Goal: Communication & Community: Answer question/provide support

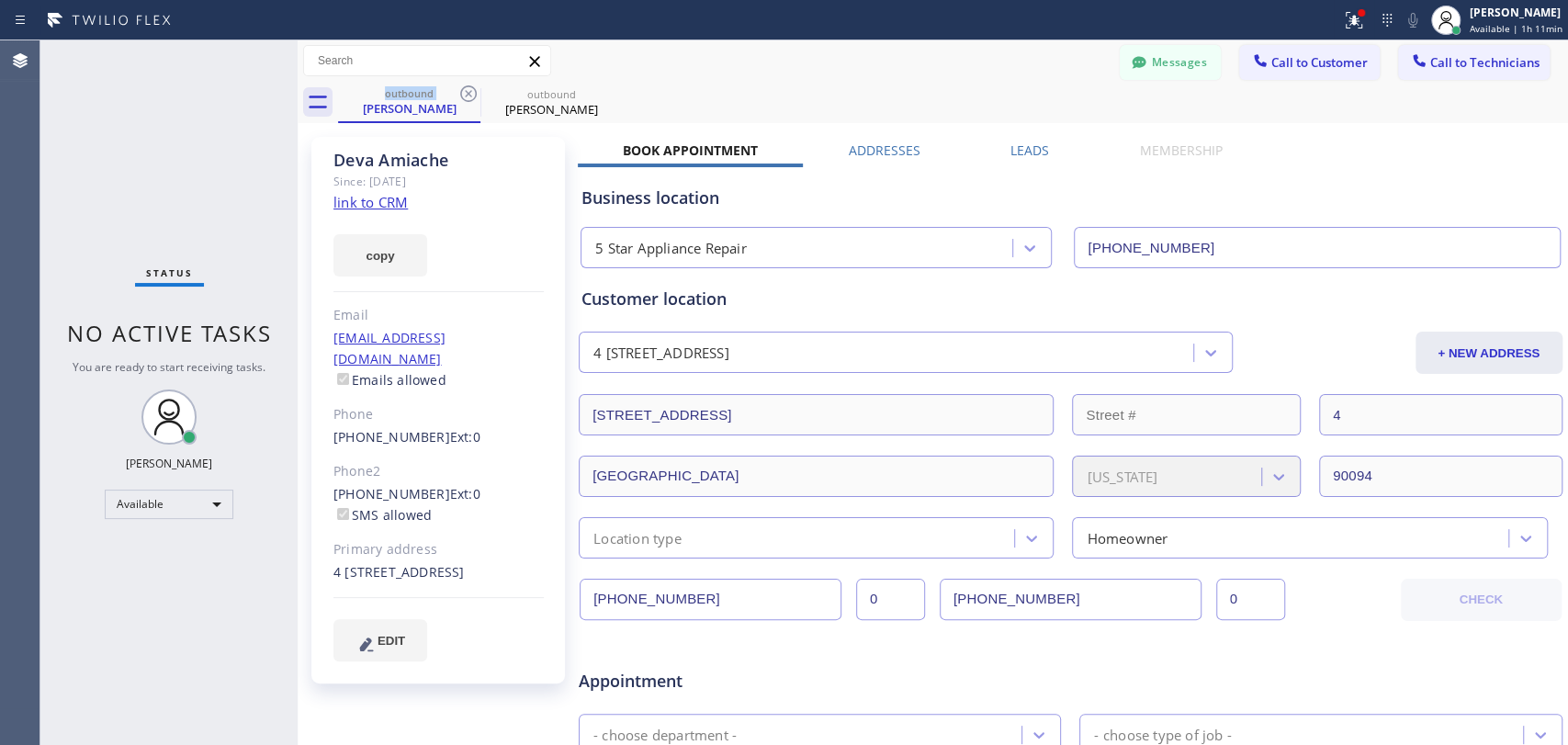
scroll to position [5515, 0]
click at [462, 94] on icon at bounding box center [468, 93] width 22 height 22
click at [0, 0] on icon at bounding box center [0, 0] width 0 height 0
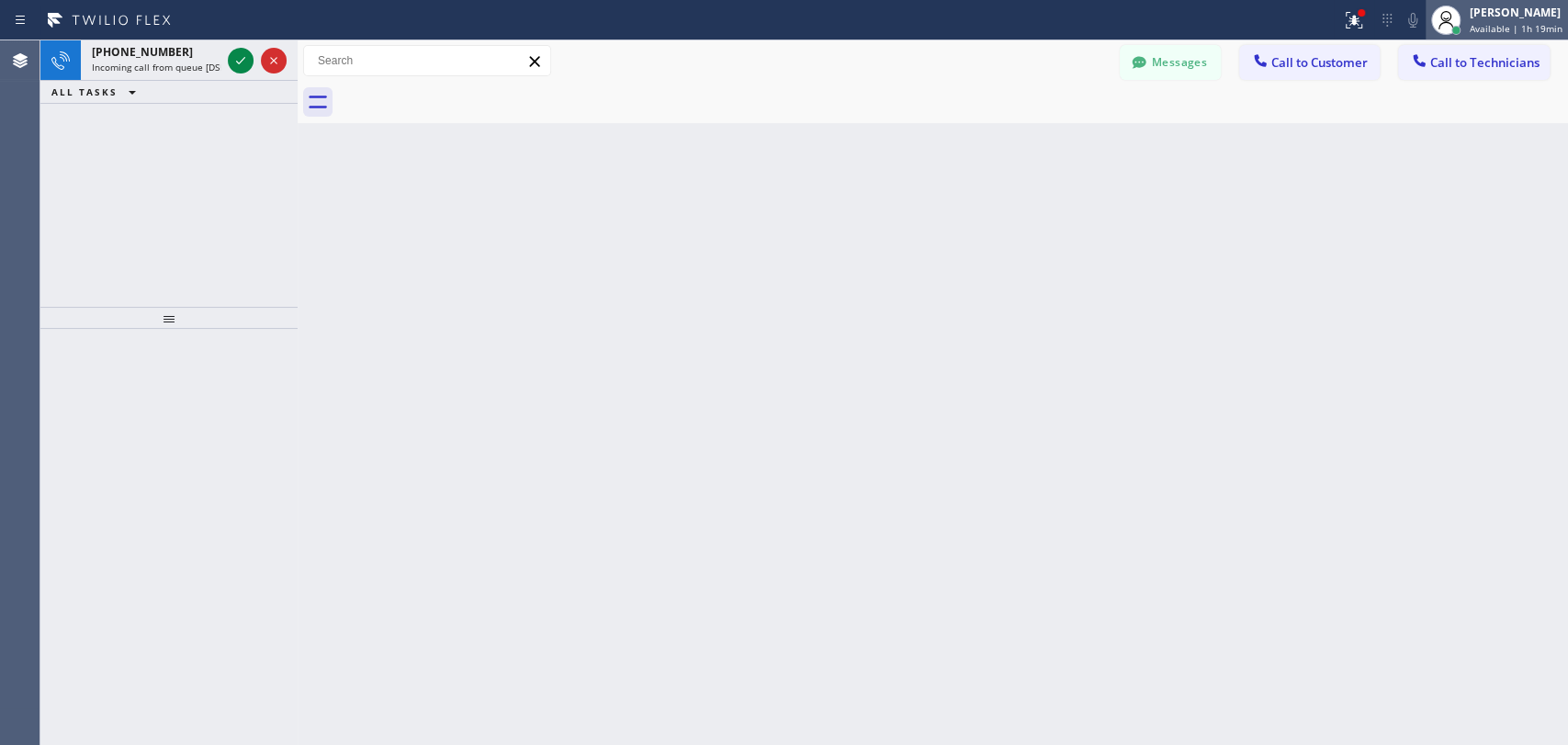
click at [1459, 31] on div at bounding box center [1455, 29] width 9 height 9
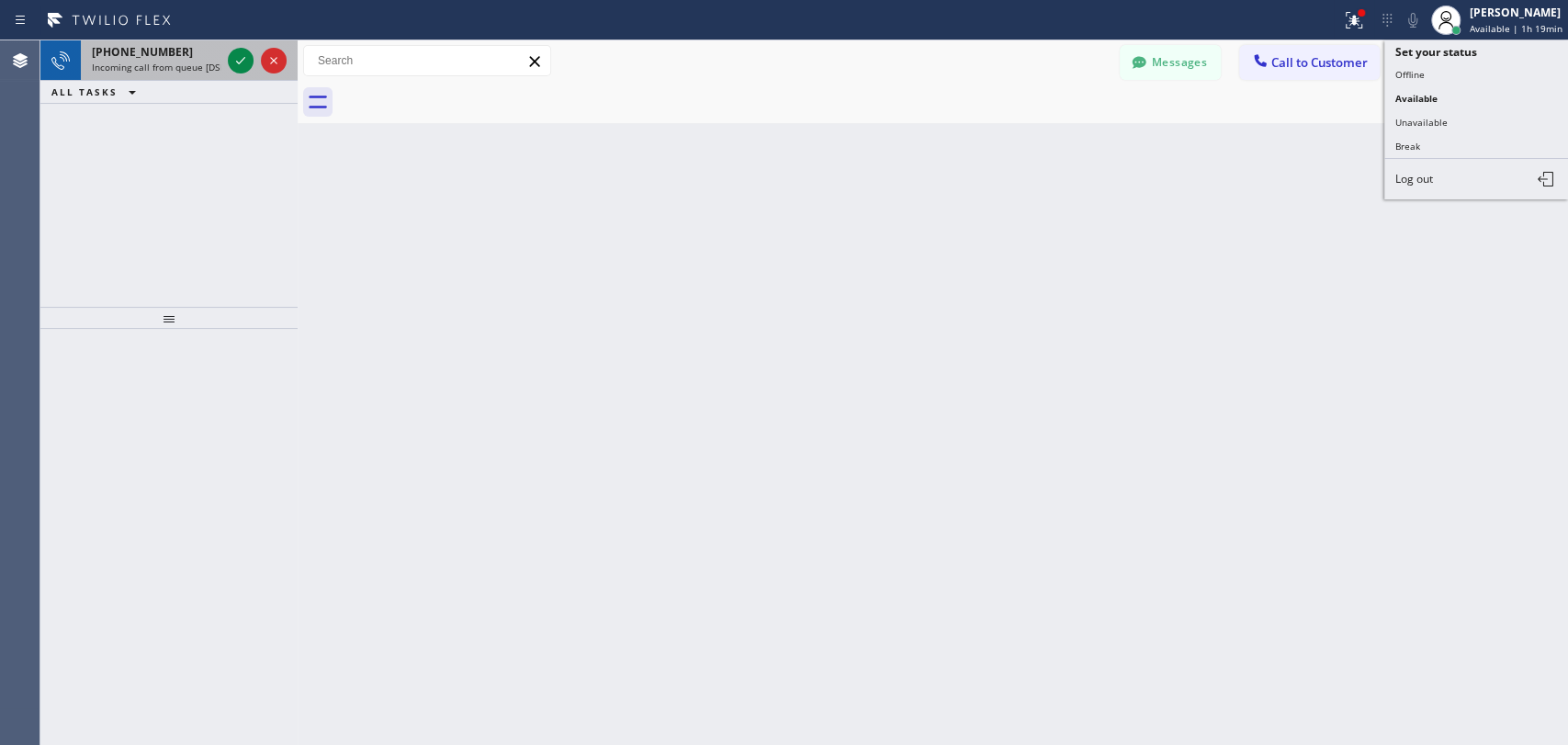
click at [119, 47] on span "[PHONE_NUMBER]" at bounding box center [142, 52] width 101 height 16
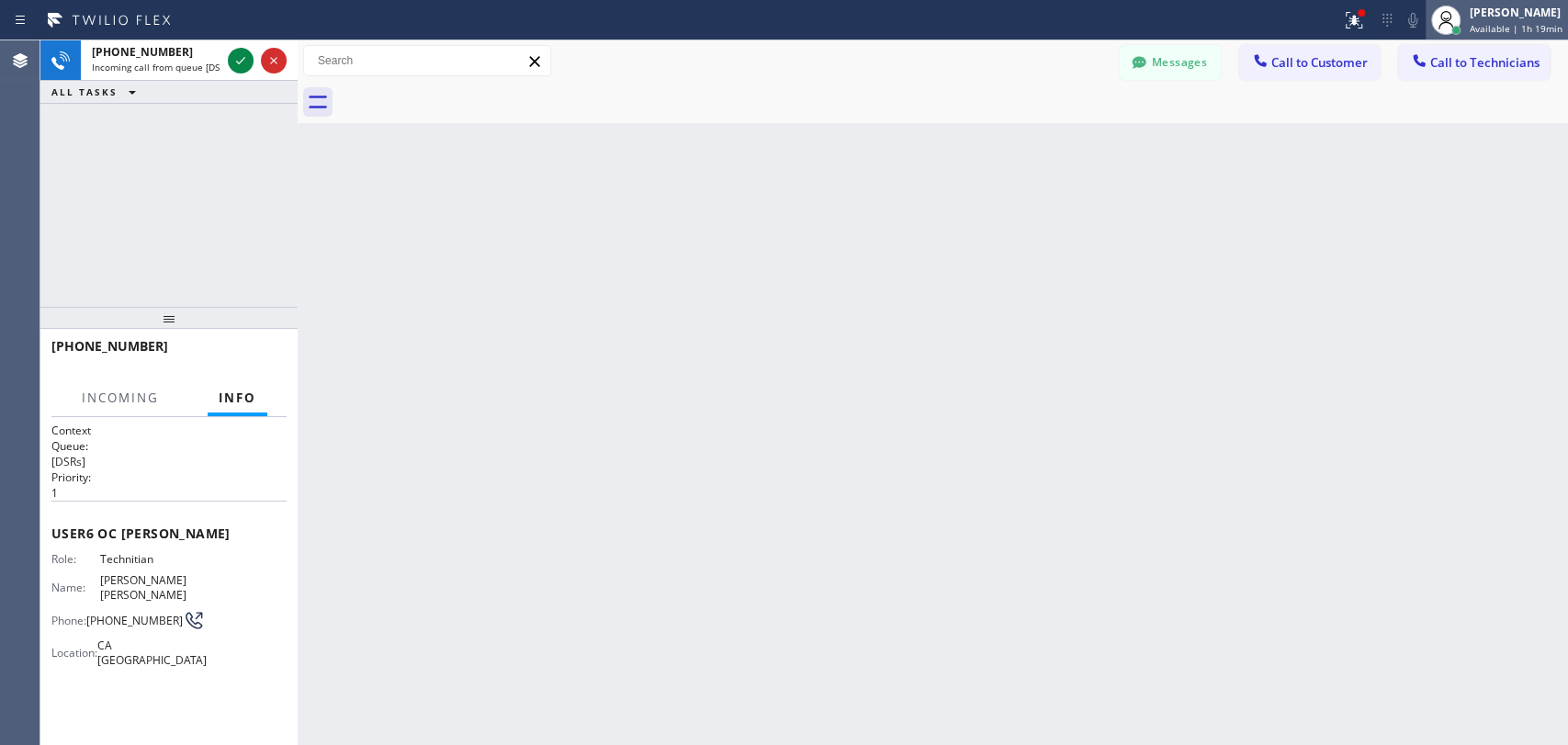
click at [1464, 31] on div at bounding box center [1446, 20] width 41 height 41
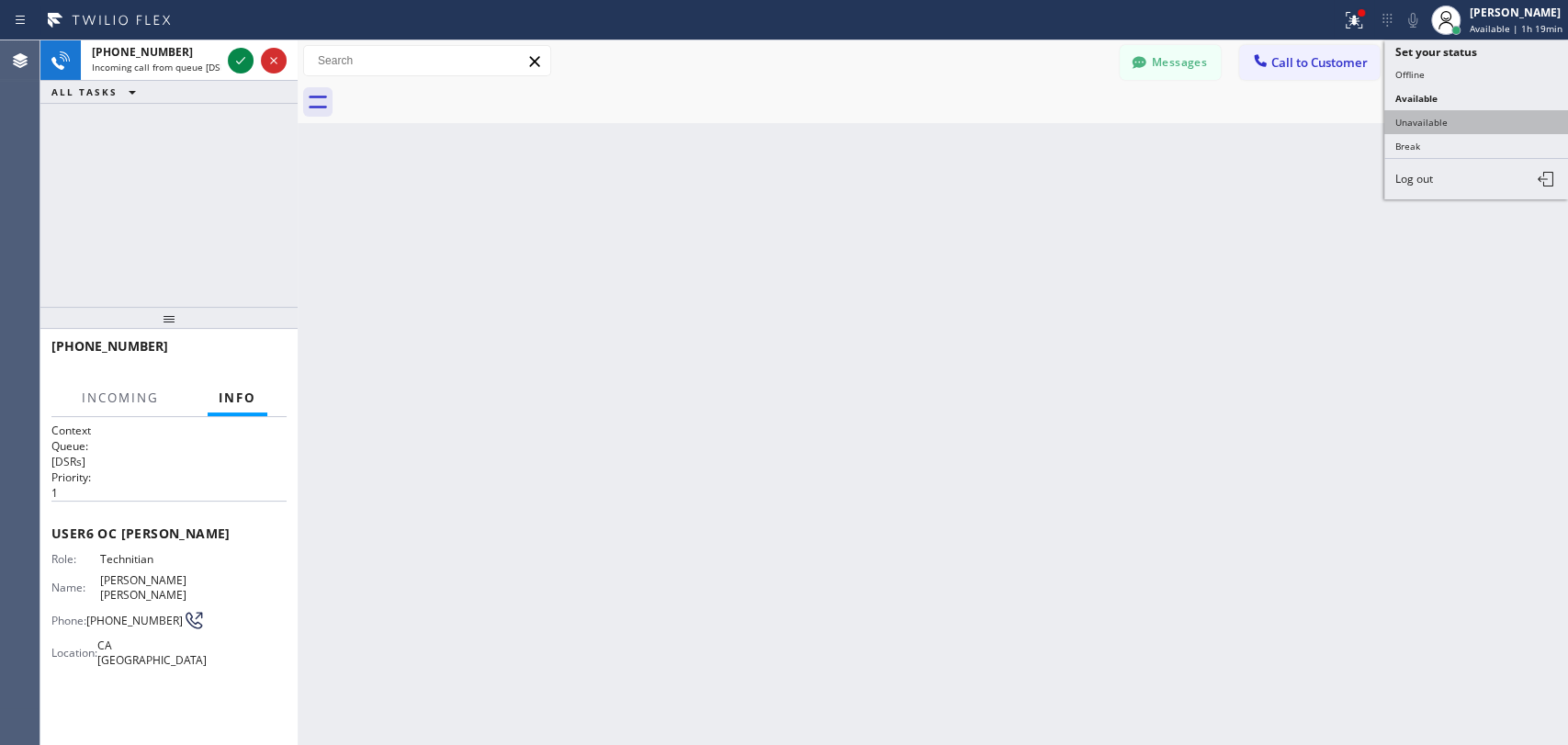
click at [1440, 113] on button "Unavailable" at bounding box center [1476, 122] width 184 height 24
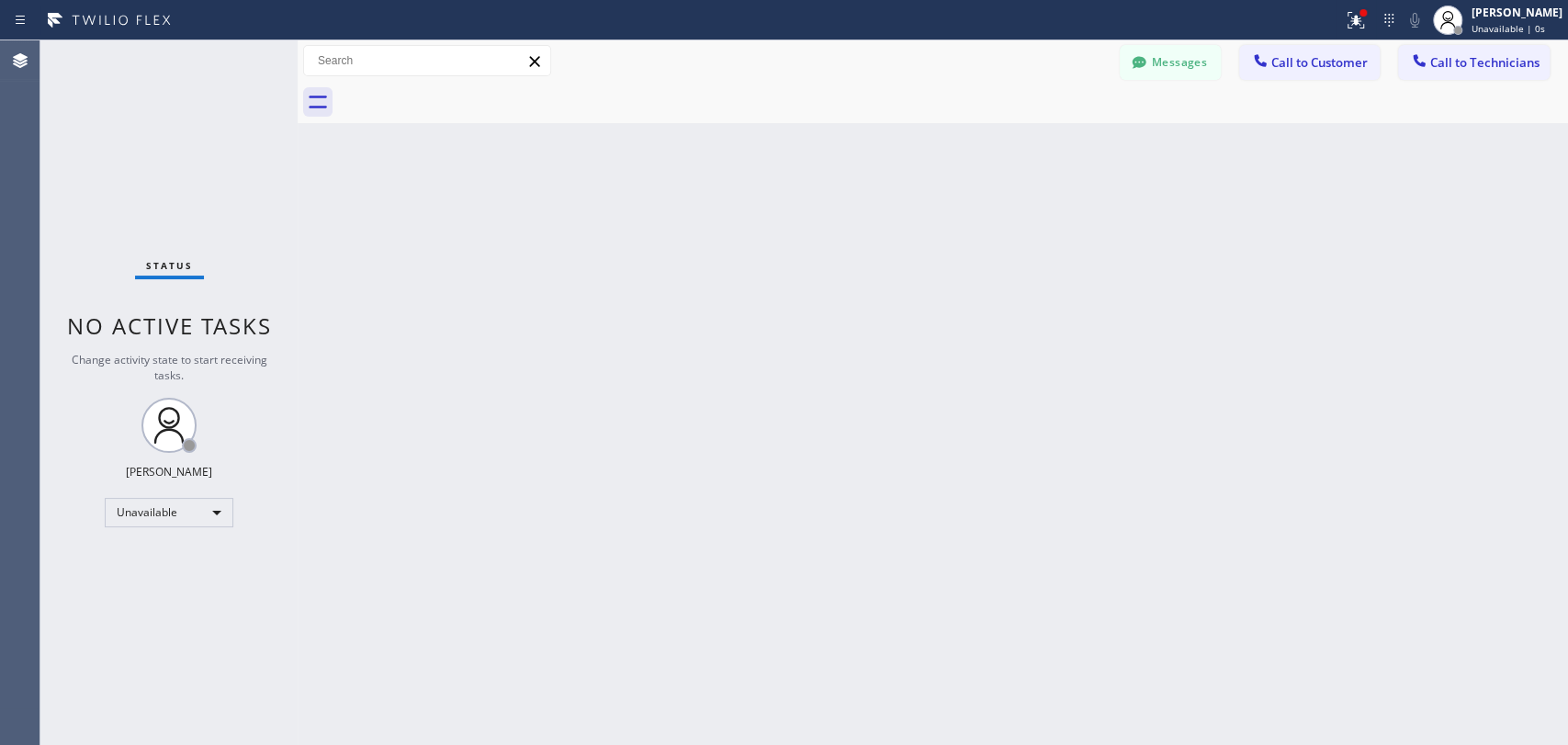
click at [1185, 64] on button "Messages" at bounding box center [1170, 62] width 101 height 35
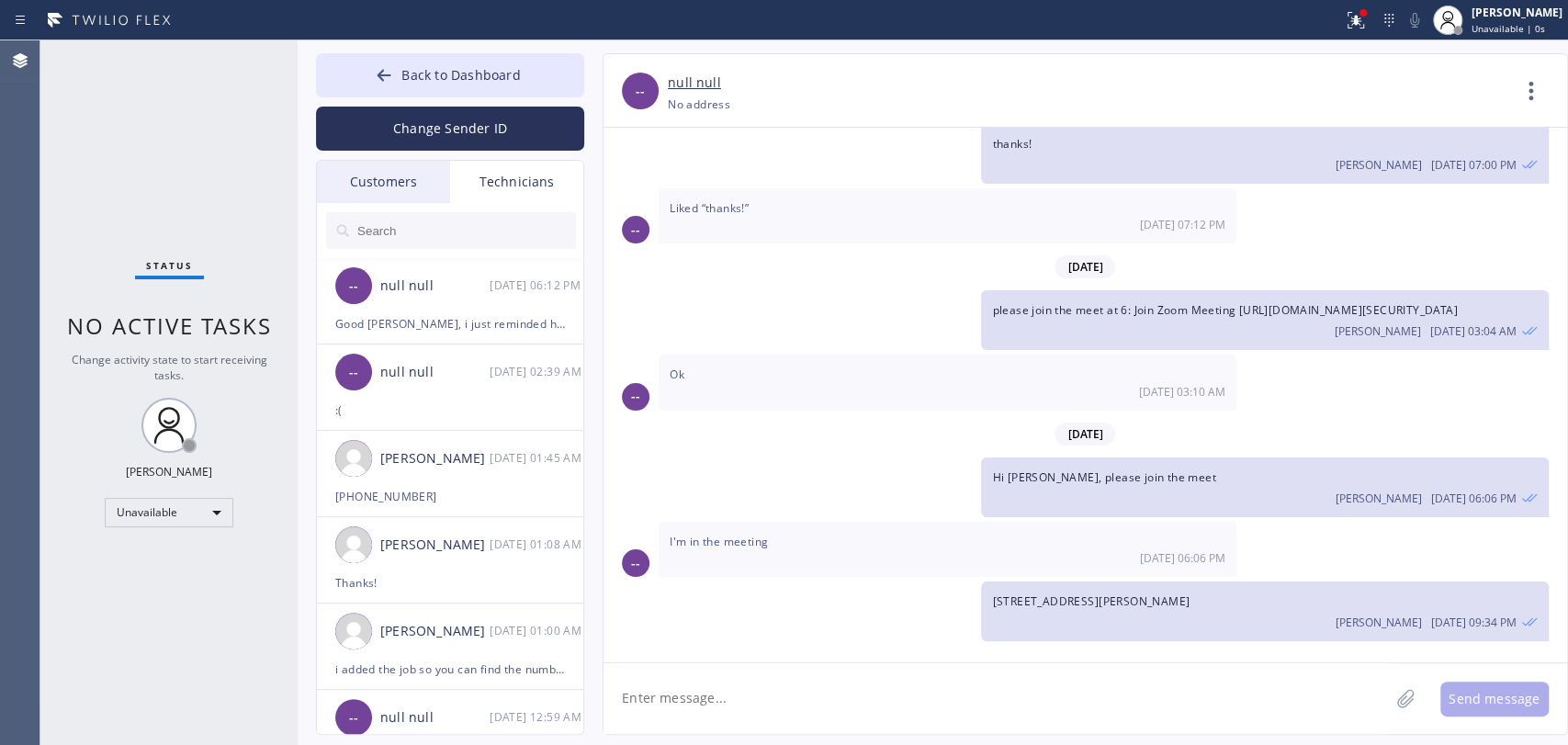
click at [467, 228] on input "text" at bounding box center [465, 231] width 220 height 37
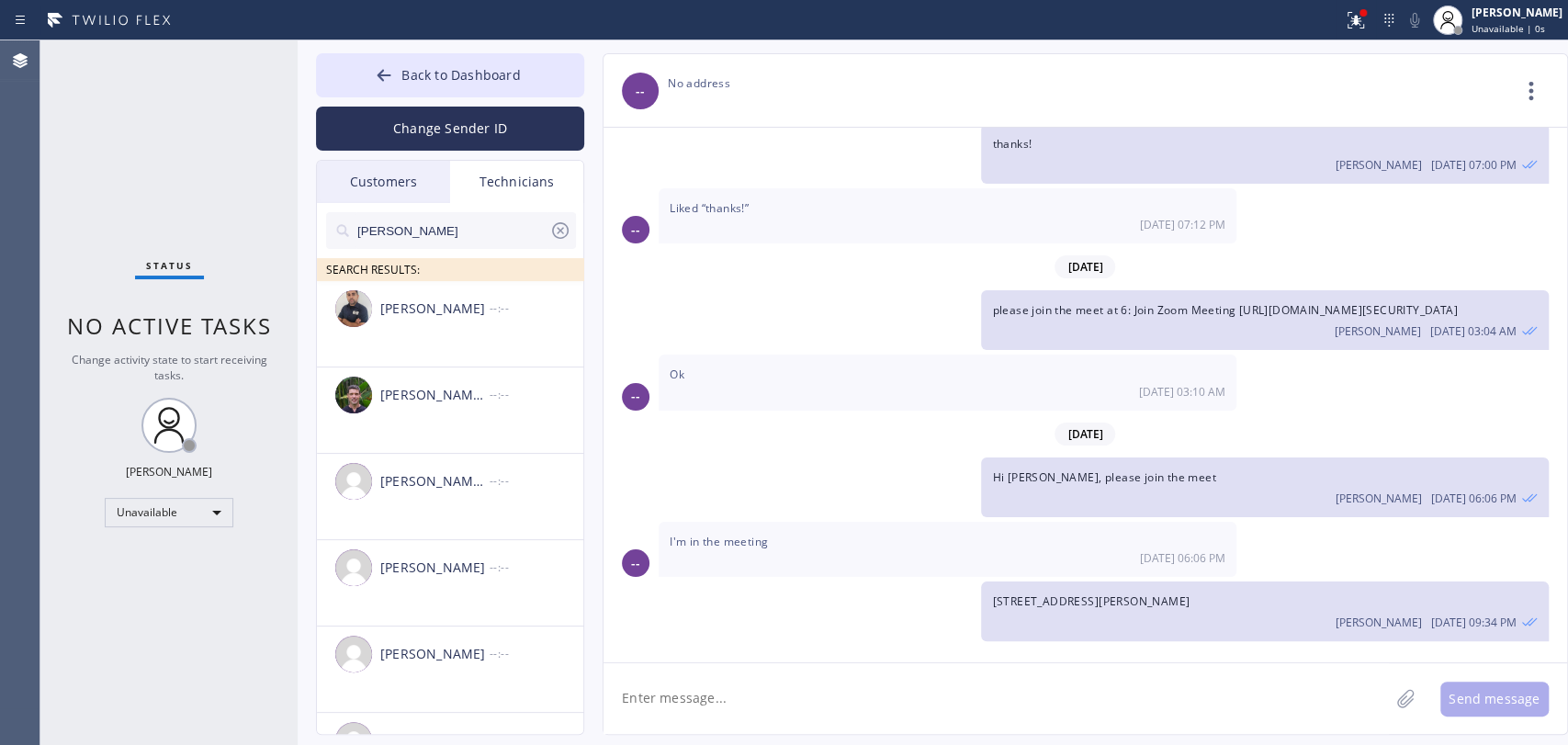
type input "MIchael"
click at [440, 325] on div "Mamet Jalilzade --:--" at bounding box center [452, 309] width 269 height 56
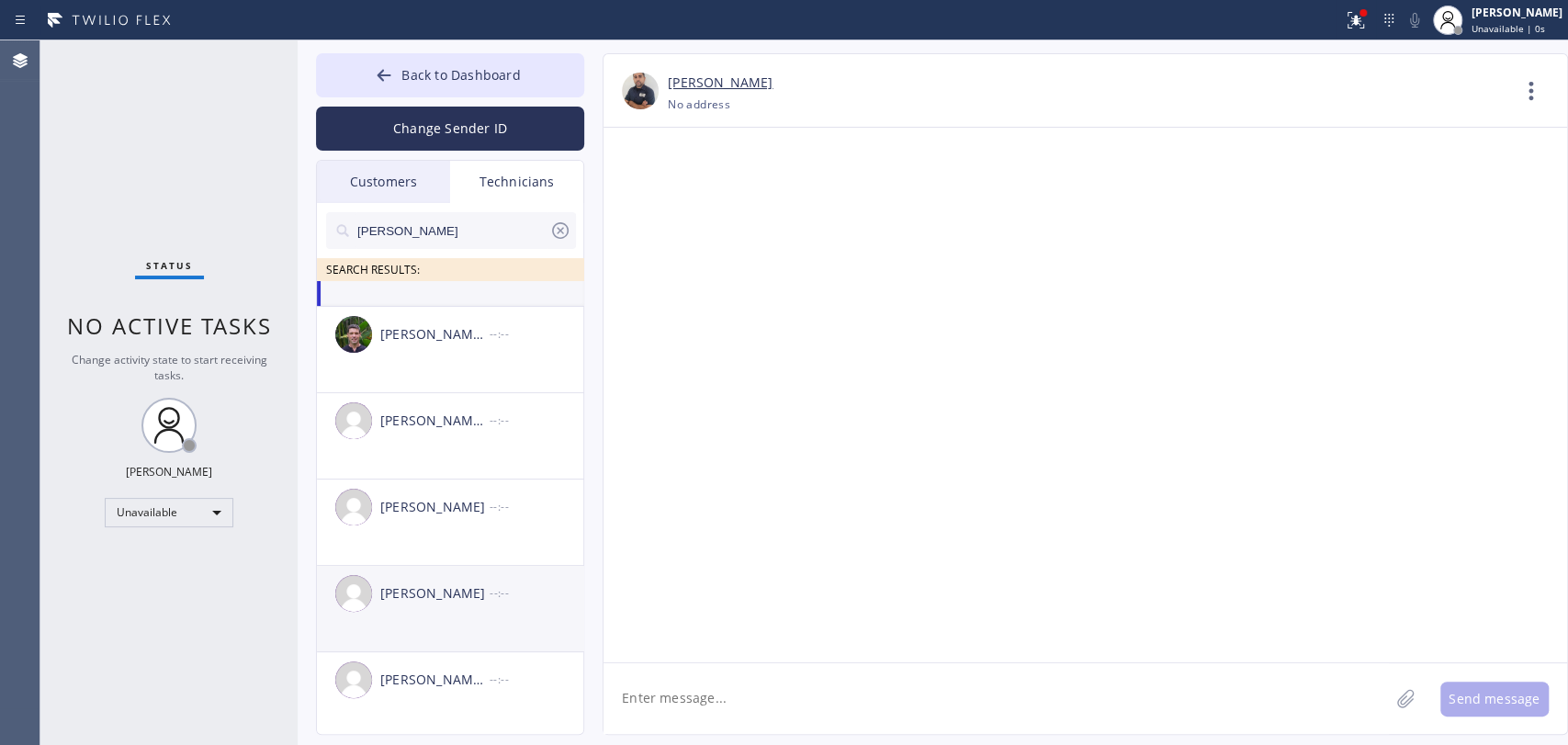
scroll to position [64, 0]
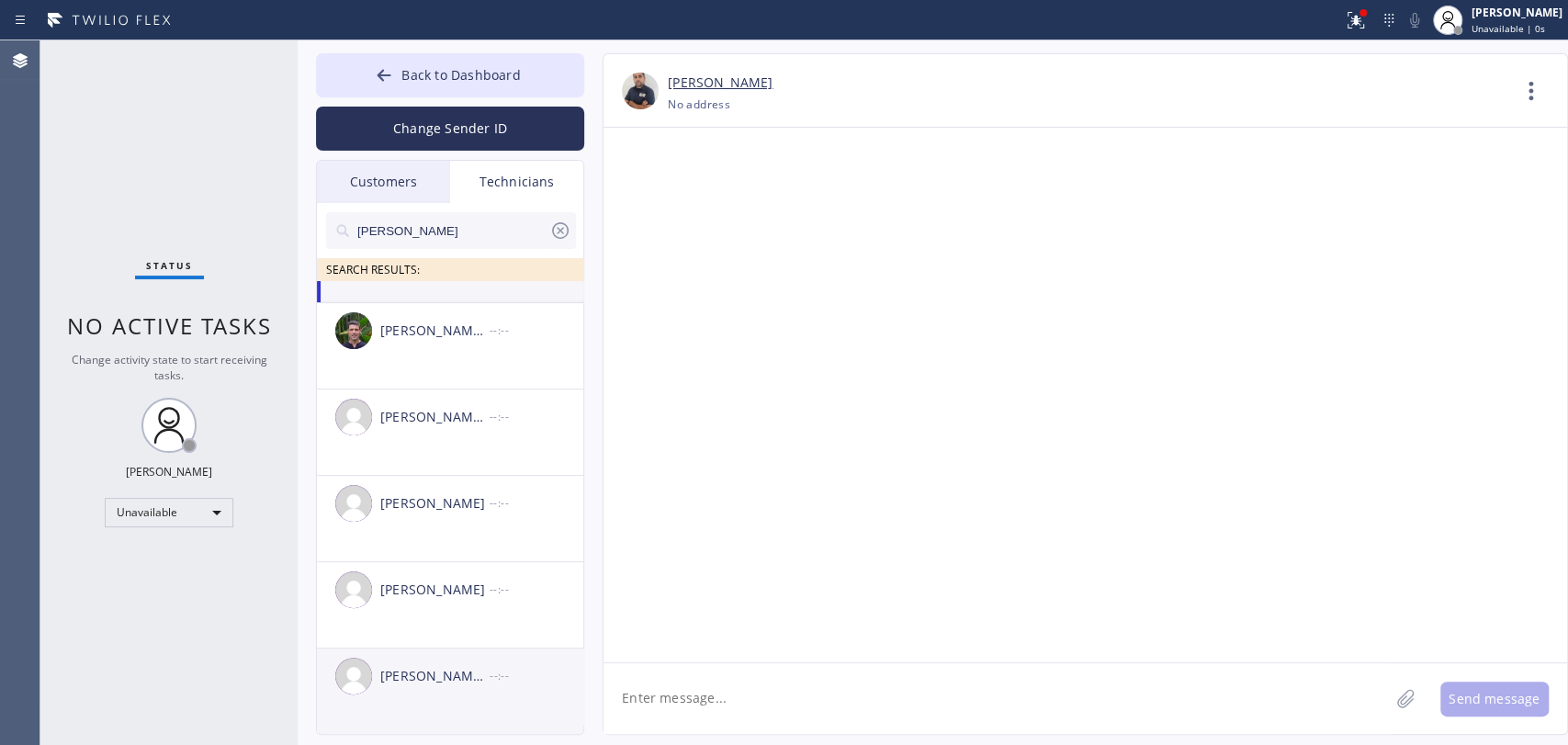
click at [463, 666] on div "[PERSON_NAME] [PERSON_NAME]" at bounding box center [435, 677] width 109 height 21
click at [738, 723] on textarea at bounding box center [996, 698] width 785 height 71
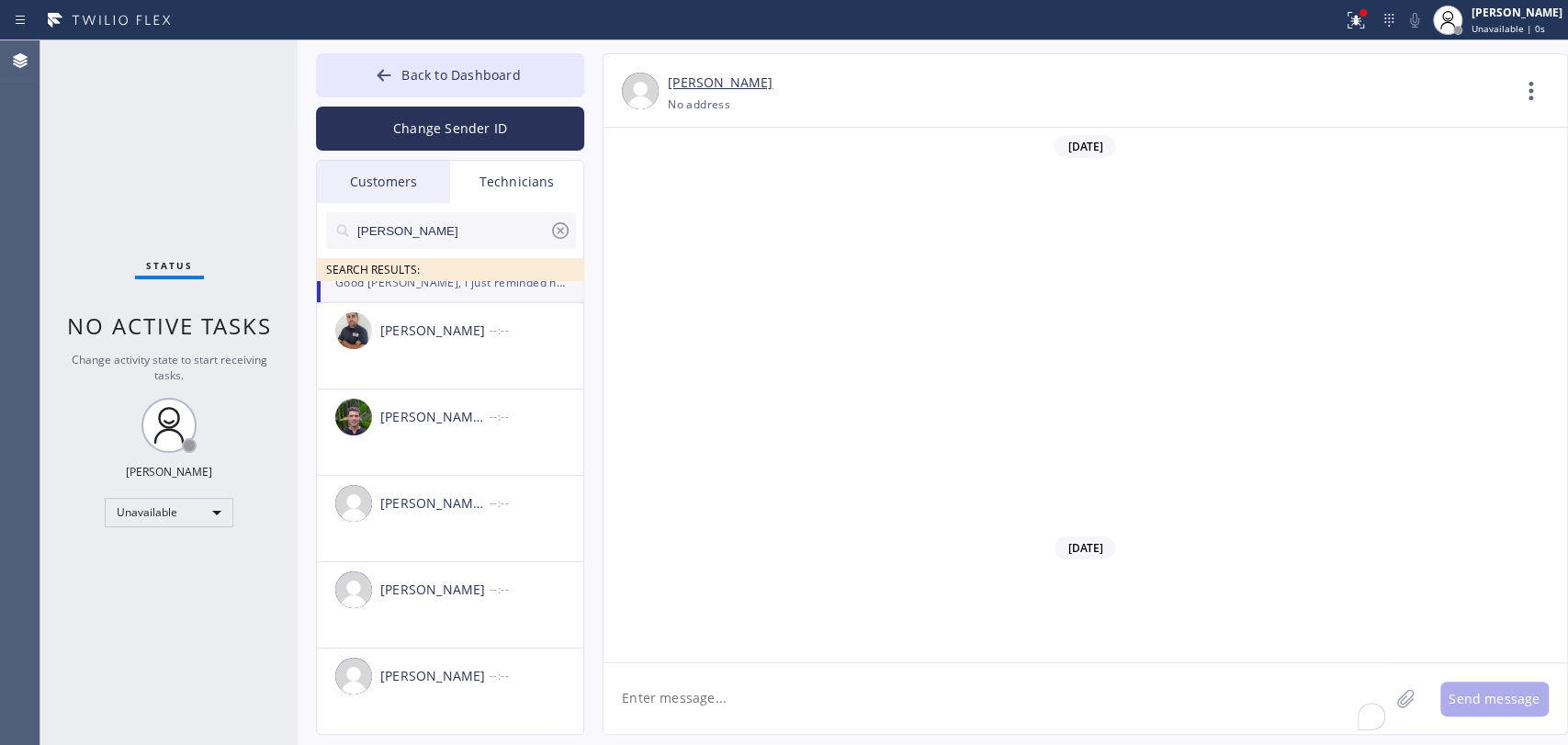
click at [738, 721] on textarea "To enrich screen reader interactions, please activate Accessibility in Grammarl…" at bounding box center [996, 698] width 785 height 71
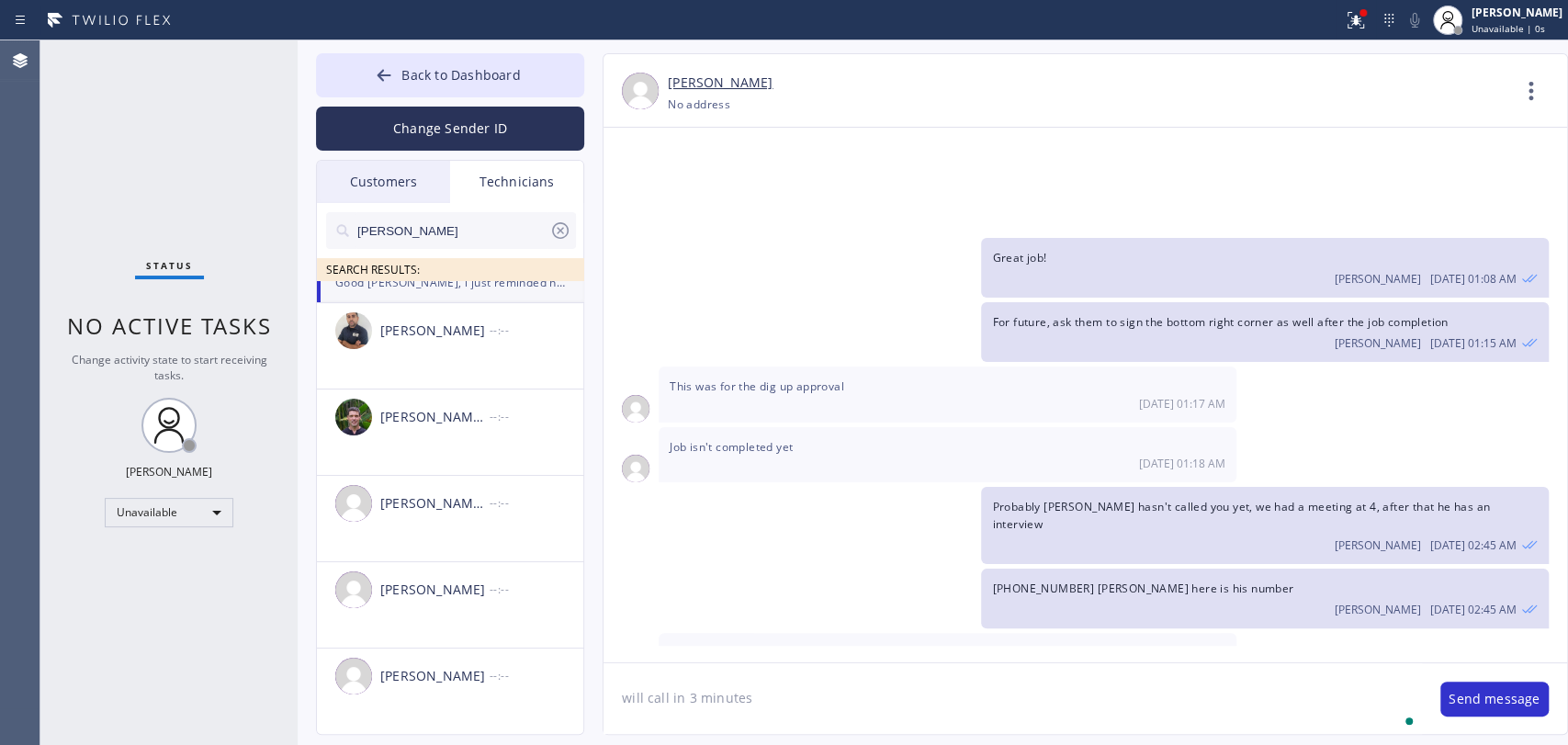
type textarea "will call in 3 minutes"
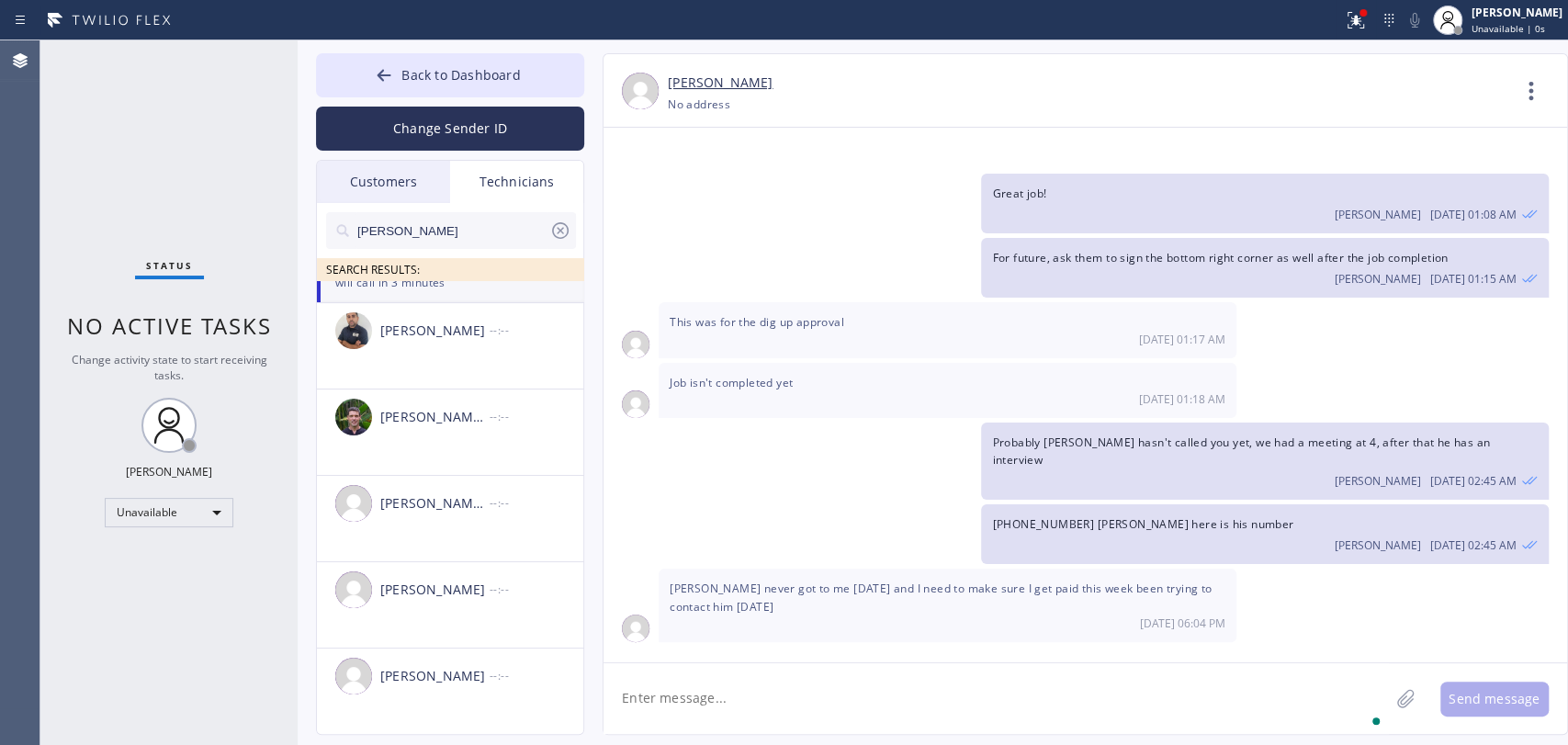
type textarea "o"
click at [97, 339] on span "No active tasks" at bounding box center [169, 325] width 204 height 30
click at [97, 331] on span "No active tasks" at bounding box center [169, 325] width 204 height 30
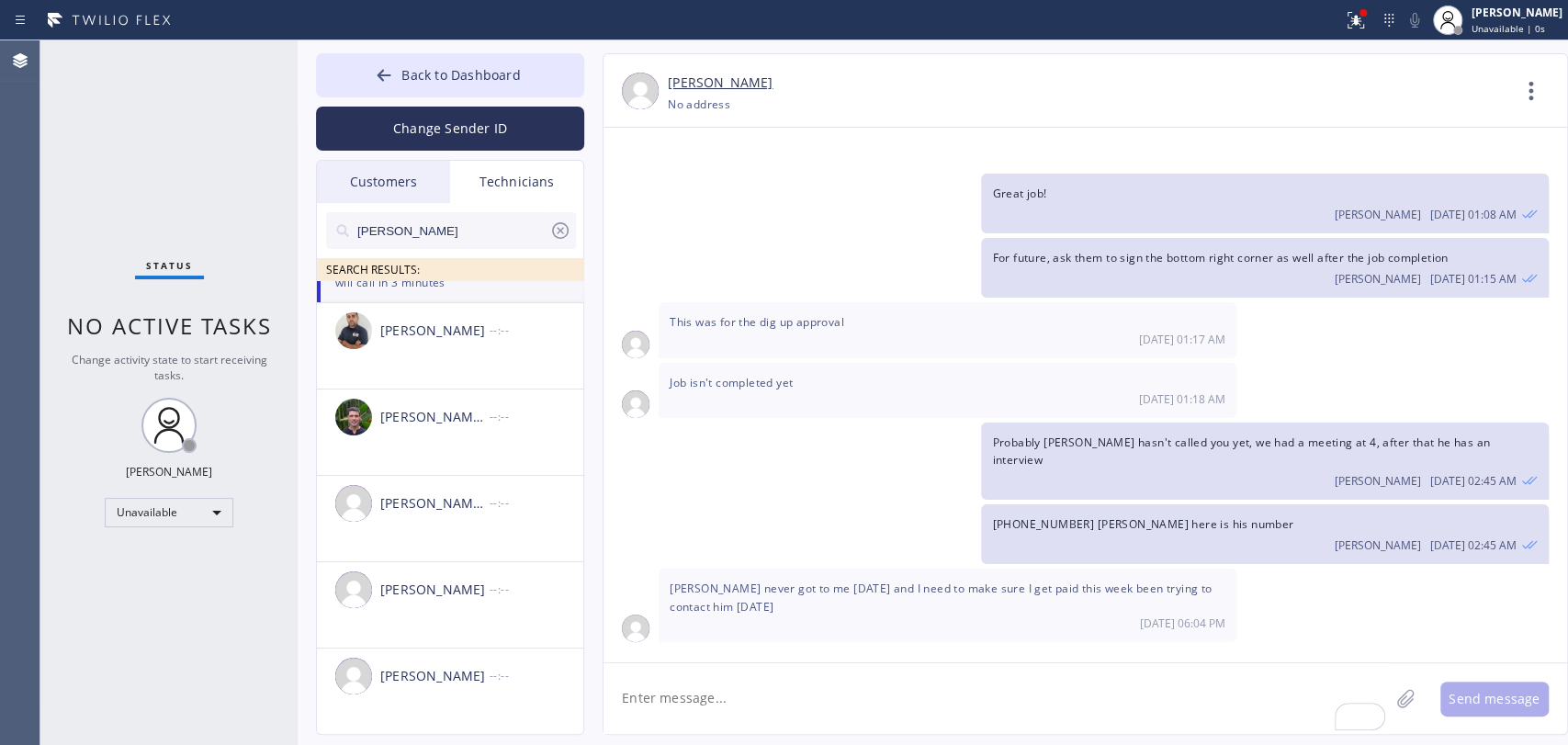
click at [1073, 659] on span "Good moring, i just reminded him" at bounding box center [1110, 667] width 236 height 16
click at [693, 504] on div "(213) 669-2449 John here is his number Oleksiy Dmitriev 08/14 02:45 AM" at bounding box center [1076, 534] width 945 height 59
click at [718, 580] on span "John never got to me yesterday and I need to make sure I get paid this week bee…" at bounding box center [940, 597] width 542 height 33
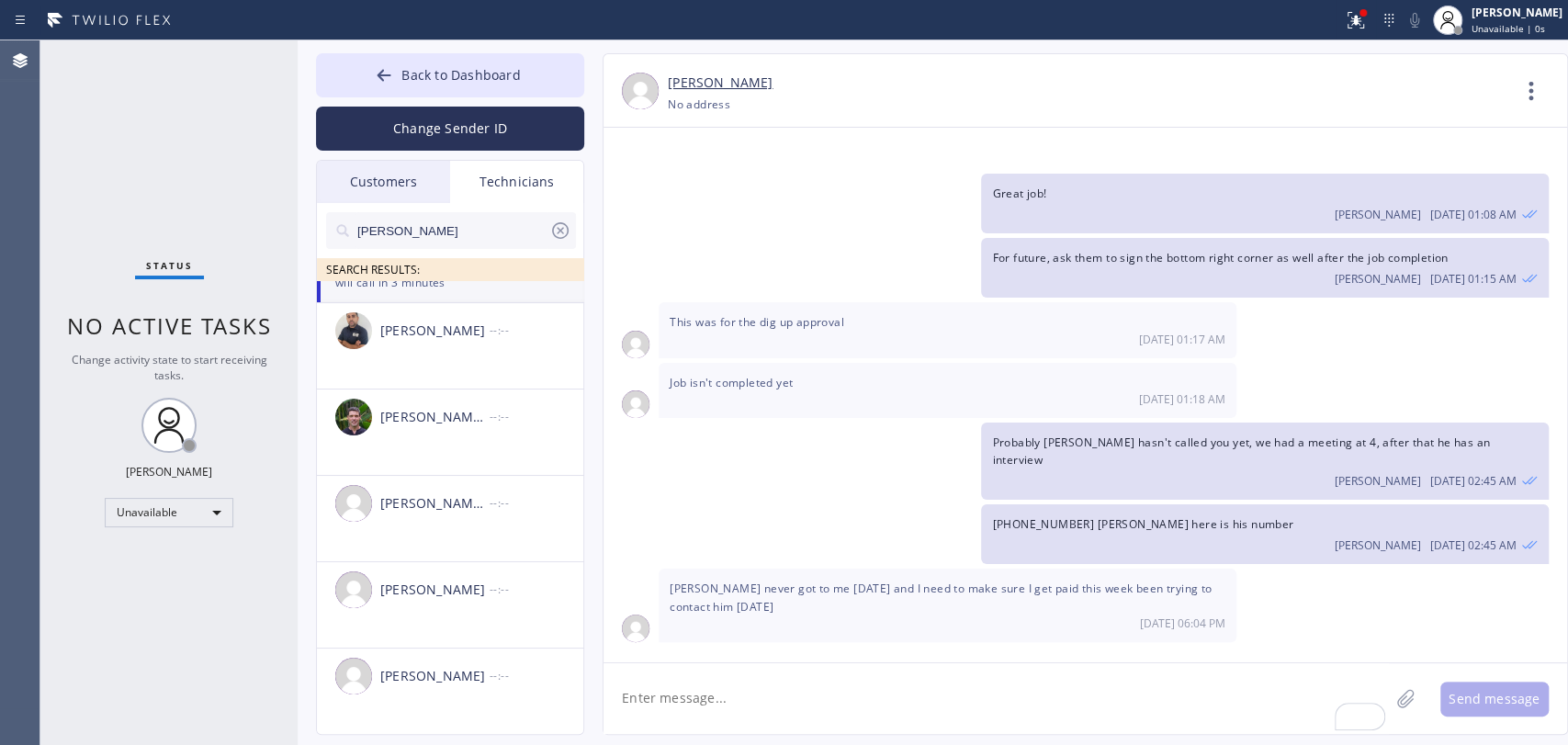
click at [164, 342] on div "Status No active tasks Change activity state to start receiving tasks. Oleksiy …" at bounding box center [169, 393] width 257 height 705
click at [164, 341] on div "Status No active tasks Change activity state to start receiving tasks. Oleksiy …" at bounding box center [169, 393] width 257 height 705
click at [159, 327] on span "No active tasks" at bounding box center [169, 325] width 204 height 30
drag, startPoint x: 196, startPoint y: 331, endPoint x: 125, endPoint y: 328, distance: 71.1
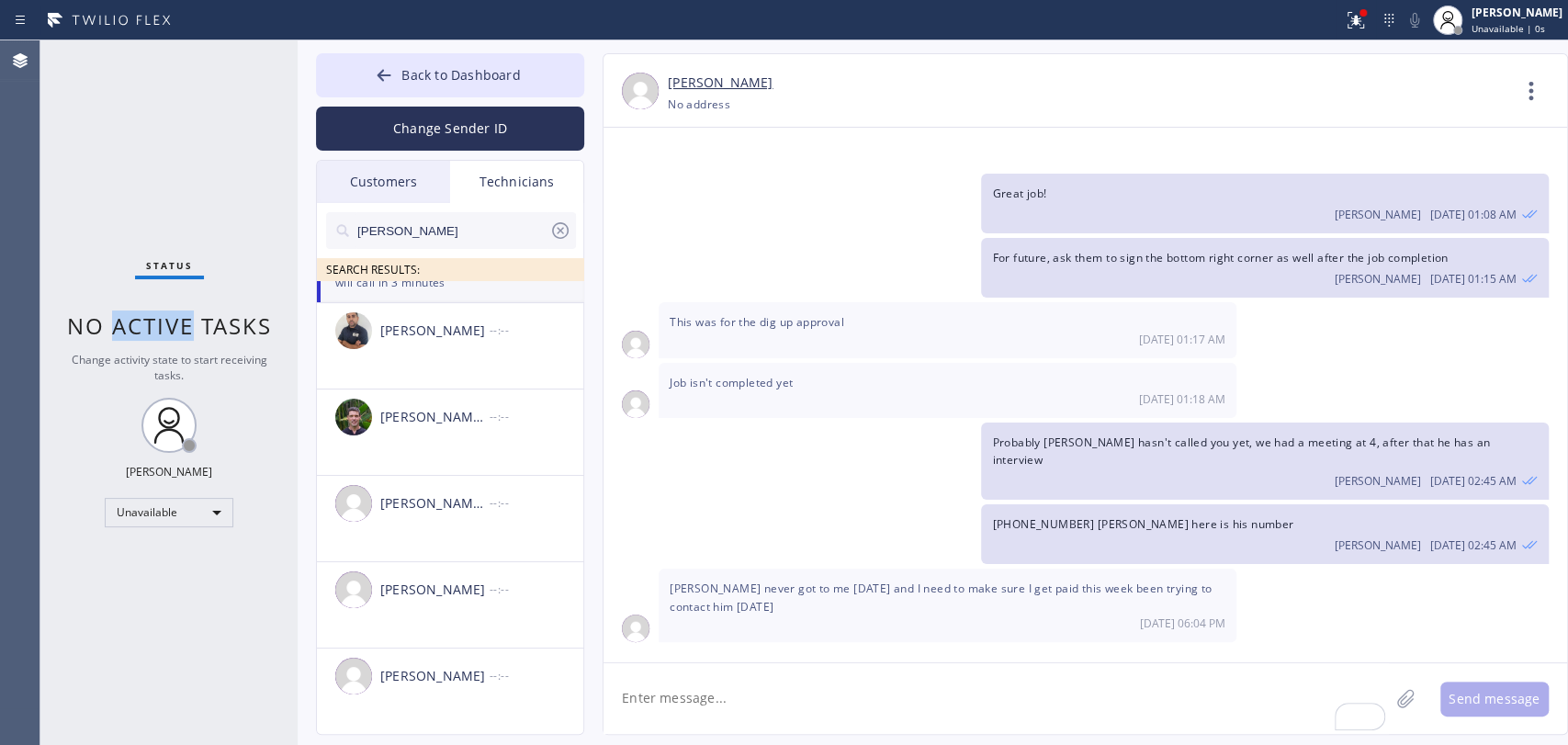
click at [121, 329] on span "No active tasks" at bounding box center [169, 325] width 204 height 30
click at [125, 328] on span "No active tasks" at bounding box center [169, 325] width 204 height 30
drag, startPoint x: 125, startPoint y: 328, endPoint x: 97, endPoint y: 324, distance: 28.3
click at [97, 324] on span "No active tasks" at bounding box center [169, 325] width 204 height 30
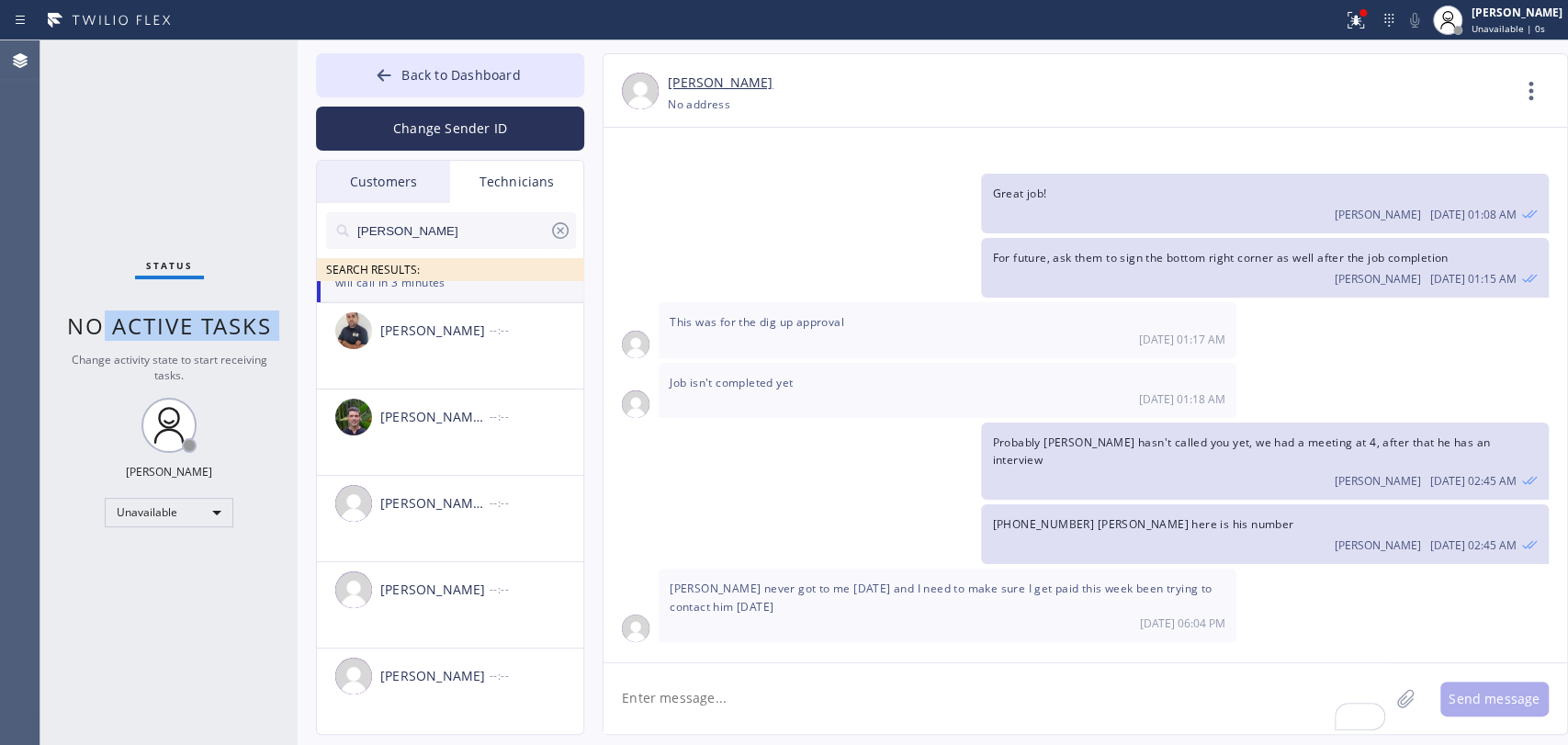
drag, startPoint x: 97, startPoint y: 324, endPoint x: 272, endPoint y: 327, distance: 175.0
click at [272, 327] on div "Status No active tasks Change activity state to start receiving tasks. Oleksiy …" at bounding box center [169, 393] width 257 height 705
drag, startPoint x: 272, startPoint y: 327, endPoint x: 66, endPoint y: 325, distance: 206.0
click at [67, 325] on span "No active tasks" at bounding box center [169, 325] width 204 height 30
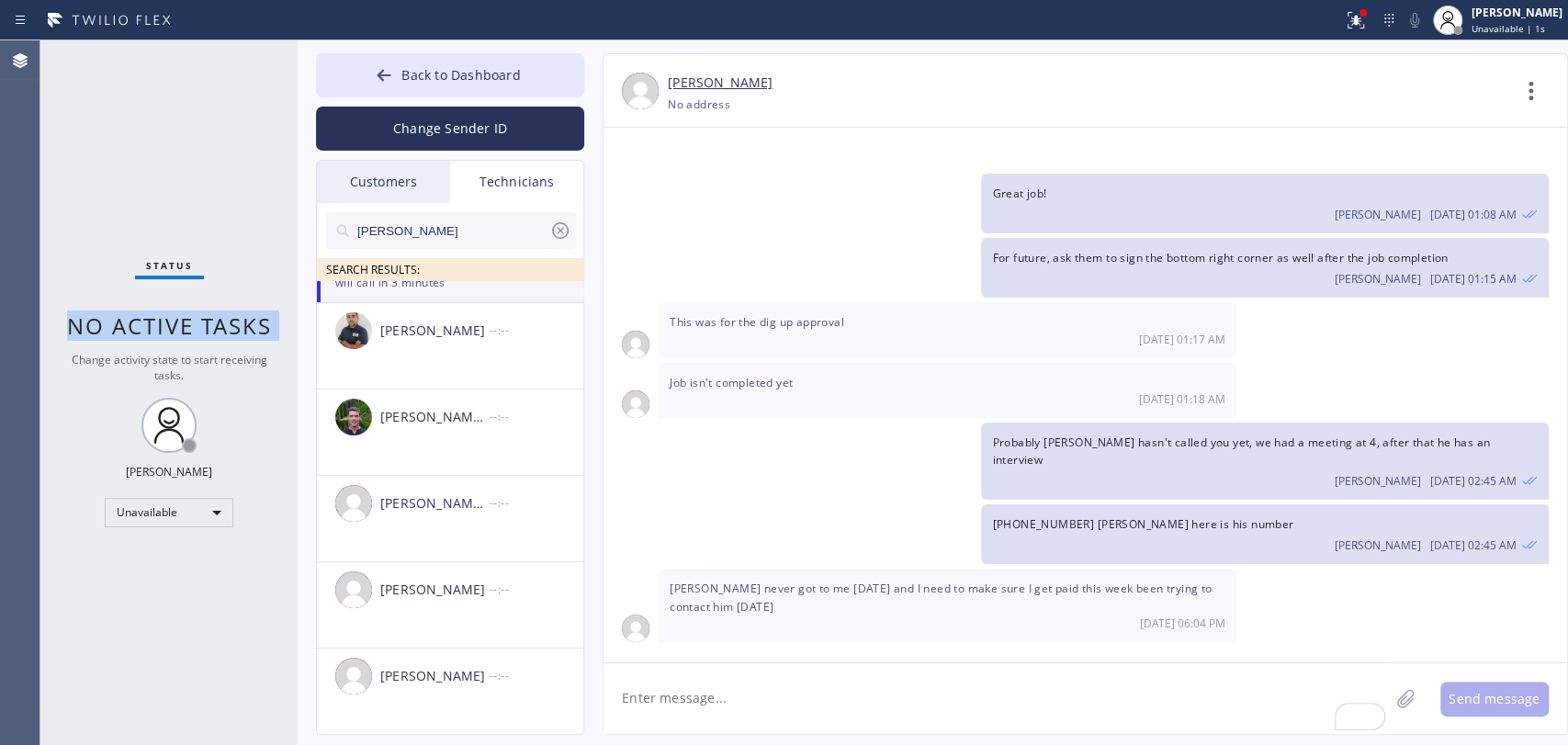
click at [67, 325] on span "No active tasks" at bounding box center [169, 325] width 204 height 30
drag, startPoint x: 66, startPoint y: 325, endPoint x: 195, endPoint y: 334, distance: 129.3
click at [195, 334] on span "No active tasks" at bounding box center [169, 325] width 204 height 30
drag, startPoint x: 271, startPoint y: 334, endPoint x: 103, endPoint y: 334, distance: 168.0
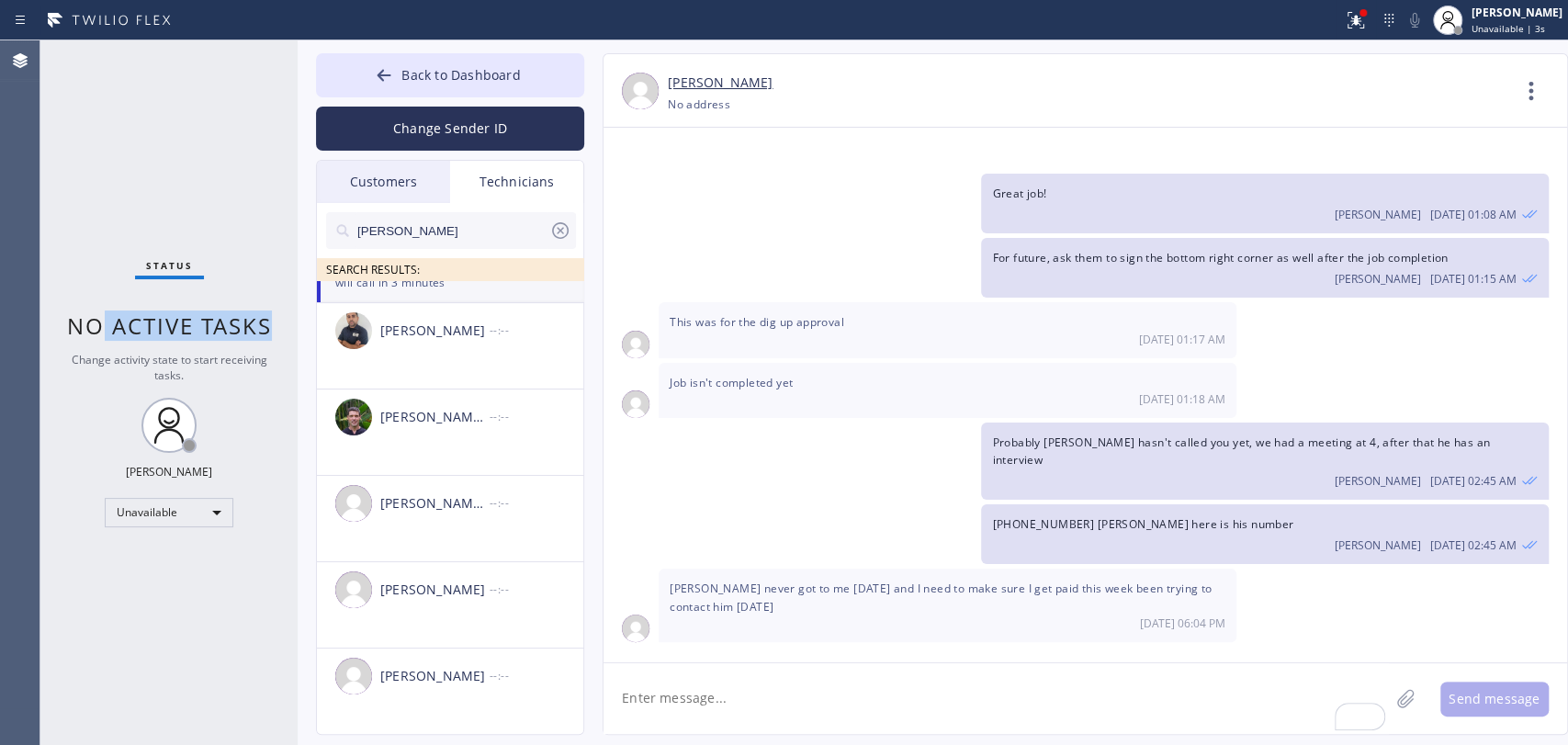
click at [105, 334] on span "No active tasks" at bounding box center [169, 325] width 204 height 30
click at [102, 334] on span "No active tasks" at bounding box center [169, 325] width 204 height 30
click at [131, 332] on span "No active tasks" at bounding box center [169, 325] width 204 height 30
drag, startPoint x: 236, startPoint y: 334, endPoint x: 123, endPoint y: 327, distance: 113.2
click at [123, 327] on span "No active tasks" at bounding box center [169, 325] width 204 height 30
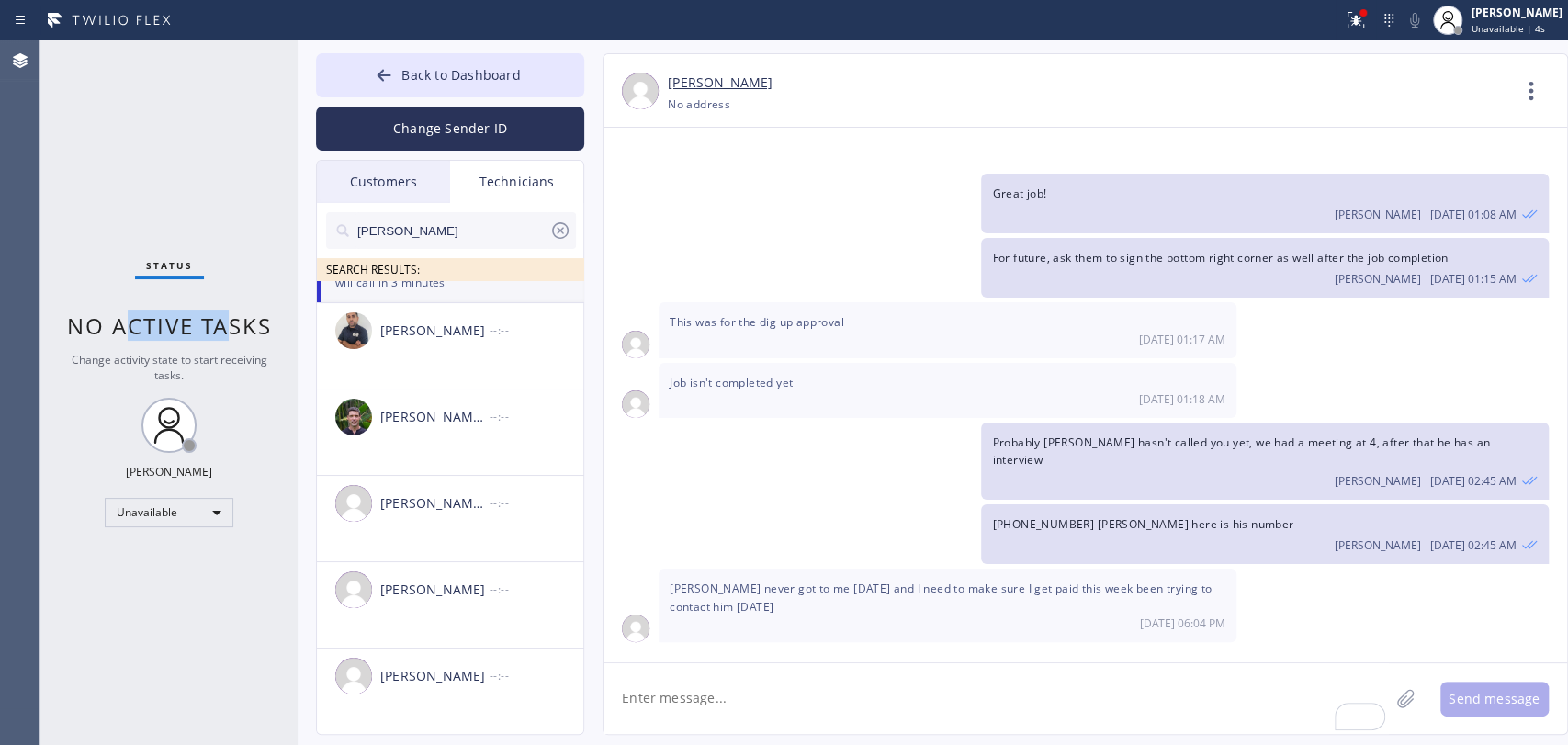
click at [123, 327] on span "No active tasks" at bounding box center [169, 325] width 204 height 30
drag, startPoint x: 83, startPoint y: 327, endPoint x: 257, endPoint y: 328, distance: 174.0
click at [257, 328] on span "No active tasks" at bounding box center [169, 325] width 204 height 30
click at [248, 328] on span "No active tasks" at bounding box center [169, 325] width 204 height 30
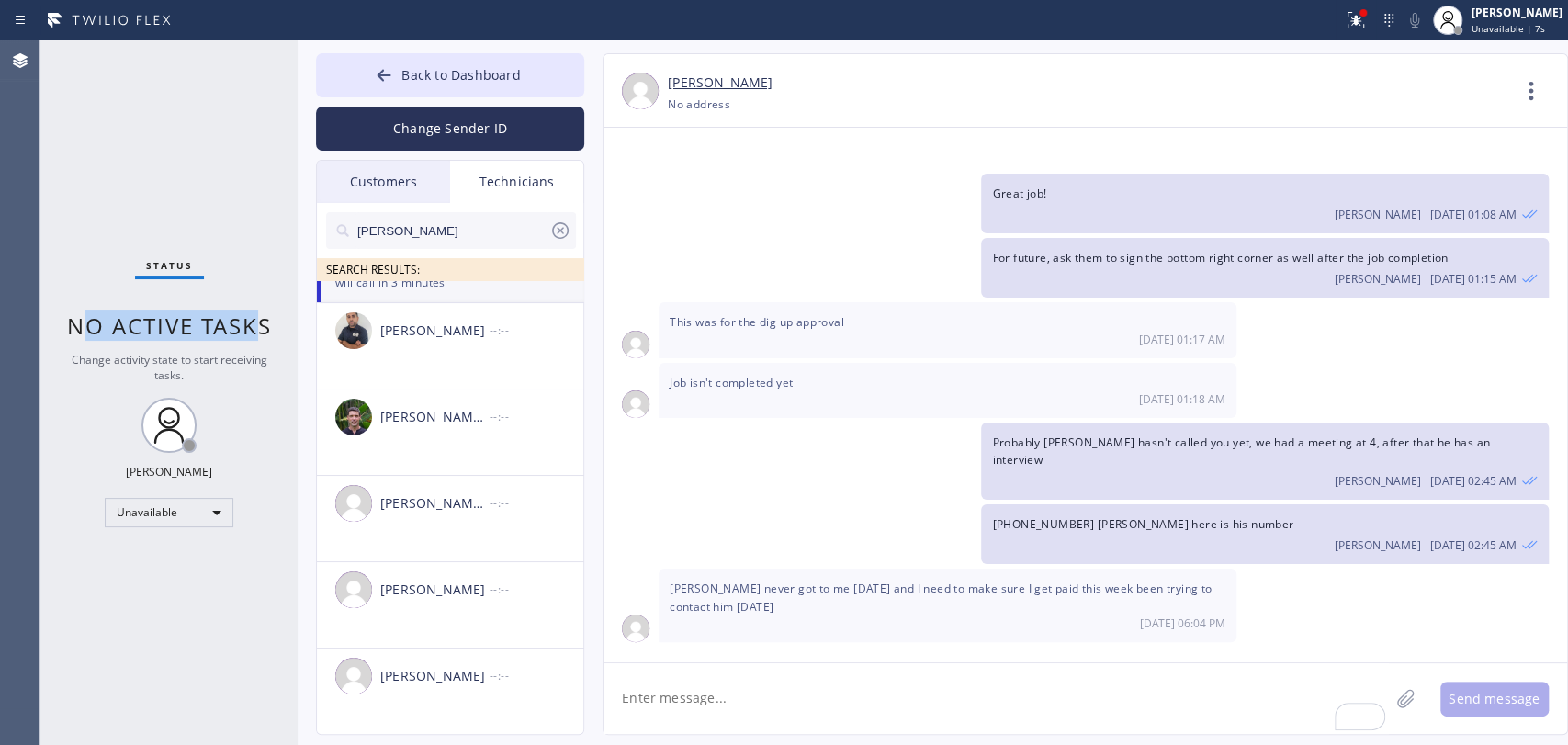
drag, startPoint x: 253, startPoint y: 328, endPoint x: 86, endPoint y: 329, distance: 167.0
click at [86, 329] on span "No active tasks" at bounding box center [169, 325] width 204 height 30
drag, startPoint x: 85, startPoint y: 330, endPoint x: 252, endPoint y: 328, distance: 167.0
click at [252, 328] on span "No active tasks" at bounding box center [169, 325] width 204 height 30
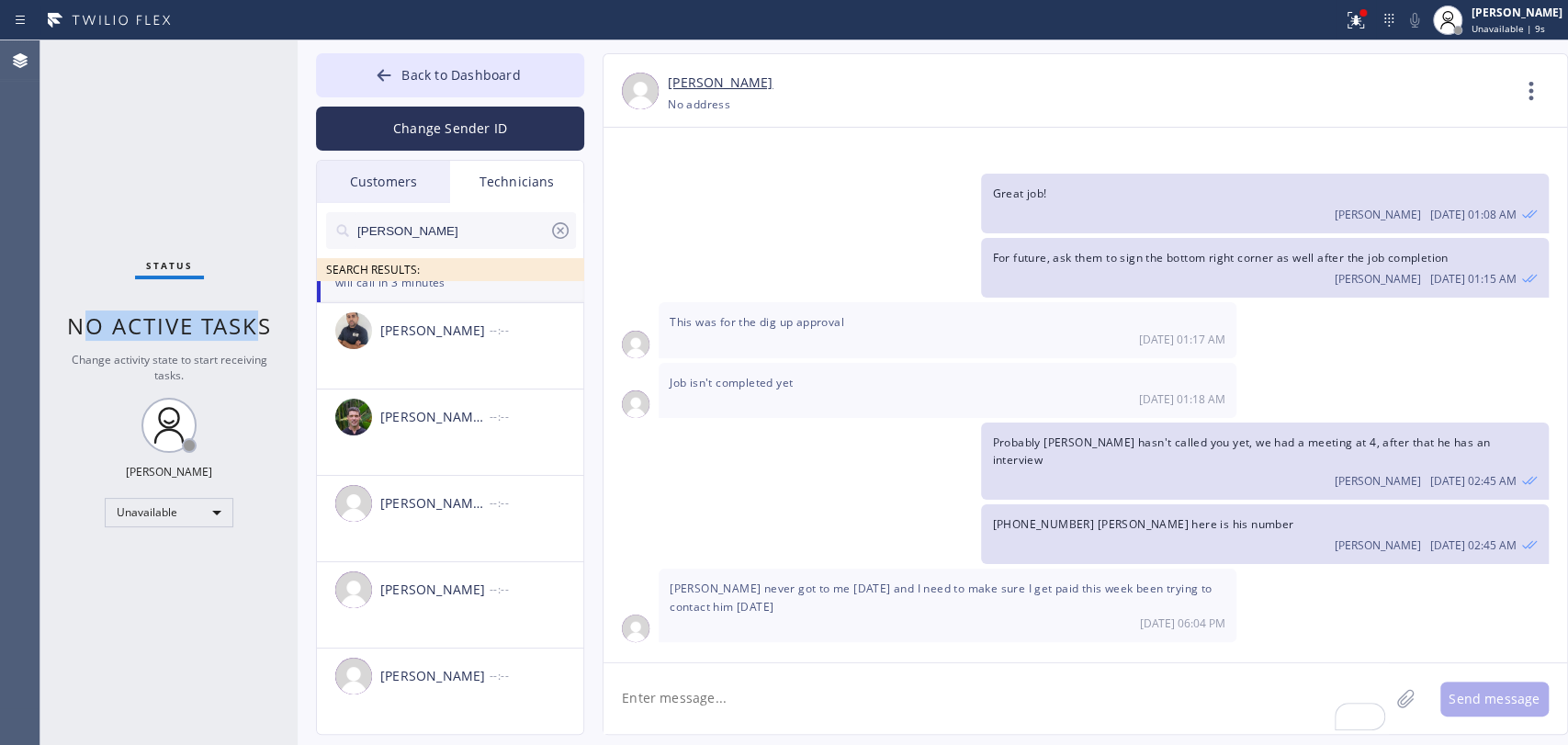
click at [252, 328] on span "No active tasks" at bounding box center [169, 325] width 204 height 30
click at [153, 324] on span "No active tasks" at bounding box center [169, 325] width 204 height 30
click at [210, 381] on div "Change activity state to start receiving tasks." at bounding box center [168, 367] width 220 height 31
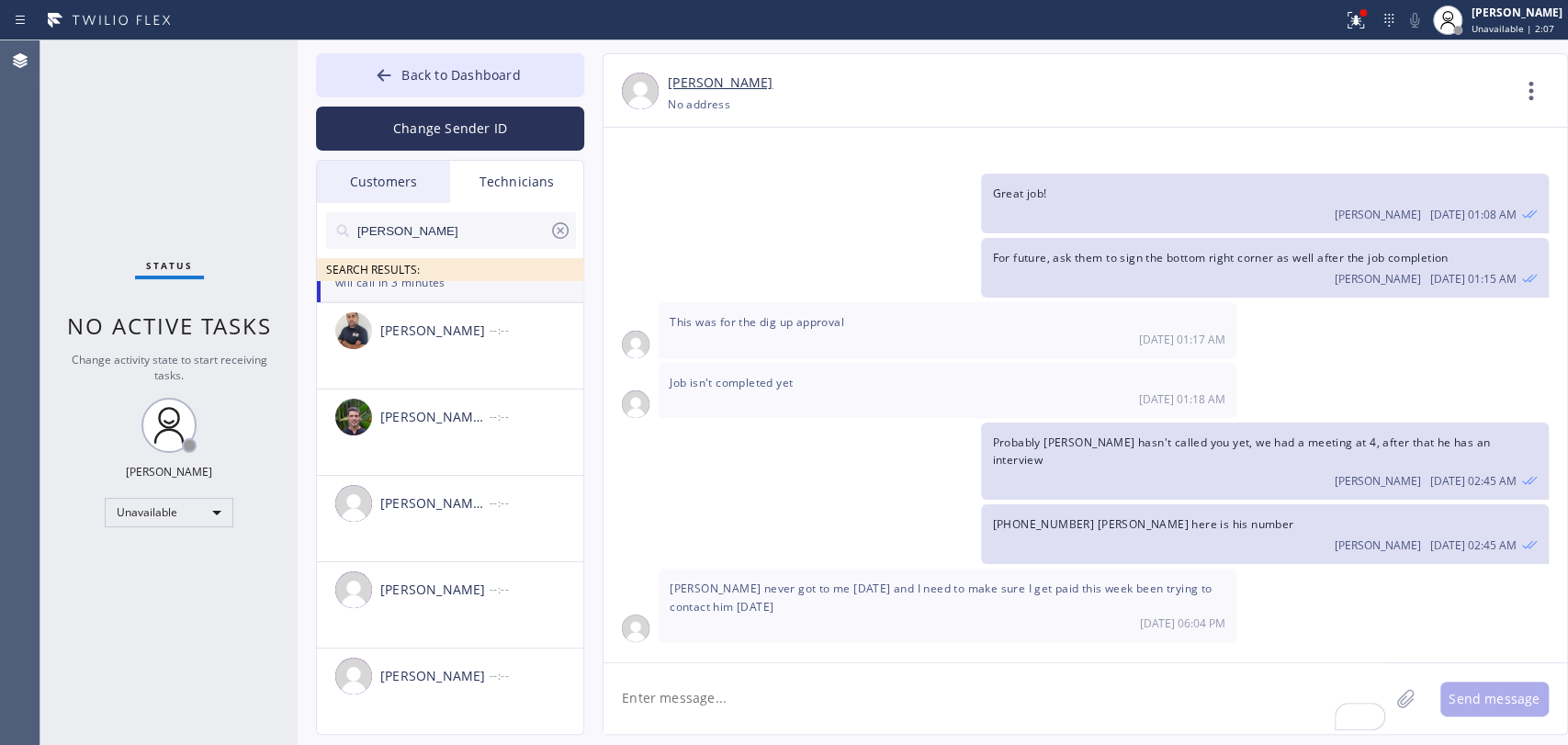
click at [229, 330] on span "No active tasks" at bounding box center [169, 325] width 204 height 30
click at [229, 329] on span "No active tasks" at bounding box center [169, 325] width 204 height 30
click at [219, 333] on span "No active tasks" at bounding box center [169, 325] width 204 height 30
click at [176, 498] on div "Unavailable" at bounding box center [169, 512] width 128 height 29
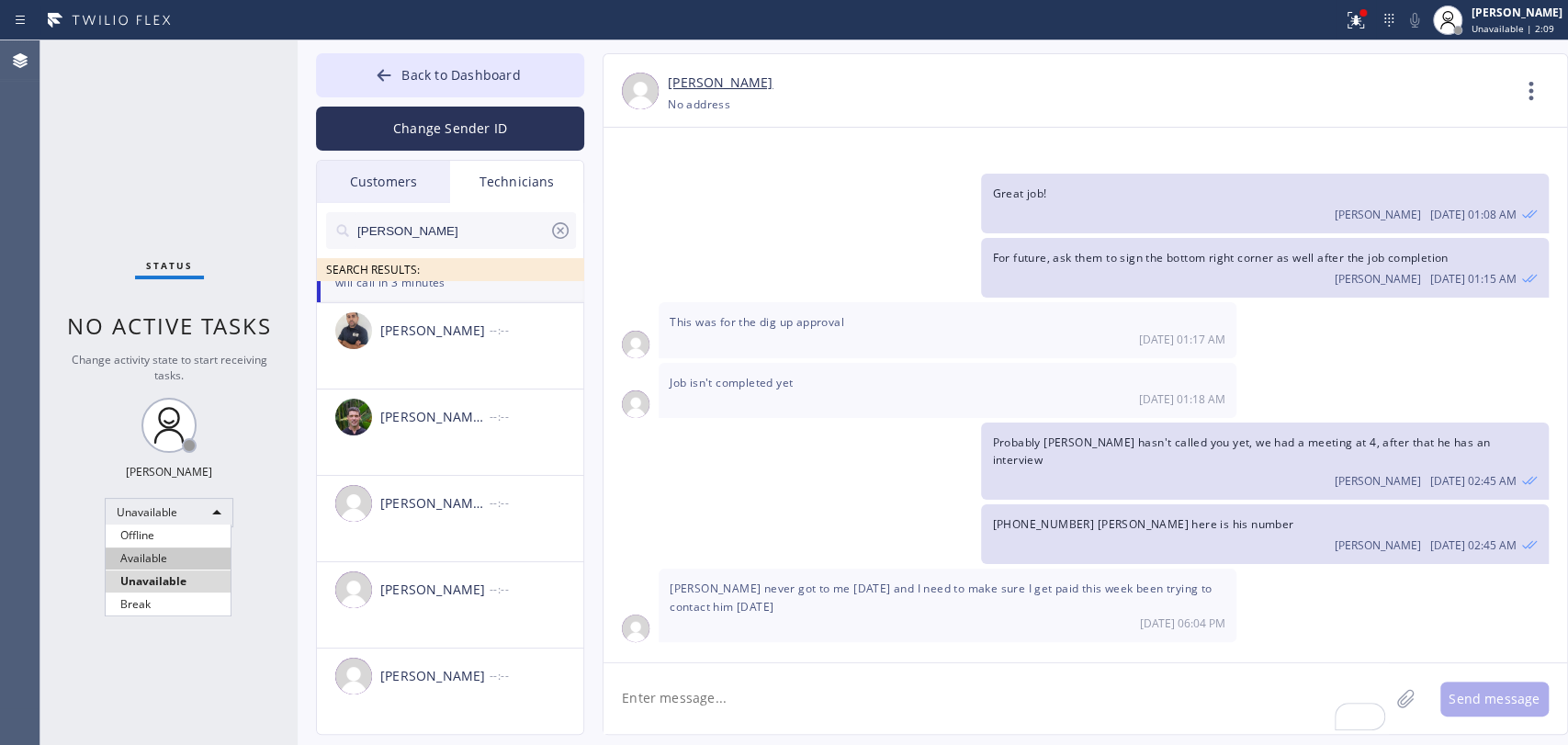
click at [178, 553] on li "Available" at bounding box center [168, 558] width 125 height 22
click at [379, 80] on icon at bounding box center [383, 75] width 18 height 19
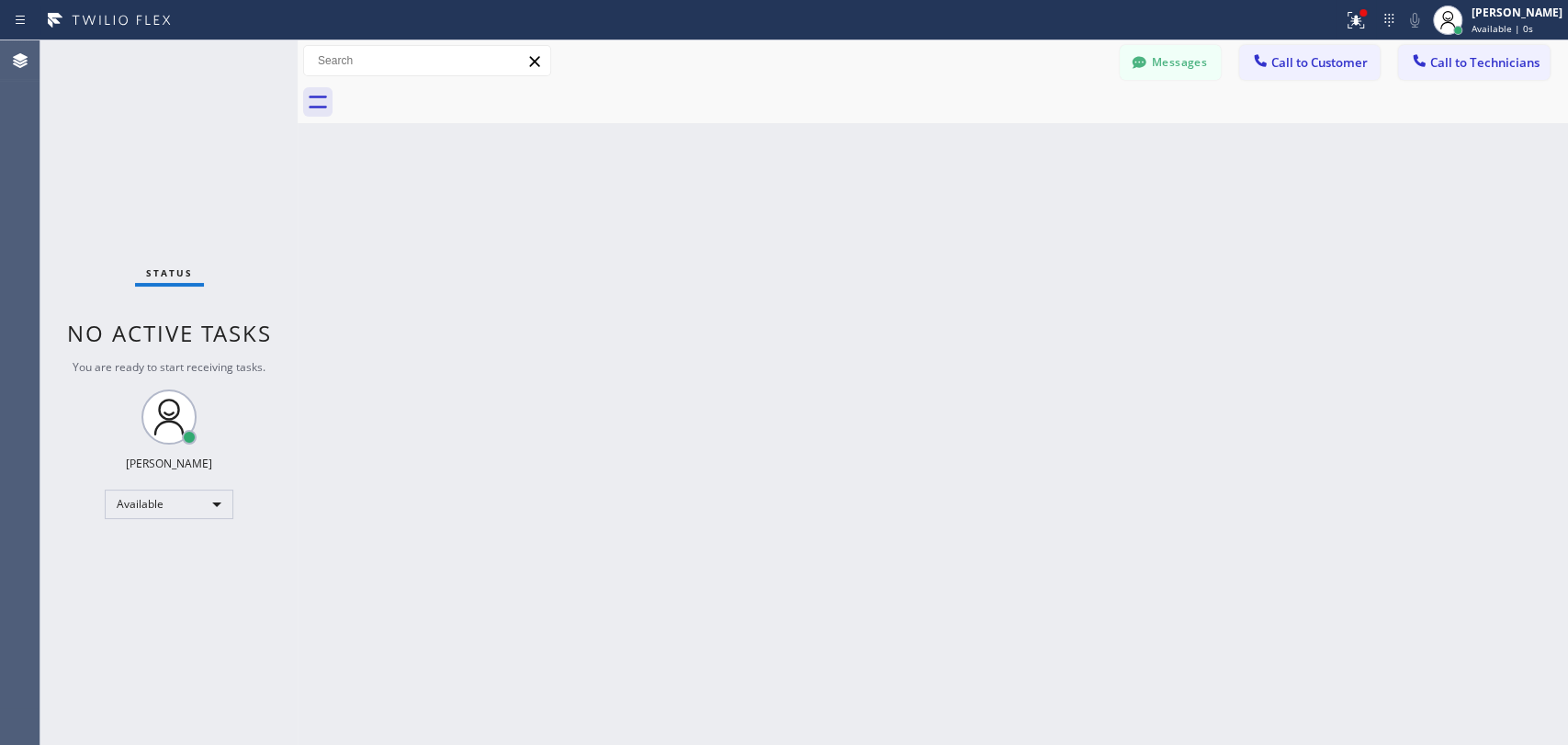
click at [1220, 256] on div "Back to Dashboard Change Sender ID Customers Technicians ST Shruti Tournatory 0…" at bounding box center [932, 393] width 1270 height 705
drag, startPoint x: 89, startPoint y: 340, endPoint x: 256, endPoint y: 334, distance: 167.1
click at [256, 334] on span "No active tasks" at bounding box center [169, 333] width 204 height 30
drag, startPoint x: 256, startPoint y: 334, endPoint x: 119, endPoint y: 335, distance: 137.0
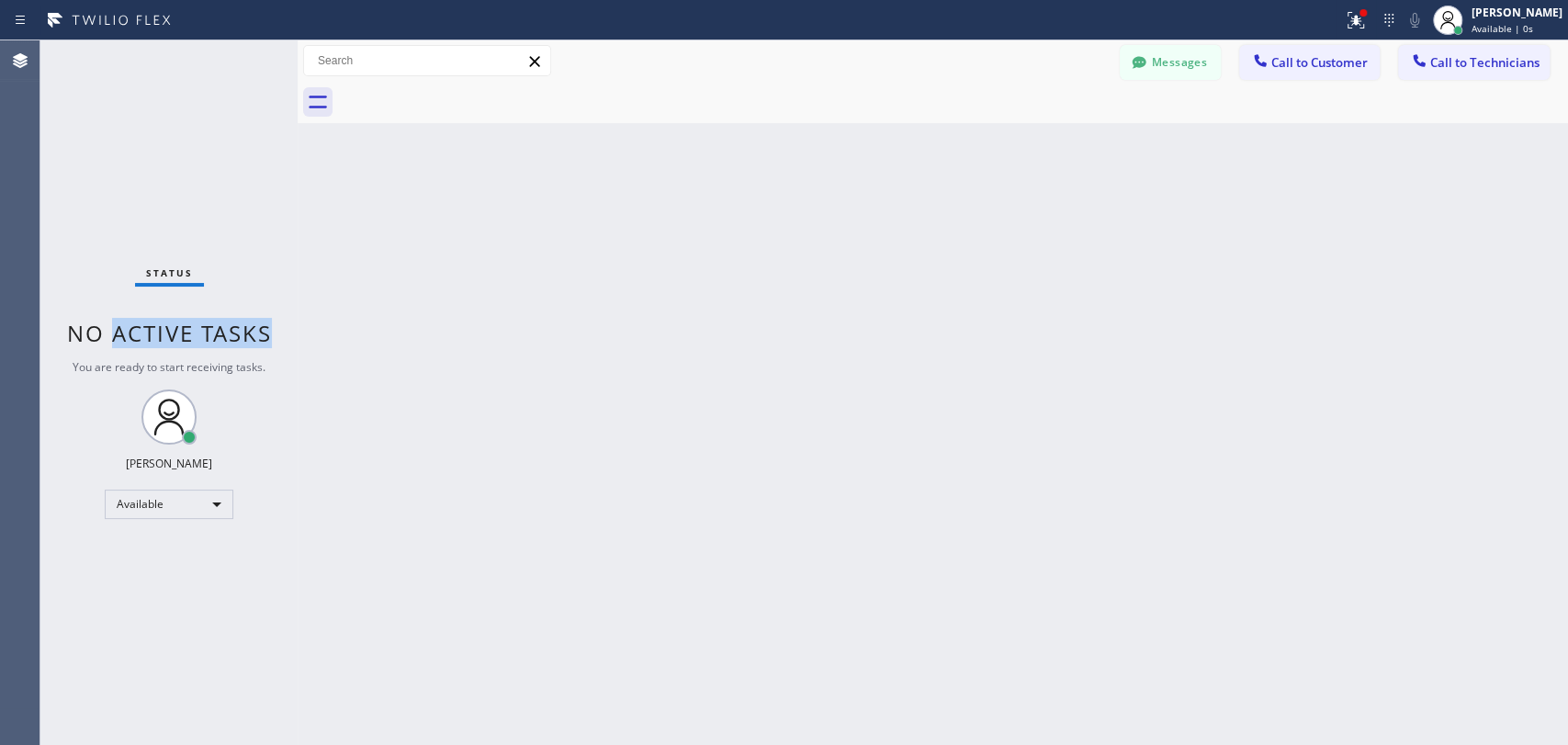
click at [120, 336] on span "No active tasks" at bounding box center [169, 333] width 204 height 30
click at [119, 335] on span "No active tasks" at bounding box center [169, 333] width 204 height 30
drag, startPoint x: 88, startPoint y: 340, endPoint x: 260, endPoint y: 333, distance: 172.1
click at [260, 333] on span "No active tasks" at bounding box center [169, 333] width 204 height 30
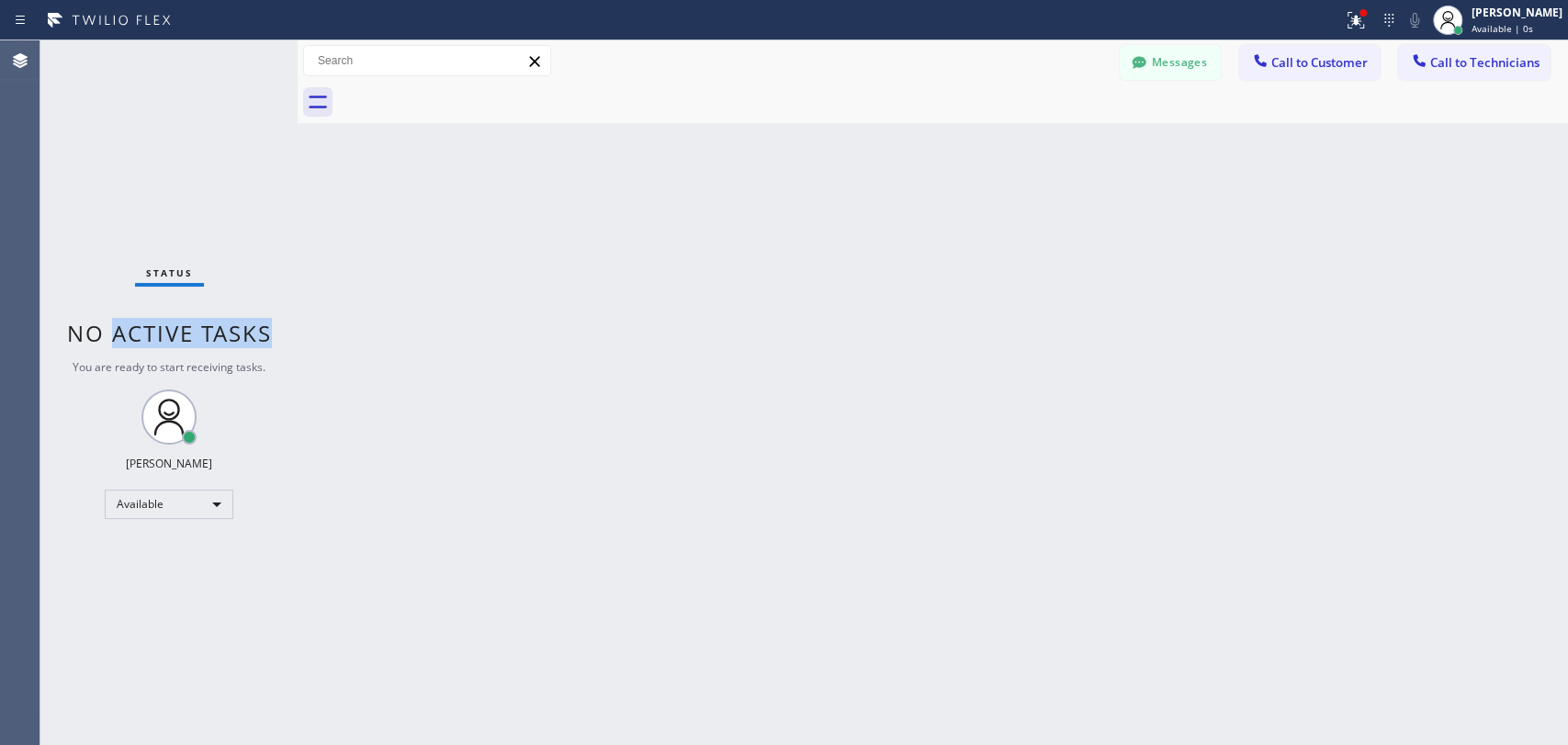
drag, startPoint x: 260, startPoint y: 333, endPoint x: 128, endPoint y: 332, distance: 132.0
click at [128, 332] on span "No active tasks" at bounding box center [169, 333] width 204 height 30
click at [128, 332] on span "No active tasks" at bounding box center [169, 333] width 204 height 30
drag, startPoint x: 75, startPoint y: 334, endPoint x: 257, endPoint y: 333, distance: 182.0
click at [249, 334] on span "No active tasks" at bounding box center [169, 333] width 204 height 30
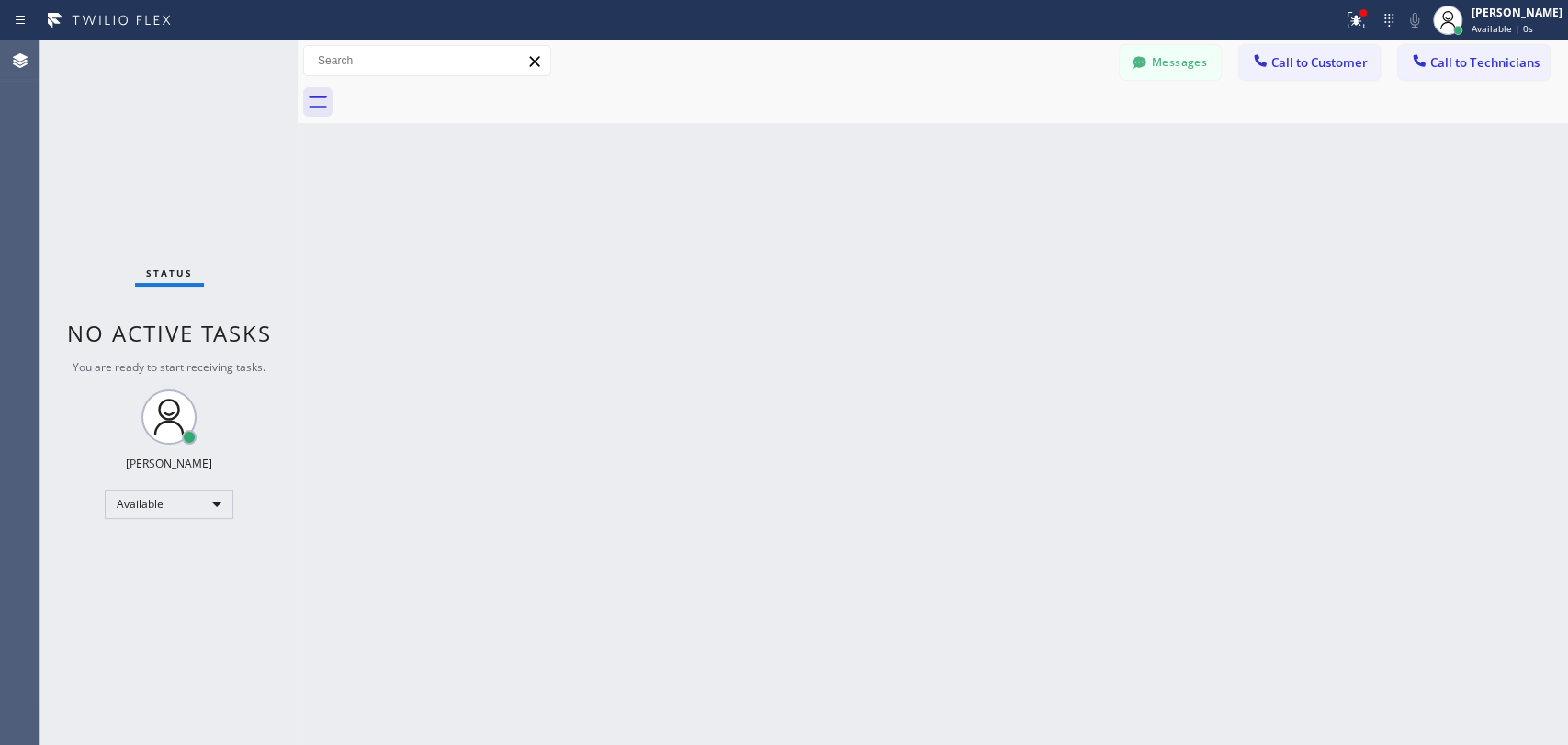
click at [257, 333] on span "No active tasks" at bounding box center [169, 333] width 204 height 30
drag, startPoint x: 257, startPoint y: 333, endPoint x: 89, endPoint y: 336, distance: 168.0
click at [89, 336] on span "No active tasks" at bounding box center [169, 333] width 204 height 30
drag, startPoint x: 81, startPoint y: 336, endPoint x: 253, endPoint y: 331, distance: 172.1
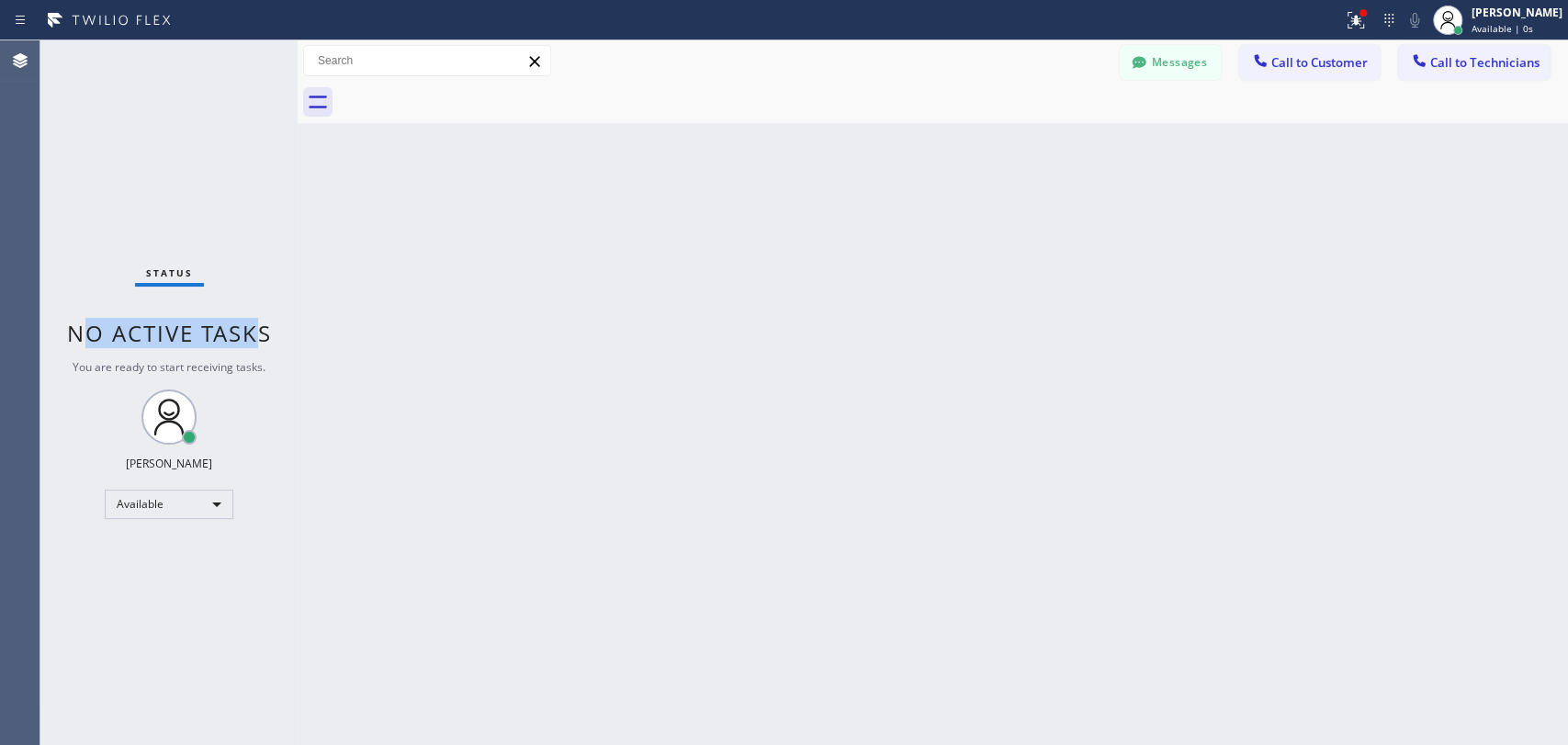
click at [253, 331] on span "No active tasks" at bounding box center [169, 333] width 204 height 30
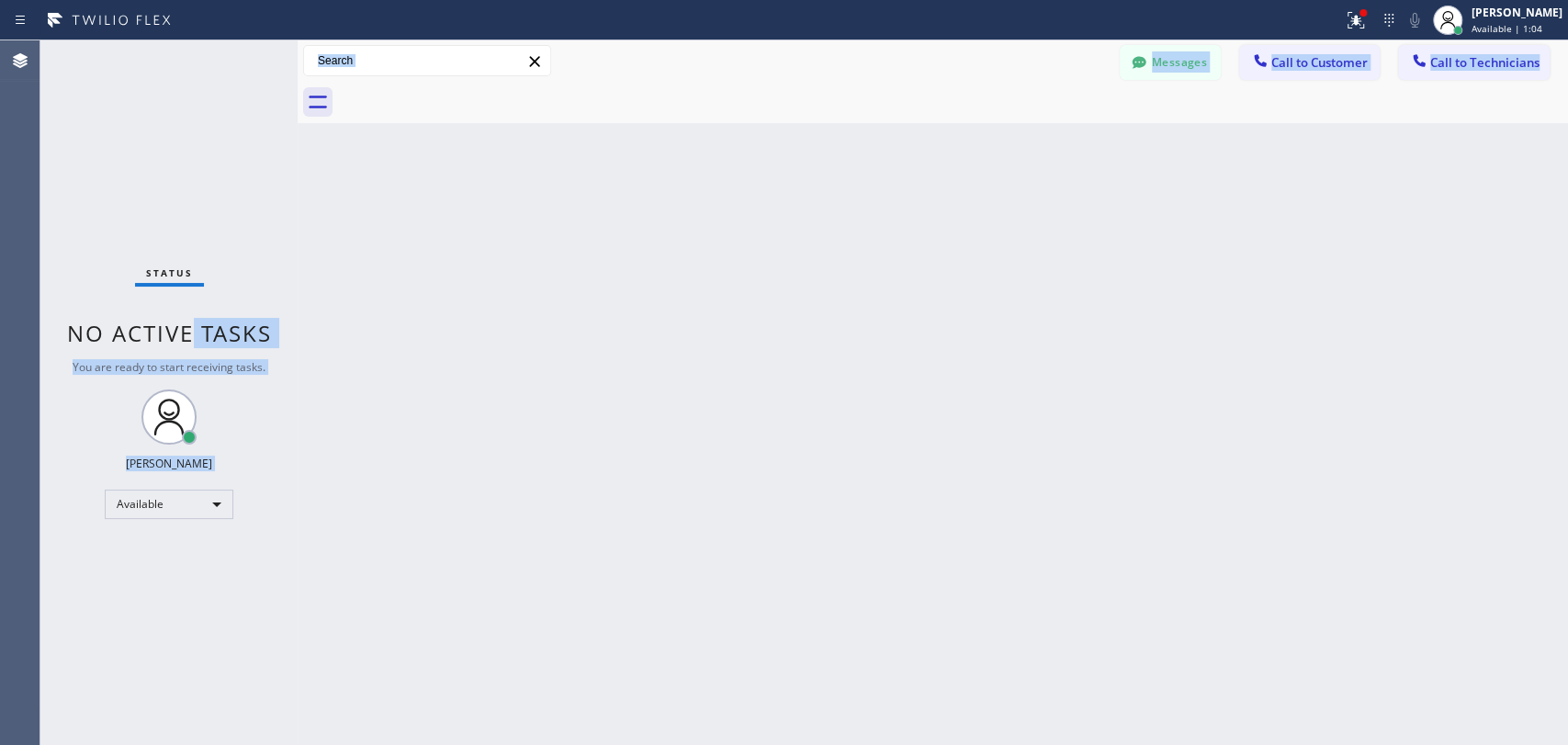
drag, startPoint x: 302, startPoint y: 356, endPoint x: 188, endPoint y: 322, distance: 119.0
click at [188, 322] on div "Status No active tasks You are ready to start receiving tasks. Oleksiy Dmitriev…" at bounding box center [804, 393] width 1527 height 705
click at [188, 322] on span "No active tasks" at bounding box center [169, 333] width 204 height 30
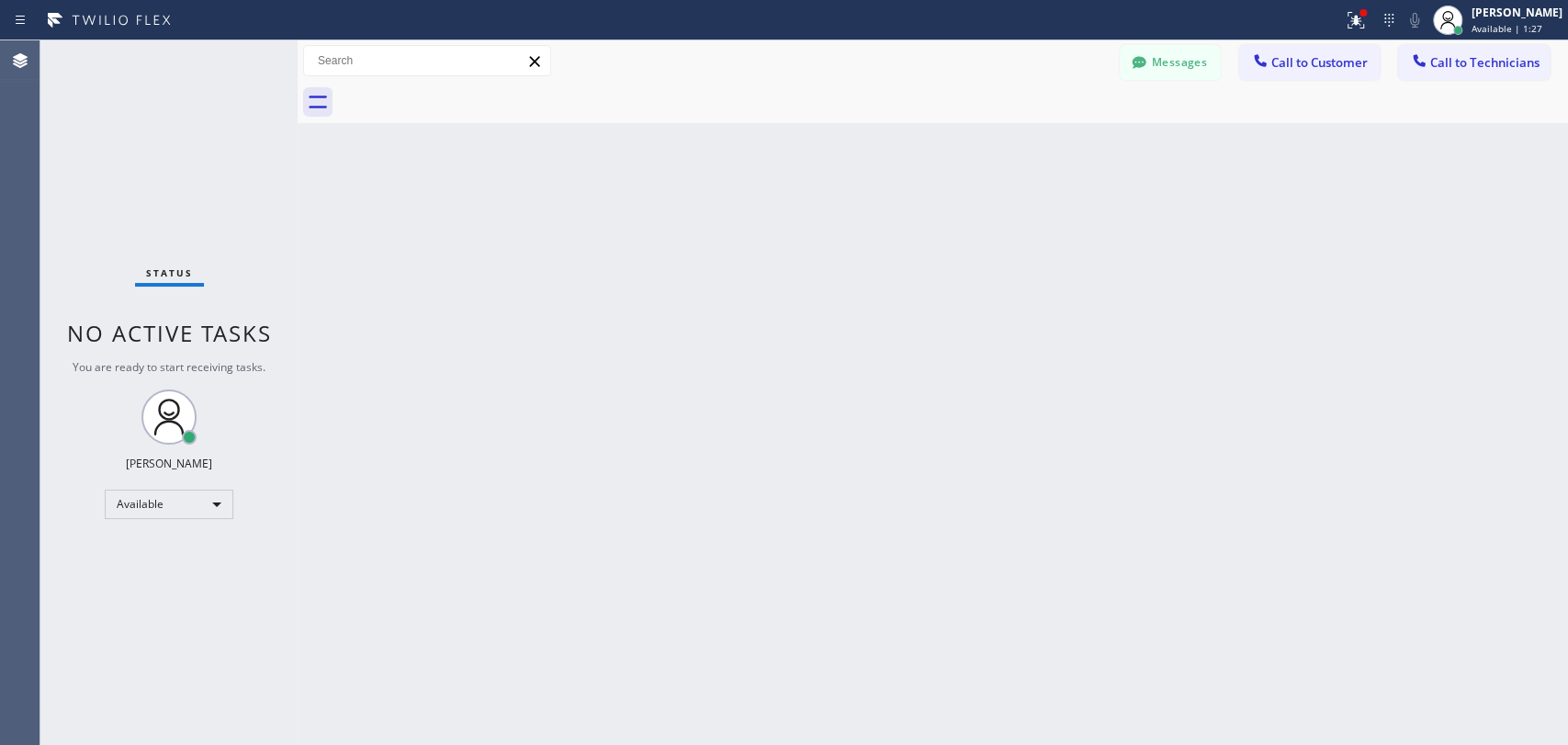
click at [200, 356] on div "Status No active tasks You are ready to start receiving tasks. [PERSON_NAME] Av…" at bounding box center [169, 393] width 257 height 705
click at [191, 343] on span "No active tasks" at bounding box center [169, 333] width 204 height 30
drag, startPoint x: 273, startPoint y: 332, endPoint x: 81, endPoint y: 324, distance: 192.2
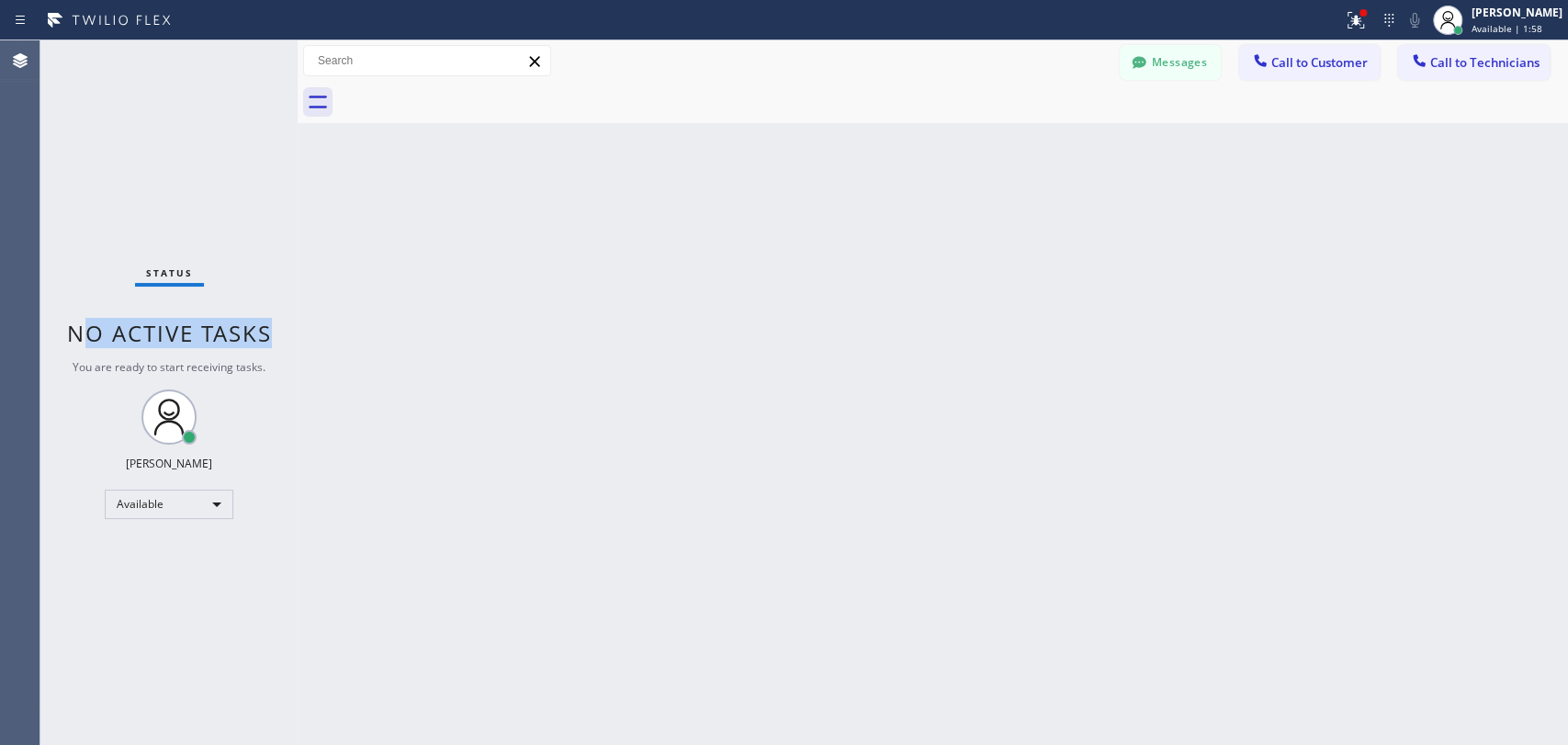
click at [81, 324] on div "Status No active tasks You are ready to start receiving tasks. [PERSON_NAME] Av…" at bounding box center [169, 393] width 257 height 705
click at [81, 324] on span "No active tasks" at bounding box center [169, 333] width 204 height 30
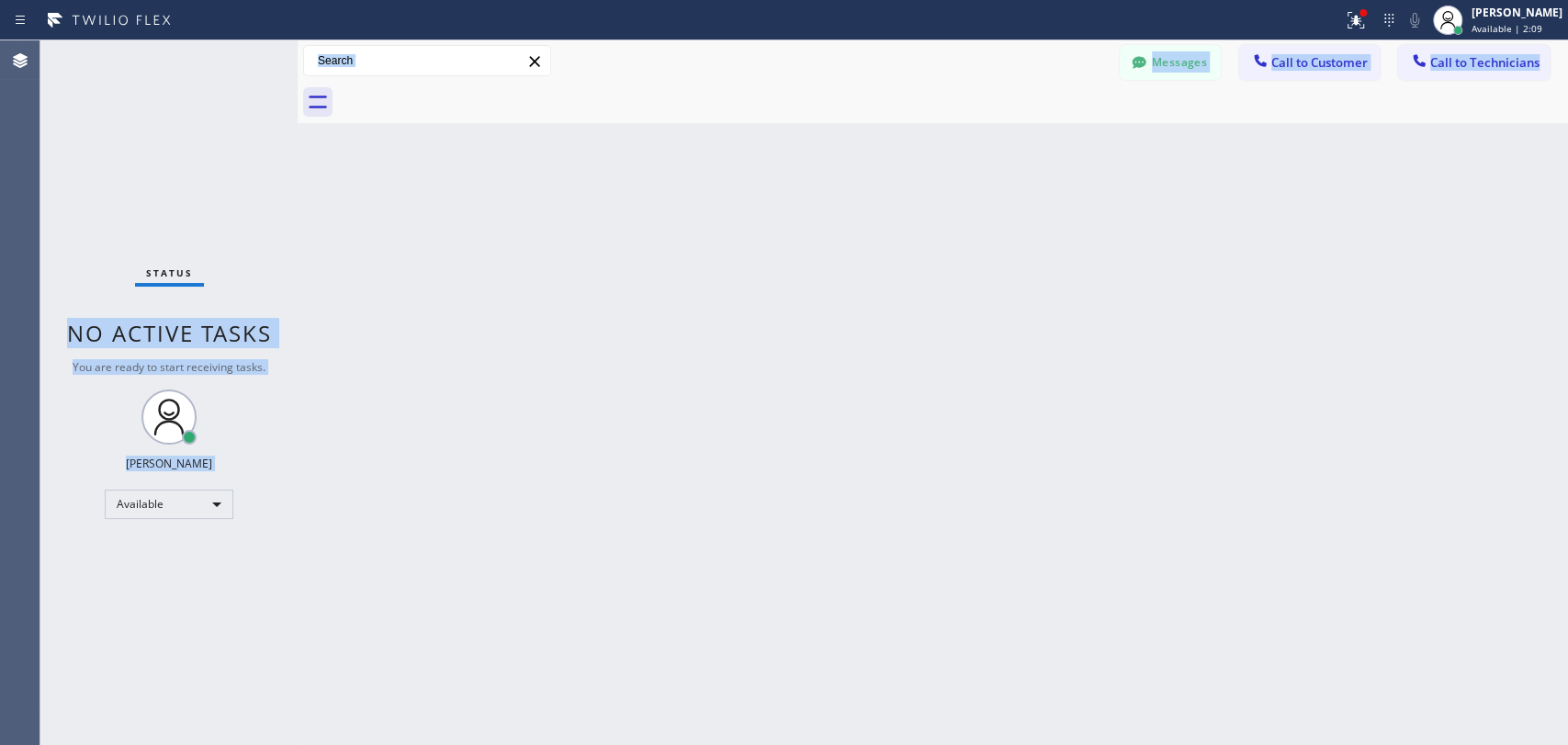
drag, startPoint x: 275, startPoint y: 346, endPoint x: 54, endPoint y: 329, distance: 221.7
click at [54, 329] on div "Status No active tasks You are ready to start receiving tasks. Oleksiy Dmitriev…" at bounding box center [804, 393] width 1527 height 705
click at [54, 329] on div "Status No active tasks You are ready to start receiving tasks. [PERSON_NAME] Av…" at bounding box center [169, 393] width 257 height 705
drag, startPoint x: 57, startPoint y: 328, endPoint x: 302, endPoint y: 362, distance: 247.3
click at [302, 362] on div "Status No active tasks You are ready to start receiving tasks. Oleksiy Dmitriev…" at bounding box center [804, 393] width 1527 height 705
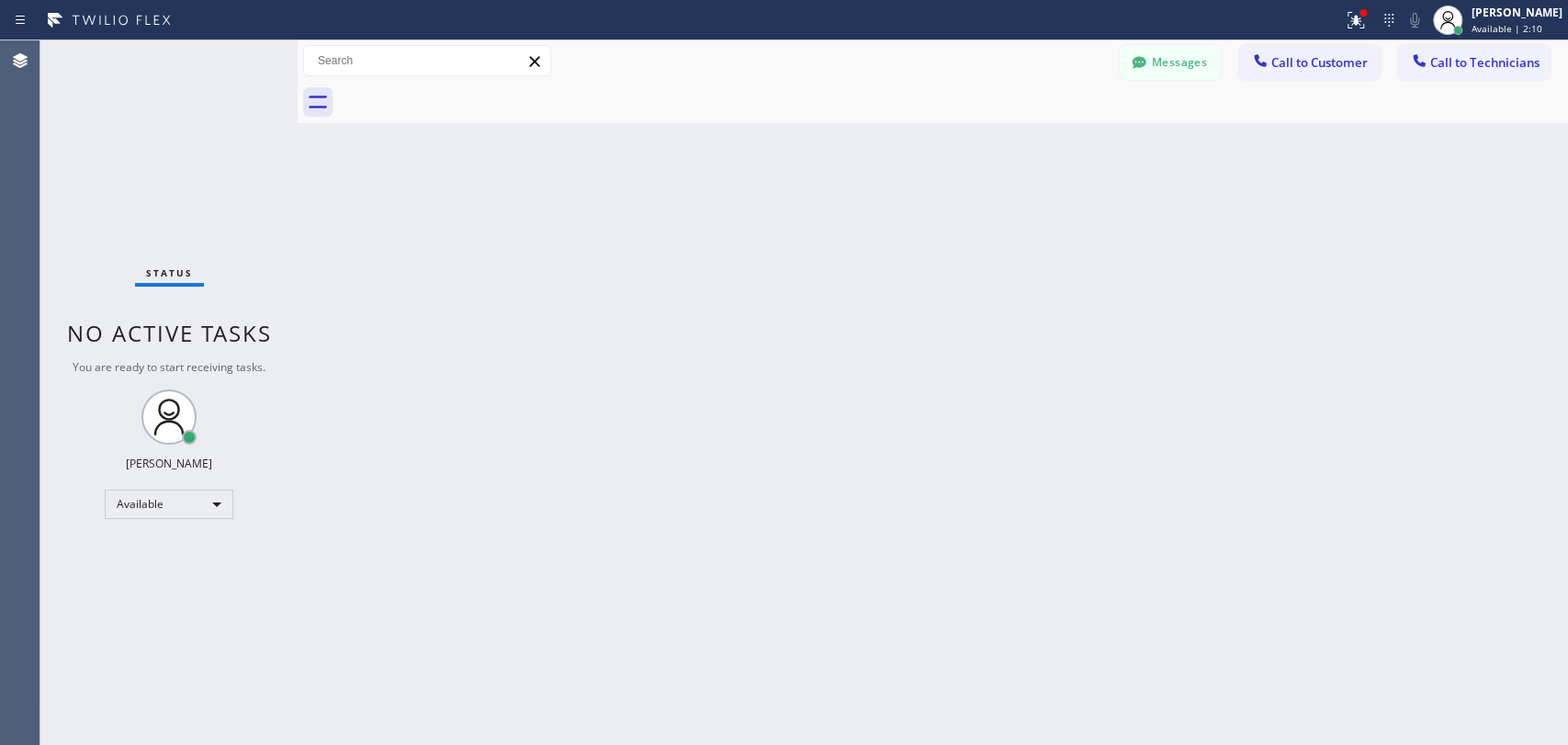
click at [298, 362] on div at bounding box center [298, 393] width 0 height 705
drag, startPoint x: 286, startPoint y: 369, endPoint x: 73, endPoint y: 325, distance: 217.5
click at [73, 325] on div "Status No active tasks You are ready to start receiving tasks. [PERSON_NAME] Av…" at bounding box center [169, 393] width 257 height 705
click at [247, 359] on span "You are ready to start receiving tasks." at bounding box center [169, 367] width 193 height 16
drag, startPoint x: 247, startPoint y: 359, endPoint x: 78, endPoint y: 339, distance: 170.2
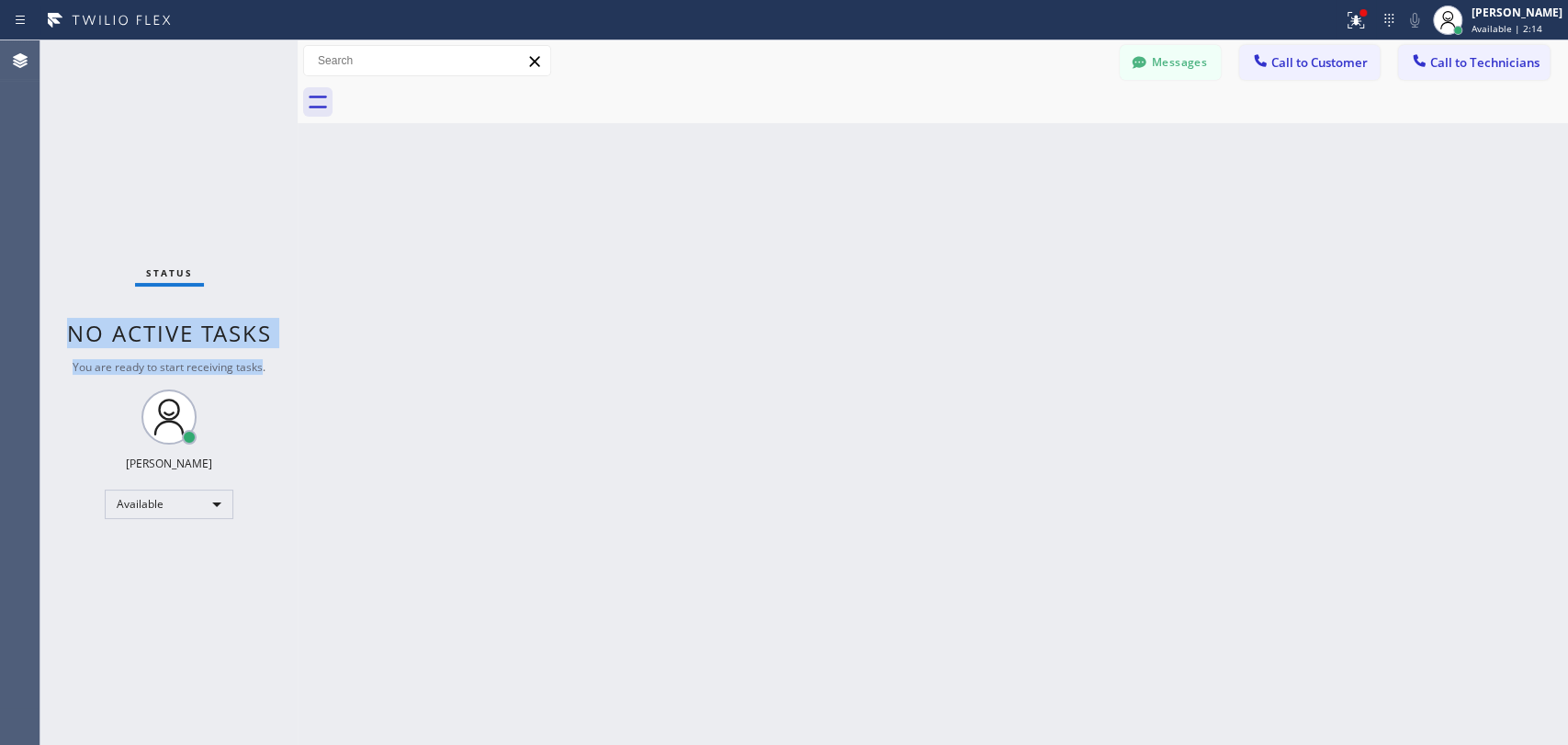
click at [78, 339] on div "Status No active tasks You are ready to start receiving tasks. [PERSON_NAME] Av…" at bounding box center [169, 393] width 257 height 705
click at [77, 339] on span "No active tasks" at bounding box center [169, 333] width 204 height 30
drag, startPoint x: 73, startPoint y: 336, endPoint x: 253, endPoint y: 354, distance: 180.9
click at [253, 354] on div "Status No active tasks You are ready to start receiving tasks. [PERSON_NAME] Av…" at bounding box center [169, 393] width 257 height 705
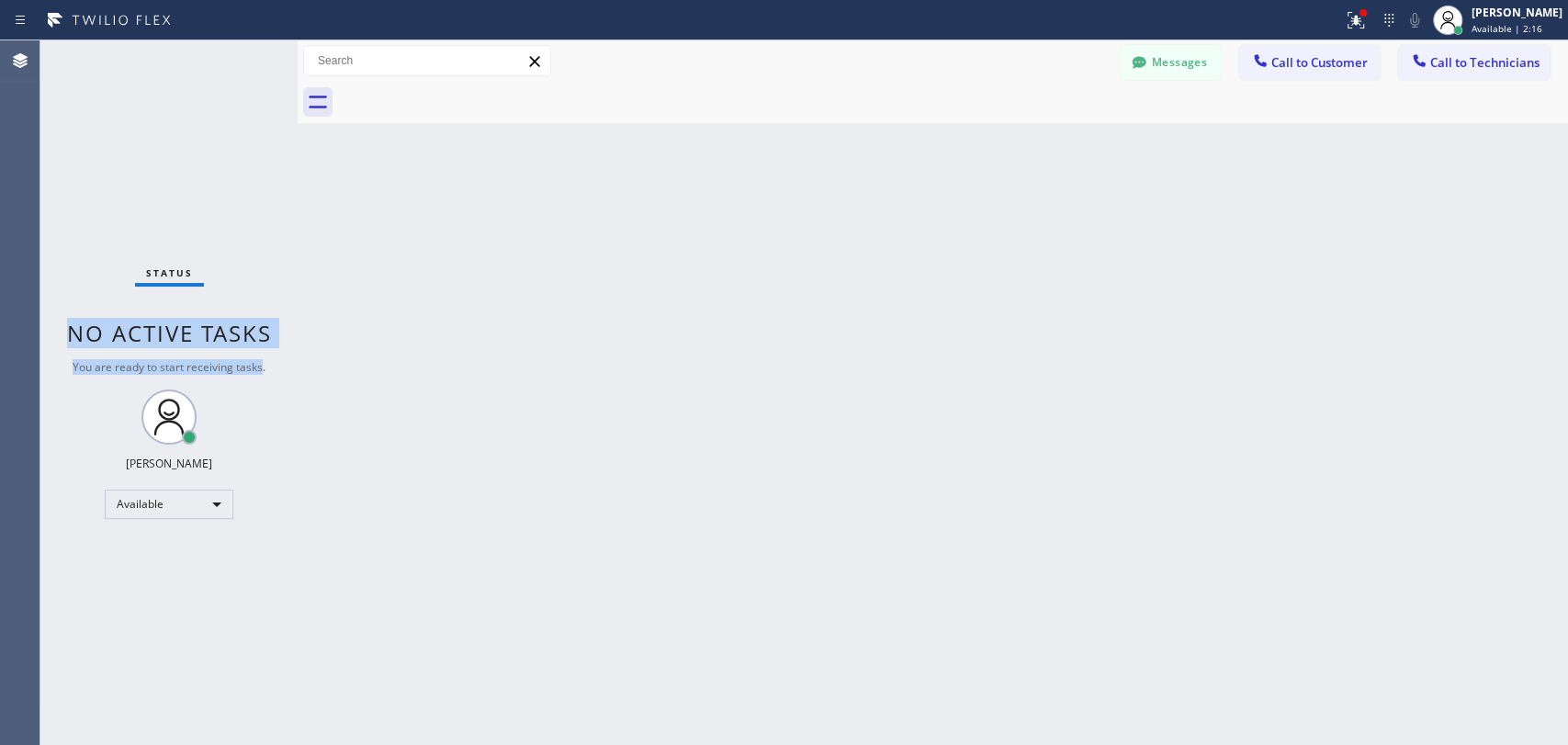
drag, startPoint x: 253, startPoint y: 354, endPoint x: 52, endPoint y: 343, distance: 201.3
click at [52, 343] on div "Status No active tasks You are ready to start receiving tasks. [PERSON_NAME] Av…" at bounding box center [169, 393] width 257 height 705
drag, startPoint x: 52, startPoint y: 342, endPoint x: 236, endPoint y: 384, distance: 188.7
click at [236, 384] on div "Status No active tasks You are ready to start receiving tasks. [PERSON_NAME] Av…" at bounding box center [169, 393] width 257 height 705
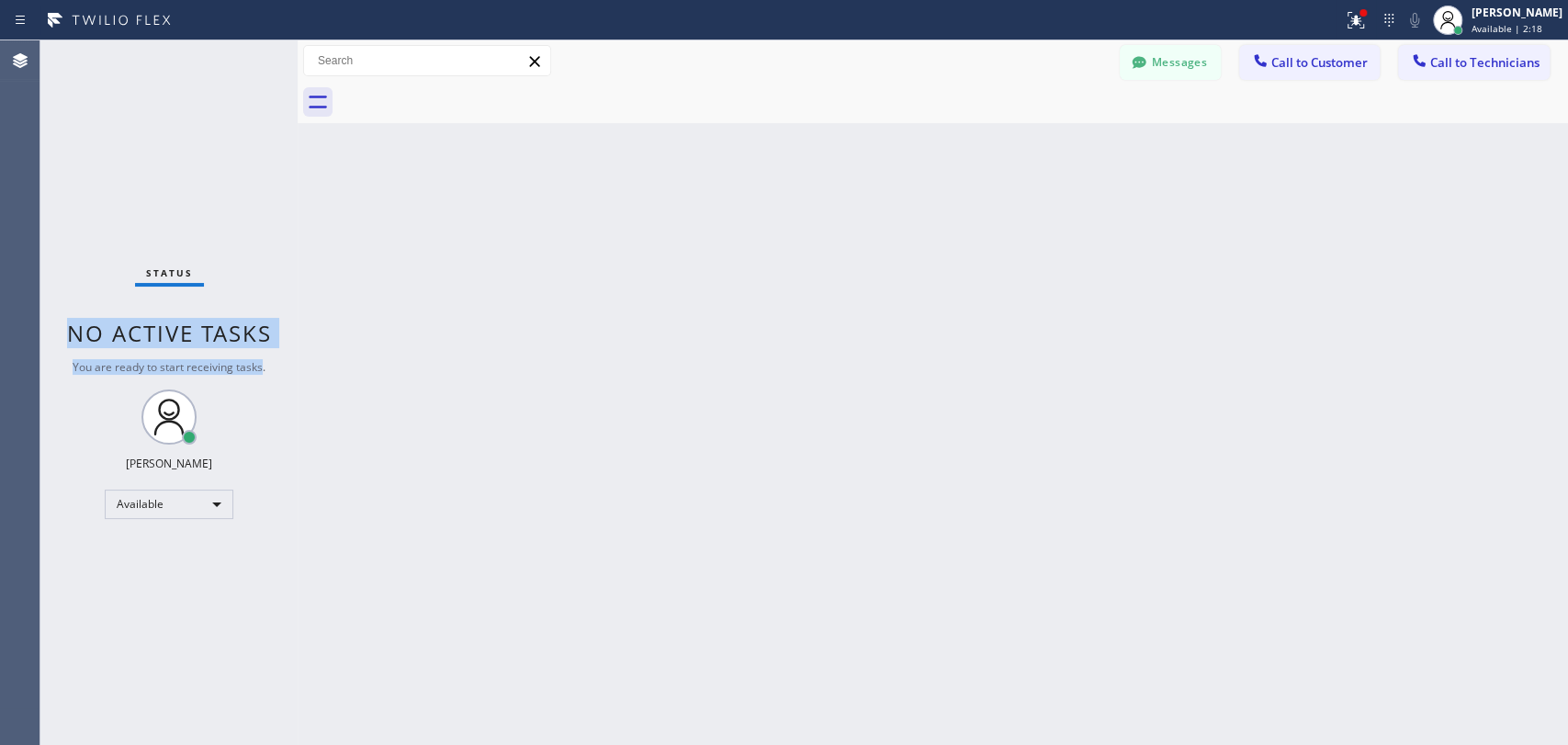
click at [236, 384] on div "Status No active tasks You are ready to start receiving tasks. [PERSON_NAME] Av…" at bounding box center [169, 393] width 257 height 705
drag, startPoint x: 220, startPoint y: 367, endPoint x: 78, endPoint y: 344, distance: 143.9
click at [78, 344] on div "Status No active tasks You are ready to start receiving tasks. [PERSON_NAME] Av…" at bounding box center [169, 393] width 257 height 705
click at [78, 344] on span "No active tasks" at bounding box center [169, 333] width 204 height 30
drag, startPoint x: 78, startPoint y: 344, endPoint x: 45, endPoint y: 340, distance: 33.2
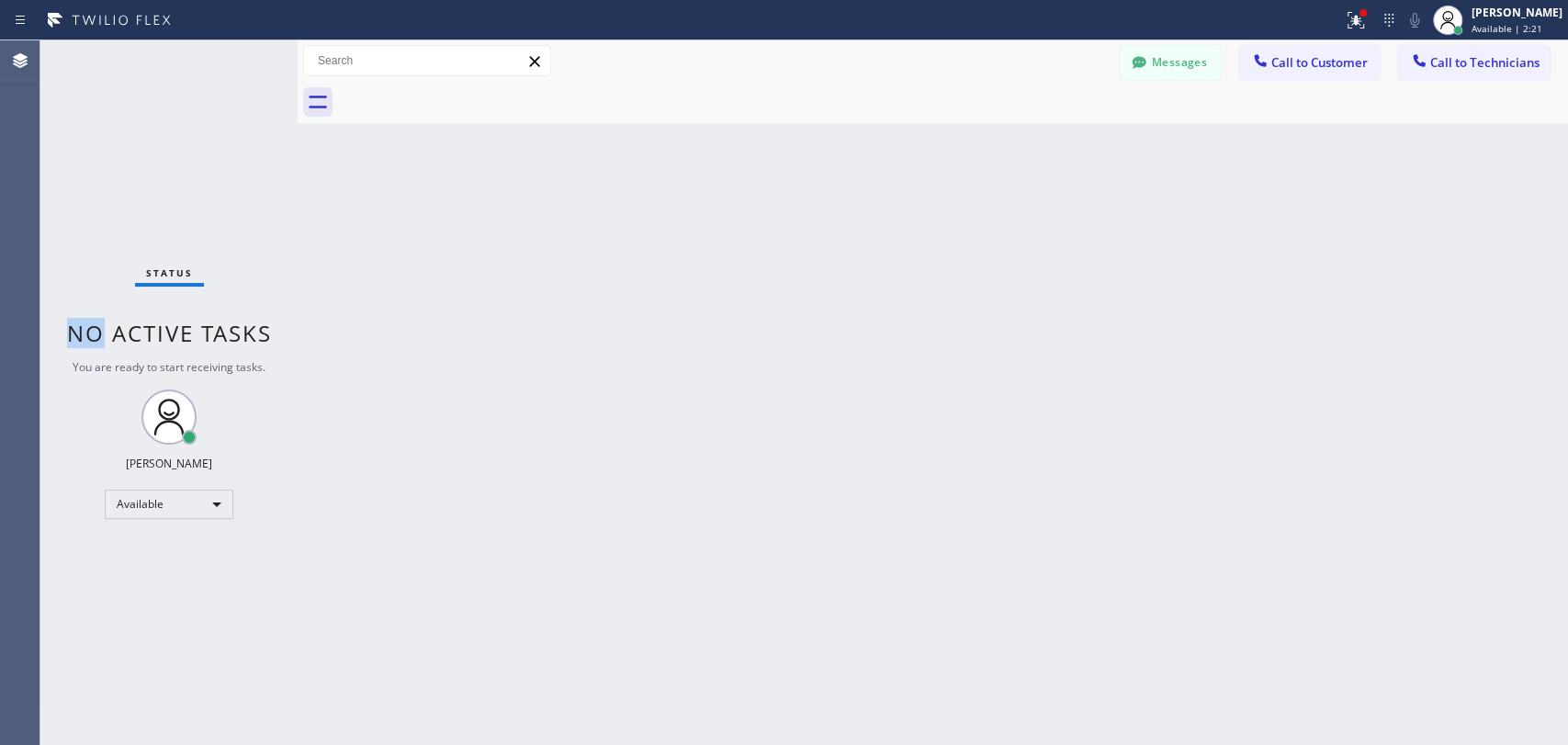
click at [71, 344] on span "No active tasks" at bounding box center [169, 333] width 204 height 30
click at [1453, 69] on button "Call to Technicians" at bounding box center [1474, 62] width 152 height 35
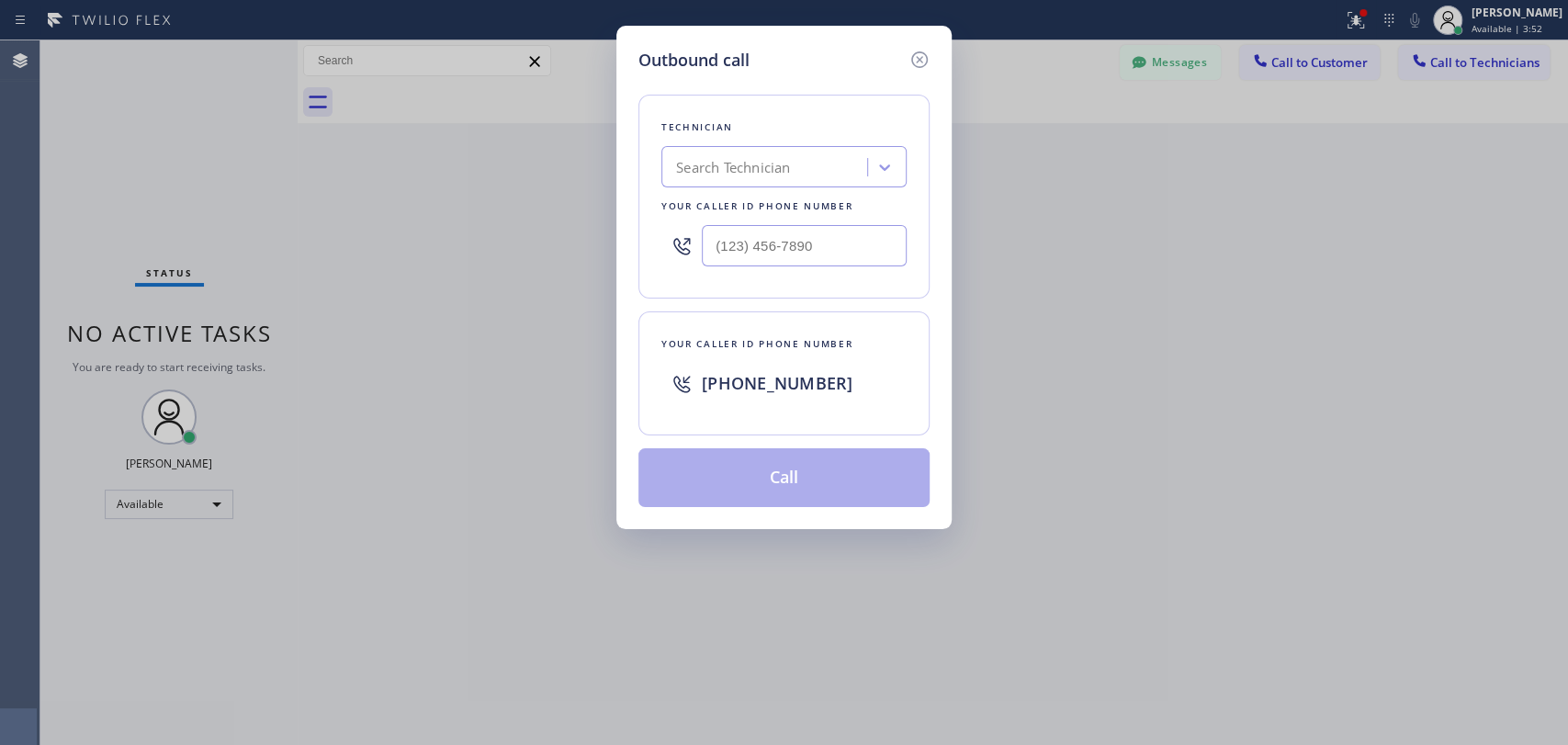
drag, startPoint x: 691, startPoint y: 236, endPoint x: 699, endPoint y: 193, distance: 43.7
click at [687, 235] on div at bounding box center [681, 245] width 41 height 59
click at [704, 189] on div "Technician Search Technician Your caller id phone number" at bounding box center [784, 196] width 291 height 204
click at [726, 168] on div "Search Technician" at bounding box center [733, 168] width 114 height 21
type input "shams"
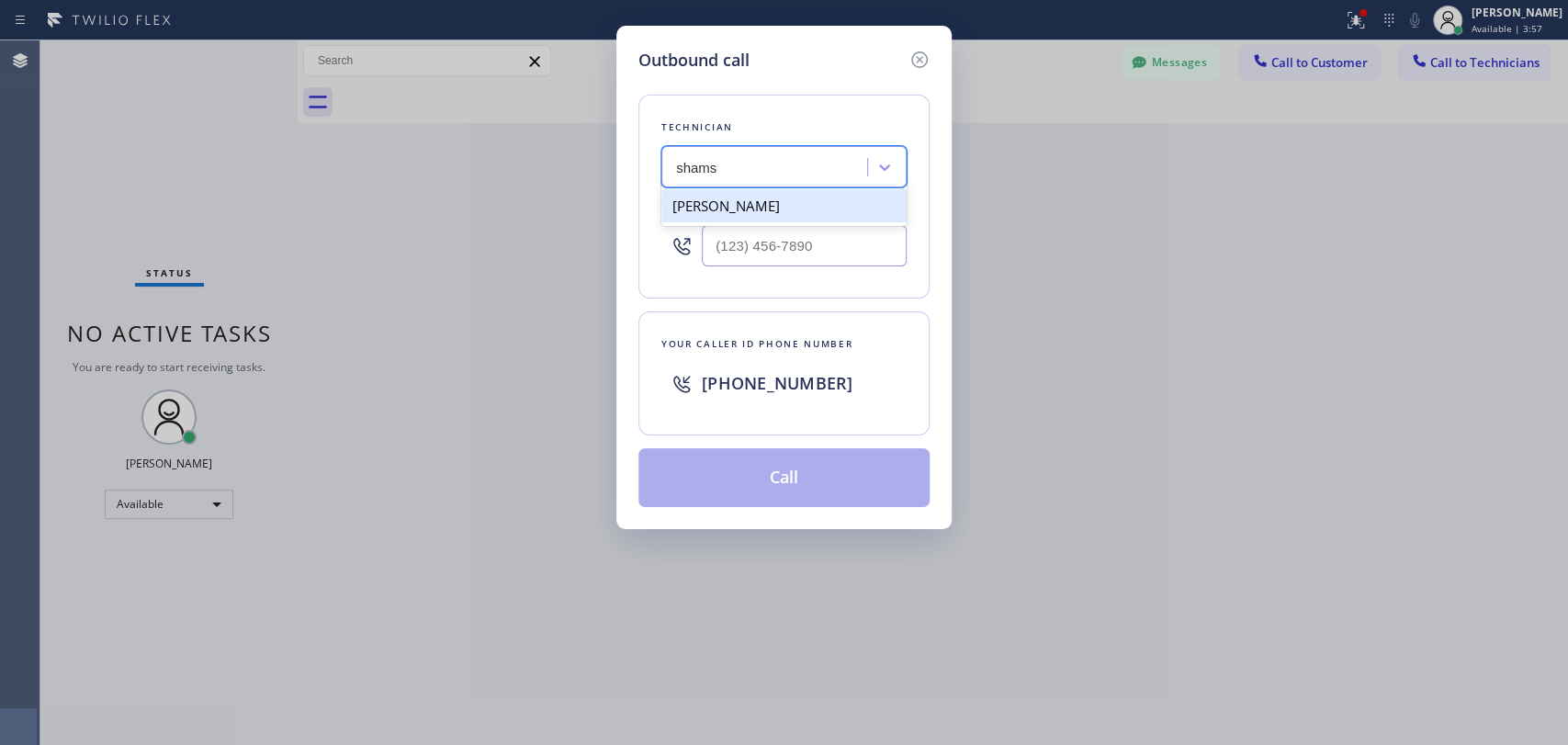
click at [716, 208] on div "Shamsuddin Esmati" at bounding box center [784, 205] width 245 height 33
type input "(916) 706-8130"
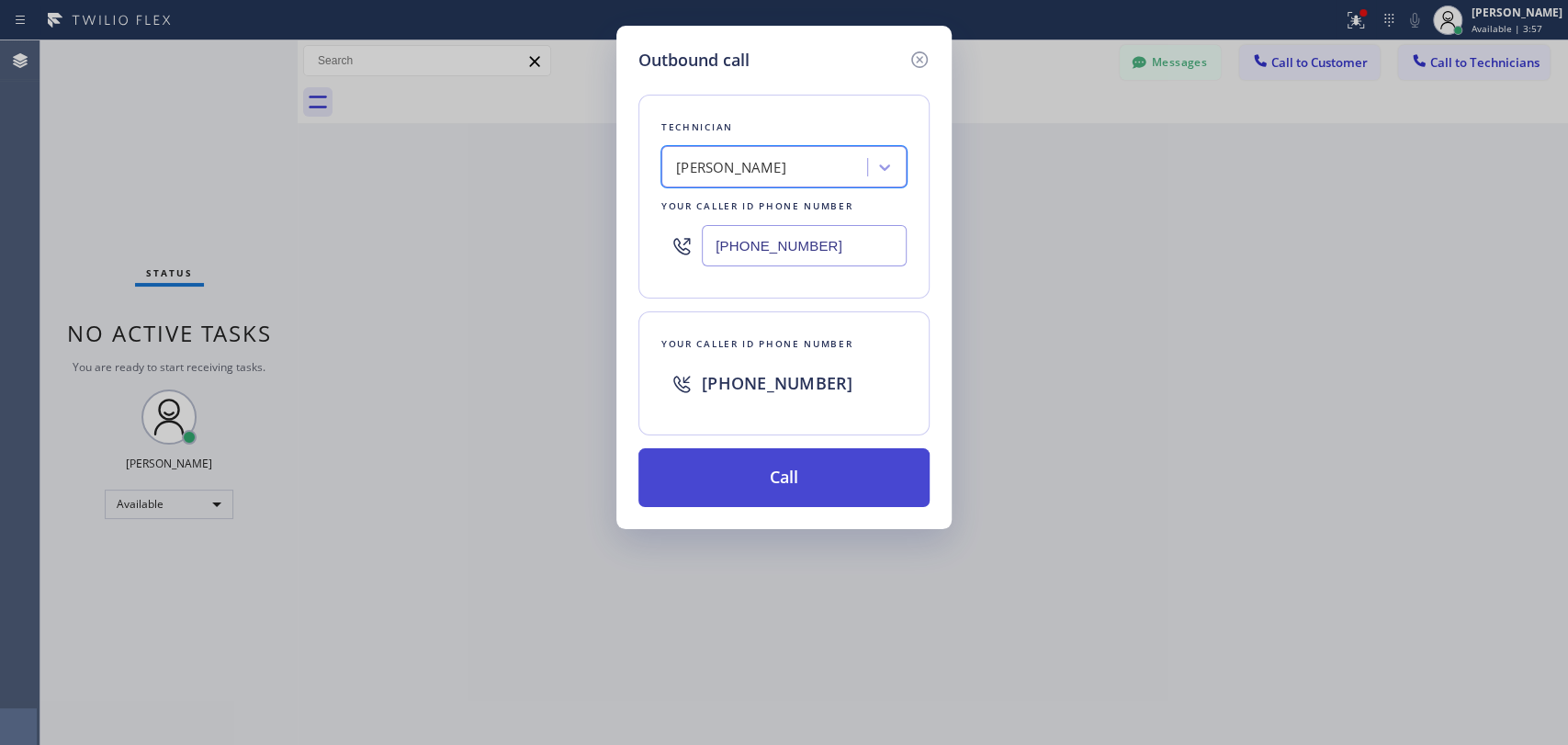
click at [779, 473] on button "Call" at bounding box center [784, 478] width 291 height 58
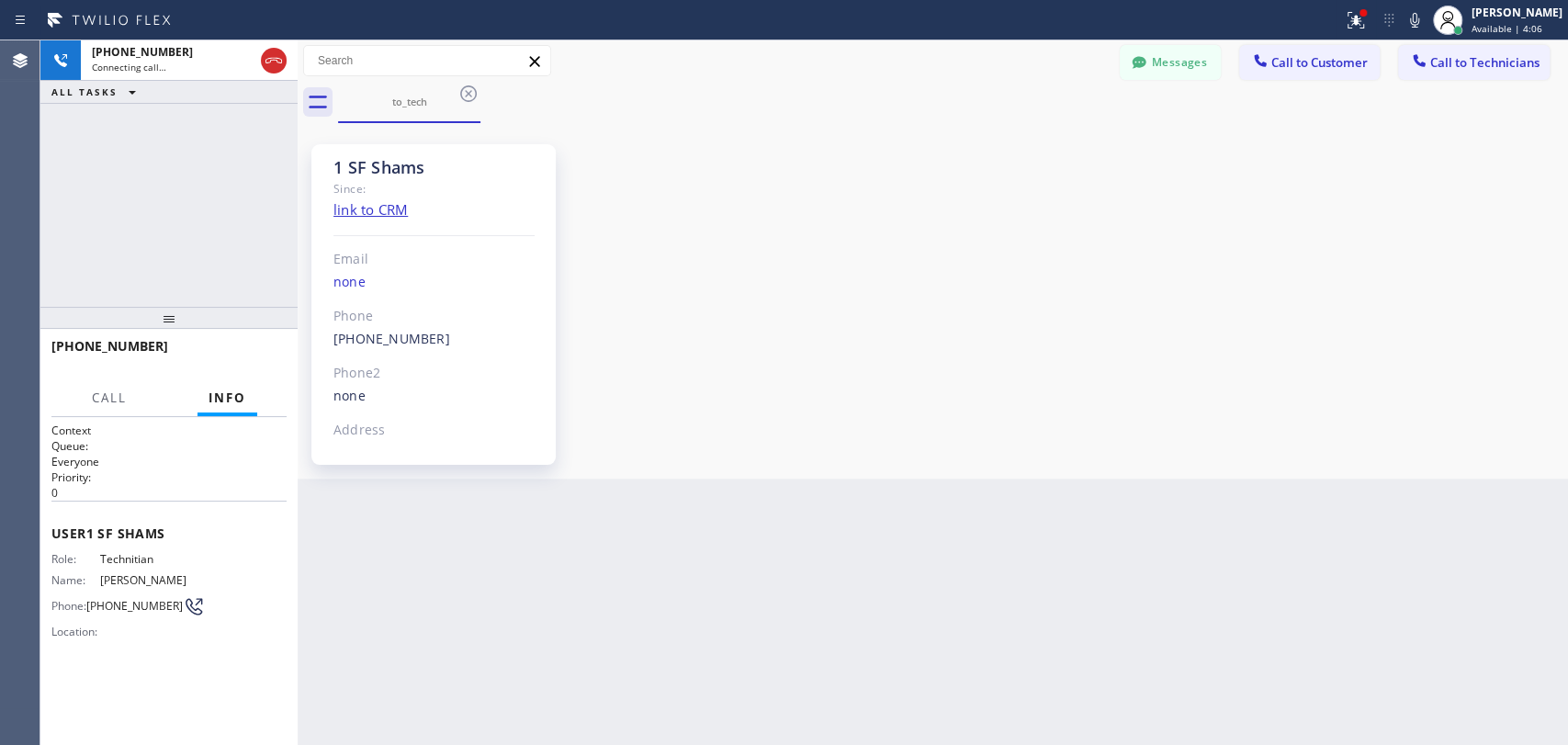
drag, startPoint x: 1127, startPoint y: 67, endPoint x: 1034, endPoint y: 99, distance: 98.4
click at [1126, 66] on button "Messages" at bounding box center [1170, 62] width 101 height 35
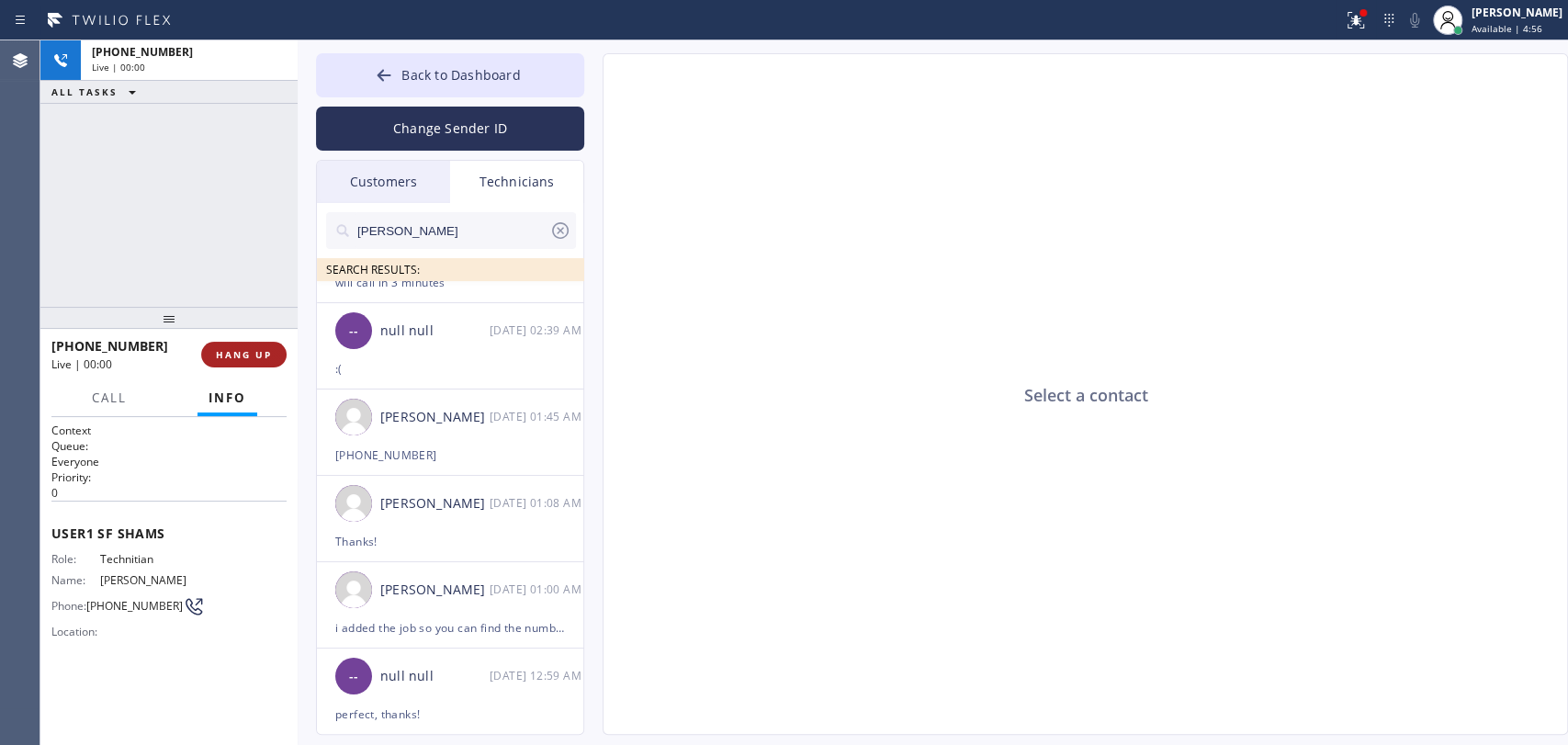
click at [237, 359] on span "HANG UP" at bounding box center [244, 354] width 56 height 13
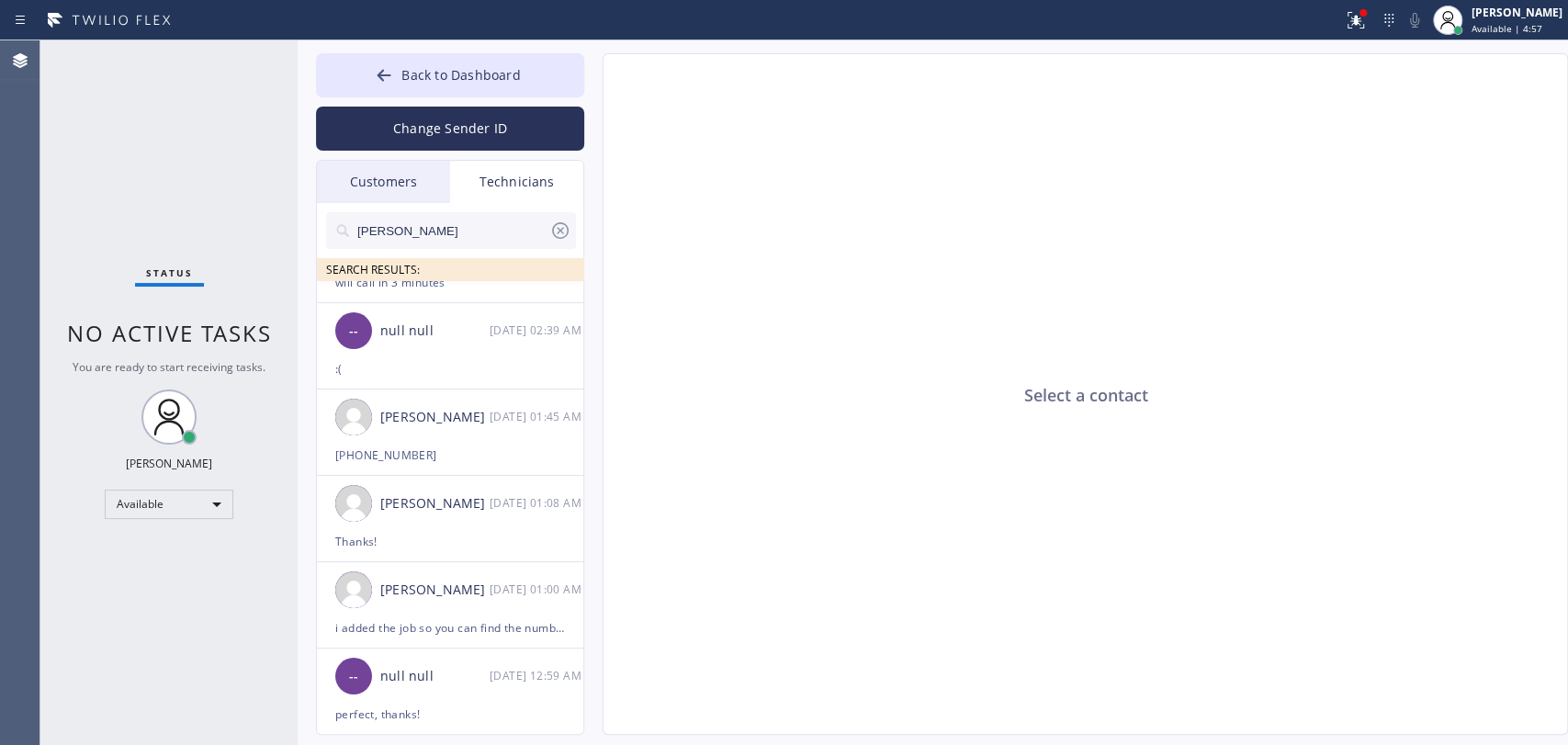
click at [229, 352] on div "Status No active tasks You are ready to start receiving tasks. [PERSON_NAME] Av…" at bounding box center [169, 393] width 257 height 705
click at [431, 42] on div "Back to Dashboard Change Sender ID Customers Technicians ST Shruti Tournatory 0…" at bounding box center [932, 393] width 1270 height 705
click at [436, 56] on button "Back to Dashboard" at bounding box center [451, 75] width 269 height 44
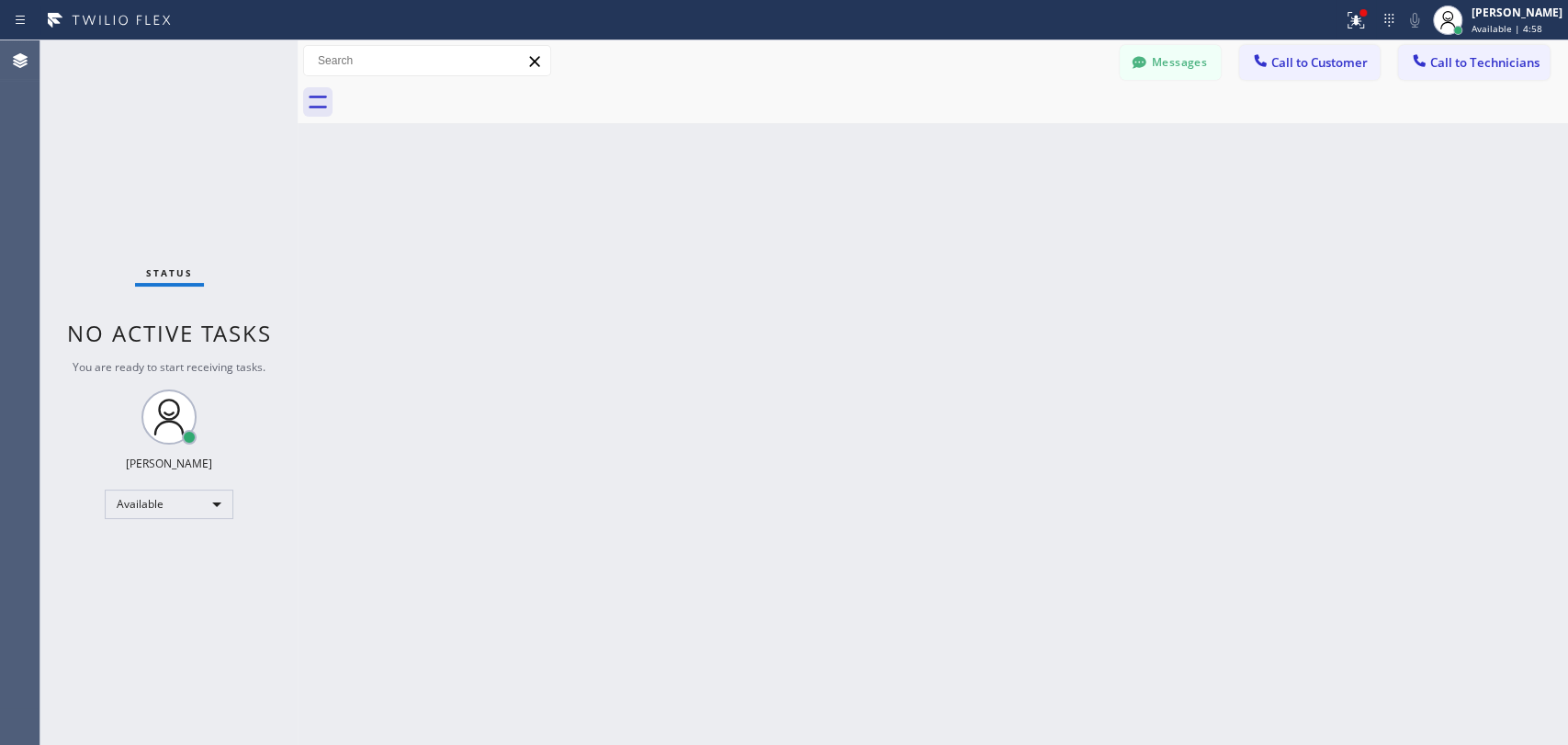
drag, startPoint x: 1533, startPoint y: 47, endPoint x: 1523, endPoint y: 54, distance: 12.2
click at [1531, 48] on button "Call to Technicians" at bounding box center [1474, 62] width 152 height 35
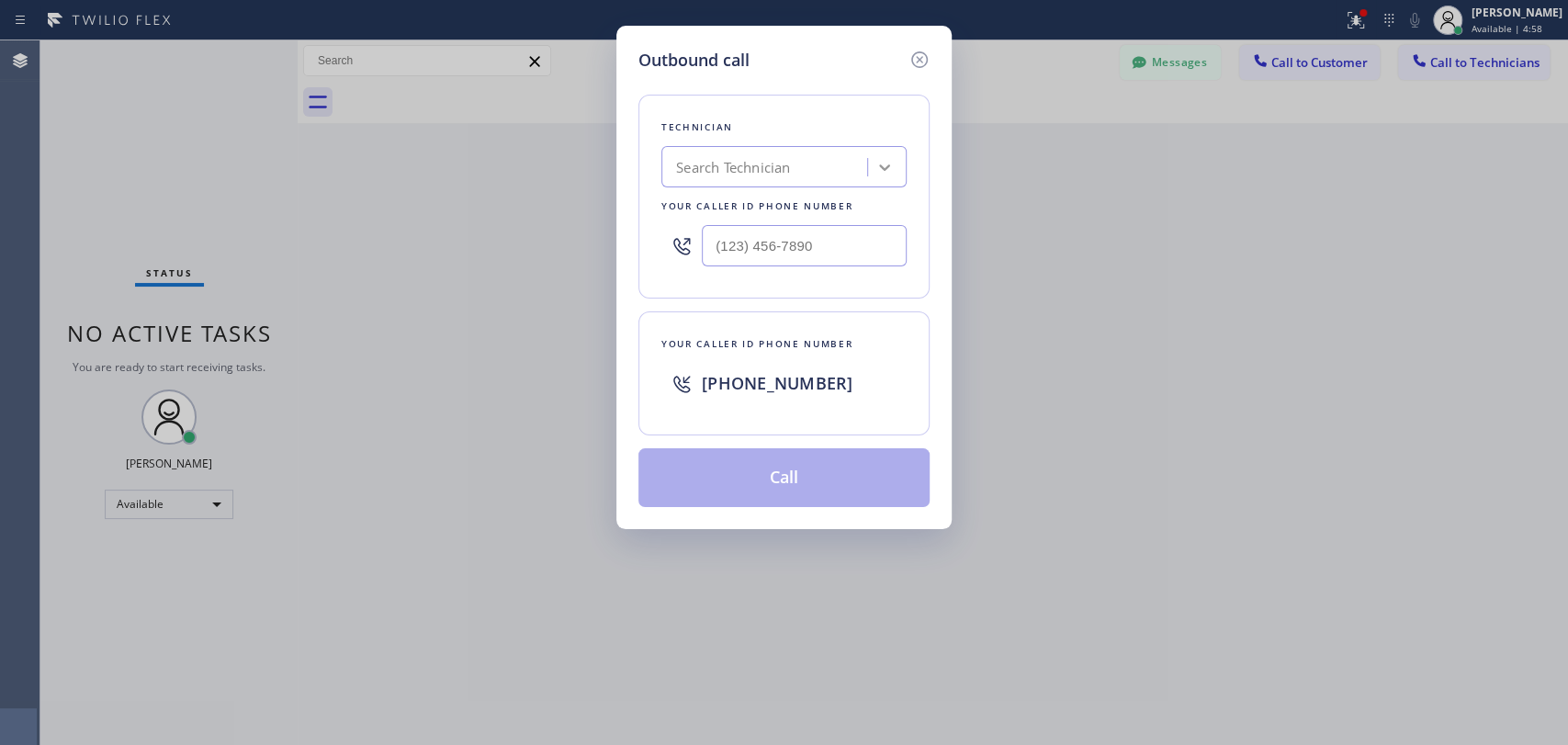
click at [899, 158] on div at bounding box center [885, 168] width 33 height 33
type input "[PERSON_NAME]"
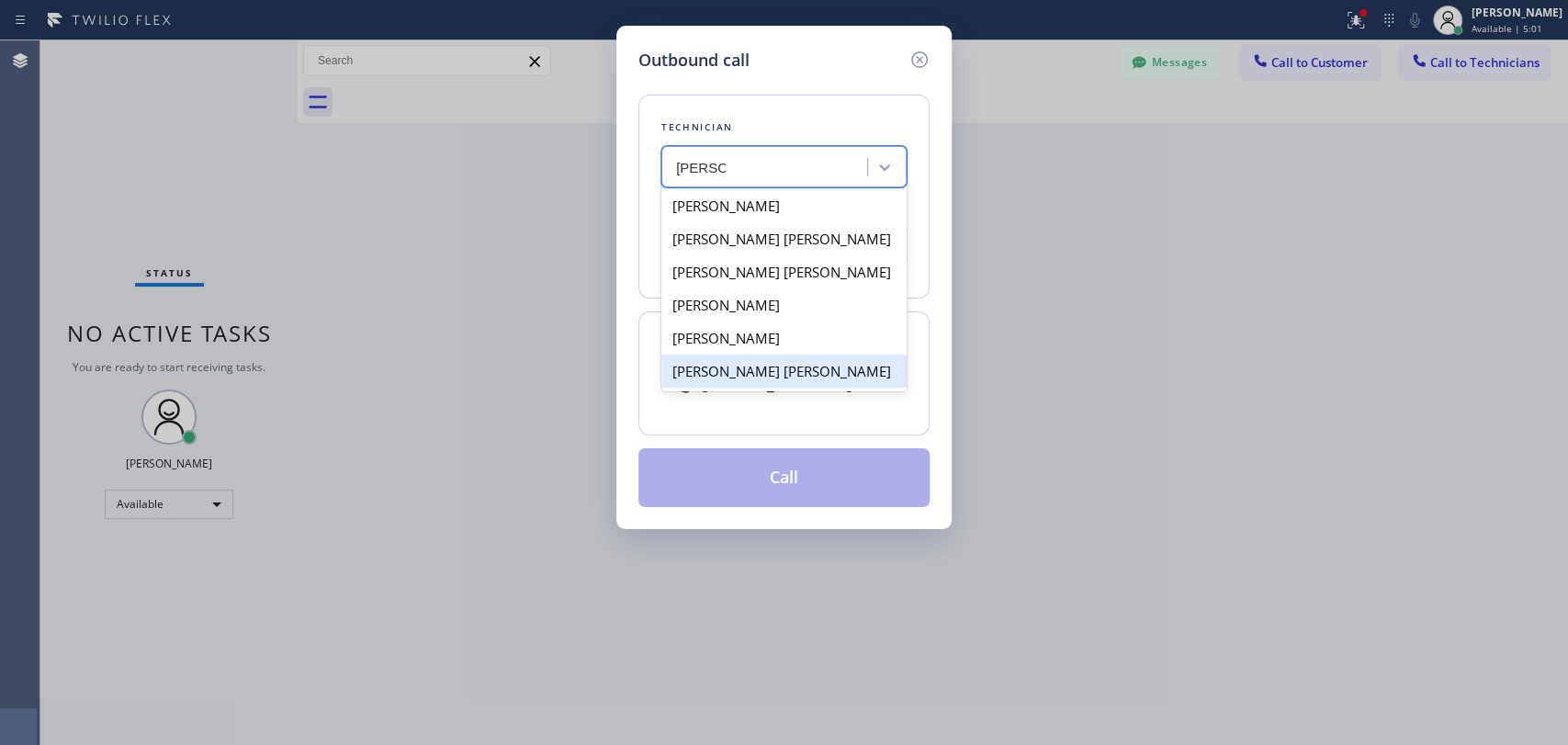
click at [738, 369] on div "[PERSON_NAME] [PERSON_NAME]" at bounding box center [784, 371] width 245 height 33
type input "[PHONE_NUMBER]"
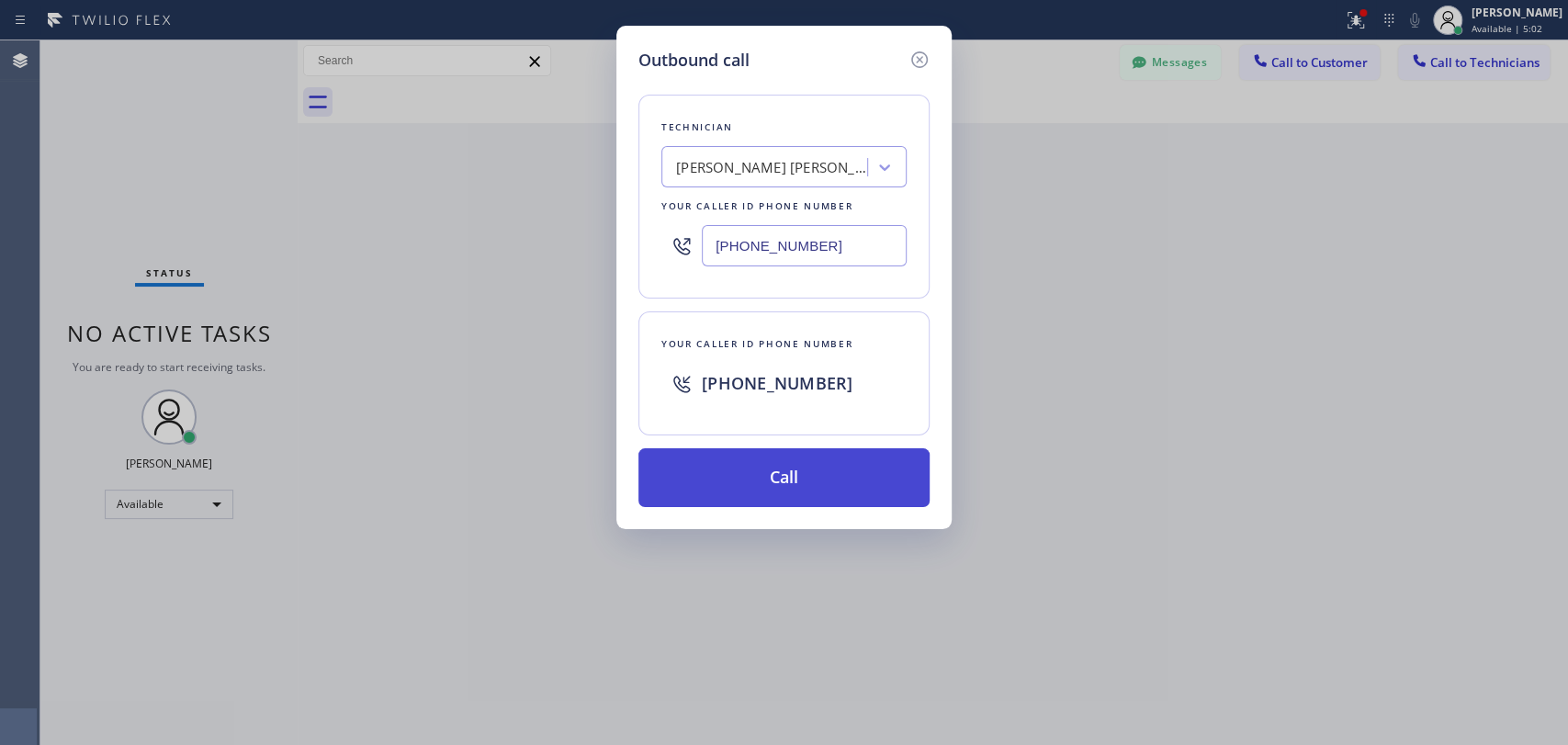
click at [757, 475] on button "Call" at bounding box center [784, 478] width 291 height 58
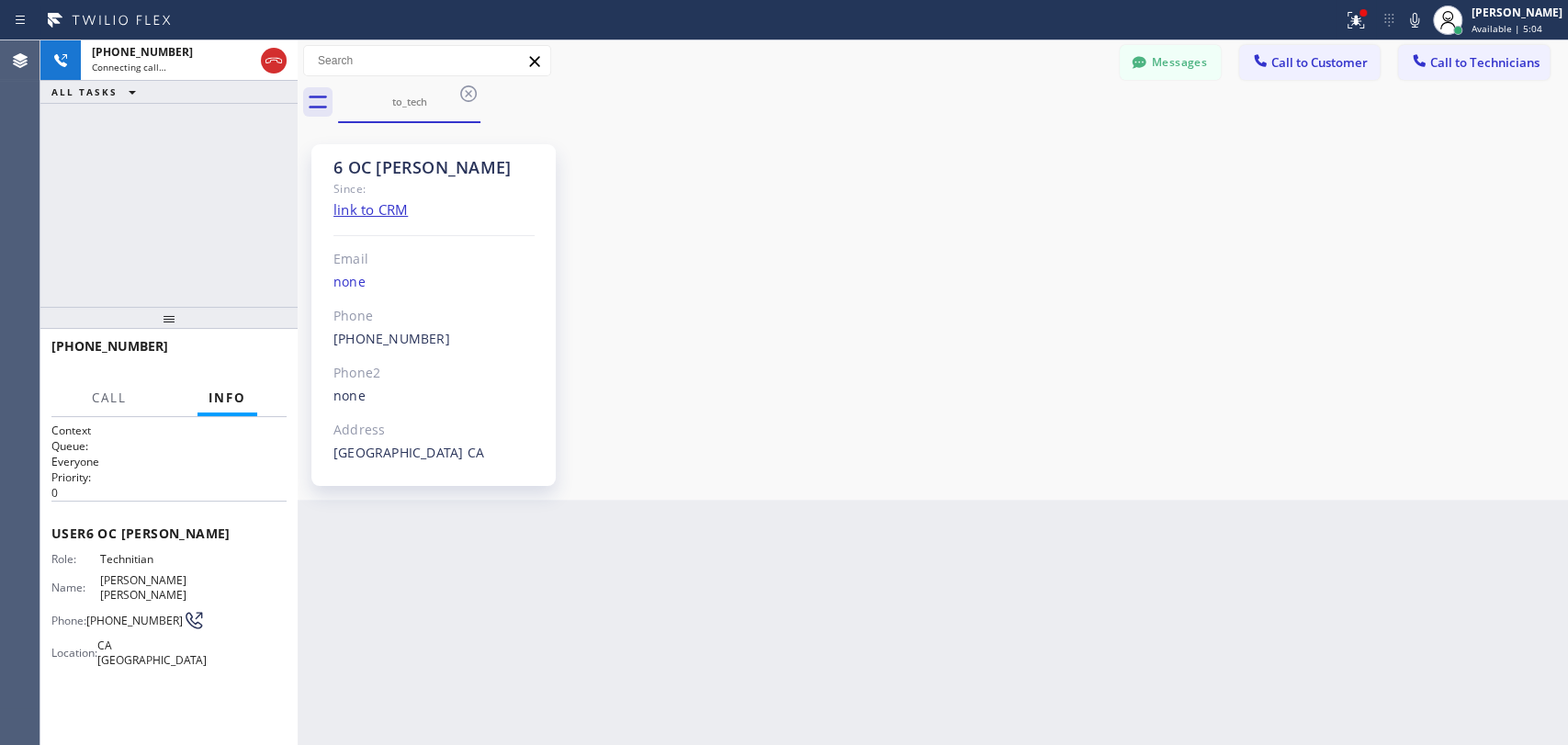
scroll to position [8104, 0]
drag, startPoint x: 150, startPoint y: 311, endPoint x: 152, endPoint y: 330, distance: 19.1
click at [152, 329] on div at bounding box center [169, 317] width 257 height 22
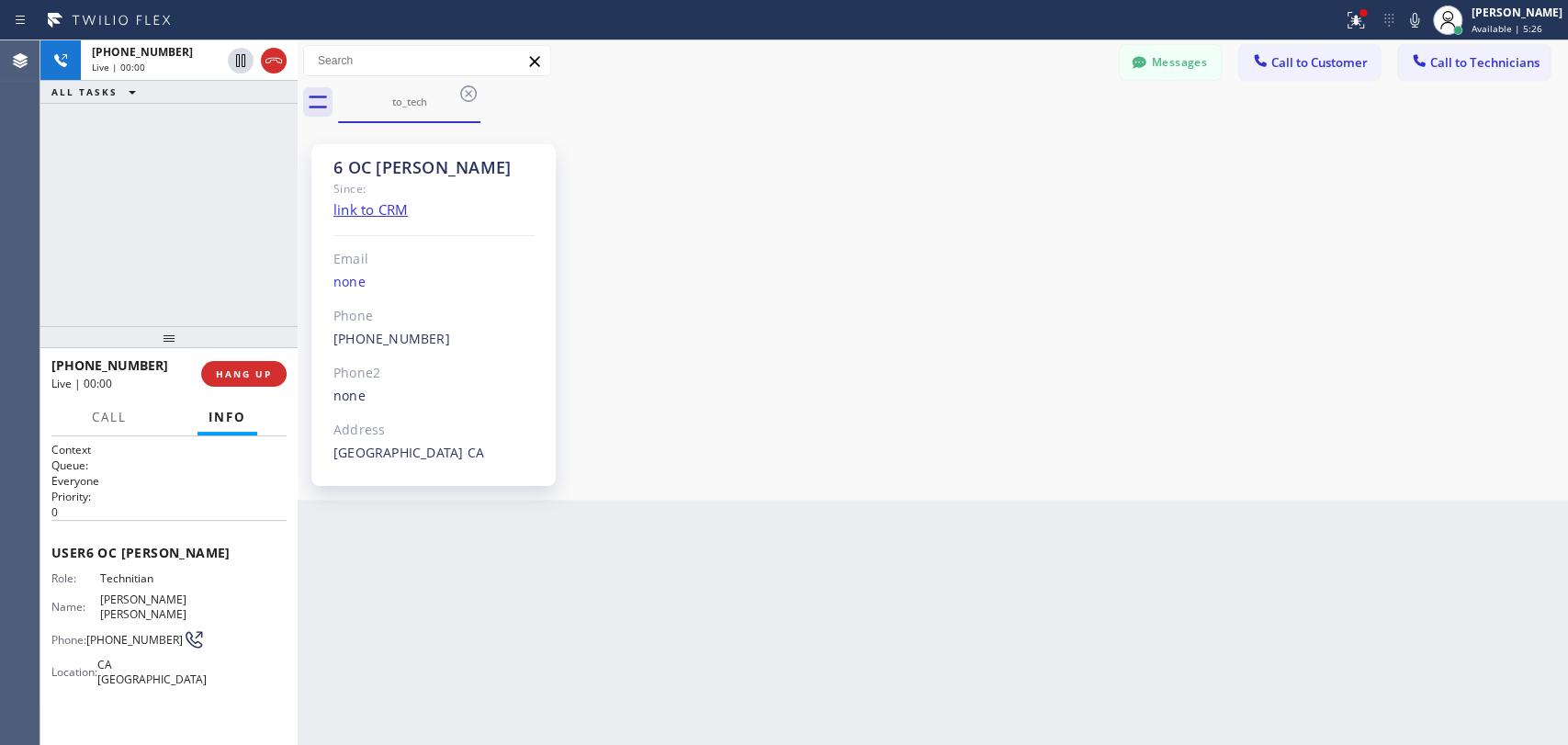
drag, startPoint x: 294, startPoint y: 288, endPoint x: 325, endPoint y: 277, distance: 32.9
click at [298, 285] on div at bounding box center [298, 393] width 0 height 705
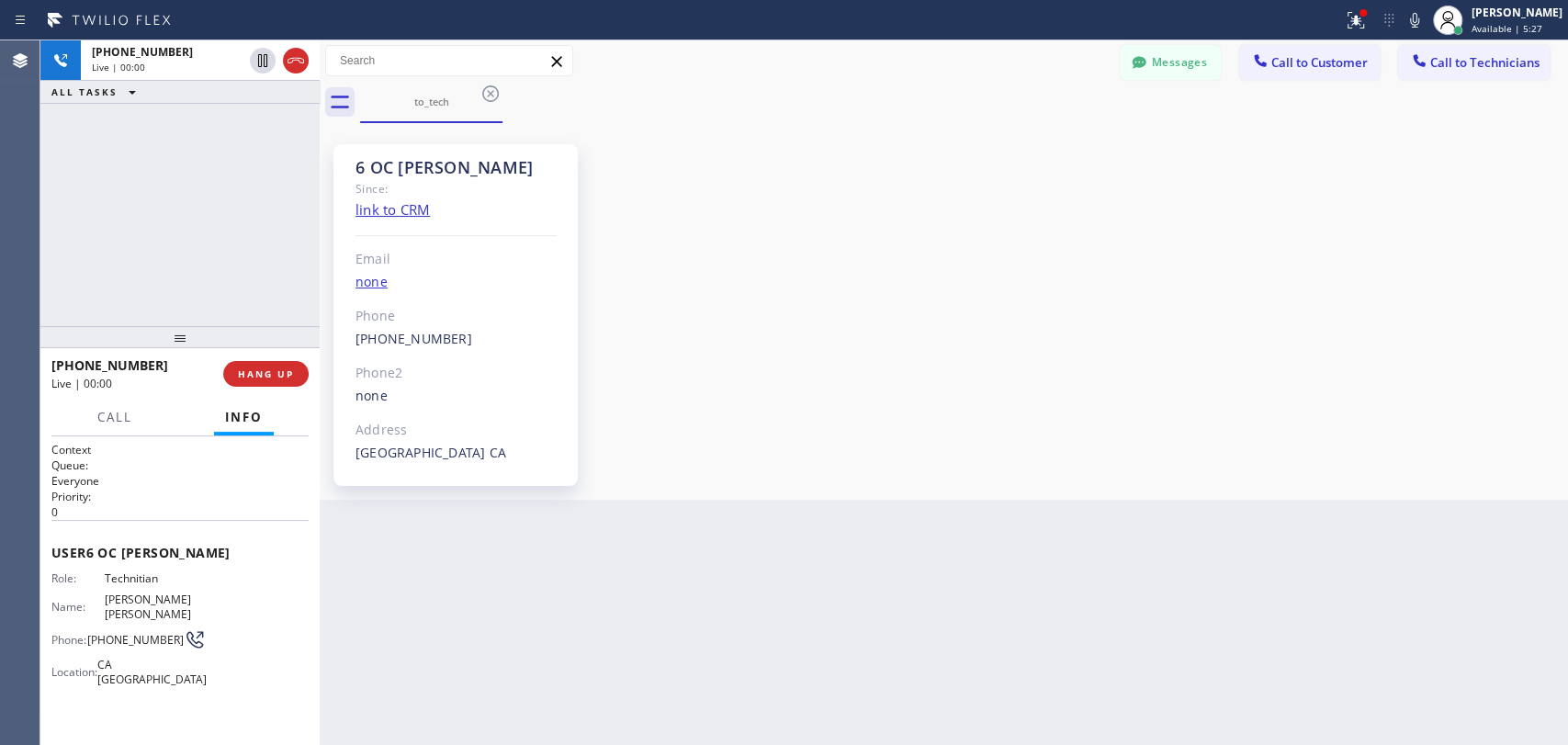
scroll to position [8139, 0]
drag, startPoint x: 365, startPoint y: 166, endPoint x: 408, endPoint y: 162, distance: 43.2
click at [408, 162] on div "6 OC [PERSON_NAME]" at bounding box center [456, 168] width 201 height 21
drag, startPoint x: 1139, startPoint y: 56, endPoint x: 242, endPoint y: 232, distance: 914.1
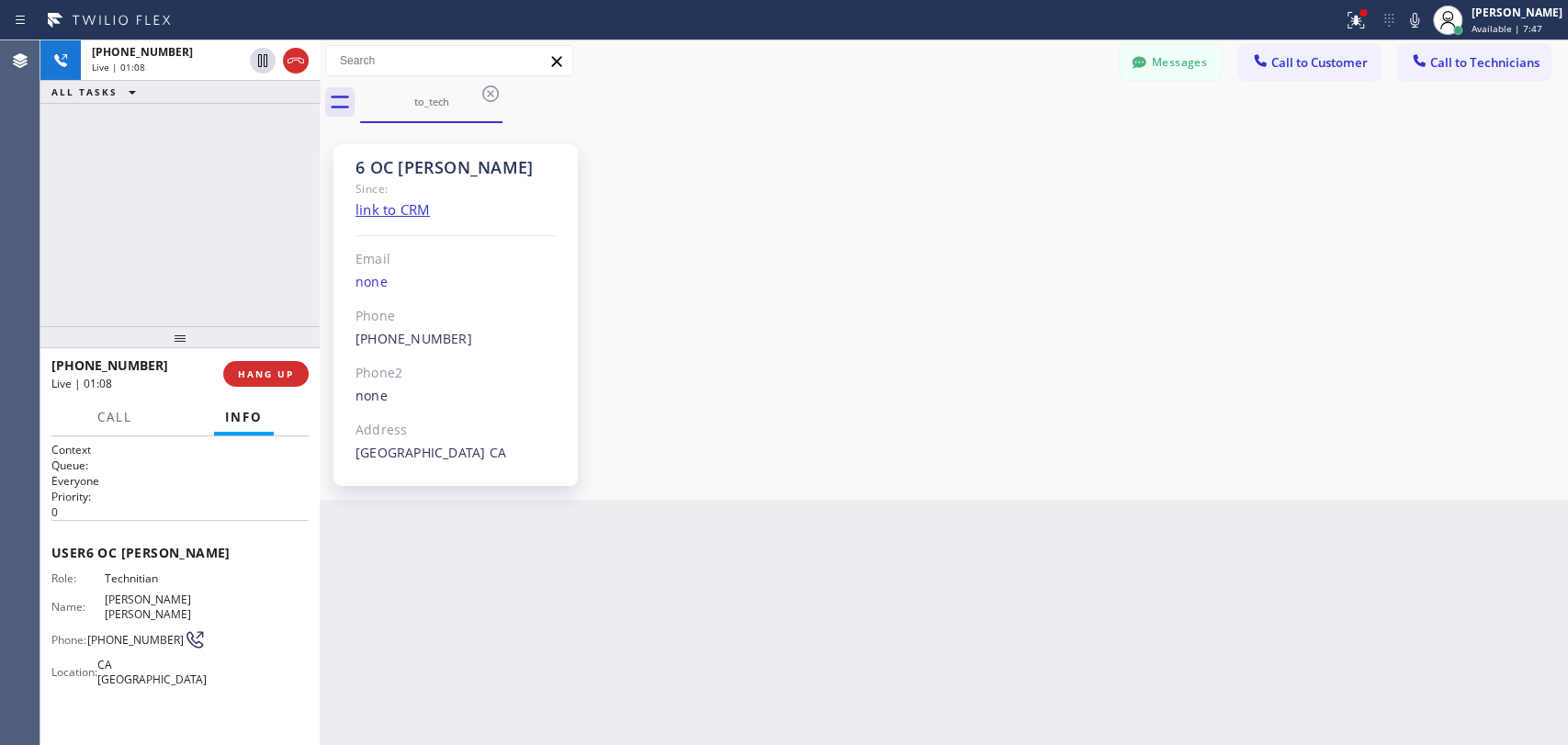
click at [1139, 56] on icon at bounding box center [1139, 62] width 18 height 19
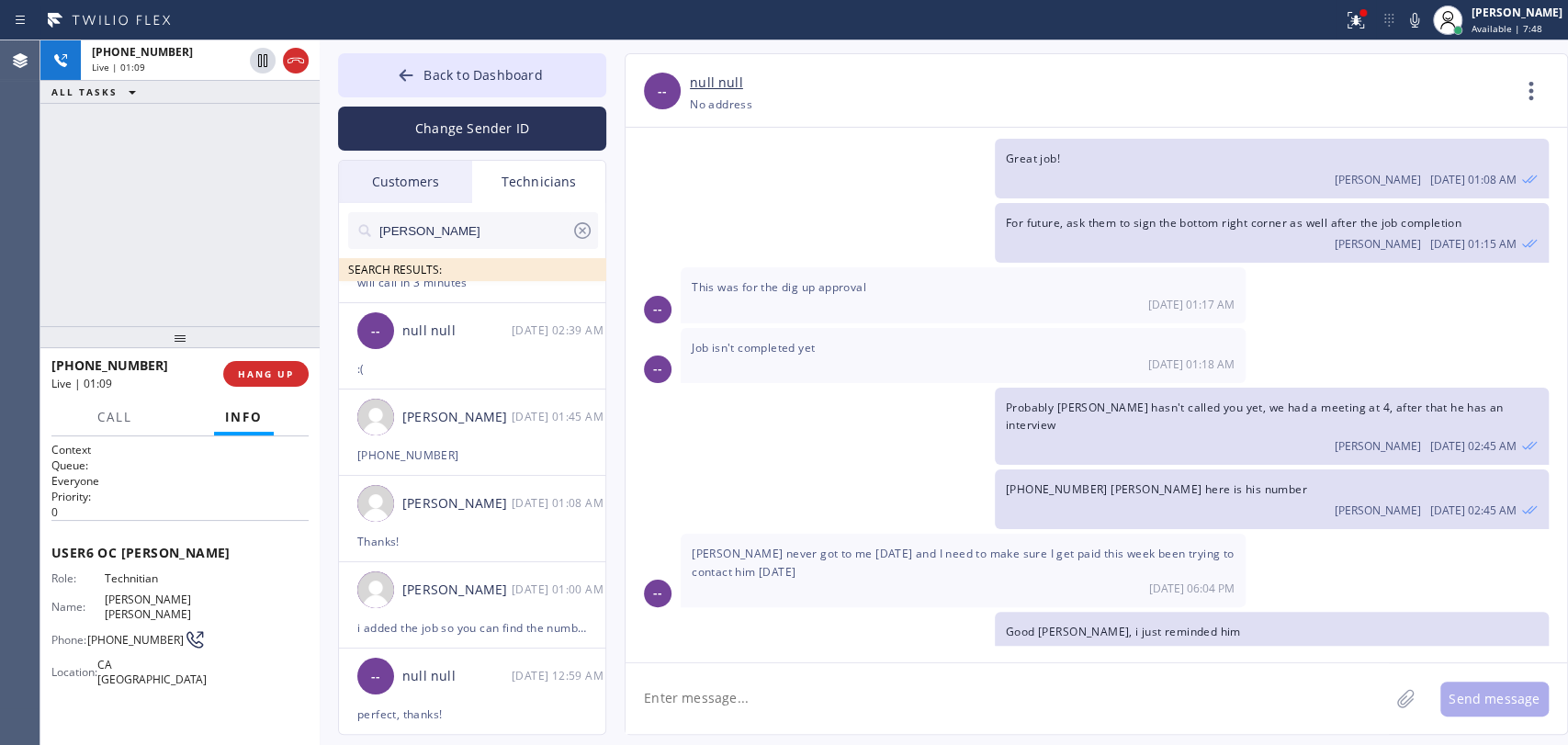
click at [399, 239] on input "MIchael" at bounding box center [474, 231] width 194 height 37
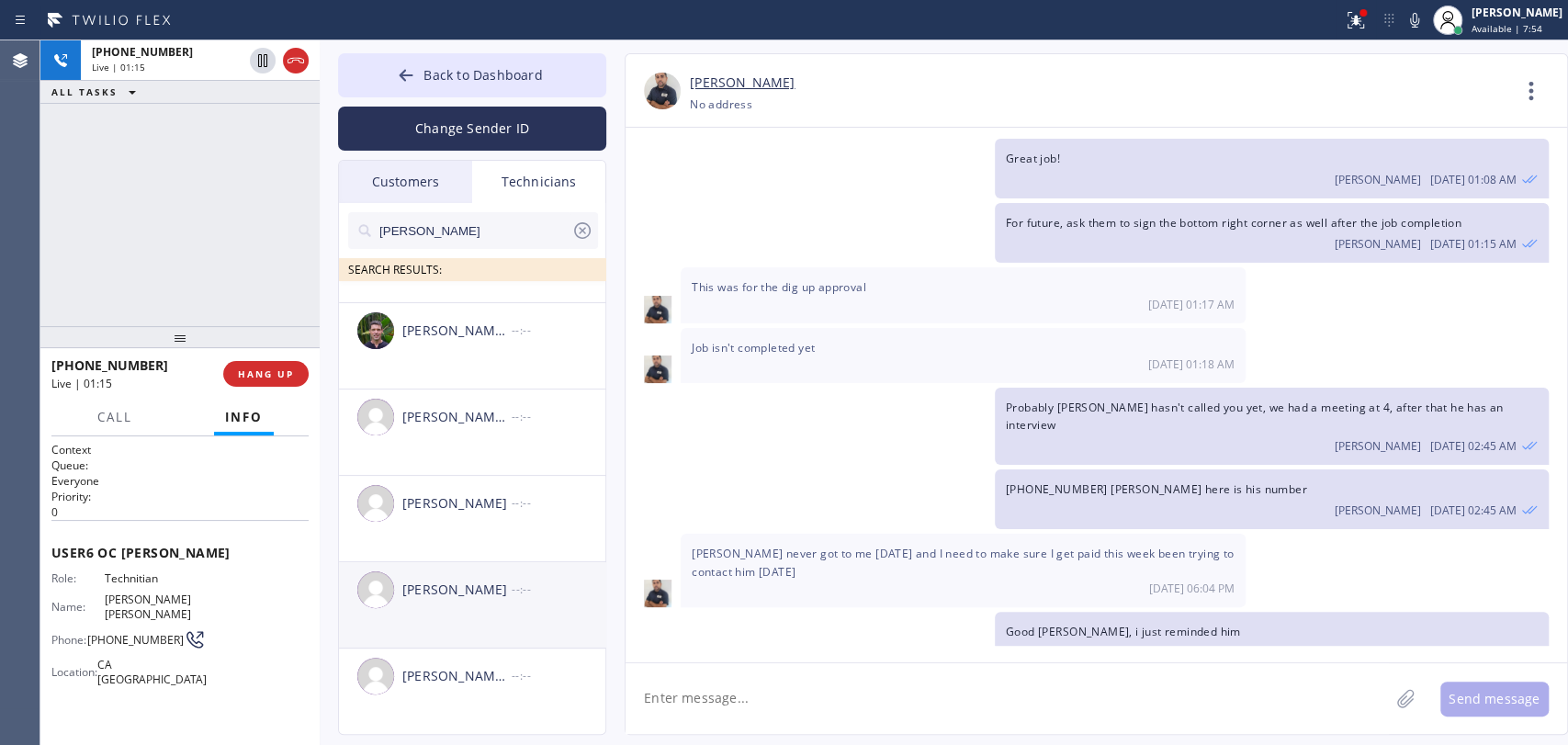
type input "michael"
click at [467, 649] on li "Michael Daniel --:--" at bounding box center [473, 691] width 269 height 87
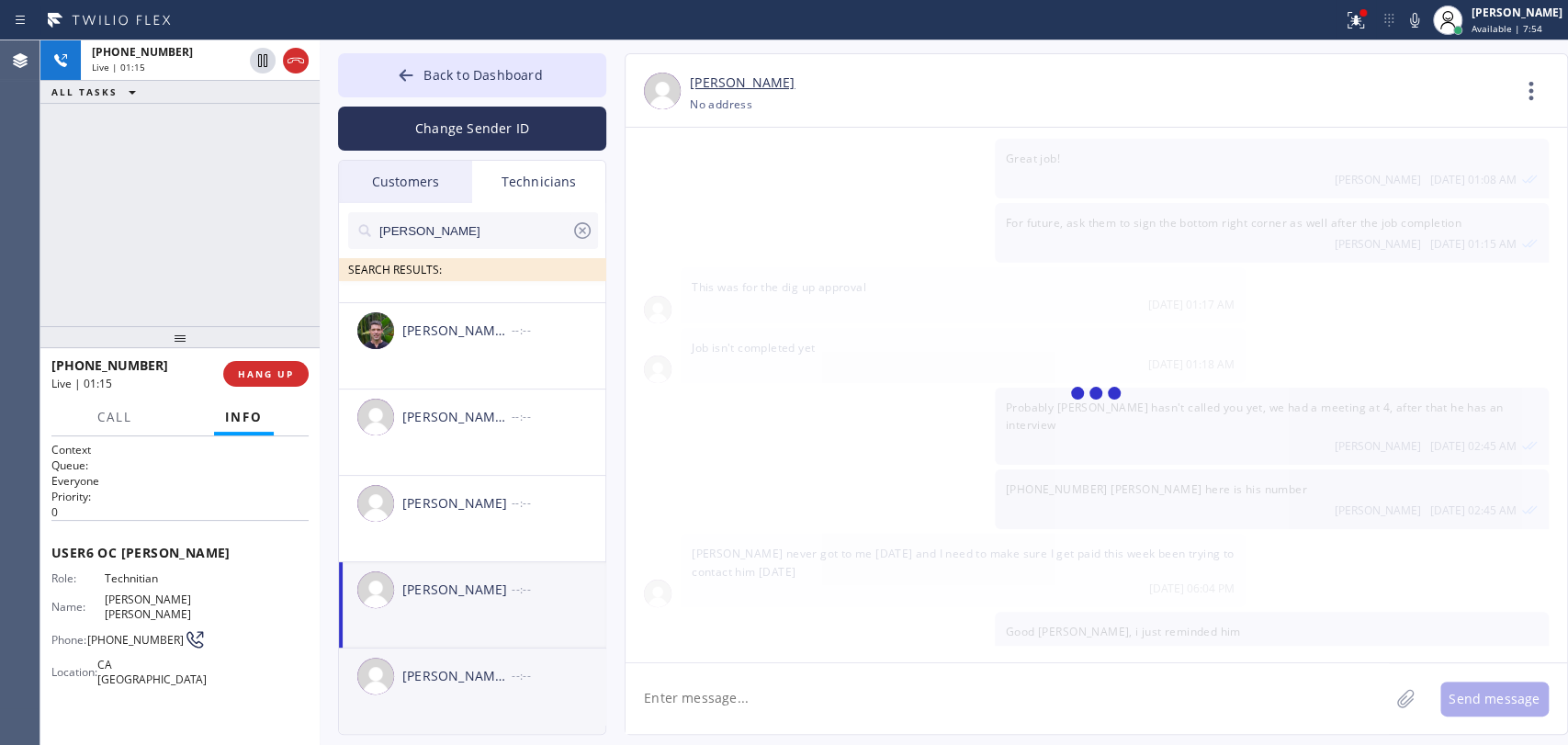
click at [476, 675] on div "[PERSON_NAME] [PERSON_NAME]" at bounding box center [456, 677] width 109 height 21
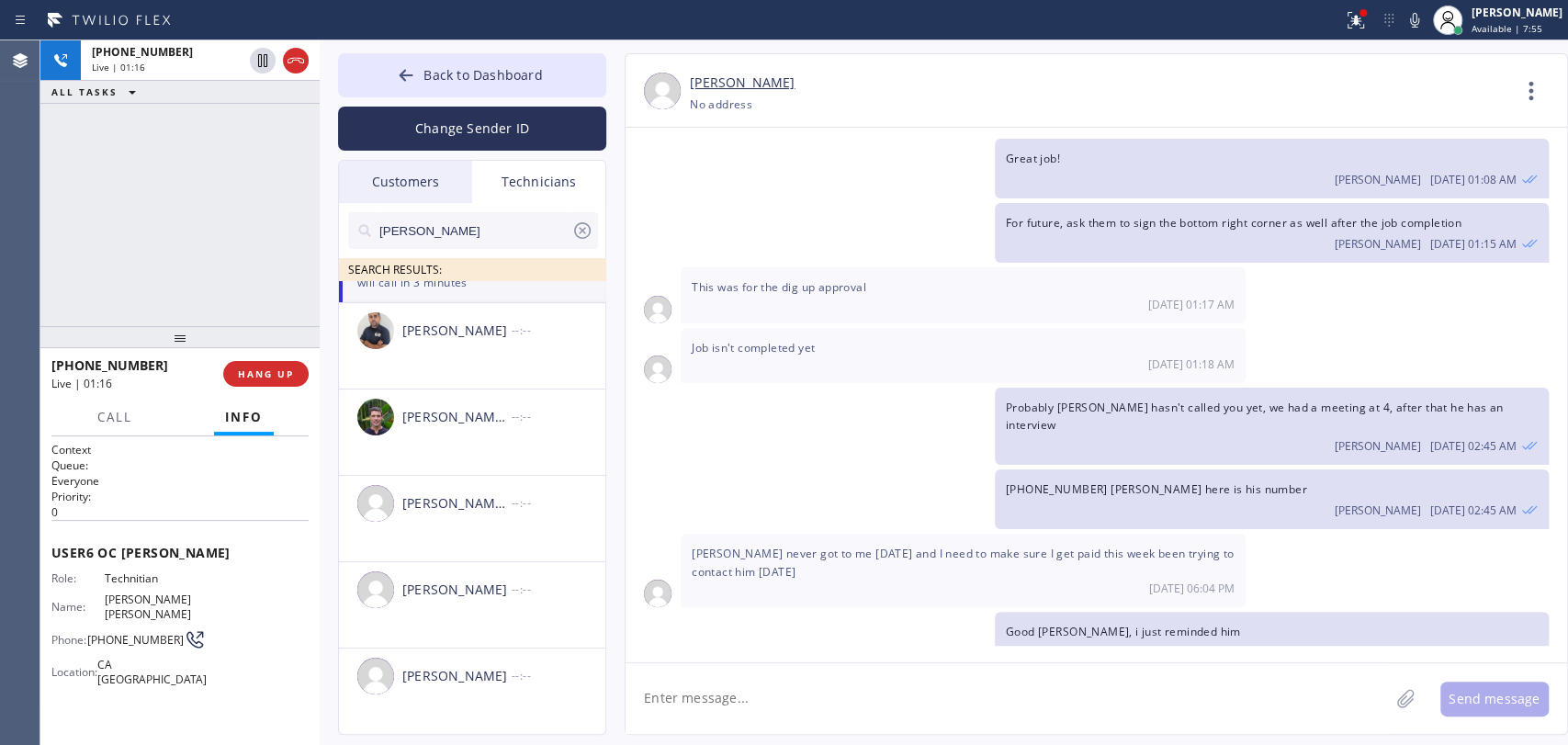
click at [722, 693] on textarea at bounding box center [1007, 698] width 763 height 71
paste textarea "[PHONE_NUMBER]"
type textarea "[PHONE_NUMBER]"
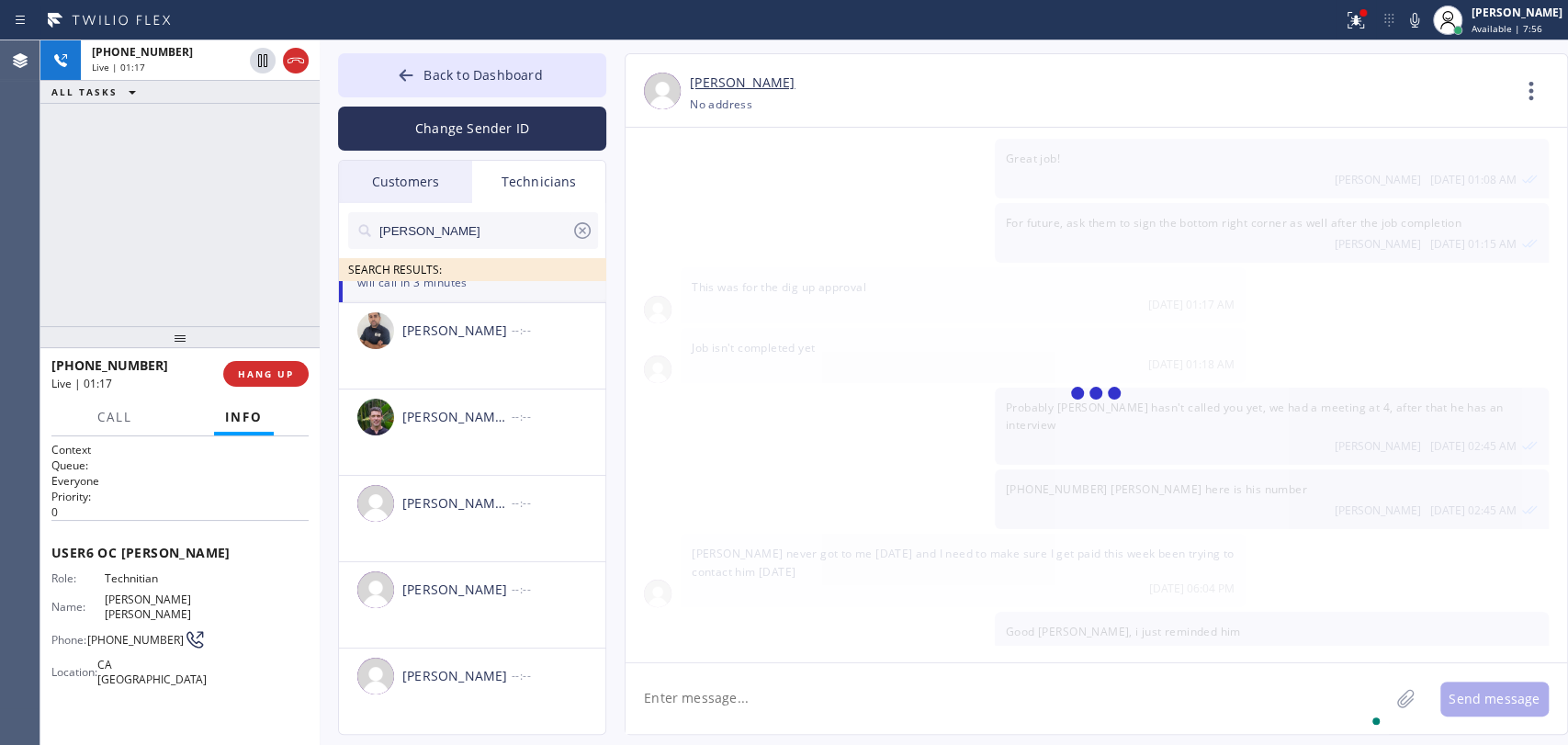
scroll to position [8204, 0]
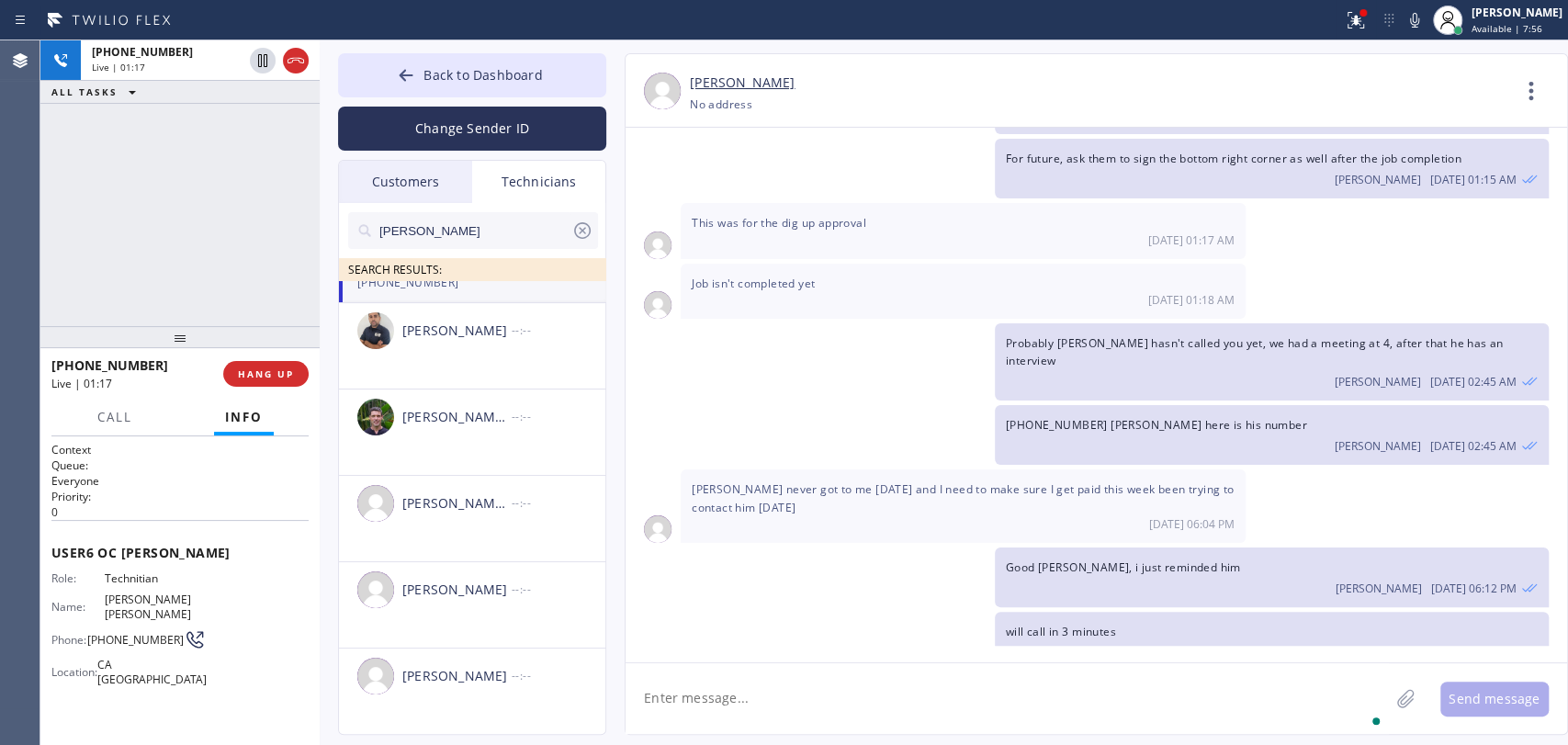
click at [1036, 689] on span "[PHONE_NUMBER]" at bounding box center [1056, 696] width 102 height 16
click at [815, 677] on div "(213) 358-6774 Oleksiy Dmitriev 08/14 11:52 PM" at bounding box center [1087, 706] width 923 height 59
click at [271, 372] on span "HANG UP" at bounding box center [266, 373] width 56 height 13
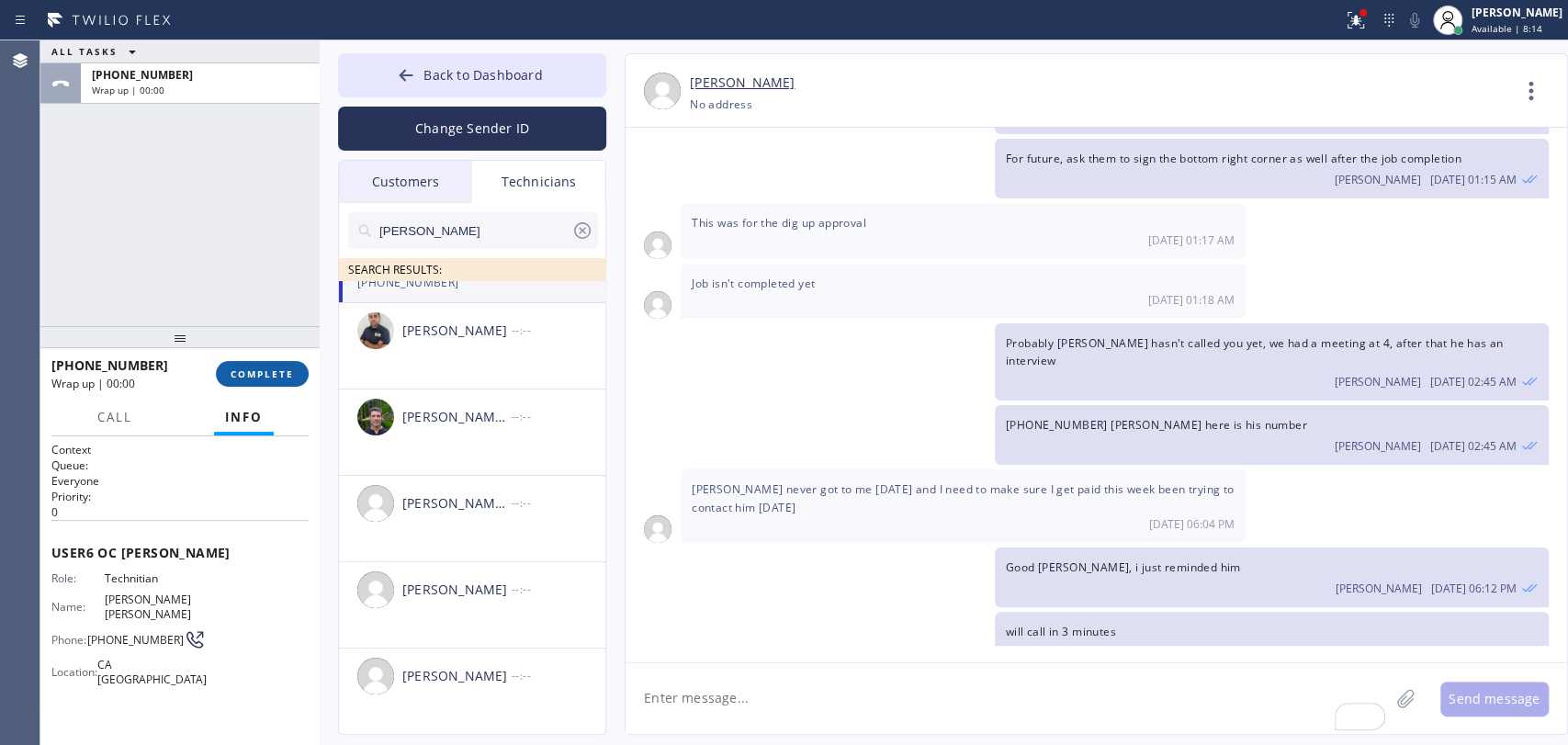
click at [265, 370] on span "COMPLETE" at bounding box center [262, 373] width 63 height 13
click at [241, 301] on div "ALL TASKS ALL TASKS ACTIVE TASKS TASKS IN WRAP UP +19095347004 Wrap up | 00:00" at bounding box center [180, 183] width 279 height 285
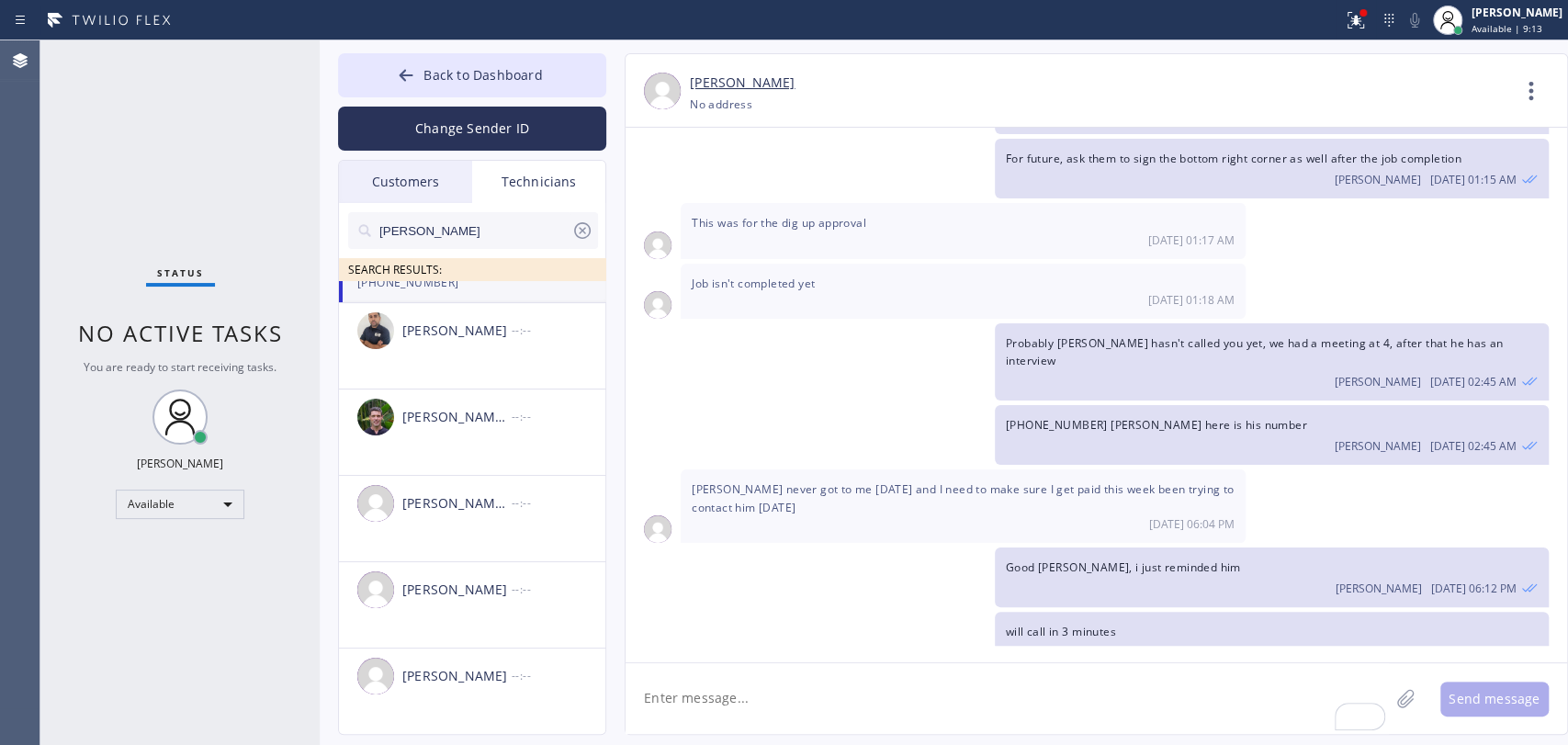
click at [161, 340] on span "No active tasks" at bounding box center [180, 333] width 204 height 30
click at [150, 340] on span "No active tasks" at bounding box center [180, 333] width 204 height 30
click at [209, 359] on span "You are ready to start receiving tasks." at bounding box center [180, 367] width 193 height 16
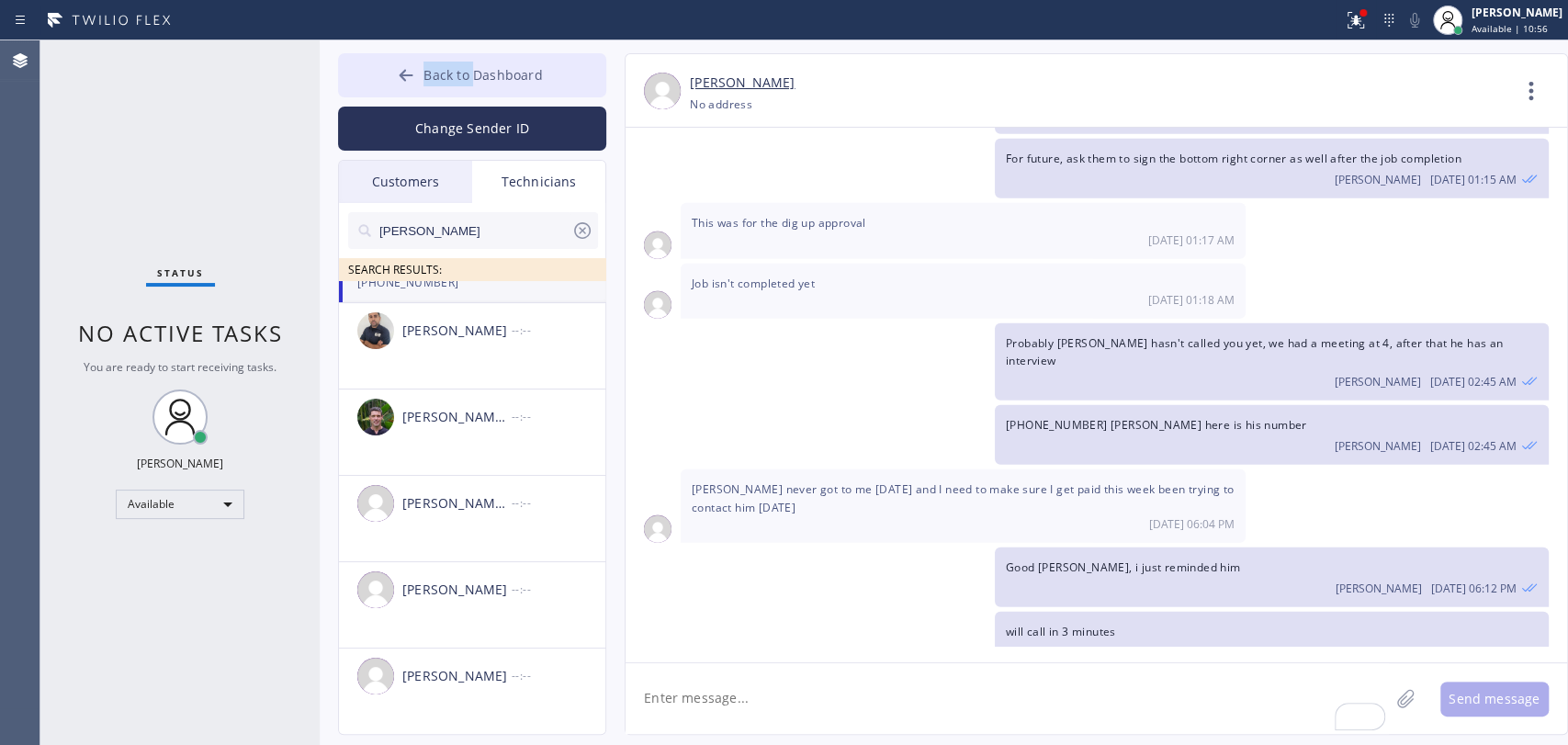
click at [471, 54] on div "Back to Dashboard Change Sender ID Customers Technicians ST Shruti Tournatory 0…" at bounding box center [943, 393] width 1248 height 705
click at [470, 59] on button "Back to Dashboard" at bounding box center [472, 75] width 269 height 44
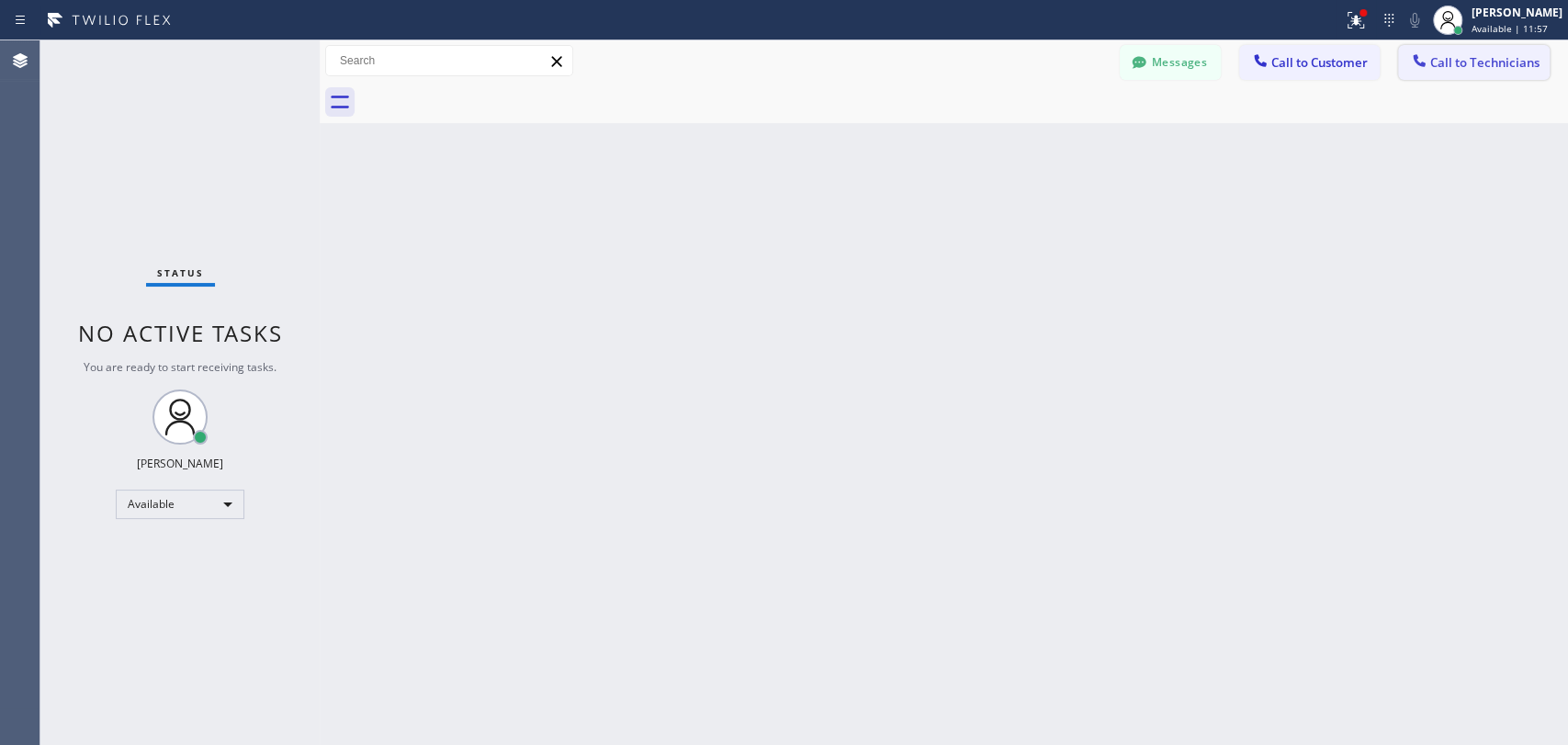
click at [1414, 73] on div at bounding box center [1419, 62] width 22 height 22
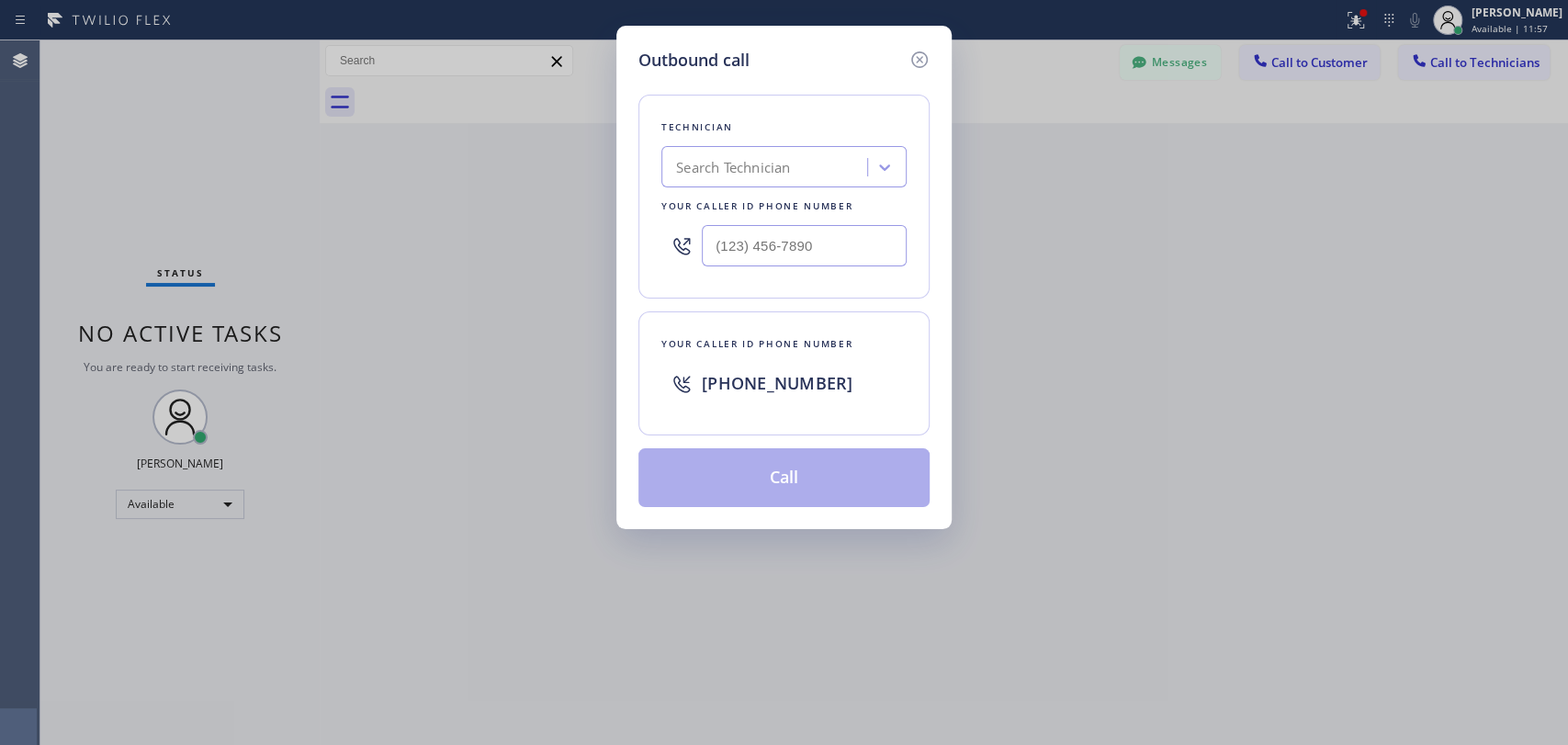
click at [424, 176] on div "Outbound call Technician Search Technician Your caller id phone number Your cal…" at bounding box center [784, 372] width 1568 height 745
click at [776, 181] on div "Search Technician" at bounding box center [784, 167] width 245 height 41
type input "[PERSON_NAME]"
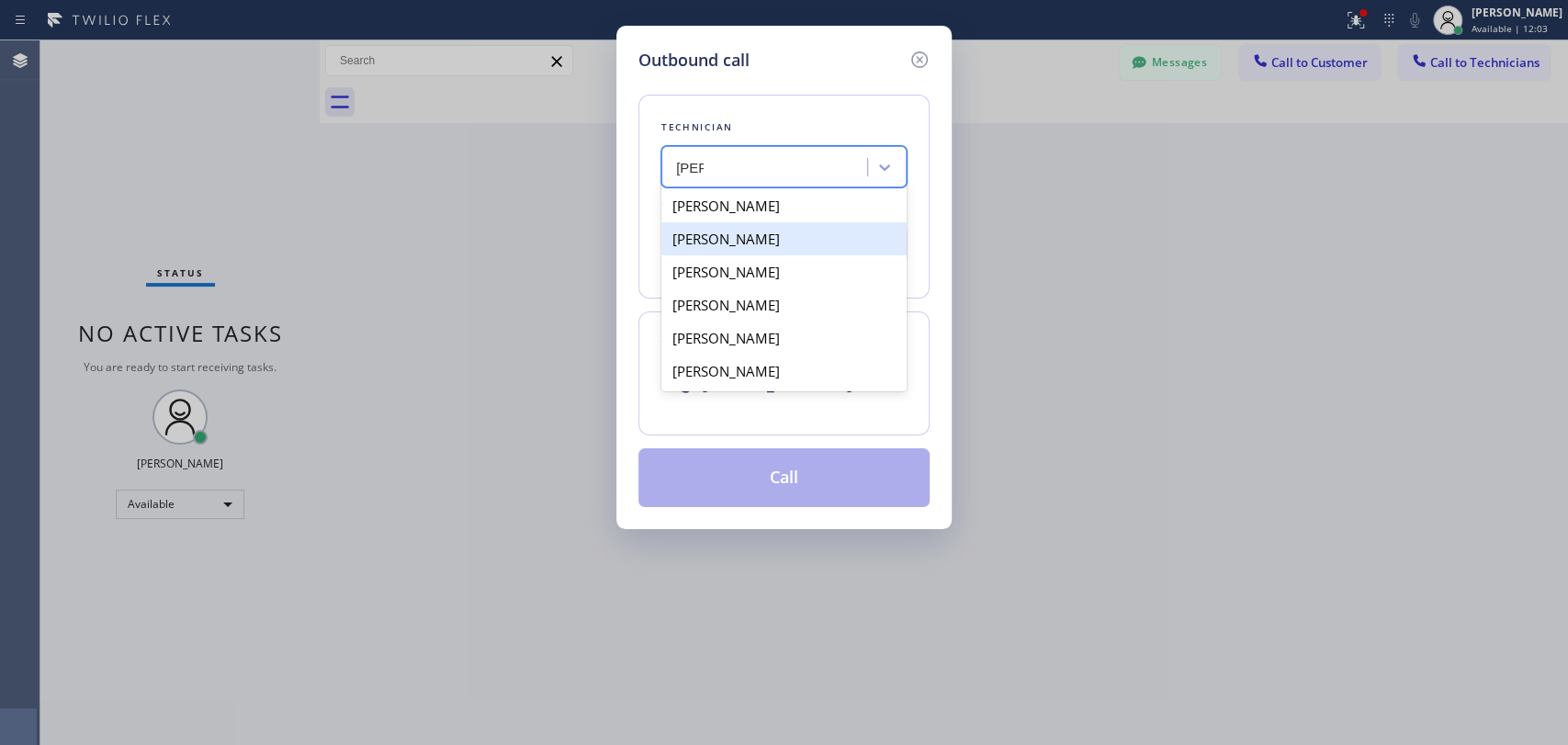
click at [736, 244] on div "[PERSON_NAME]" at bounding box center [784, 239] width 245 height 33
type input "[PHONE_NUMBER]"
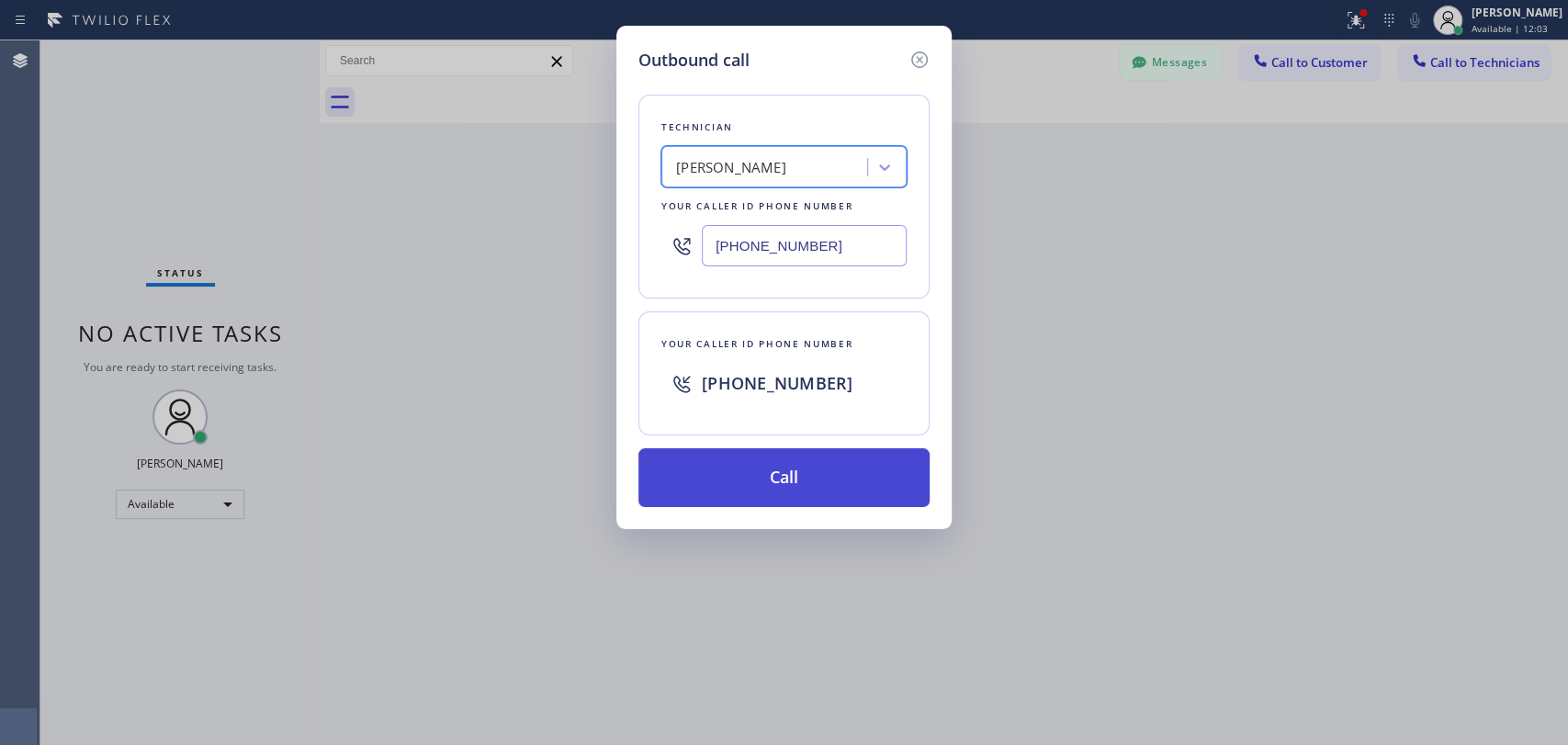
click at [786, 473] on button "Call" at bounding box center [784, 478] width 291 height 58
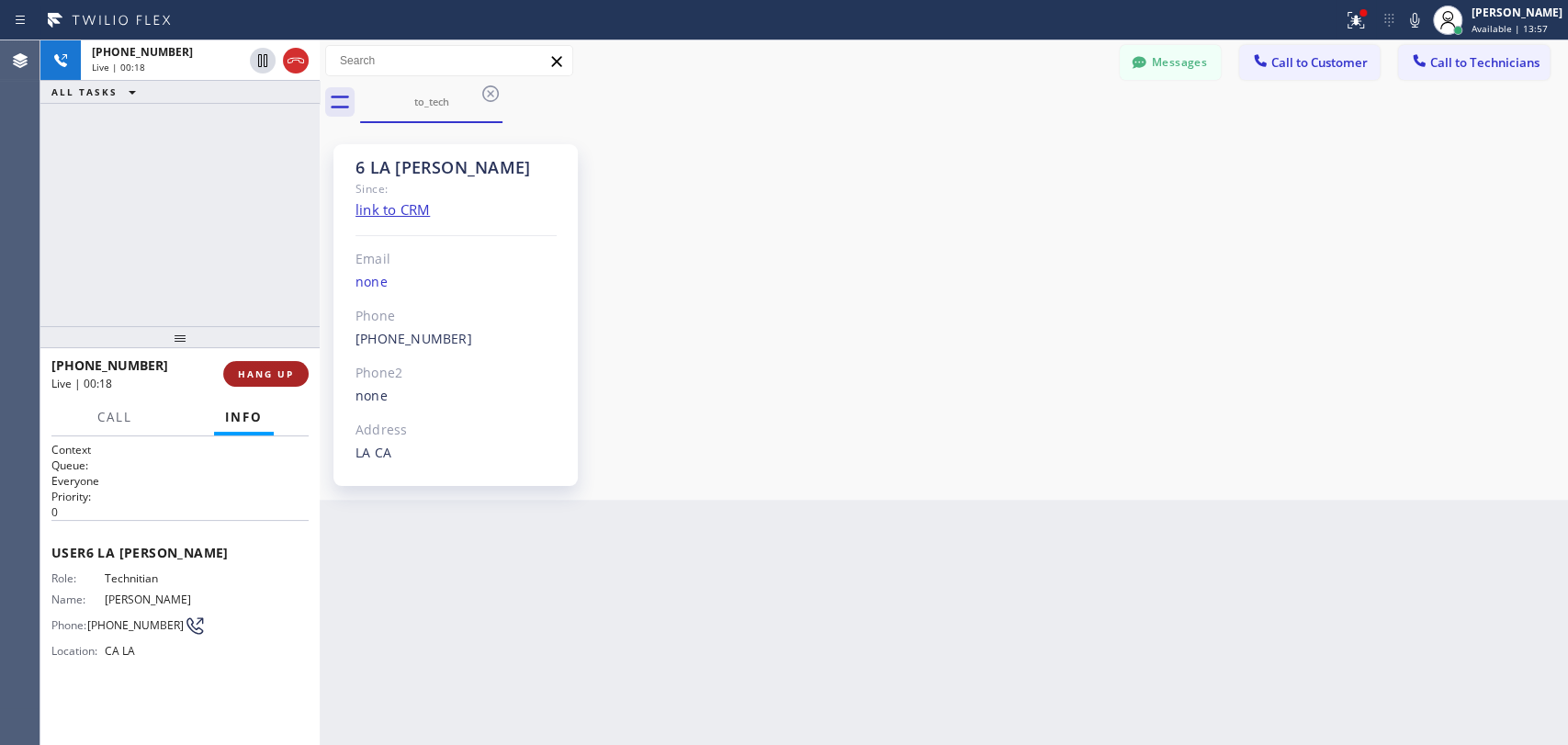
click at [281, 377] on span "HANG UP" at bounding box center [266, 373] width 56 height 13
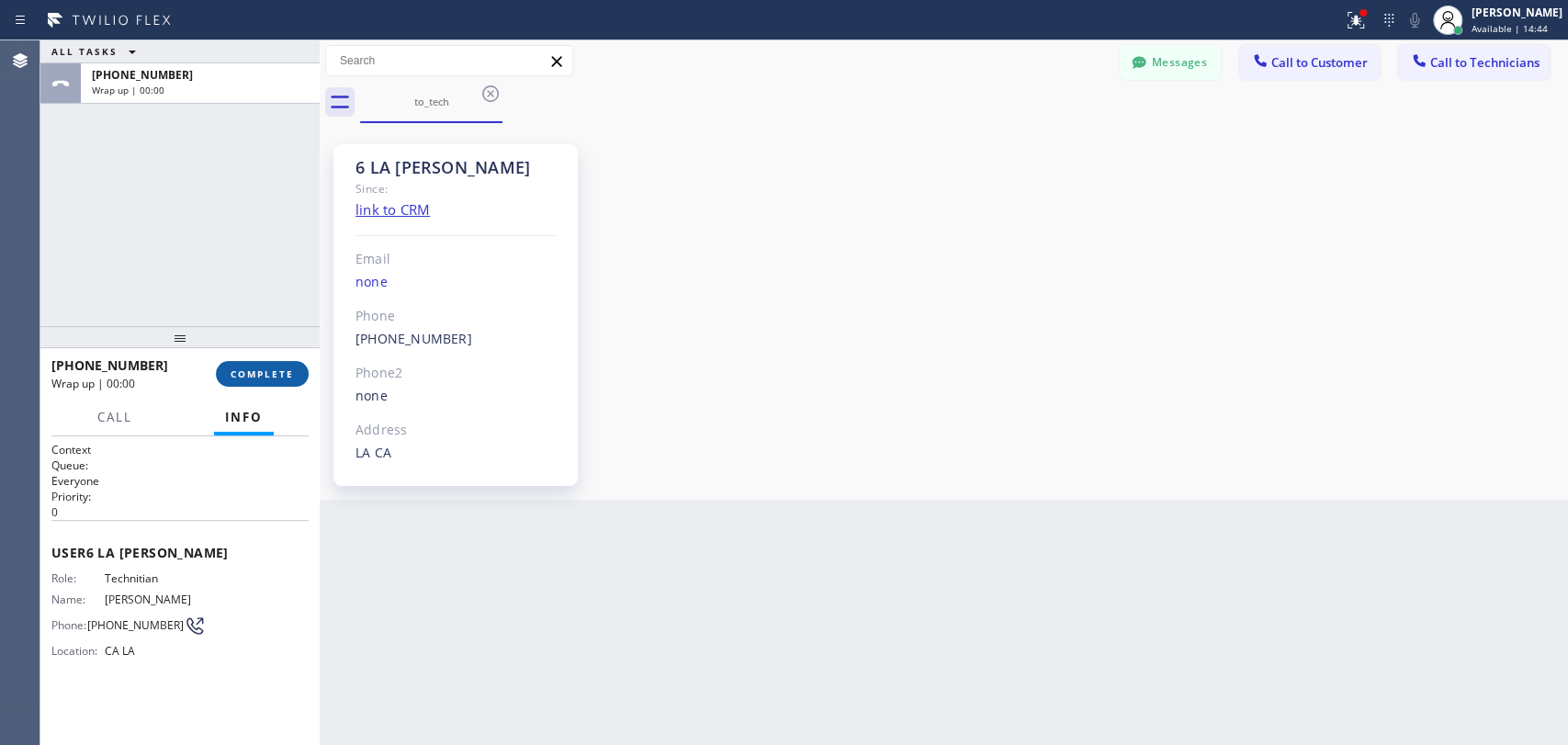
click at [279, 382] on button "COMPLETE" at bounding box center [262, 374] width 92 height 25
click at [1410, 726] on div "Back to Dashboard Change Sender ID Customers Technicians ST Shruti Tournatory 0…" at bounding box center [943, 393] width 1248 height 705
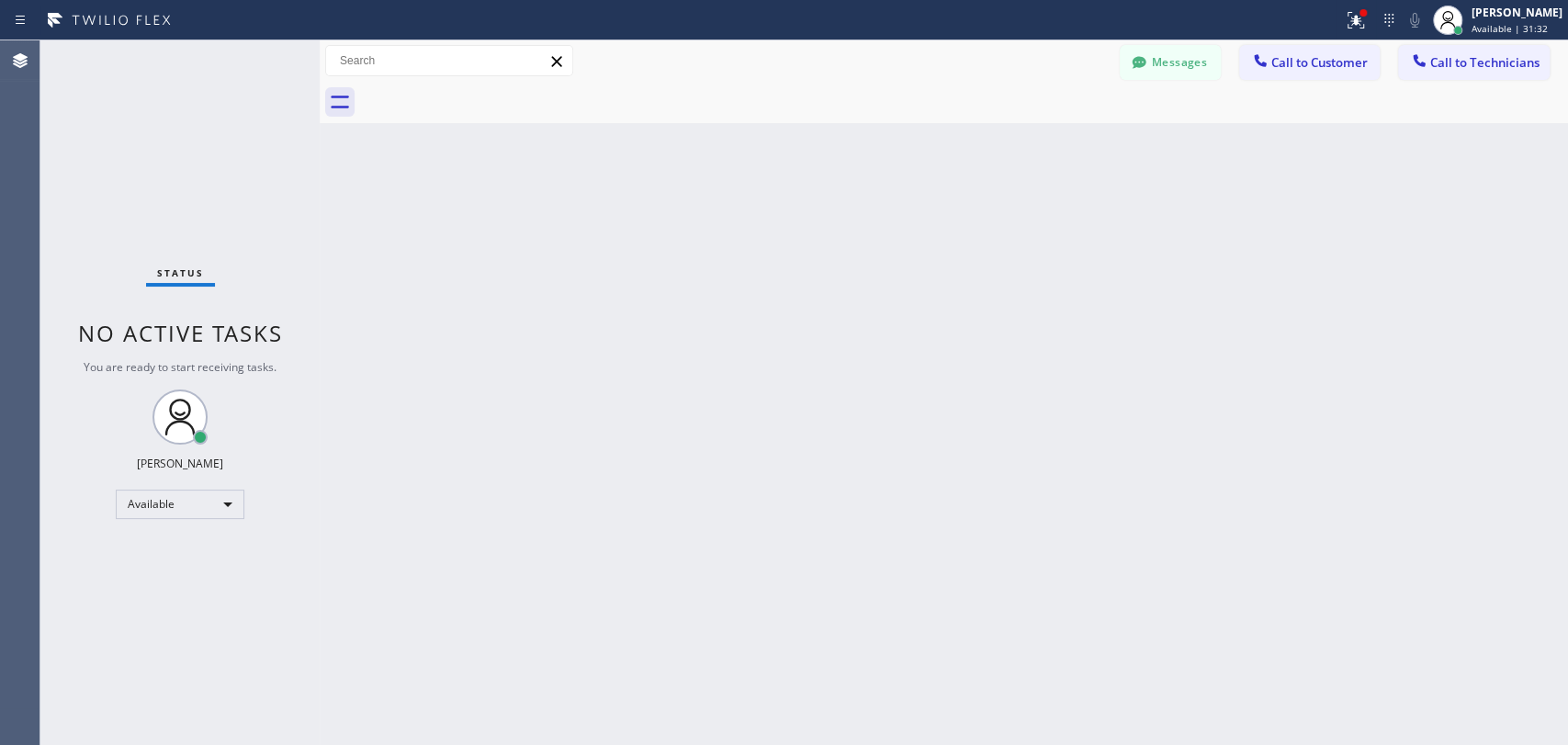
click at [1149, 60] on div at bounding box center [1139, 64] width 22 height 22
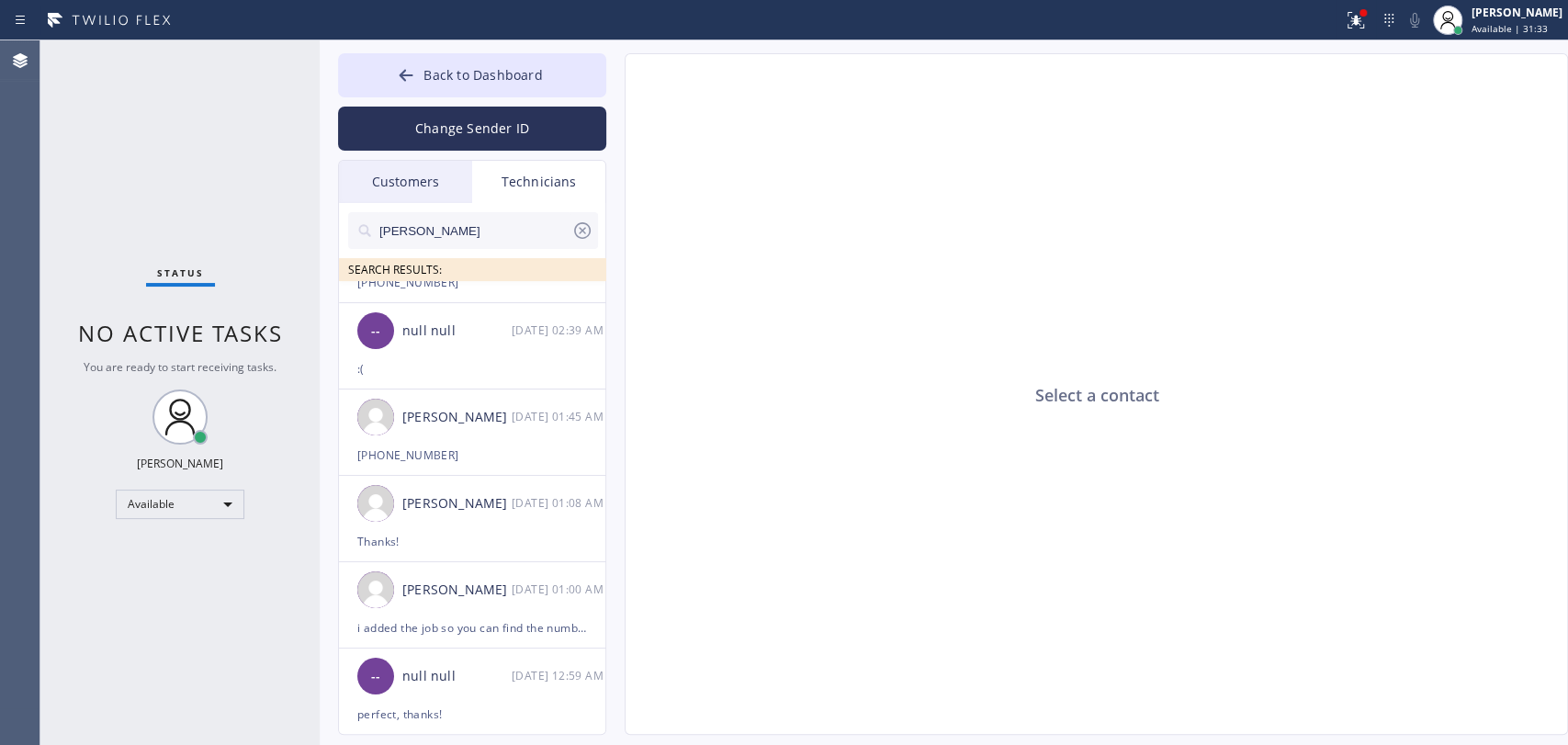
click at [439, 223] on input "michael" at bounding box center [474, 231] width 194 height 37
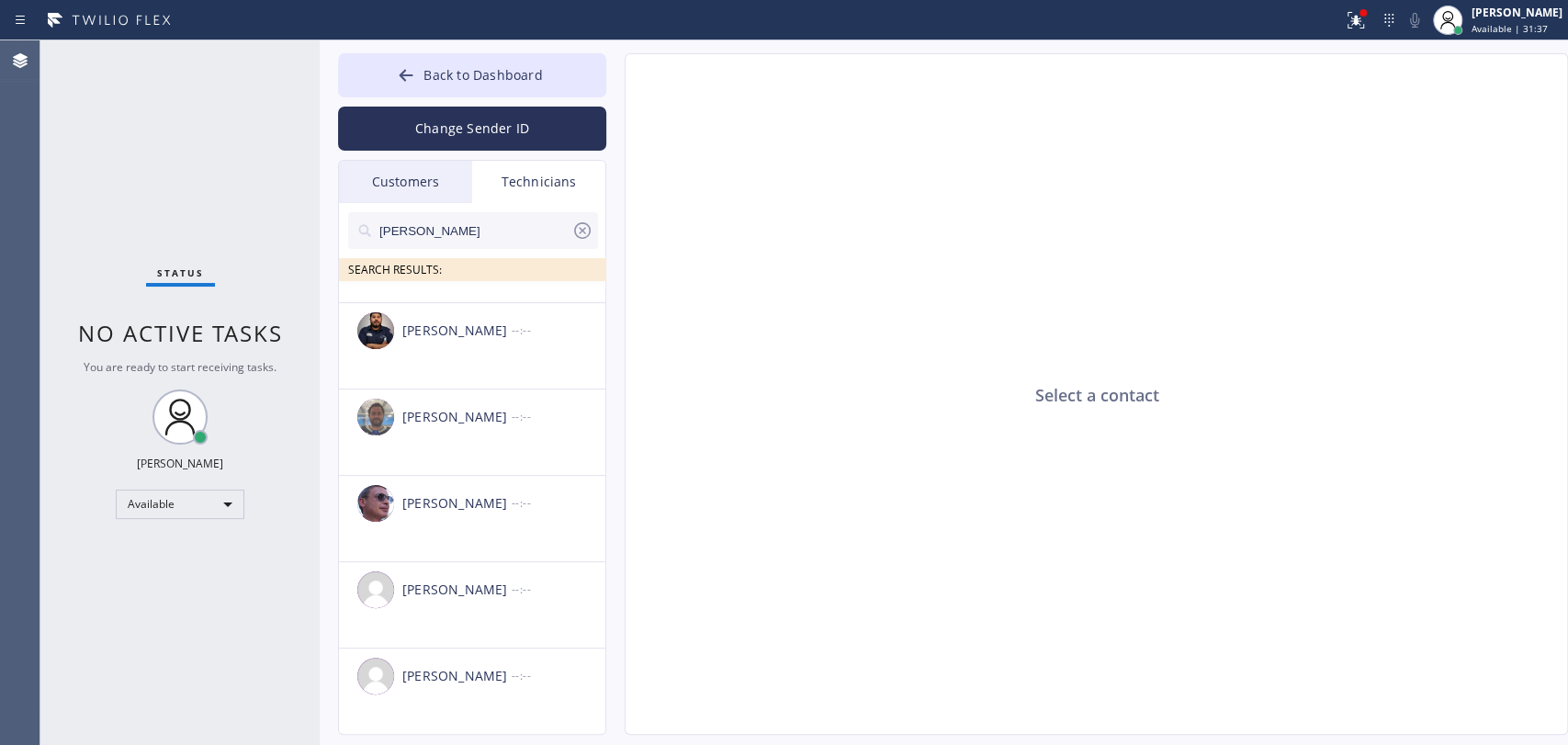
type input "[PERSON_NAME]"
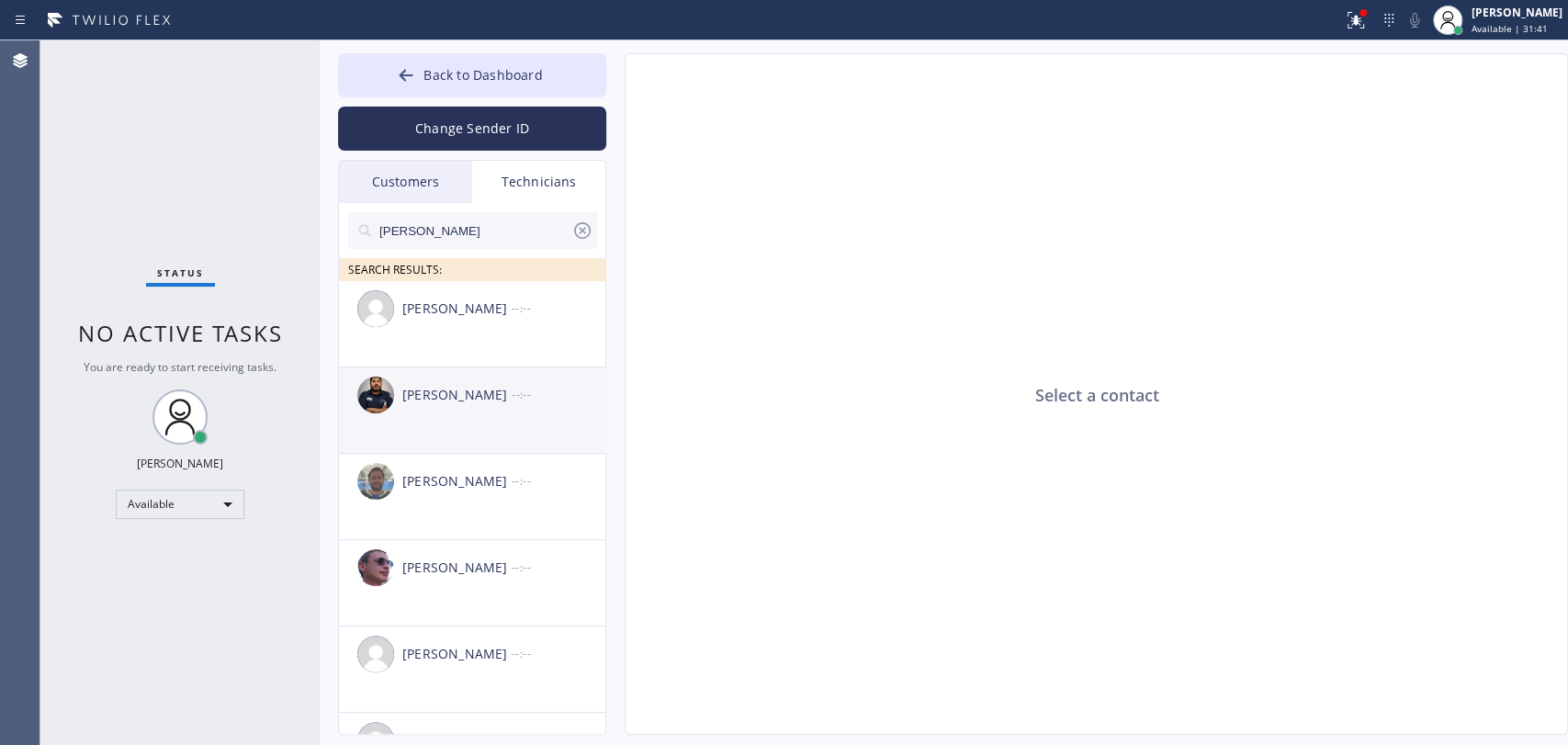
click at [477, 420] on div "[PERSON_NAME] --:--" at bounding box center [473, 394] width 269 height 56
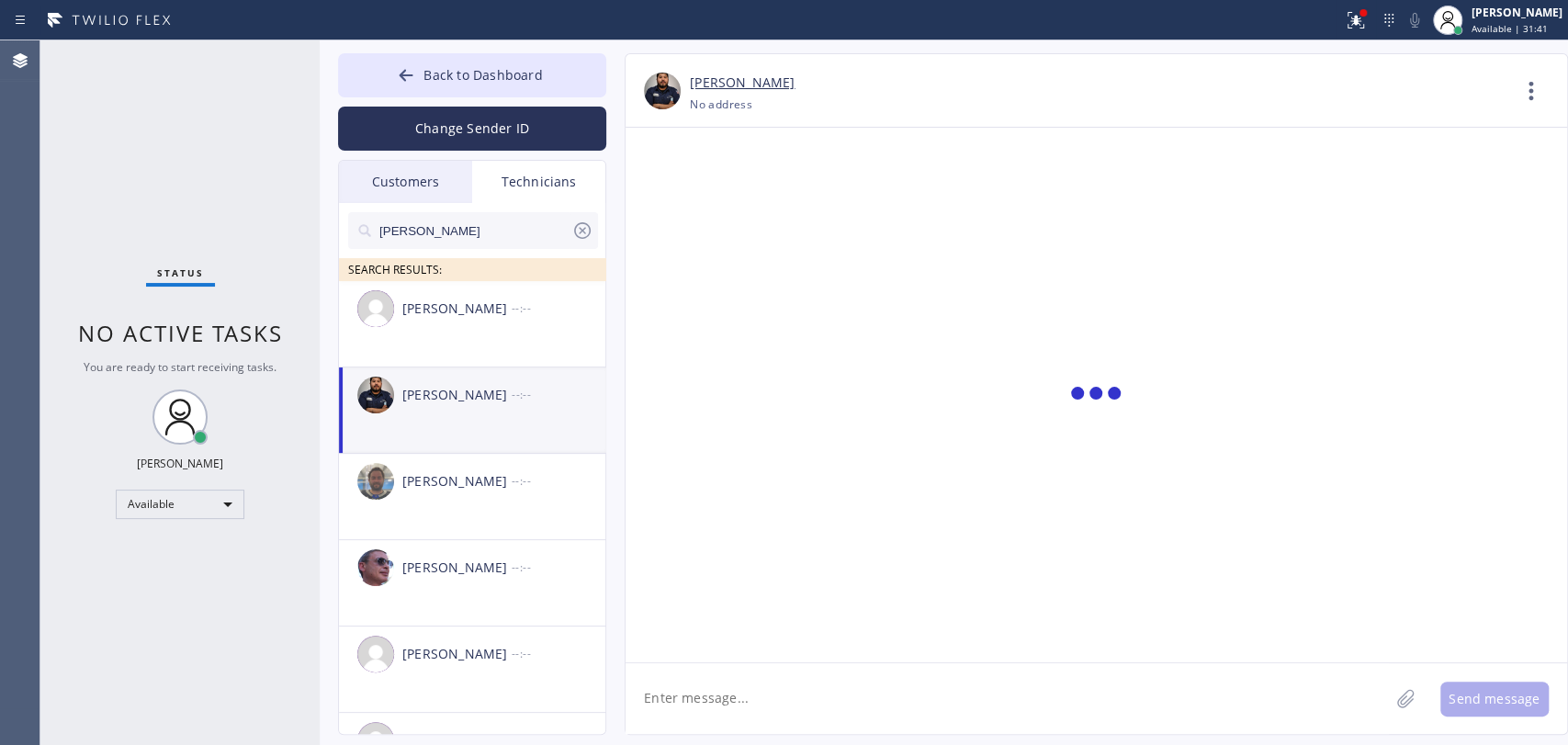
scroll to position [6107, 0]
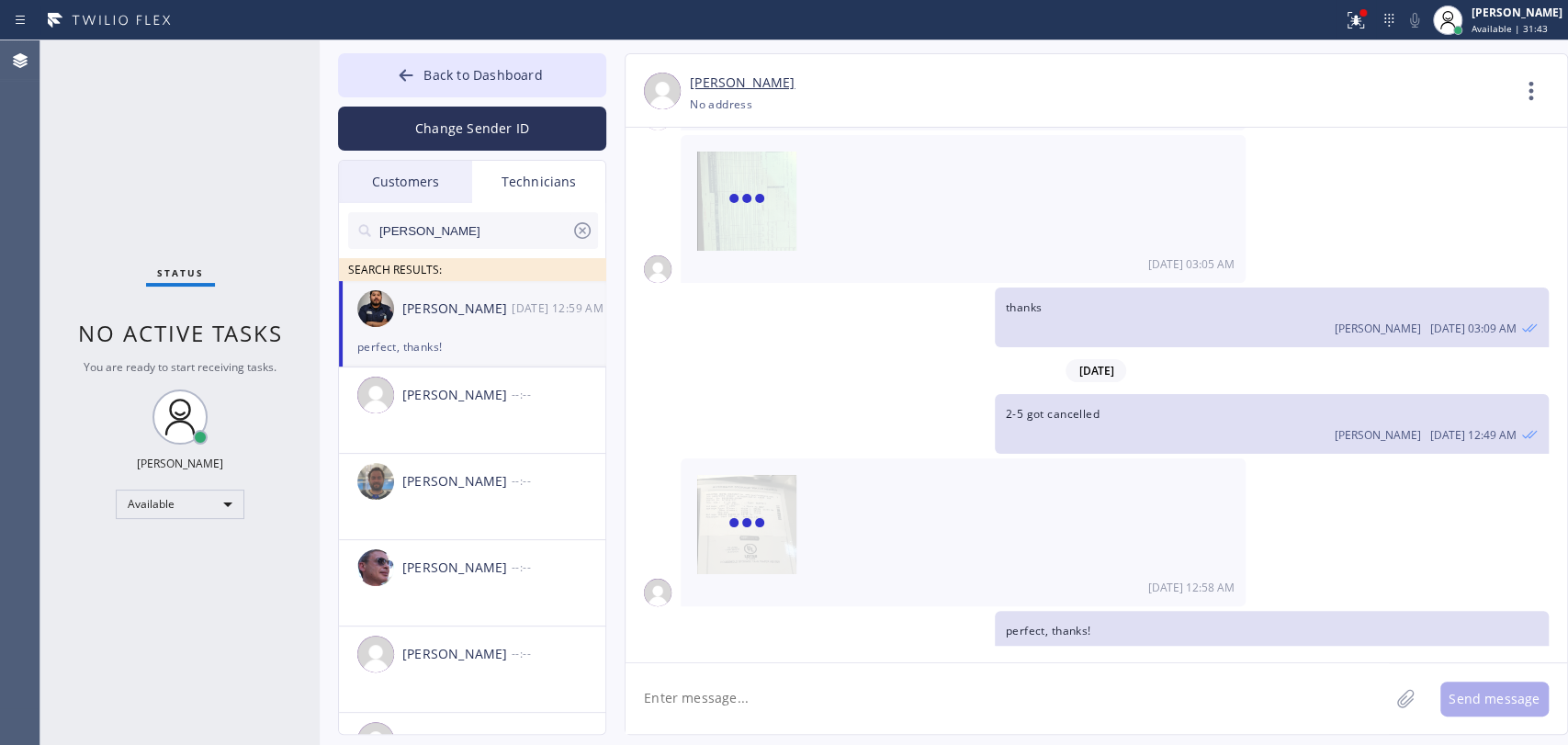
click at [770, 698] on textarea at bounding box center [1007, 698] width 763 height 71
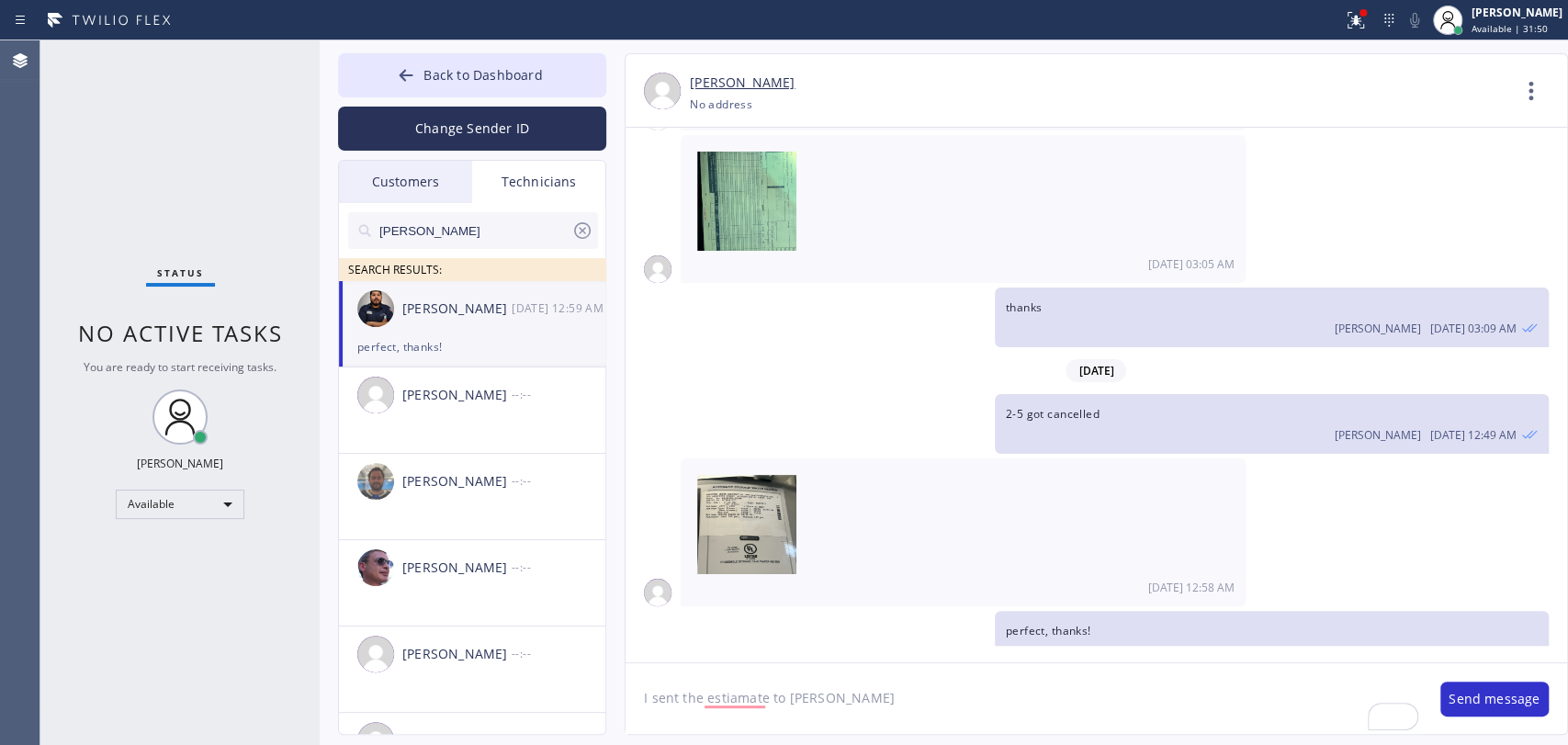
click at [749, 703] on textarea "I sent the estiamate to Ernest" at bounding box center [1024, 698] width 796 height 71
click at [754, 693] on textarea "I sent the estiamate to Ernest" at bounding box center [1024, 698] width 796 height 71
click at [872, 695] on textarea "I sent the estimate to Ernest" at bounding box center [1024, 698] width 796 height 71
type textarea "I sent the estimate to [PERSON_NAME] now, also mentioned financing"
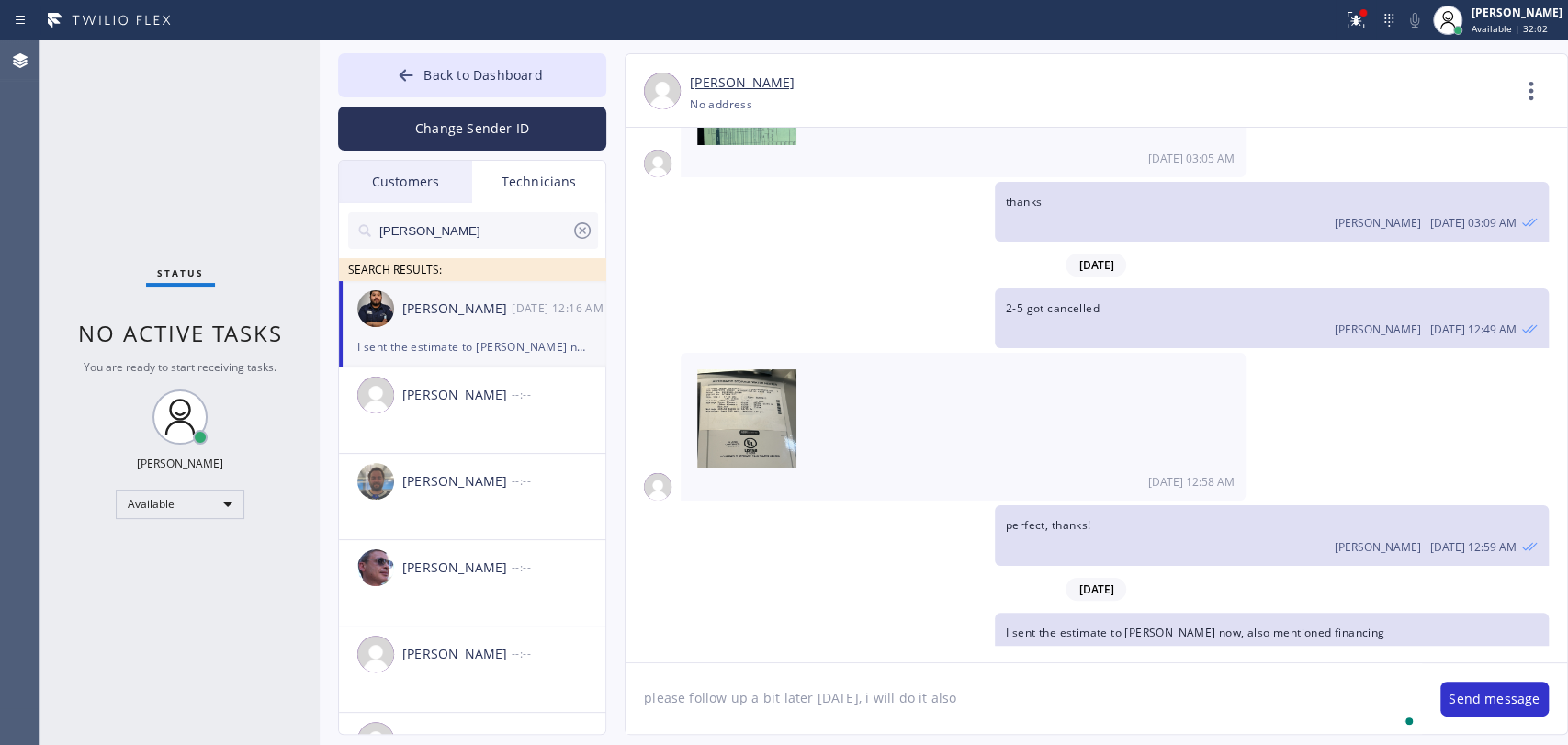
type textarea "please follow up a bit later [DATE], i will do it also"
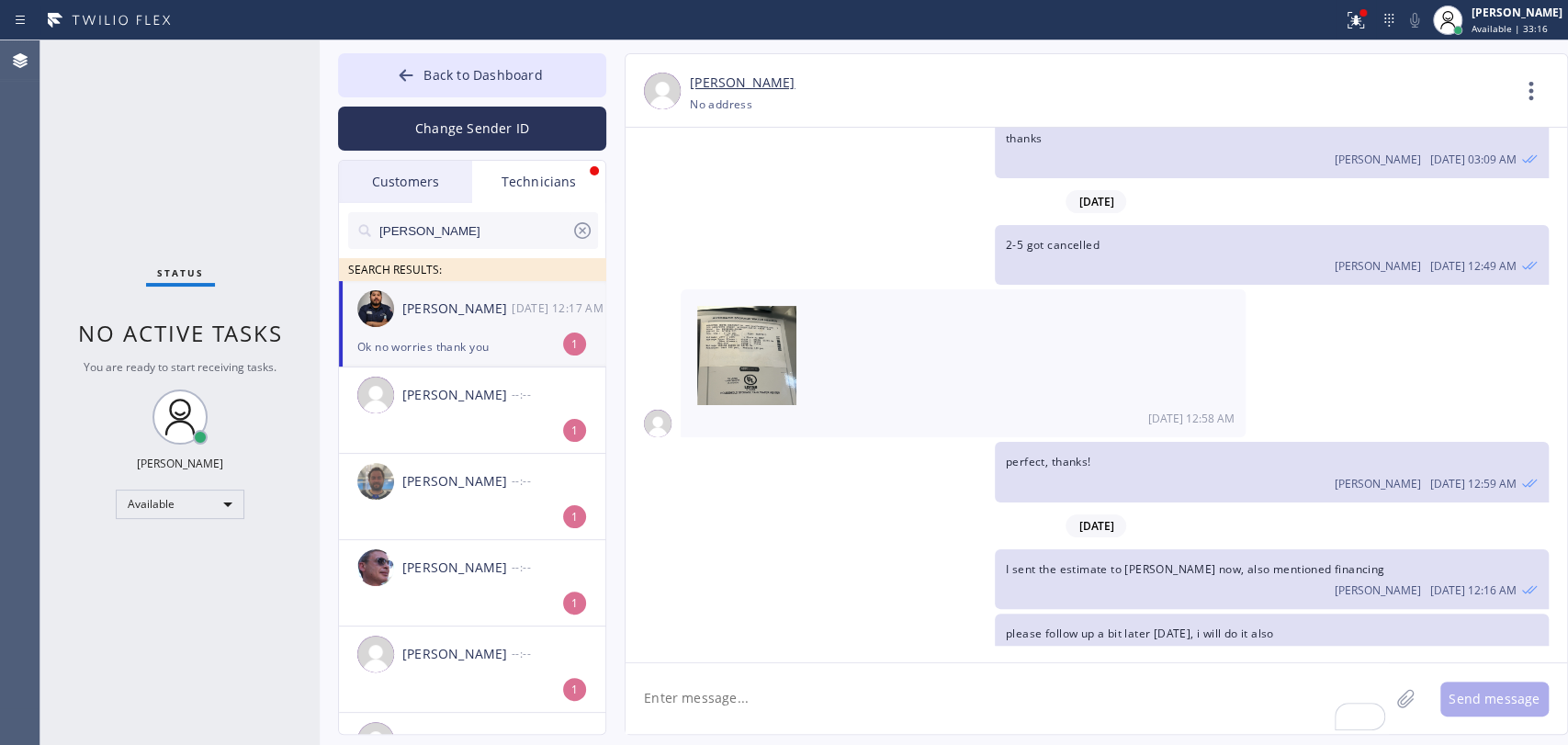
scroll to position [6336, 0]
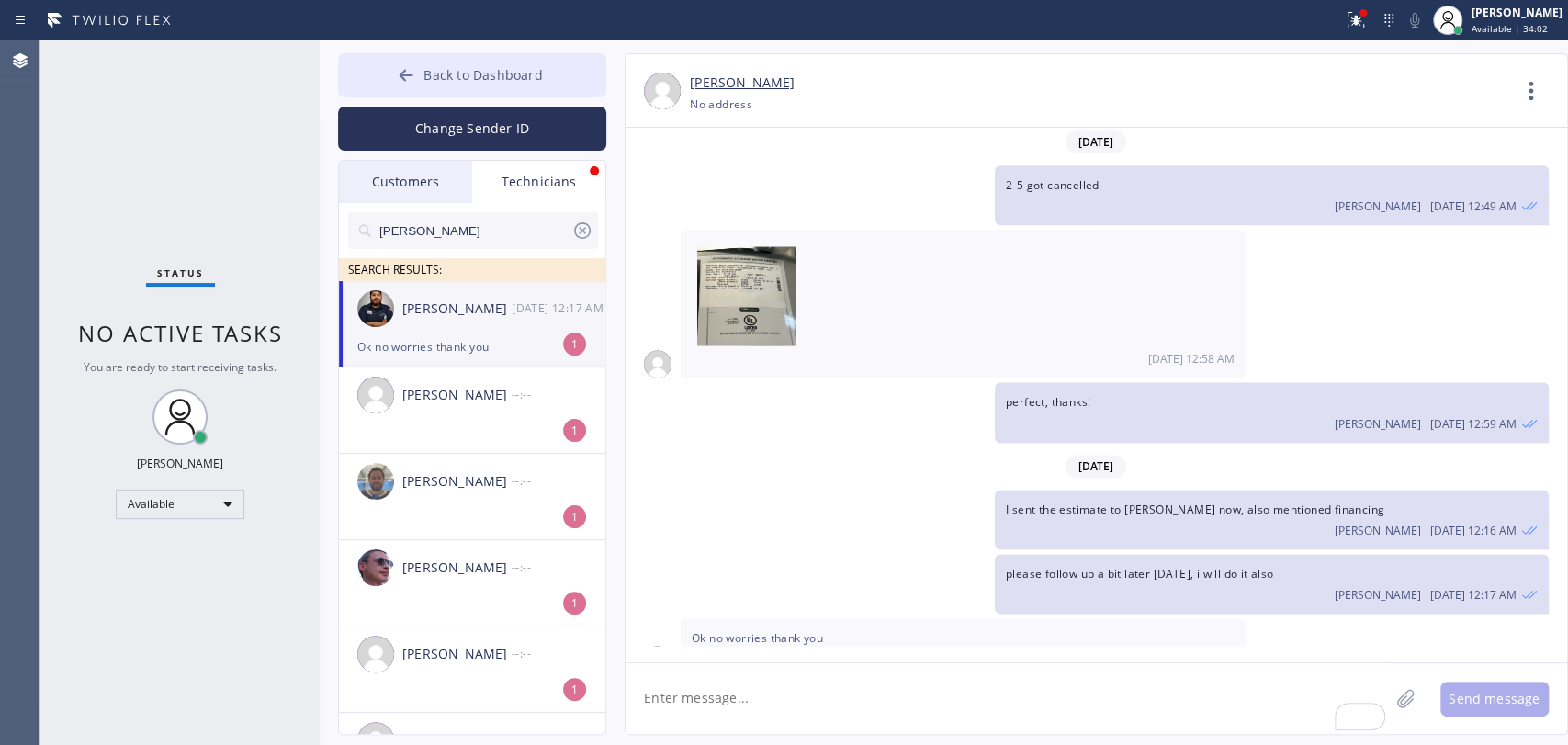
click at [571, 70] on button "Back to Dashboard" at bounding box center [472, 75] width 269 height 44
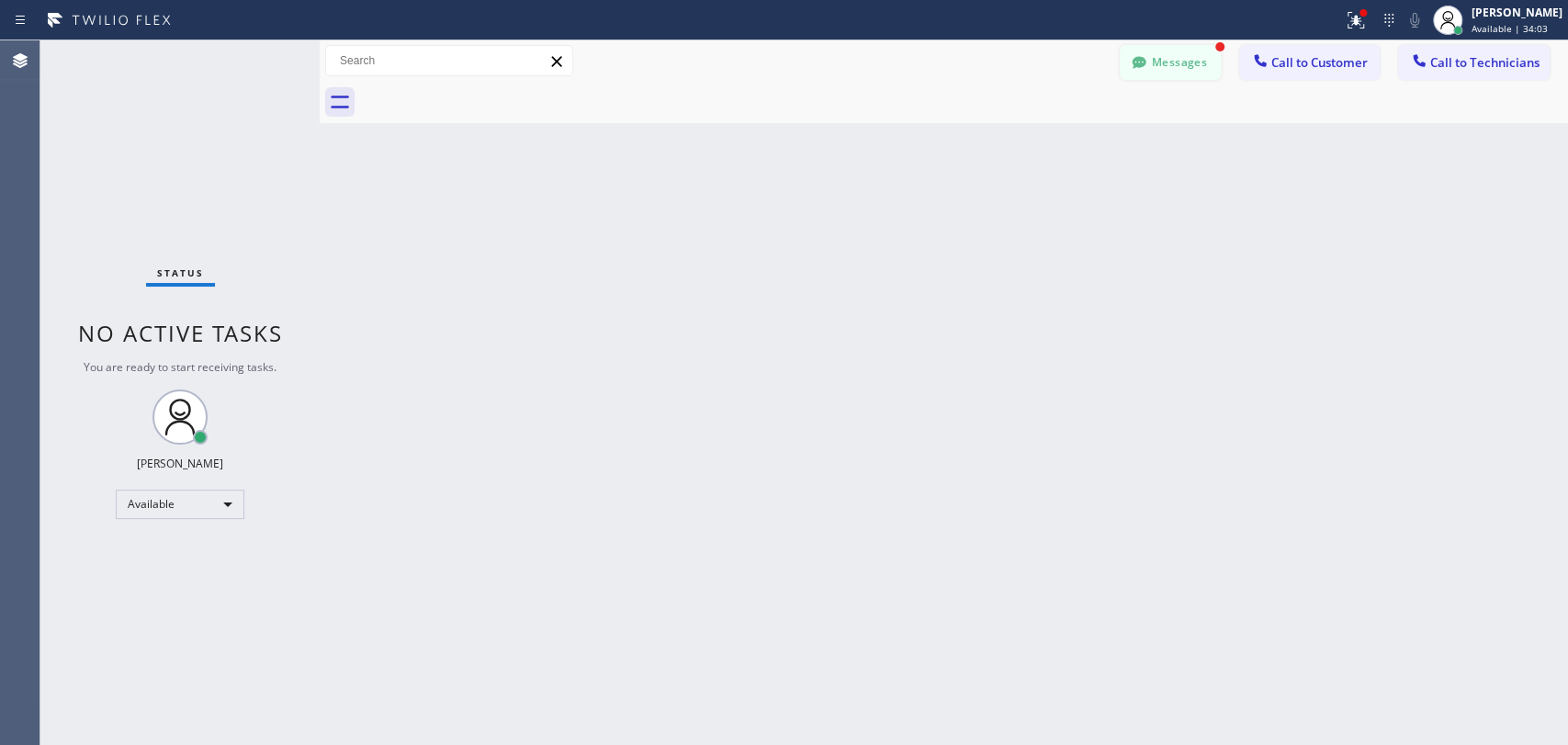
click at [1139, 54] on icon at bounding box center [1139, 62] width 18 height 19
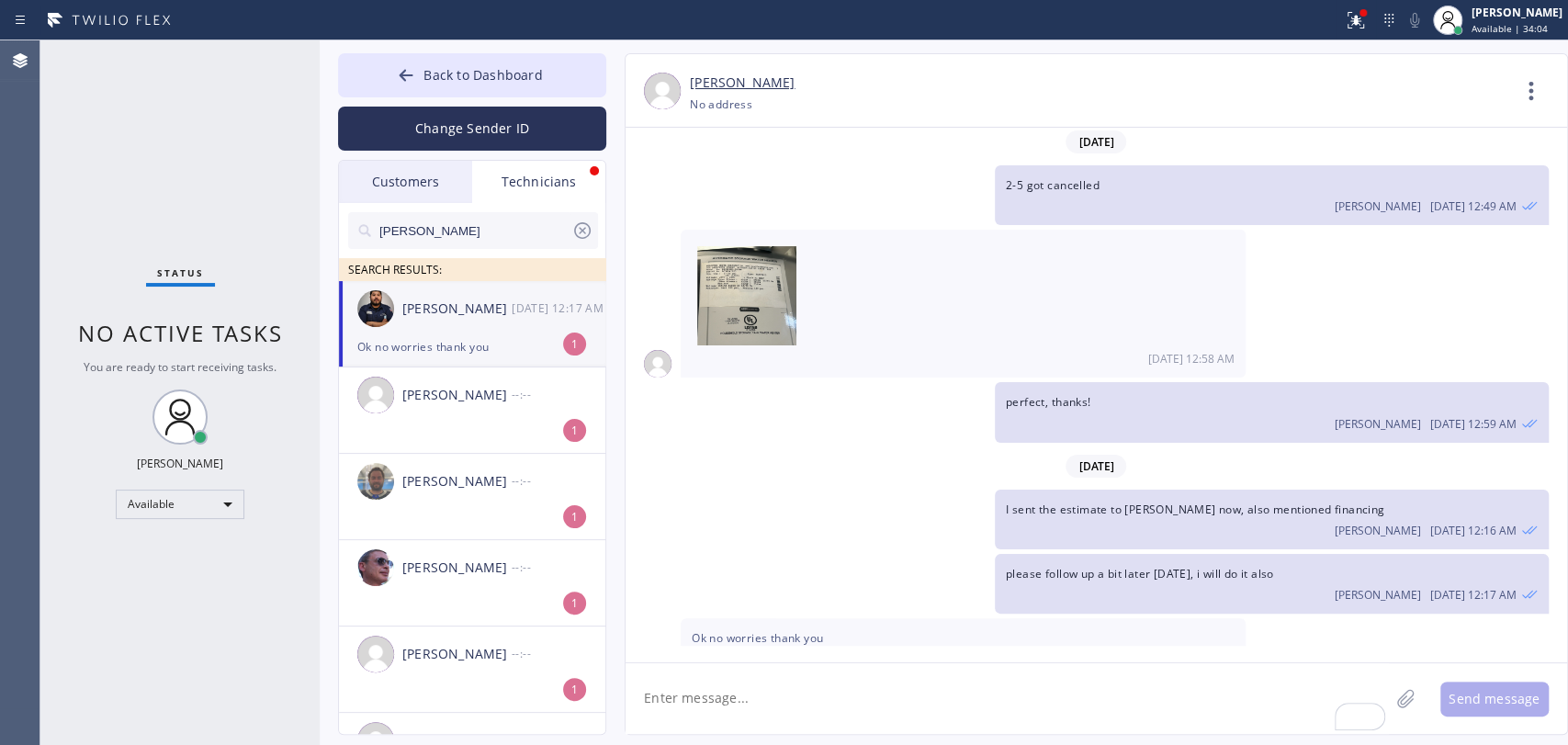
drag, startPoint x: 485, startPoint y: 75, endPoint x: 698, endPoint y: 80, distance: 213.1
click at [485, 75] on span "Back to Dashboard" at bounding box center [483, 75] width 119 height 18
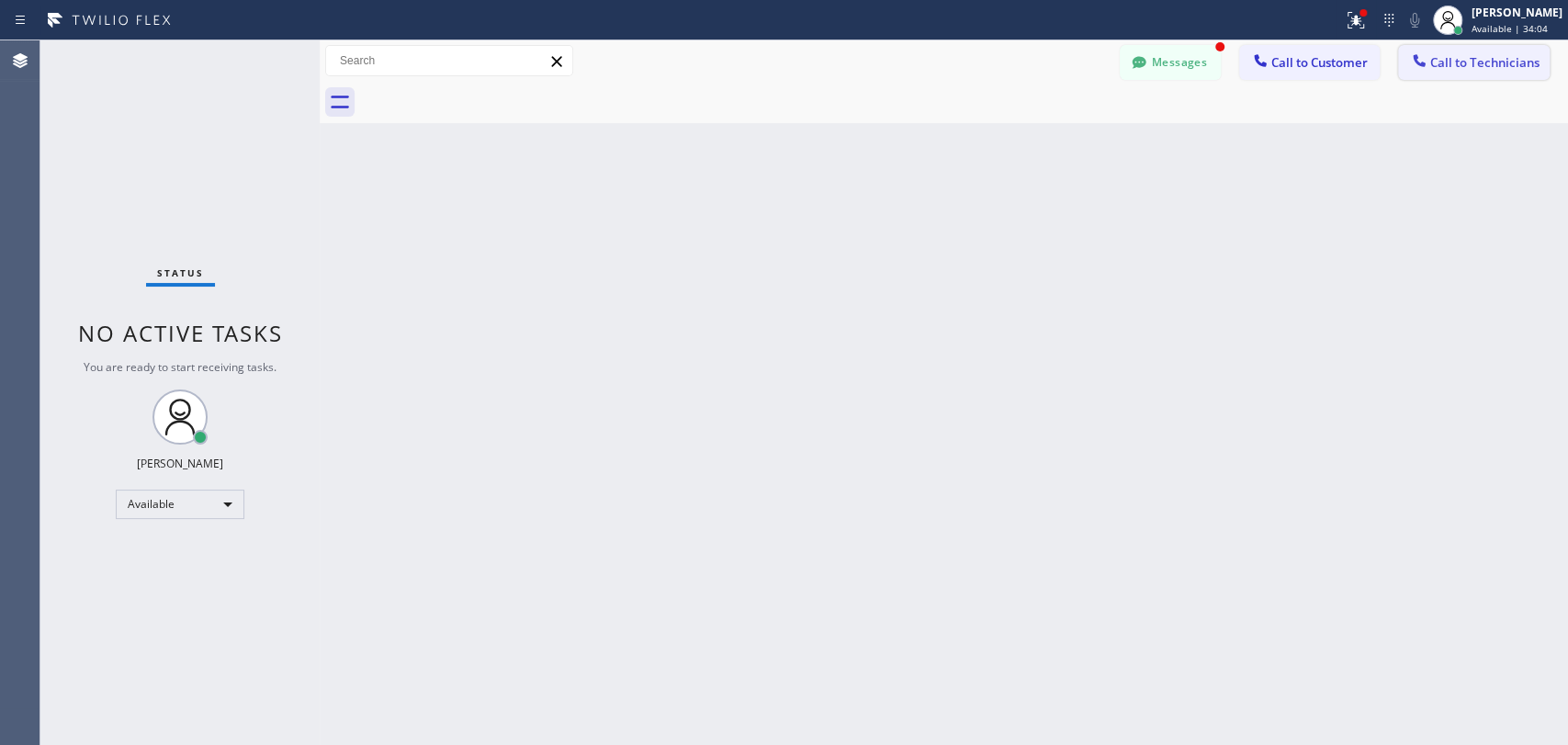
click at [1476, 54] on button "Call to Technicians" at bounding box center [1474, 62] width 152 height 35
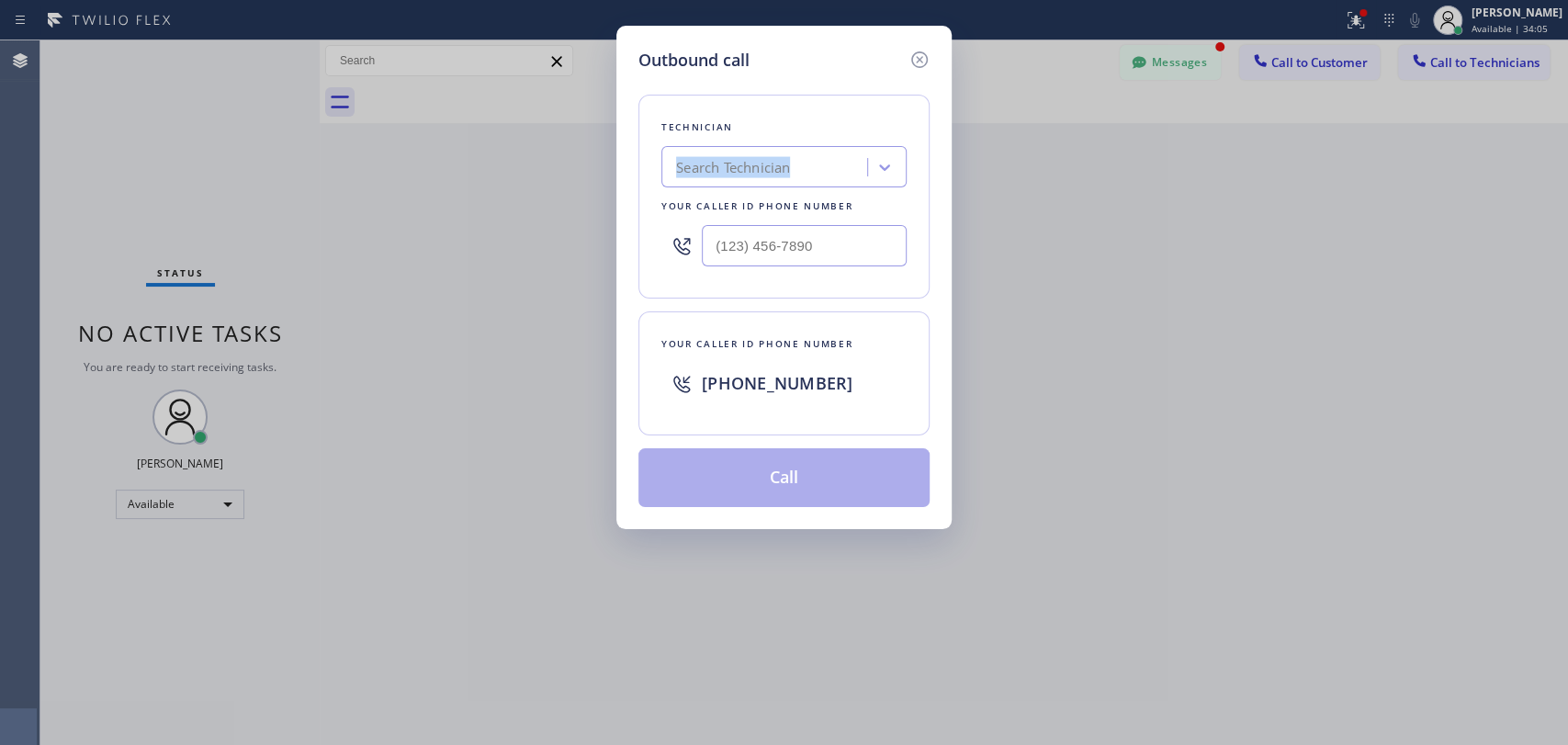
click at [820, 137] on div "Technician Search Technician Your caller id phone number" at bounding box center [784, 196] width 291 height 204
click at [807, 163] on div "Search Technician" at bounding box center [767, 168] width 201 height 32
type input "jacob"
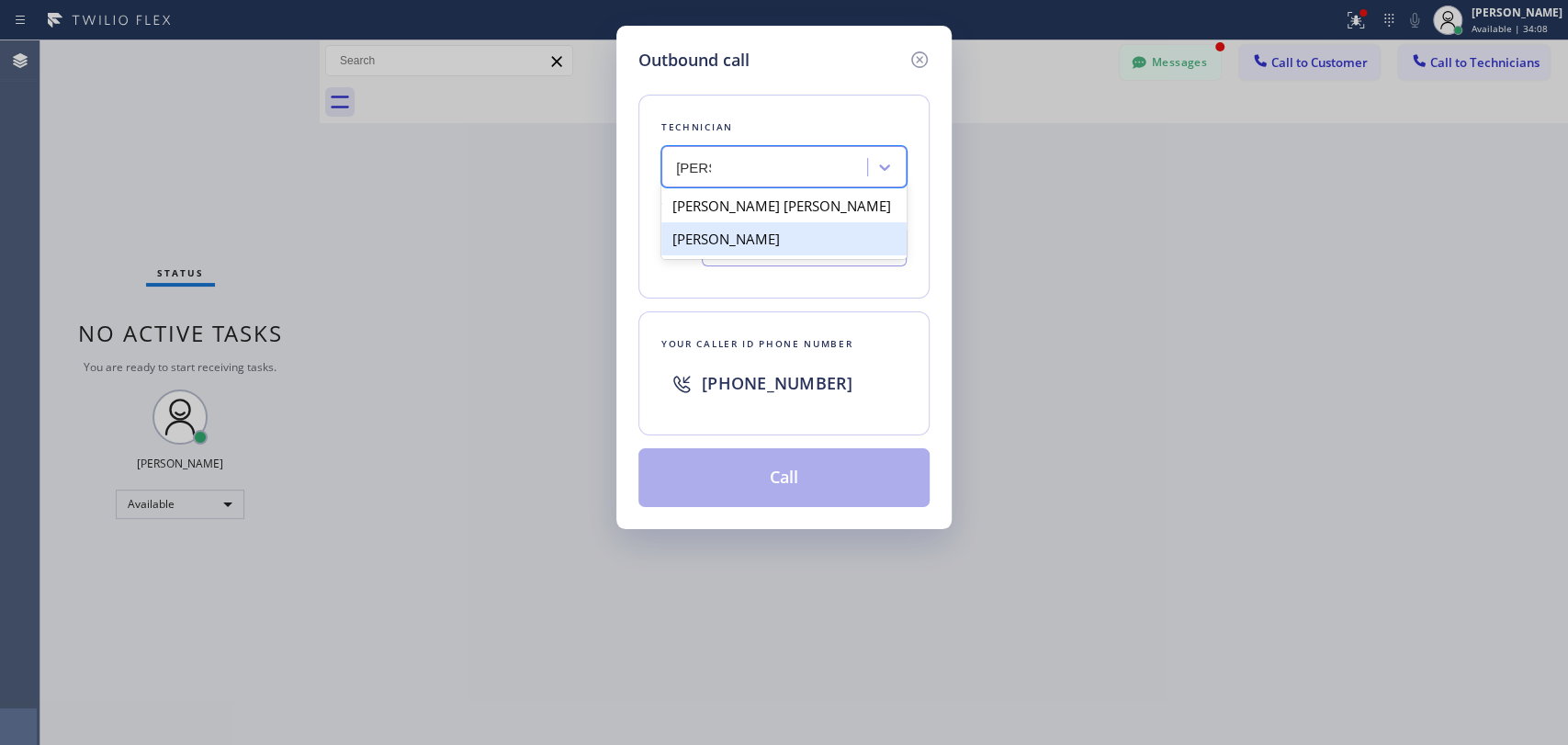
click at [731, 237] on div "[PERSON_NAME]" at bounding box center [784, 239] width 245 height 33
type input "(415) 907-8007"
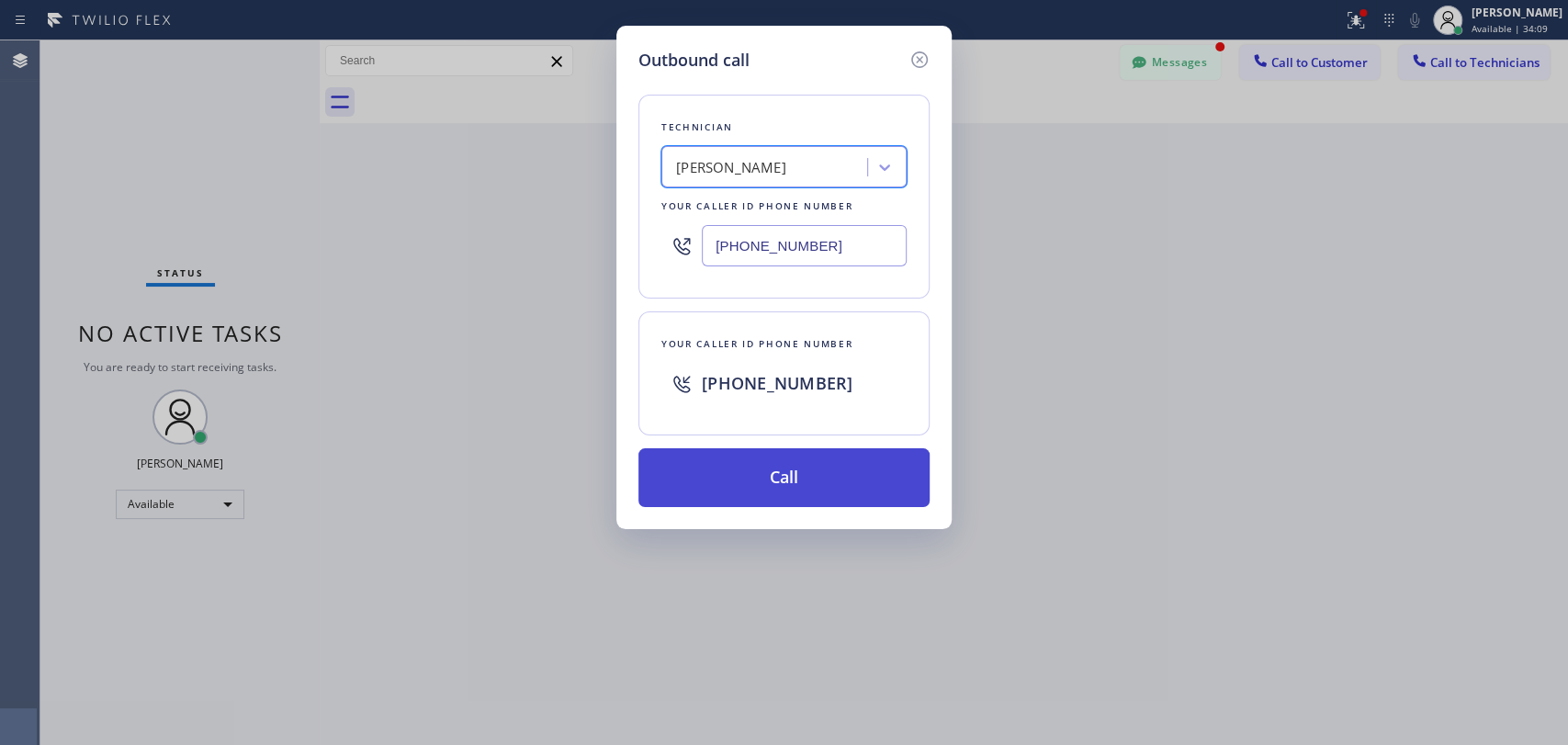
click at [764, 459] on button "Call" at bounding box center [784, 478] width 291 height 58
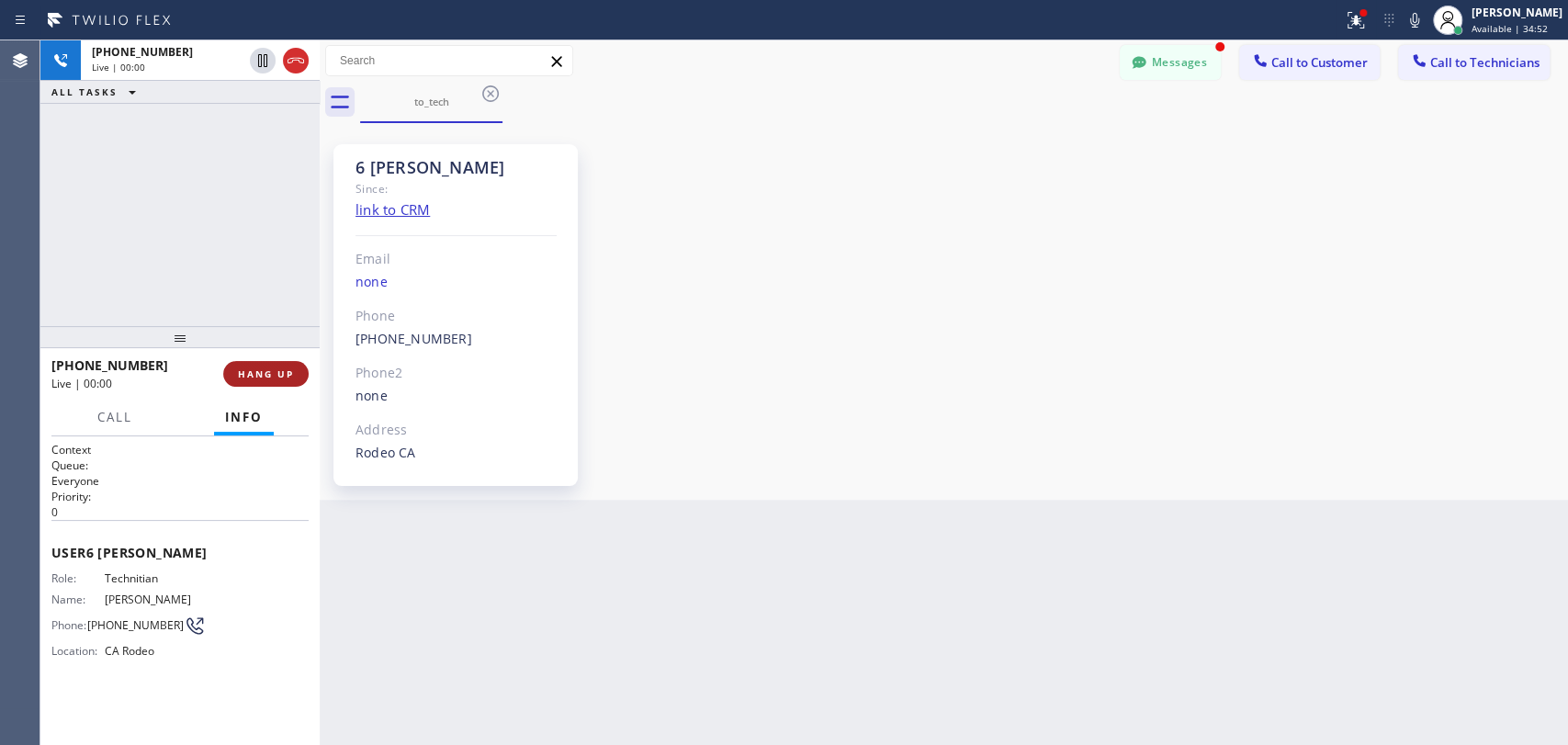
drag, startPoint x: 315, startPoint y: 377, endPoint x: 299, endPoint y: 371, distance: 17.1
click at [319, 376] on div at bounding box center [319, 393] width 0 height 705
click at [298, 371] on button "HANG UP" at bounding box center [263, 374] width 86 height 25
click at [298, 367] on button "HANG UP" at bounding box center [263, 374] width 86 height 25
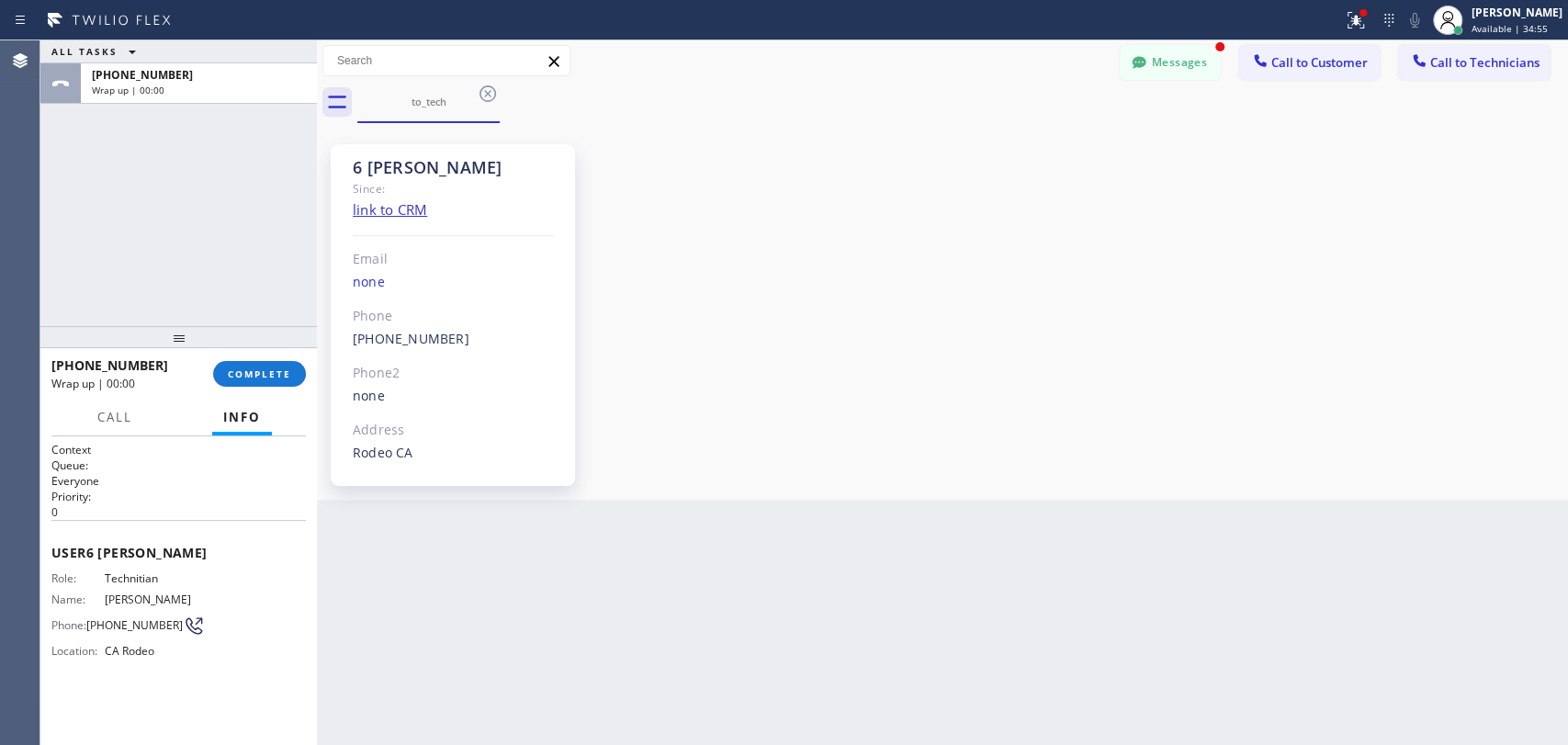
click at [1477, 68] on button "Call to Technicians" at bounding box center [1474, 62] width 152 height 35
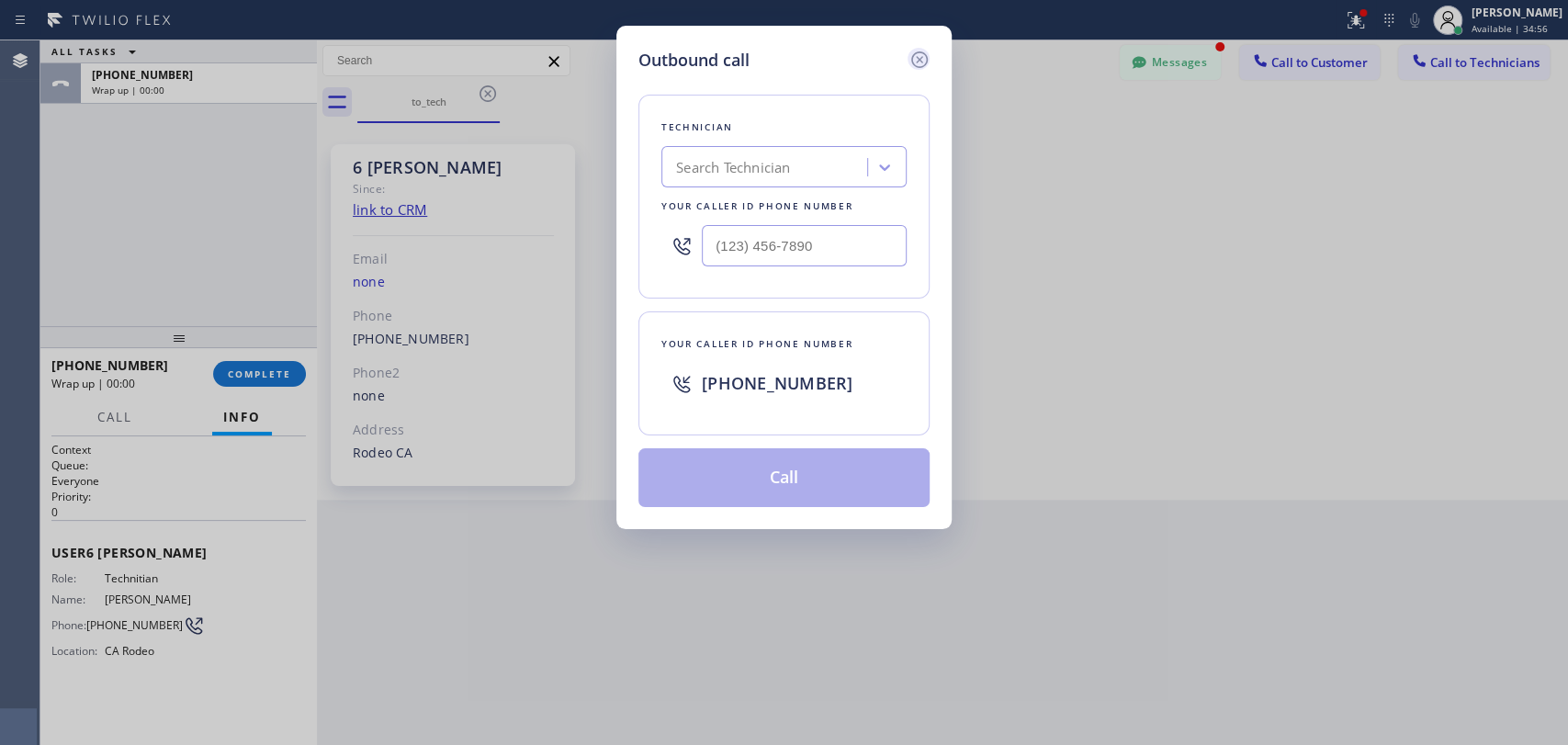
click at [920, 60] on icon at bounding box center [919, 59] width 17 height 17
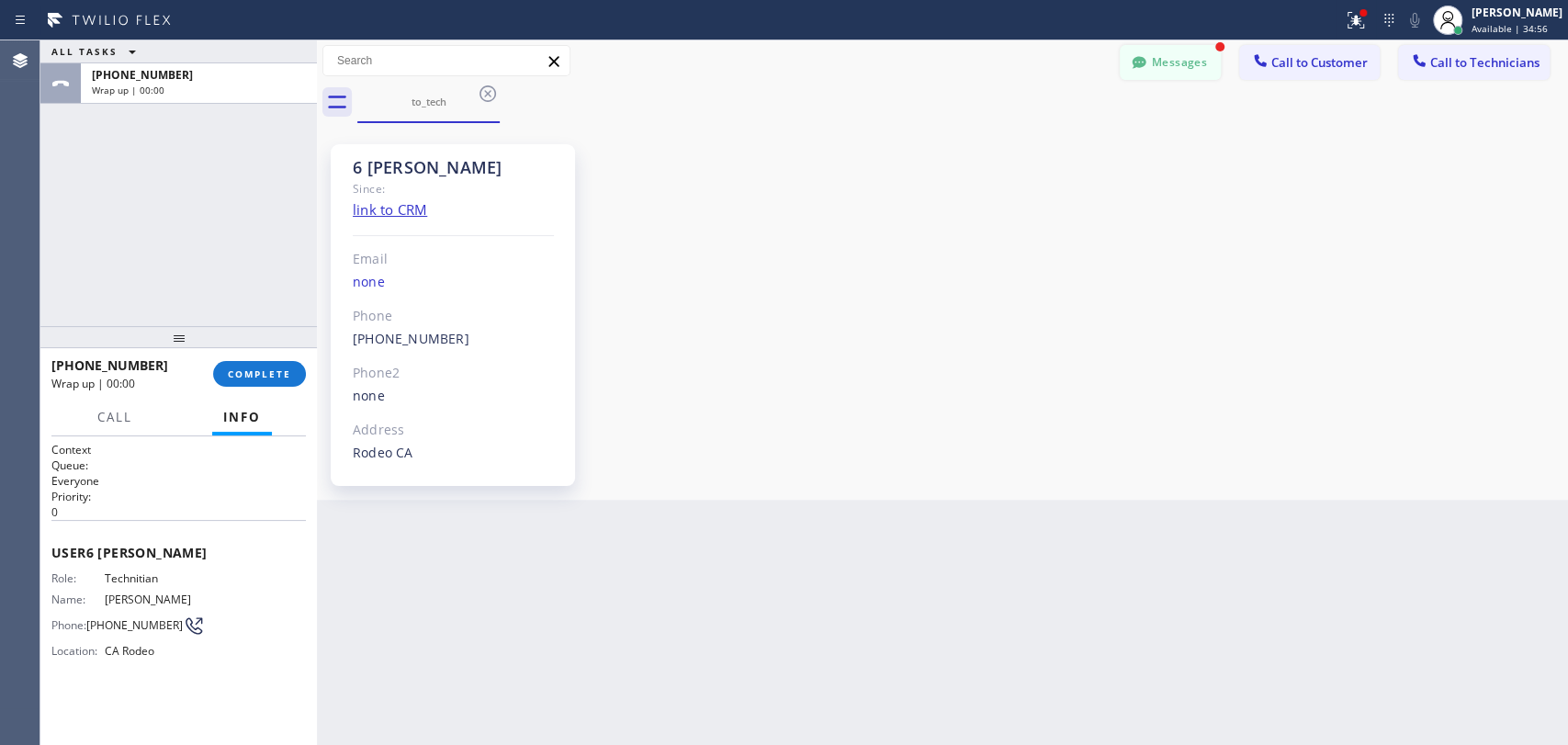
click at [1209, 67] on button "Messages" at bounding box center [1170, 62] width 101 height 35
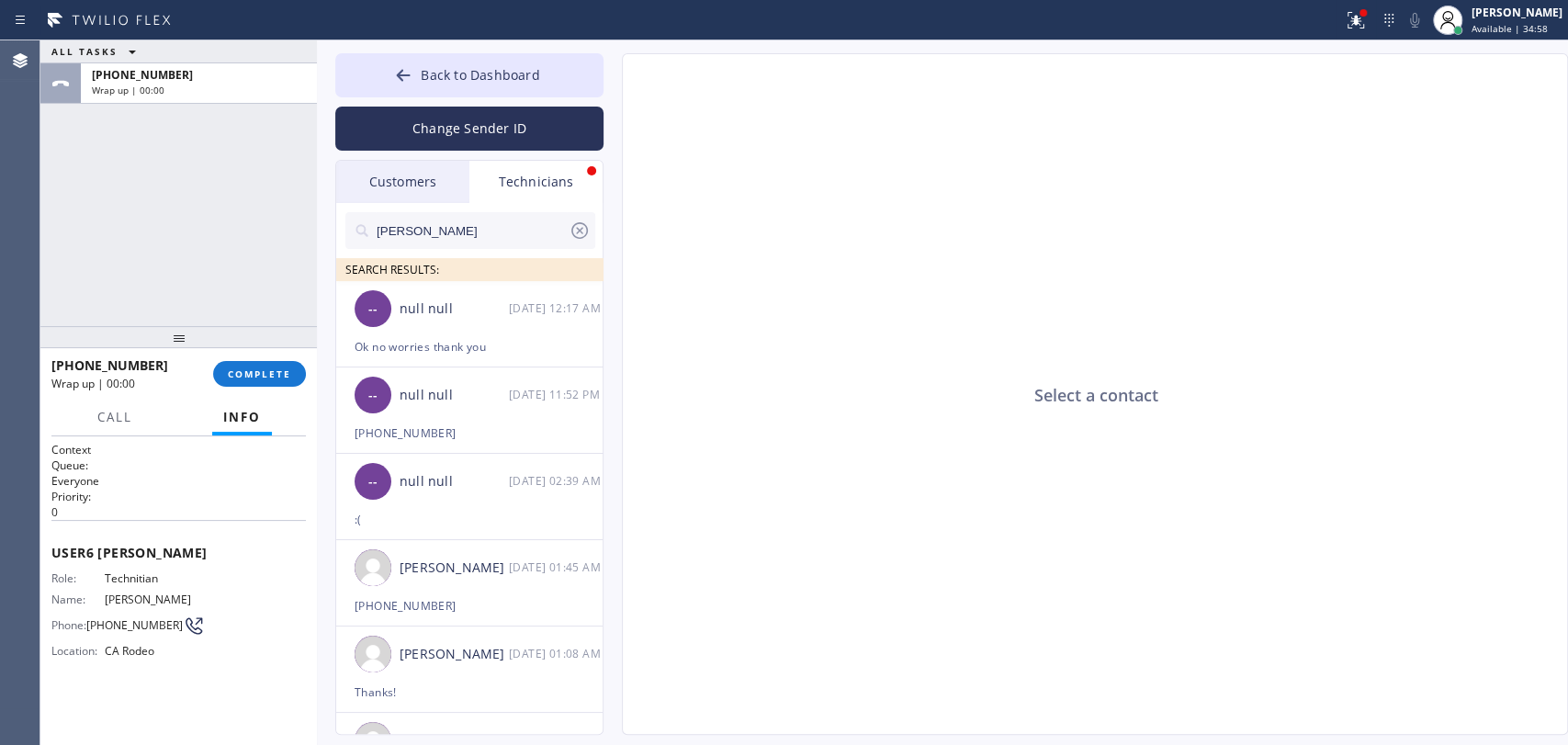
click at [481, 243] on input "[PERSON_NAME]" at bounding box center [471, 231] width 194 height 37
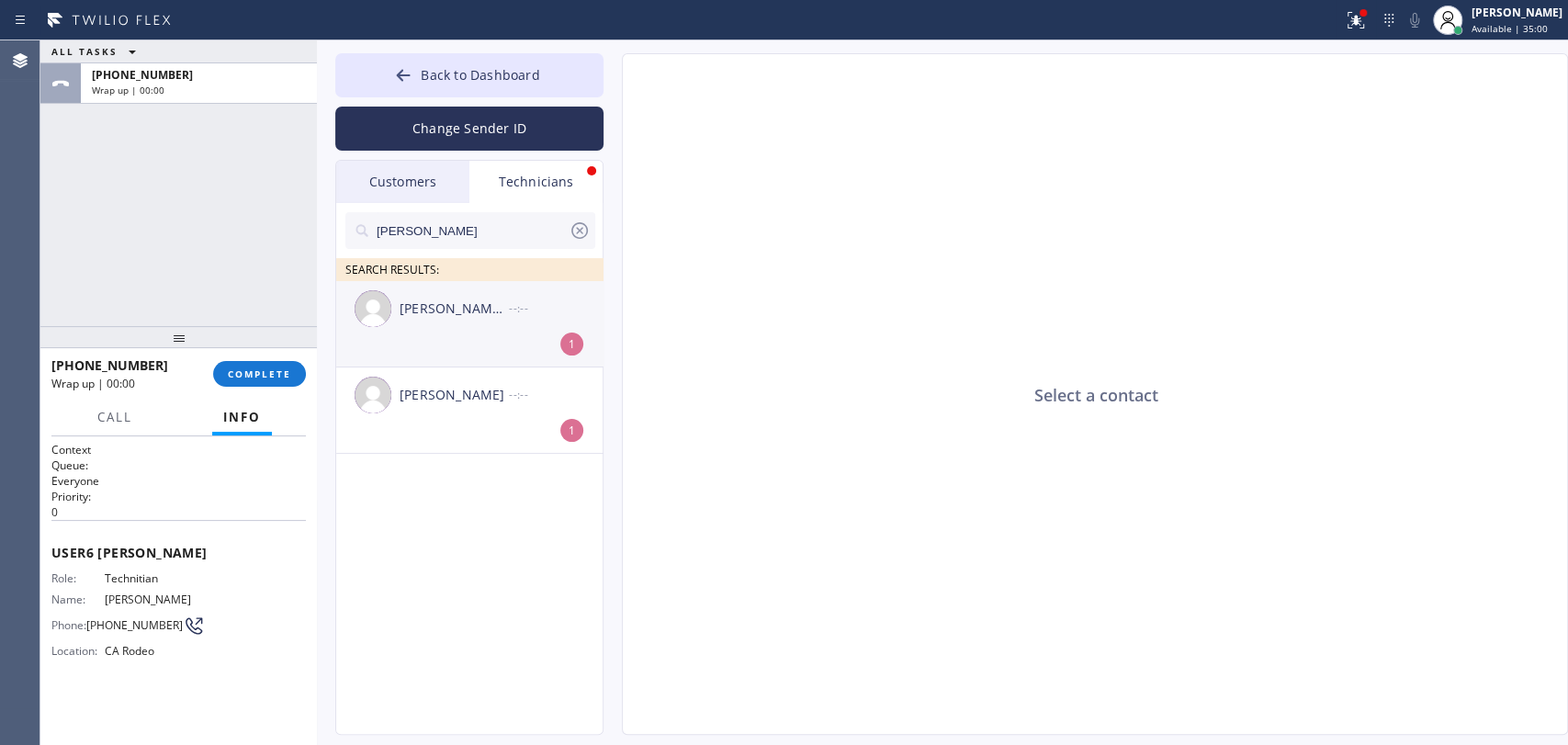
type input "jacob"
click at [426, 320] on div "Jacob Avimael Lopez Castro --:--" at bounding box center [470, 309] width 269 height 56
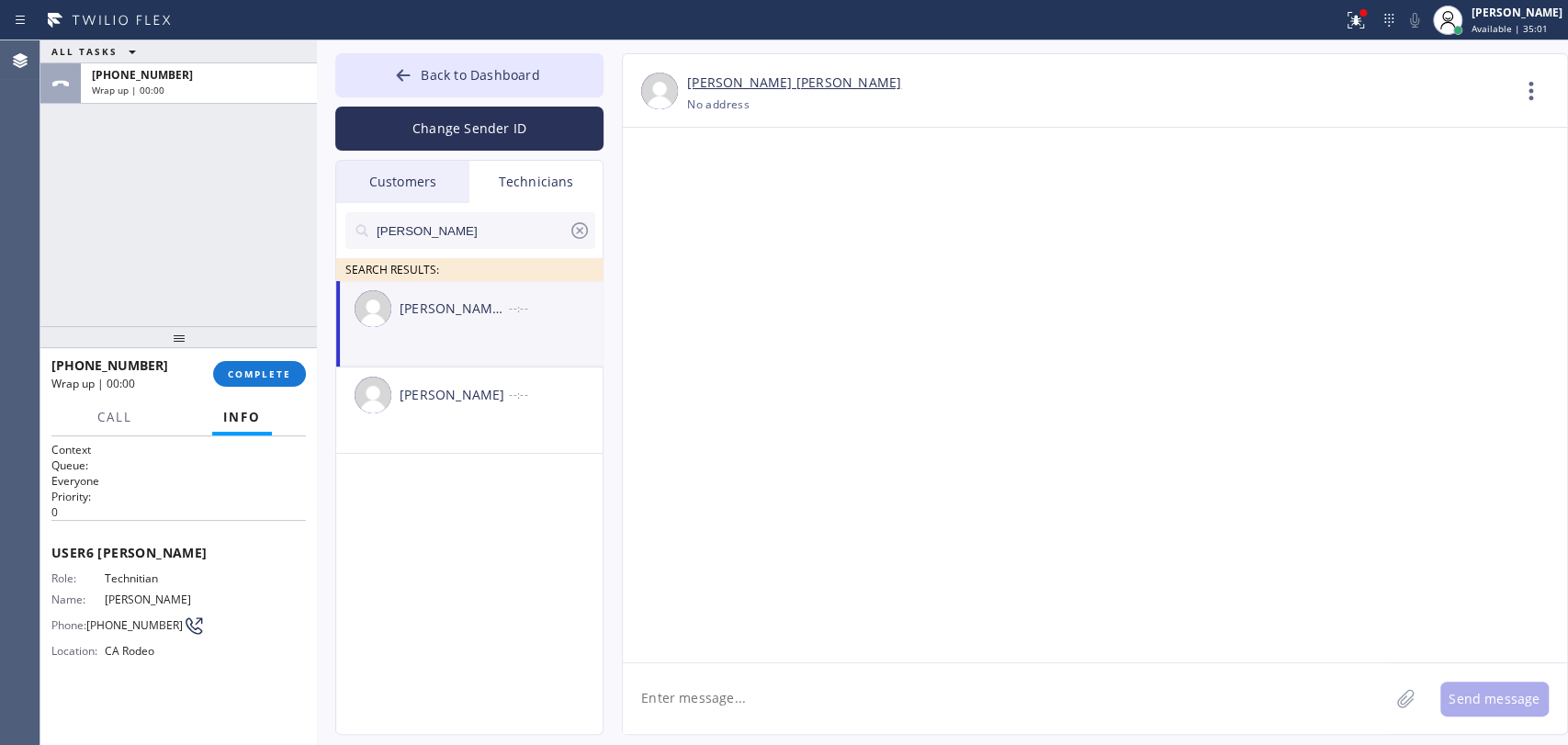
click at [447, 465] on ul "Jacob Avimael Lopez Castro --:-- Jacob Solomon --:--" at bounding box center [470, 389] width 269 height 214
click at [449, 445] on li "Jacob Solomon --:--" at bounding box center [470, 410] width 269 height 87
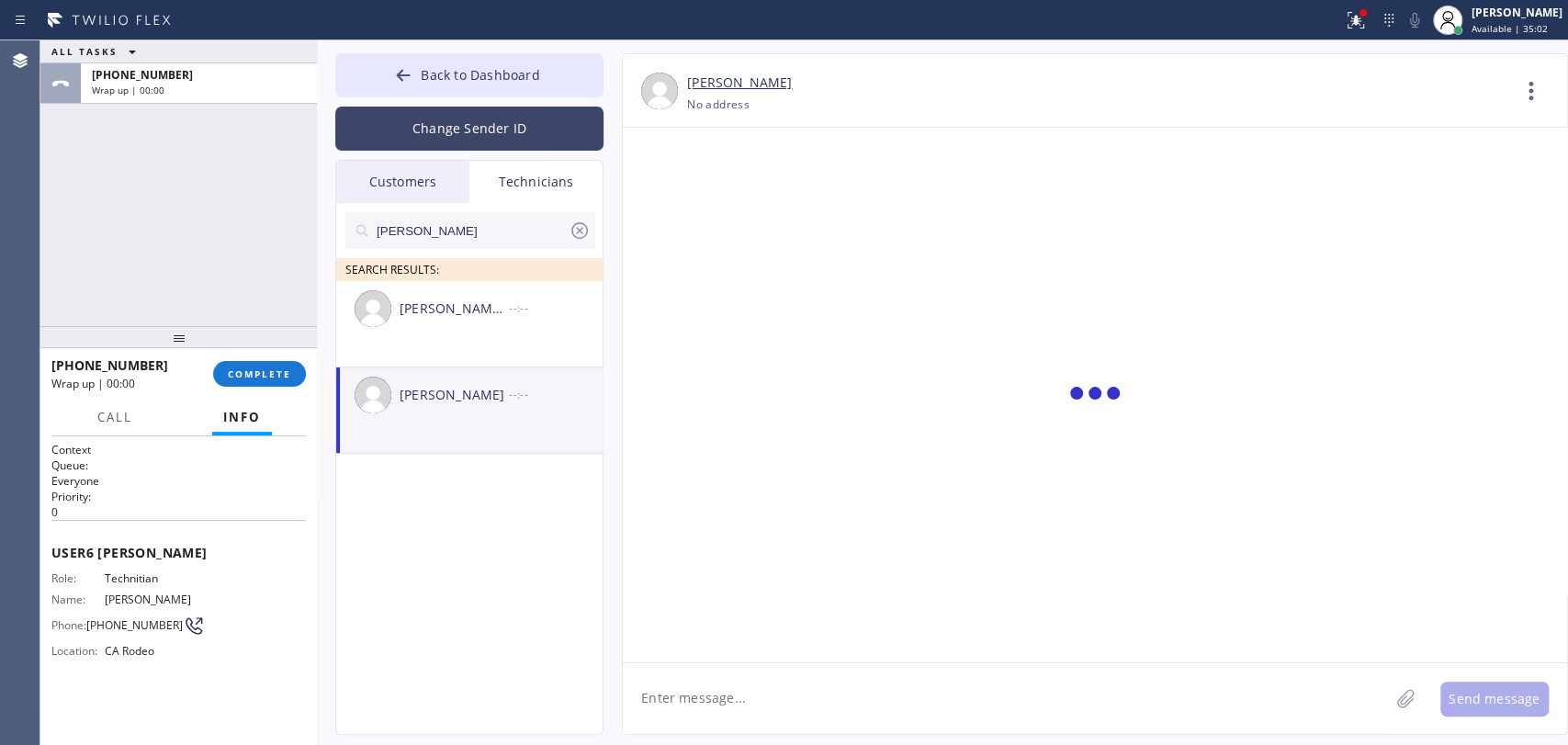
scroll to position [4366, 0]
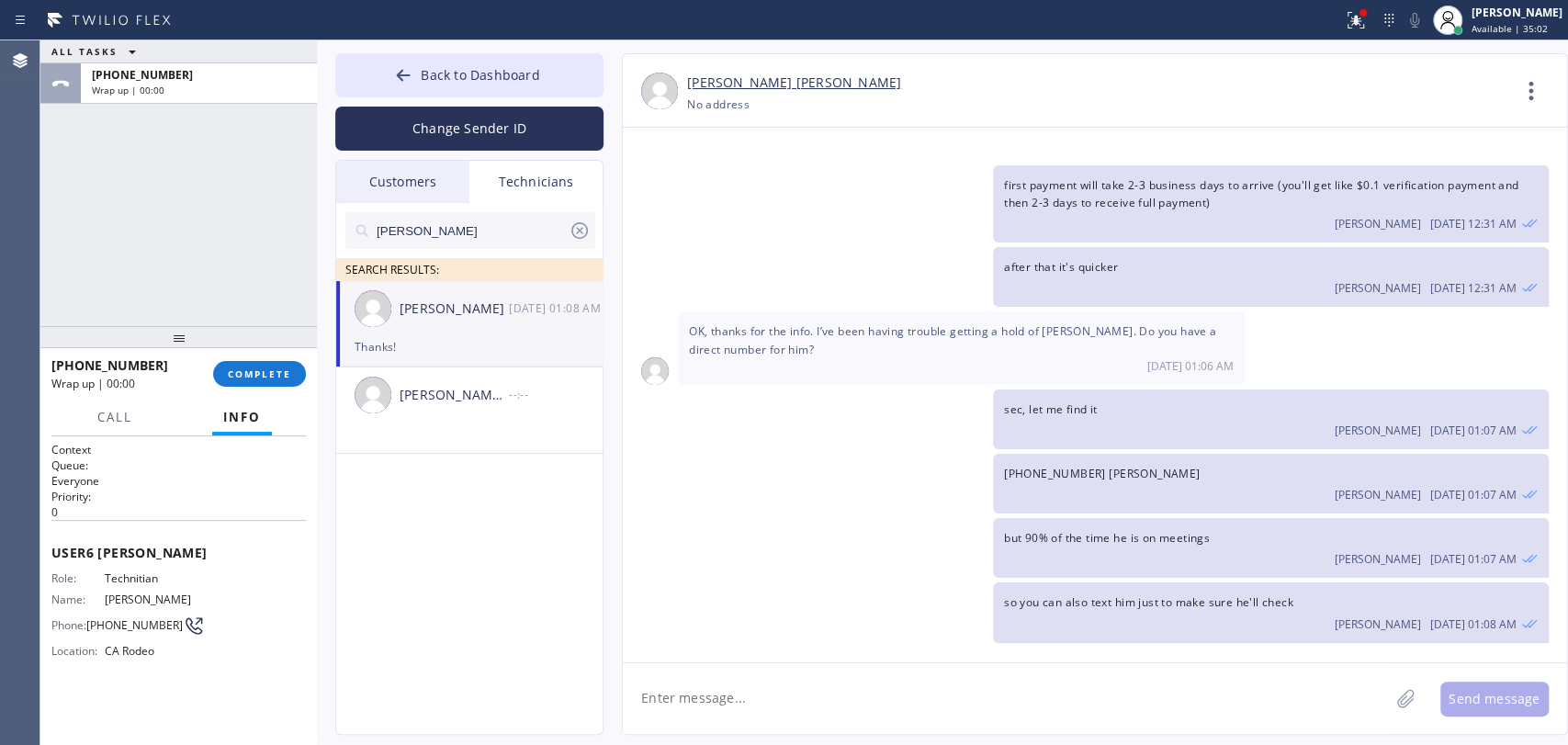
drag, startPoint x: 402, startPoint y: 116, endPoint x: 426, endPoint y: 95, distance: 31.9
click at [404, 115] on button "Change Sender ID" at bounding box center [469, 128] width 269 height 44
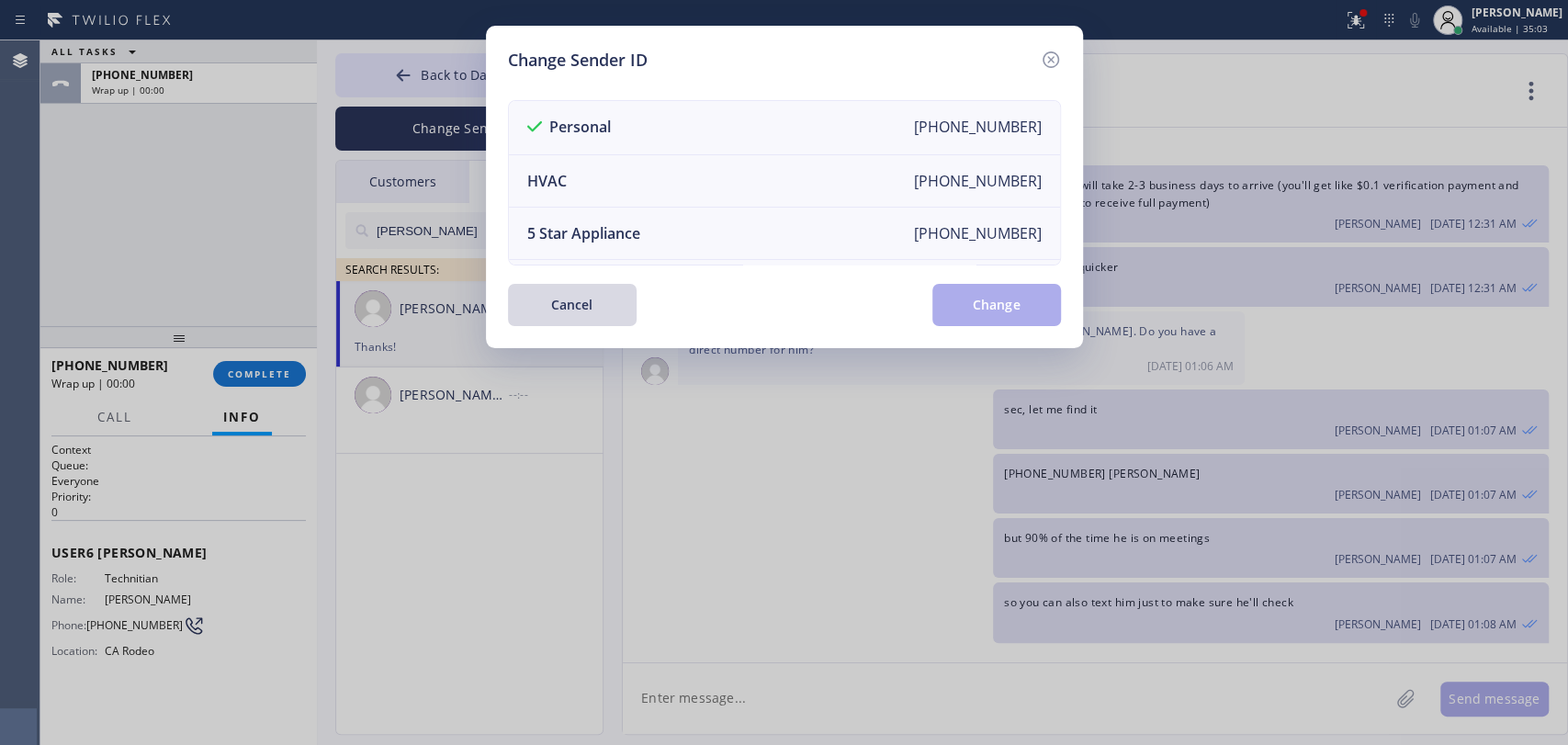
click at [428, 95] on div "Change Sender ID Personal +13236796146 HVAC +18559994417 5 Star Appliance +1855…" at bounding box center [784, 372] width 1568 height 745
click at [1051, 58] on icon at bounding box center [1050, 59] width 22 height 22
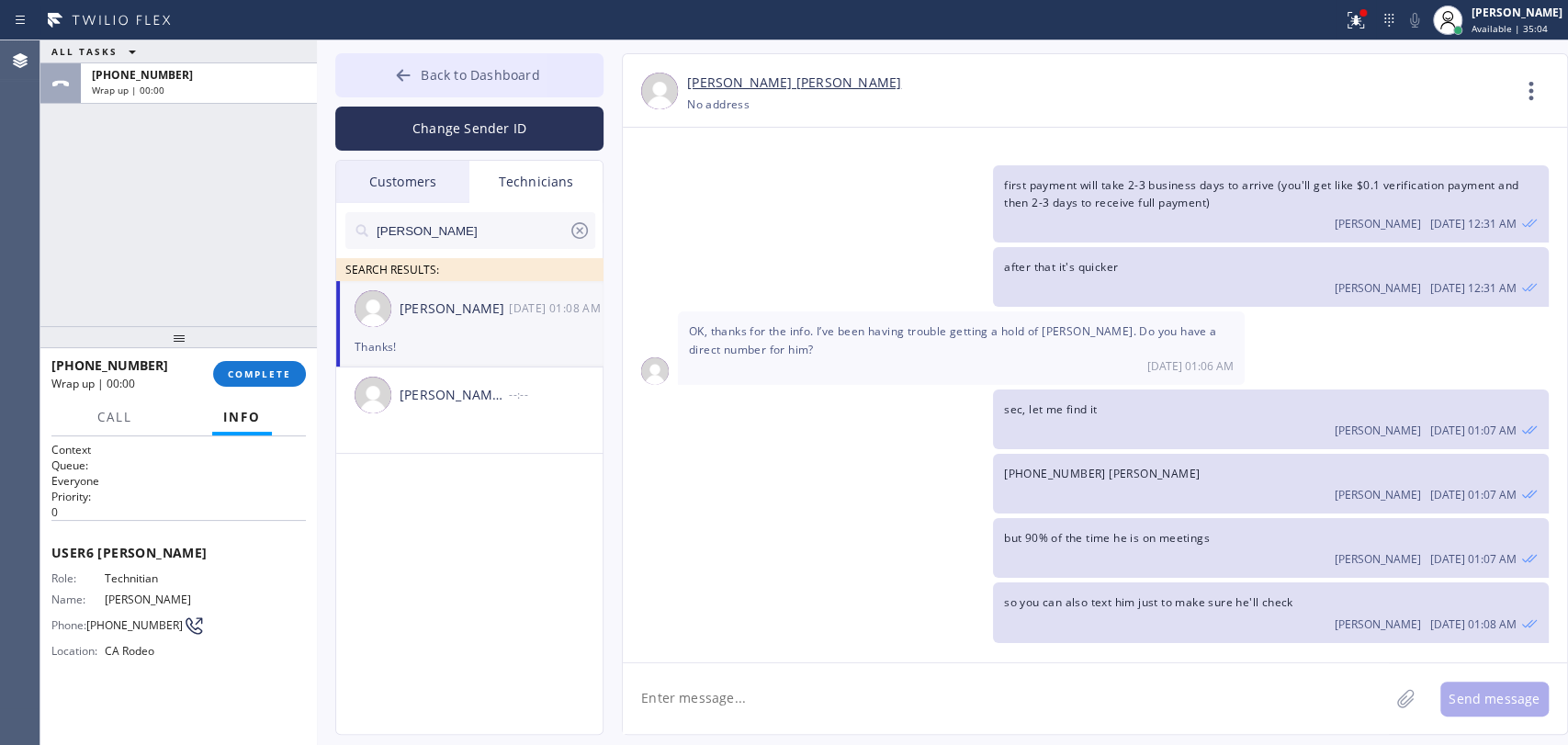
click at [534, 64] on button "Back to Dashboard" at bounding box center [469, 75] width 269 height 44
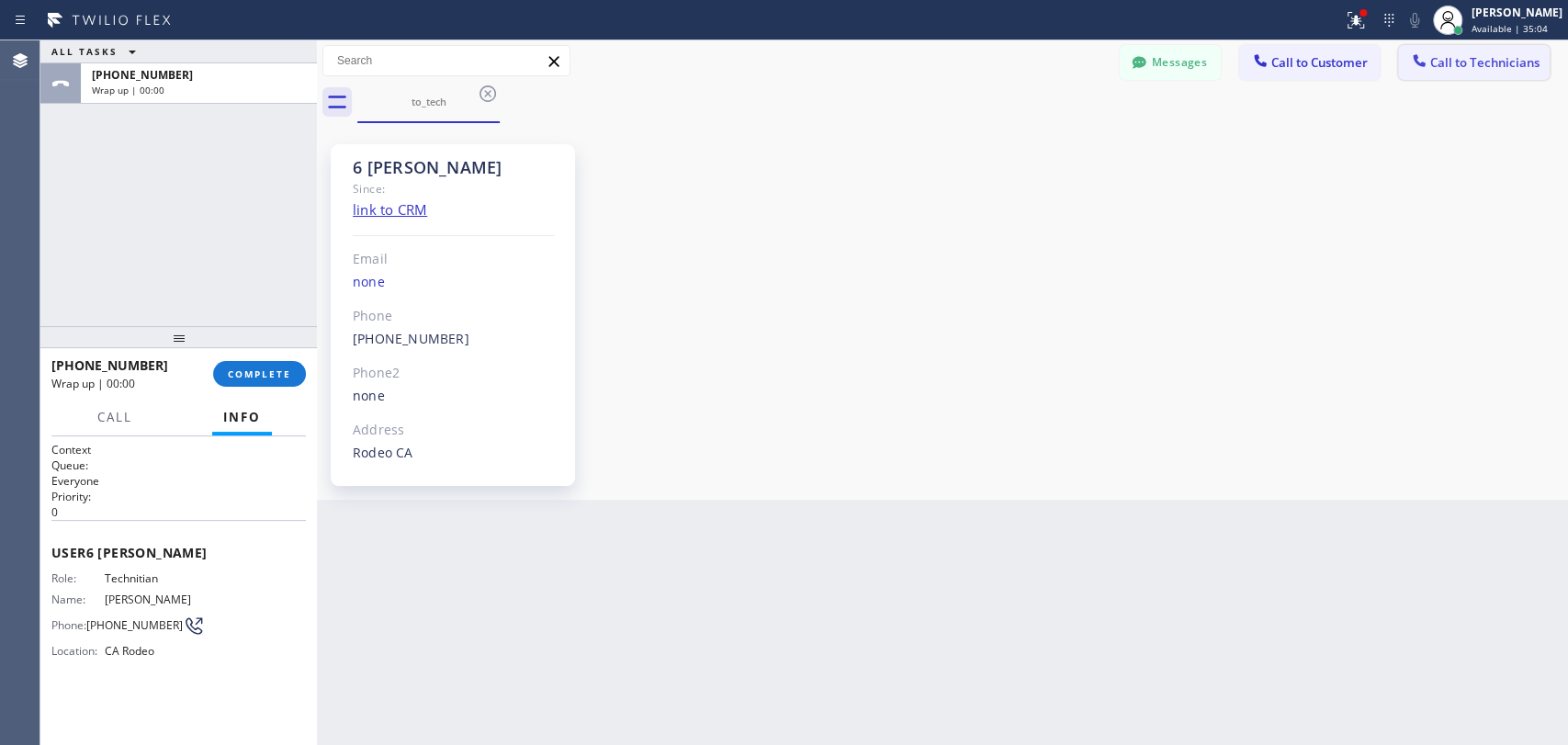
click at [1497, 60] on span "Call to Technicians" at bounding box center [1484, 62] width 109 height 17
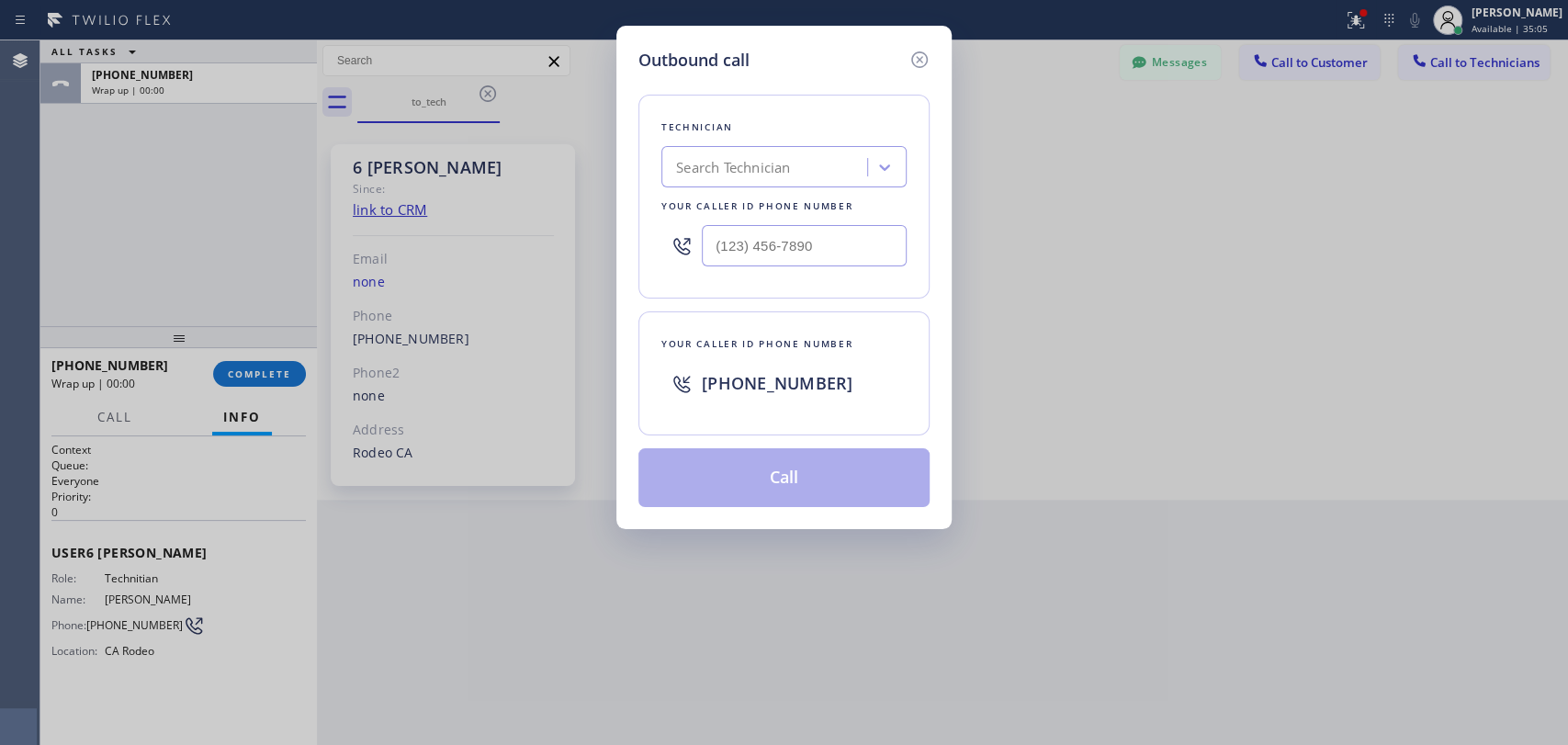
click at [781, 168] on div "Search Technician" at bounding box center [733, 168] width 114 height 21
type input "jacob"
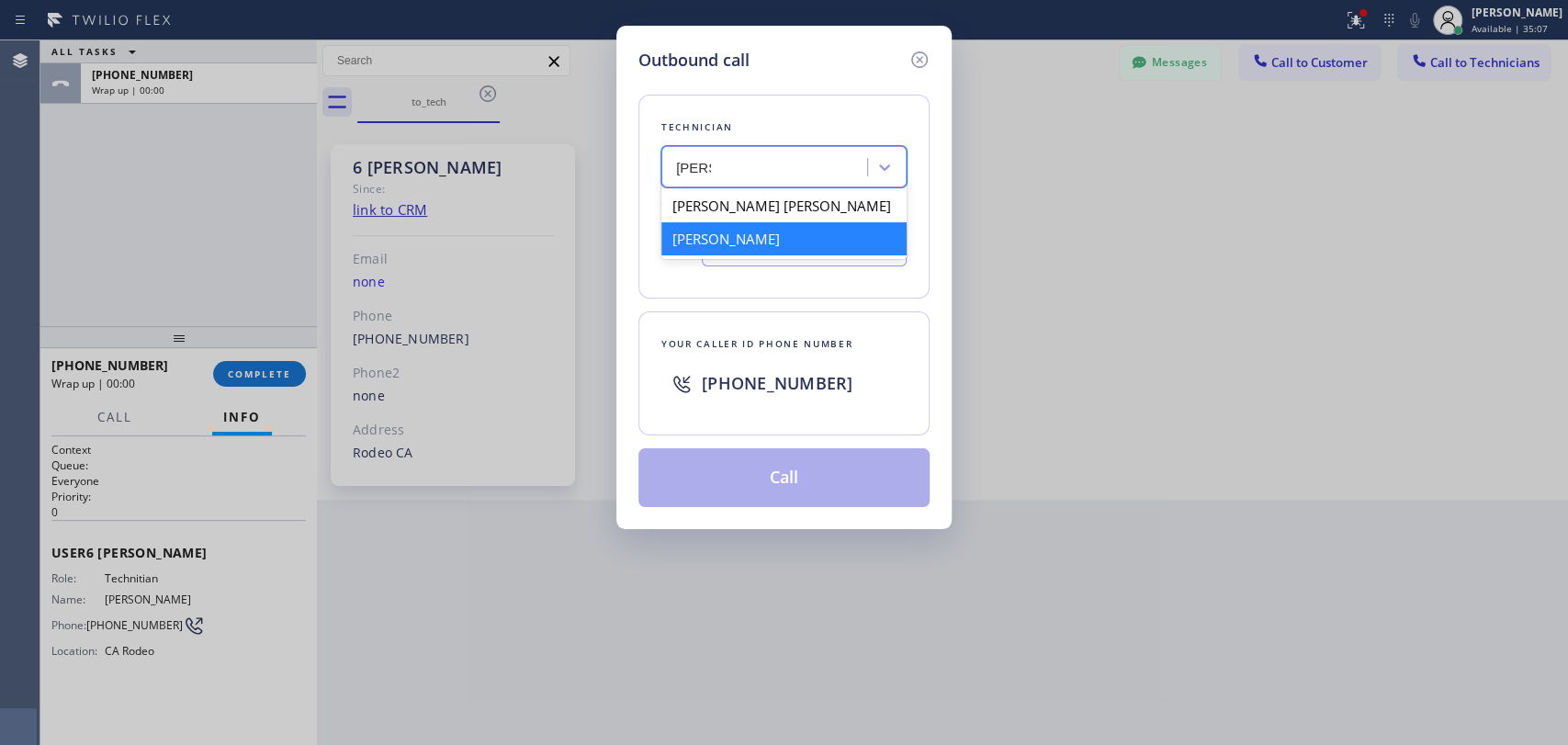
click at [739, 251] on div "[PERSON_NAME]" at bounding box center [784, 239] width 245 height 33
type input "(415) 907-8007"
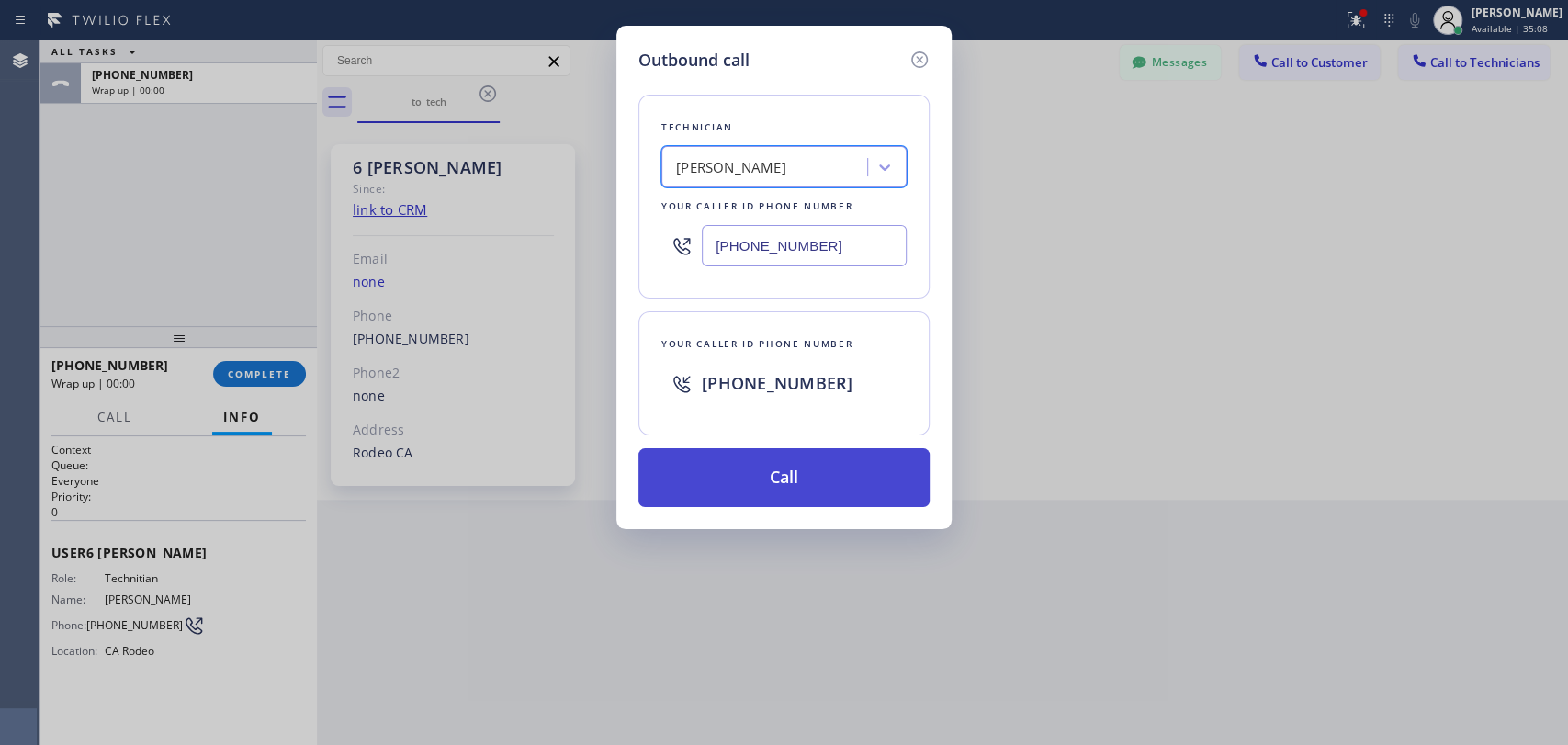
click at [820, 487] on button "Call" at bounding box center [784, 478] width 291 height 58
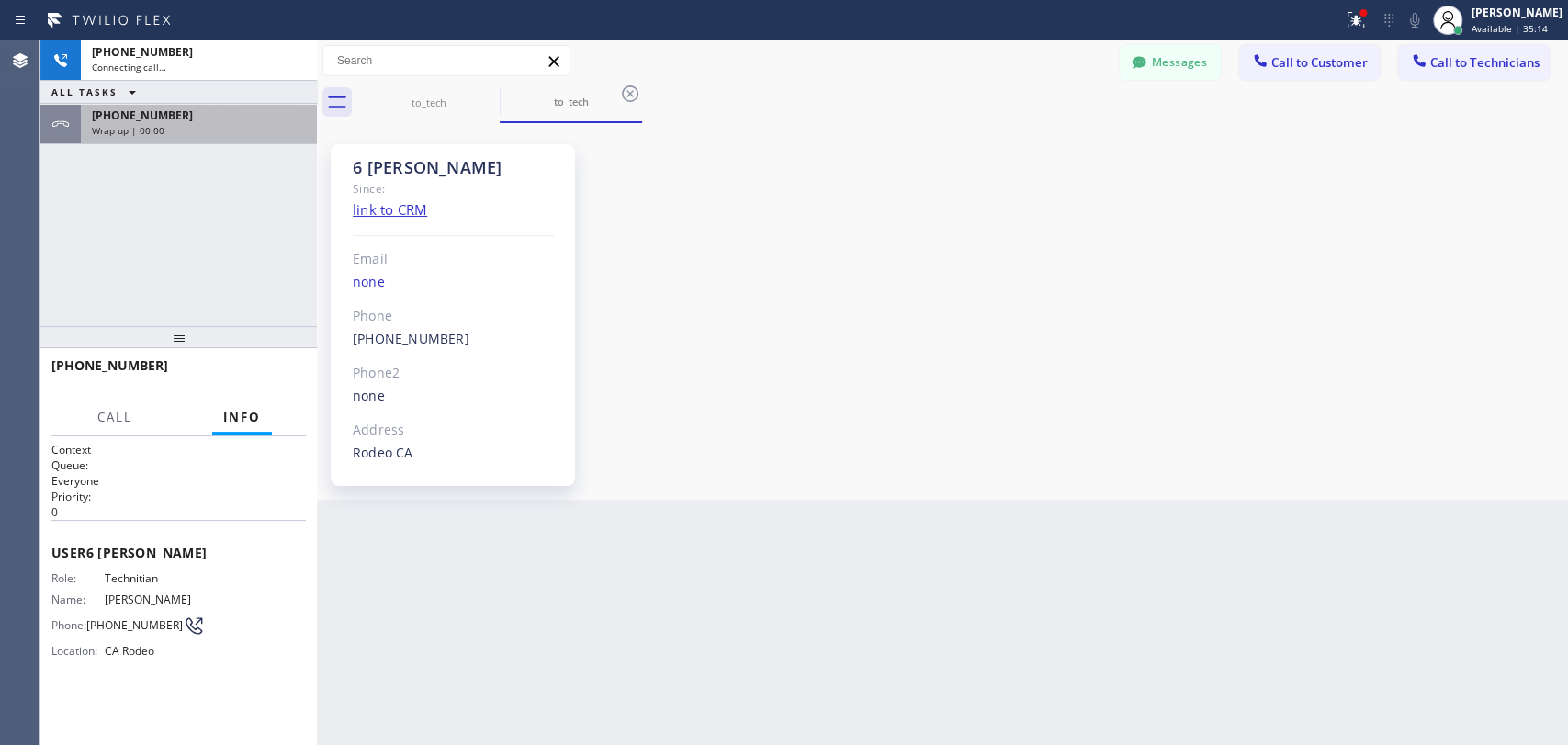
click at [199, 141] on div "+14159078007 Wrap up | 00:00" at bounding box center [195, 125] width 229 height 41
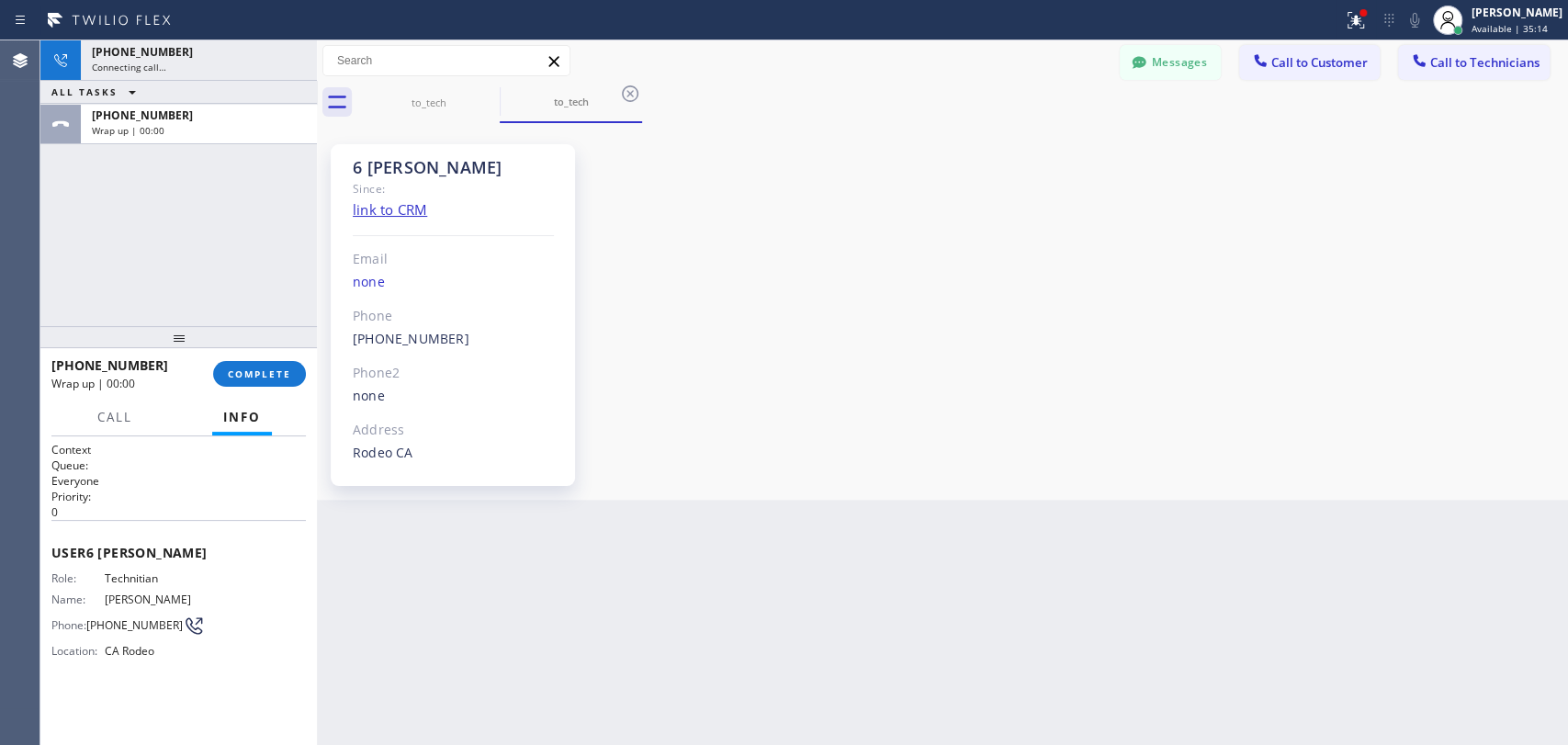
click at [253, 362] on button "COMPLETE" at bounding box center [259, 374] width 92 height 25
click at [207, 275] on div "+14159078007 Connecting call… ALL TASKS ALL TASKS ACTIVE TASKS TASKS IN WRAP UP…" at bounding box center [179, 183] width 276 height 285
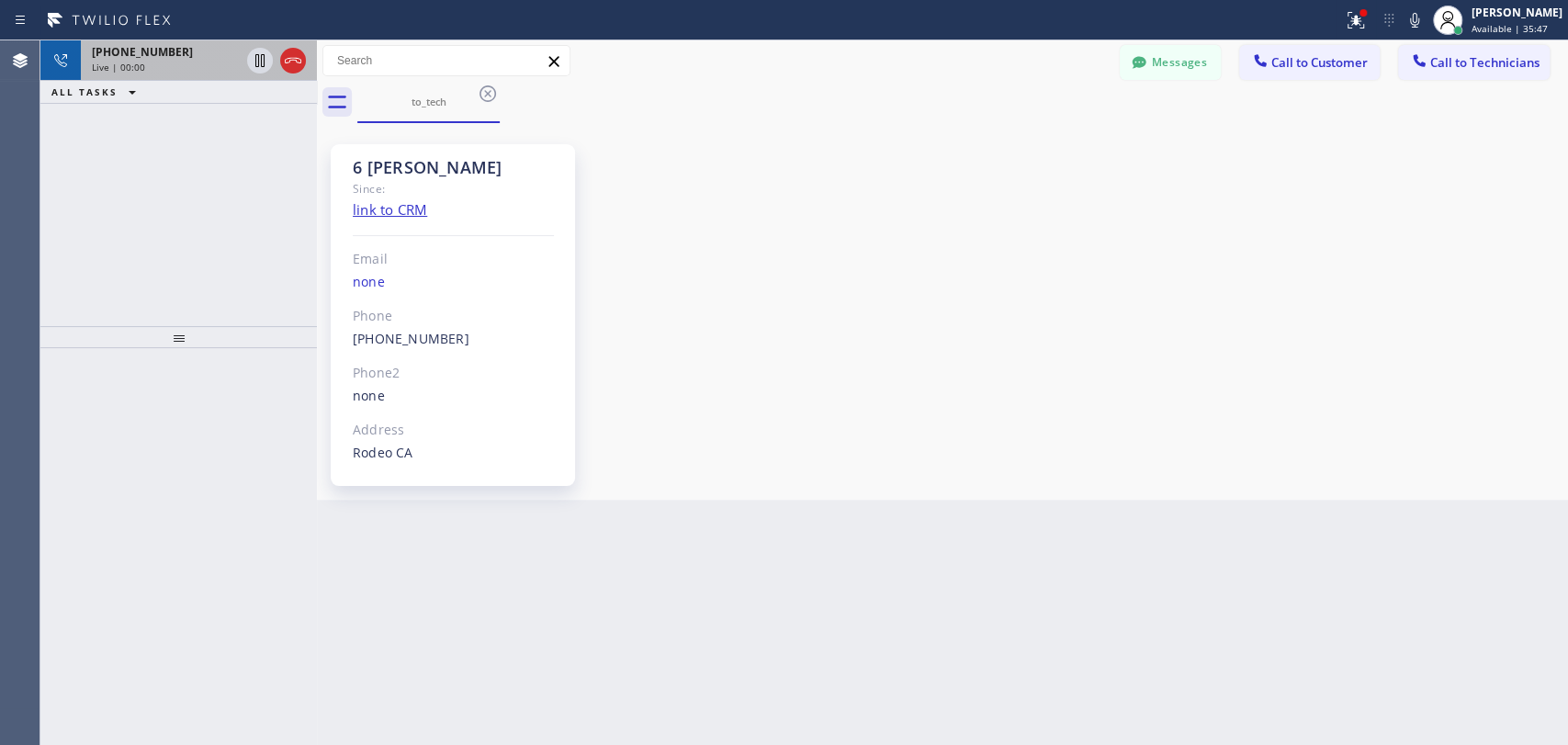
drag, startPoint x: 291, startPoint y: 60, endPoint x: 279, endPoint y: 60, distance: 12.0
click at [291, 60] on icon at bounding box center [293, 60] width 22 height 22
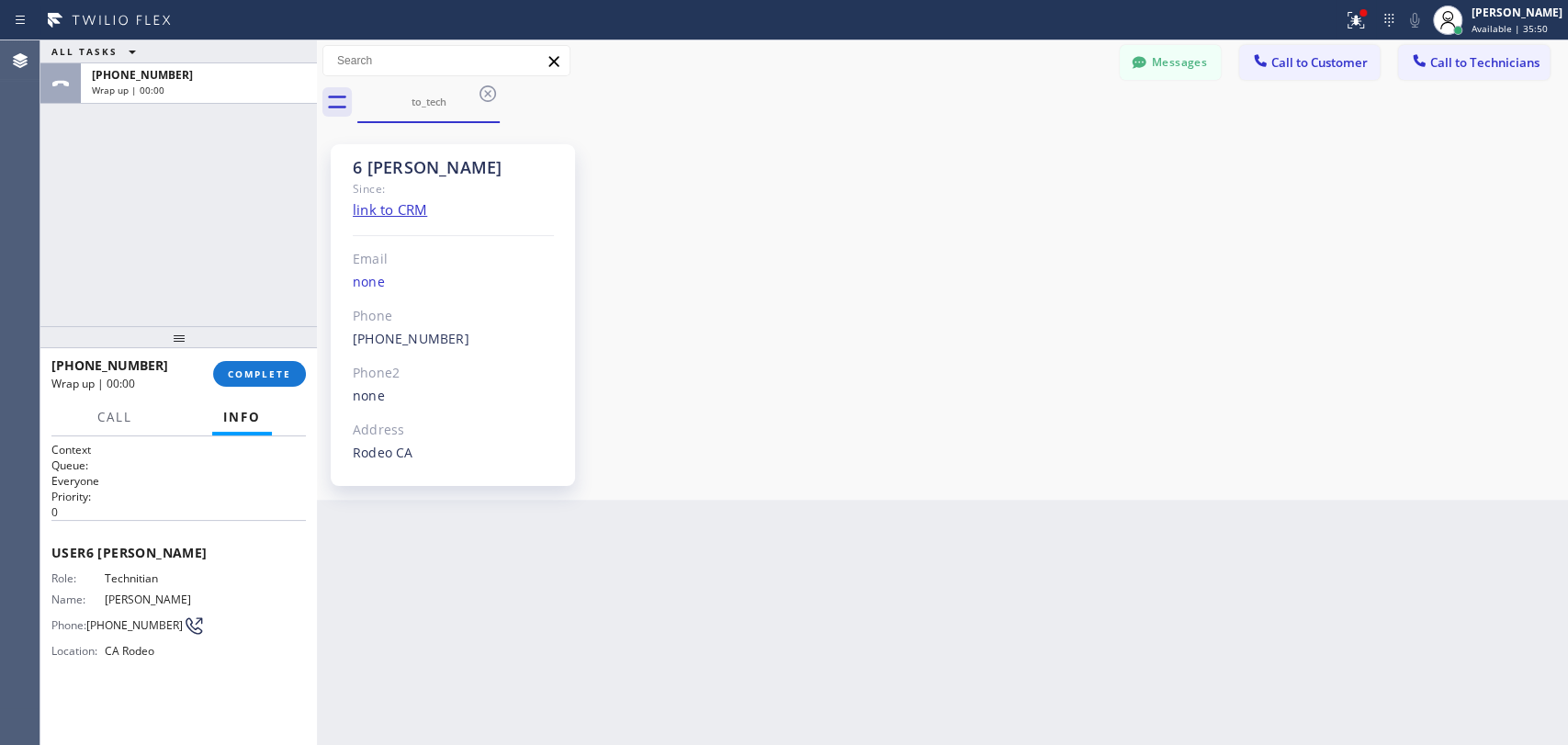
click at [1153, 75] on button "Messages" at bounding box center [1170, 62] width 101 height 35
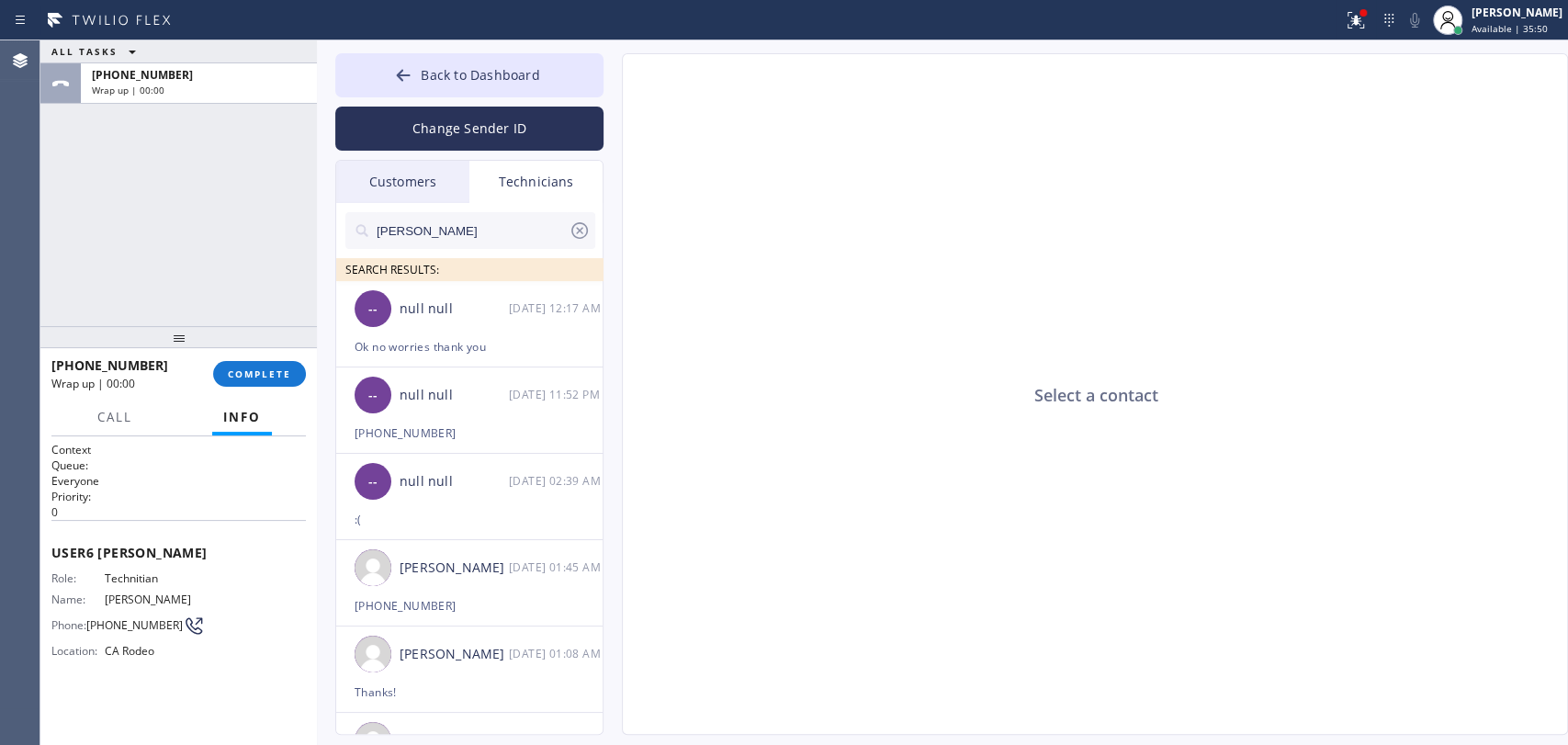
click at [544, 198] on div "Technicians" at bounding box center [535, 181] width 133 height 42
click at [529, 223] on input "jacob" at bounding box center [471, 231] width 194 height 37
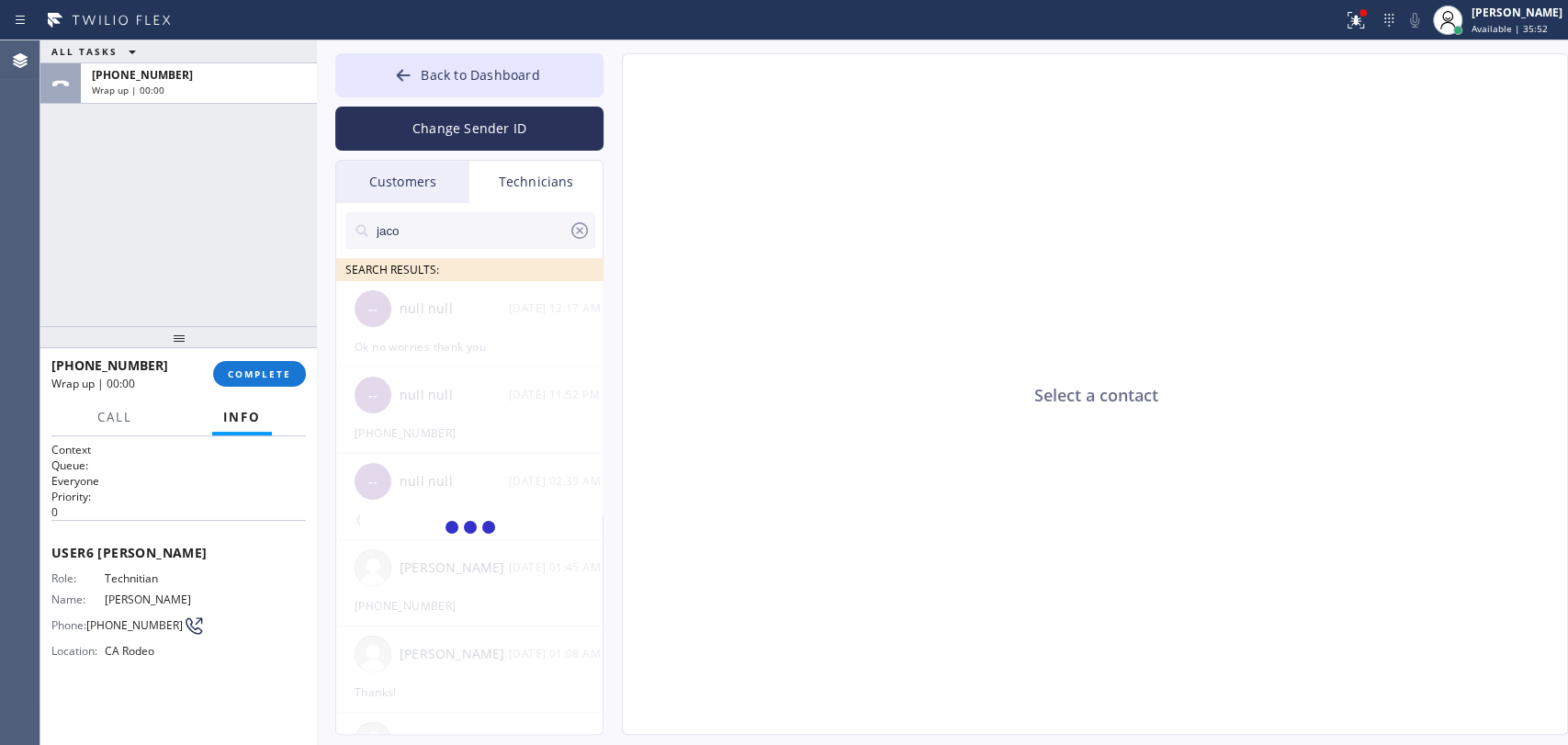
type input "jacob"
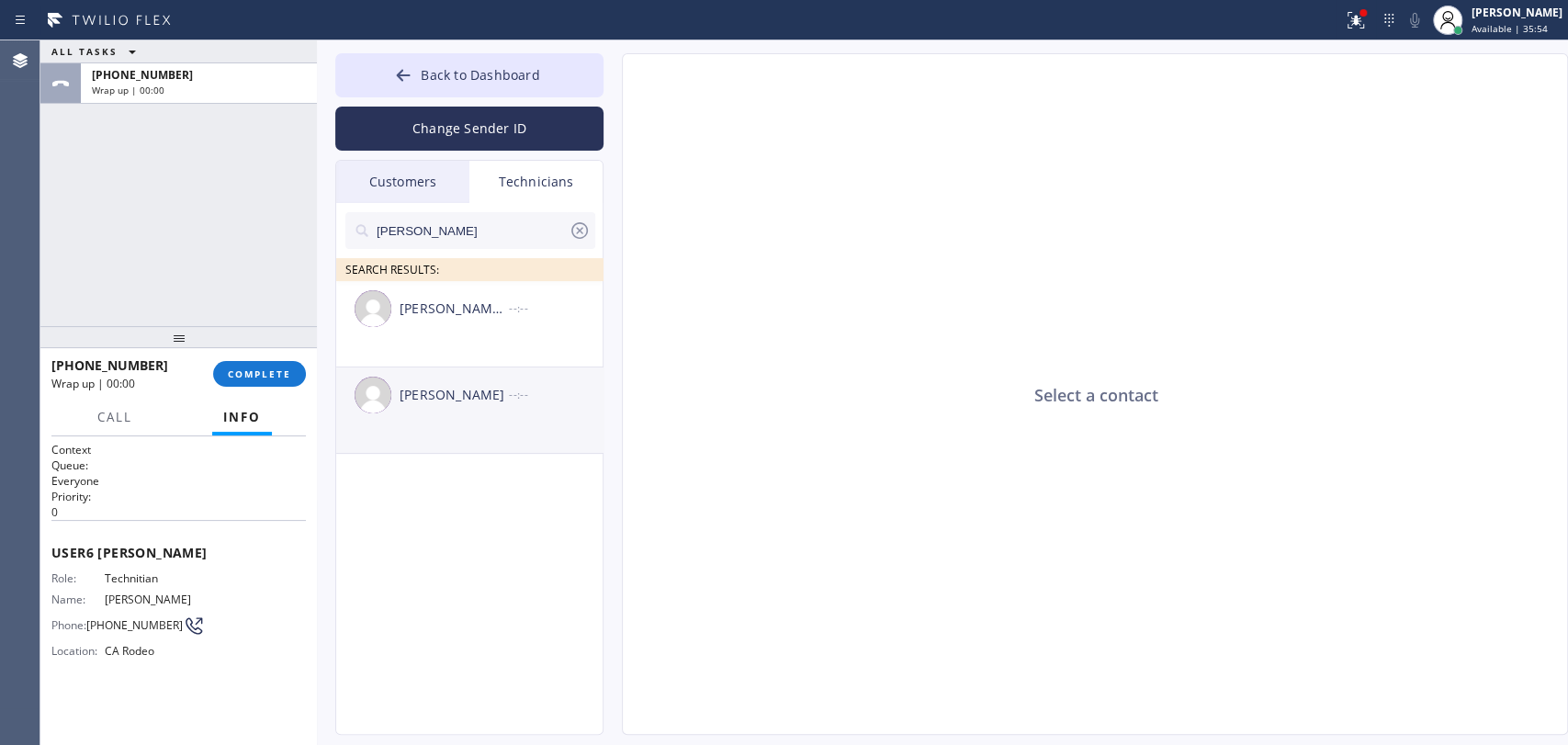
click at [460, 408] on div "Jacob Solomon --:--" at bounding box center [470, 394] width 269 height 56
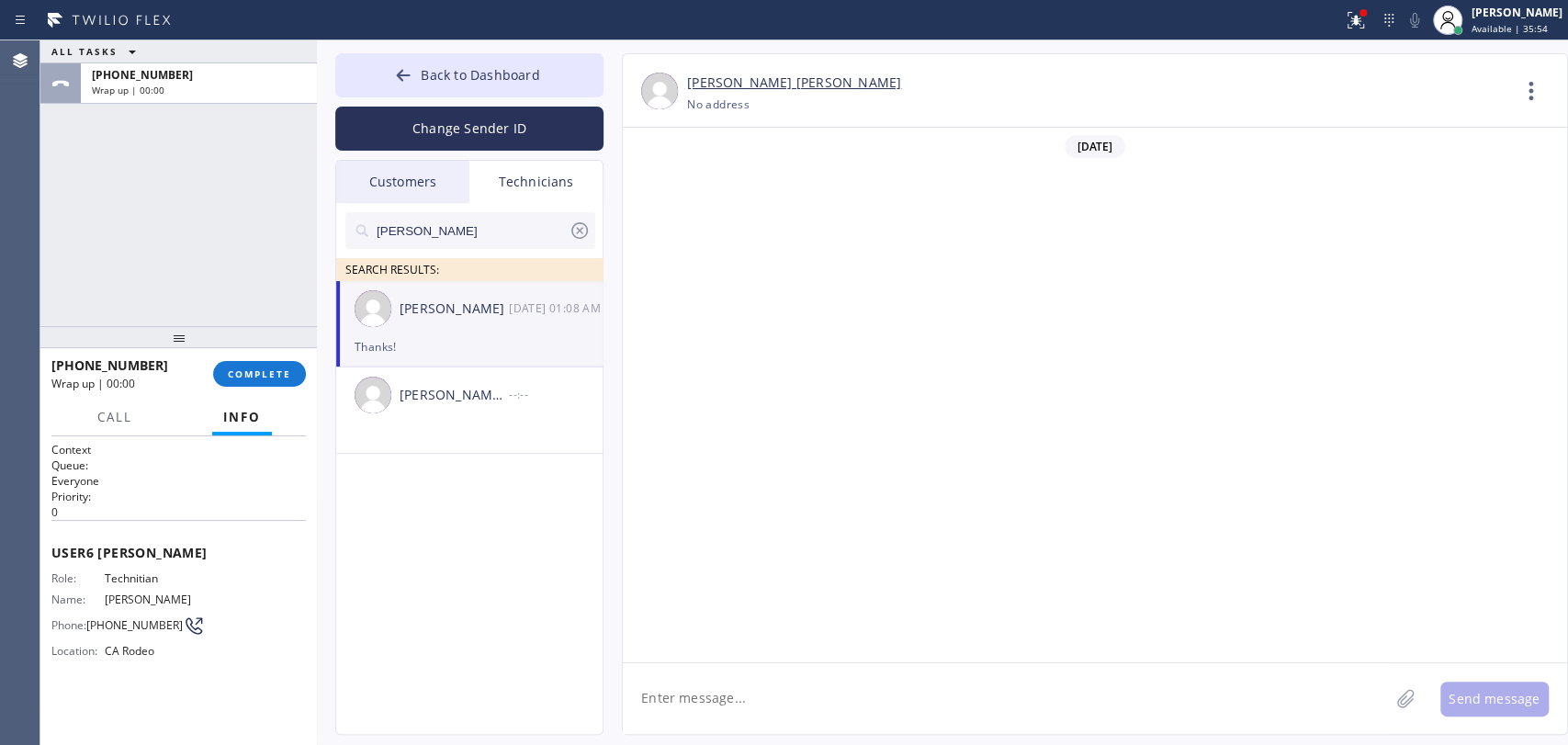
click at [718, 689] on textarea at bounding box center [1005, 698] width 766 height 71
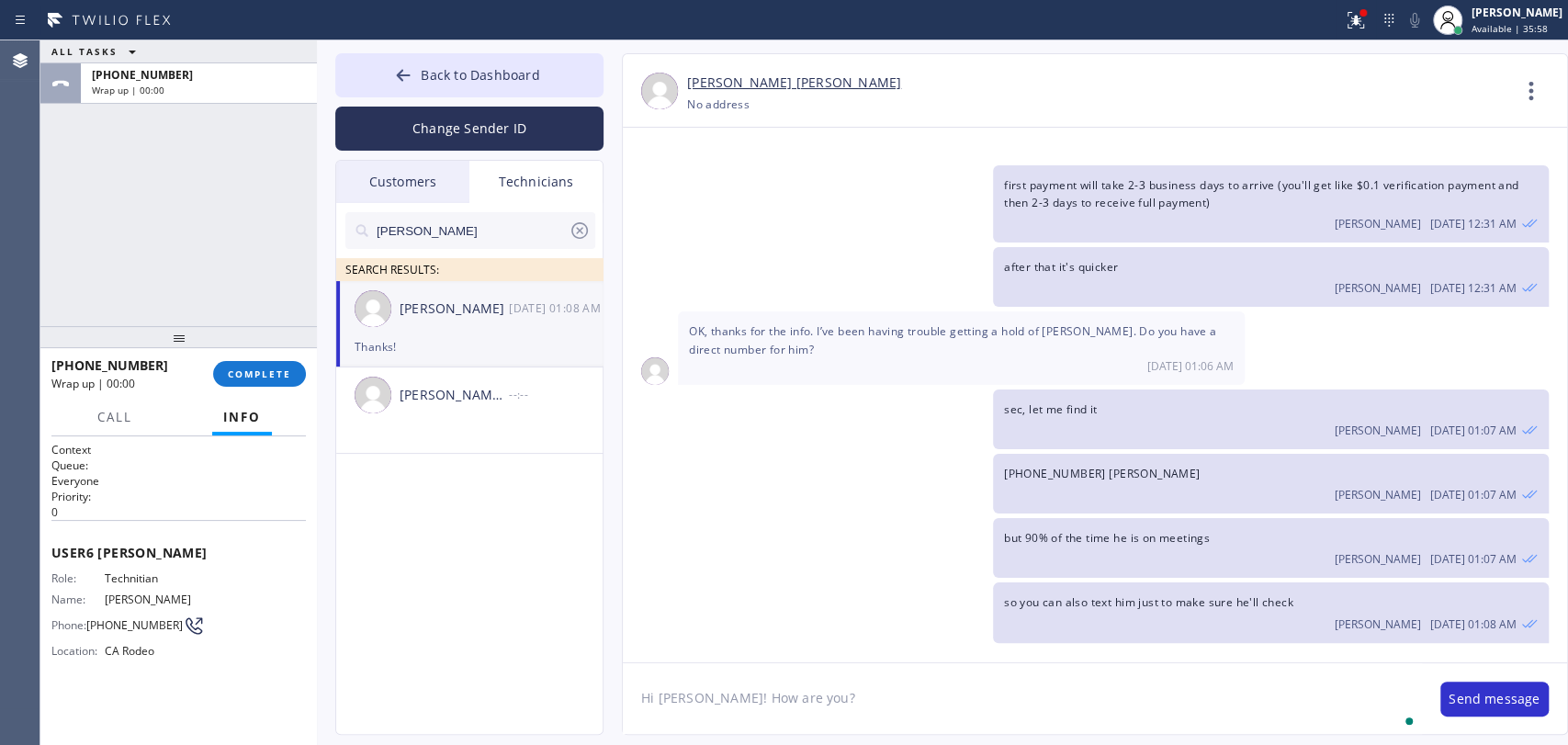
type textarea "Hi Jacob! How are you?"
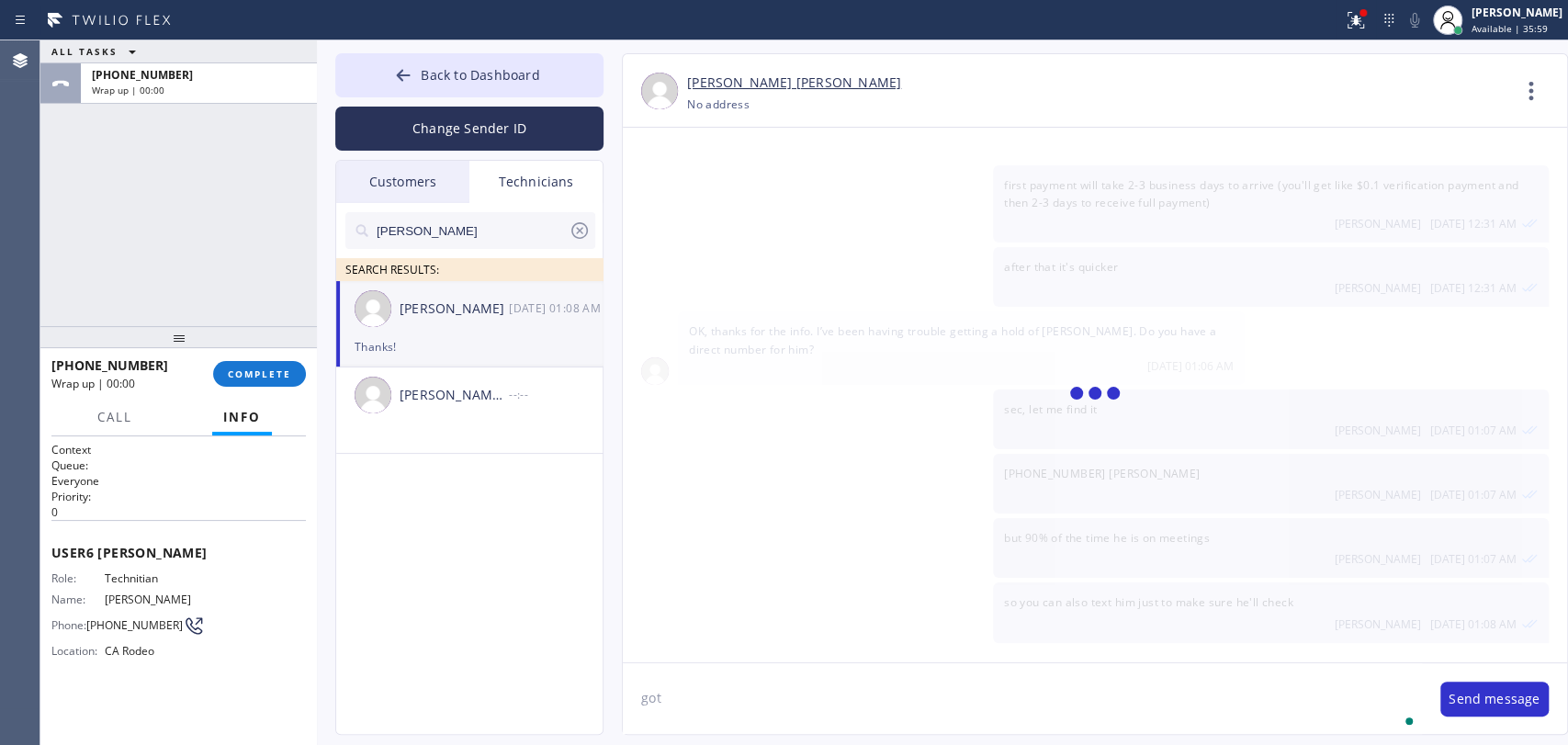
scroll to position [4471, 0]
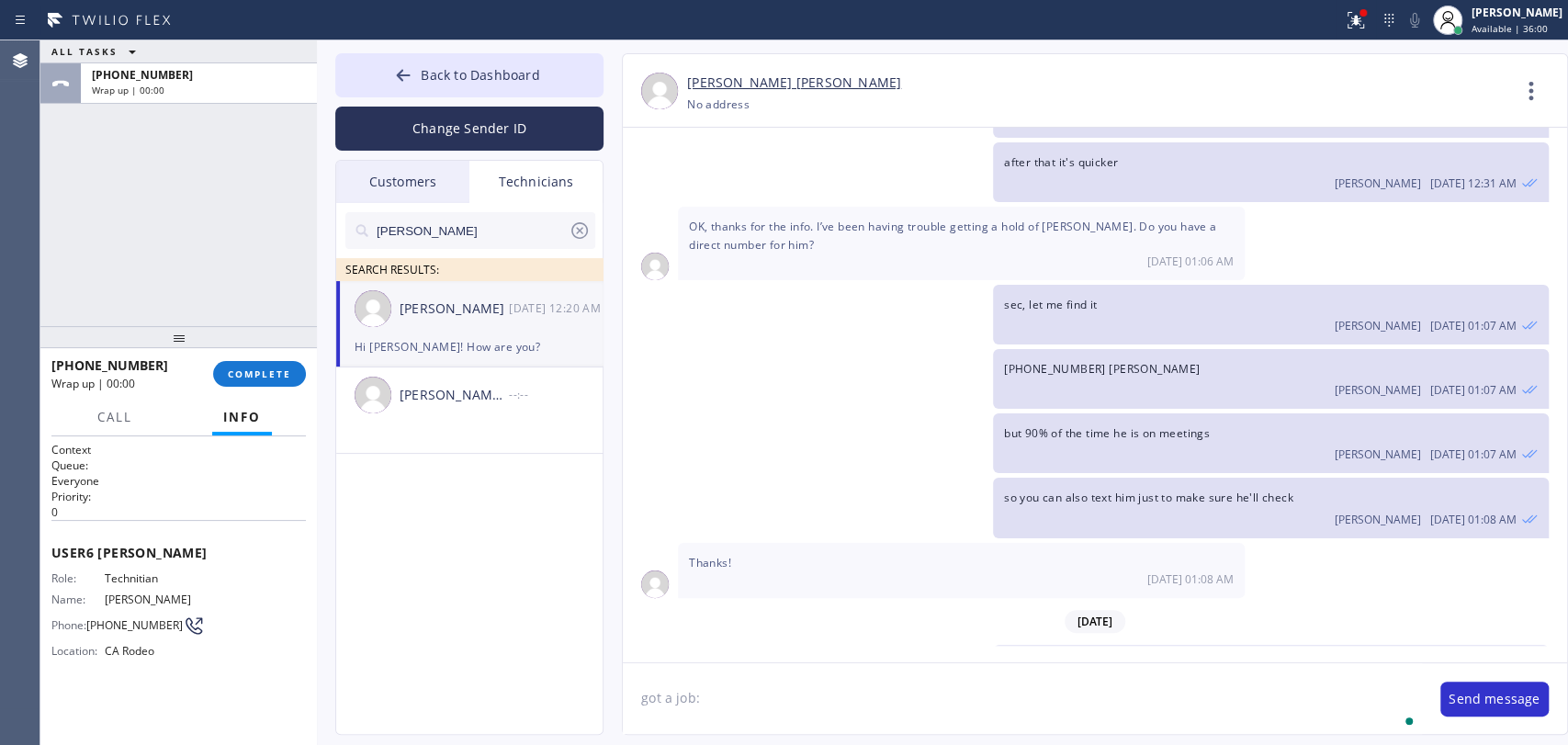
paste textarea "standard water heater its leaking its corruded | 40-50 gallons |no idea how old…"
type textarea "got a job: standard water heater its leaking its corruded | 40-50 gallons |no i…"
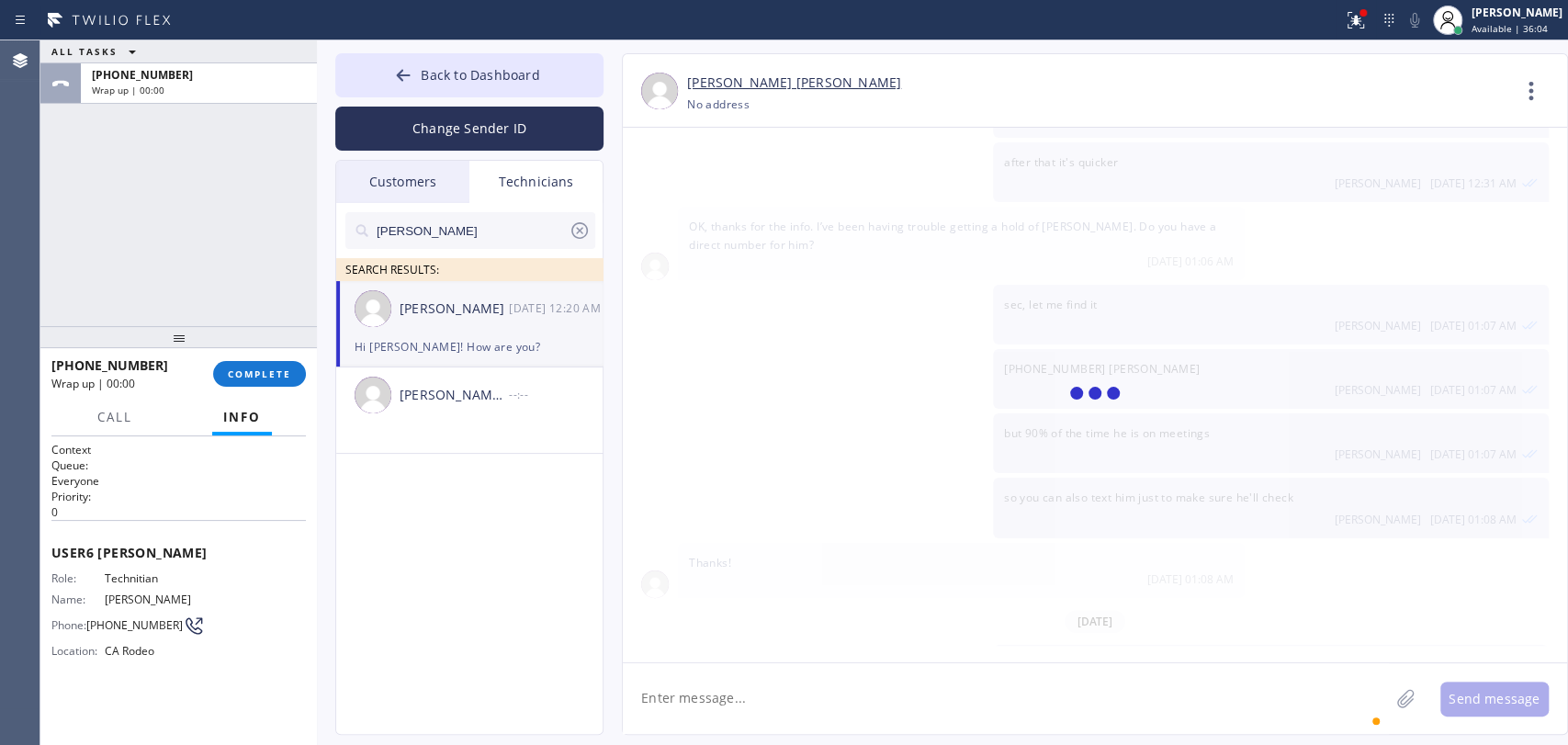
scroll to position [4553, 0]
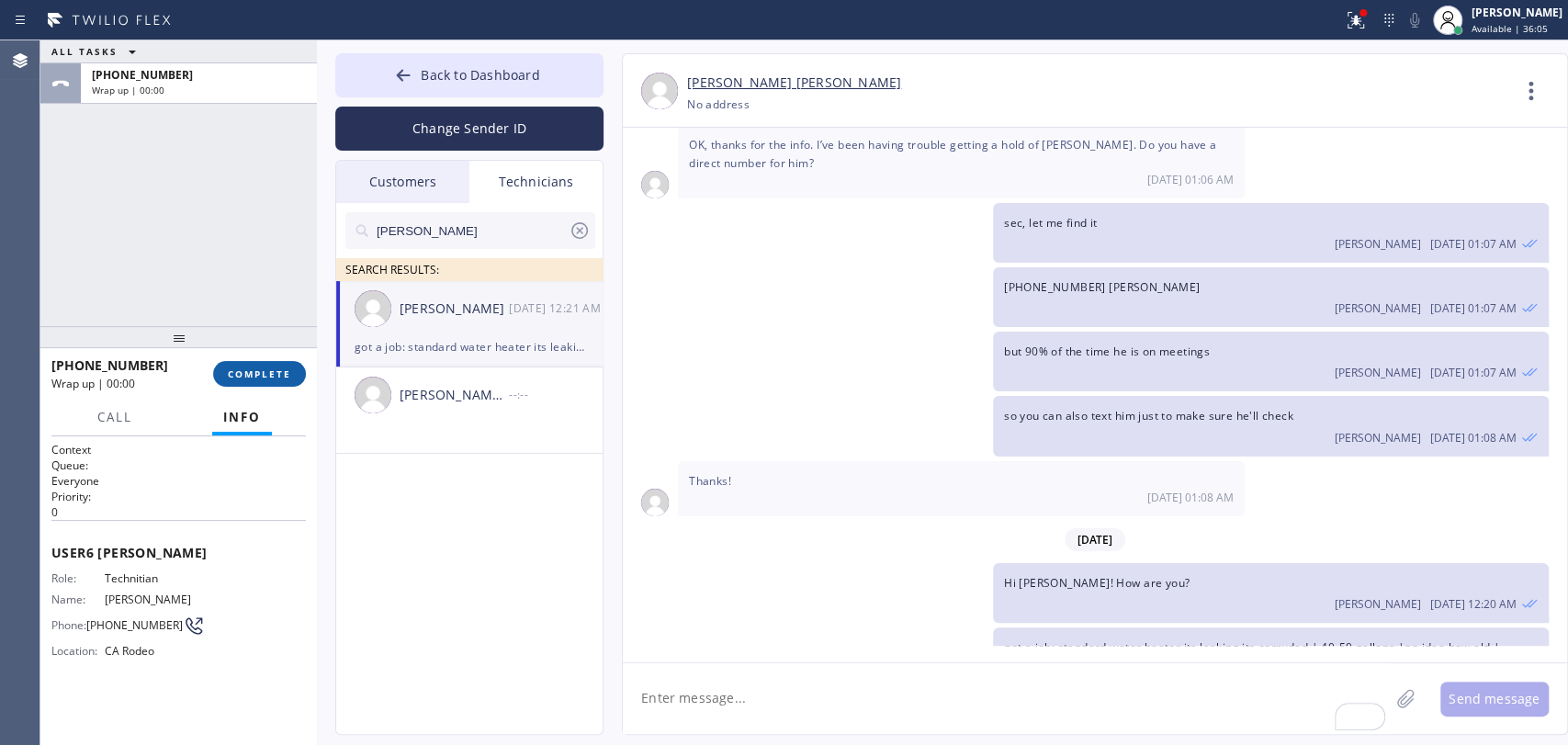
click at [276, 380] on button "COMPLETE" at bounding box center [259, 374] width 92 height 25
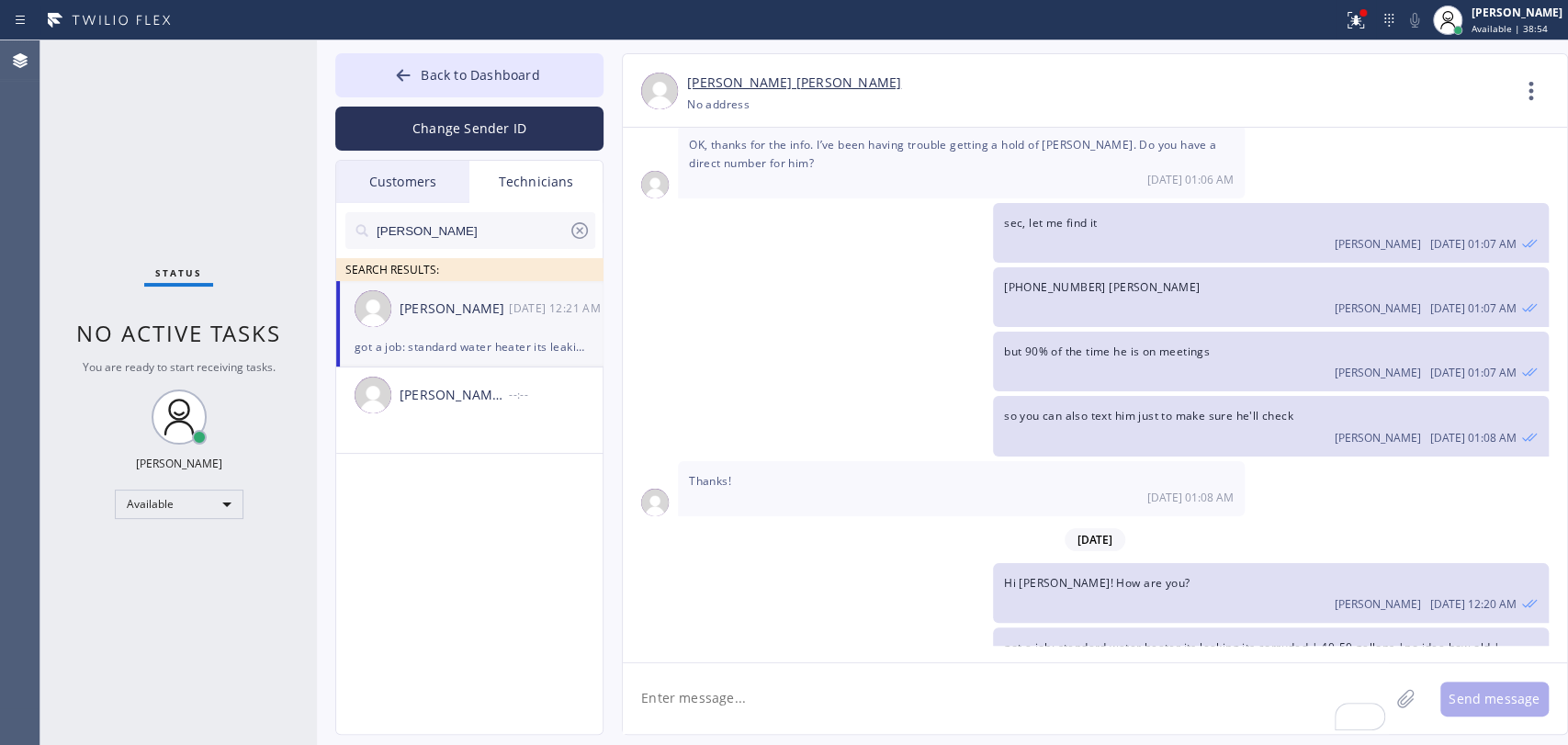
click at [570, 220] on icon at bounding box center [579, 231] width 22 height 22
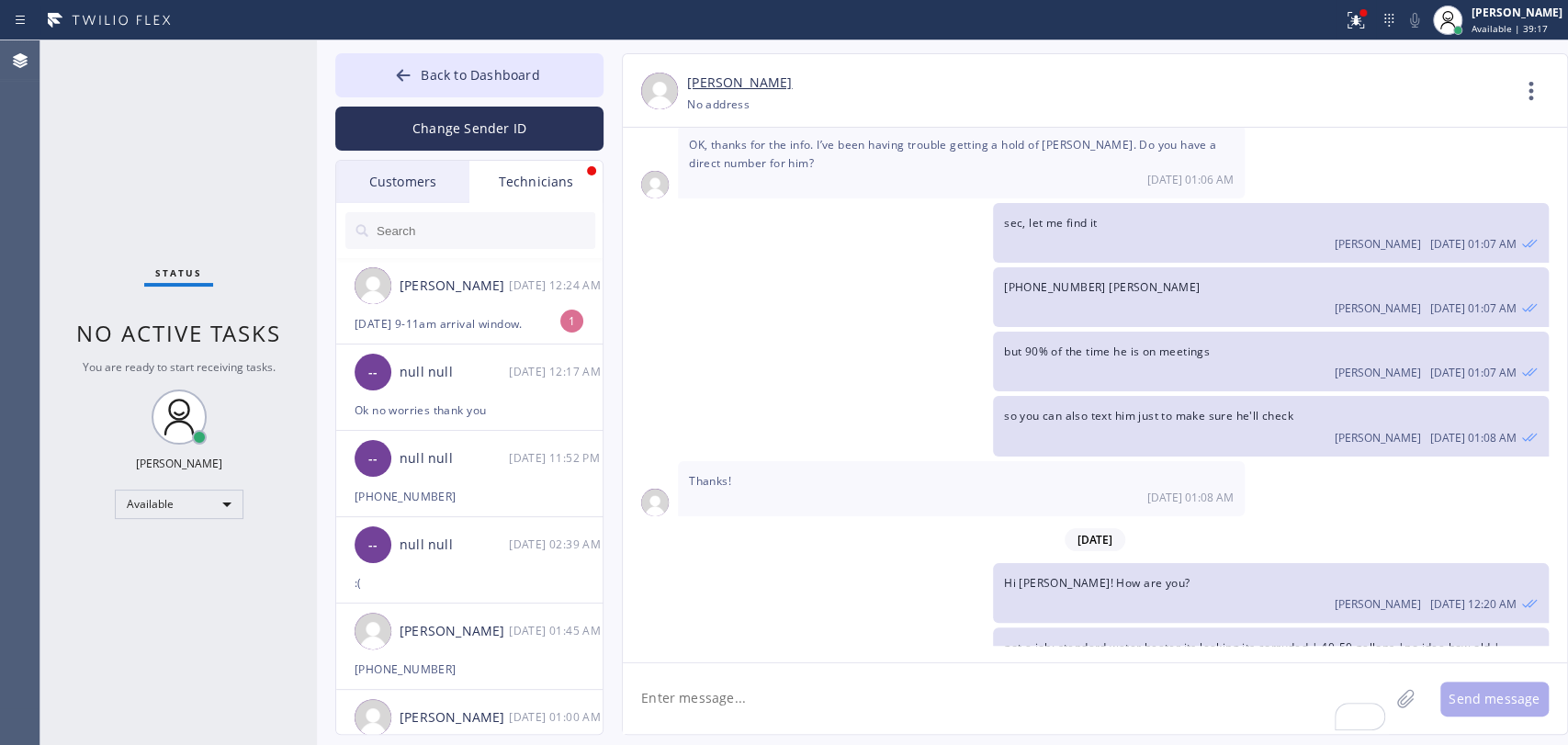
scroll to position [4611, 0]
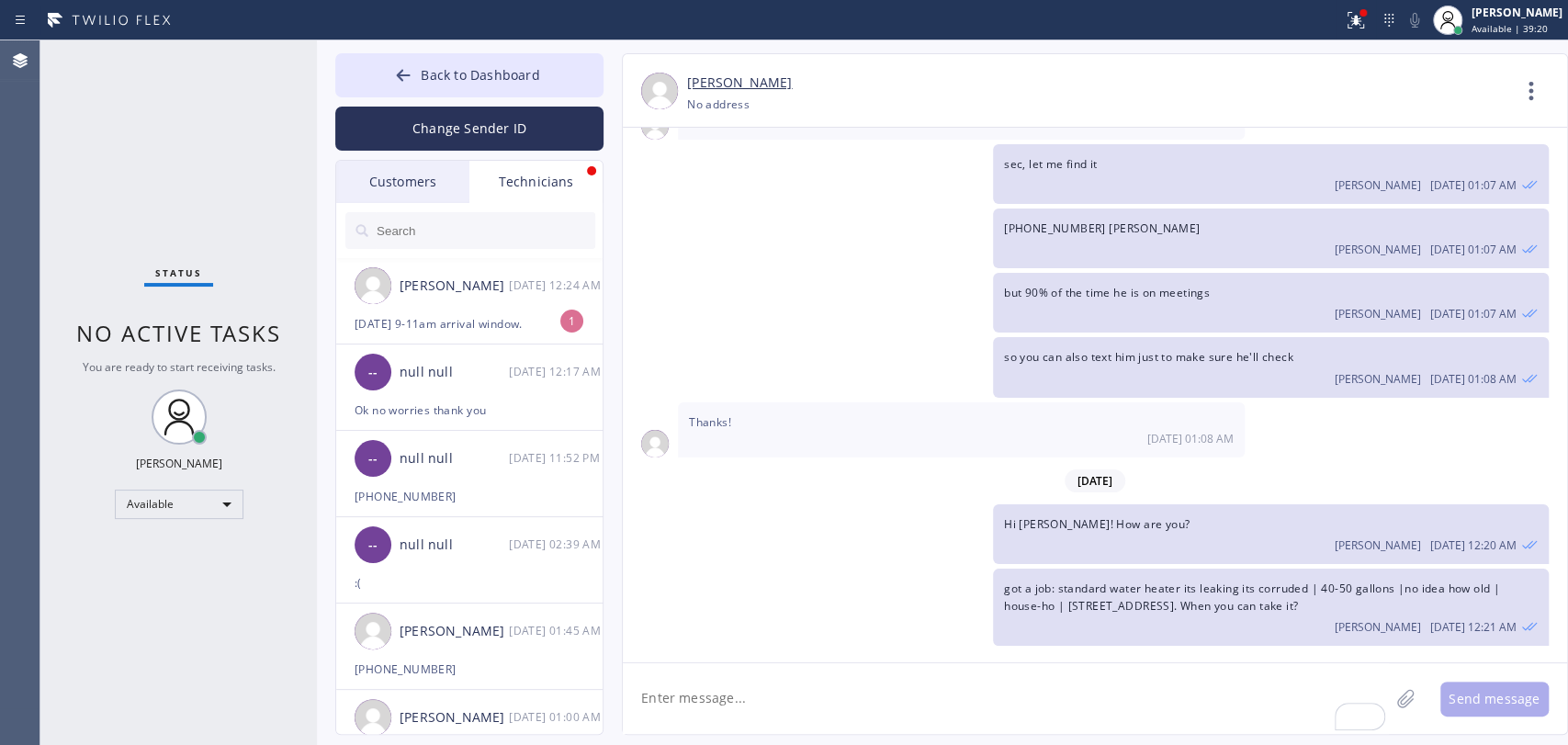
drag, startPoint x: 536, startPoint y: 307, endPoint x: 100, endPoint y: 362, distance: 439.5
click at [536, 307] on div "Jacob Solomon 08/15 12:24 AM" at bounding box center [470, 285] width 269 height 56
click at [897, 670] on textarea "To enrich screen reader interactions, please activate Accessibility in Grammarl…" at bounding box center [1005, 698] width 766 height 71
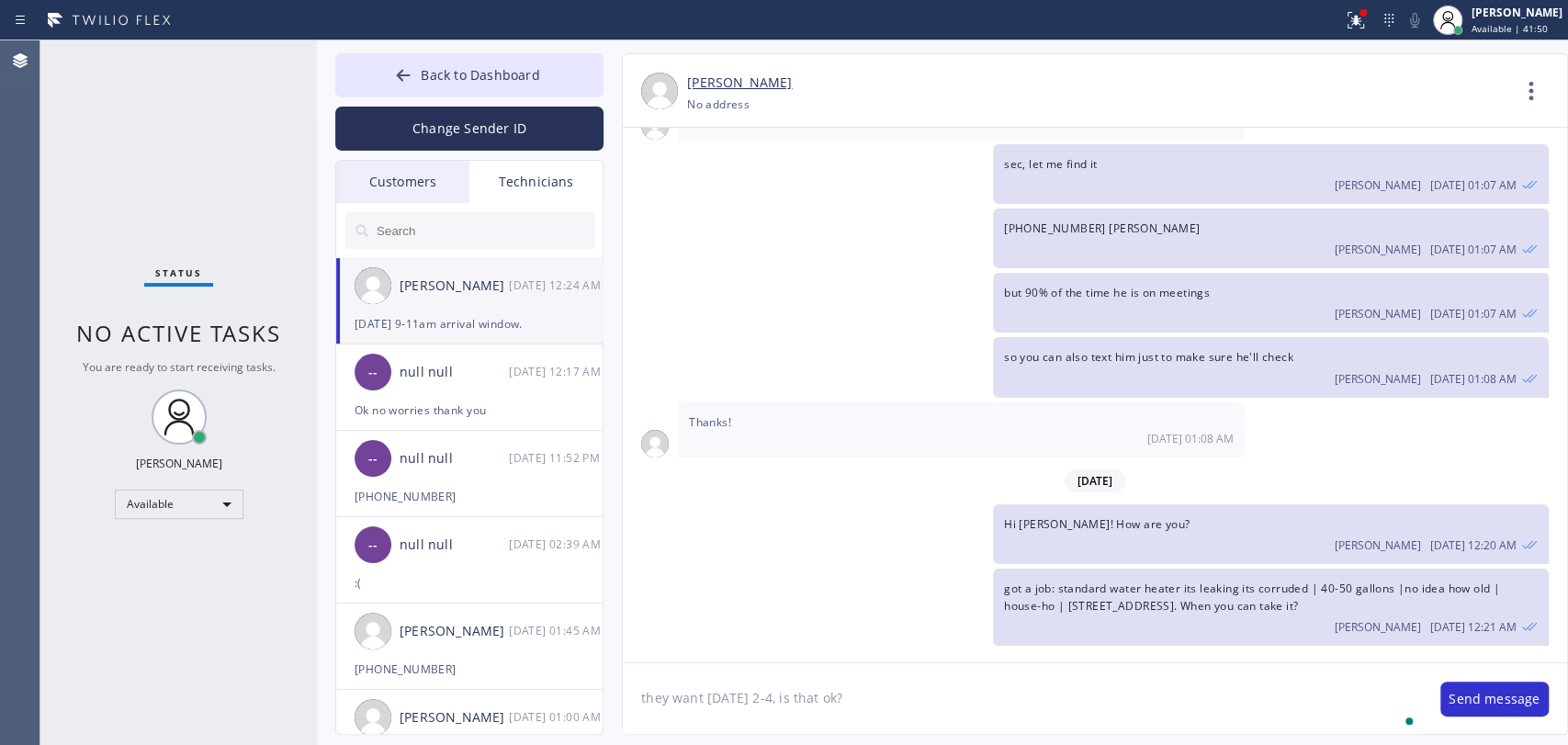
type textarea "they want monday 2-4, is that ok?"
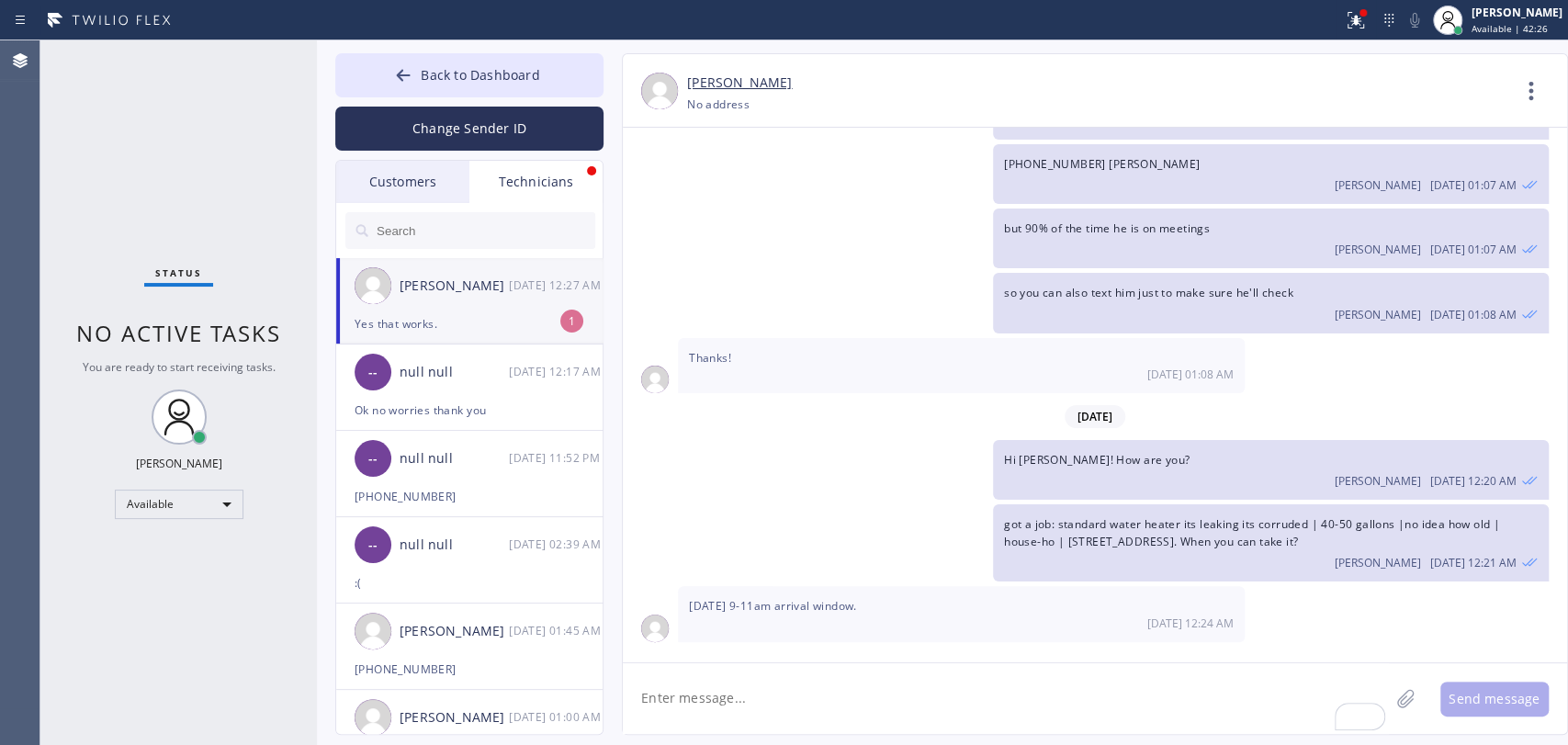
scroll to position [4735, 0]
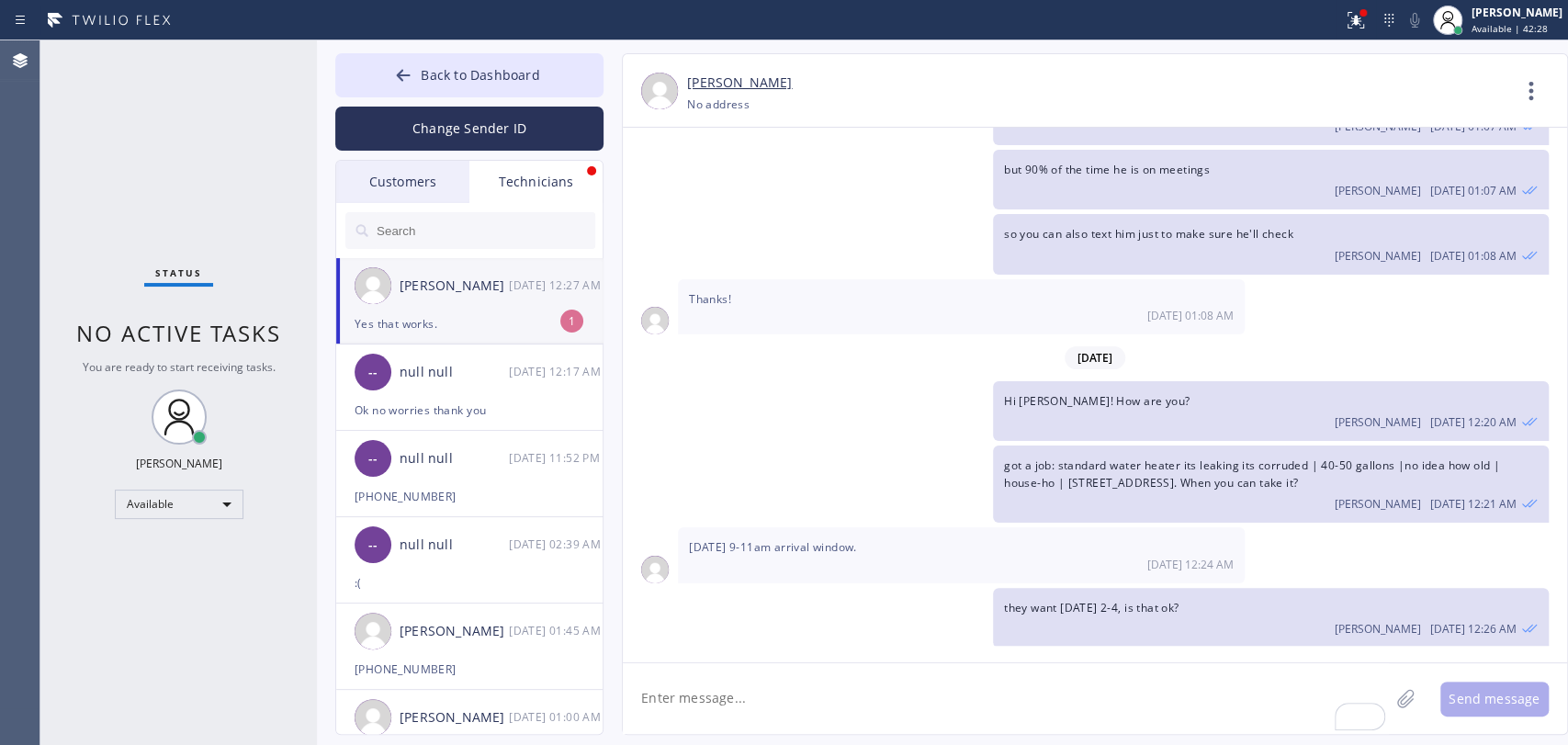
click at [489, 298] on div "Jacob Solomon 08/15 12:27 AM" at bounding box center [470, 285] width 269 height 56
click at [772, 696] on textarea "To enrich screen reader interactions, please activate Accessibility in Grammarl…" at bounding box center [1005, 698] width 766 height 71
click at [724, 693] on textarea "To enrich screen reader interactions, please activate Accessibility in Grammarl…" at bounding box center [1005, 698] width 766 height 71
type textarea "great, added to you"
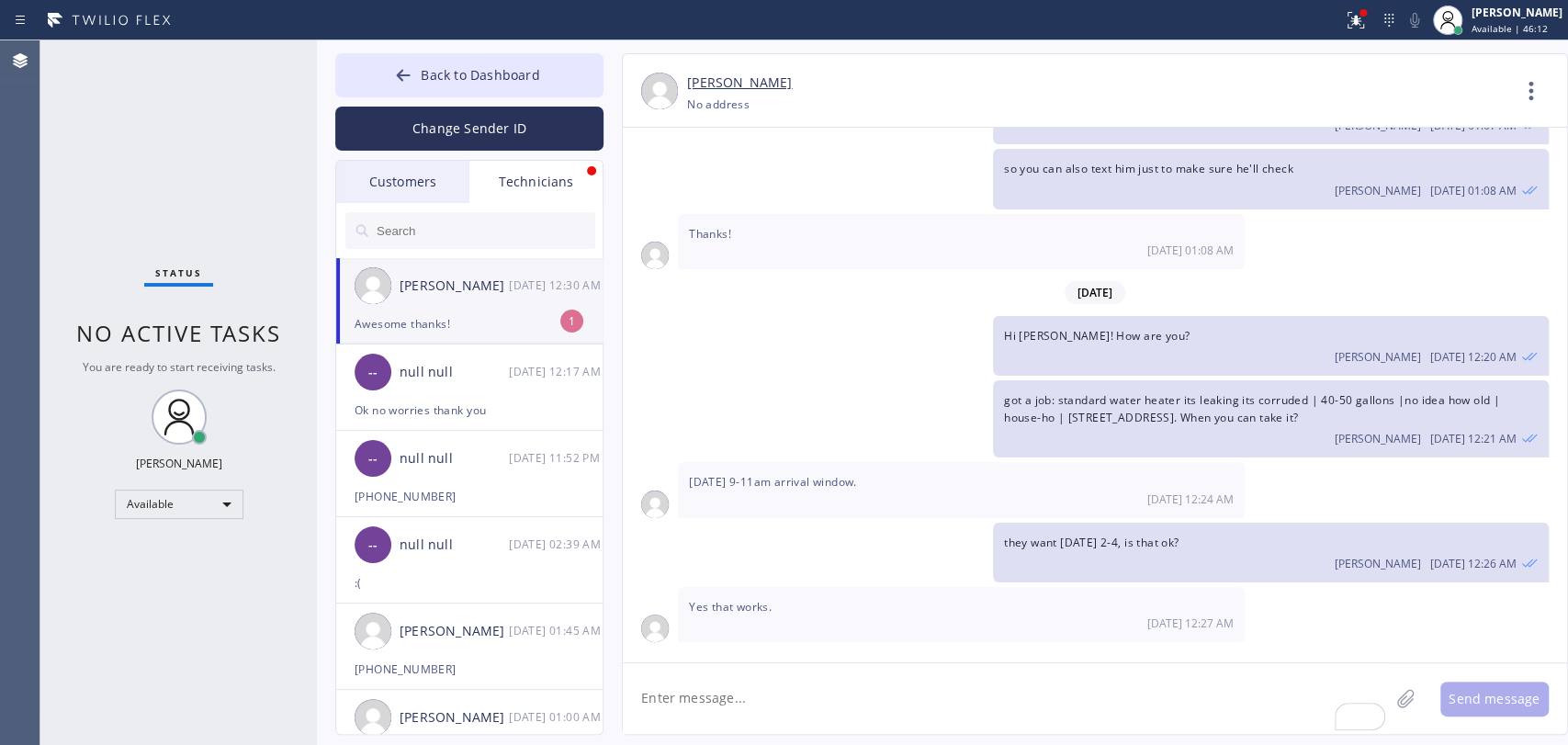
scroll to position [4859, 0]
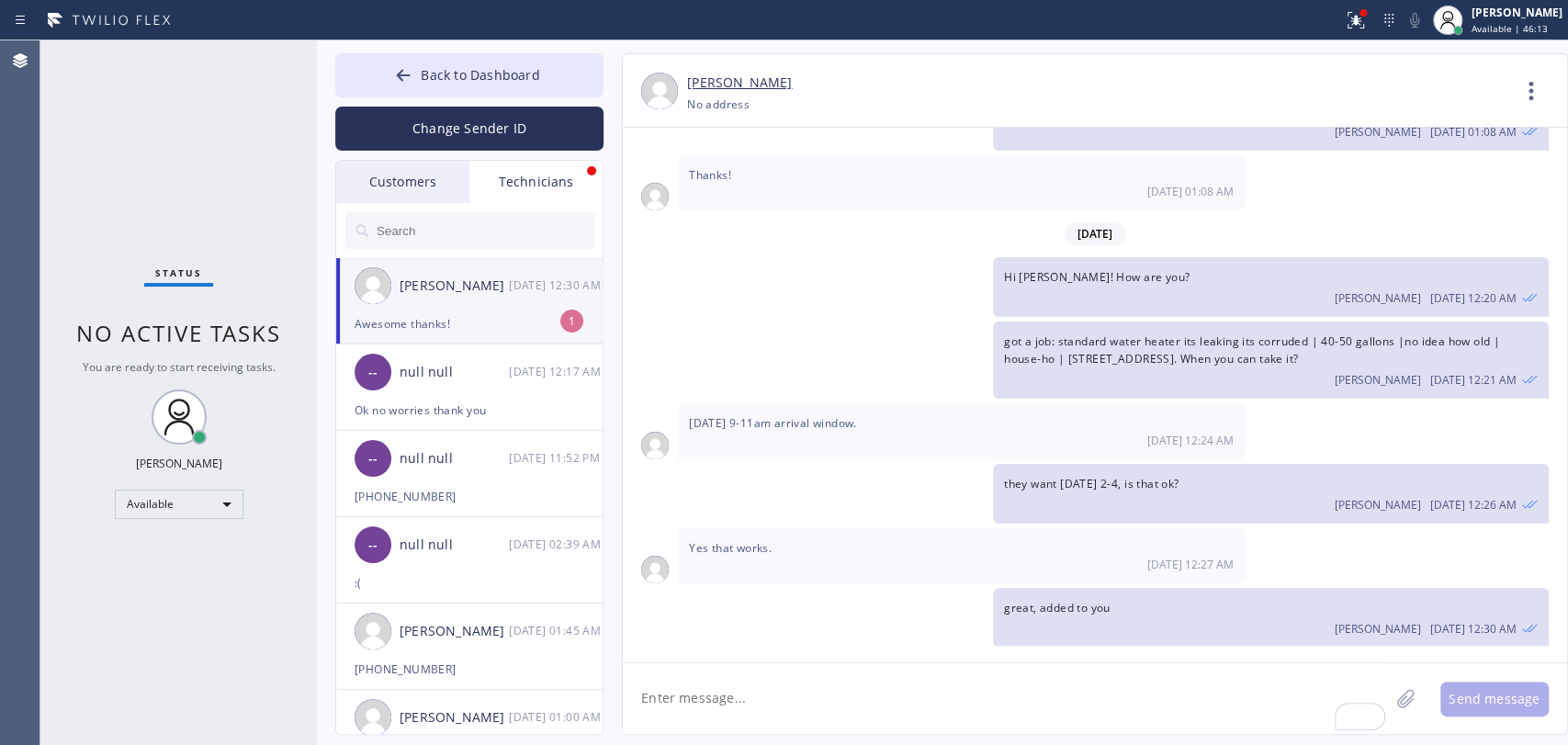
click at [402, 284] on div "[PERSON_NAME]" at bounding box center [454, 286] width 109 height 21
click at [752, 679] on textarea "To enrich screen reader interactions, please activate Accessibility in Grammarl…" at bounding box center [1005, 698] width 766 height 71
click at [370, 198] on div "Customers" at bounding box center [402, 181] width 133 height 42
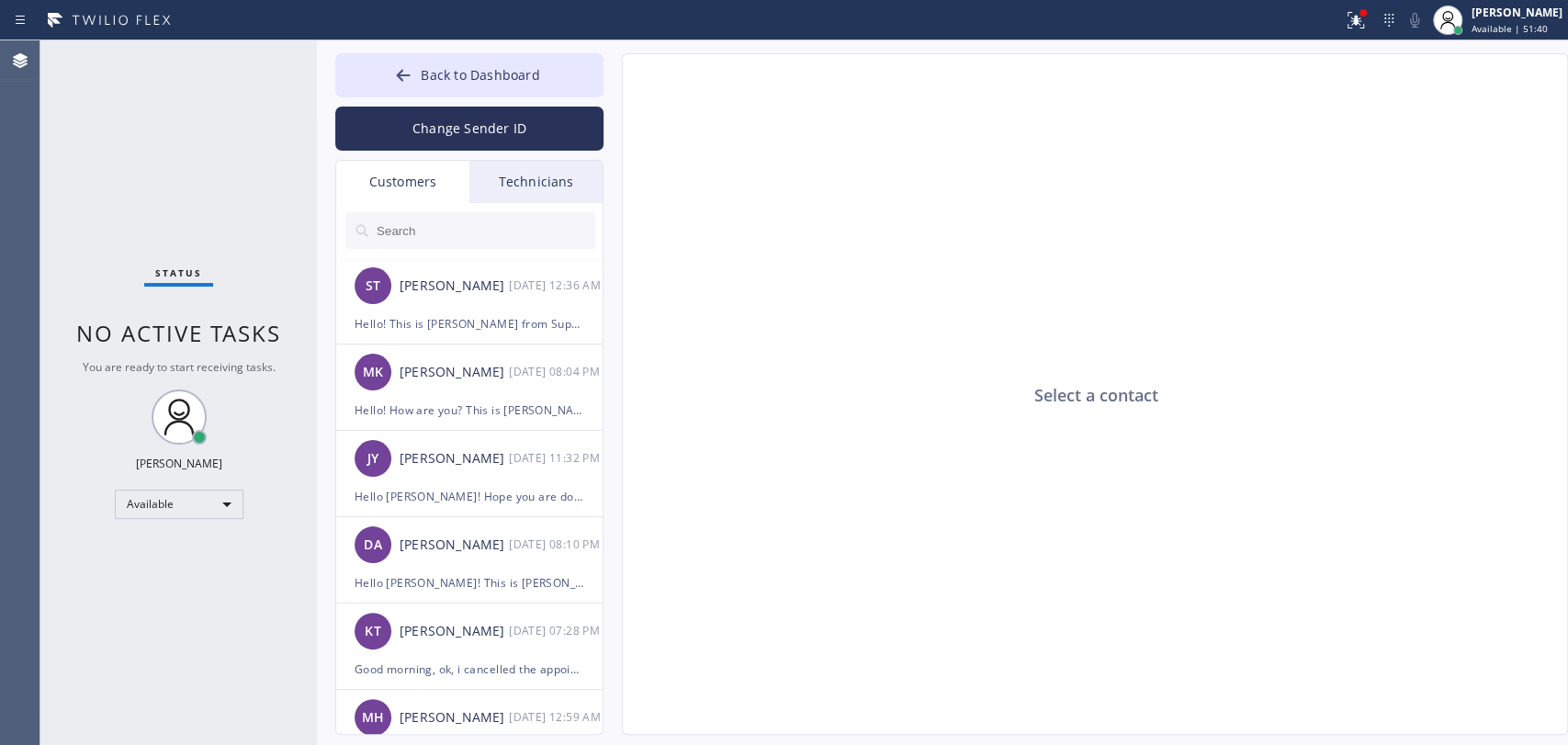
click at [391, 220] on input "text" at bounding box center [485, 231] width 220 height 37
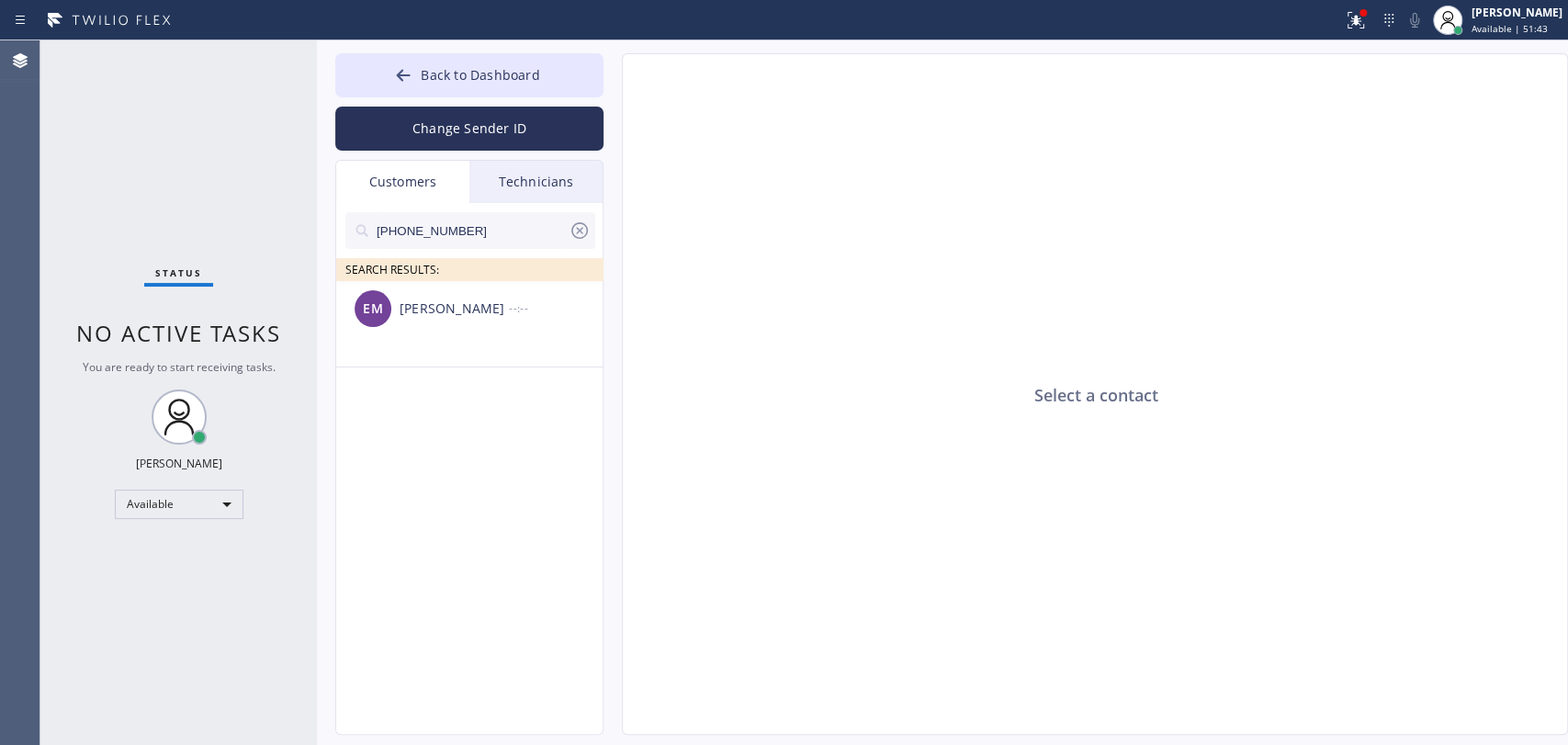
click at [456, 322] on div "EM Ernest Moore --:--" at bounding box center [470, 309] width 269 height 56
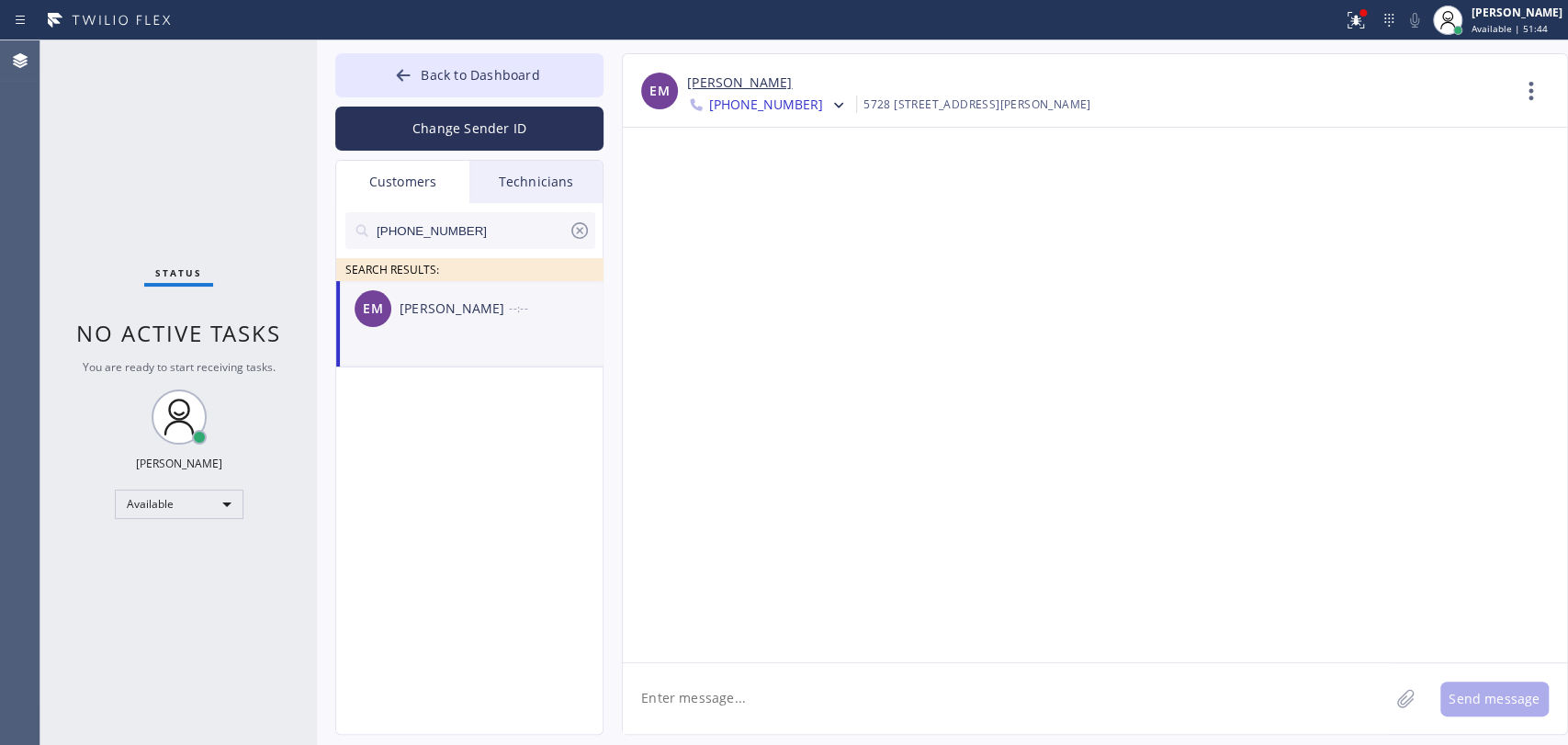
click at [881, 707] on textarea at bounding box center [1005, 698] width 766 height 71
paste textarea "Electricians Service Team"
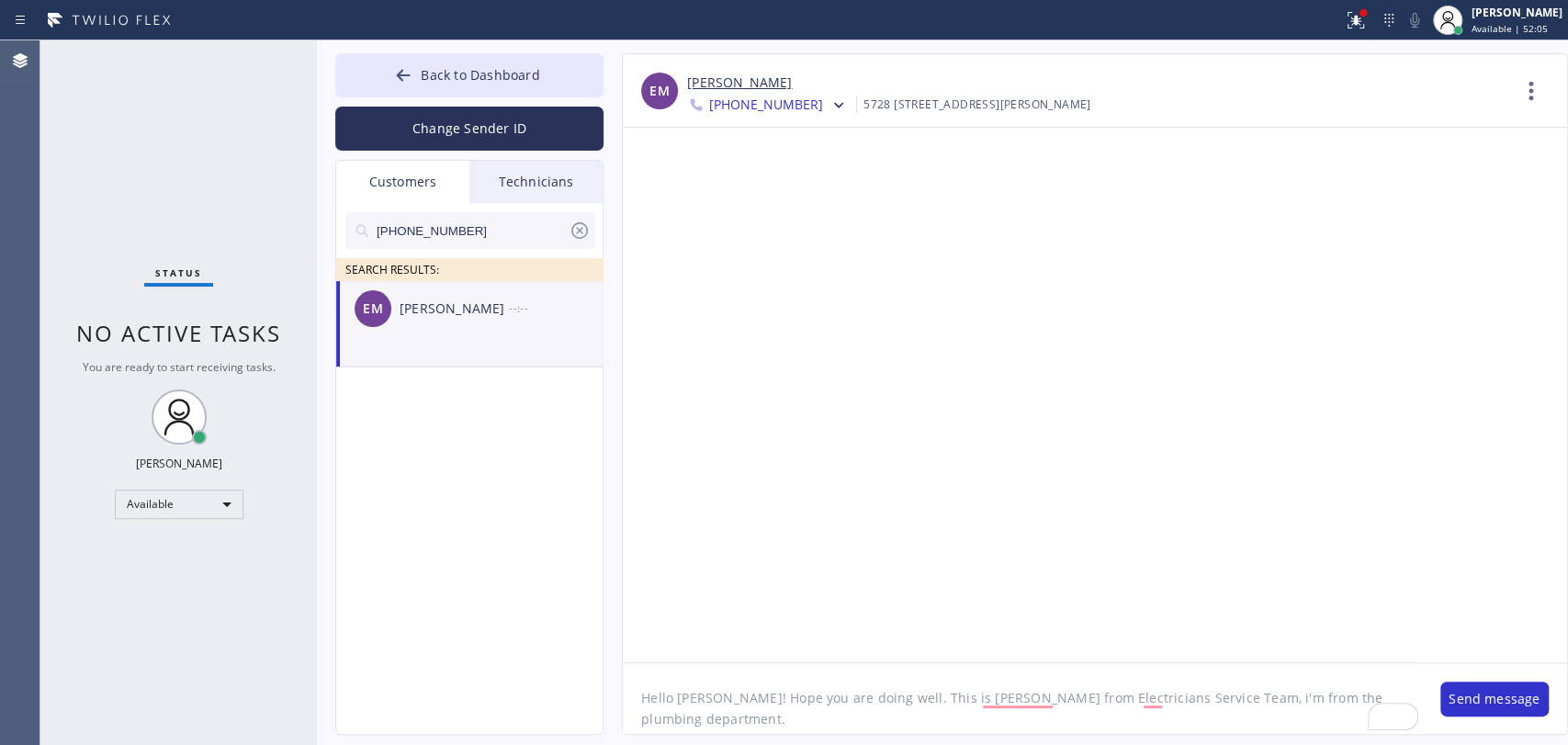
click at [1337, 695] on textarea "Hello Ernest! Hope you are doing well. This is Alex from Electricians Service T…" at bounding box center [1022, 698] width 799 height 71
paste textarea "ovestbill@gmail.com"
click at [1336, 708] on textarea "Hello Ernest! Hope you are doing well. This is Alex from Electricians Service T…" at bounding box center [1022, 698] width 799 height 71
click at [903, 679] on textarea "Hello [PERSON_NAME]! Hope you are doing well. This is [PERSON_NAME] from Electr…" at bounding box center [1022, 698] width 799 height 71
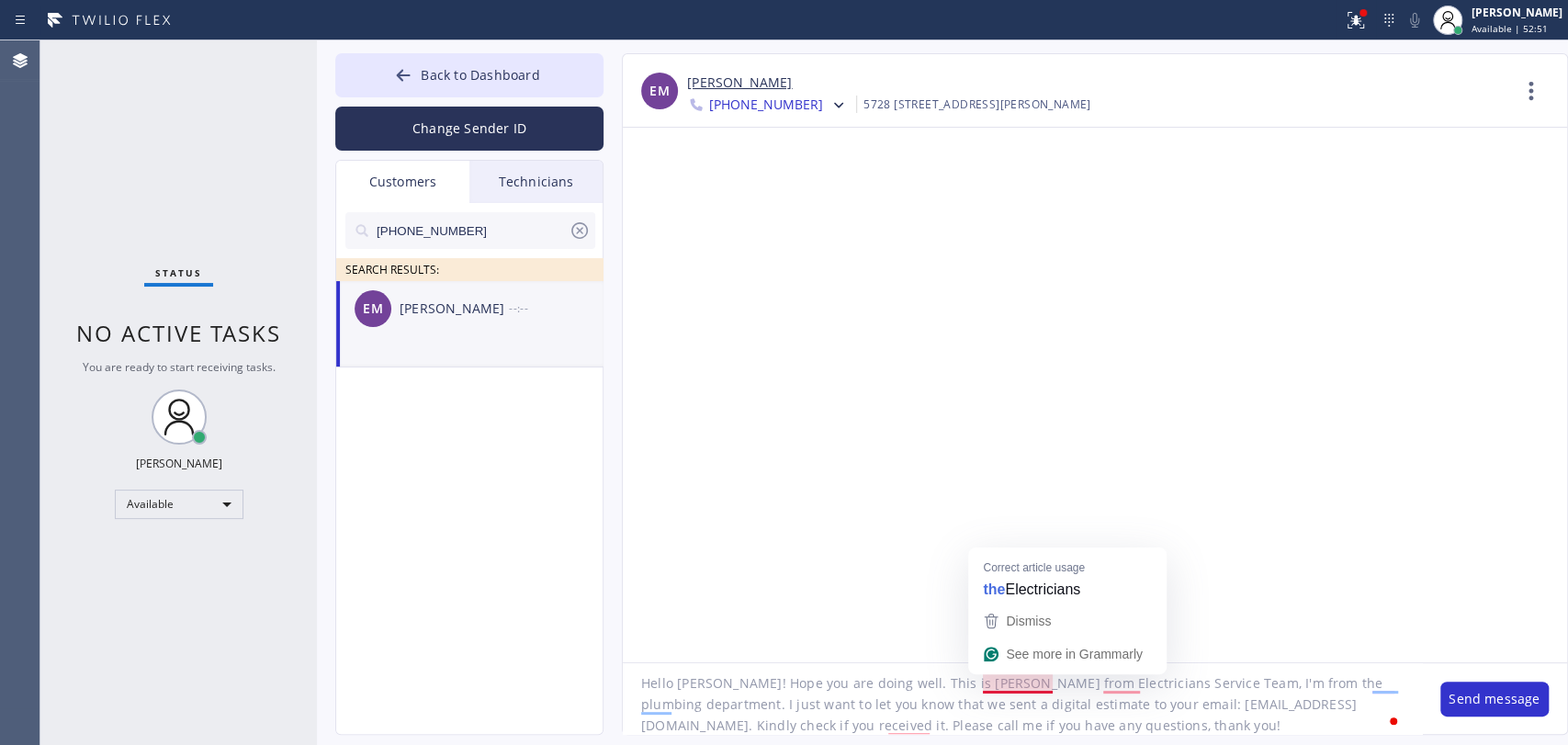
click at [1183, 716] on textarea "Hello [PERSON_NAME]! Hope you are doing well. This is [PERSON_NAME] from Electr…" at bounding box center [1022, 698] width 799 height 71
type textarea "Hello [PERSON_NAME]! Hope you are doing well. This is [PERSON_NAME] from Electr…"
click at [1454, 693] on button "Send message" at bounding box center [1494, 699] width 108 height 35
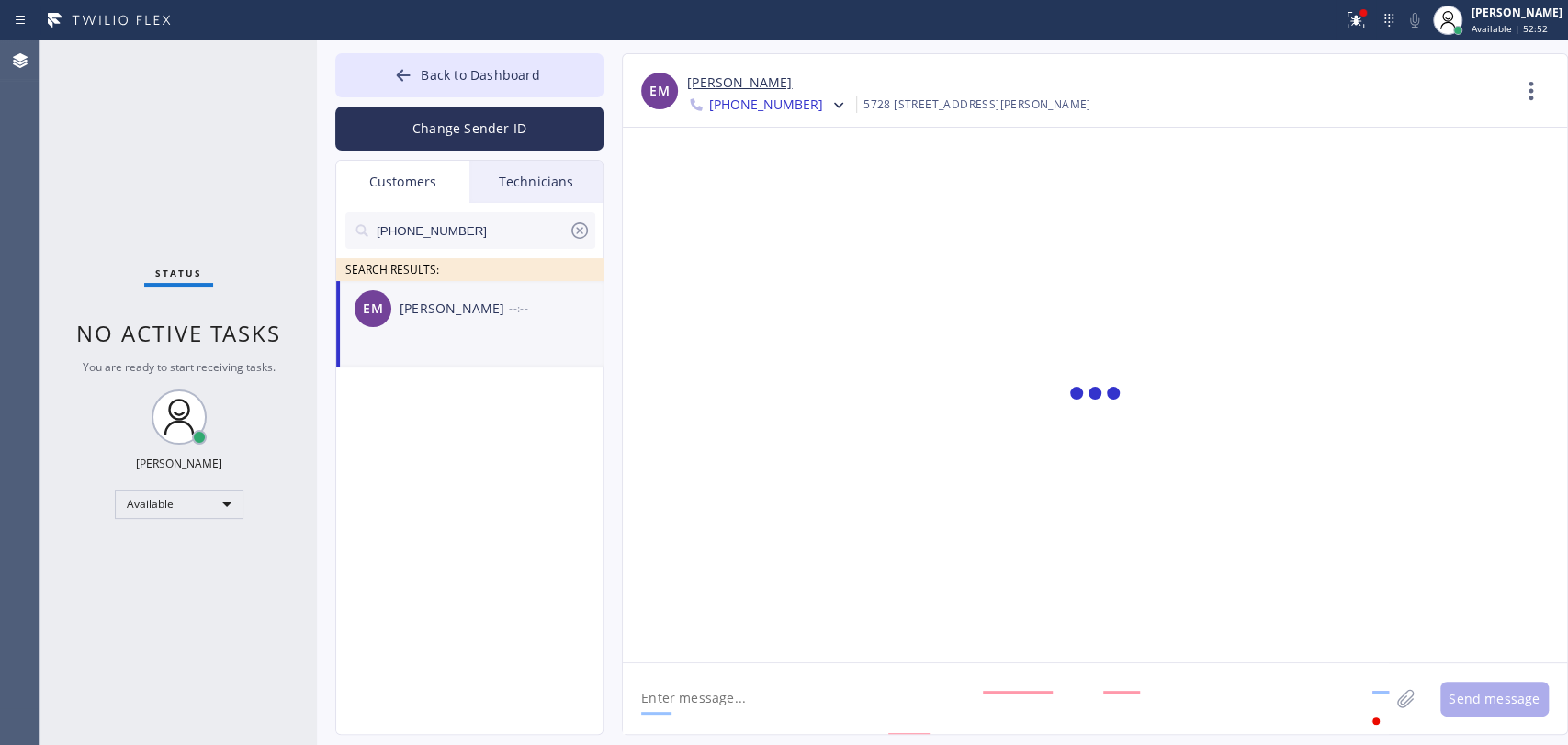
scroll to position [0, 0]
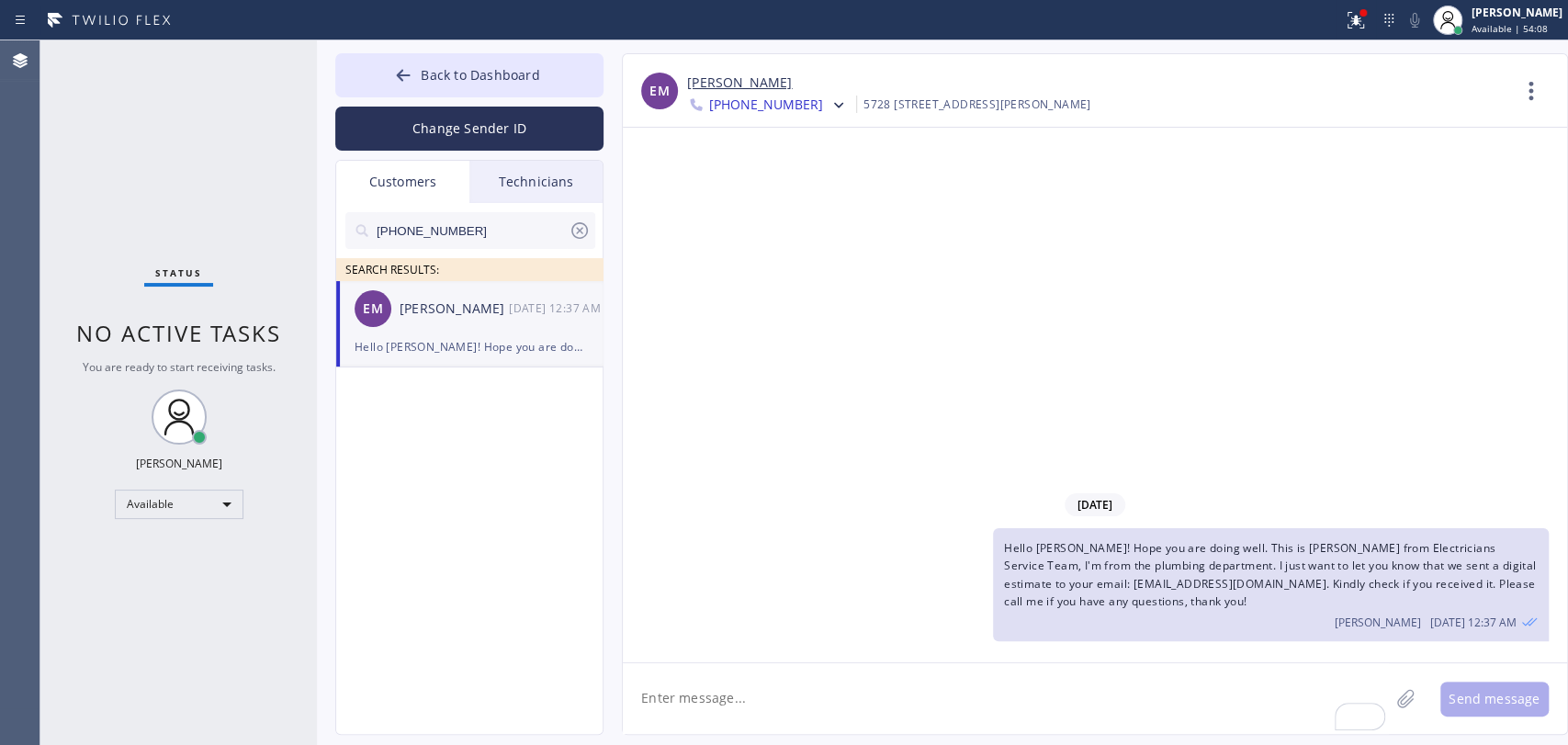
click at [580, 237] on icon at bounding box center [579, 230] width 17 height 17
click at [237, 215] on div "Status No active tasks You are ready to start receiving tasks. [PERSON_NAME] Av…" at bounding box center [179, 393] width 276 height 705
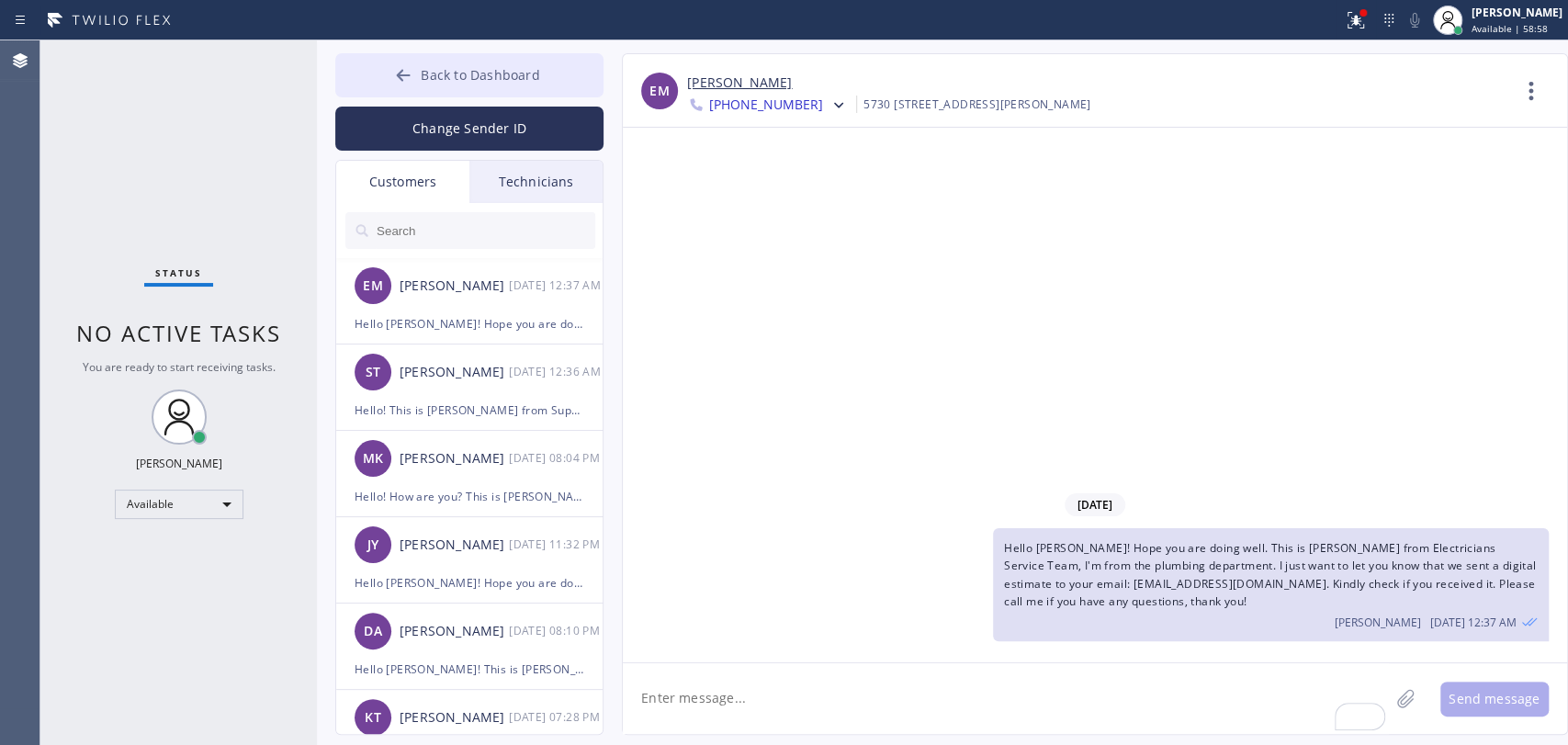
drag, startPoint x: 496, startPoint y: 59, endPoint x: 478, endPoint y: 57, distance: 18.1
click at [496, 59] on button "Back to Dashboard" at bounding box center [469, 75] width 269 height 44
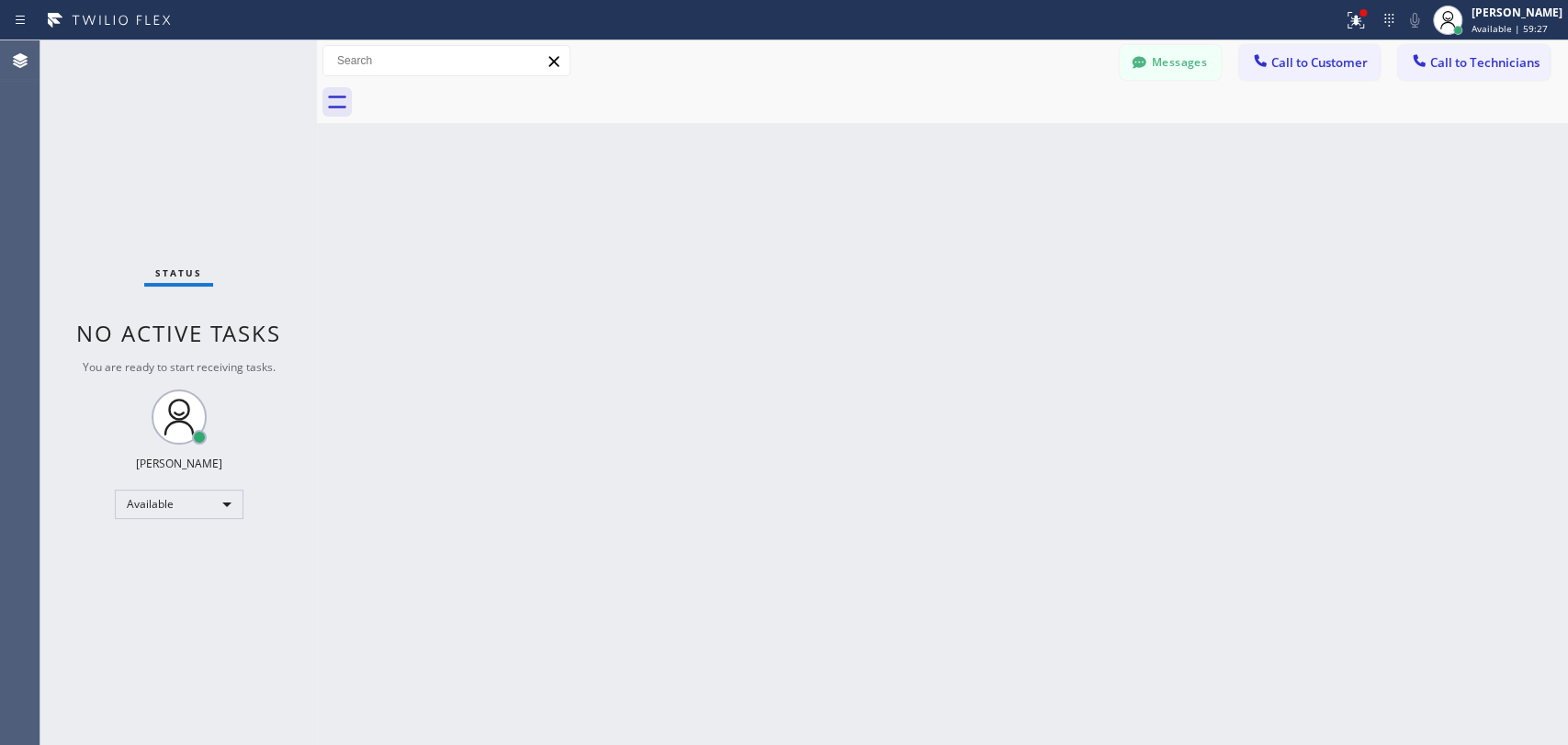
drag, startPoint x: 1292, startPoint y: 75, endPoint x: 985, endPoint y: 117, distance: 309.9
click at [1291, 72] on button "Call to Customer" at bounding box center [1309, 62] width 140 height 35
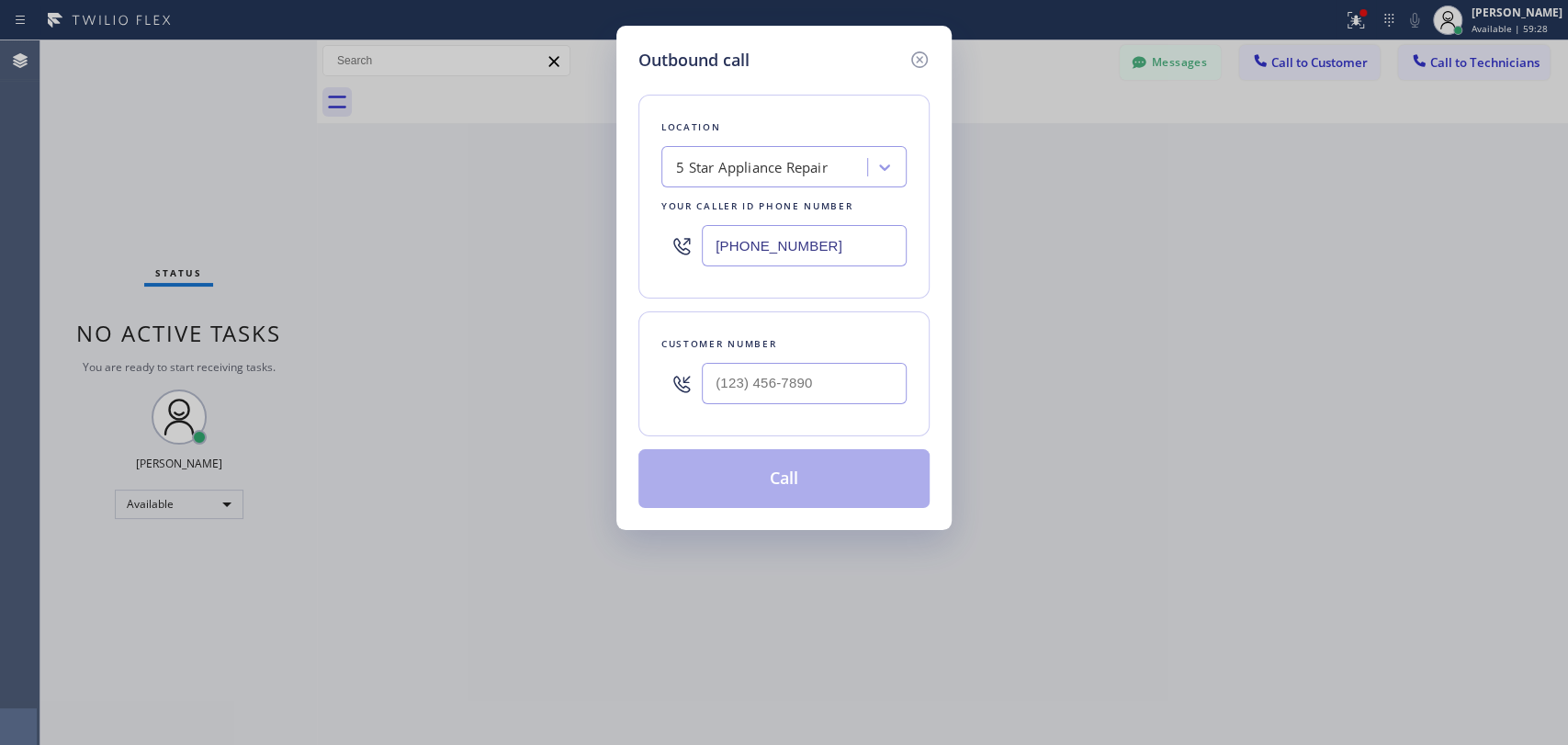
click at [779, 157] on div "5 Star Appliance Repair" at bounding box center [752, 168] width 152 height 21
paste input "Local HVAC Expert [GEOGRAPHIC_DATA]"
type input "Local HVAC Expert [GEOGRAPHIC_DATA]"
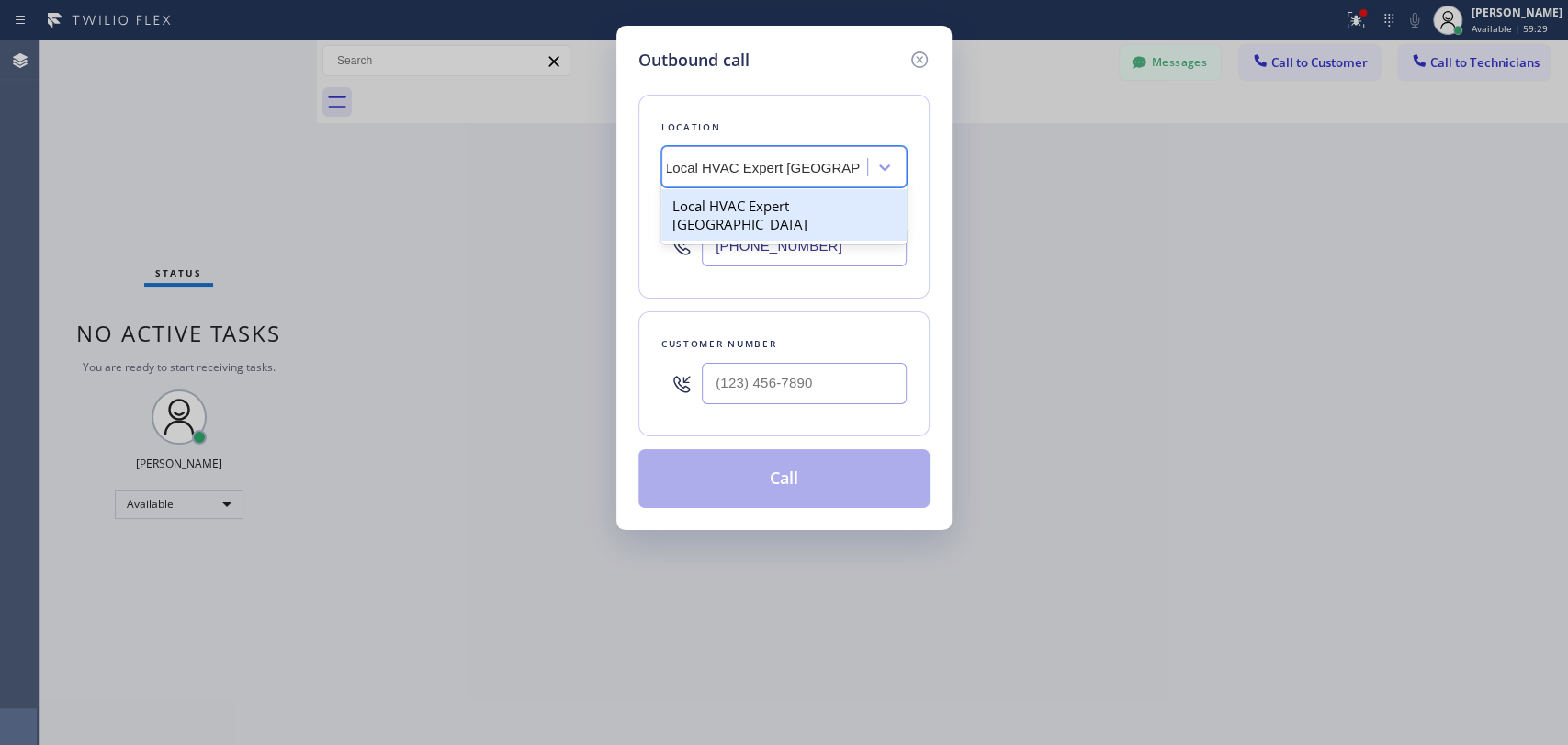
click at [713, 205] on div "Local HVAC Expert [GEOGRAPHIC_DATA]" at bounding box center [784, 214] width 245 height 52
type input "[PHONE_NUMBER]"
drag, startPoint x: 762, startPoint y: 354, endPoint x: 768, endPoint y: 364, distance: 11.7
click at [768, 362] on div at bounding box center [804, 383] width 204 height 59
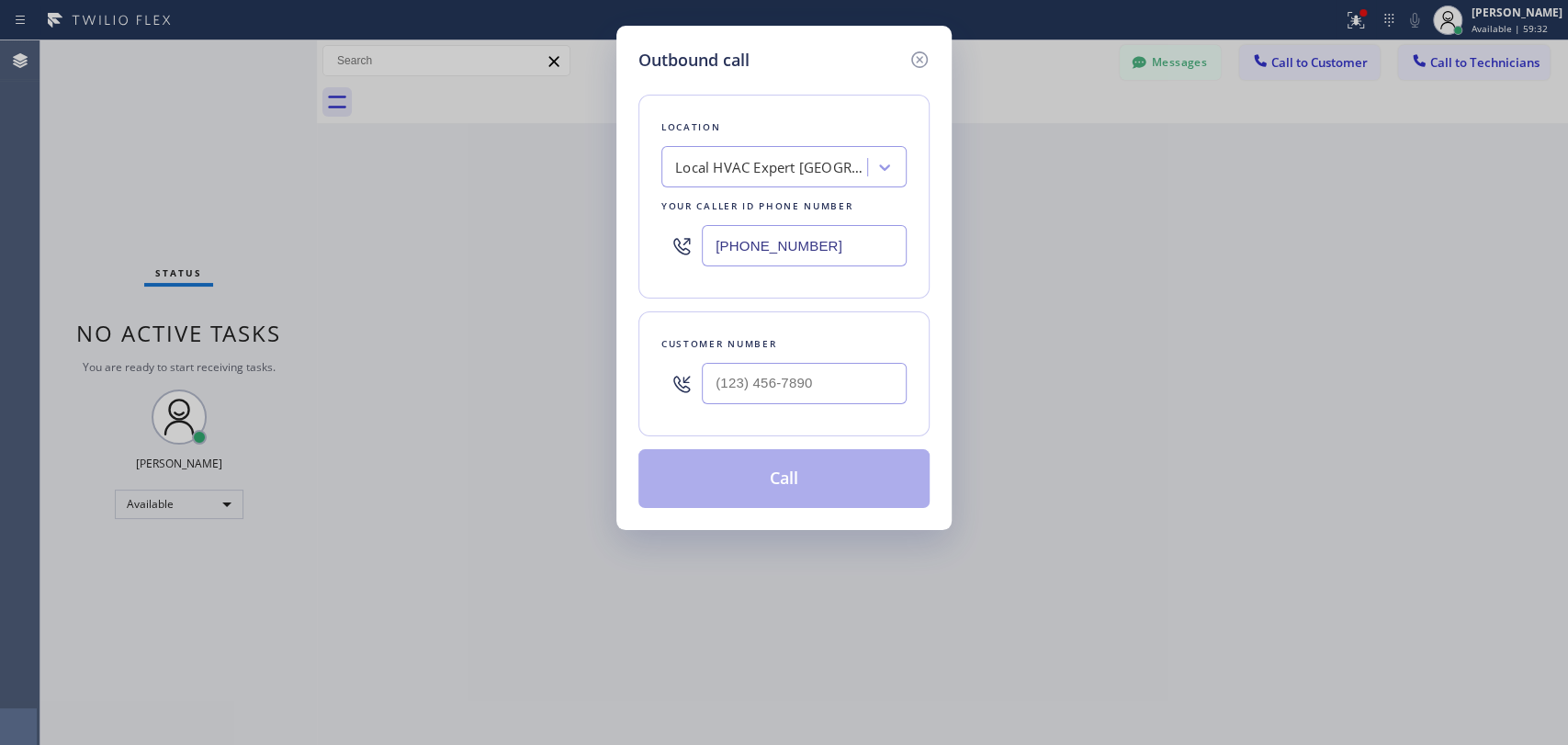
click at [770, 367] on input "text" at bounding box center [804, 384] width 204 height 41
paste input "619) 565-0860"
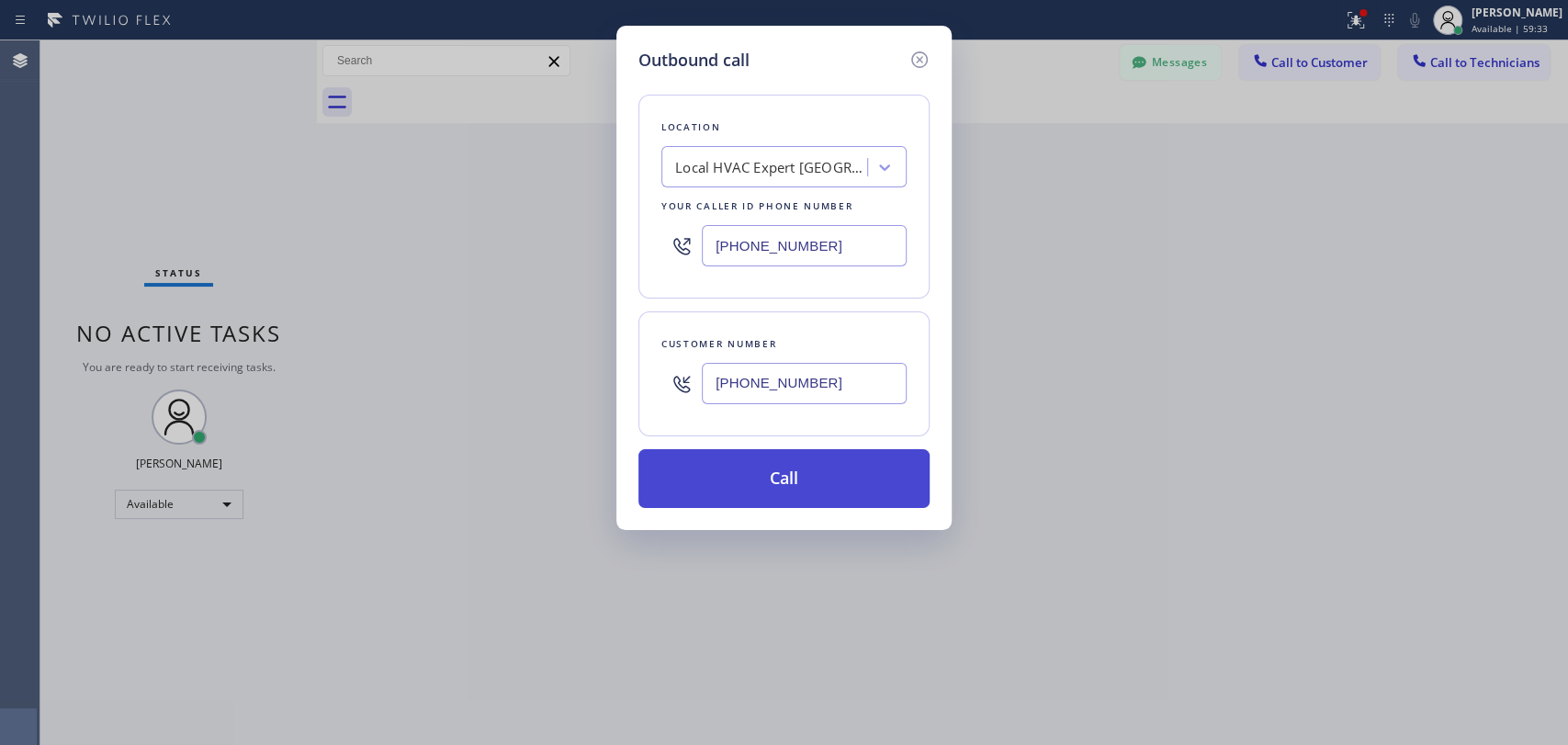
type input "[PHONE_NUMBER]"
click at [725, 487] on button "Call" at bounding box center [784, 478] width 291 height 58
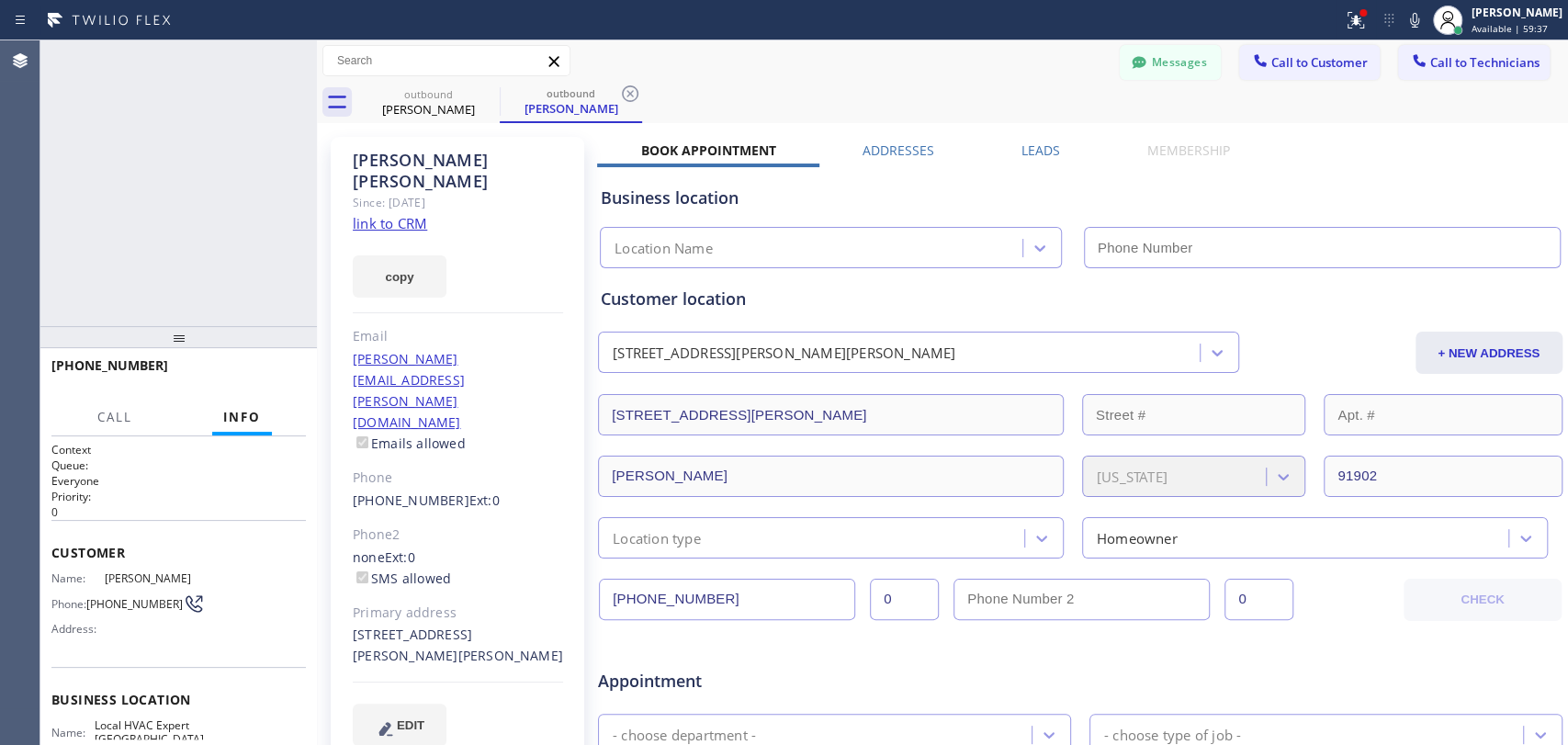
type input "[PHONE_NUMBER]"
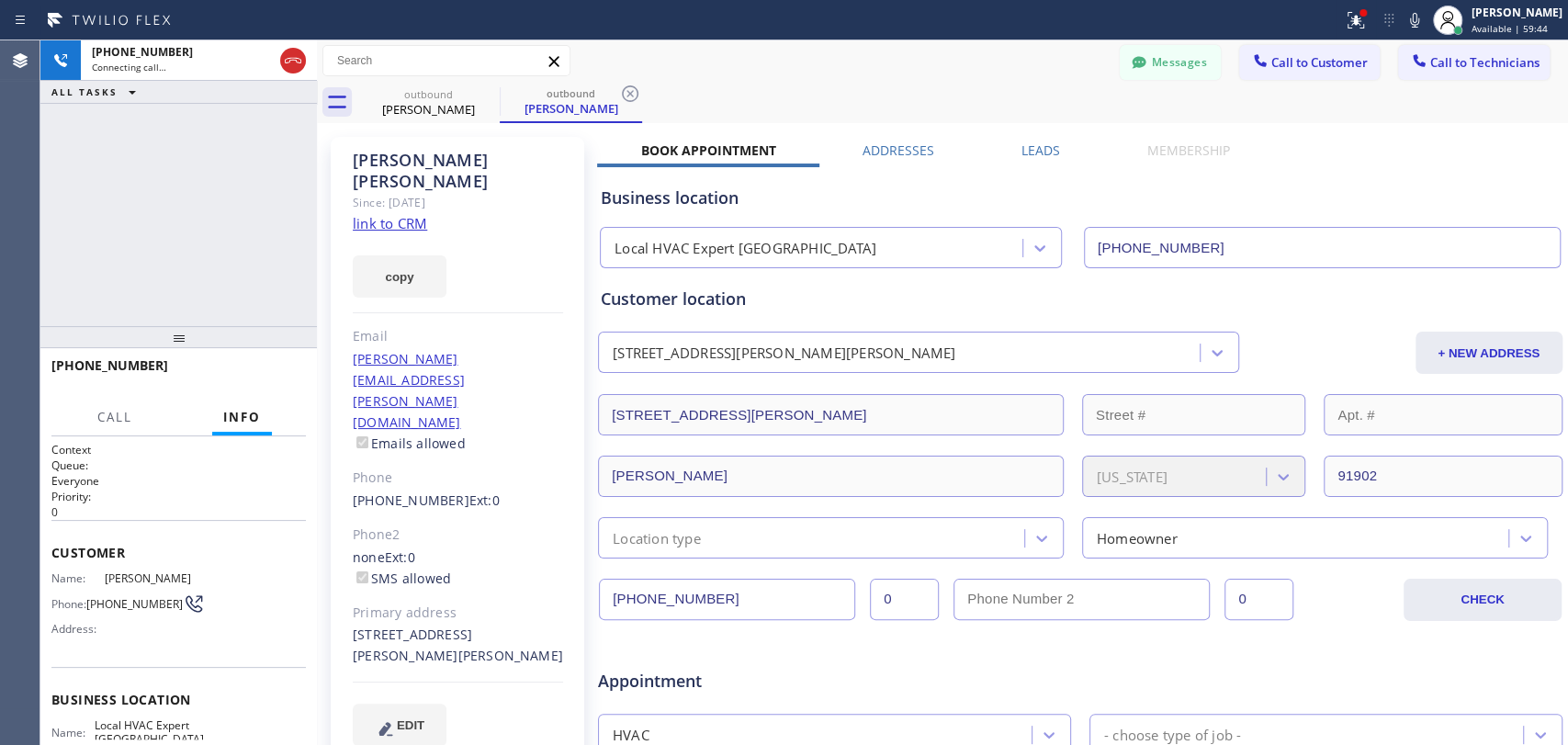
click at [350, 166] on div "Steve Abramovitz Since: 20 may 2020 link to CRM copy Email steven.abramovitz@ya…" at bounding box center [457, 453] width 253 height 631
click at [357, 164] on div "Steve Abramovitz" at bounding box center [457, 170] width 210 height 42
click at [265, 383] on button "HANG UP" at bounding box center [263, 374] width 86 height 25
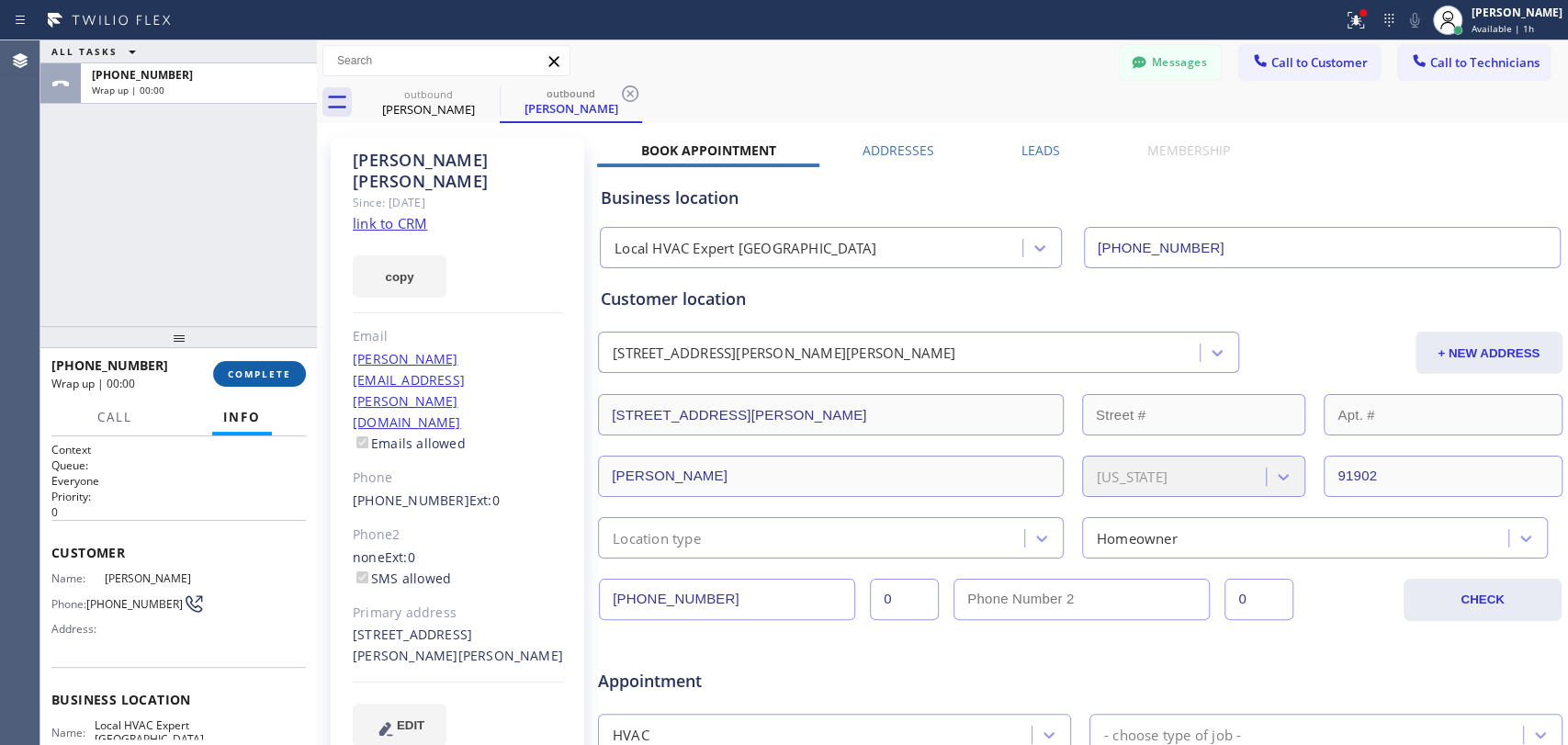
click at [317, 374] on div at bounding box center [317, 393] width 0 height 705
click at [286, 373] on span "COMPLETE" at bounding box center [258, 373] width 63 height 13
click at [264, 289] on div "ALL TASKS ALL TASKS ACTIVE TASKS TASKS IN WRAP UP +16195650860 Wrap up | 00:00" at bounding box center [178, 183] width 275 height 285
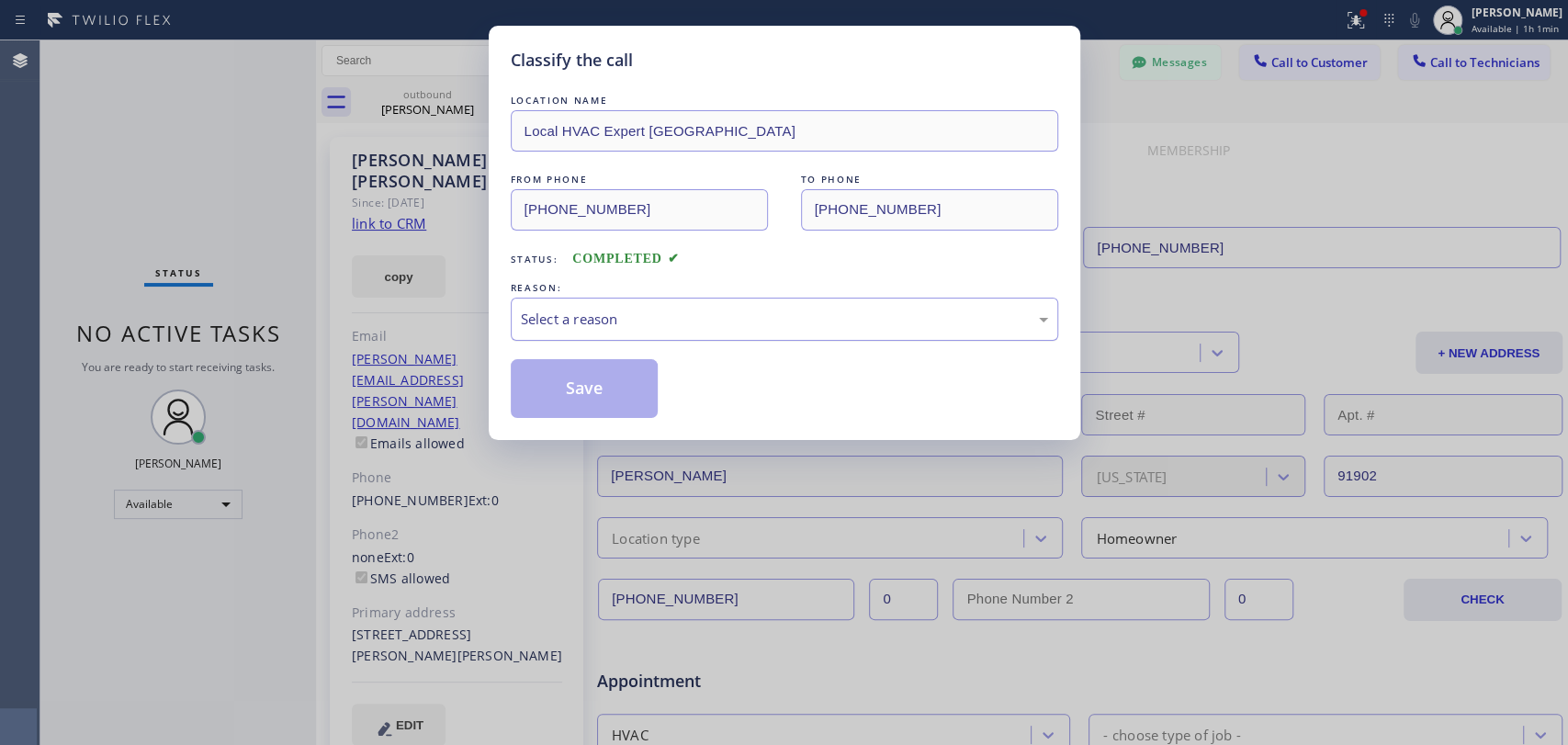
click at [532, 335] on div "Select a reason" at bounding box center [784, 319] width 547 height 43
click at [562, 392] on button "Save" at bounding box center [585, 389] width 148 height 58
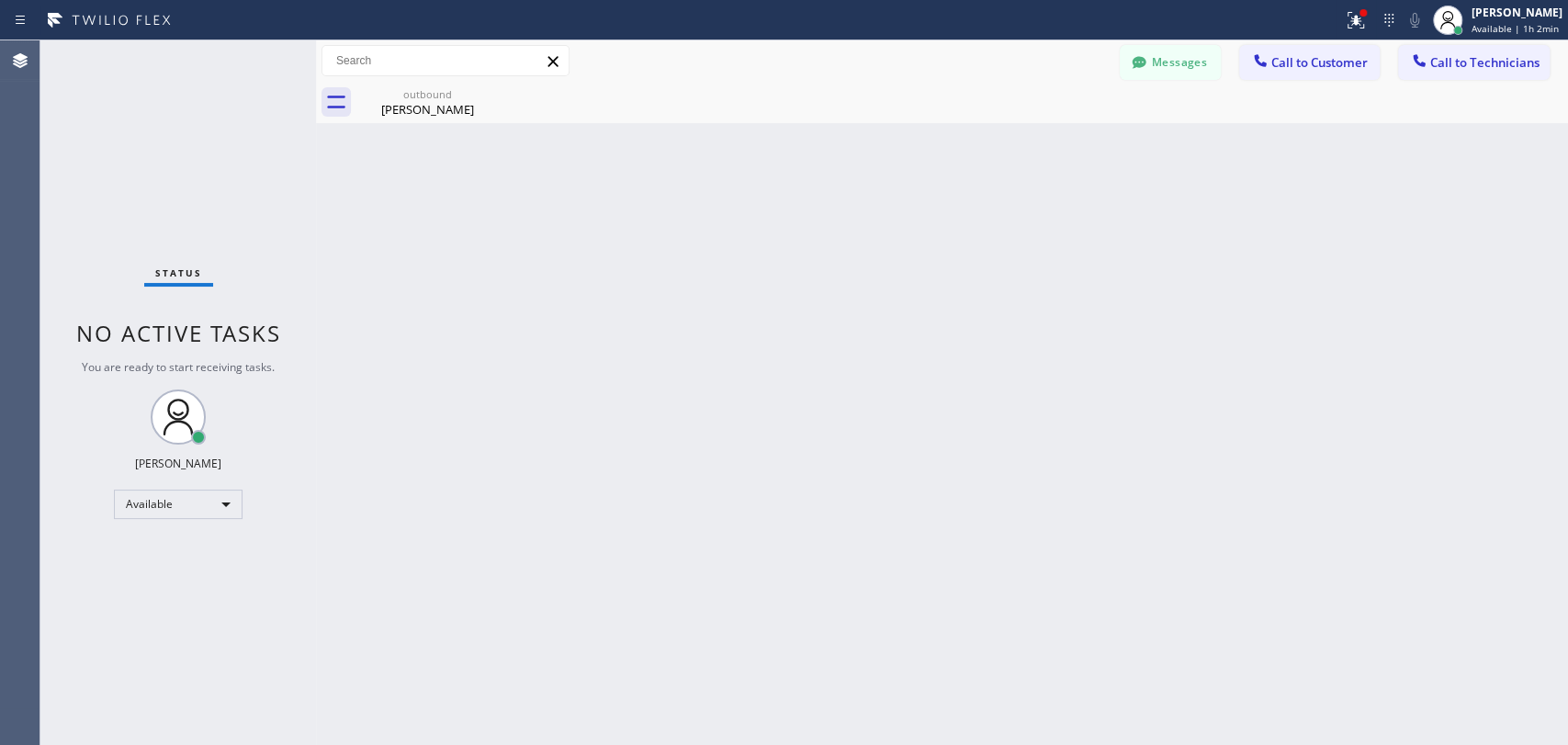
click at [454, 222] on div "Back to Dashboard Change Sender ID Customers Technicians EM [PERSON_NAME] [DATE…" at bounding box center [942, 393] width 1252 height 705
drag, startPoint x: 1447, startPoint y: 56, endPoint x: 1279, endPoint y: 62, distance: 168.1
click at [1441, 55] on span "Call to Technicians" at bounding box center [1484, 62] width 109 height 17
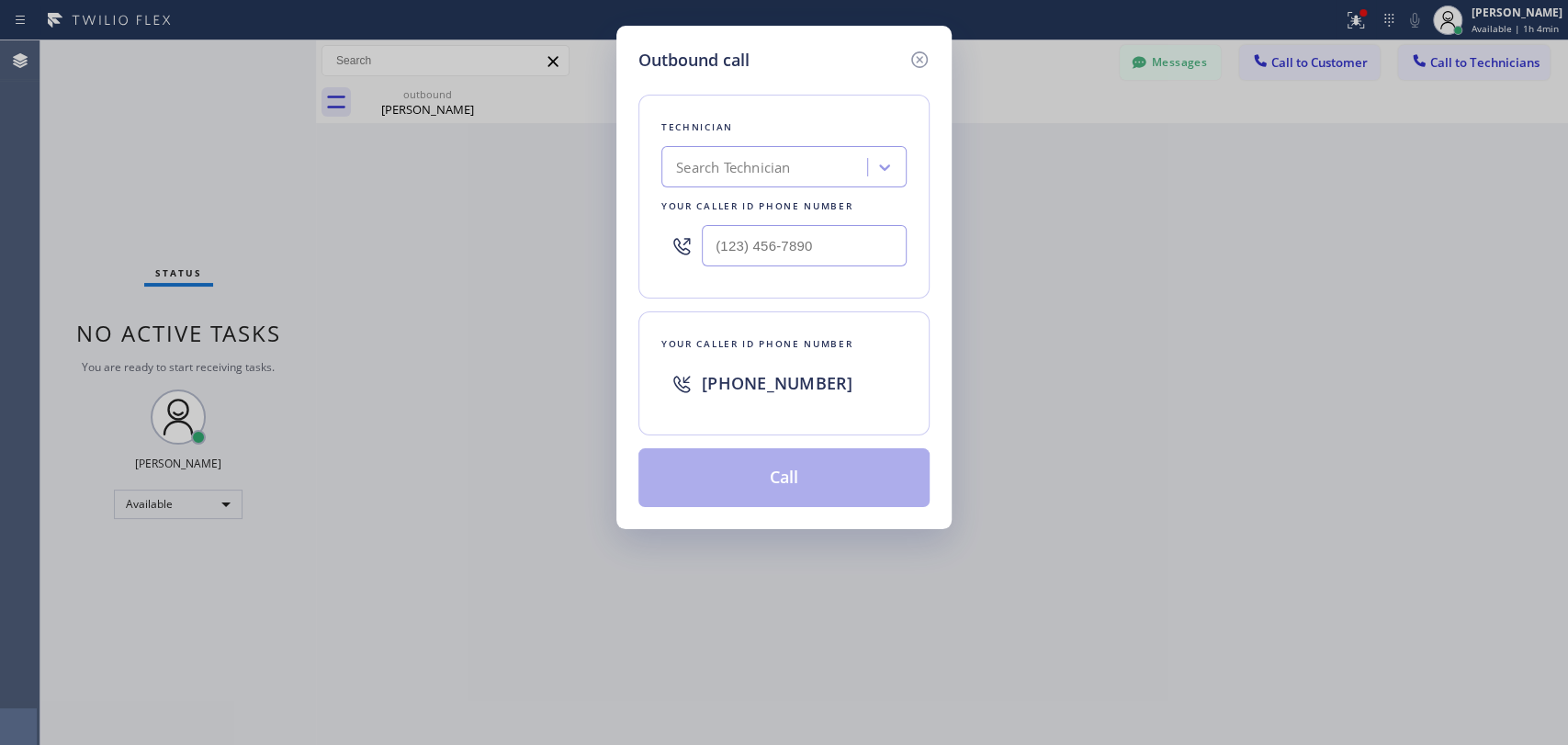
click at [780, 145] on div "Technician Search Technician Your caller id phone number" at bounding box center [784, 196] width 291 height 204
click at [768, 165] on div "Search Technician" at bounding box center [767, 168] width 201 height 32
type input "Р"
type input "[PERSON_NAME]"
click at [721, 210] on div "[PERSON_NAME]" at bounding box center [784, 205] width 245 height 33
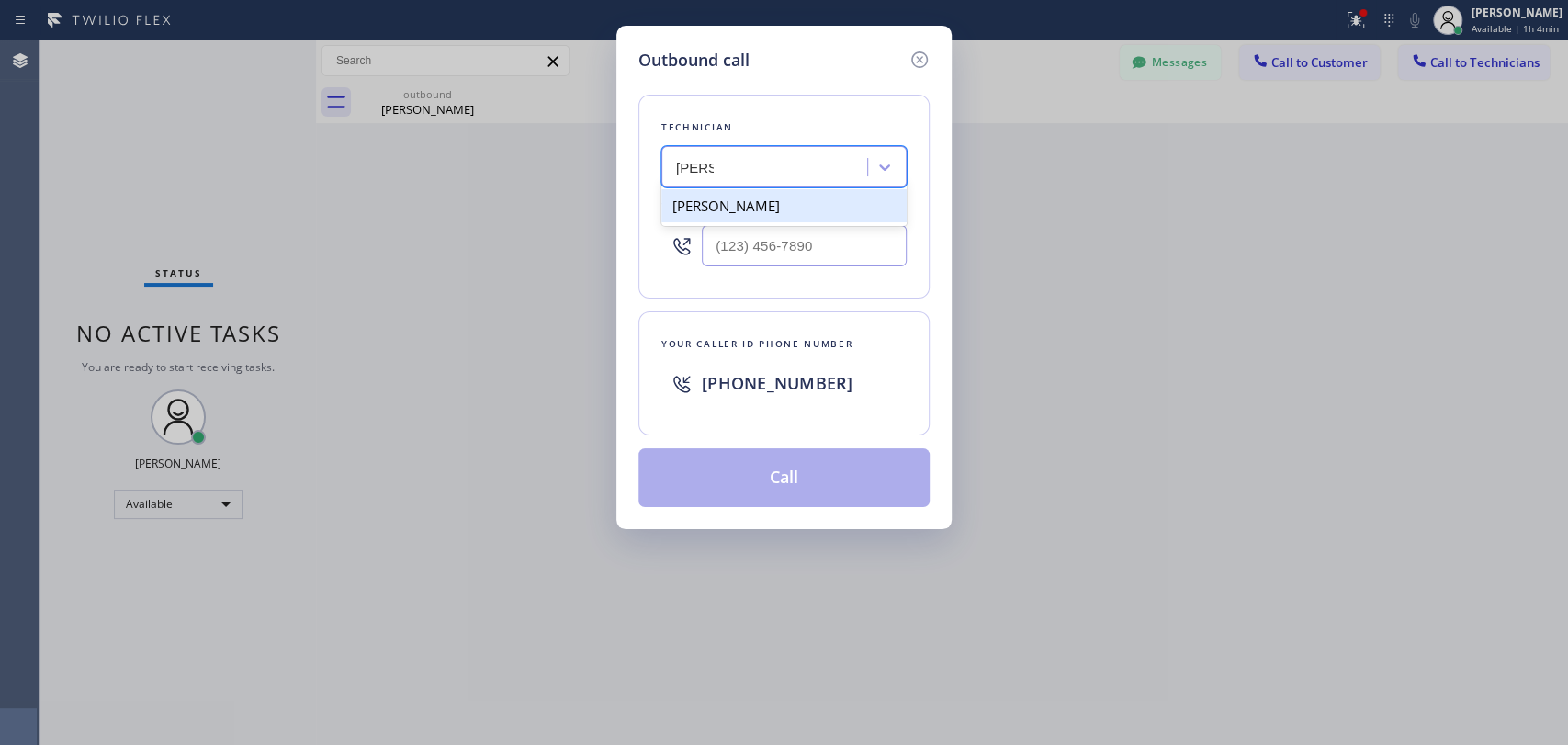
type input "[PHONE_NUMBER]"
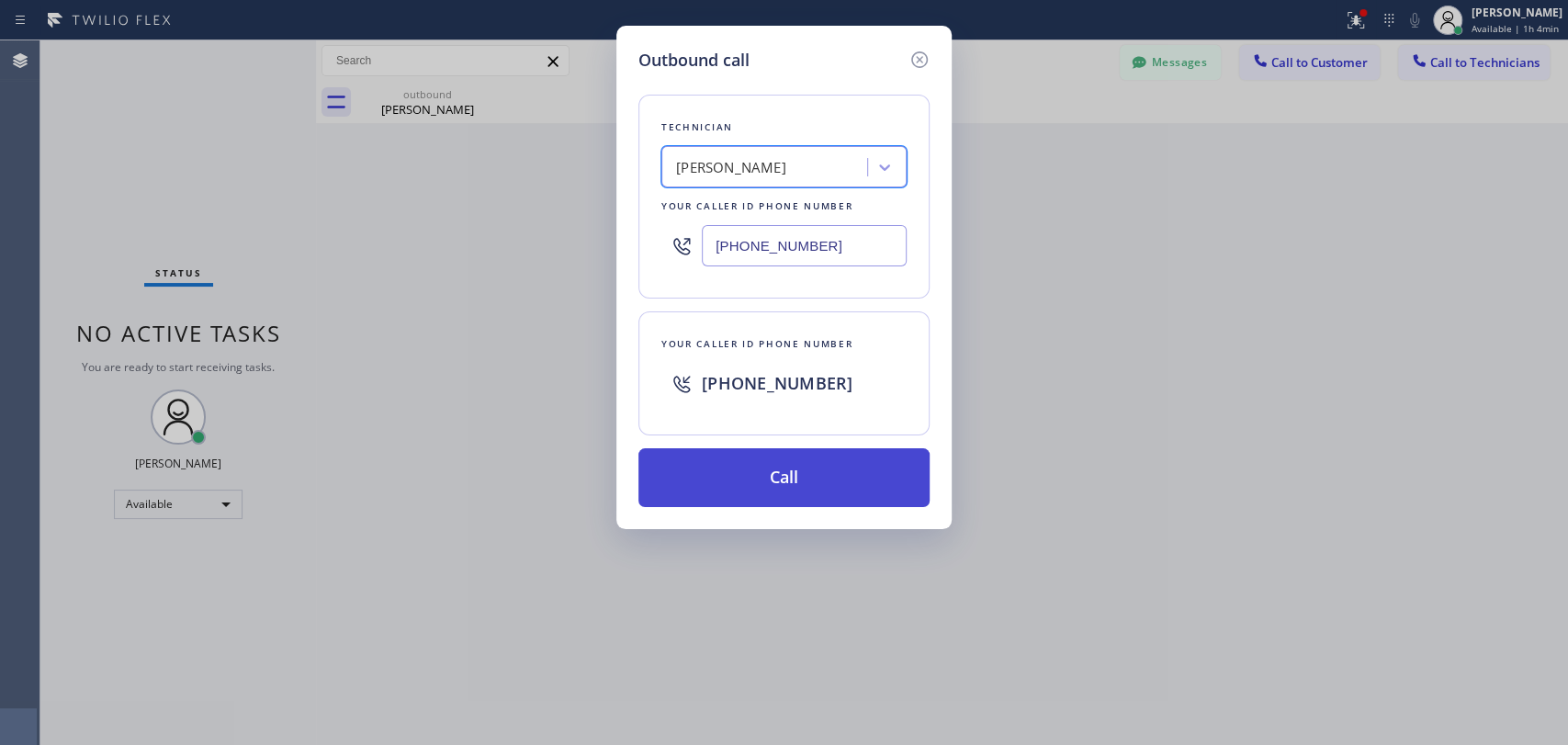
click at [725, 462] on button "Call" at bounding box center [784, 478] width 291 height 58
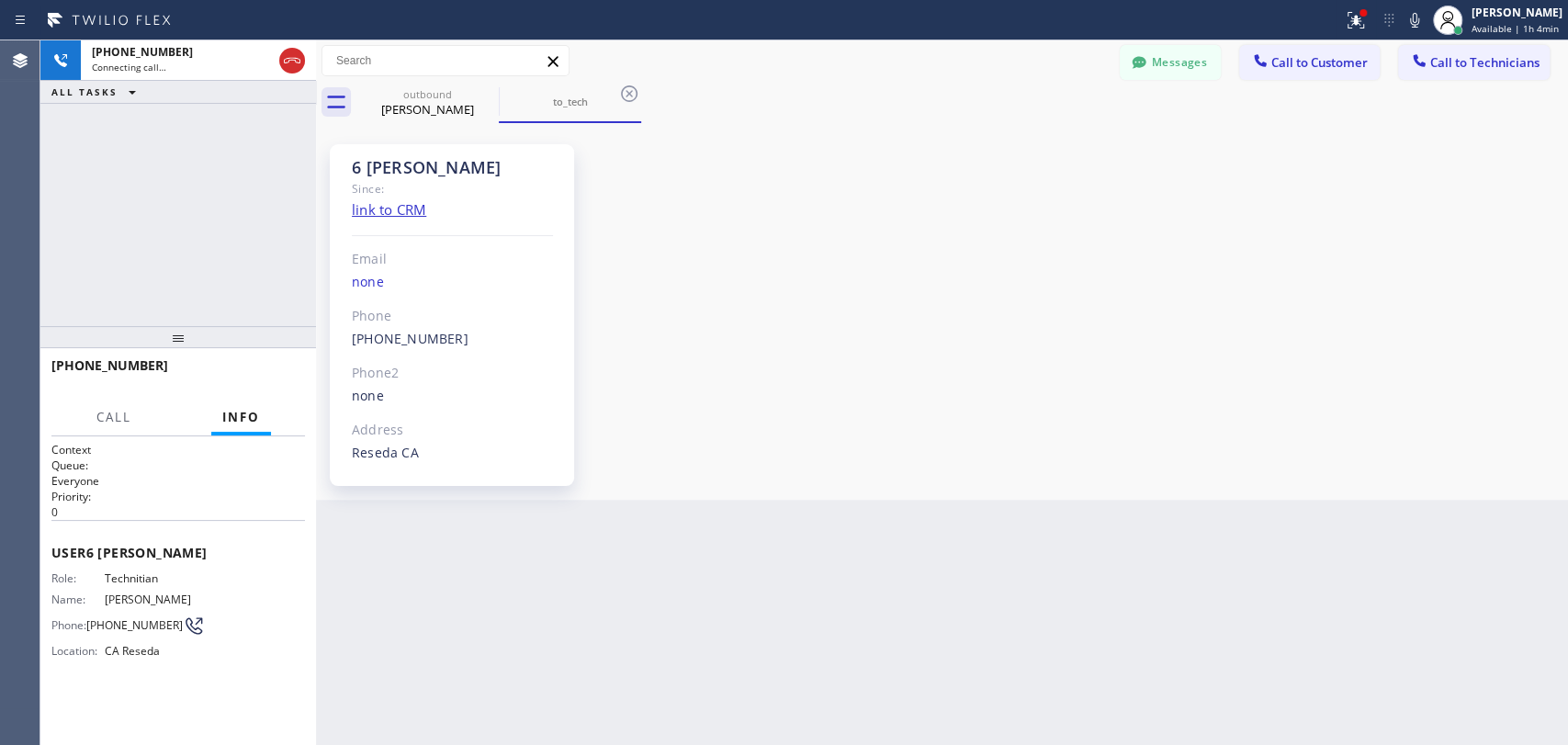
scroll to position [143716, 0]
click at [399, 157] on div "6 [PERSON_NAME]" at bounding box center [452, 168] width 201 height 21
click at [381, 162] on div "6 [PERSON_NAME]" at bounding box center [452, 168] width 201 height 21
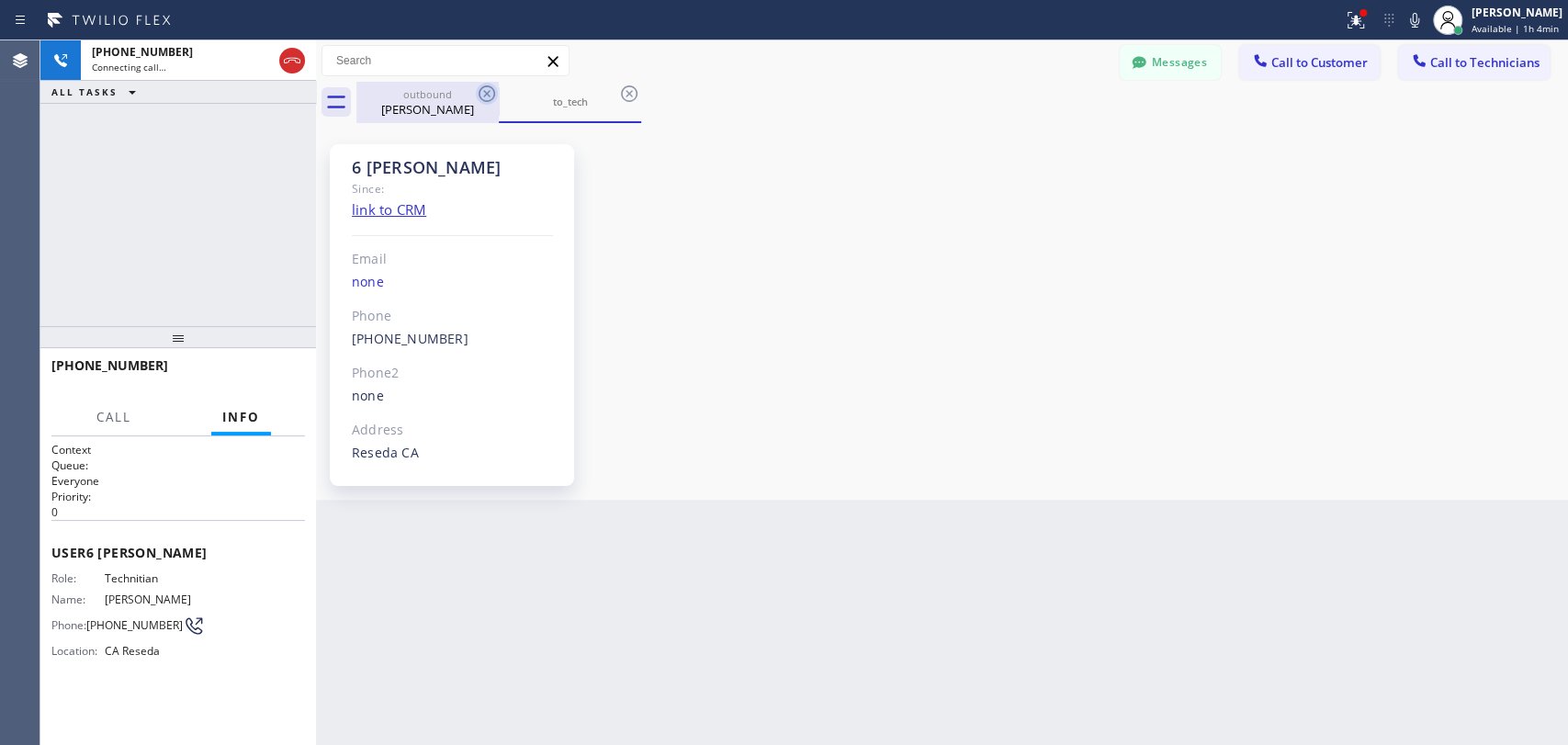
drag, startPoint x: 455, startPoint y: 93, endPoint x: 480, endPoint y: 93, distance: 25.0
click at [456, 93] on div "outbound" at bounding box center [427, 94] width 138 height 14
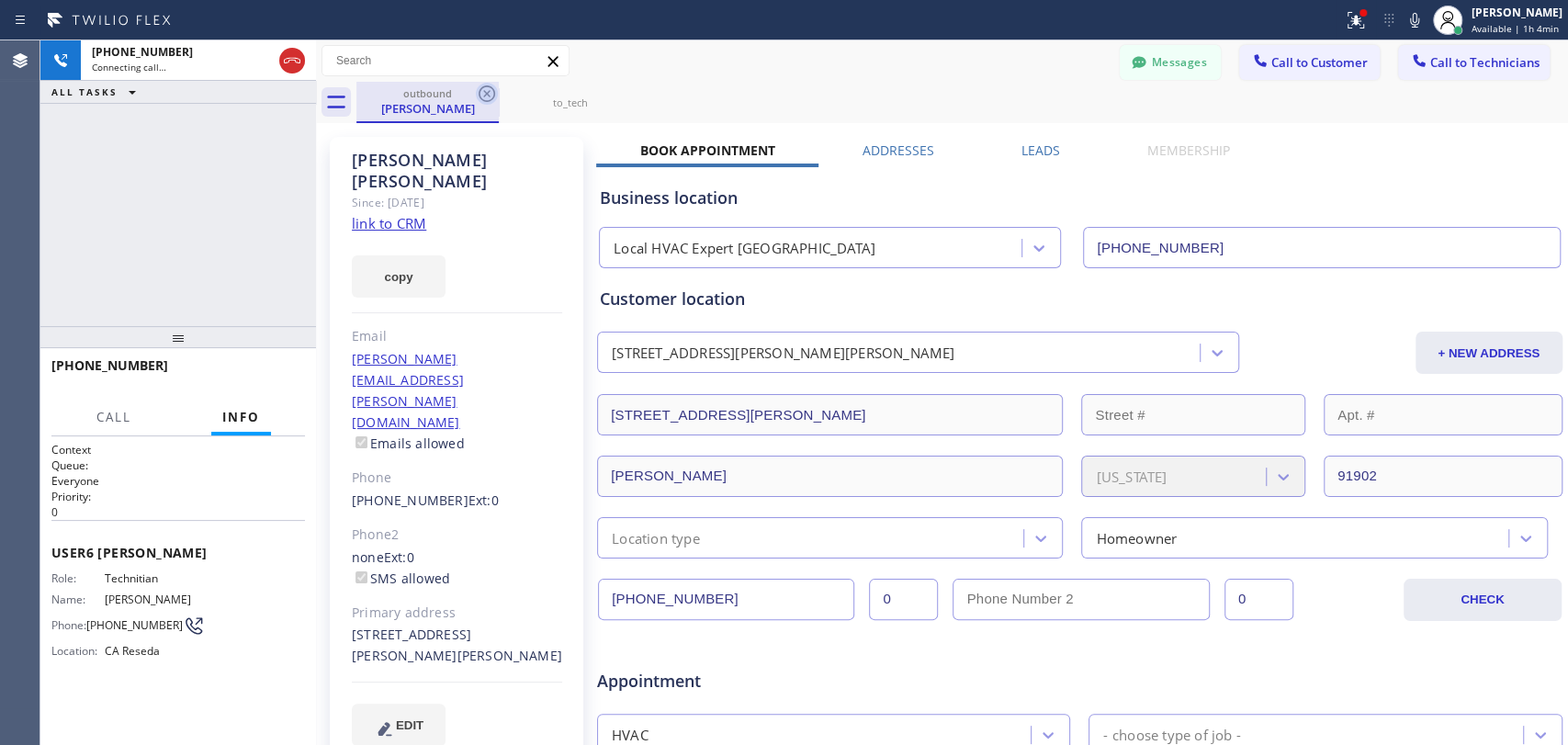
click at [480, 93] on icon at bounding box center [487, 93] width 17 height 17
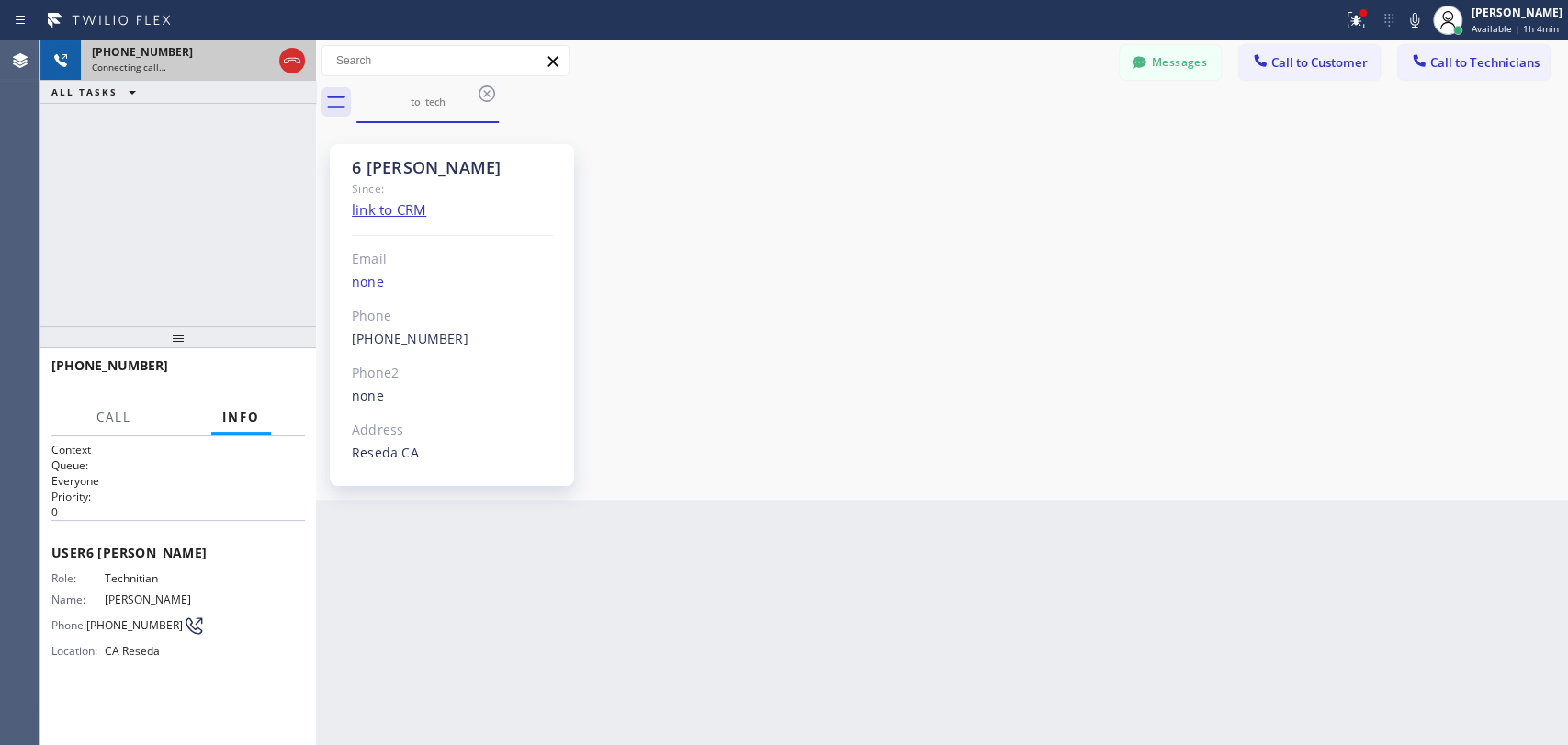
click at [216, 56] on div "[PHONE_NUMBER]" at bounding box center [181, 52] width 180 height 16
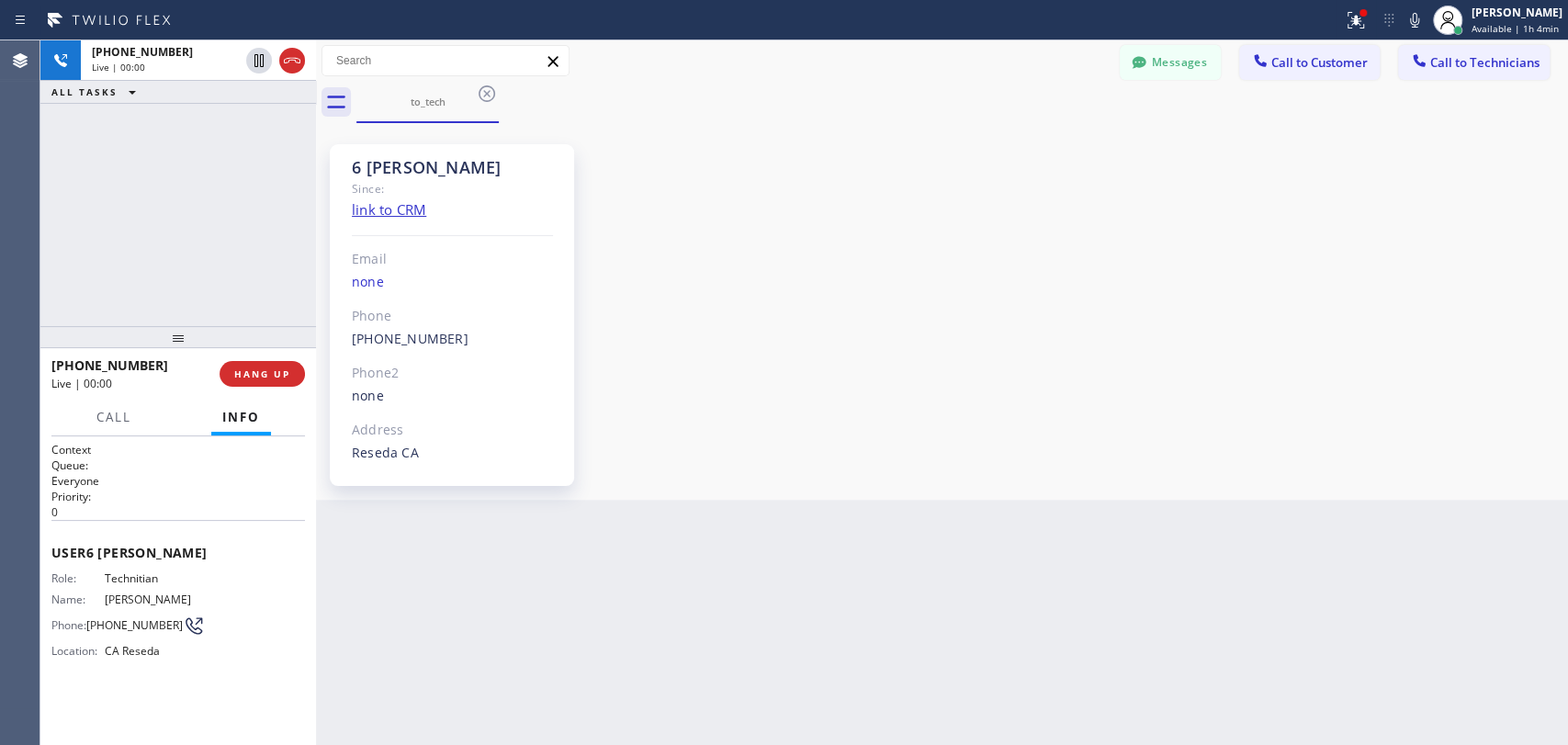
click at [262, 411] on button "Info" at bounding box center [240, 417] width 59 height 36
click at [259, 390] on div "+18189669606 Live | 00:00 HANG UP" at bounding box center [178, 374] width 253 height 48
click at [259, 387] on div "+18189669606 Live | 00:00 HANG UP" at bounding box center [178, 374] width 253 height 48
drag, startPoint x: 259, startPoint y: 387, endPoint x: 263, endPoint y: 377, distance: 10.8
click at [263, 383] on div "+18189669606 Live | 00:00 HANG UP" at bounding box center [178, 374] width 253 height 48
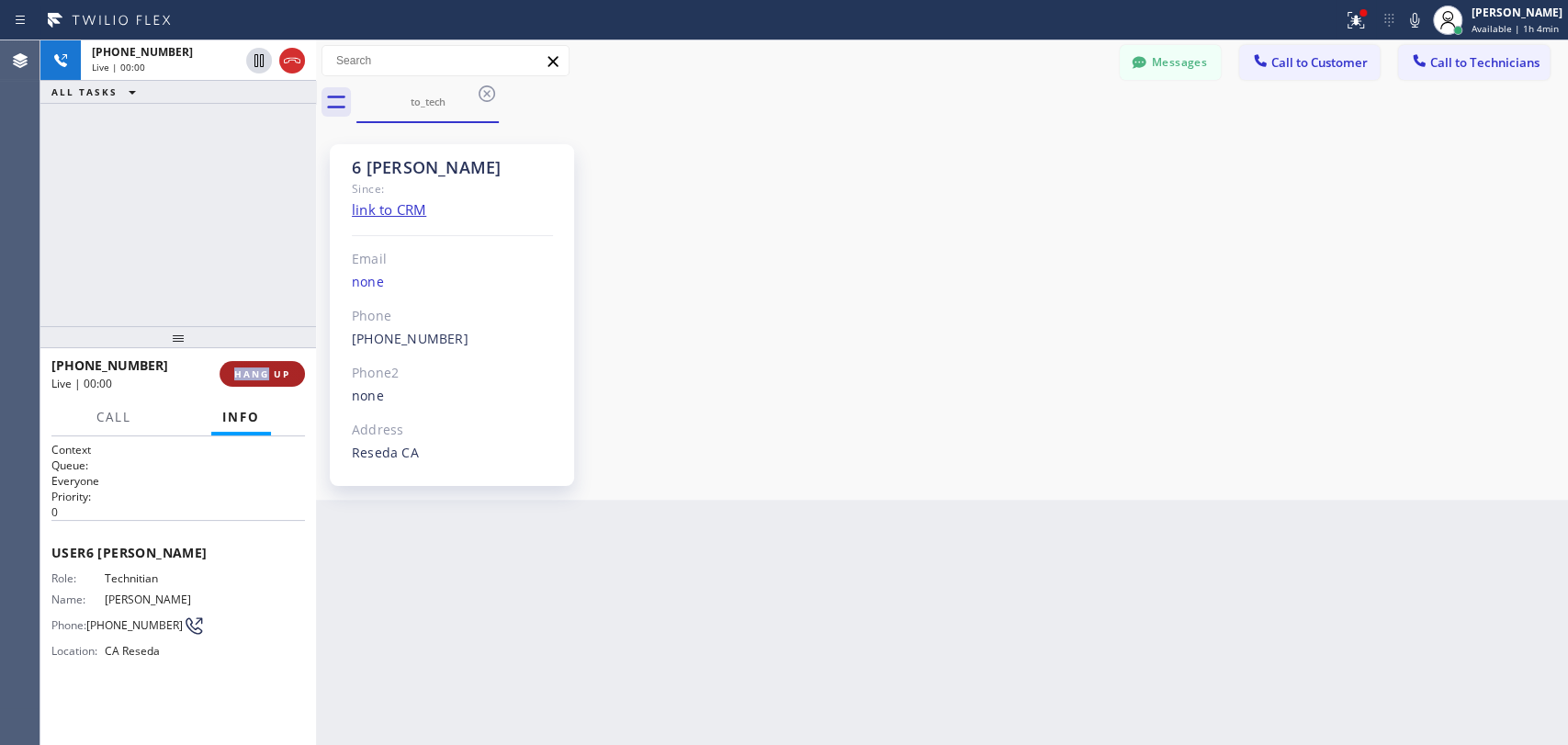
click at [263, 377] on span "HANG UP" at bounding box center [263, 373] width 56 height 13
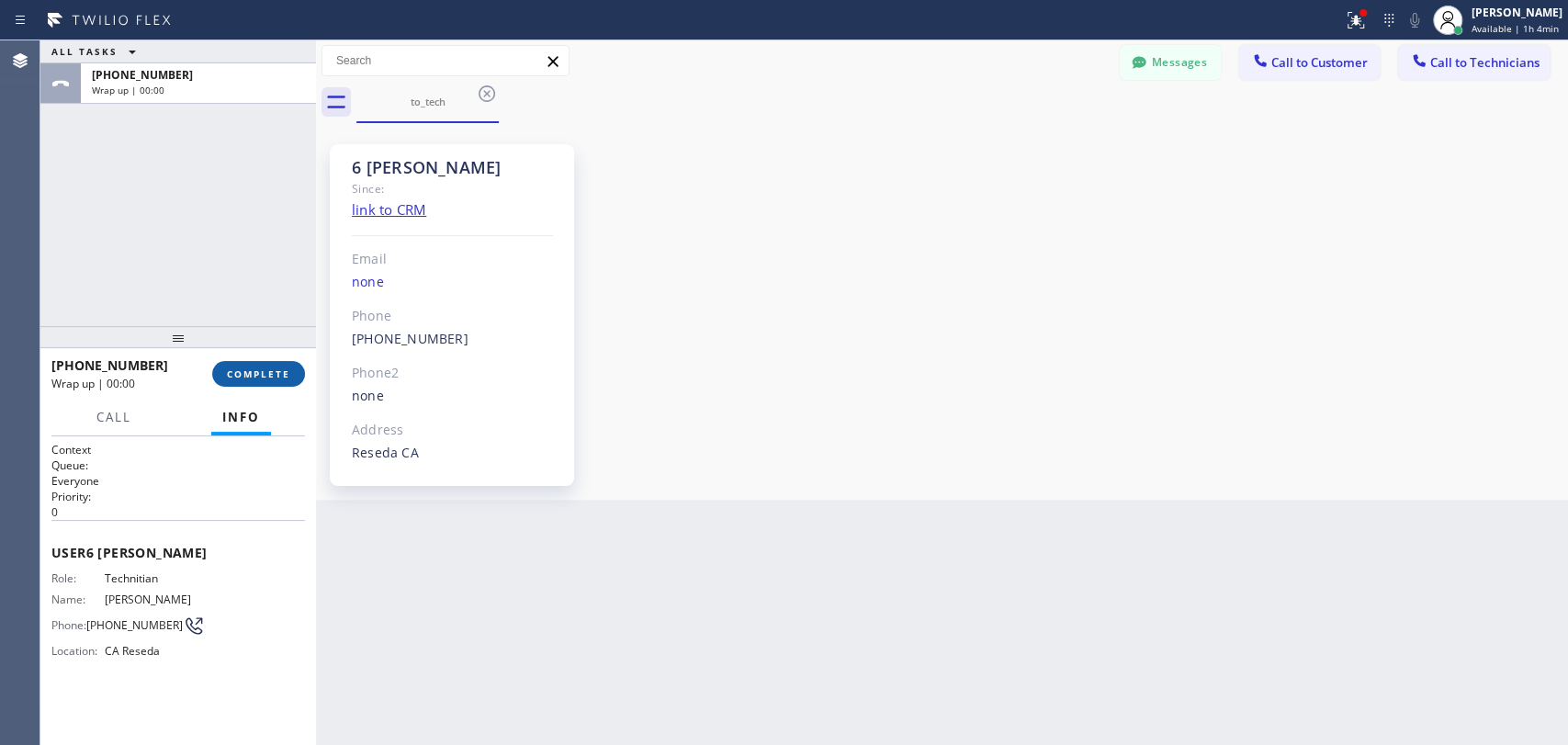
click at [267, 366] on button "COMPLETE" at bounding box center [258, 374] width 92 height 25
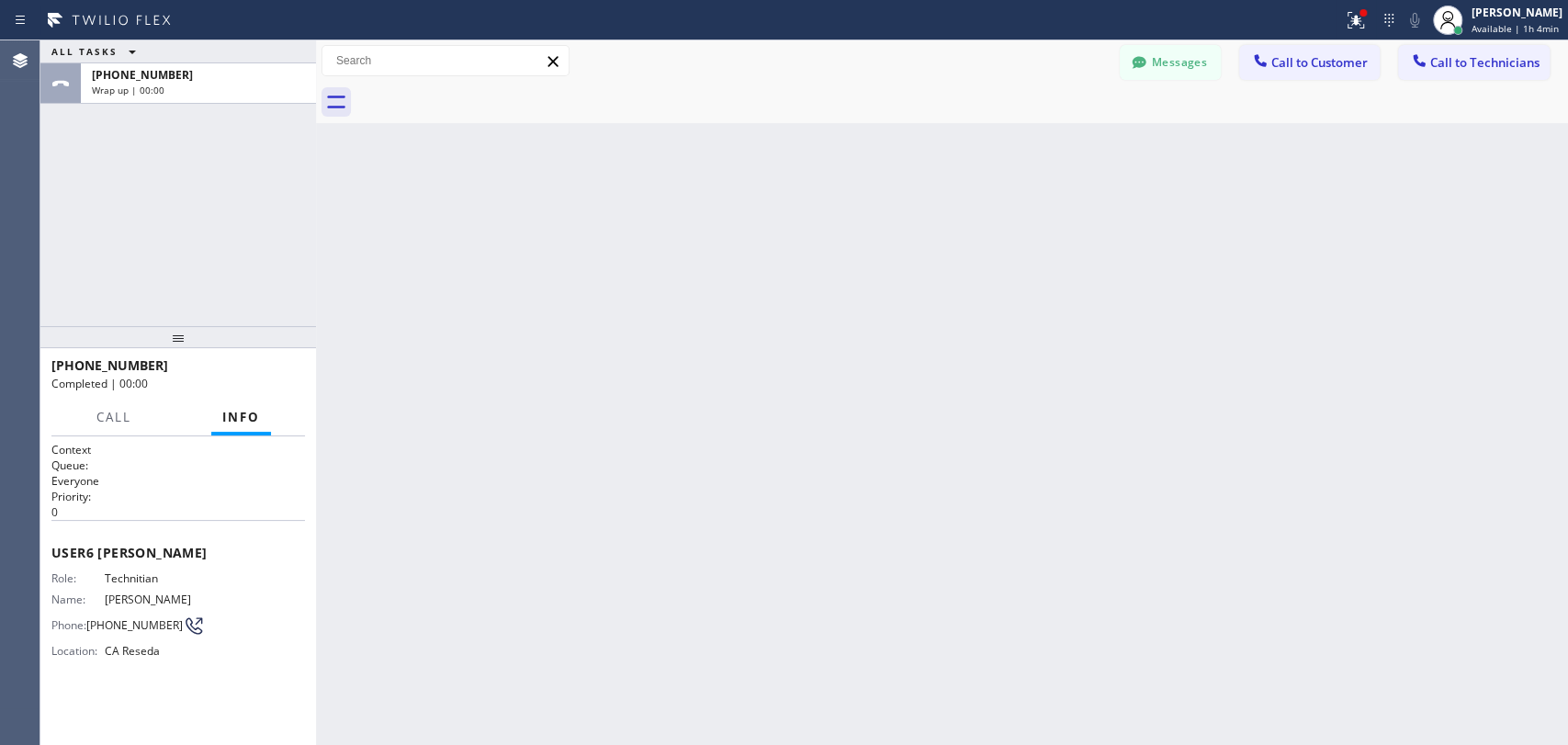
click at [1511, 70] on button "Call to Technicians" at bounding box center [1474, 62] width 152 height 35
click at [0, 0] on div "Search Technician" at bounding box center [0, 0] width 0 height 0
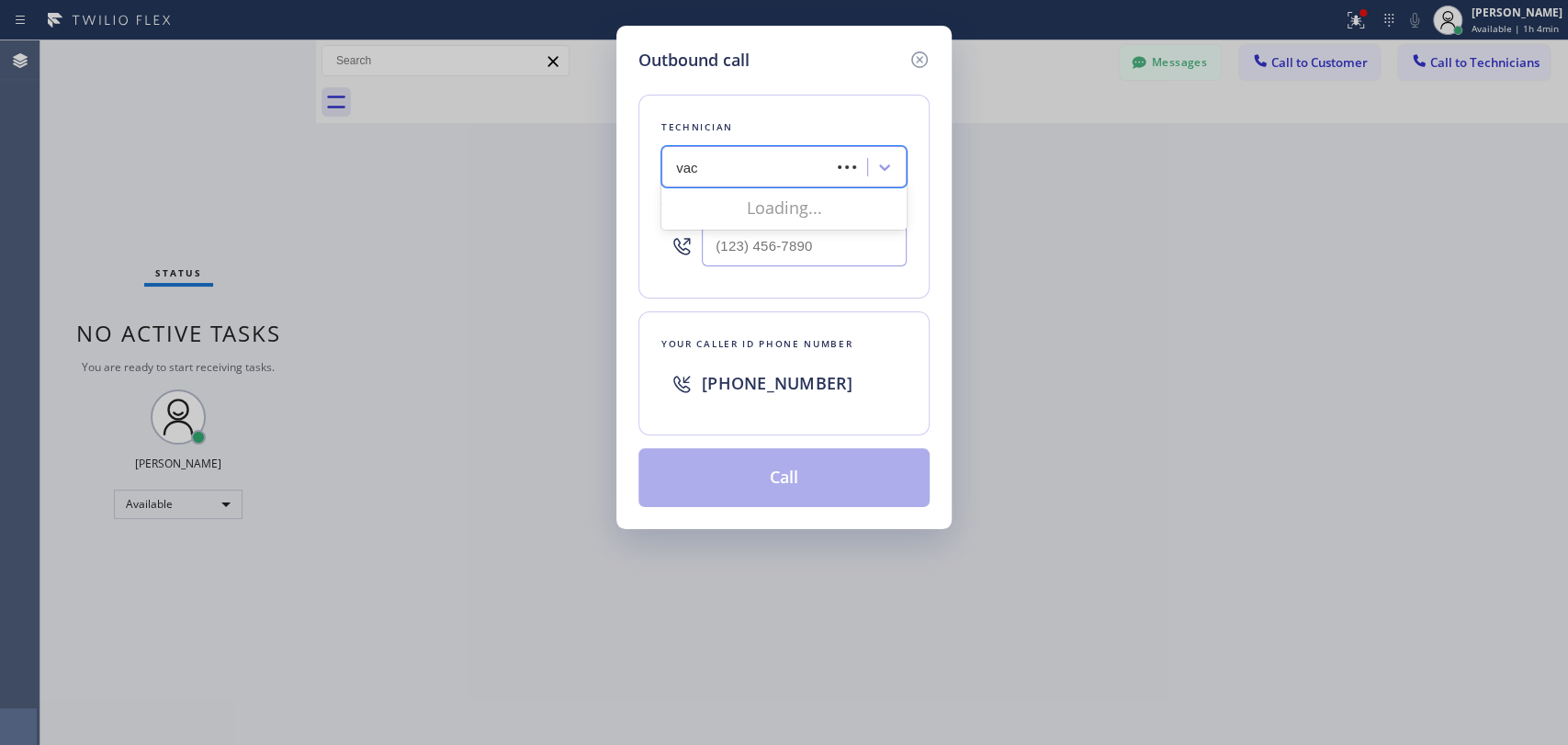
type input "vach"
click at [715, 202] on div "Vache Katabyan" at bounding box center [784, 205] width 245 height 33
type input "(818) 261-4699"
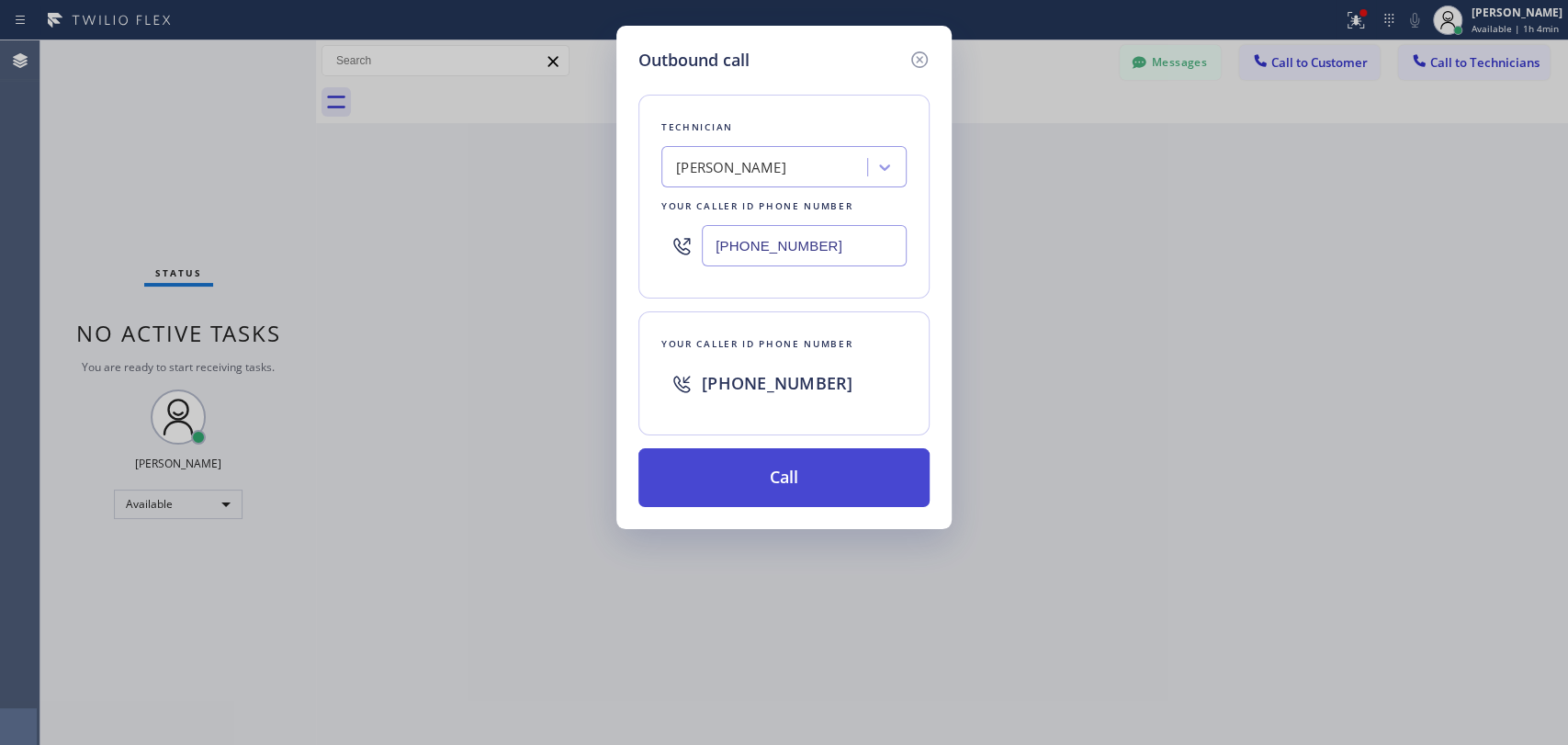
click at [750, 466] on button "Call" at bounding box center [784, 478] width 291 height 58
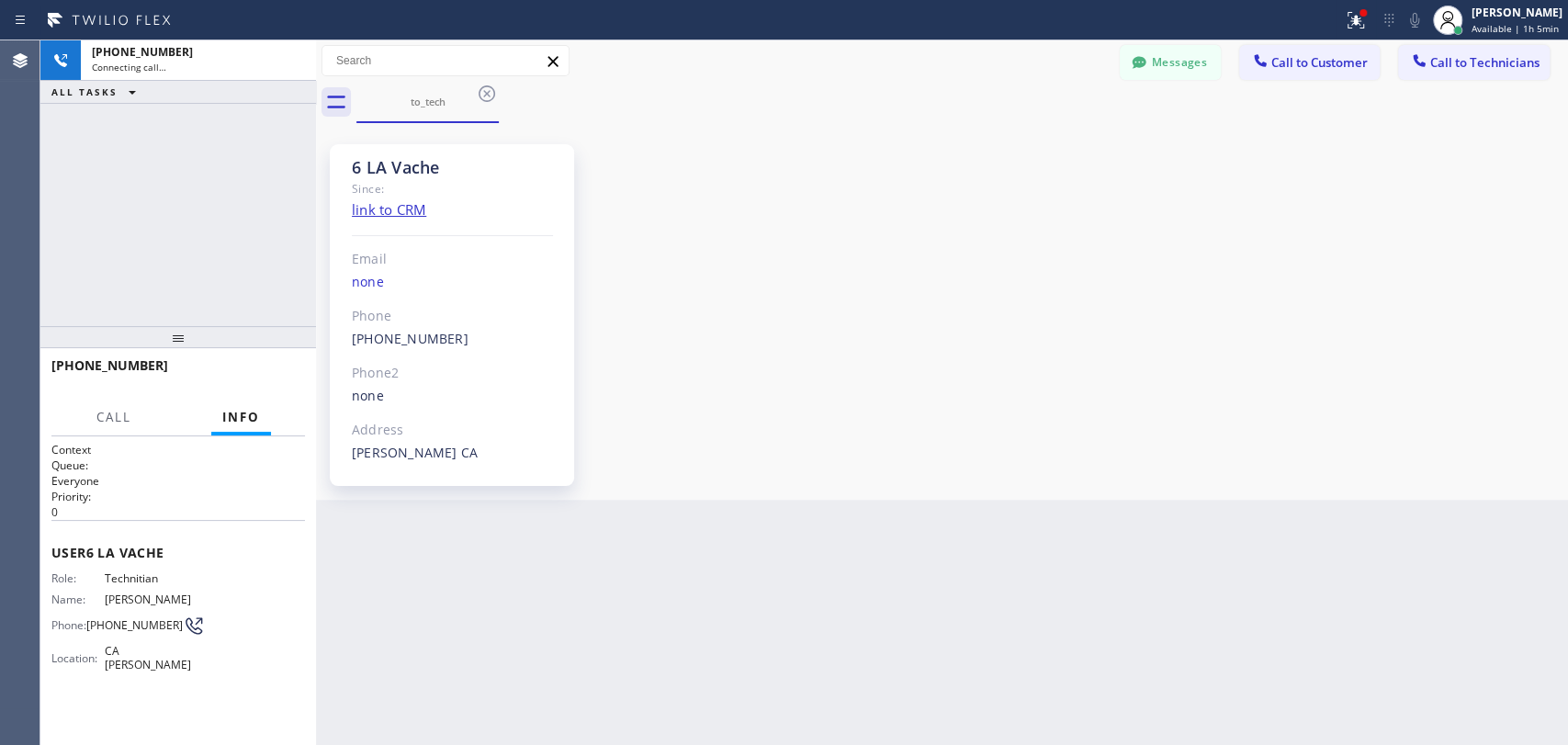
scroll to position [38169, 0]
drag, startPoint x: 355, startPoint y: 126, endPoint x: 355, endPoint y: 152, distance: 26.0
click at [356, 128] on div "6 LA Vache Since: link to CRM Email none Phone (818) 261-4699 Outbound call Tec…" at bounding box center [942, 311] width 1252 height 377
click at [355, 153] on div "6 LA Vache Since: link to CRM Email none Phone (818) 261-4699 Outbound call Tec…" at bounding box center [452, 315] width 244 height 342
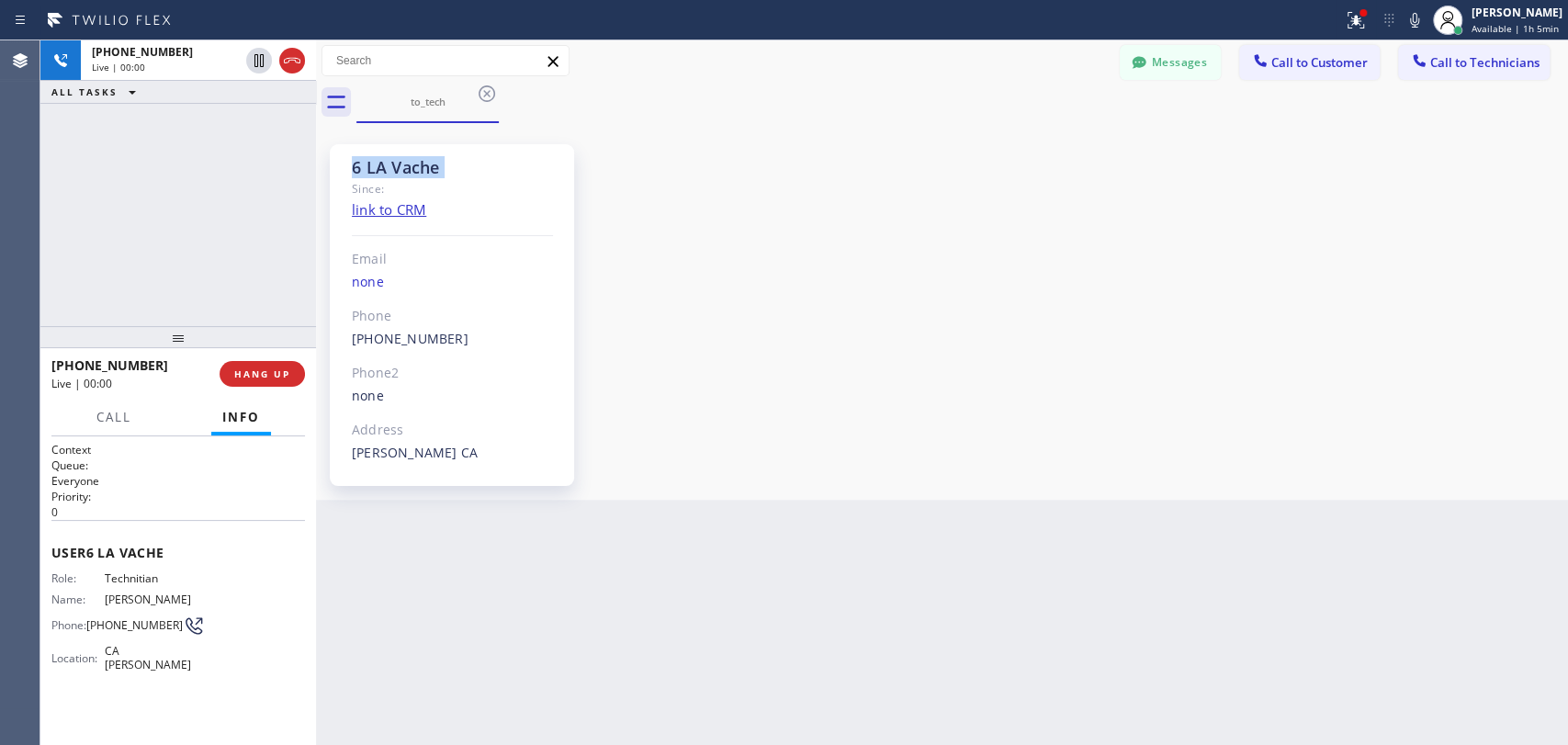
click at [355, 153] on div "6 LA Vache Since: link to CRM Email none Phone (818) 261-4699 Outbound call Tec…" at bounding box center [452, 315] width 244 height 342
click at [390, 161] on div "6 LA Vache" at bounding box center [452, 168] width 201 height 21
drag, startPoint x: 390, startPoint y: 161, endPoint x: 373, endPoint y: 162, distance: 17.0
click at [389, 161] on div "6 LA Vache" at bounding box center [452, 168] width 201 height 21
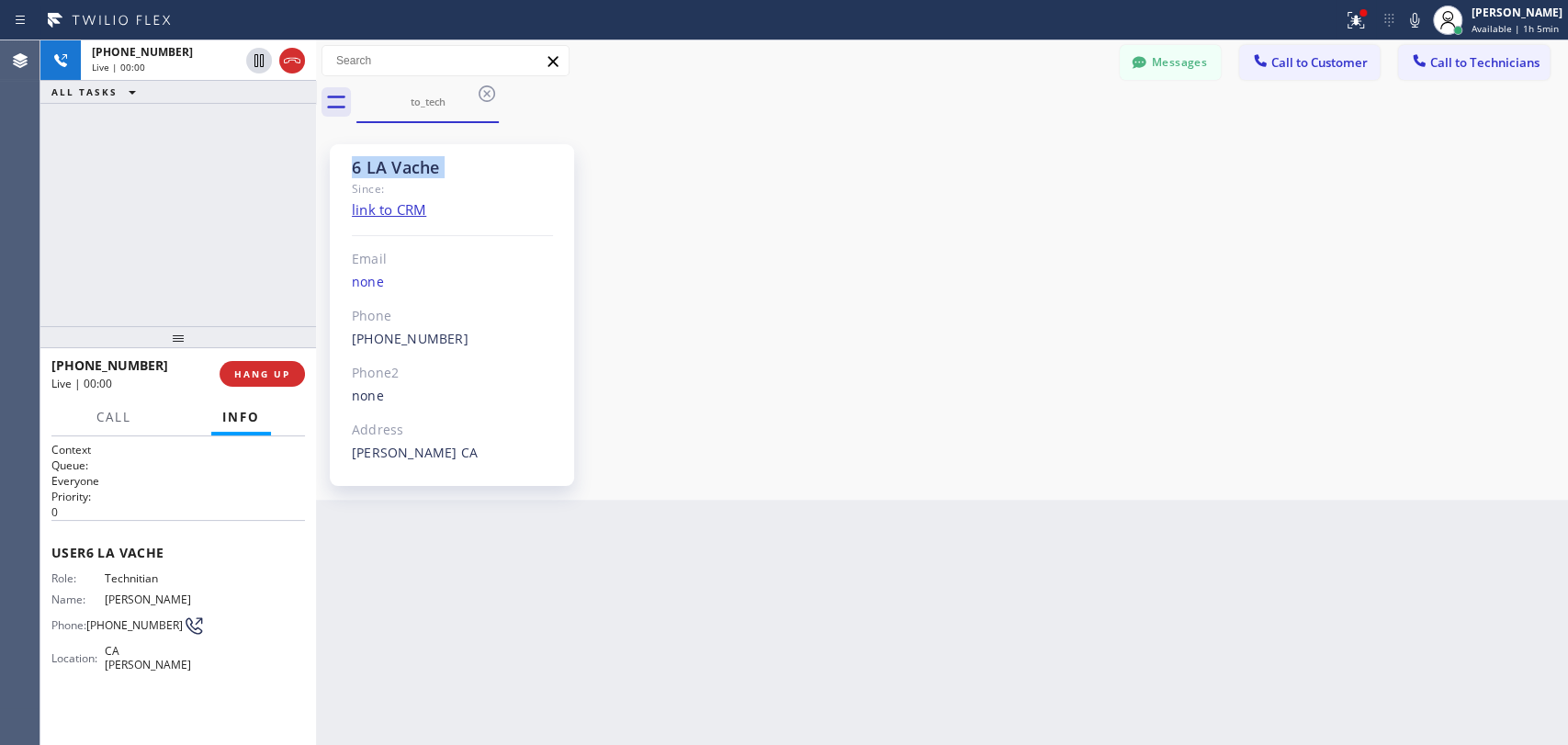
click at [371, 163] on div "6 LA Vache" at bounding box center [452, 168] width 201 height 21
click at [246, 370] on span "HANG UP" at bounding box center [263, 373] width 56 height 13
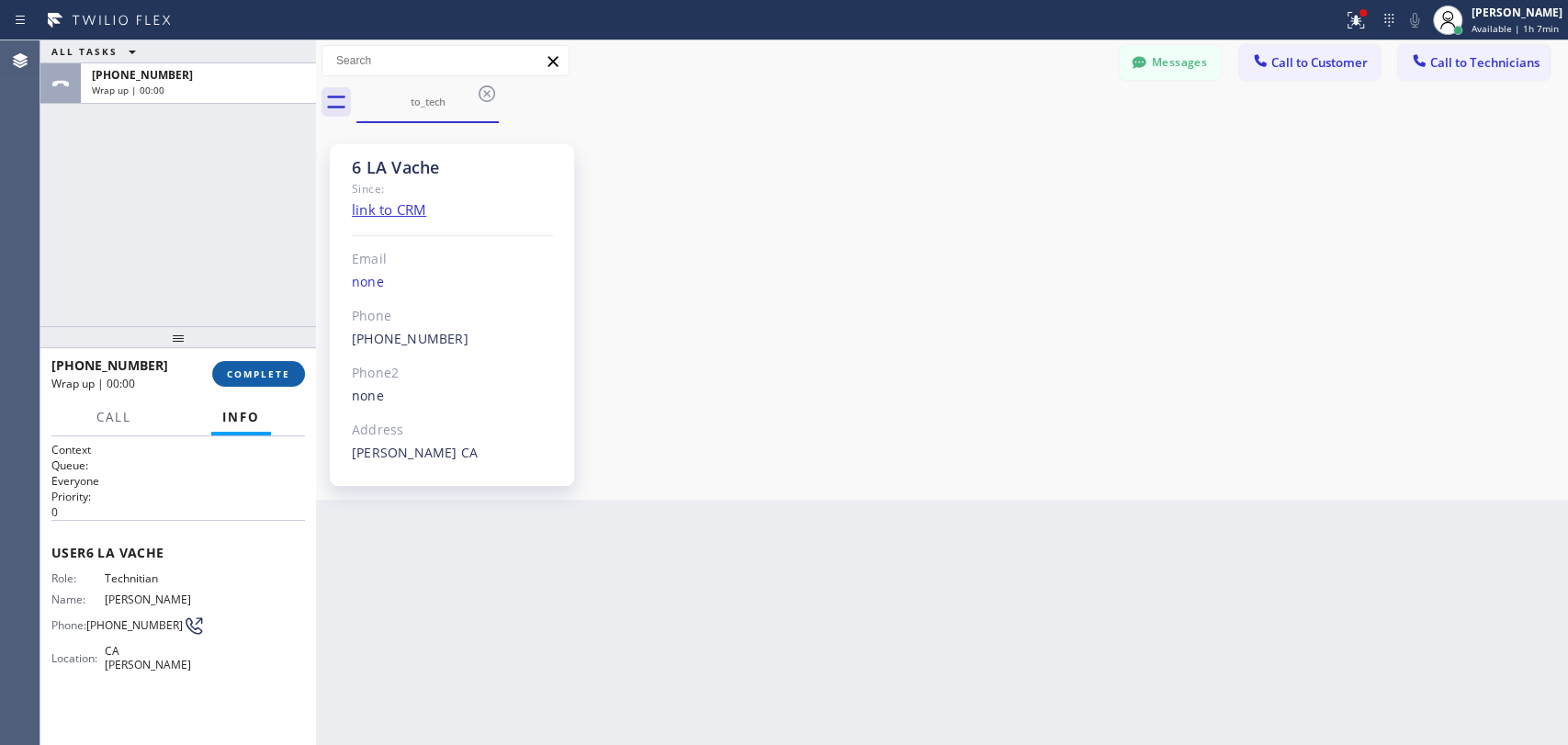
click at [246, 370] on span "COMPLETE" at bounding box center [258, 373] width 63 height 13
click at [243, 356] on div "+18182614699 Wrap up | 00:00 COMPLETE" at bounding box center [178, 374] width 253 height 48
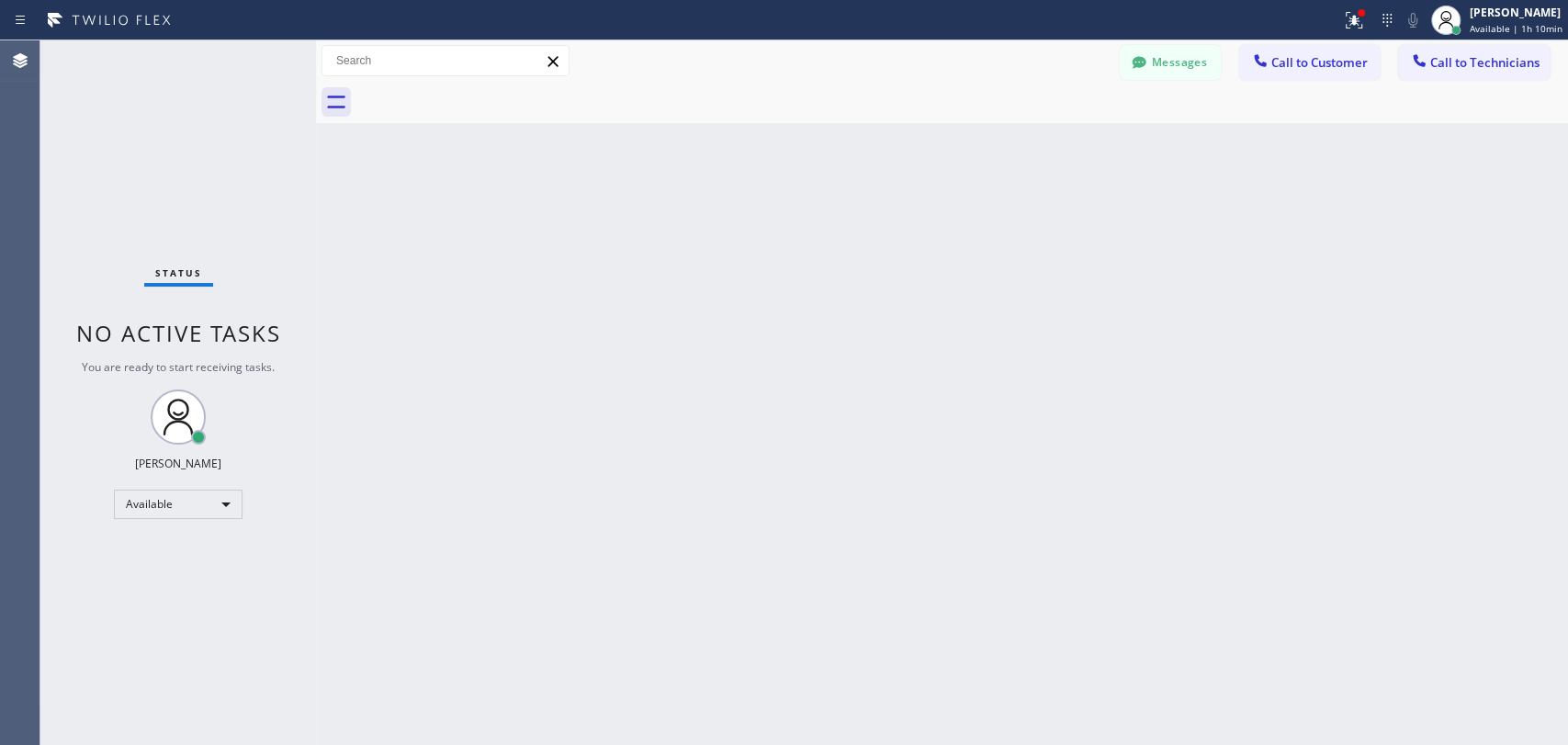
drag, startPoint x: 1148, startPoint y: 72, endPoint x: 598, endPoint y: 241, distance: 575.4
click at [1148, 70] on div at bounding box center [1139, 64] width 22 height 22
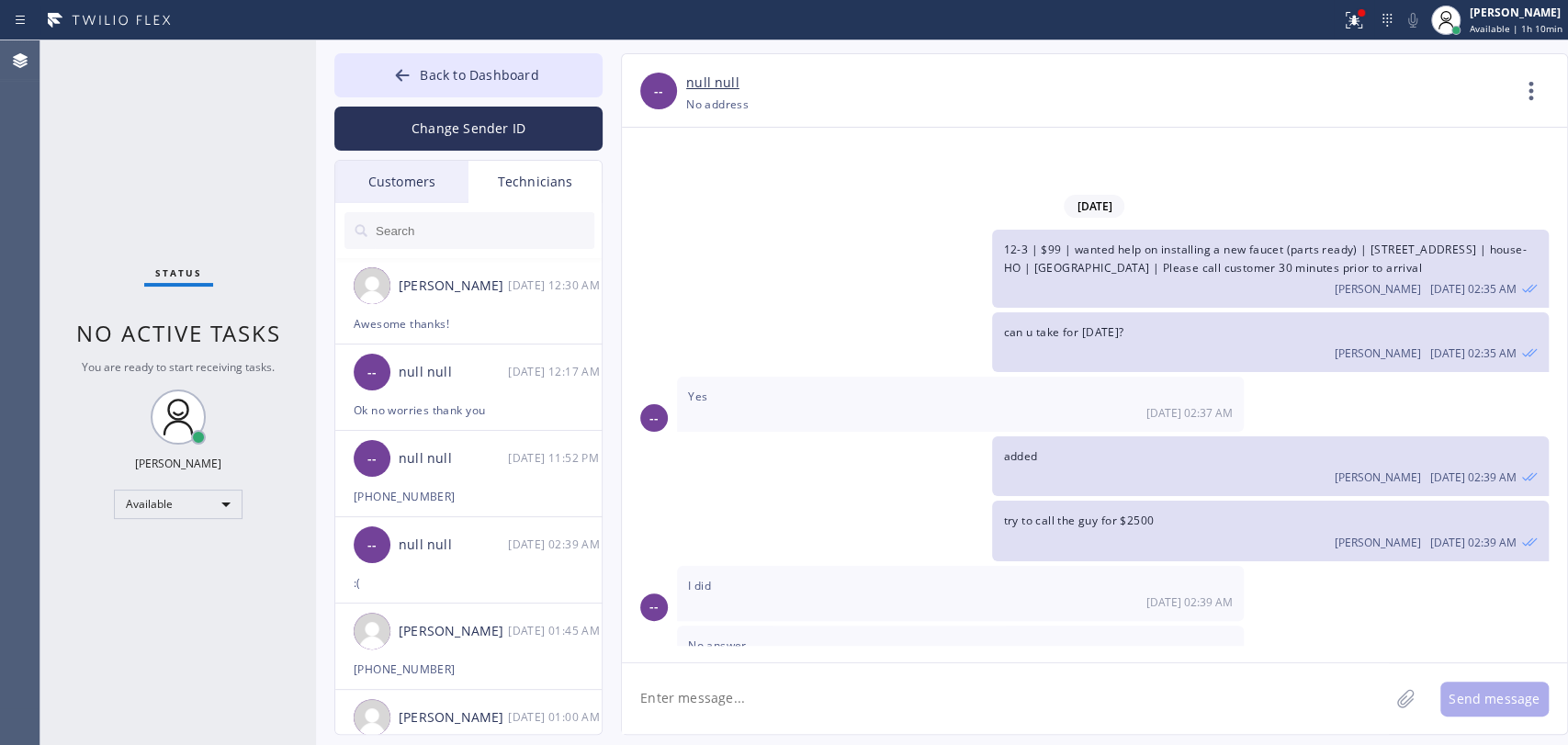
click at [546, 243] on input "text" at bounding box center [484, 231] width 220 height 37
click at [546, 242] on input "text" at bounding box center [484, 231] width 220 height 37
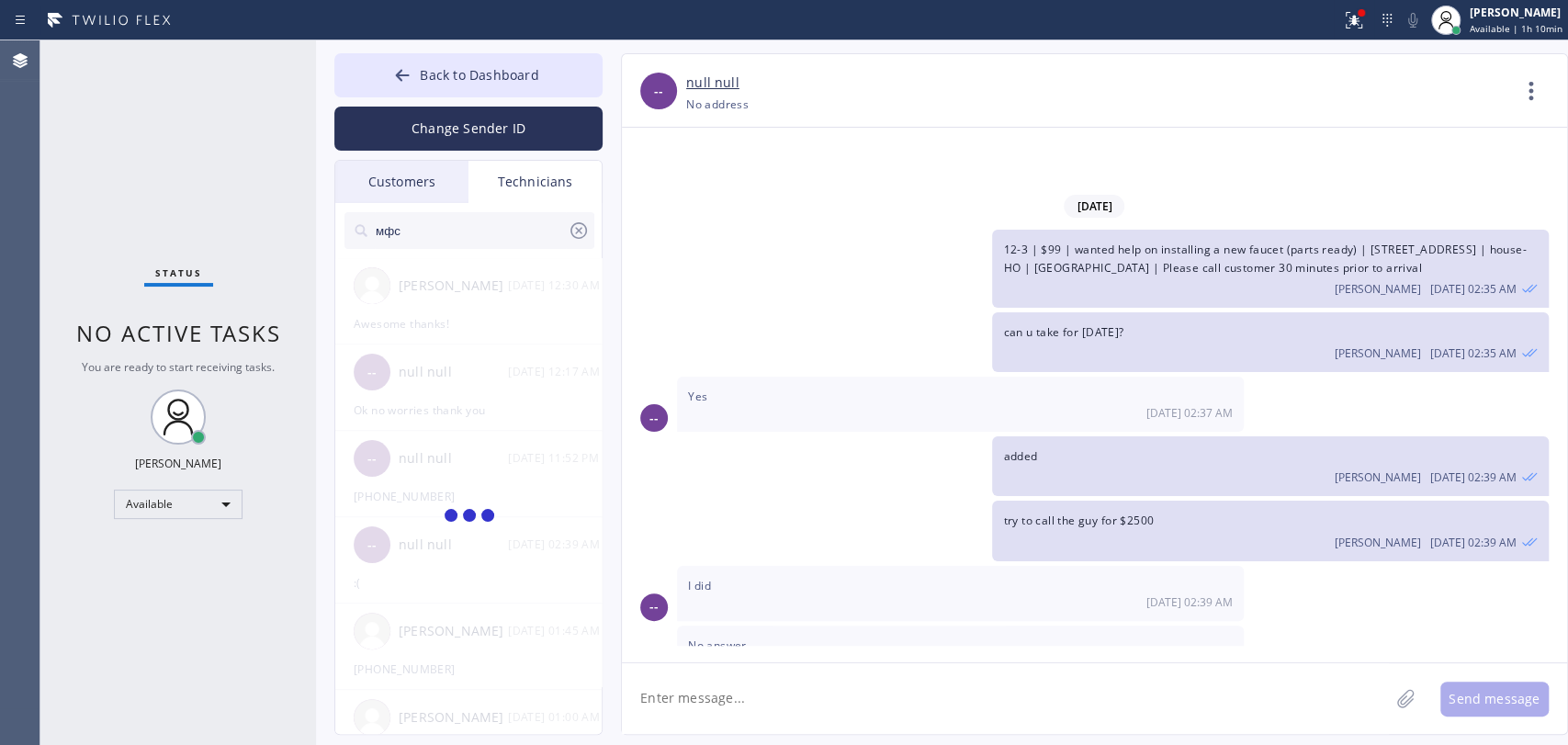
click at [537, 239] on input "мфс" at bounding box center [470, 231] width 194 height 37
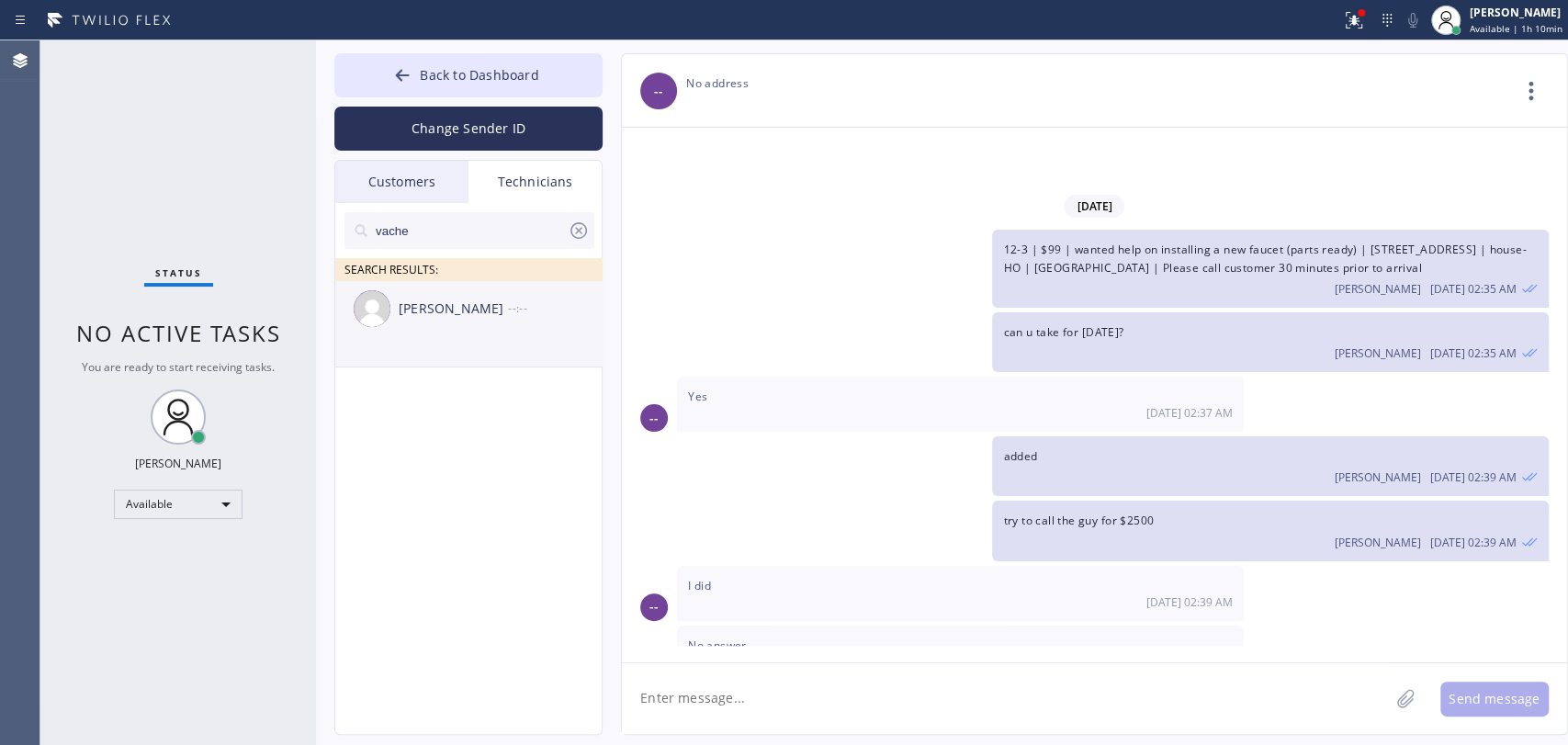
type input "vache"
click at [410, 315] on div "Vache Katabyan" at bounding box center [454, 310] width 109 height 21
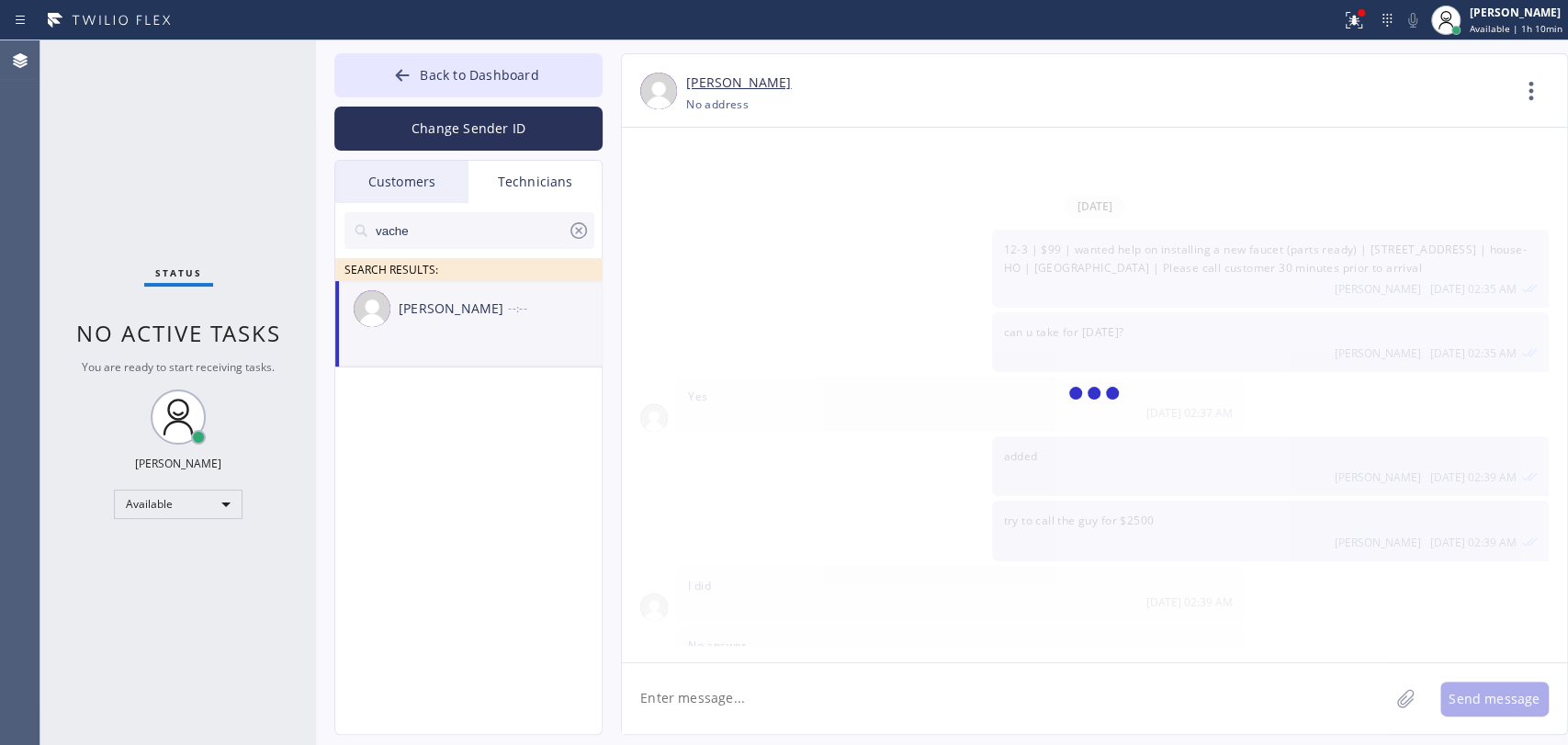
click at [714, 672] on textarea at bounding box center [1005, 698] width 767 height 71
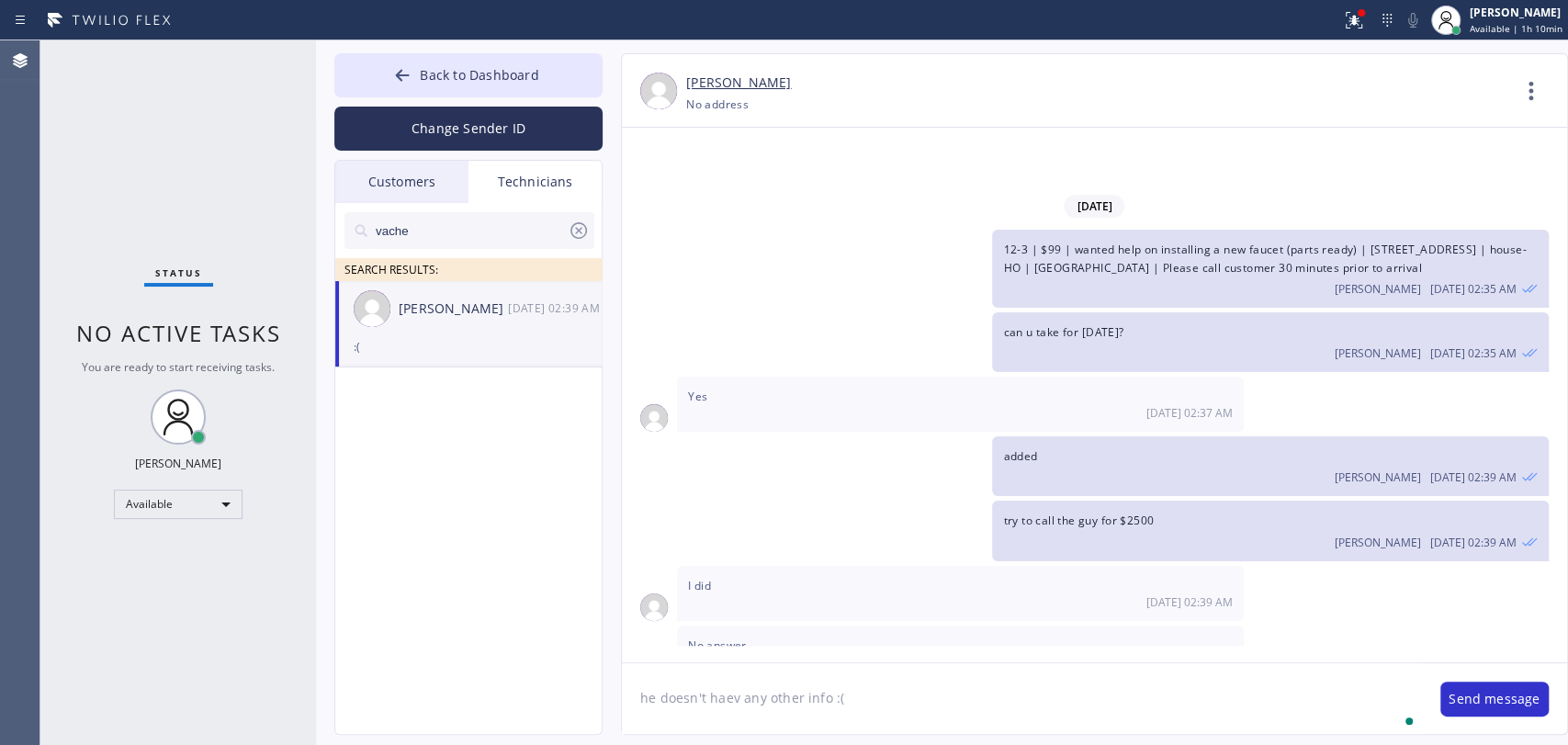
type textarea "he doesn't haev any other info :("
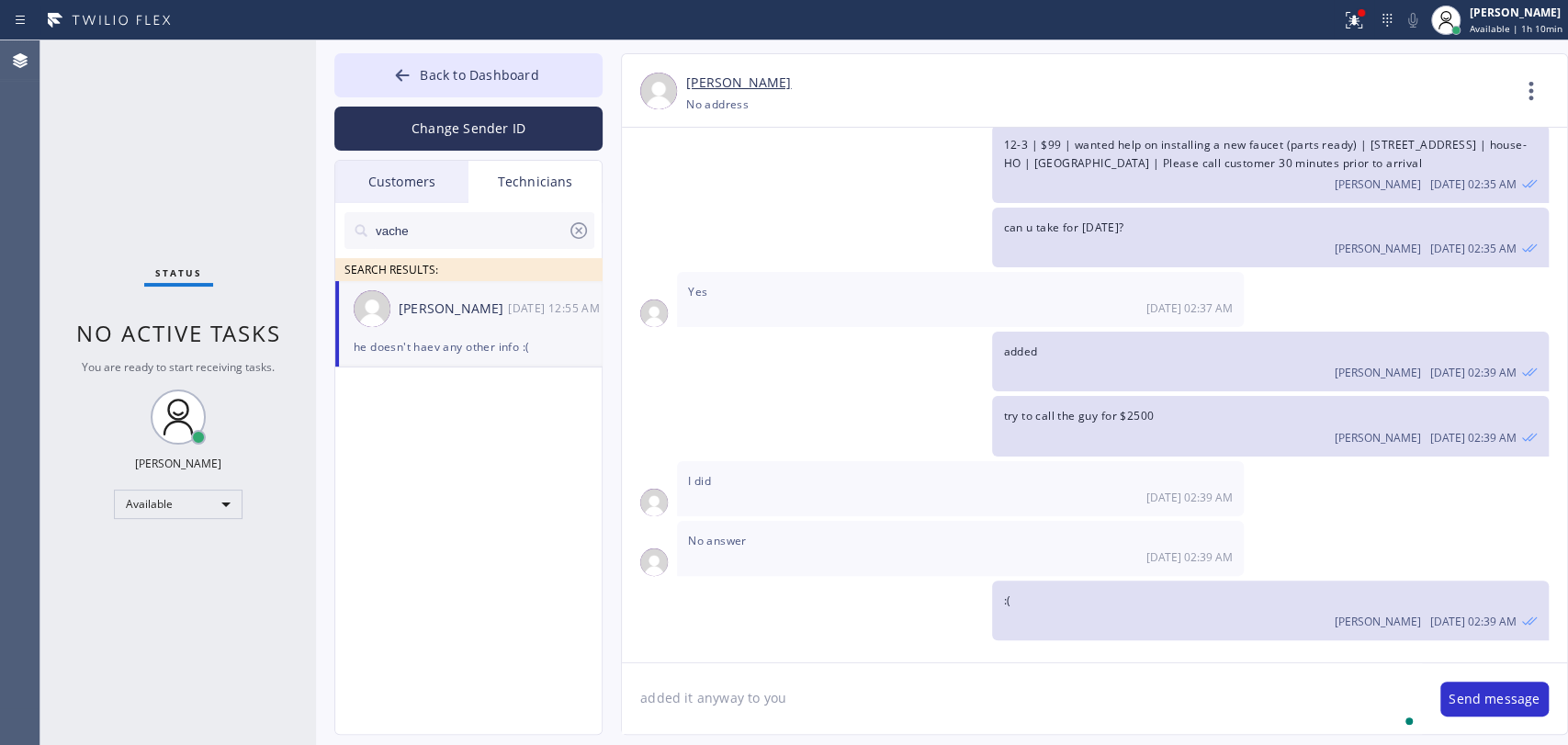
type textarea "added it anyway to you"
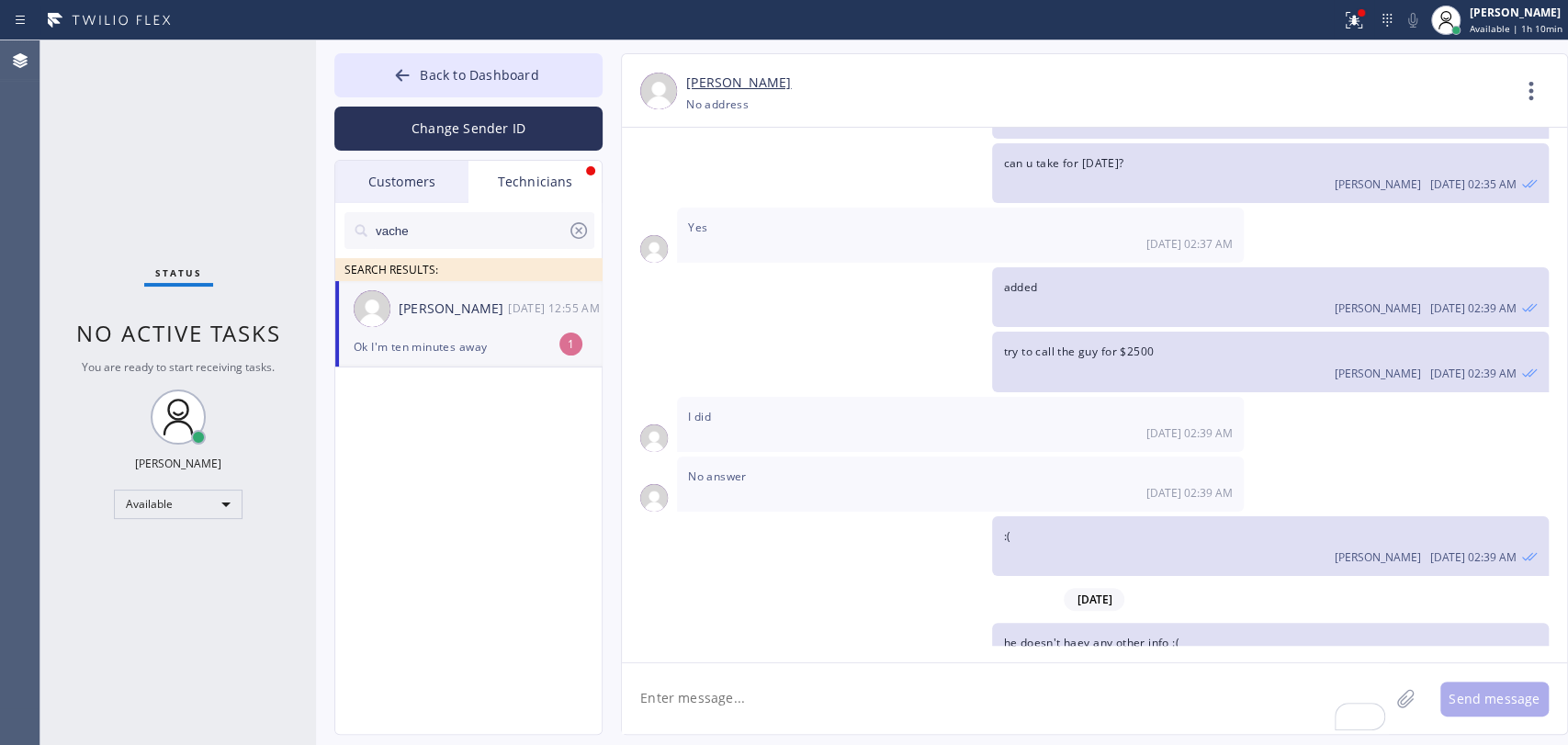
scroll to position [38398, 0]
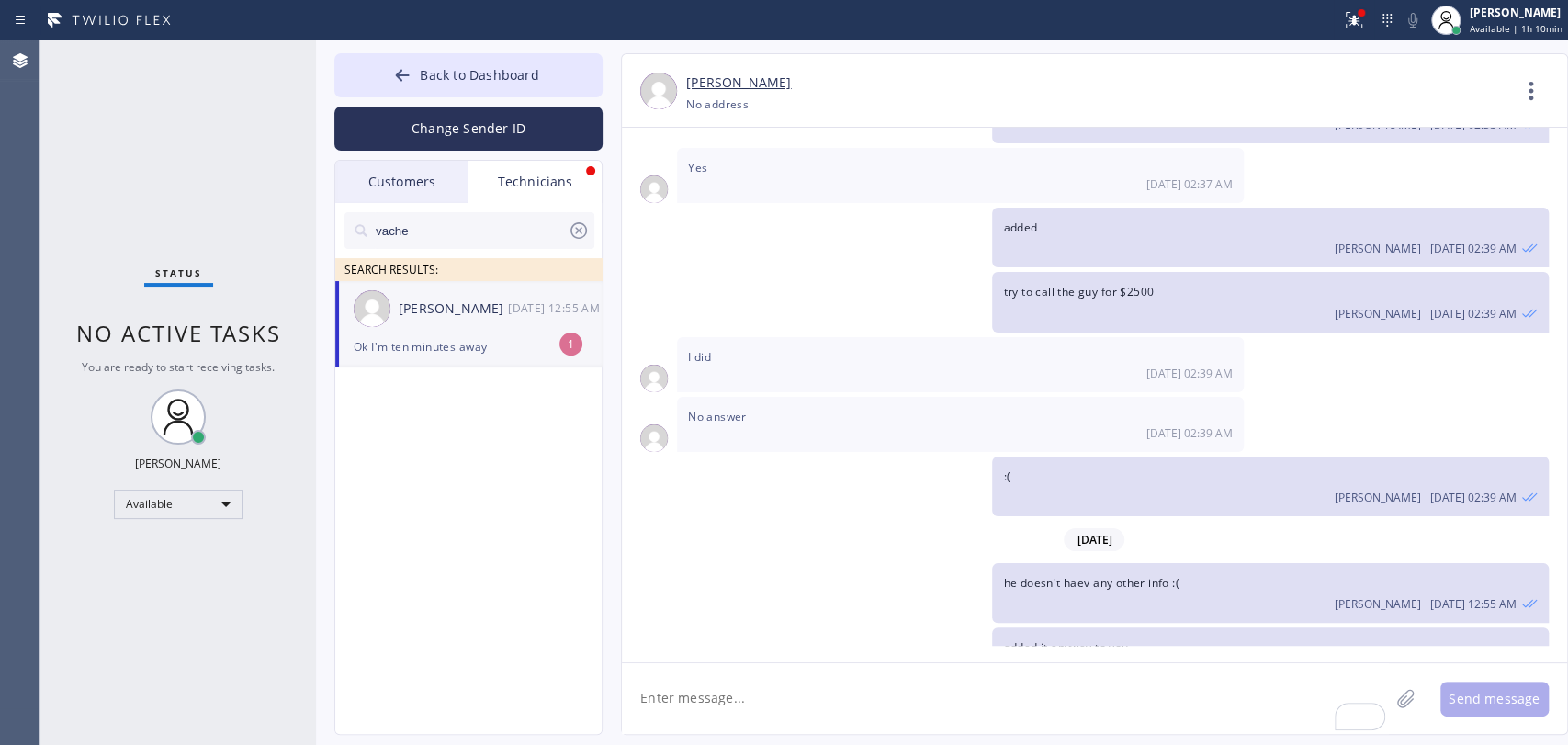
click at [522, 336] on div "Ok I'm ten minutes away" at bounding box center [468, 347] width 230 height 21
click at [137, 189] on div "Status No active tasks You are ready to start receiving tasks. [PERSON_NAME] Av…" at bounding box center [178, 393] width 275 height 705
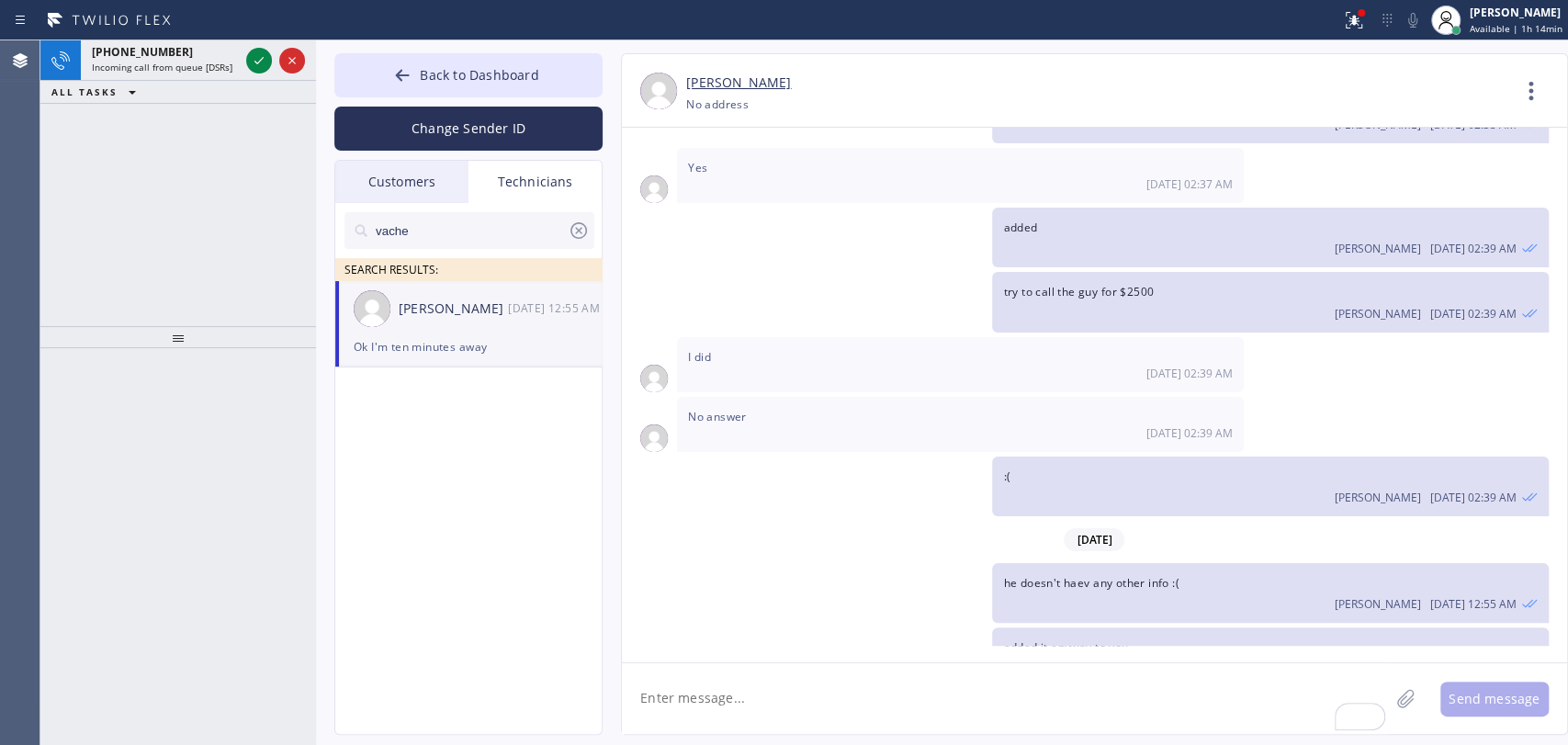
click at [128, 44] on span "[PHONE_NUMBER]" at bounding box center [142, 52] width 101 height 16
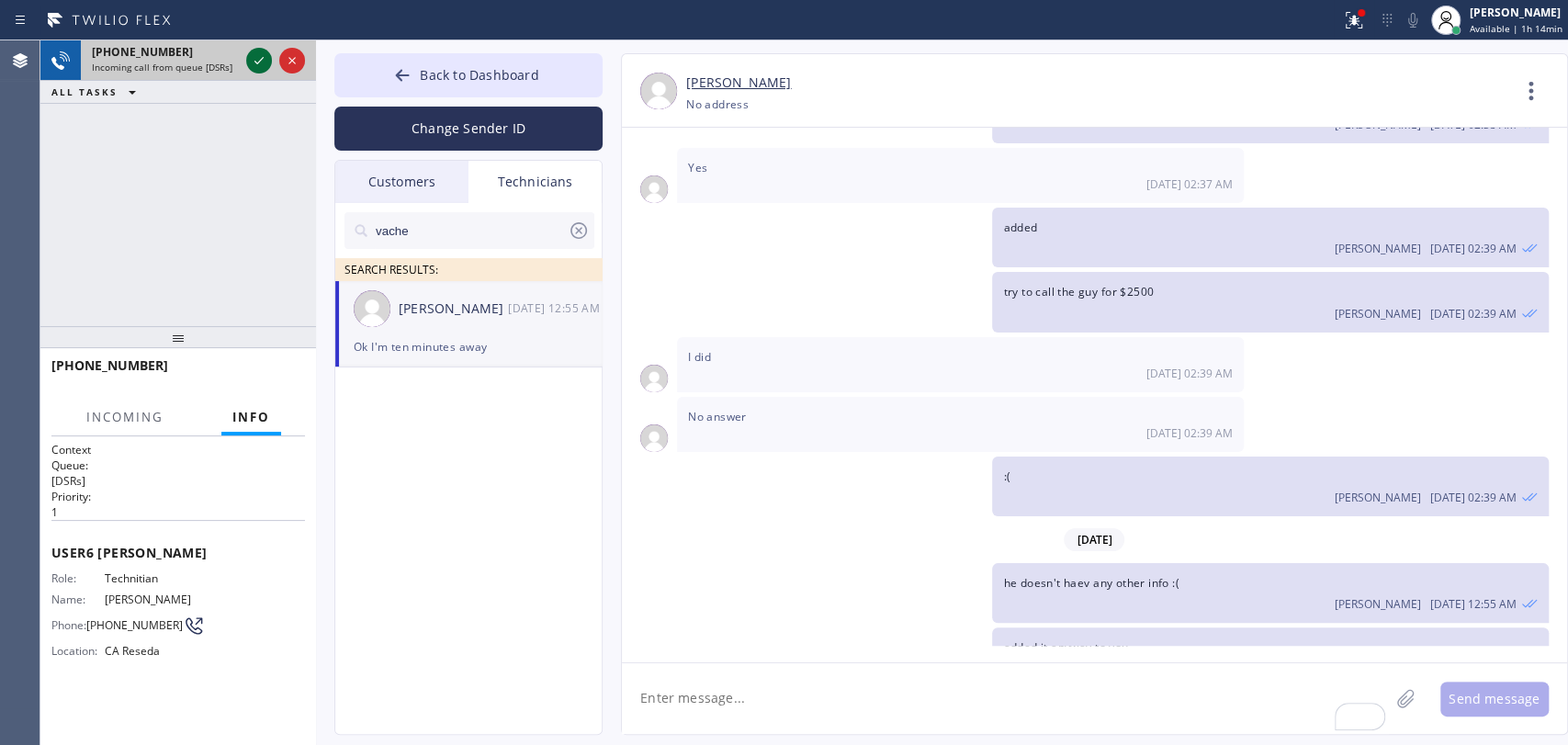
click at [265, 63] on icon at bounding box center [259, 60] width 22 height 22
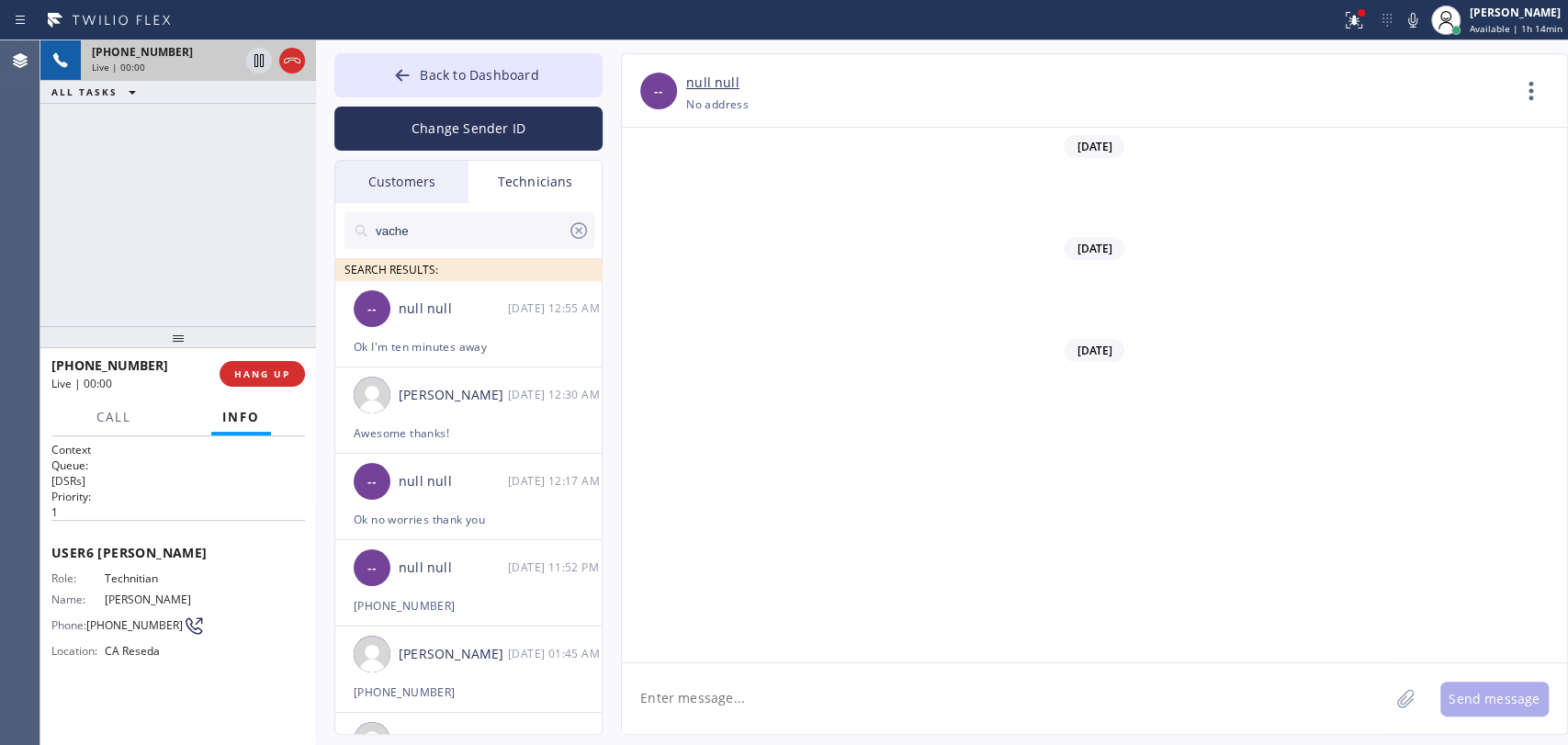
scroll to position [143716, 0]
click at [469, 81] on span "Back to Dashboard" at bounding box center [479, 75] width 119 height 18
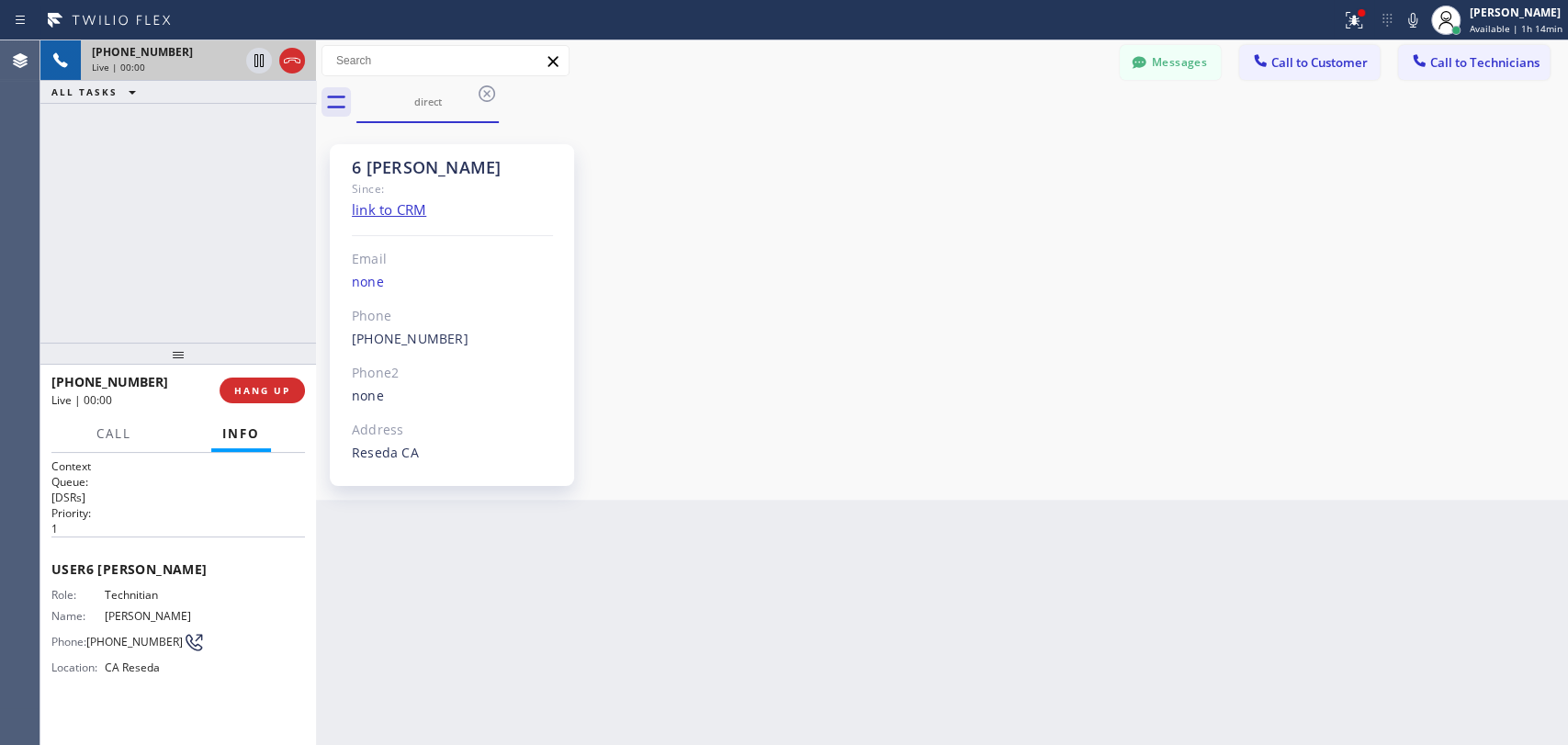
drag, startPoint x: 220, startPoint y: 331, endPoint x: 214, endPoint y: 348, distance: 18.0
click at [214, 348] on div at bounding box center [178, 354] width 275 height 22
click at [200, 348] on div at bounding box center [178, 354] width 275 height 22
drag, startPoint x: 367, startPoint y: 167, endPoint x: 458, endPoint y: 172, distance: 91.1
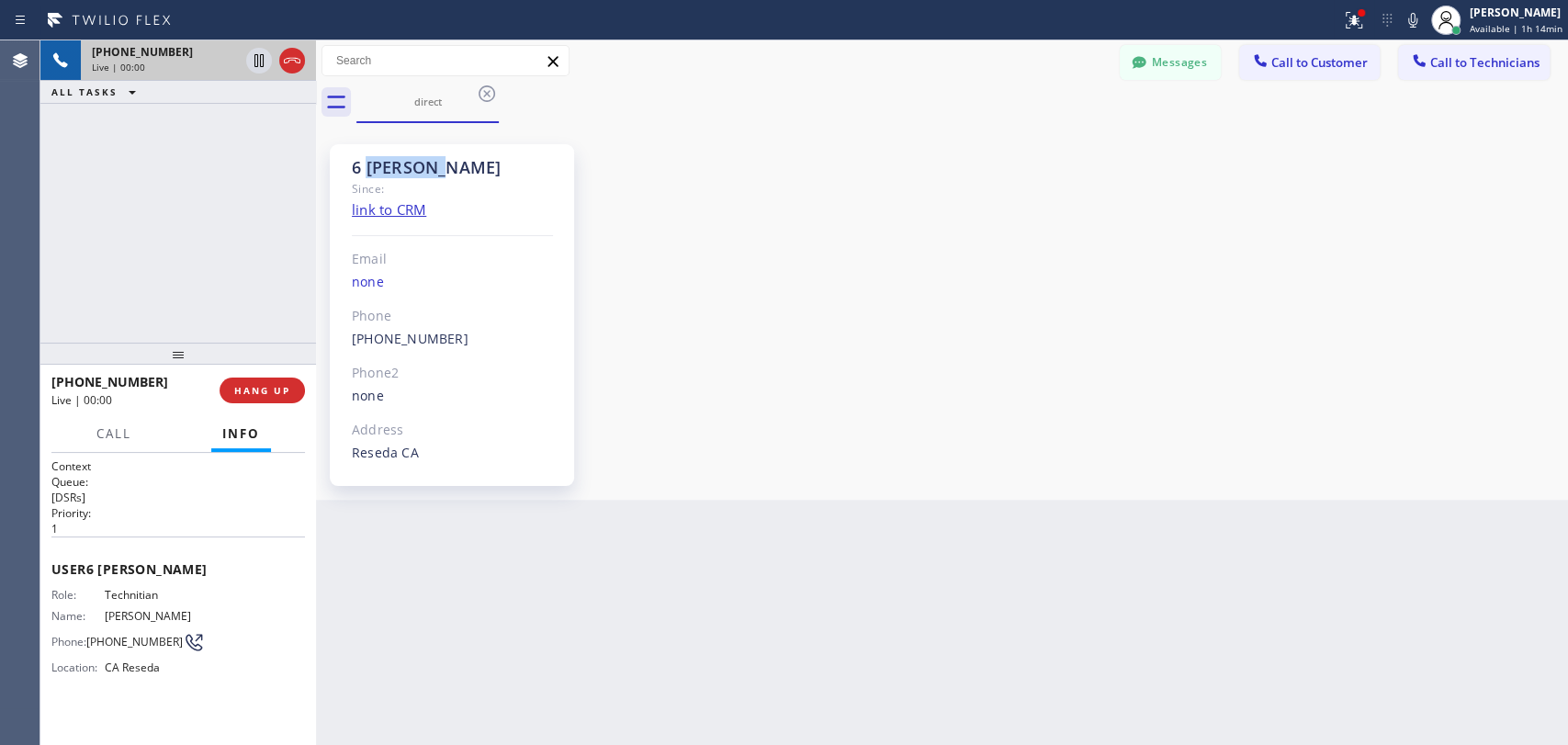
click at [458, 172] on div "6 [PERSON_NAME]" at bounding box center [452, 168] width 201 height 21
drag, startPoint x: 458, startPoint y: 172, endPoint x: 285, endPoint y: 173, distance: 173.0
click at [285, 173] on div "+18189669606 Live | 00:00 ALL TASKS ALL TASKS ACTIVE TASKS TASKS IN WRAP UP +18…" at bounding box center [804, 393] width 1527 height 705
click at [285, 173] on div "+18189669606 Live | 00:00 ALL TASKS ALL TASKS ACTIVE TASKS TASKS IN WRAP UP" at bounding box center [178, 192] width 275 height 302
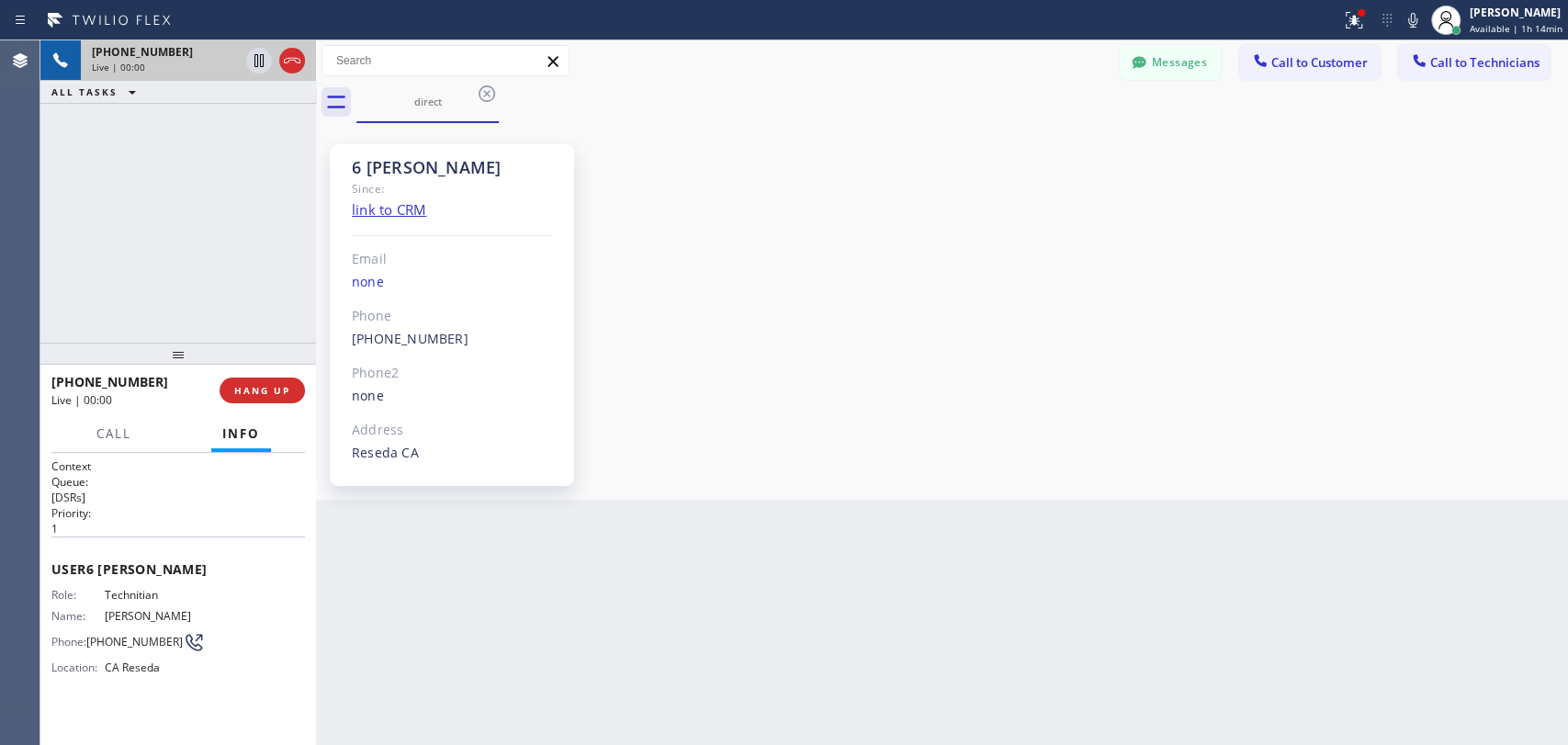
drag, startPoint x: 301, startPoint y: 167, endPoint x: 421, endPoint y: 171, distance: 120.1
click at [421, 171] on div "+18189669606 Live | 00:00 ALL TASKS ALL TASKS ACTIVE TASKS TASKS IN WRAP UP +18…" at bounding box center [804, 393] width 1527 height 705
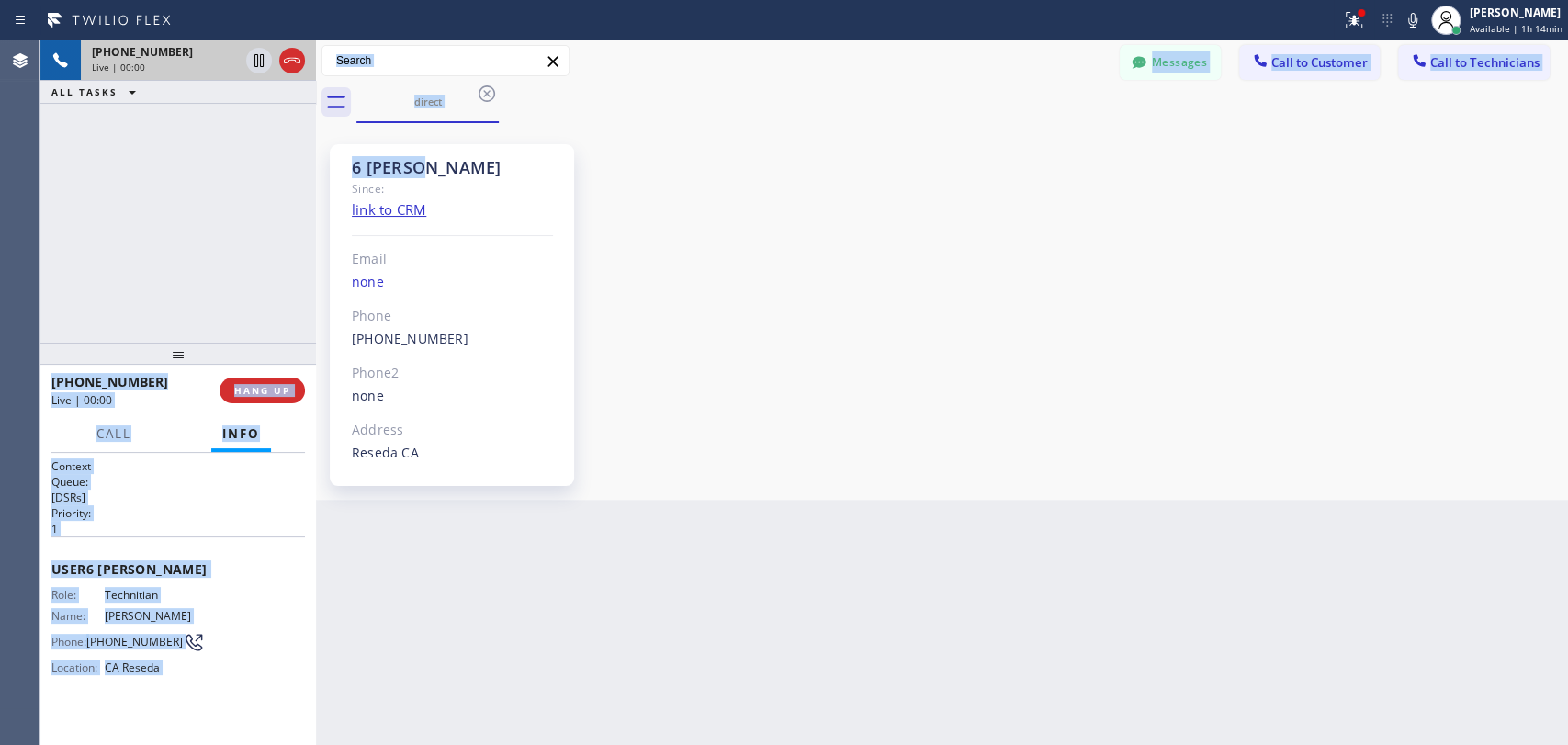
click at [421, 171] on div "6 [PERSON_NAME]" at bounding box center [452, 168] width 201 height 21
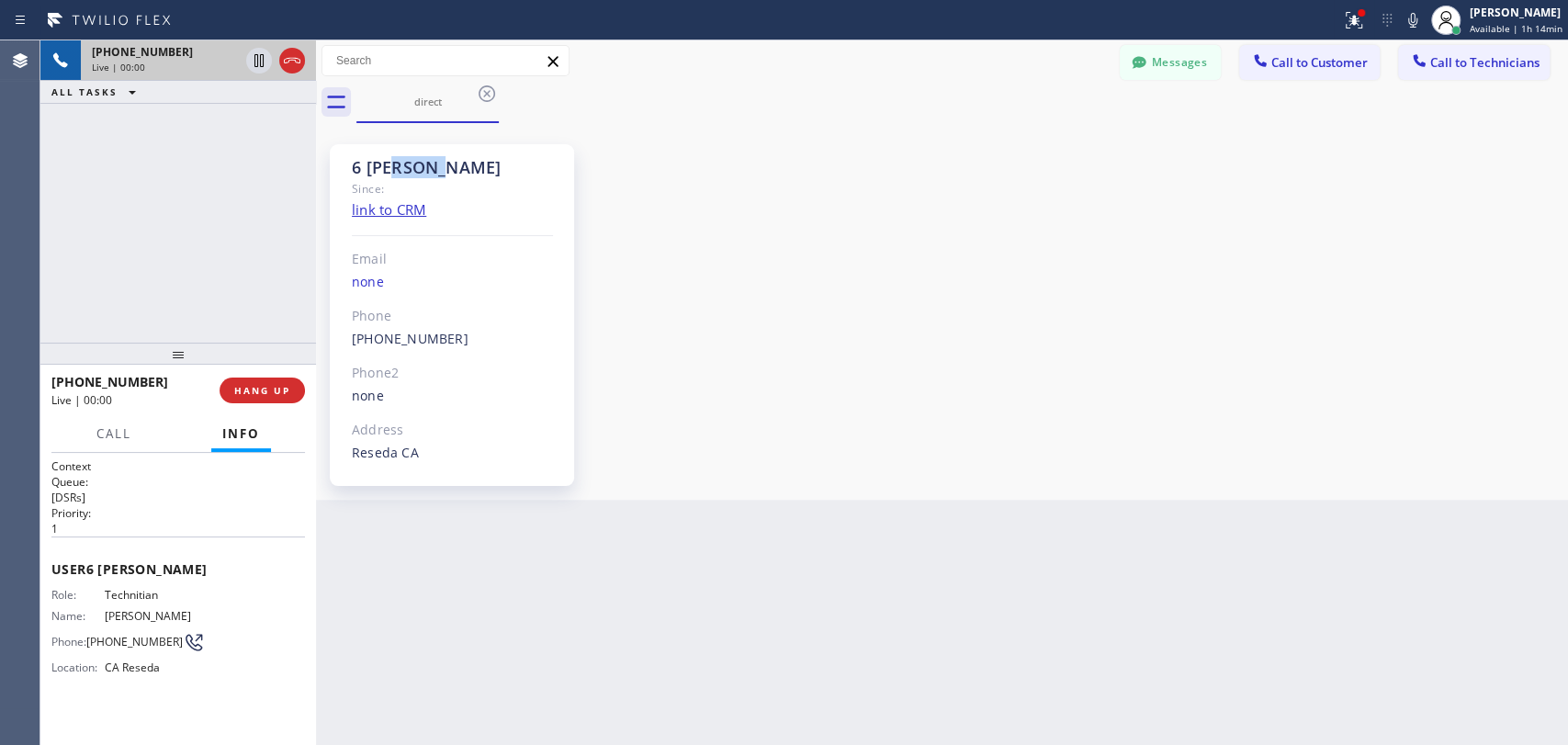
click at [421, 171] on div "6 [PERSON_NAME]" at bounding box center [452, 168] width 201 height 21
click at [367, 174] on div "6 [PERSON_NAME]" at bounding box center [452, 168] width 201 height 21
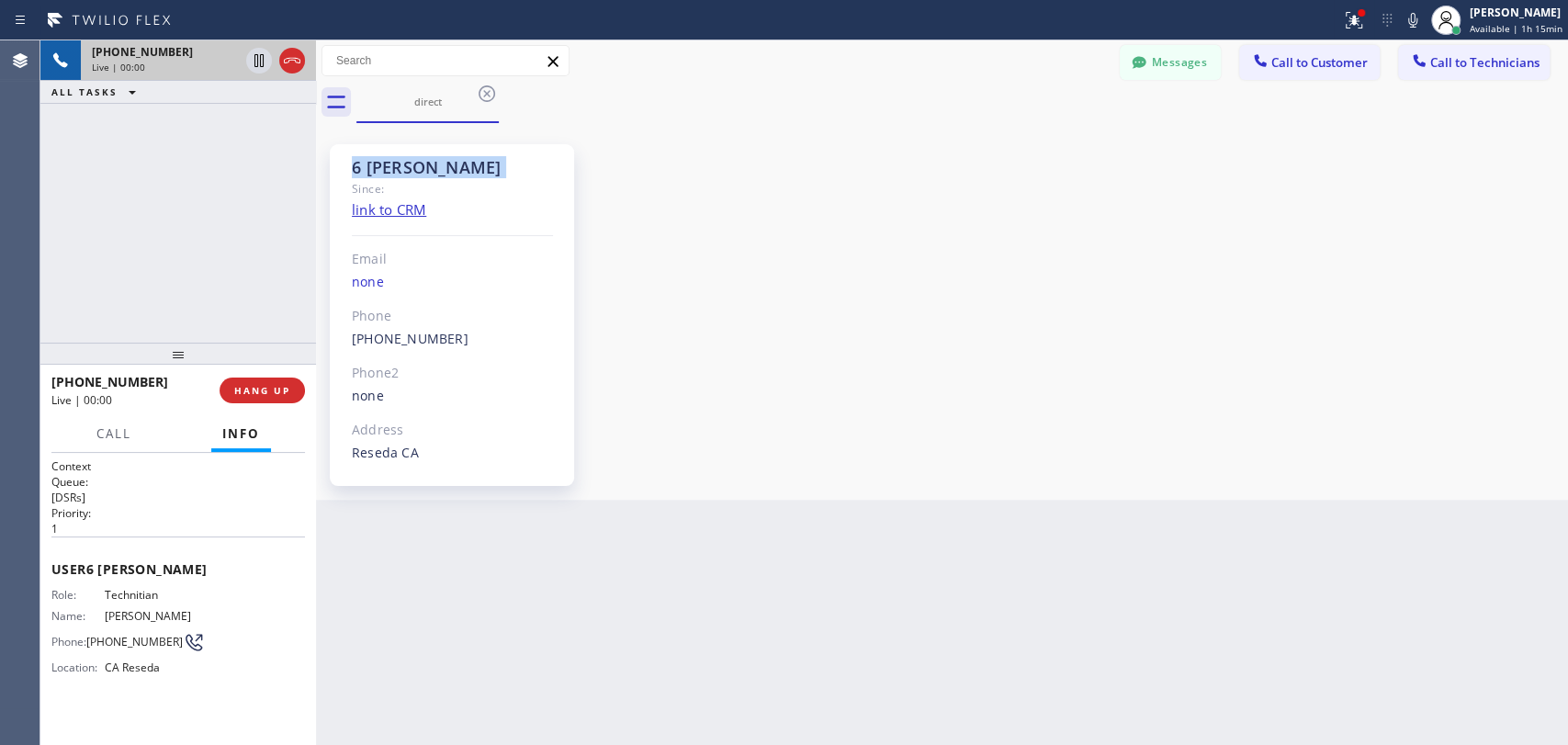
click at [367, 174] on div "6 [PERSON_NAME]" at bounding box center [452, 168] width 201 height 21
click at [376, 165] on div "6 [PERSON_NAME]" at bounding box center [452, 168] width 201 height 21
drag, startPoint x: 433, startPoint y: 100, endPoint x: 473, endPoint y: 94, distance: 40.4
click at [434, 99] on div "direct" at bounding box center [427, 101] width 138 height 14
click at [479, 93] on icon at bounding box center [487, 93] width 22 height 22
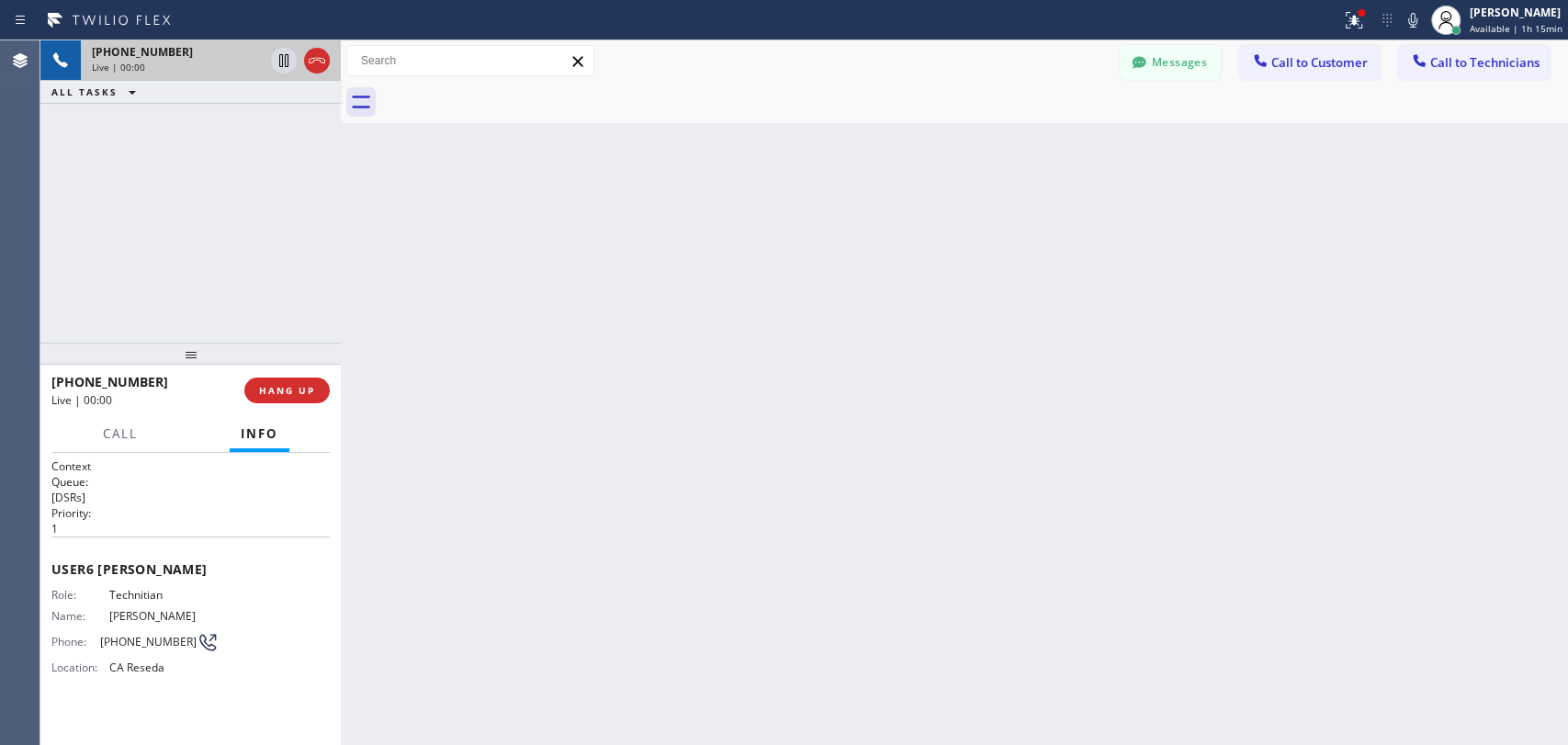
drag, startPoint x: 311, startPoint y: 168, endPoint x: 327, endPoint y: 171, distance: 16.3
click at [341, 171] on div at bounding box center [341, 393] width 0 height 705
click at [232, 93] on div "ALL TASKS ALL TASKS ACTIVE TASKS TASKS IN WRAP UP" at bounding box center [186, 93] width 291 height 23
click at [940, 573] on div "Back to Dashboard Change Sender ID Customers Technicians EM [PERSON_NAME] [DATE…" at bounding box center [950, 393] width 1236 height 705
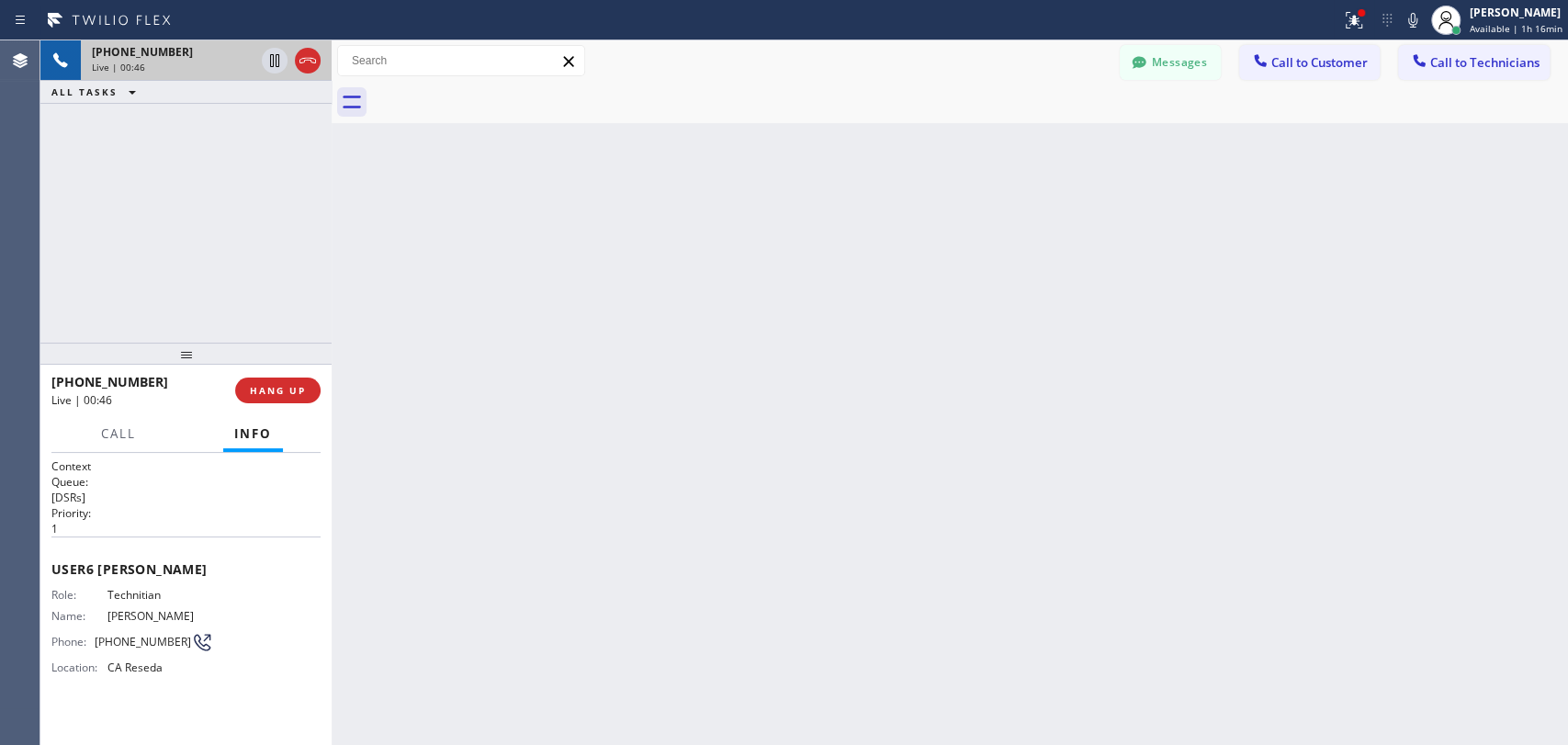
click at [416, 419] on div "Back to Dashboard Change Sender ID Customers Technicians EM [PERSON_NAME] [DATE…" at bounding box center [950, 393] width 1236 height 705
click at [327, 151] on div at bounding box center [327, 393] width 0 height 705
drag, startPoint x: 328, startPoint y: 222, endPoint x: 339, endPoint y: 223, distance: 11.0
click at [327, 222] on div at bounding box center [327, 393] width 0 height 705
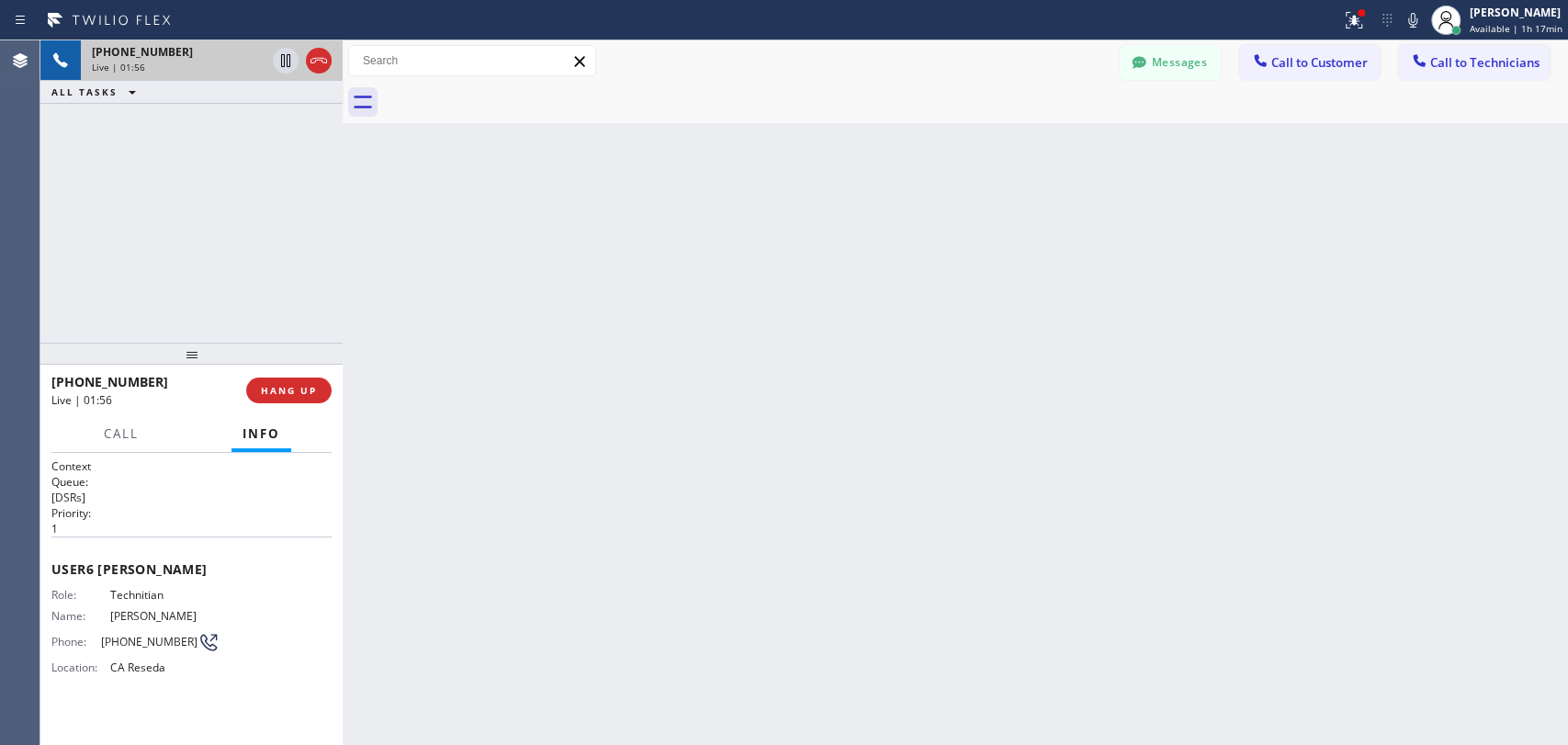
drag, startPoint x: 339, startPoint y: 223, endPoint x: 8, endPoint y: 258, distance: 332.8
click at [343, 229] on div at bounding box center [343, 393] width 0 height 705
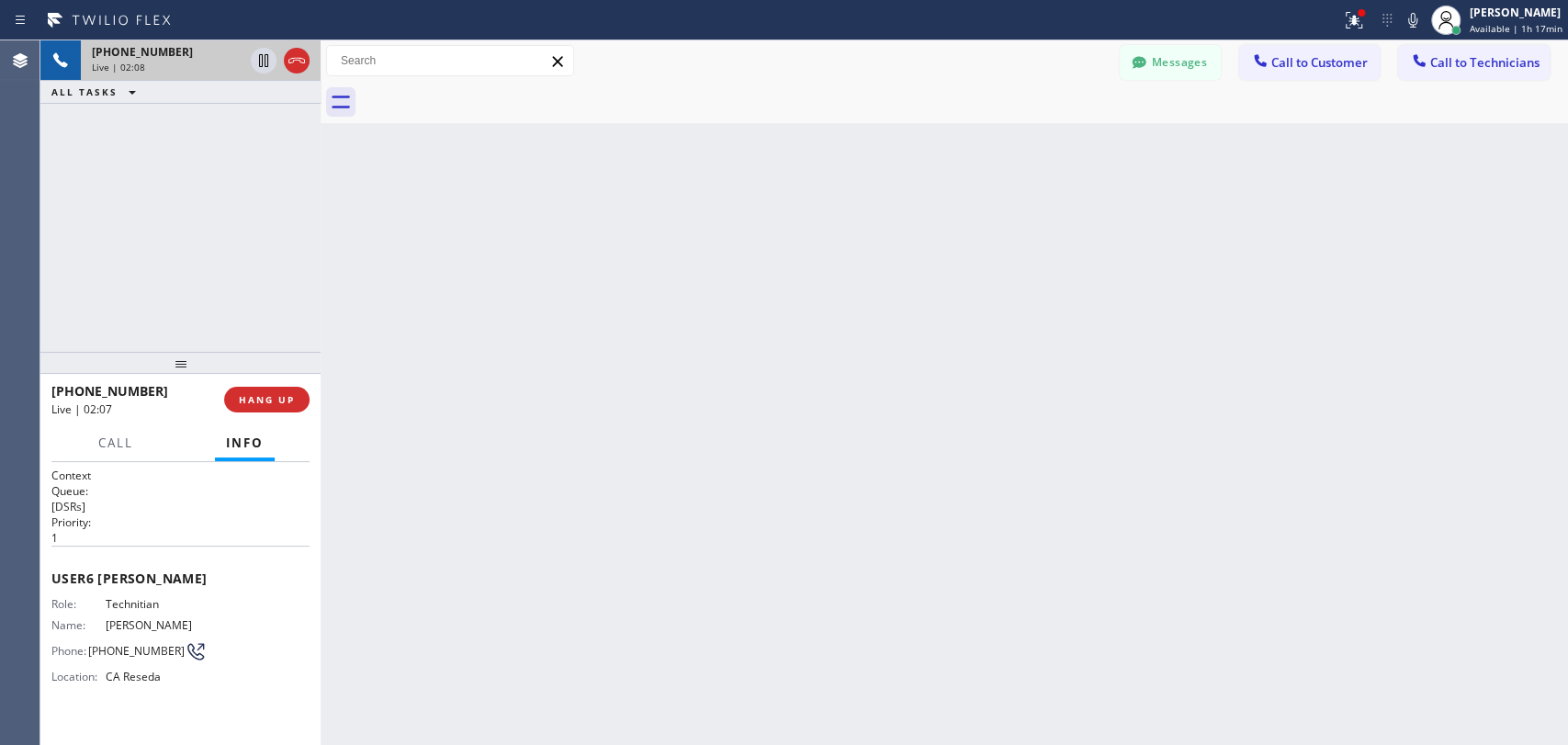
drag, startPoint x: 174, startPoint y: 357, endPoint x: 173, endPoint y: 367, distance: 10.0
click at [173, 367] on div at bounding box center [181, 362] width 280 height 22
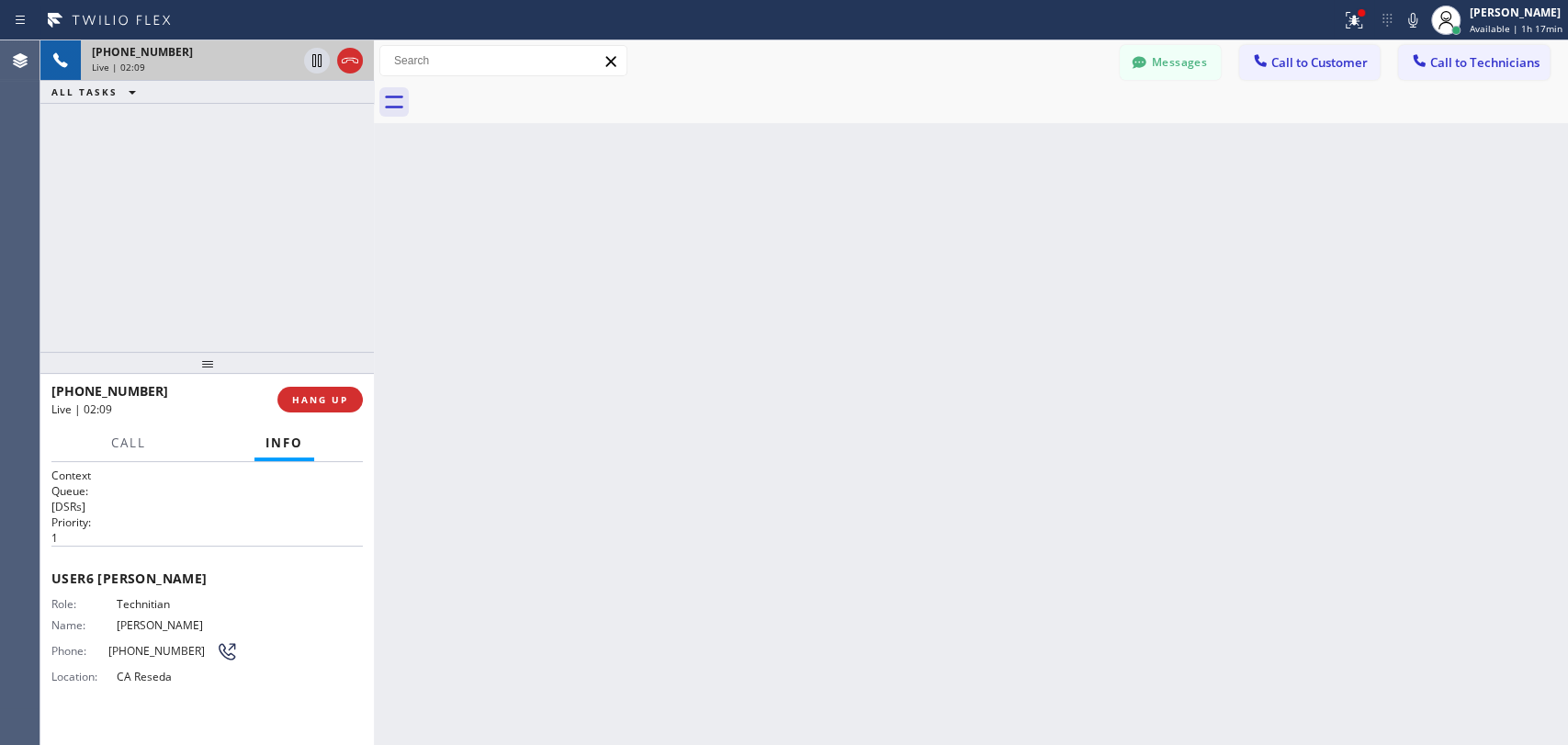
drag, startPoint x: 324, startPoint y: 267, endPoint x: 383, endPoint y: 268, distance: 59.0
click at [374, 268] on div at bounding box center [374, 393] width 0 height 705
click at [387, 274] on div at bounding box center [387, 393] width 0 height 705
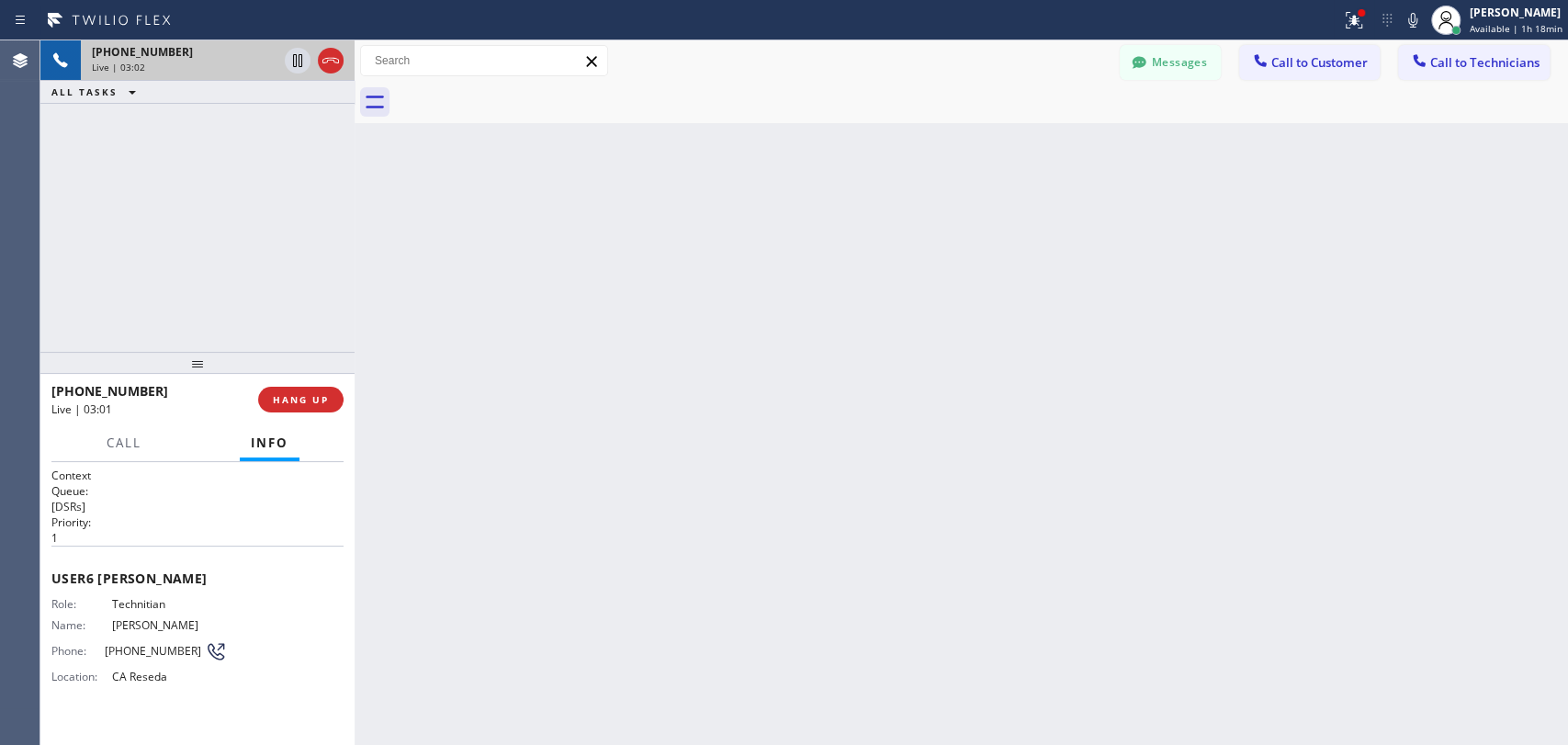
drag, startPoint x: 353, startPoint y: 162, endPoint x: 187, endPoint y: 3, distance: 229.9
click at [354, 164] on div at bounding box center [354, 393] width 0 height 705
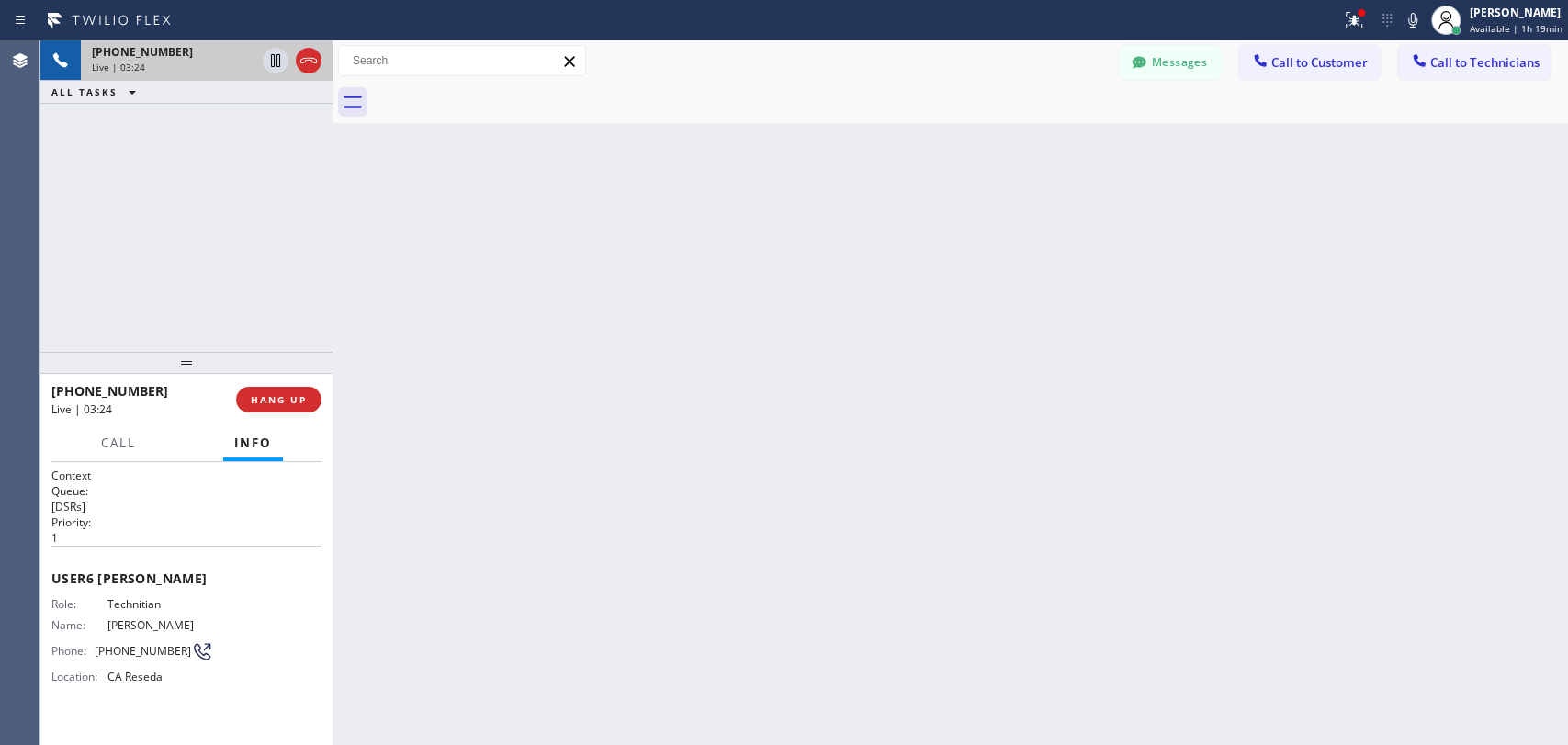
scroll to position [144052, 0]
click at [115, 459] on div at bounding box center [118, 460] width 57 height 4
click at [116, 453] on button "Call" at bounding box center [118, 443] width 57 height 36
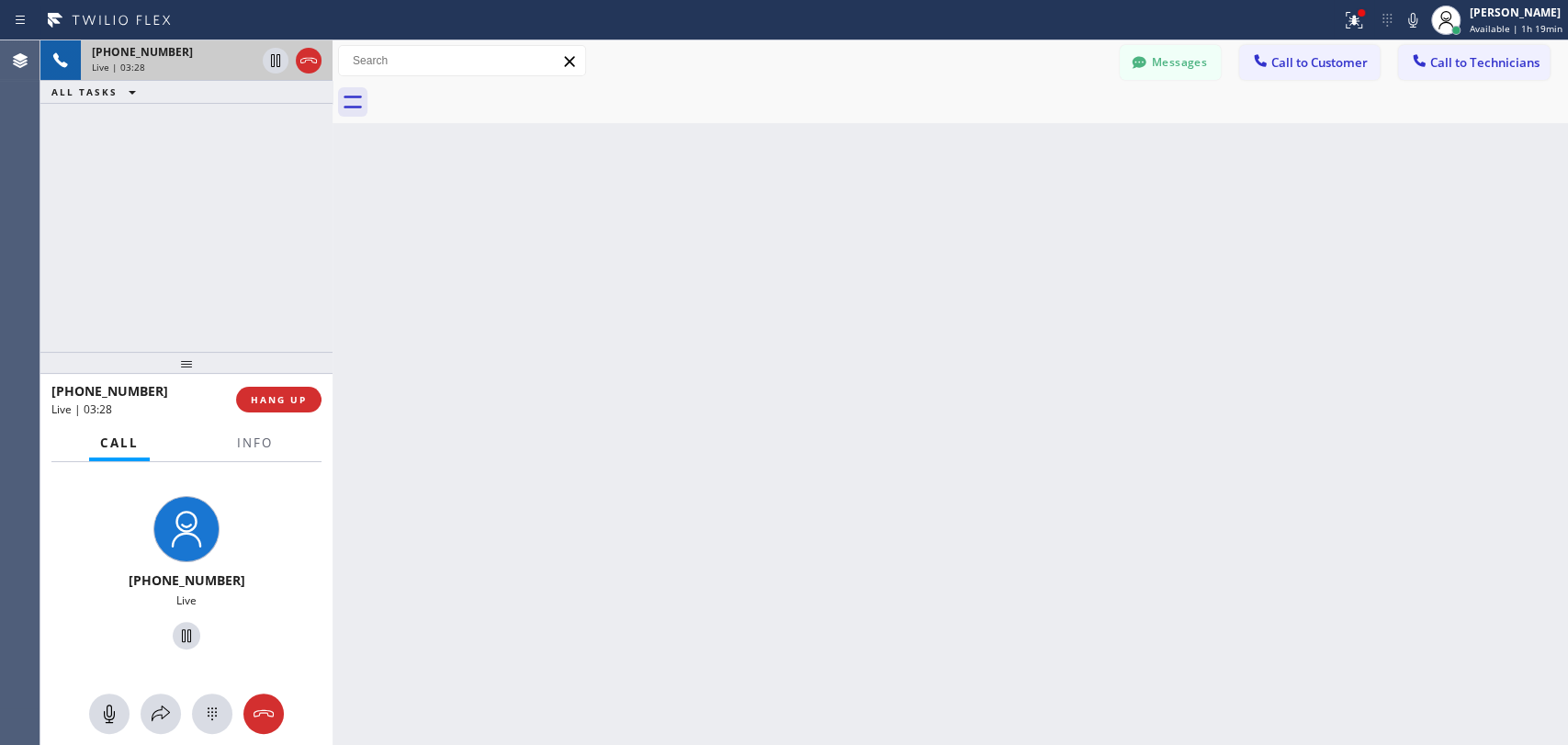
drag, startPoint x: 209, startPoint y: 370, endPoint x: 257, endPoint y: 356, distance: 50.0
click at [209, 374] on div at bounding box center [187, 362] width 292 height 22
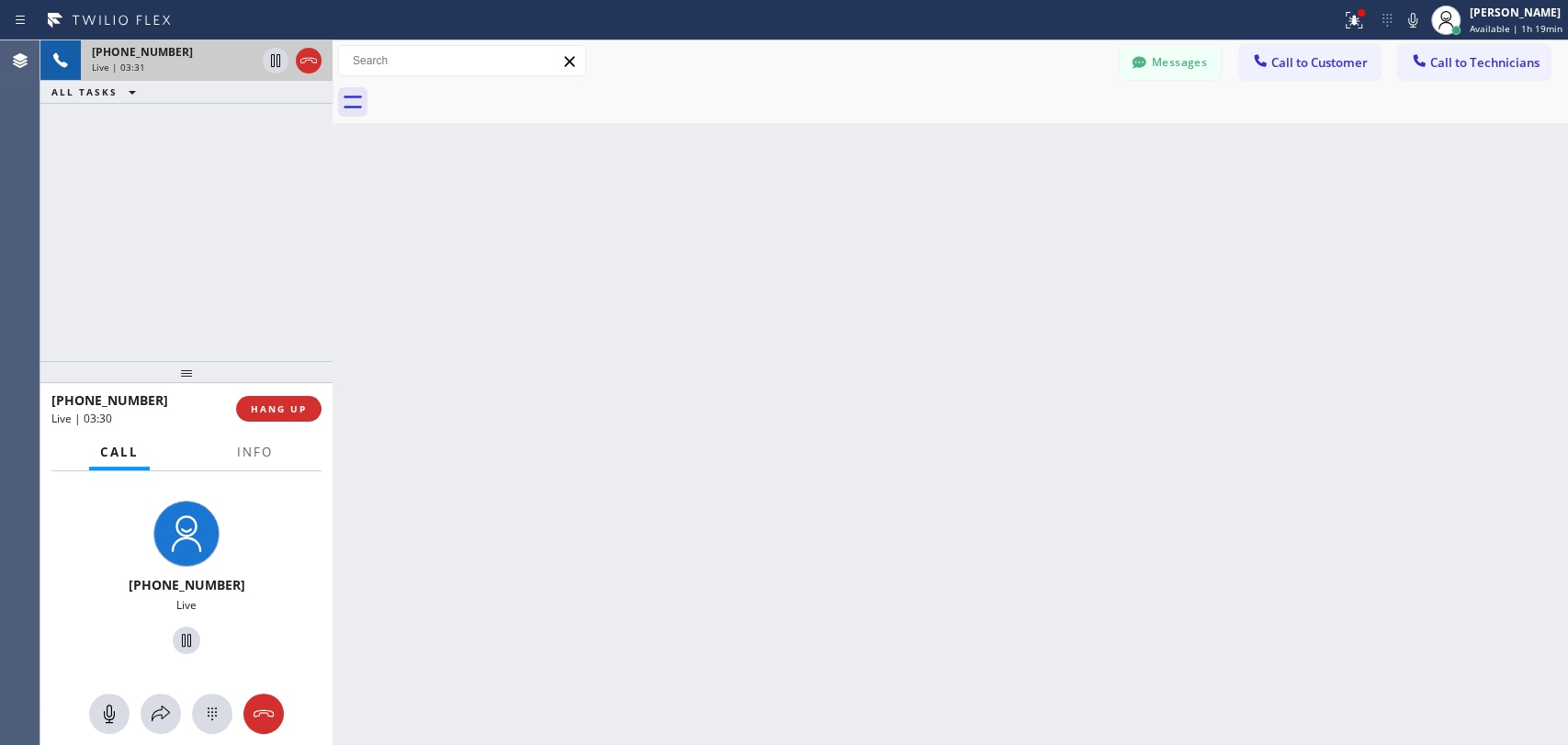
drag, startPoint x: 334, startPoint y: 261, endPoint x: 320, endPoint y: 140, distance: 121.8
click at [333, 265] on div at bounding box center [333, 393] width 0 height 705
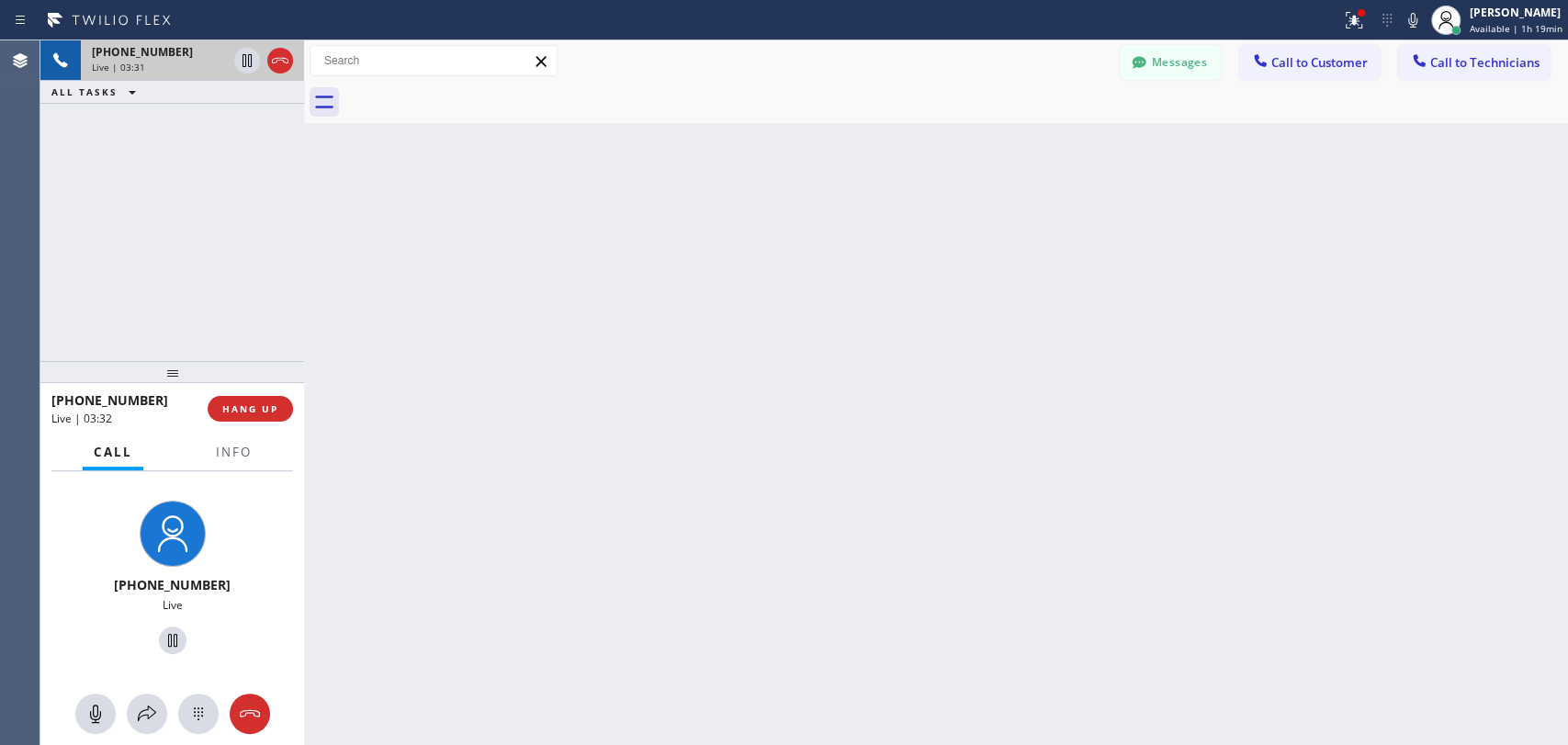
scroll to position [143540, 0]
click at [253, 415] on span "HANG UP" at bounding box center [250, 408] width 56 height 13
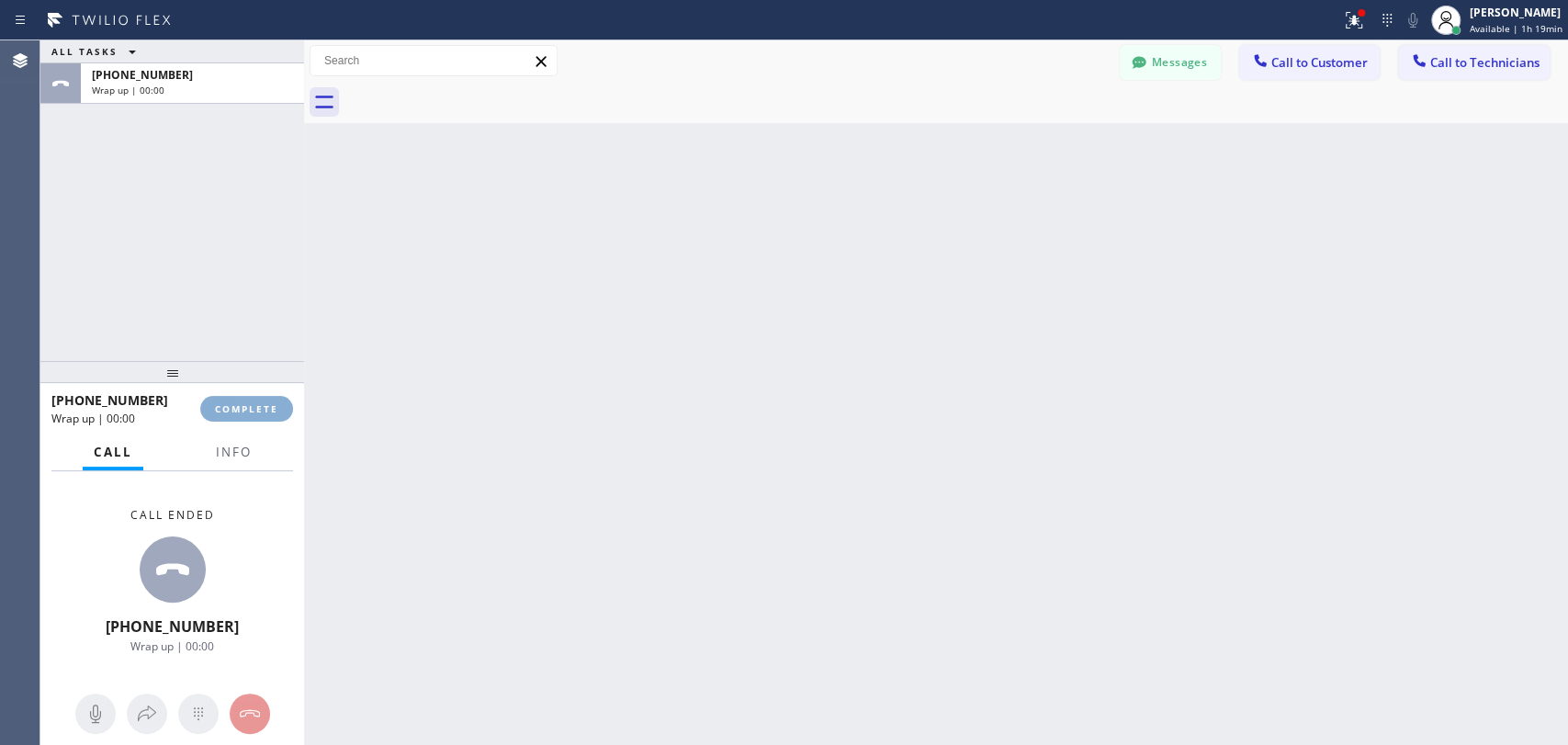
click at [253, 412] on span "COMPLETE" at bounding box center [246, 408] width 63 height 13
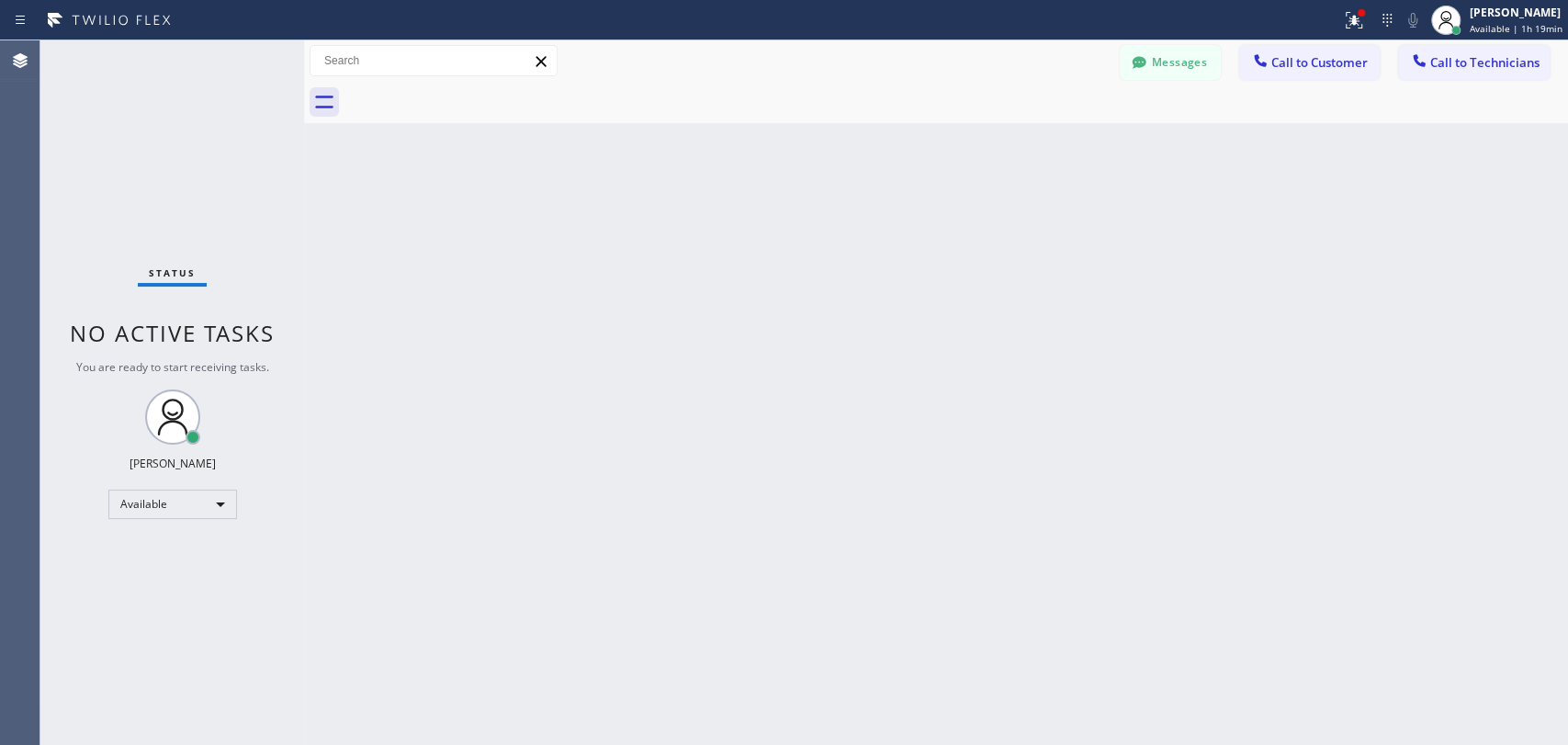
click at [1165, 69] on button "Messages" at bounding box center [1170, 62] width 101 height 35
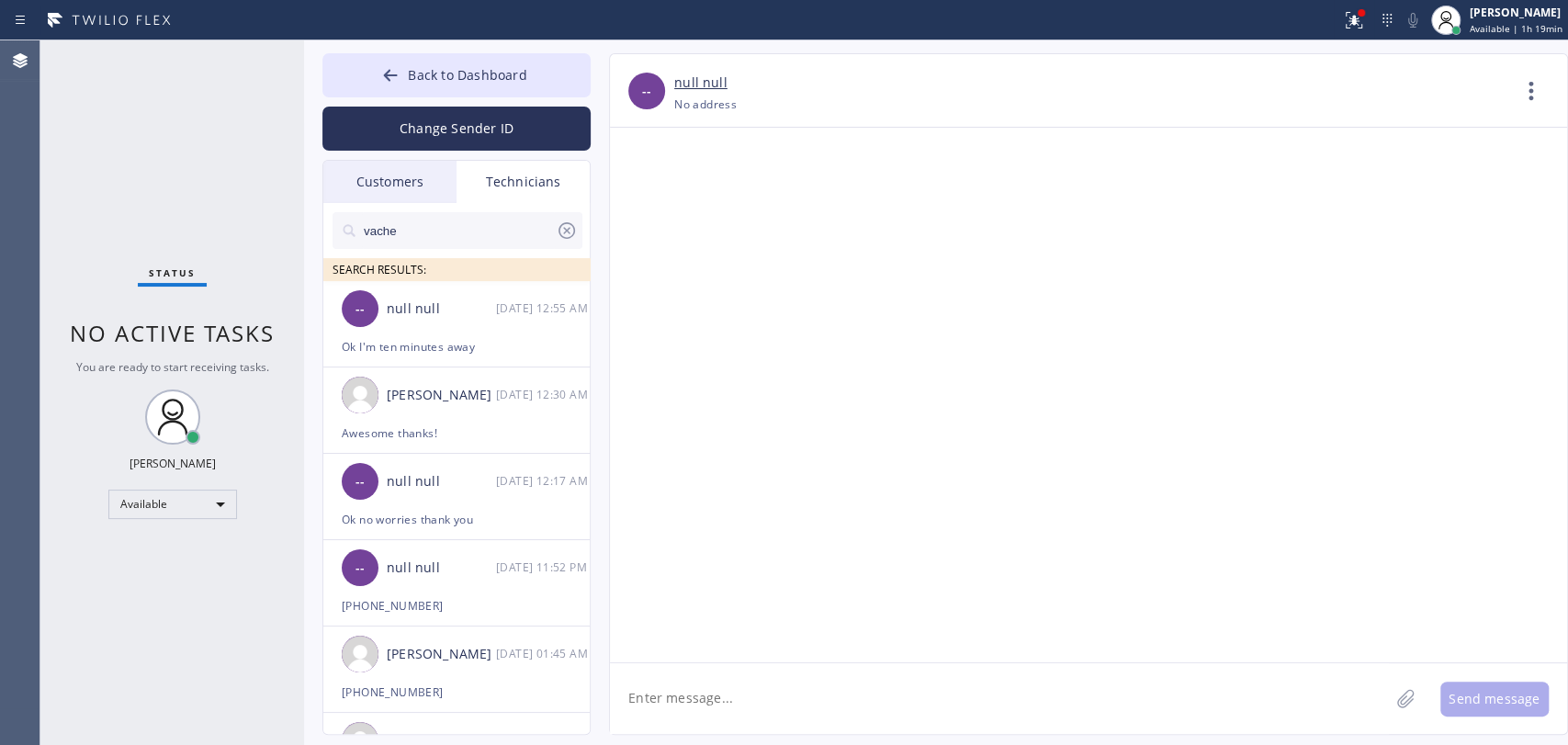
click at [395, 188] on div "Customers" at bounding box center [389, 181] width 133 height 42
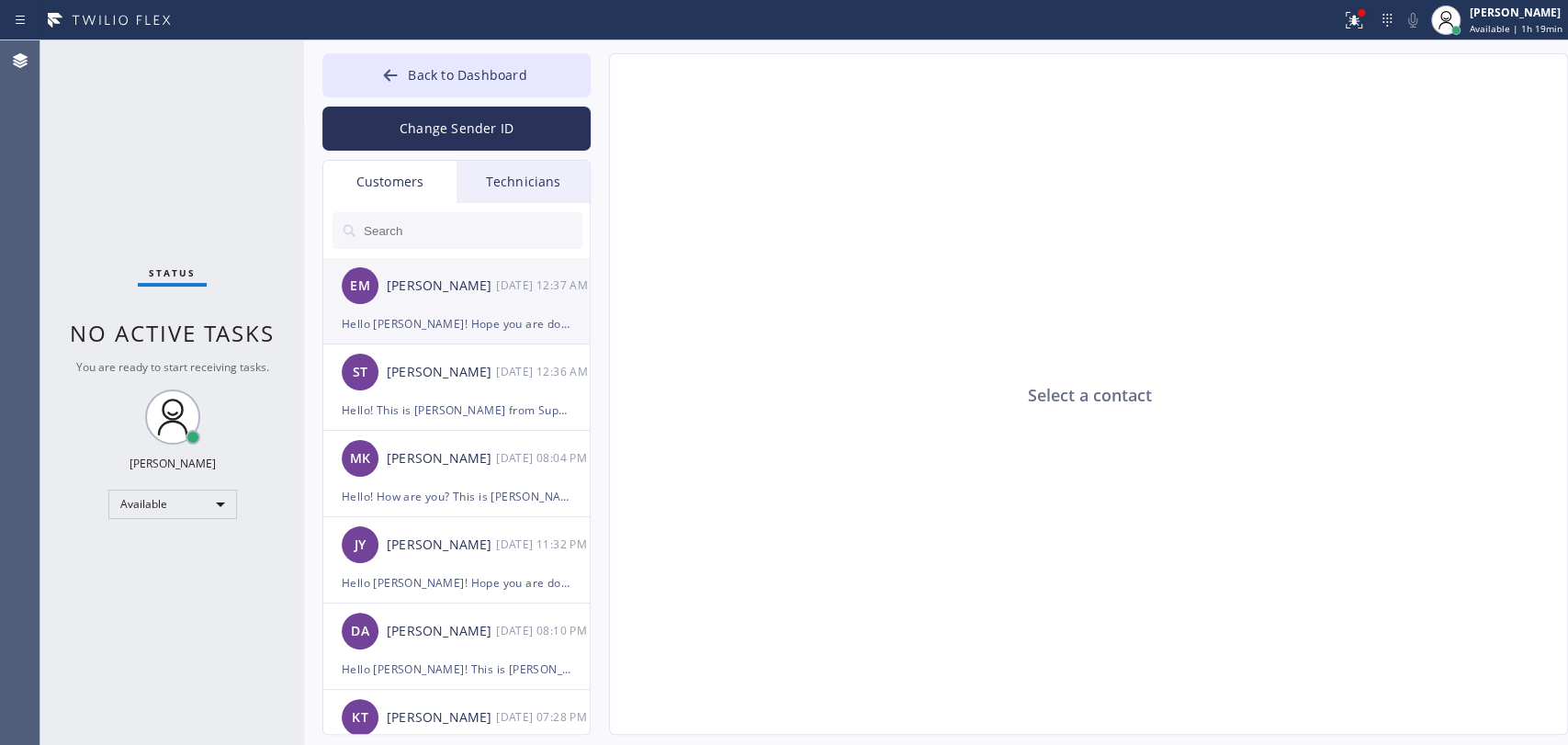
click at [469, 318] on div "Hello [PERSON_NAME]! Hope you are doing well. This is [PERSON_NAME] from Electr…" at bounding box center [456, 324] width 230 height 21
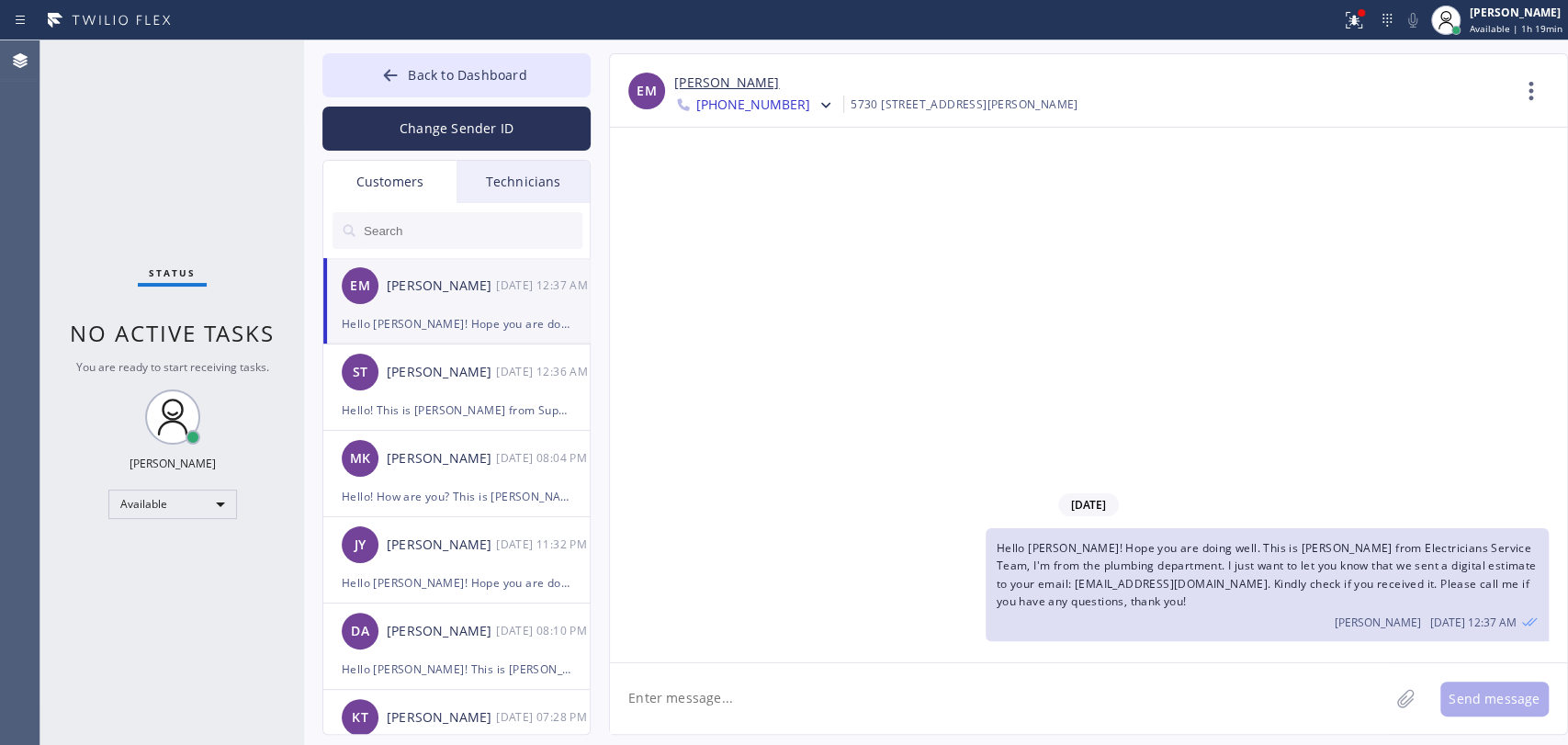
click at [428, 71] on span "Back to Dashboard" at bounding box center [467, 75] width 119 height 18
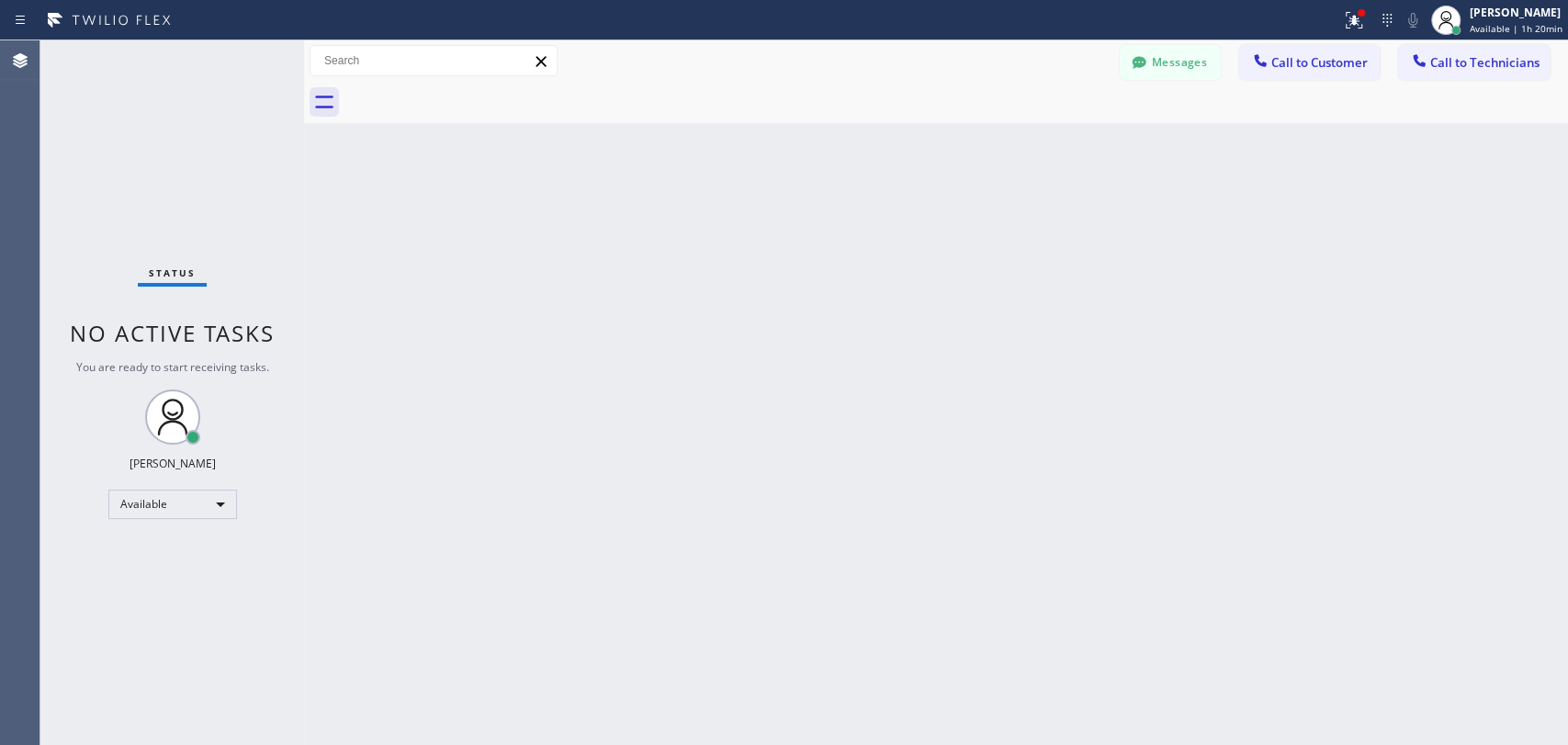
click at [775, 320] on div "Back to Dashboard Change Sender ID Customers Technicians EM [PERSON_NAME] [DATE…" at bounding box center [935, 393] width 1263 height 705
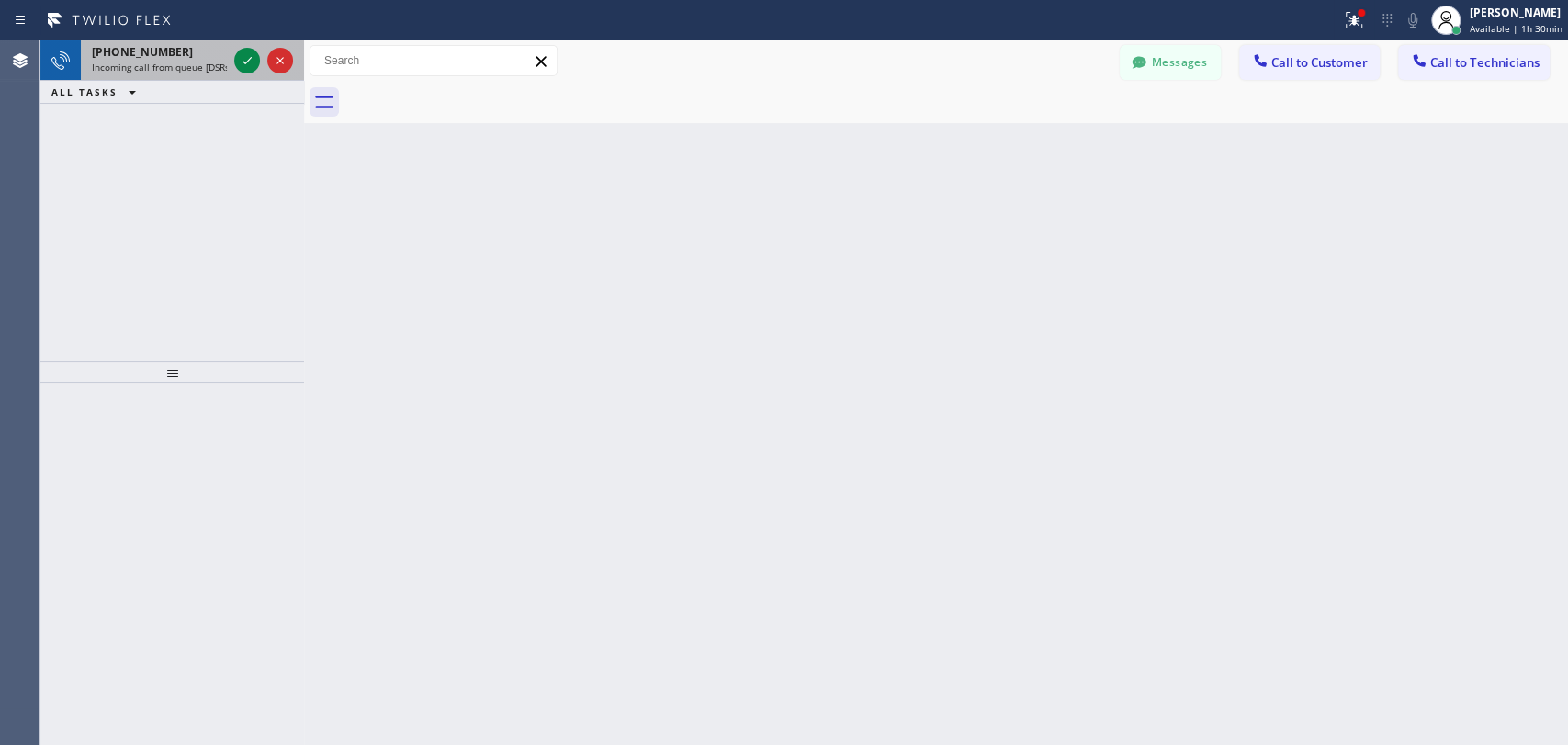
click at [147, 65] on span "Incoming call from queue [DSRs]" at bounding box center [162, 66] width 140 height 13
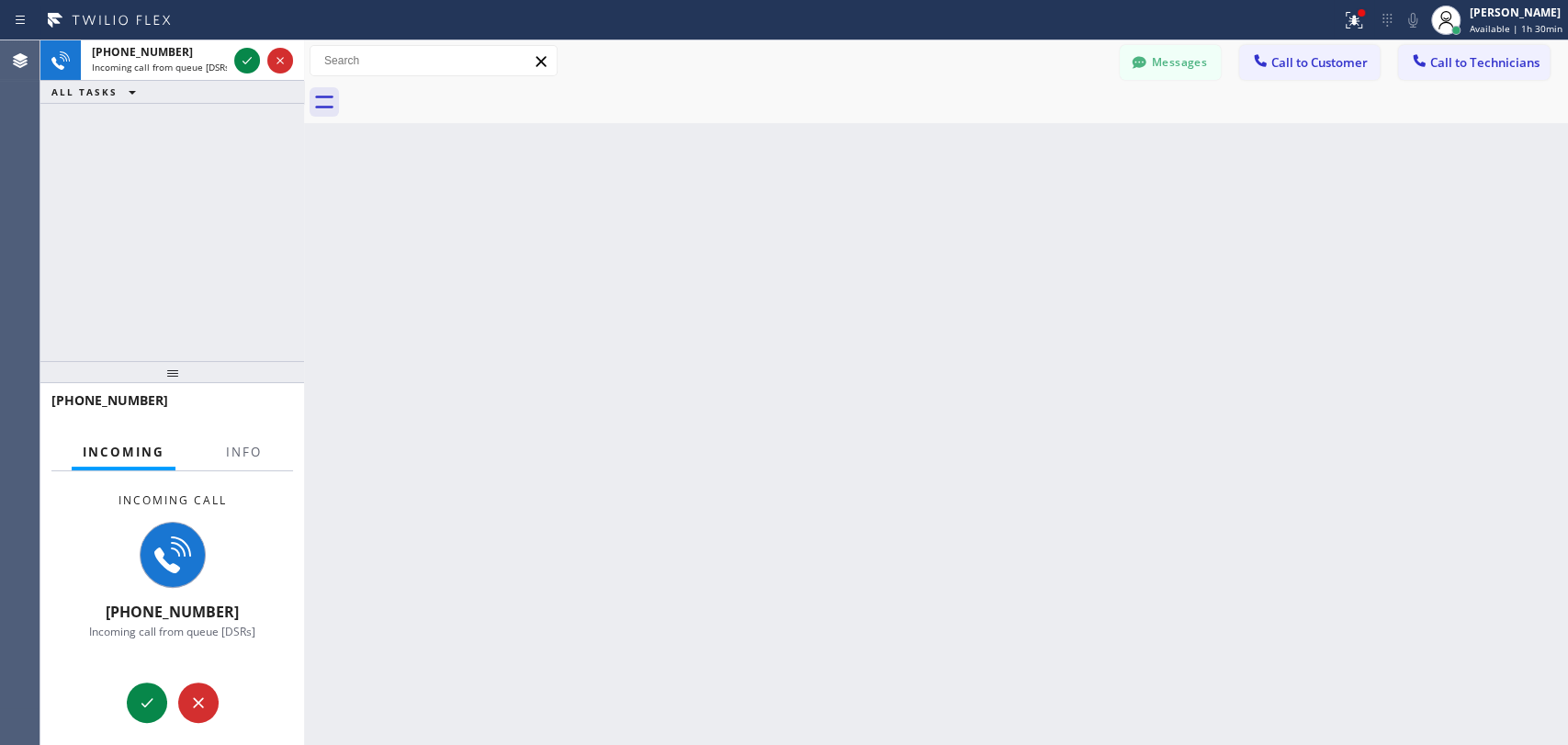
drag, startPoint x: 253, startPoint y: 371, endPoint x: 257, endPoint y: 387, distance: 16.5
click at [257, 379] on div at bounding box center [172, 372] width 264 height 22
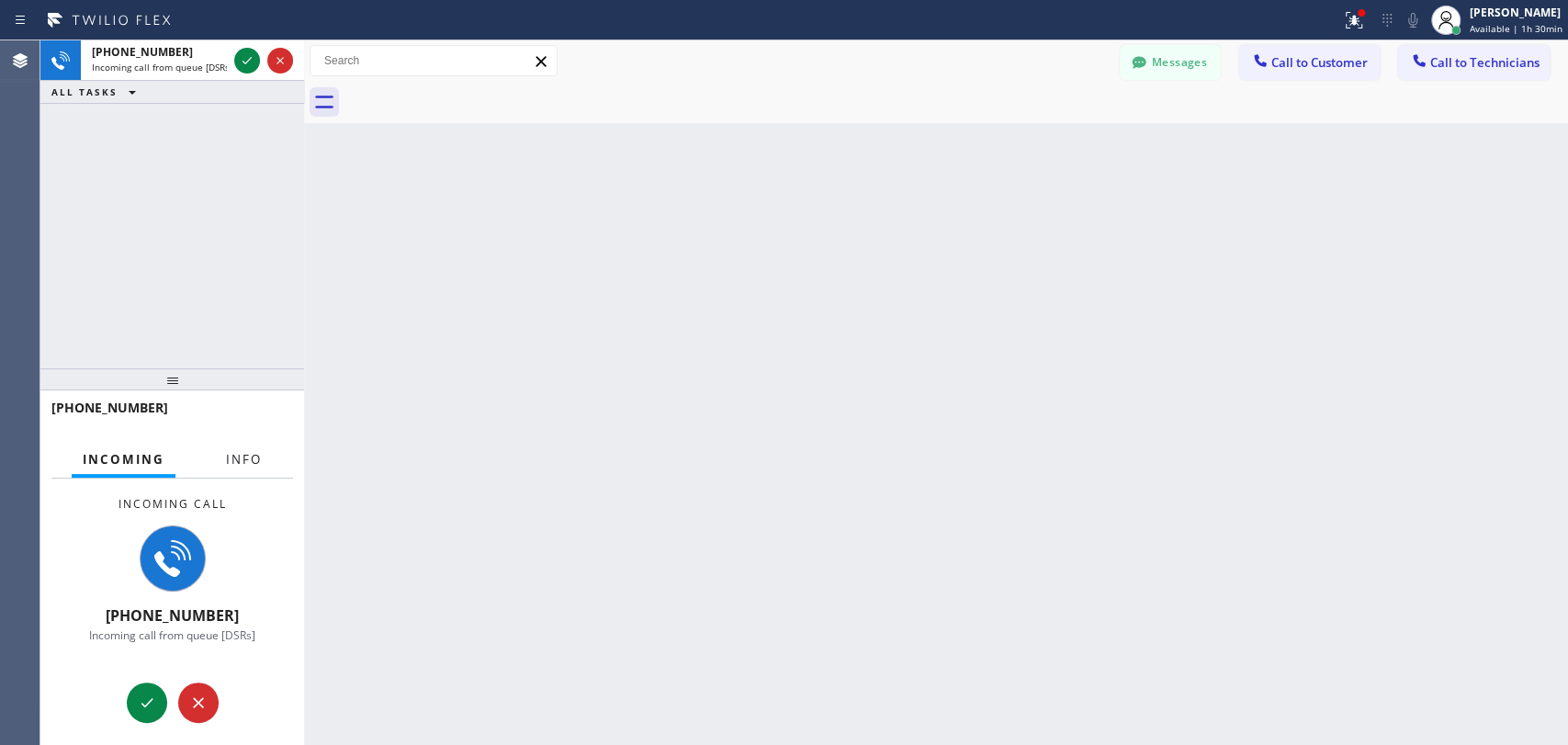
click at [254, 451] on button "Info" at bounding box center [243, 460] width 57 height 36
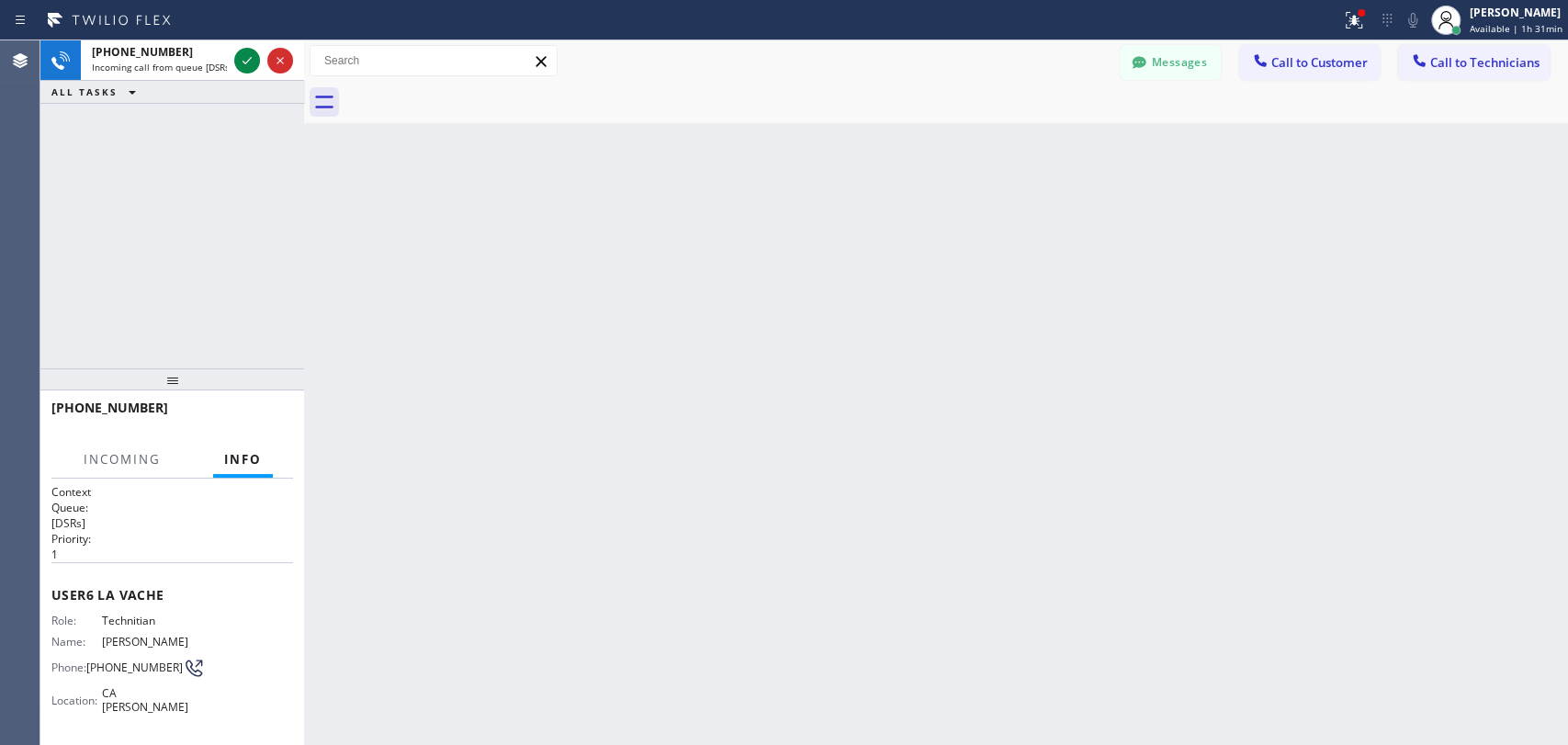
click at [254, 452] on span "Info" at bounding box center [242, 459] width 38 height 17
drag, startPoint x: 226, startPoint y: 377, endPoint x: 220, endPoint y: 348, distance: 29.6
click at [220, 348] on div "+18182614699 Incoming call from queue [DSRs] ALL TASKS ALL TASKS ACTIVE TASKS T…" at bounding box center [172, 393] width 264 height 705
click at [221, 391] on div at bounding box center [172, 379] width 264 height 22
drag, startPoint x: 168, startPoint y: 54, endPoint x: 221, endPoint y: 71, distance: 55.7
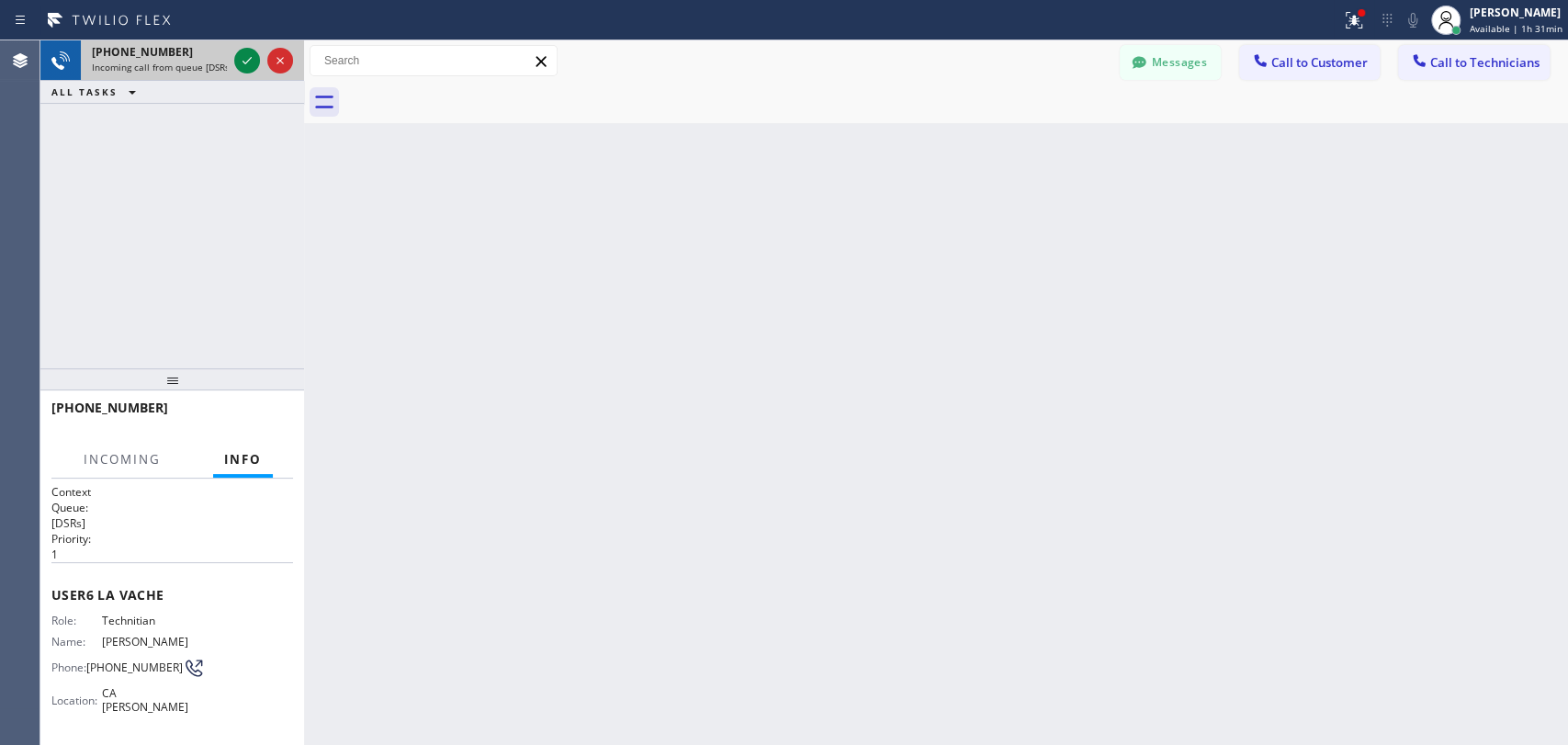
click at [168, 55] on div "+18182614699" at bounding box center [159, 52] width 135 height 16
click at [245, 62] on icon at bounding box center [246, 61] width 9 height 8
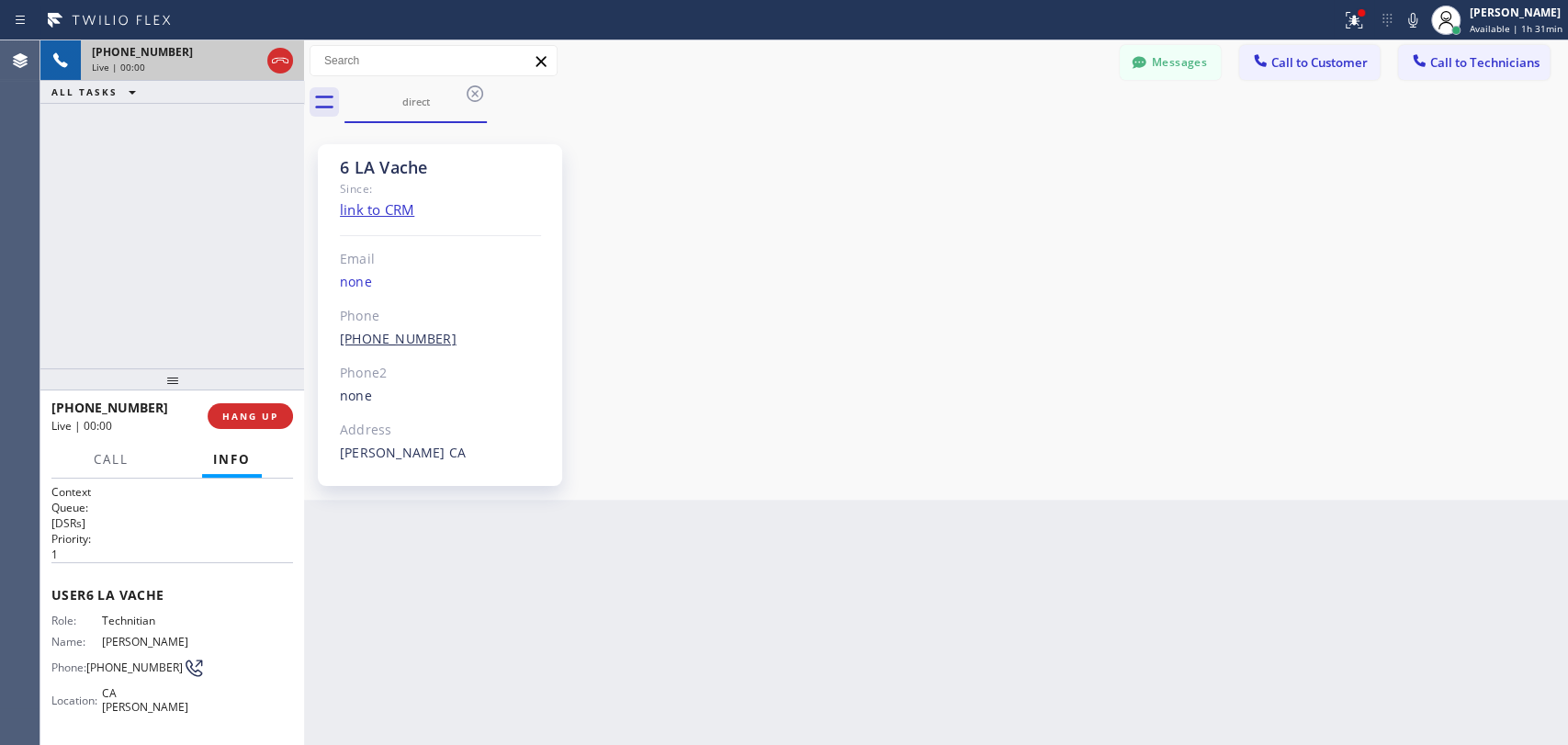
scroll to position [38345, 0]
drag, startPoint x: 398, startPoint y: 171, endPoint x: 376, endPoint y: 166, distance: 22.6
click at [376, 166] on div "6 LA Vache" at bounding box center [440, 168] width 201 height 21
drag, startPoint x: 344, startPoint y: 164, endPoint x: 416, endPoint y: 171, distance: 72.3
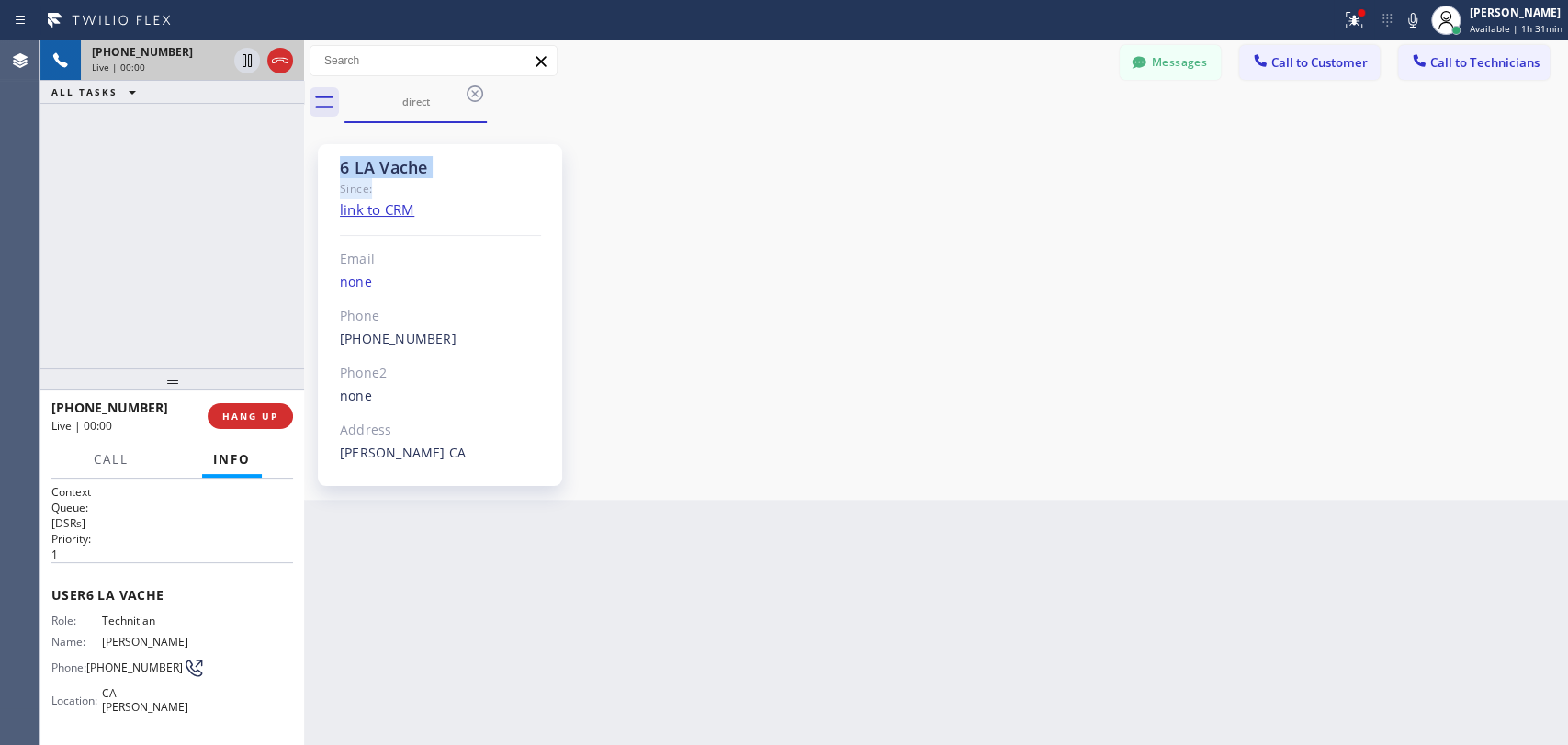
click at [429, 178] on div "6 LA Vache Since: link to CRM Email none Phone (818) 261-4699 Outbound call Tec…" at bounding box center [440, 315] width 244 height 342
click at [416, 171] on div "6 LA Vache" at bounding box center [440, 168] width 201 height 21
drag, startPoint x: 345, startPoint y: 165, endPoint x: 444, endPoint y: 170, distance: 99.1
click at [442, 171] on div "6 LA Vache" at bounding box center [440, 168] width 201 height 21
click at [444, 170] on div "6 LA Vache" at bounding box center [440, 168] width 201 height 21
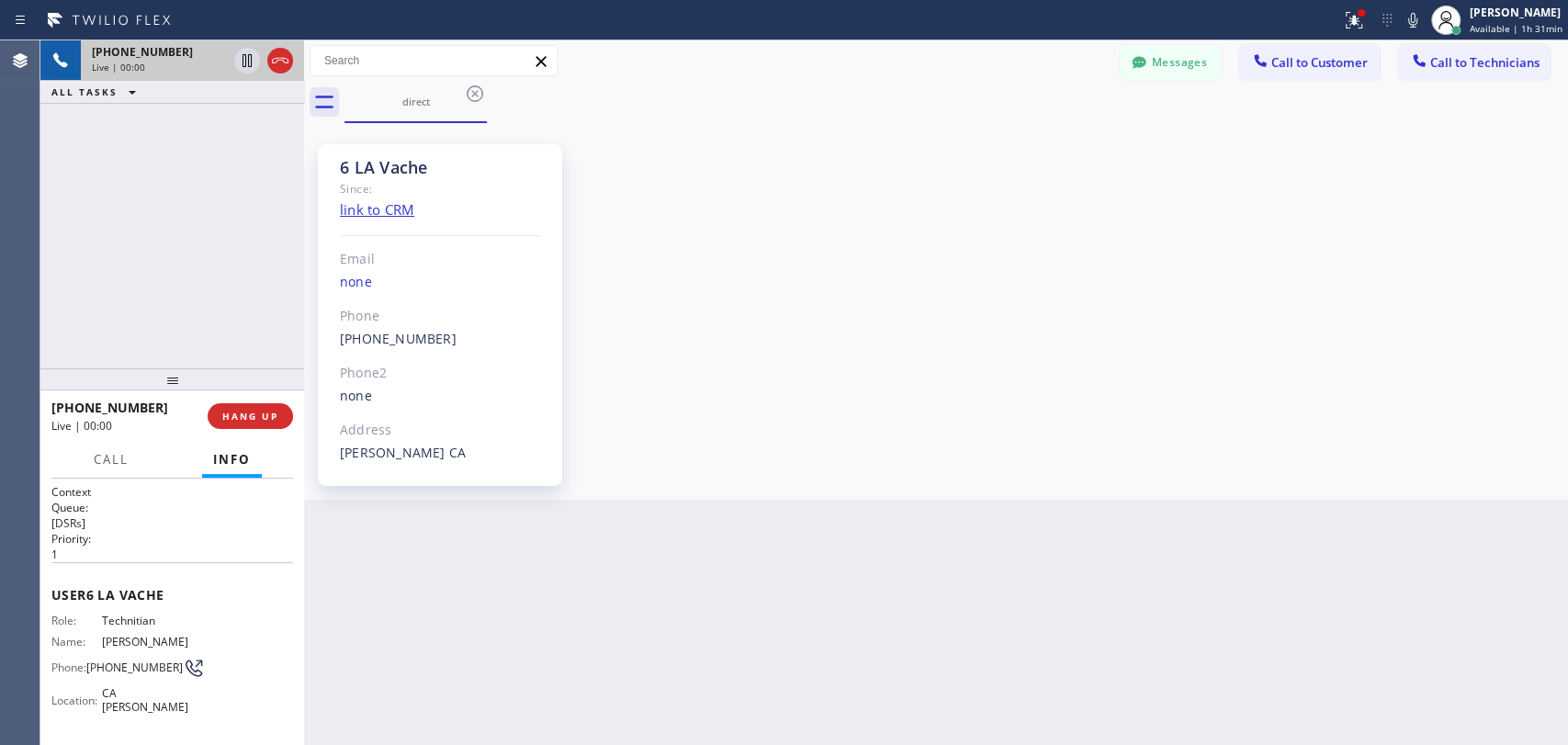
click at [391, 175] on div "6 LA Vache" at bounding box center [440, 168] width 201 height 21
click at [390, 175] on div "6 LA Vache" at bounding box center [440, 168] width 201 height 21
click at [385, 168] on div "6 LA Vache" at bounding box center [440, 168] width 201 height 21
click at [257, 416] on span "HANG UP" at bounding box center [250, 416] width 56 height 13
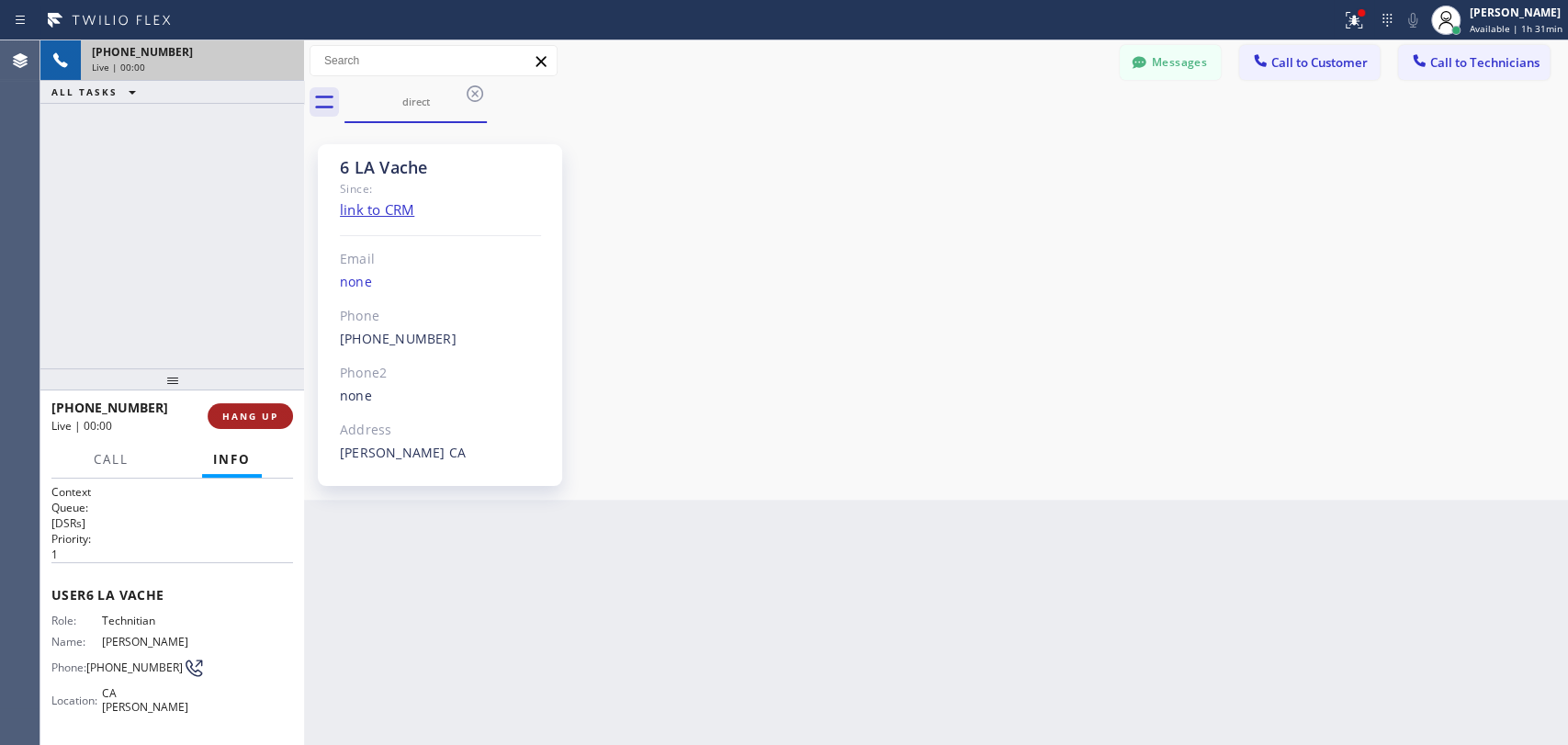
click at [257, 416] on span "HANG UP" at bounding box center [250, 416] width 56 height 13
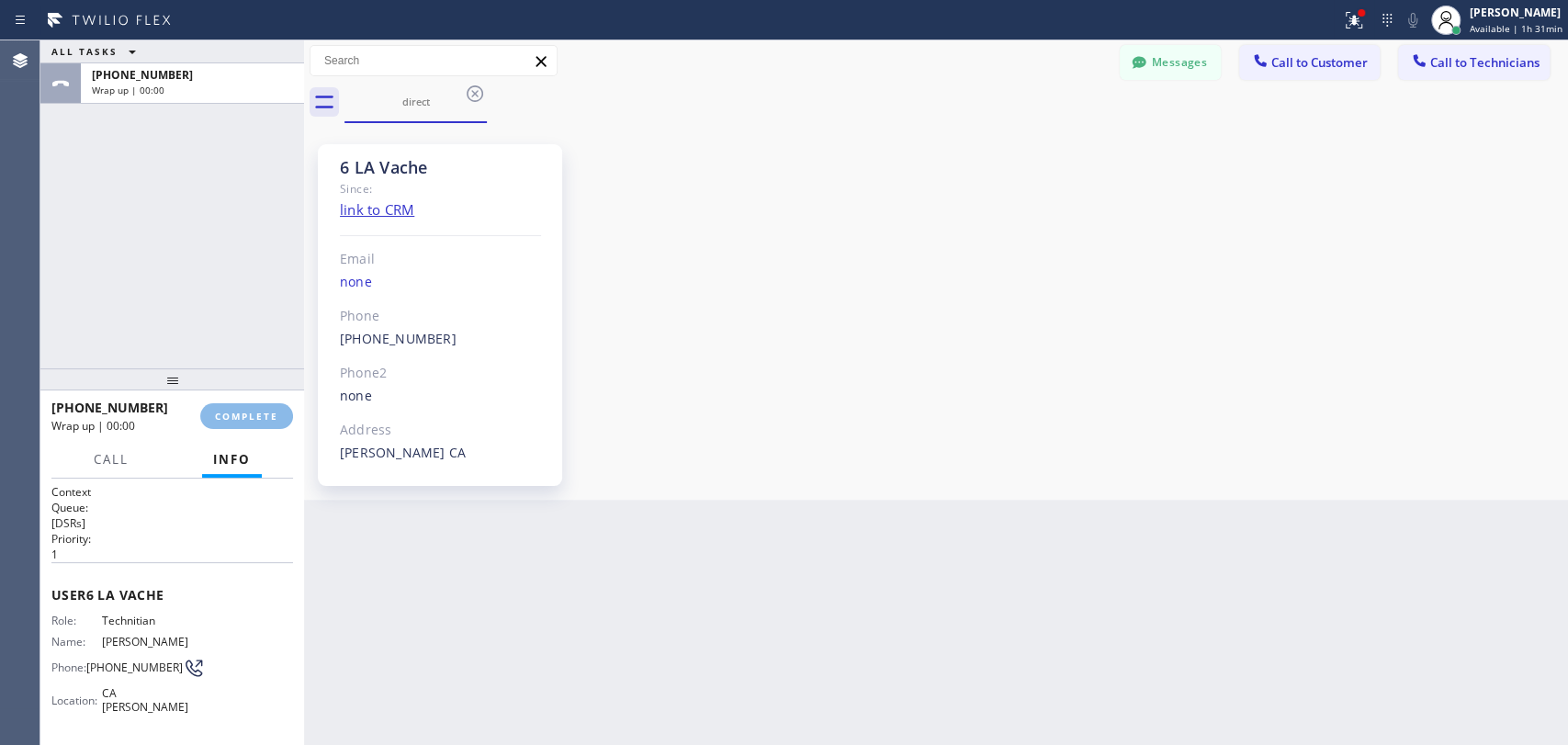
click at [289, 405] on div "+18182614699 Wrap up | 00:00 COMPLETE" at bounding box center [172, 416] width 241 height 48
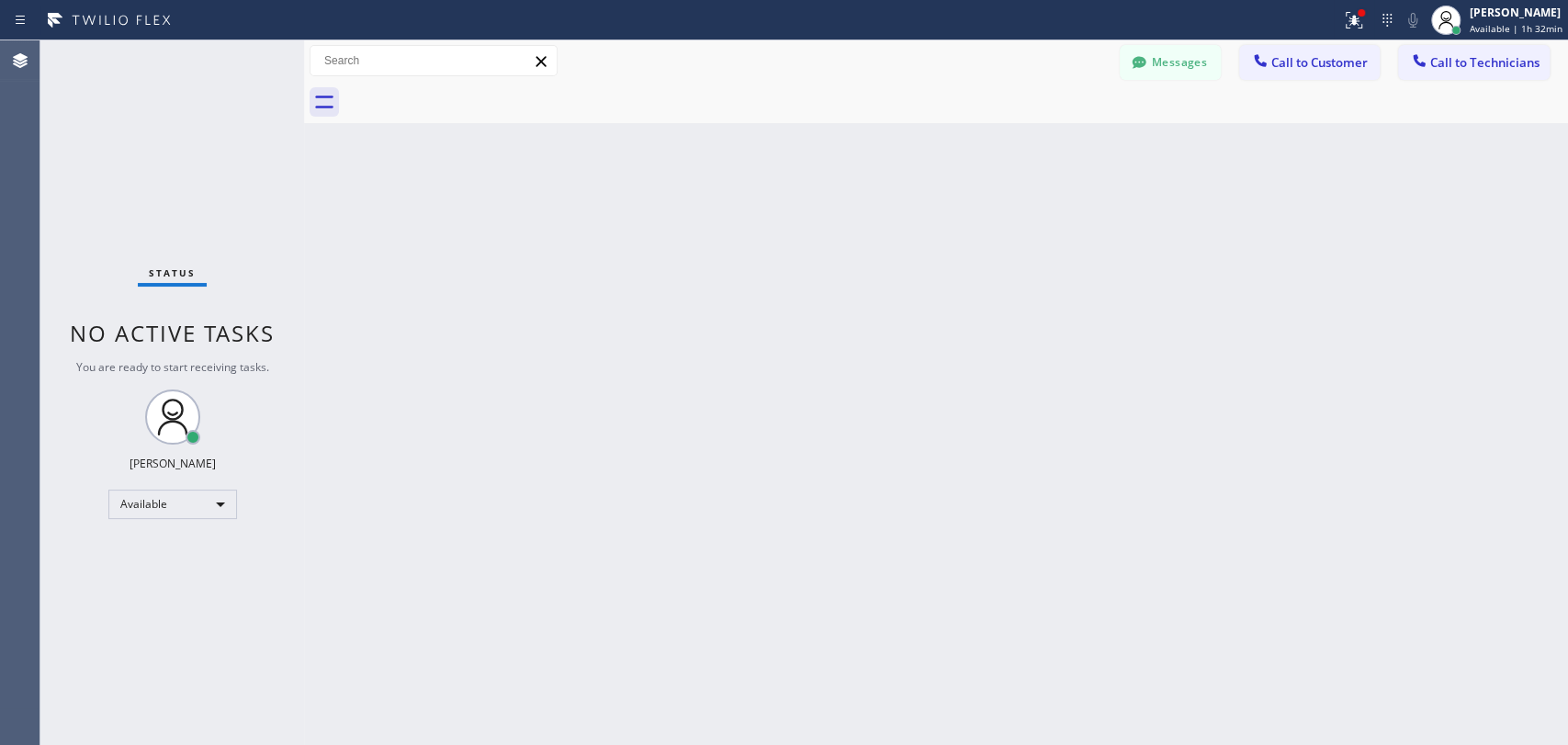
drag, startPoint x: 1498, startPoint y: 60, endPoint x: 898, endPoint y: 127, distance: 603.7
click at [1496, 60] on span "Call to Technicians" at bounding box center [1484, 62] width 109 height 17
click at [0, 0] on div "Outbound call Technician Search Technician Your caller id phone number Your cal…" at bounding box center [0, 0] width 0 height 0
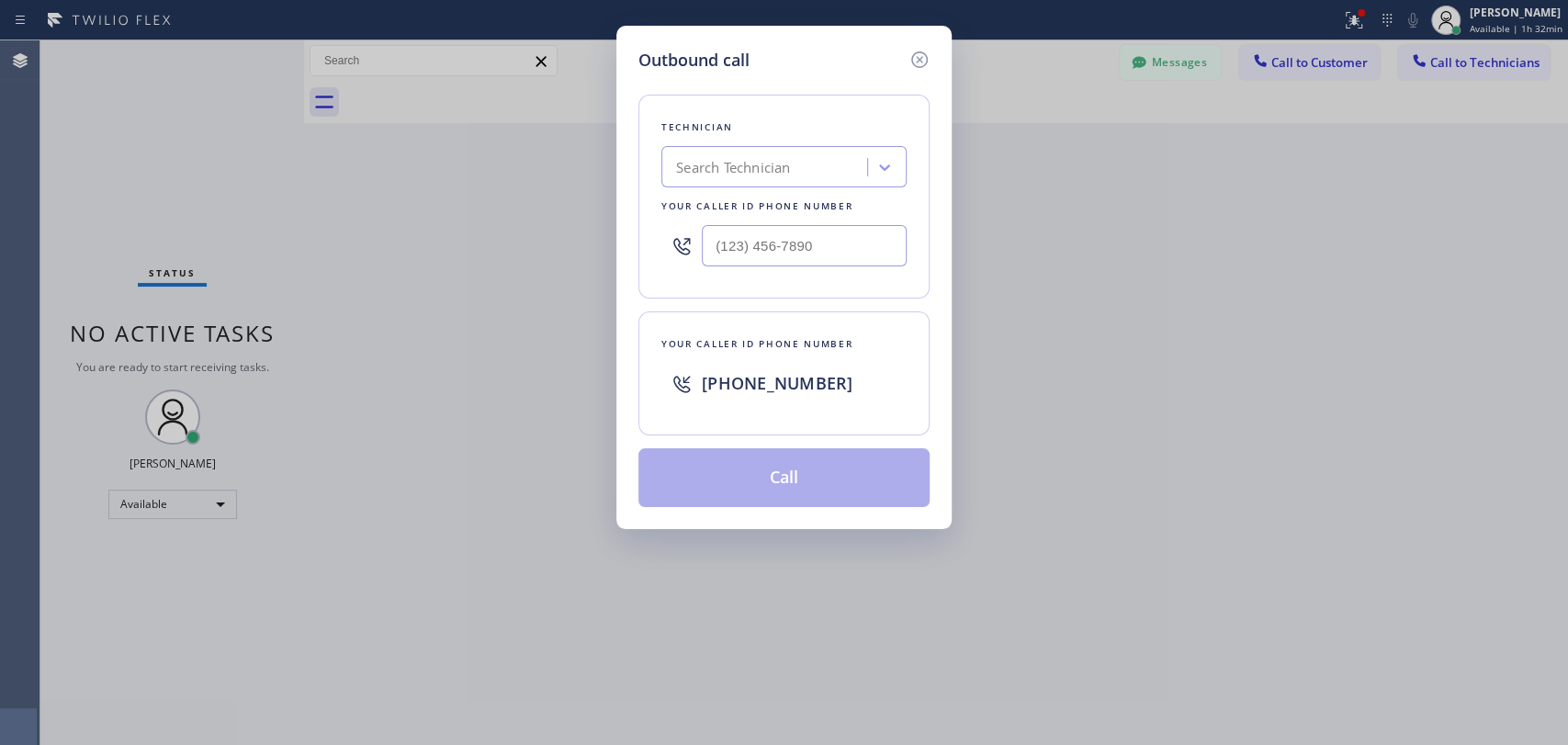
click at [760, 172] on div "Search Technician" at bounding box center [733, 168] width 114 height 21
type input "[PERSON_NAME]"
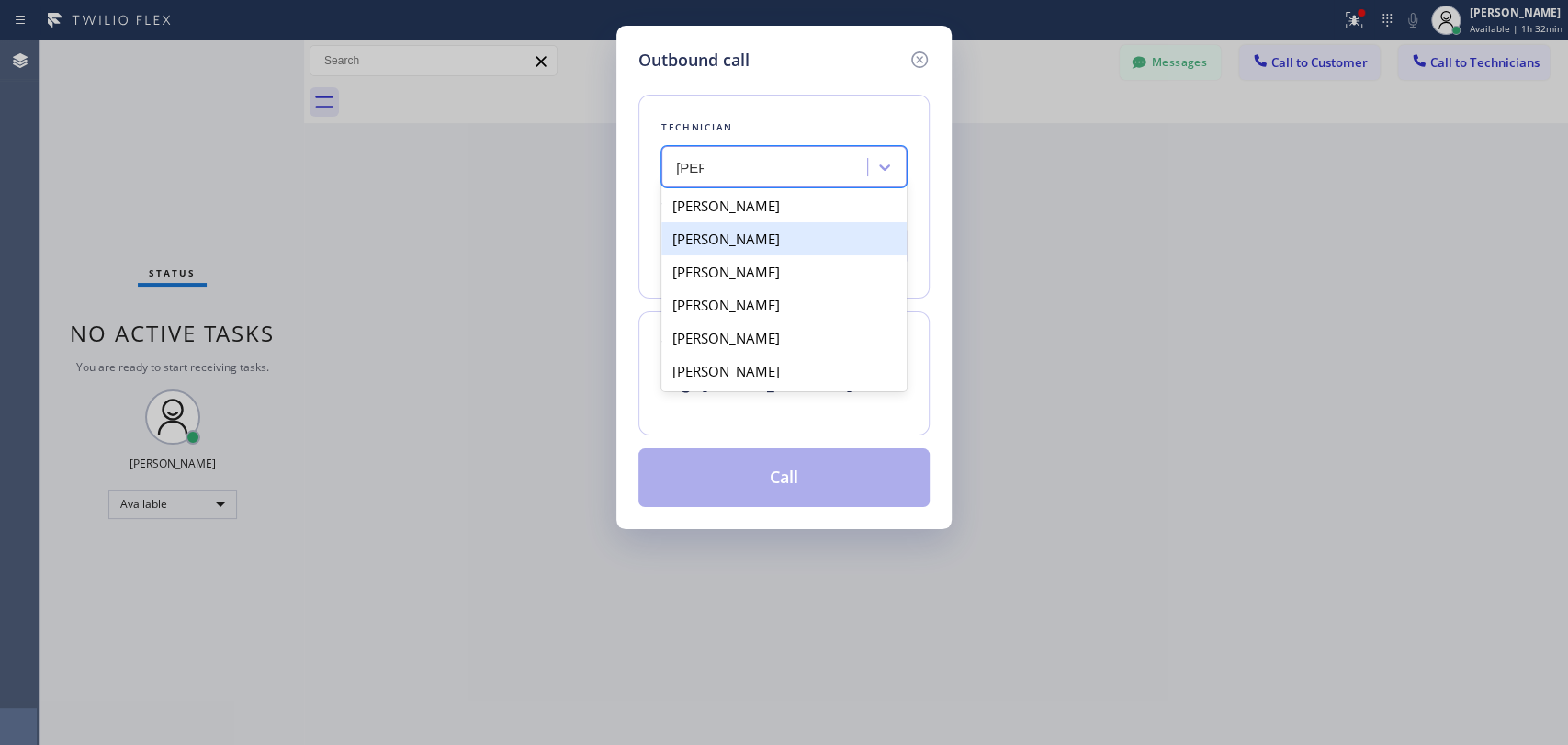
click at [736, 244] on div "[PERSON_NAME]" at bounding box center [784, 239] width 245 height 33
type input "[PHONE_NUMBER]"
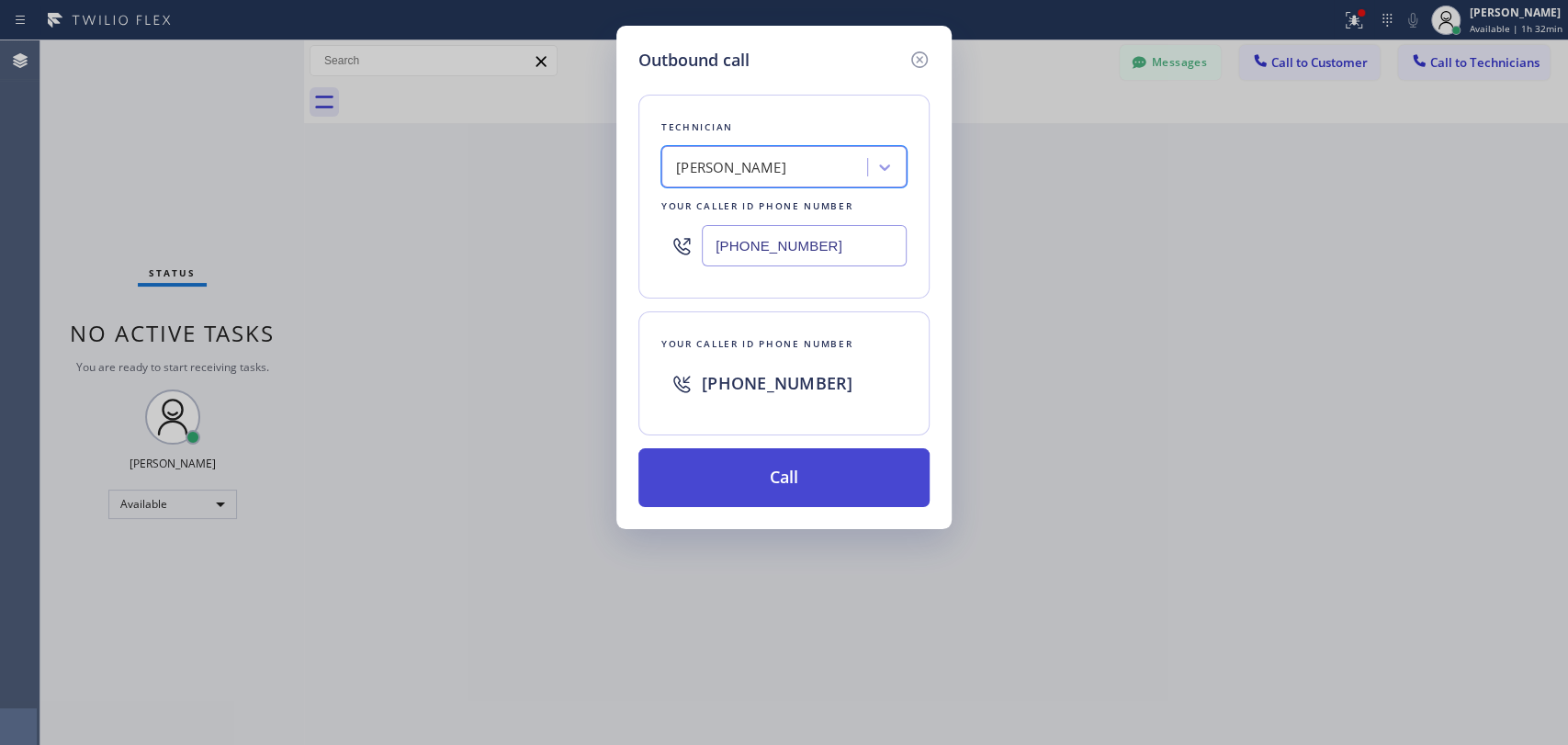
drag, startPoint x: 774, startPoint y: 466, endPoint x: 804, endPoint y: 480, distance: 33.1
click at [775, 466] on button "Call" at bounding box center [784, 478] width 291 height 58
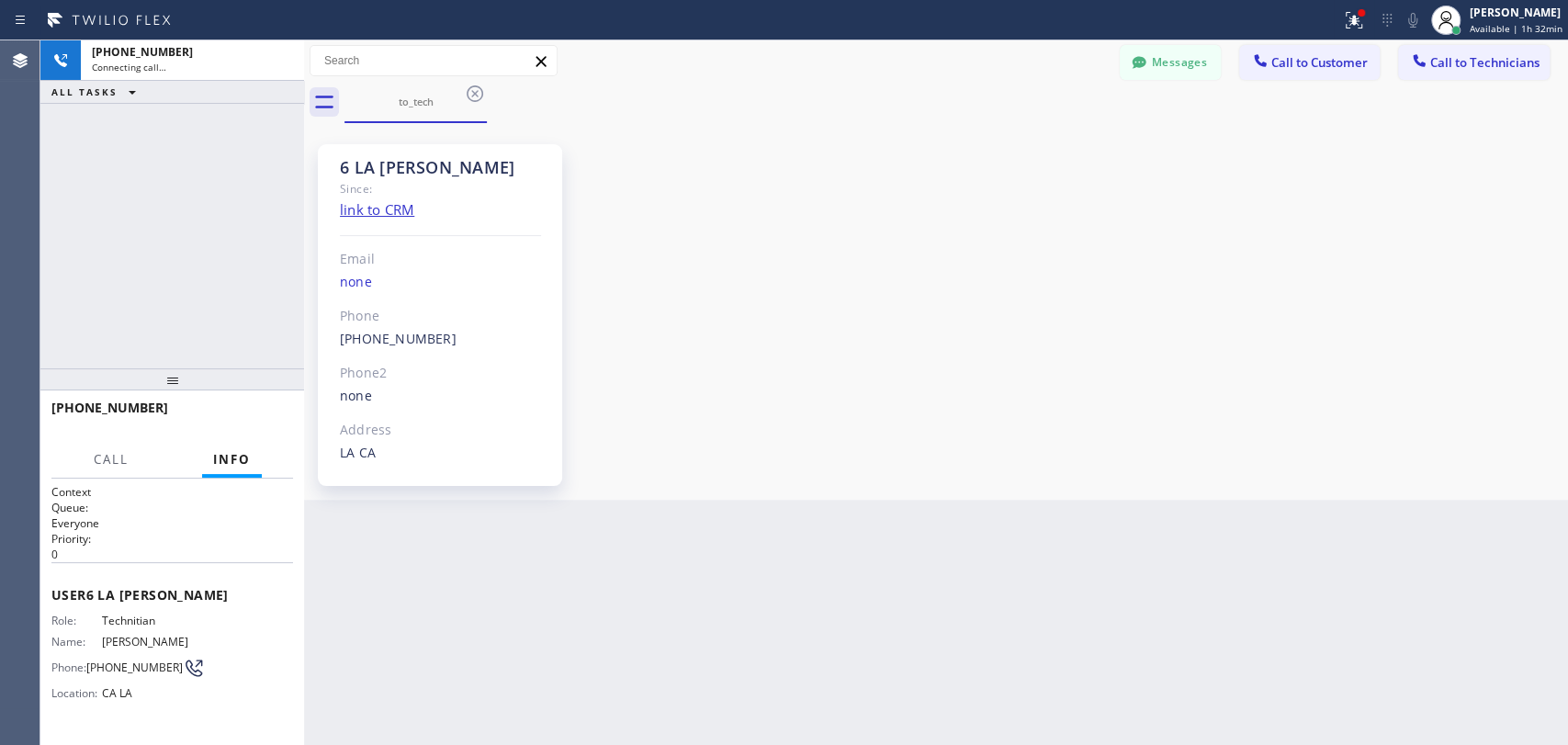
scroll to position [6336, 0]
click at [417, 173] on div "6 LA Sam" at bounding box center [440, 168] width 201 height 21
click at [407, 165] on div "6 LA Sam" at bounding box center [440, 168] width 201 height 21
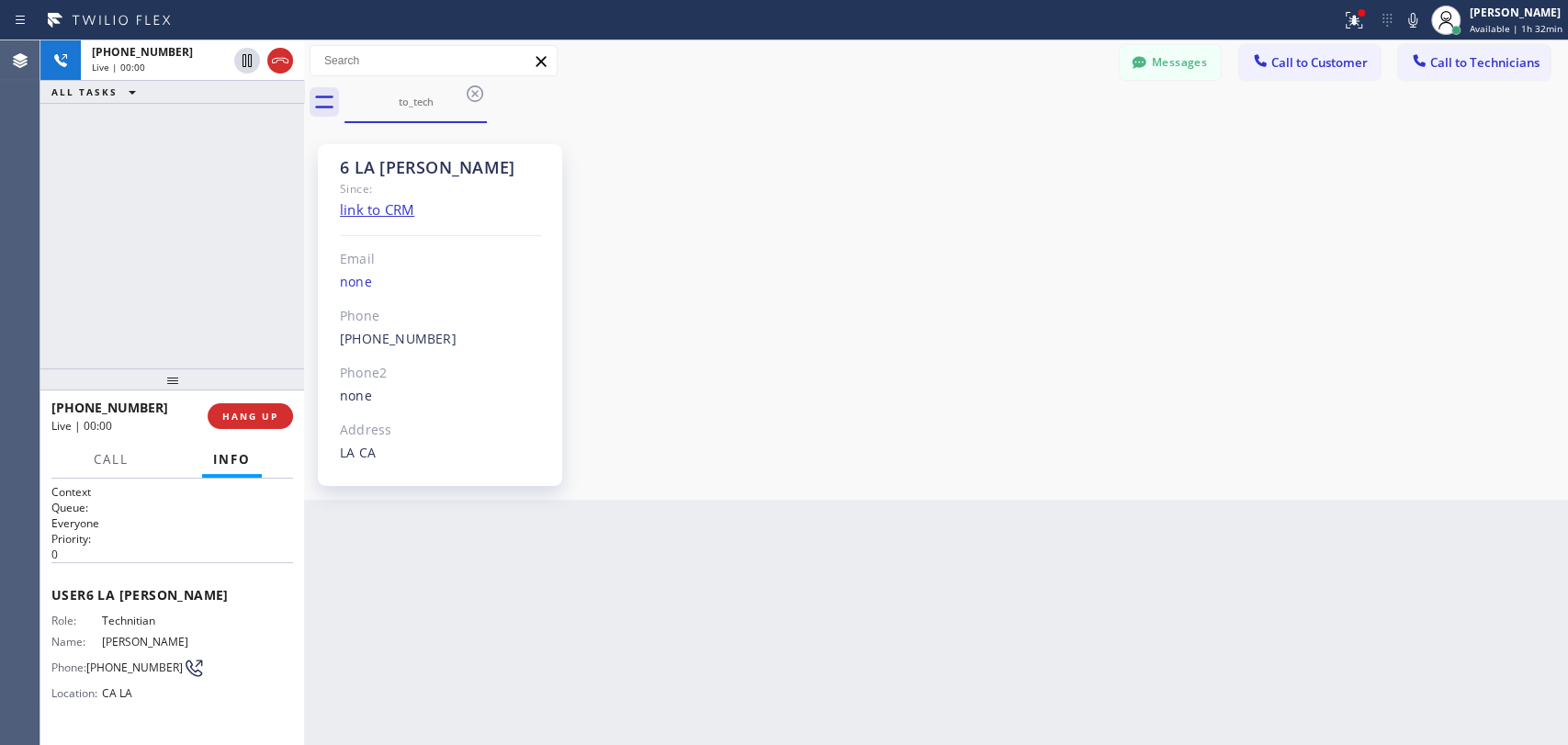
click at [391, 164] on div "6 LA Sam" at bounding box center [440, 168] width 201 height 21
drag, startPoint x: 139, startPoint y: 162, endPoint x: 143, endPoint y: 143, distance: 19.4
click at [139, 163] on div "+13103676750 Live | 00:00 ALL TASKS ALL TASKS ACTIVE TASKS TASKS IN WRAP UP" at bounding box center [172, 205] width 264 height 328
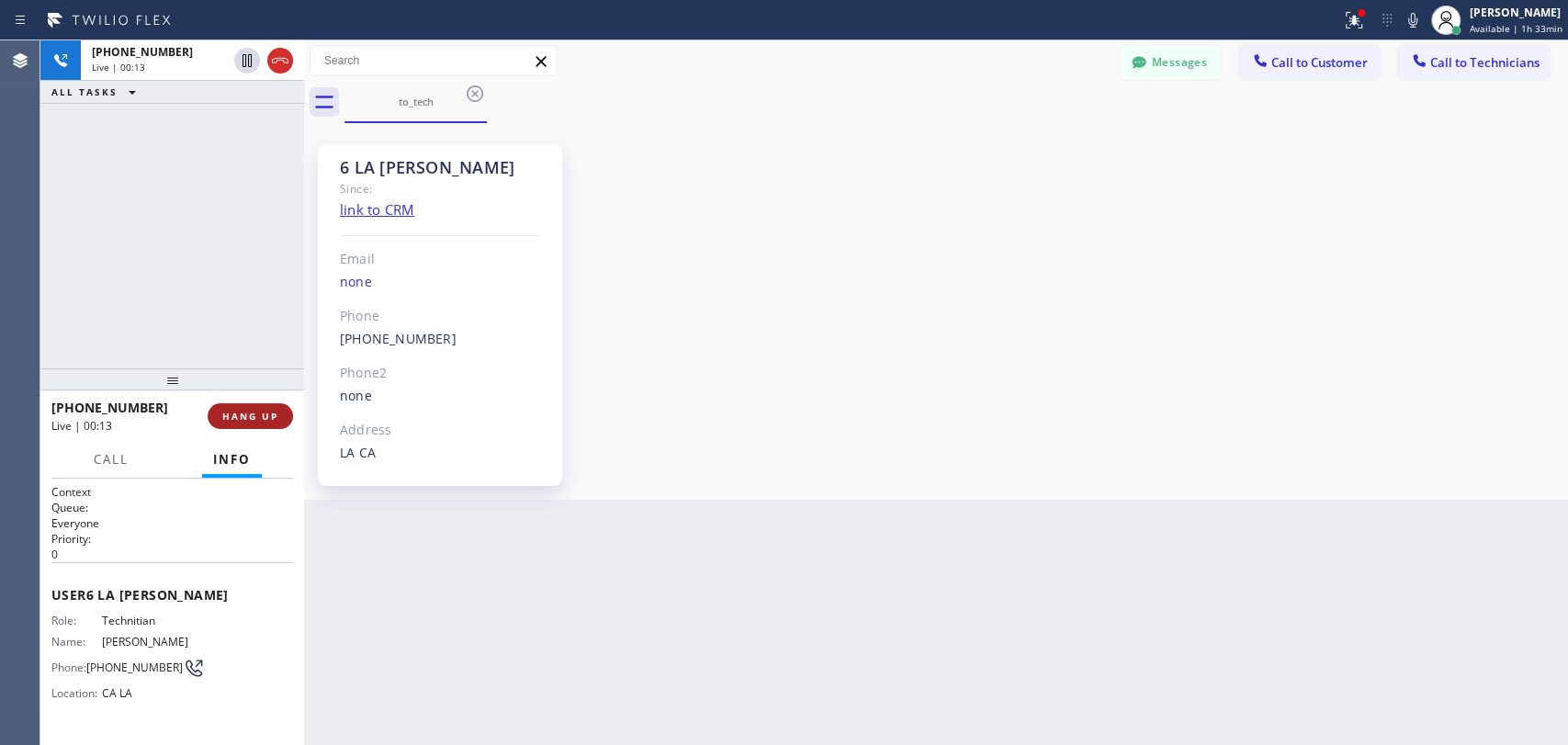
click at [253, 415] on span "HANG UP" at bounding box center [250, 416] width 56 height 13
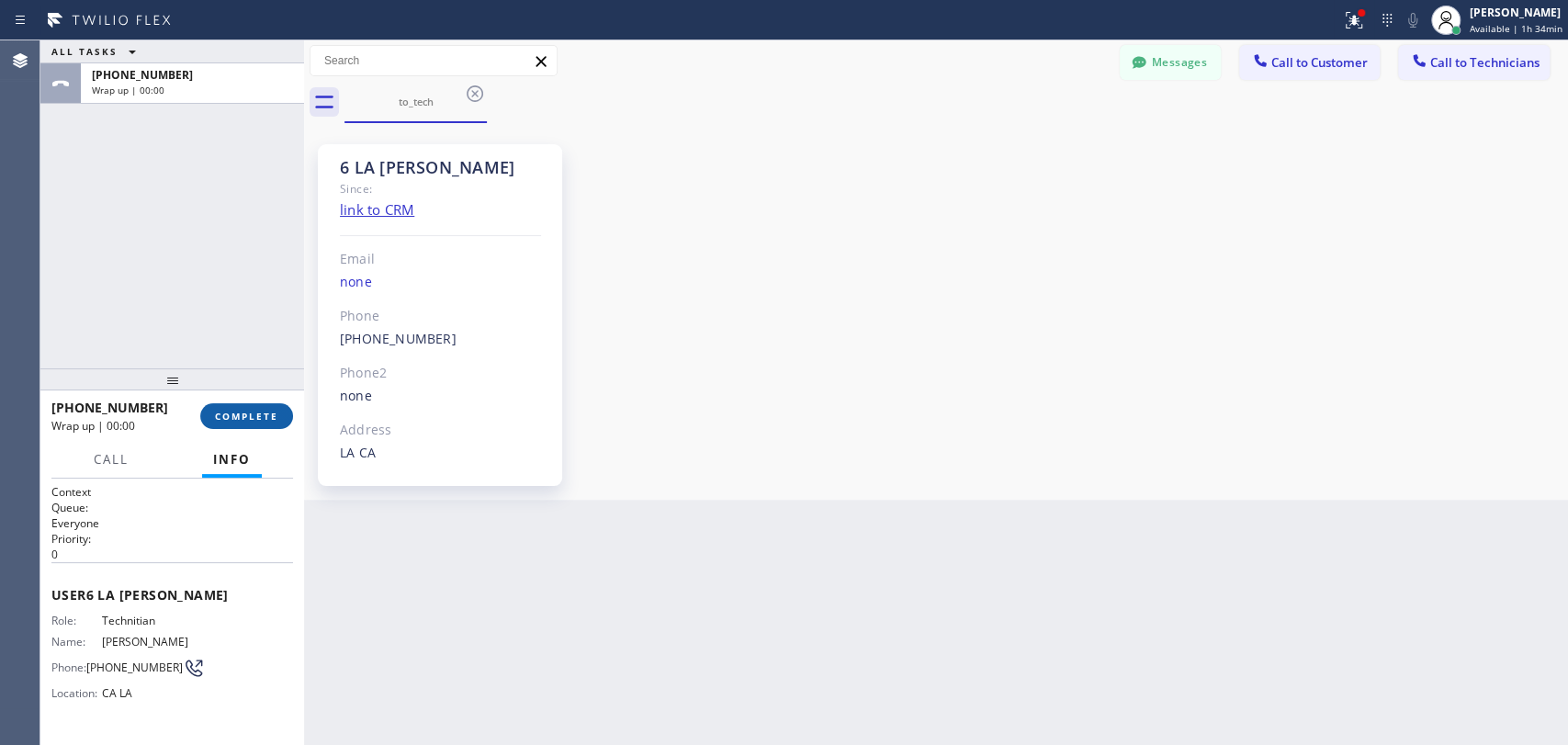
click at [250, 406] on button "COMPLETE" at bounding box center [246, 416] width 92 height 25
click at [242, 361] on div "ALL TASKS ALL TASKS ACTIVE TASKS TASKS IN WRAP UP +13103676750 Wrap up | 00:00" at bounding box center [172, 205] width 264 height 328
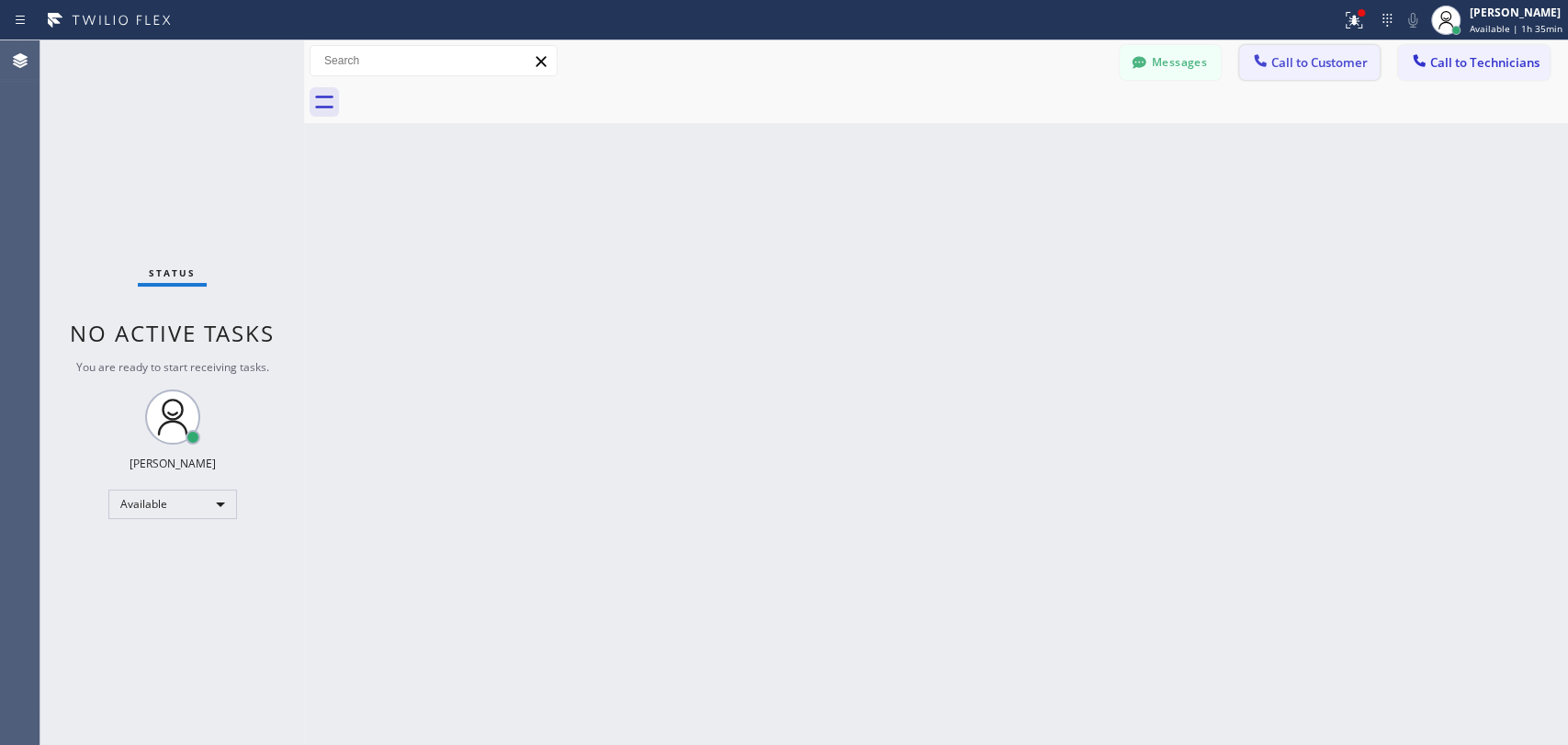
click at [1326, 57] on span "Call to Customer" at bounding box center [1319, 62] width 96 height 17
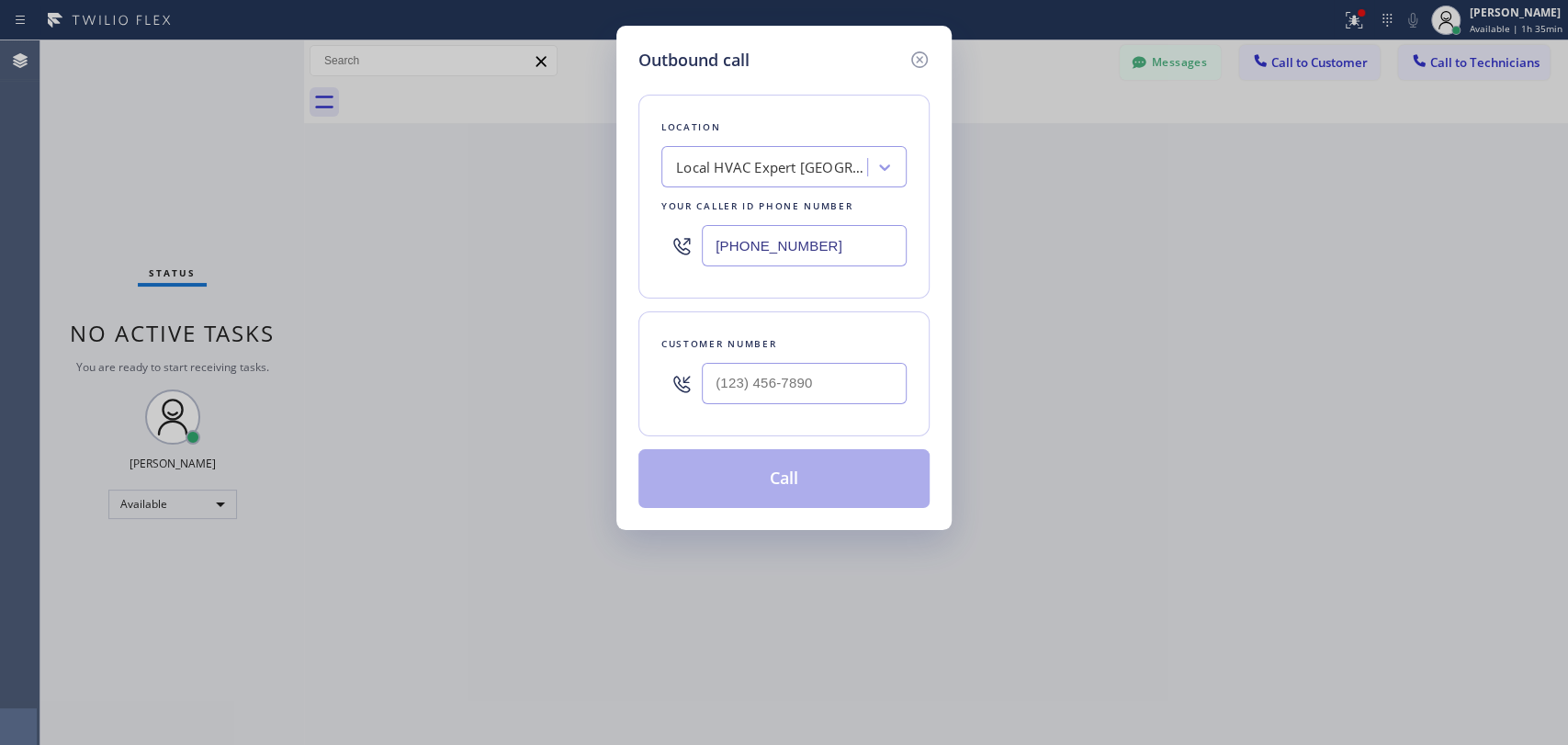
drag, startPoint x: 668, startPoint y: 199, endPoint x: 660, endPoint y: 191, distance: 11.3
click at [646, 204] on div "Location Local HVAC Expert Chula Vista Your caller id phone number (619) 369-11…" at bounding box center [784, 196] width 291 height 204
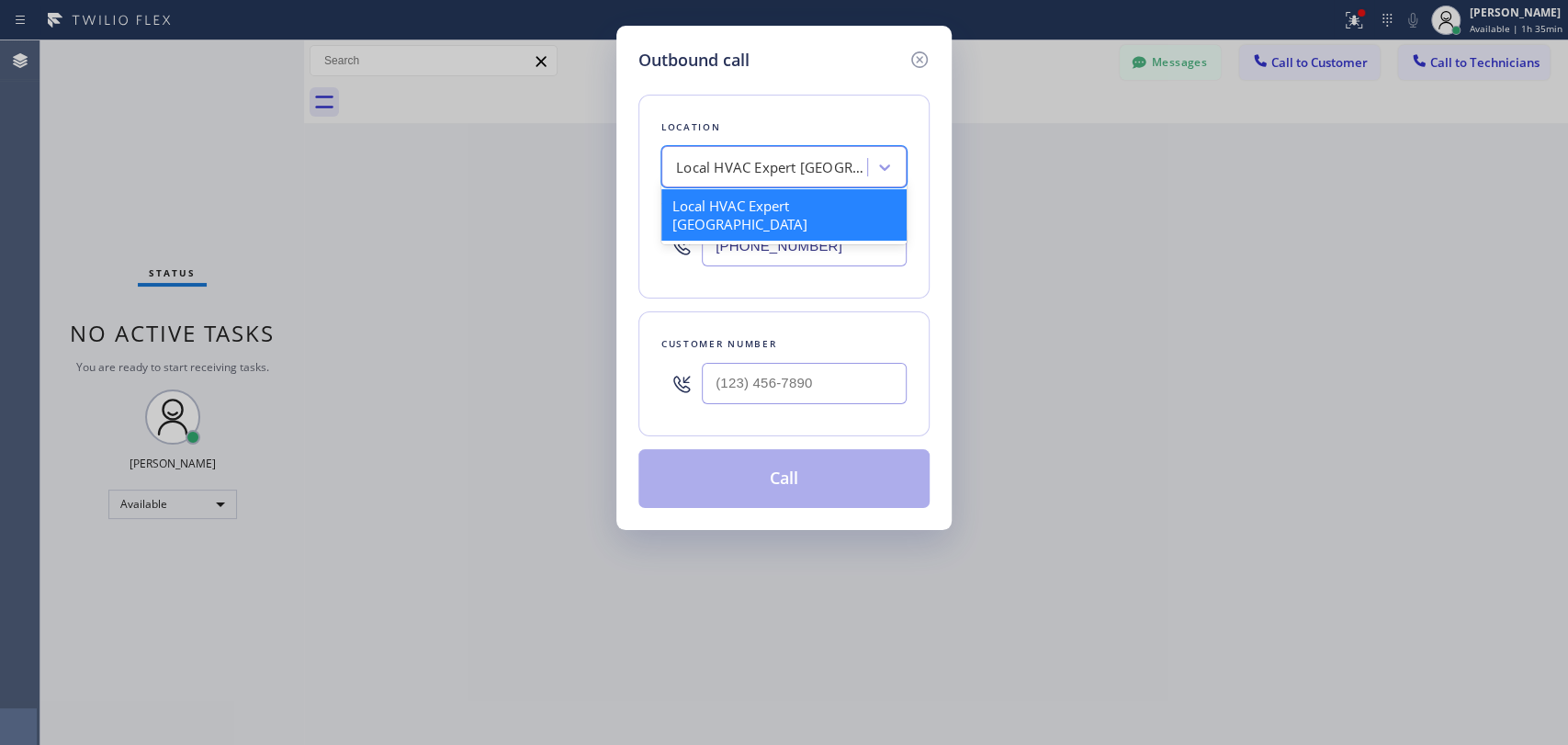
click at [704, 163] on div "Local HVAC Expert [GEOGRAPHIC_DATA]" at bounding box center [773, 168] width 193 height 21
paste input "Standard Repair HVAC"
type input "Standard Repair HVAC"
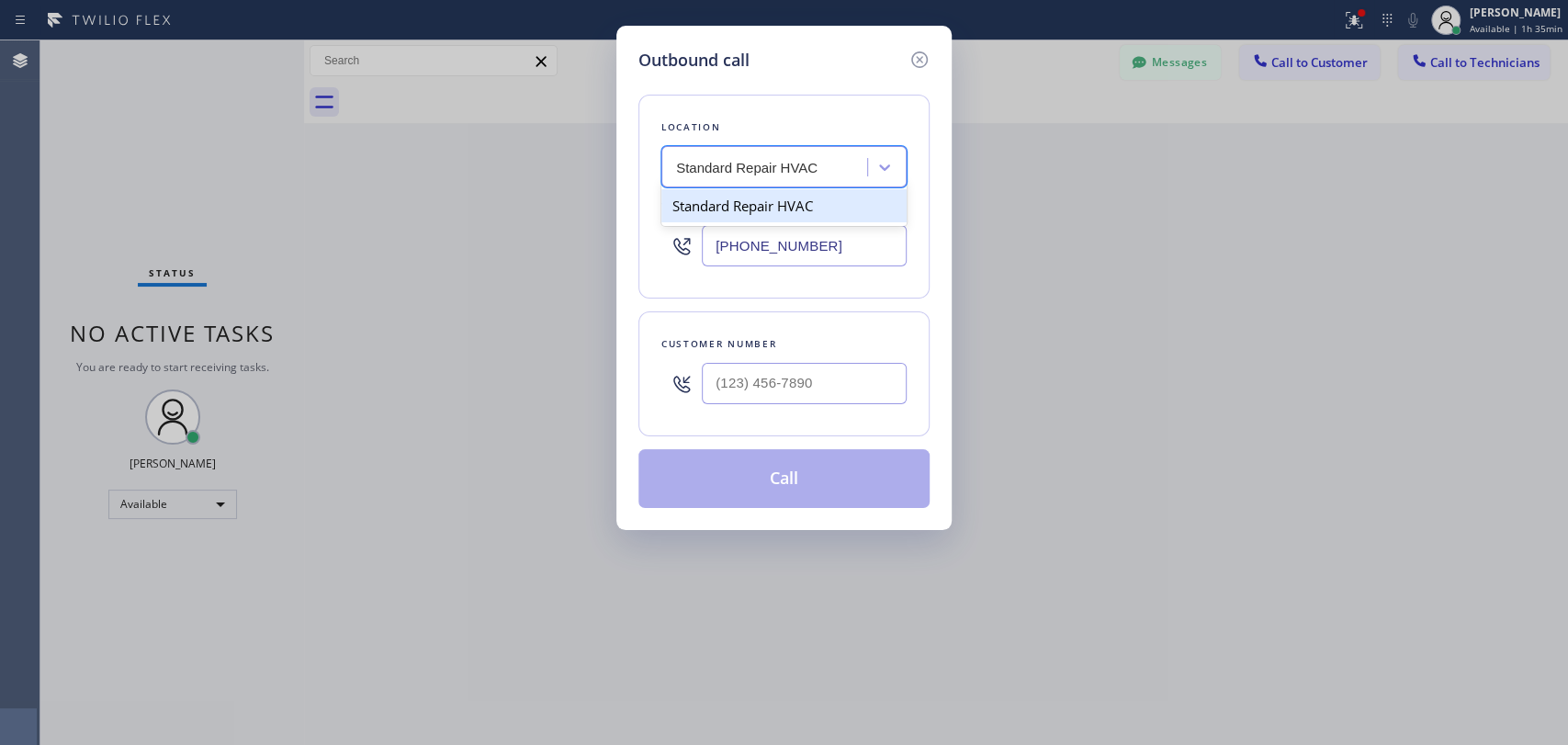
click at [702, 194] on div "Standard Repair HVAC" at bounding box center [784, 205] width 245 height 33
type input "[PHONE_NUMBER]"
click at [728, 354] on div at bounding box center [804, 383] width 204 height 59
click at [738, 377] on input "(___) ___-____" at bounding box center [804, 384] width 204 height 41
paste input "818) 442-3176"
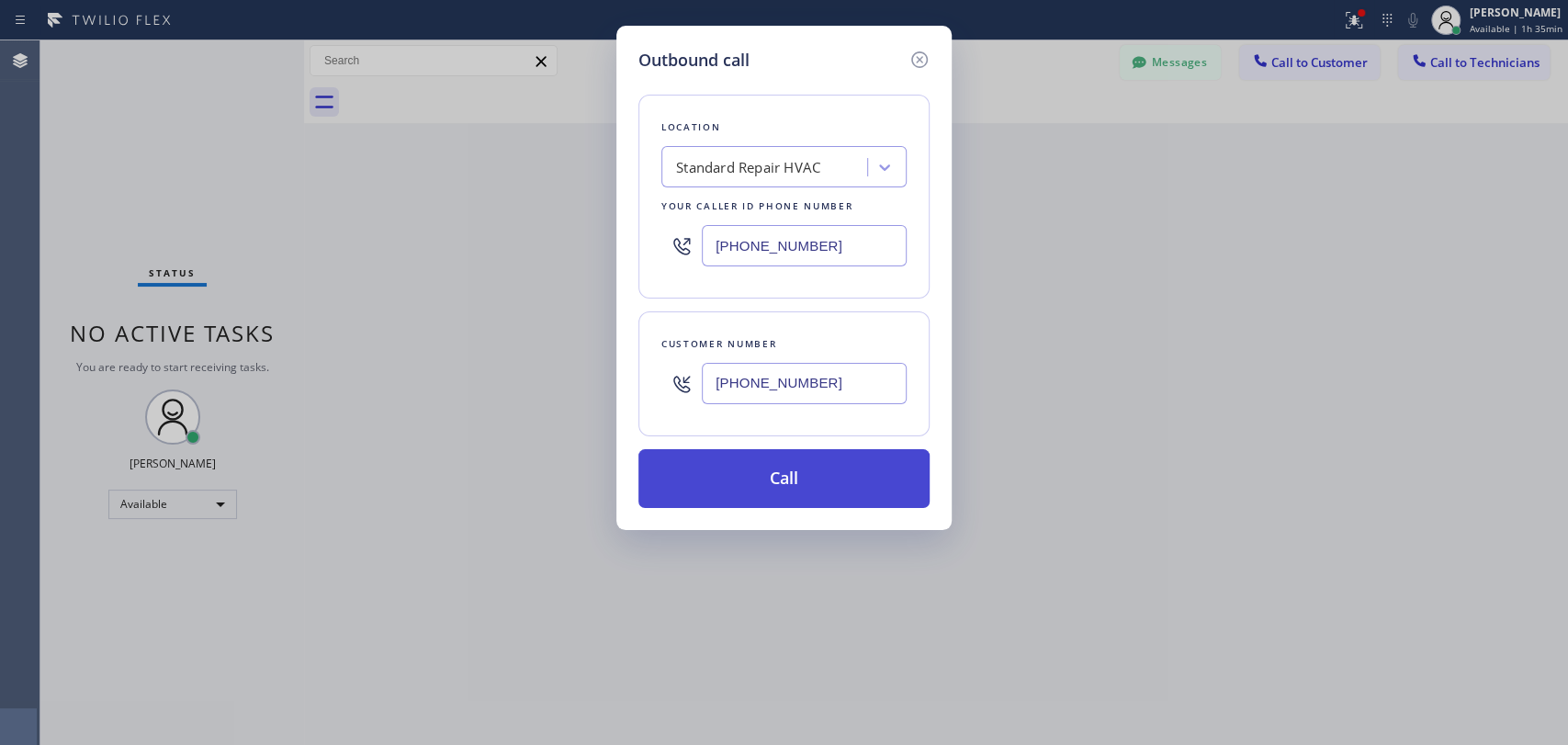
type input "[PHONE_NUMBER]"
click at [728, 492] on button "Call" at bounding box center [784, 478] width 291 height 58
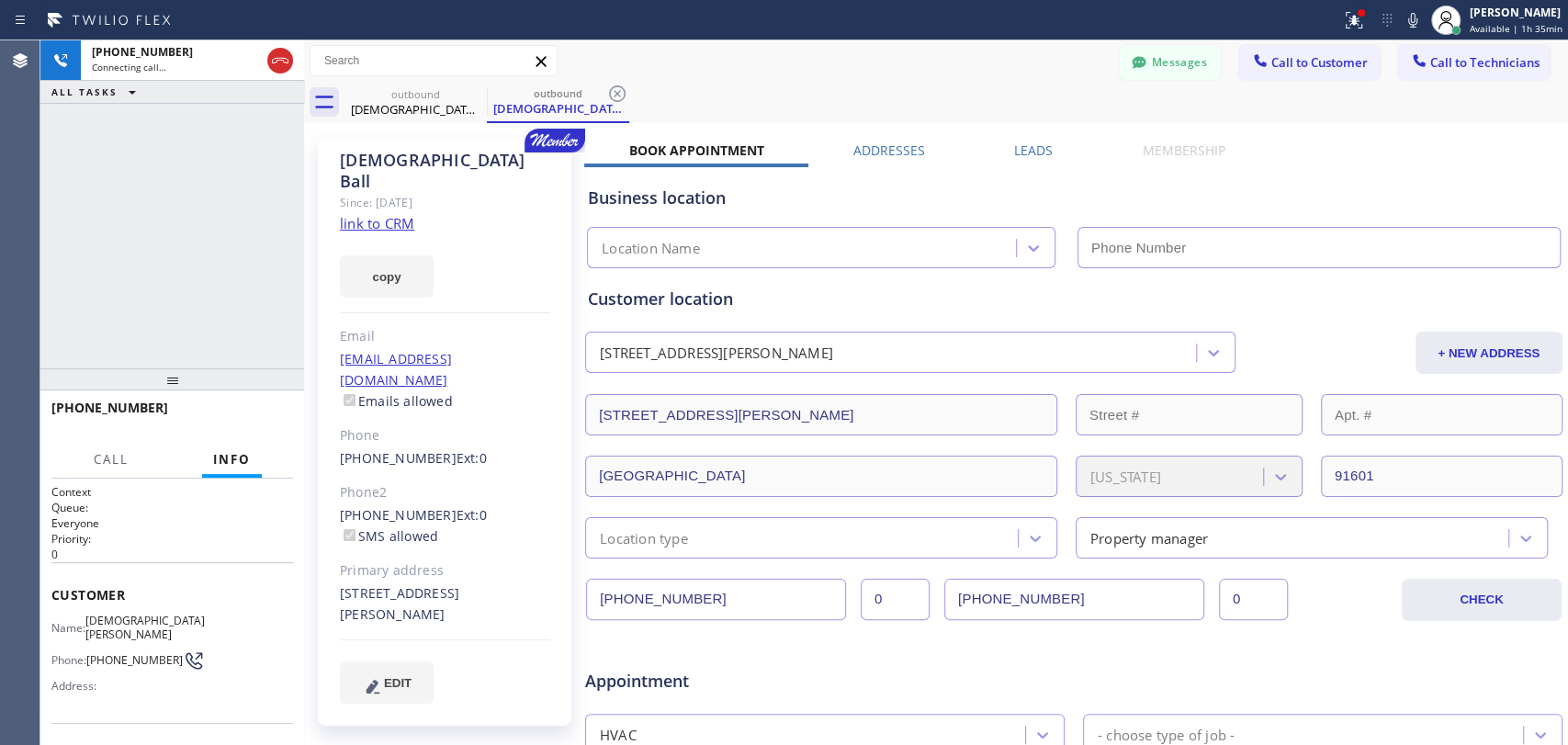
type input "[PHONE_NUMBER]"
click at [251, 414] on span "HANG UP" at bounding box center [250, 416] width 56 height 13
click at [980, 608] on input "[PHONE_NUMBER]" at bounding box center [1074, 600] width 260 height 41
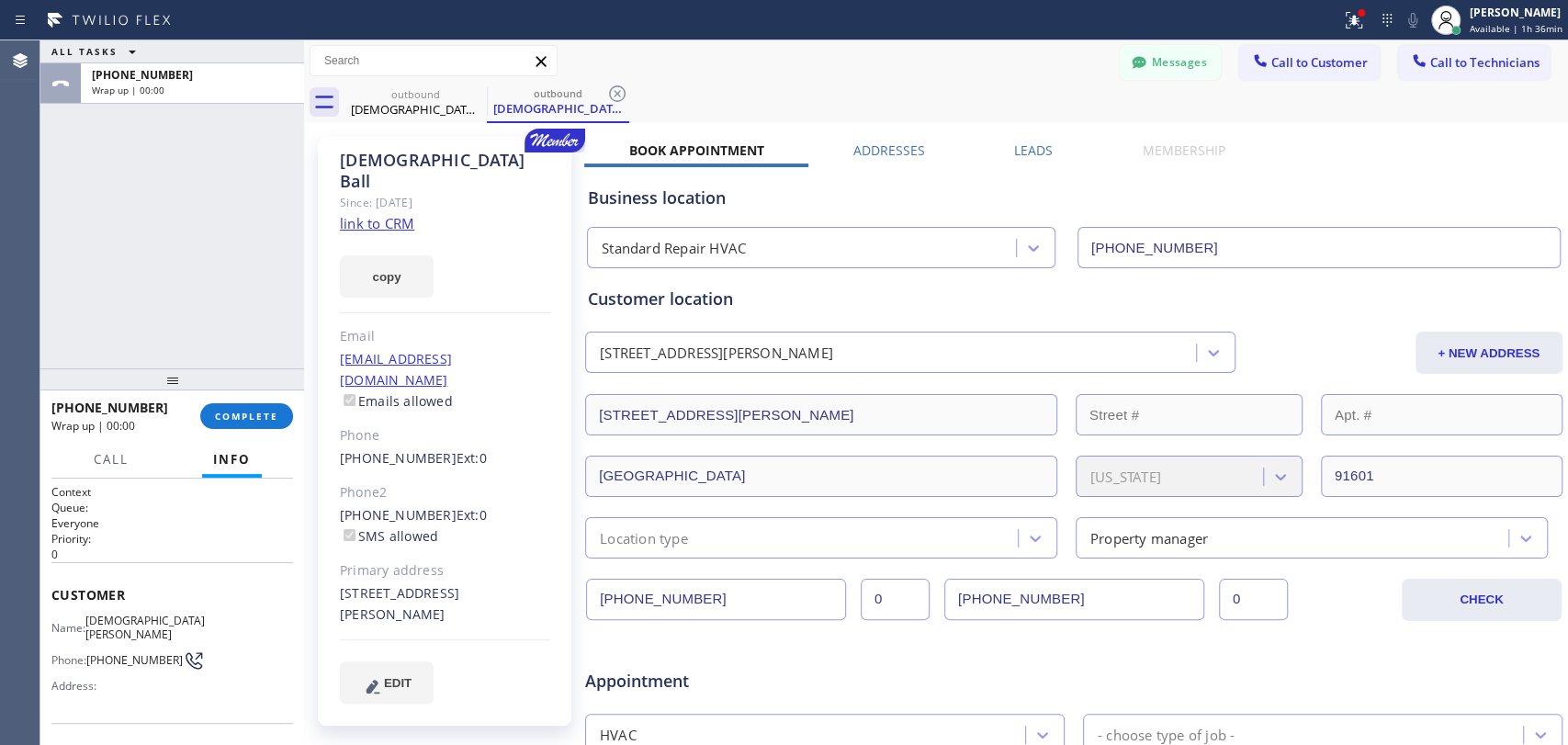
click at [980, 608] on input "[PHONE_NUMBER]" at bounding box center [1074, 600] width 260 height 41
click at [1338, 71] on button "Call to Customer" at bounding box center [1309, 62] width 140 height 35
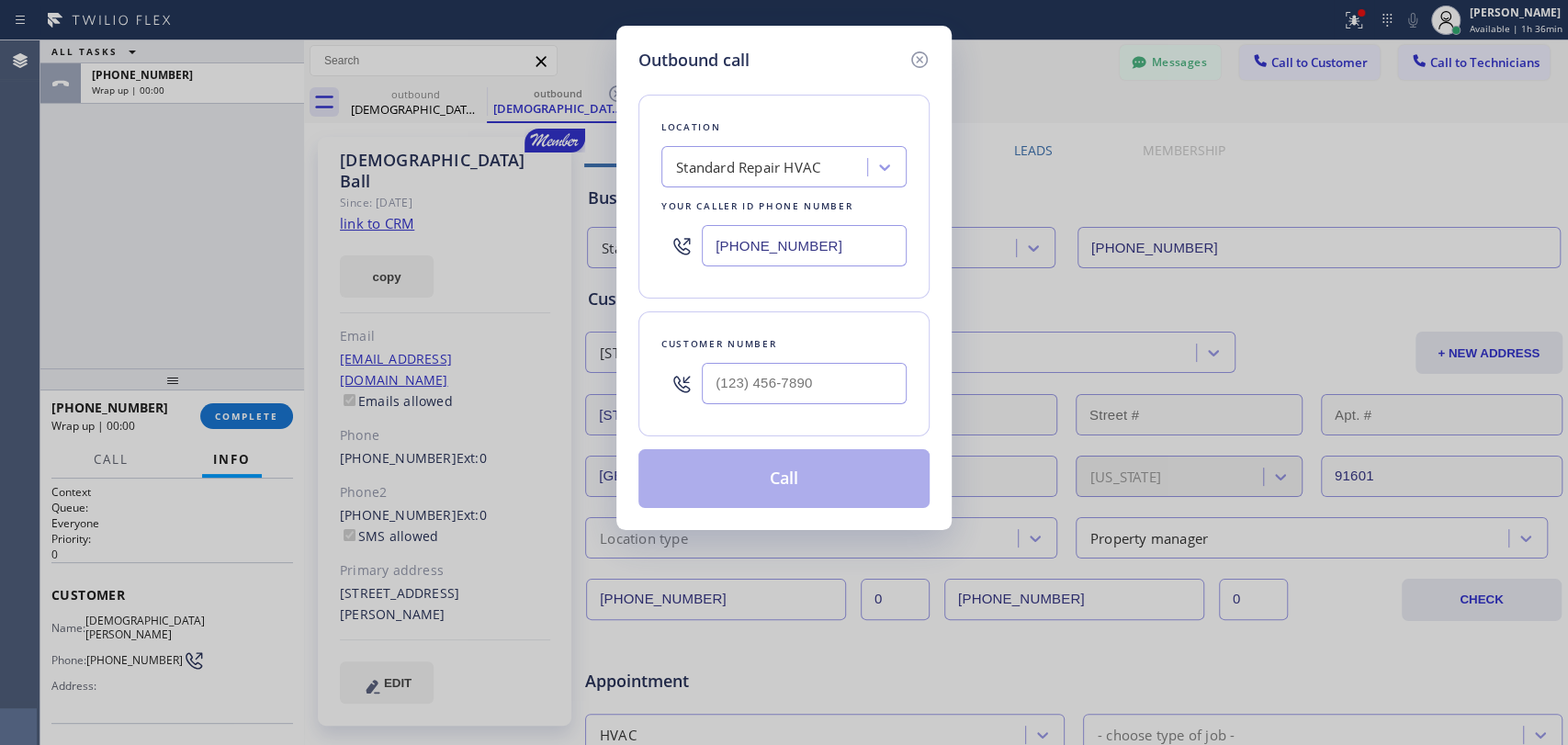
click at [828, 308] on div "Location Standard Repair HVAC Your caller id phone number [PHONE_NUMBER] Custom…" at bounding box center [784, 290] width 291 height 435
click at [793, 365] on input "(___) ___-____" at bounding box center [804, 384] width 204 height 41
paste input "203) 885-5611"
type input "[PHONE_NUMBER]"
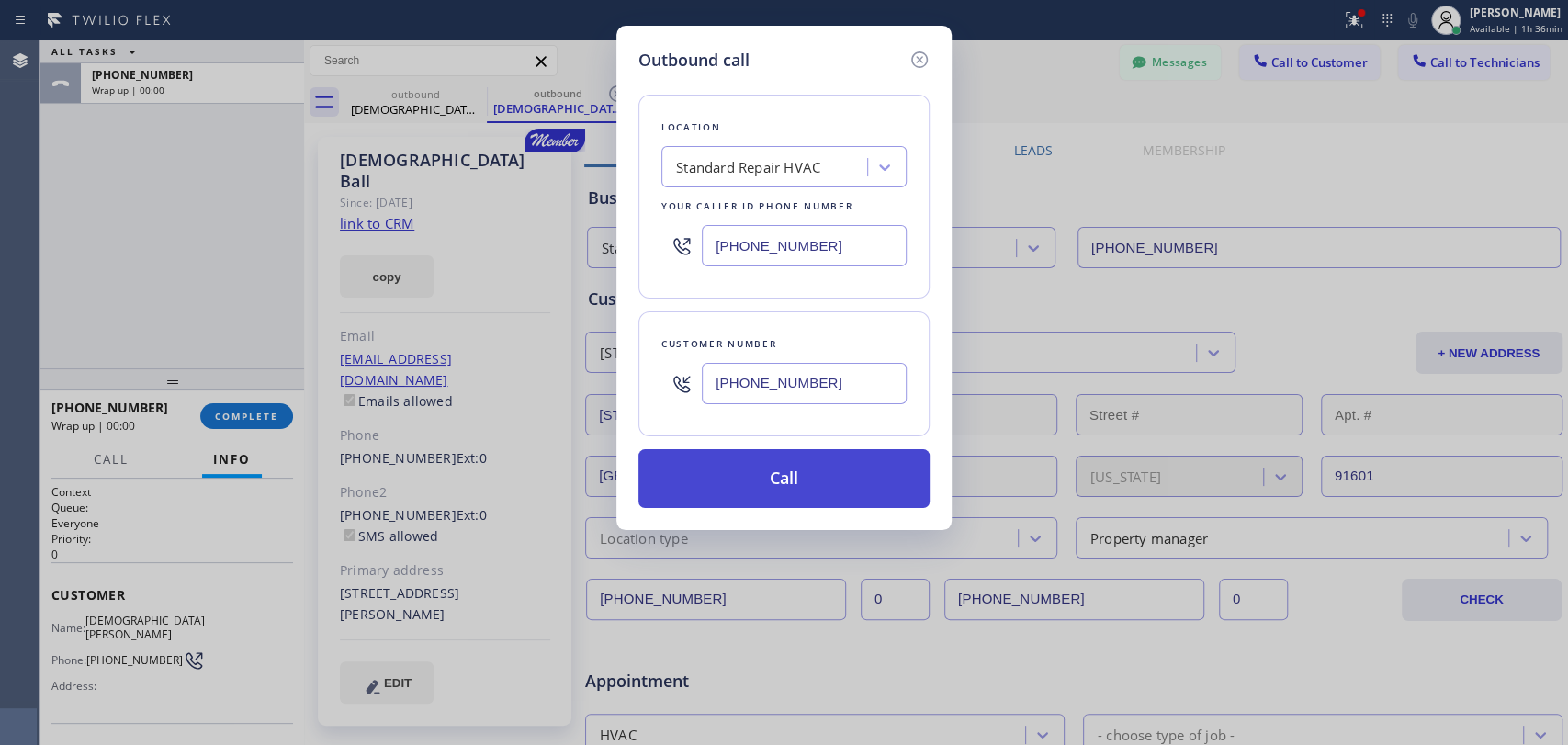
click at [785, 491] on button "Call" at bounding box center [784, 478] width 291 height 58
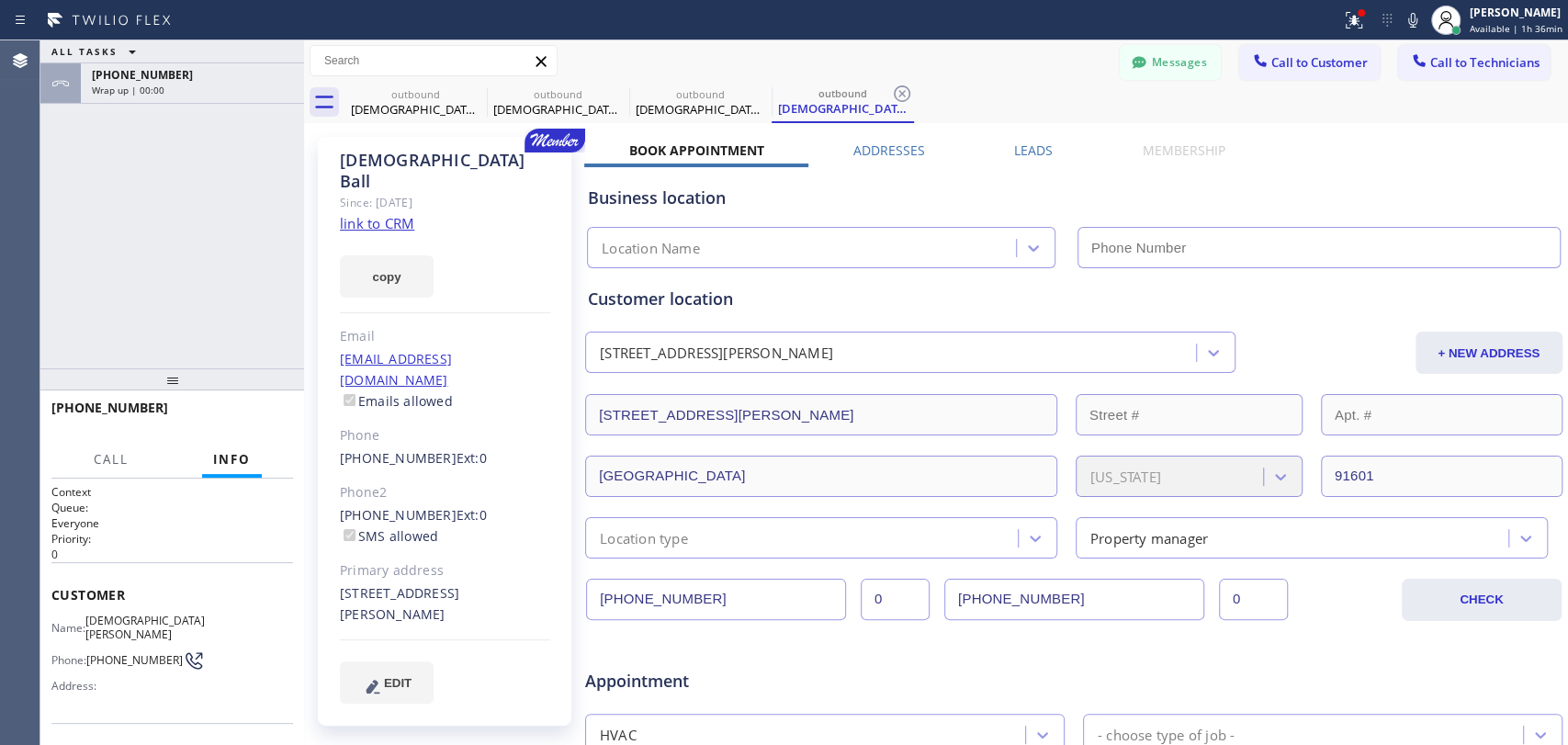
type input "[PHONE_NUMBER]"
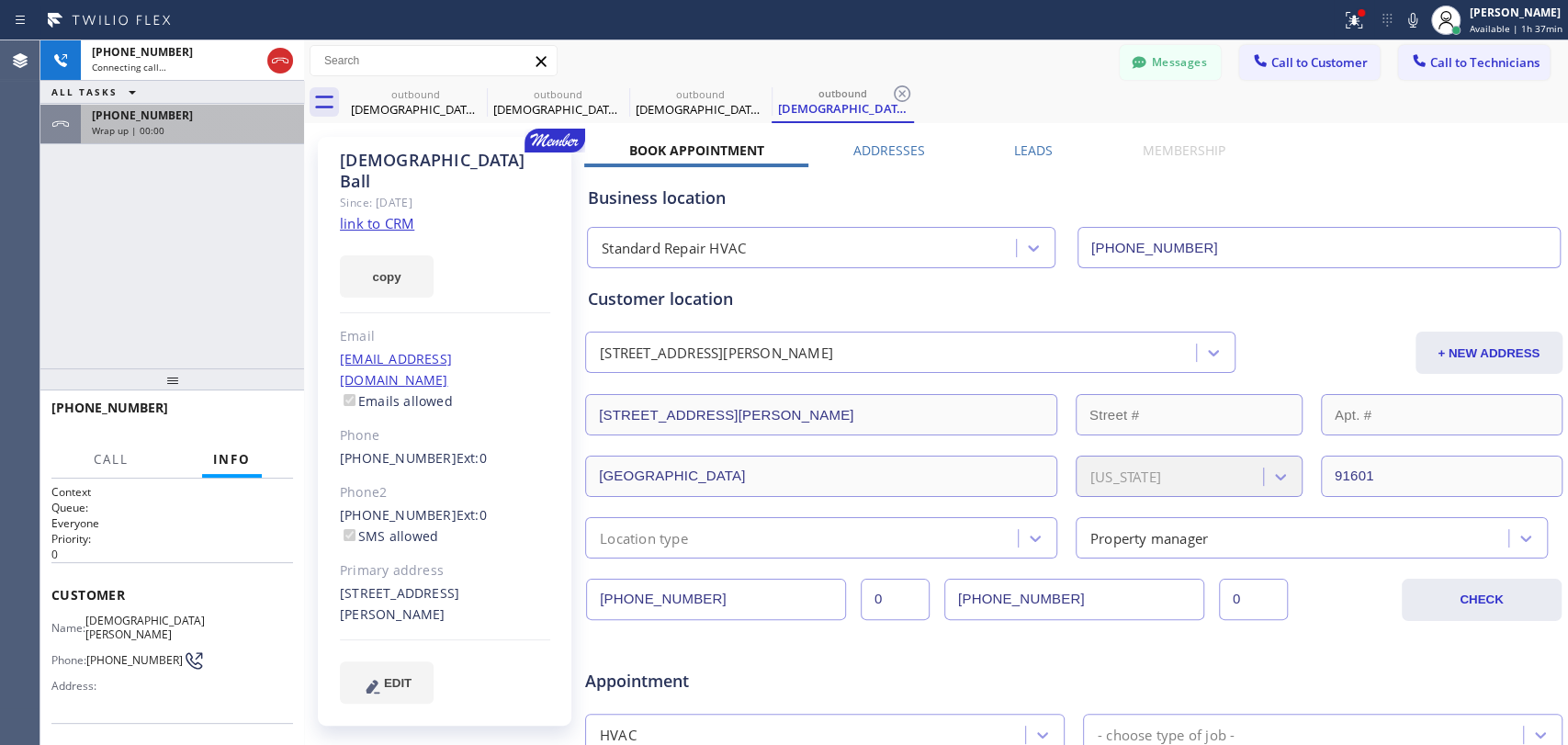
click at [165, 120] on span "+18184423176" at bounding box center [142, 115] width 101 height 16
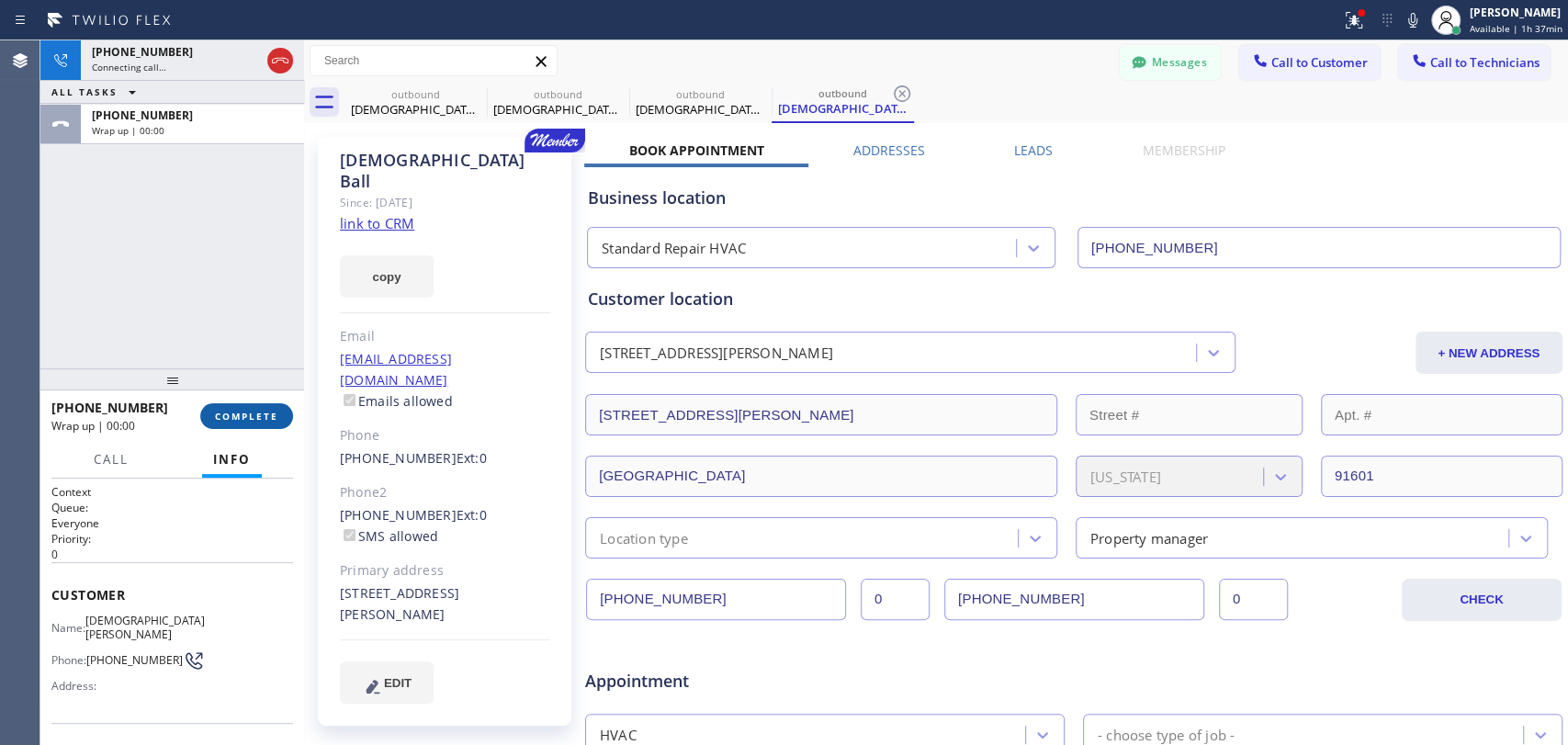
drag, startPoint x: 253, startPoint y: 427, endPoint x: 253, endPoint y: 414, distance: 13.0
click at [253, 427] on button "COMPLETE" at bounding box center [246, 416] width 92 height 25
click at [187, 196] on div "Classify the call LOCATION NAME Home Alliance FROM PHONE (877) 777-0796 TO PHON…" at bounding box center [804, 393] width 1527 height 705
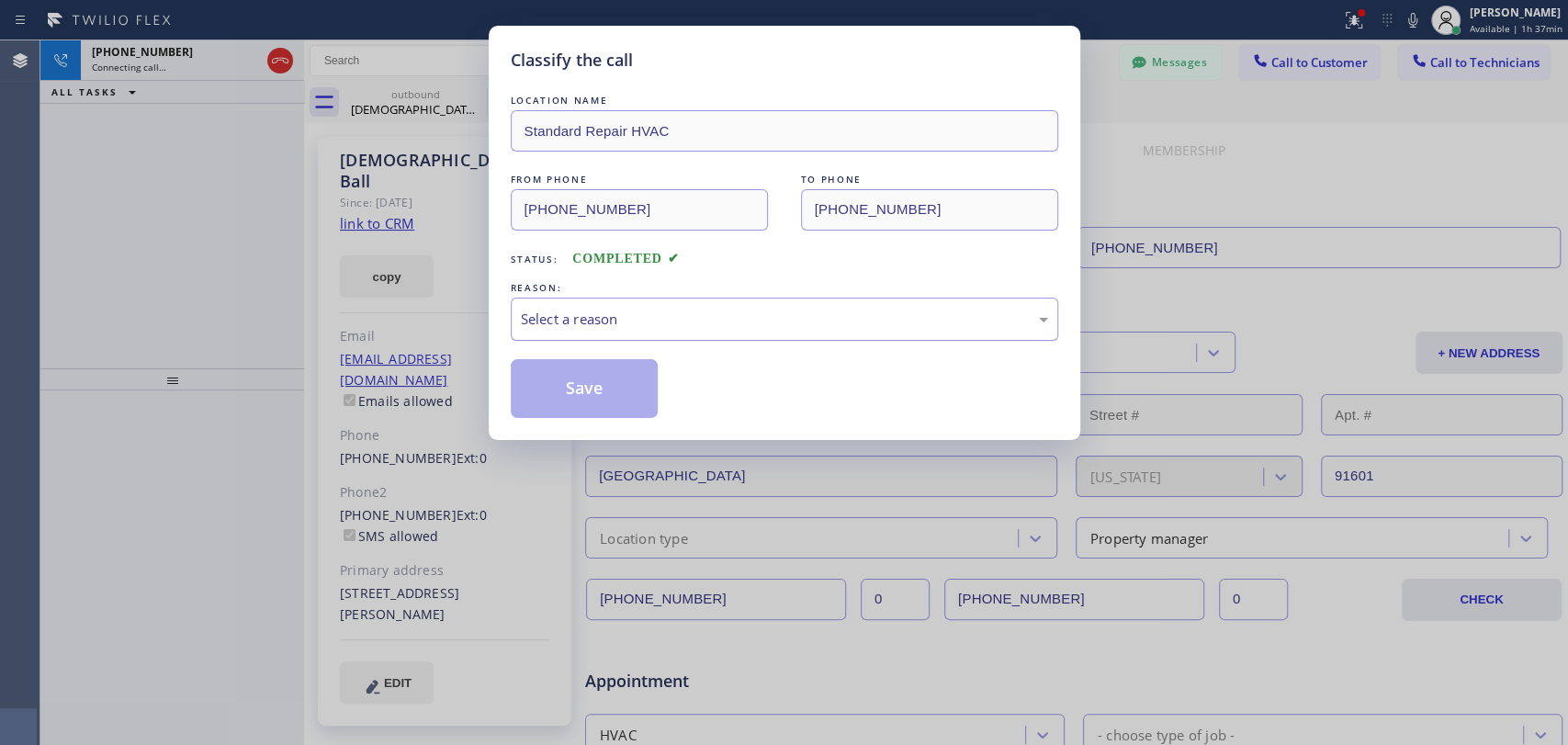
click at [749, 325] on div "Select a reason" at bounding box center [784, 319] width 528 height 21
click at [579, 368] on button "Save" at bounding box center [585, 389] width 148 height 58
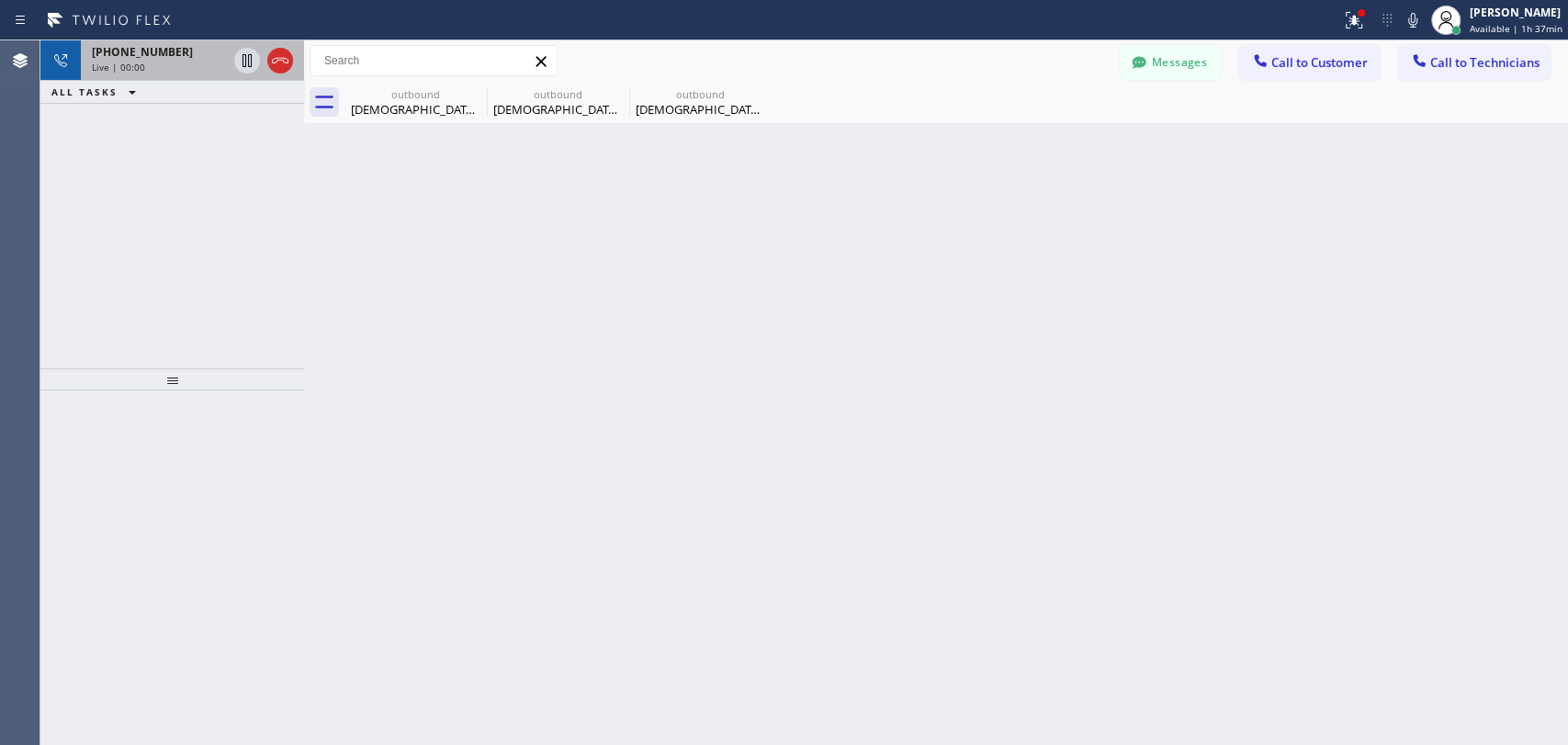
click at [195, 70] on div "Live | 00:00" at bounding box center [159, 66] width 135 height 13
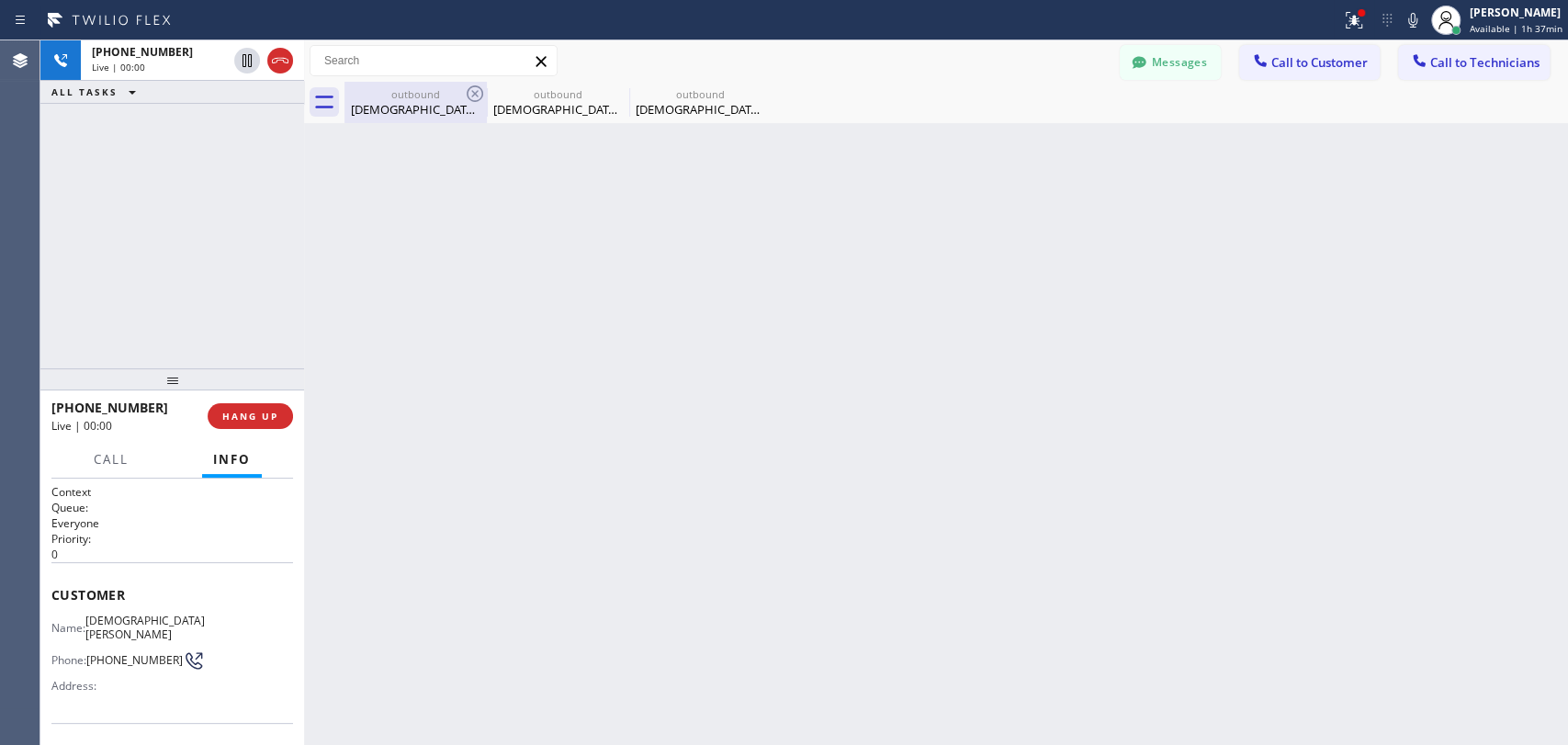
click at [419, 92] on div "outbound" at bounding box center [416, 94] width 138 height 14
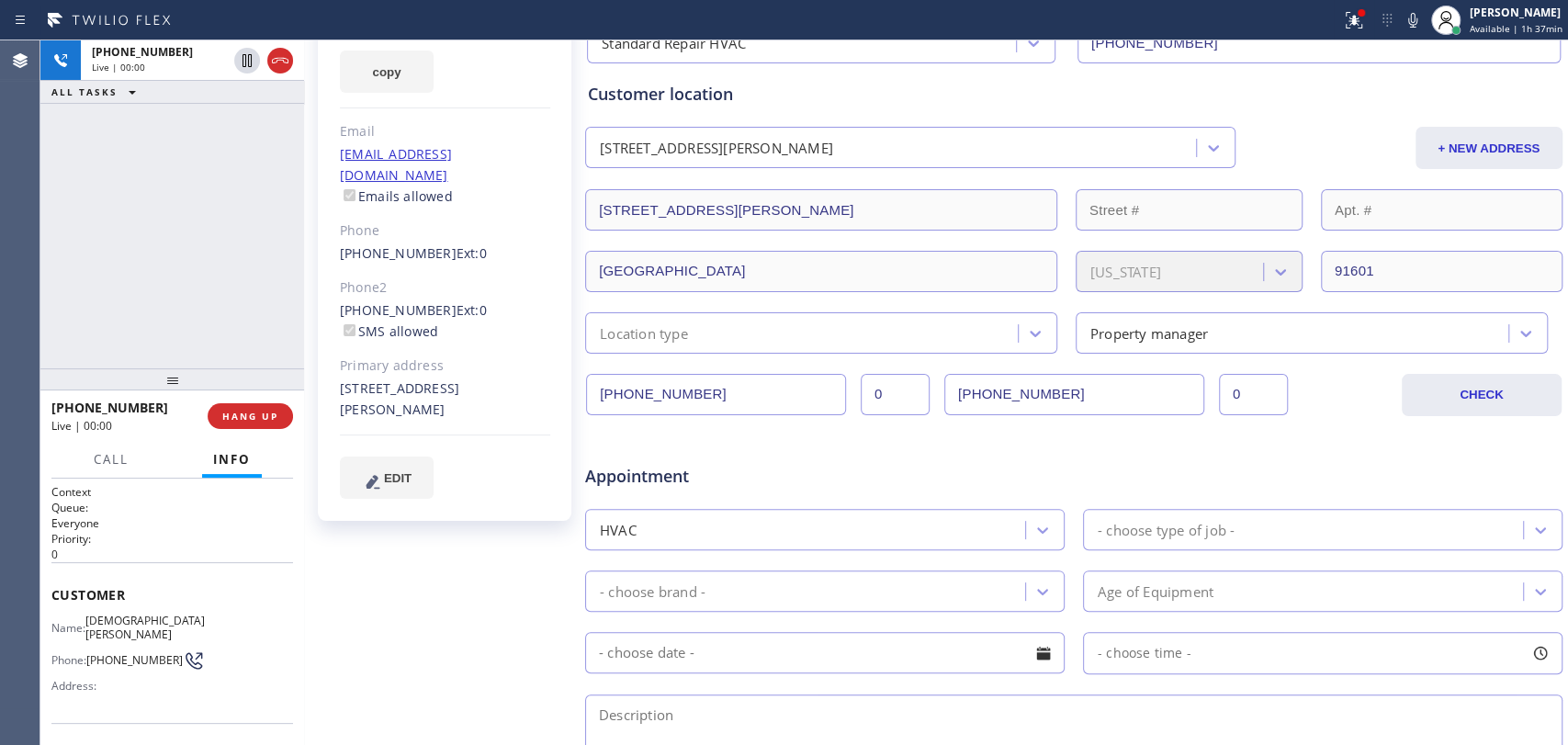
scroll to position [168, 0]
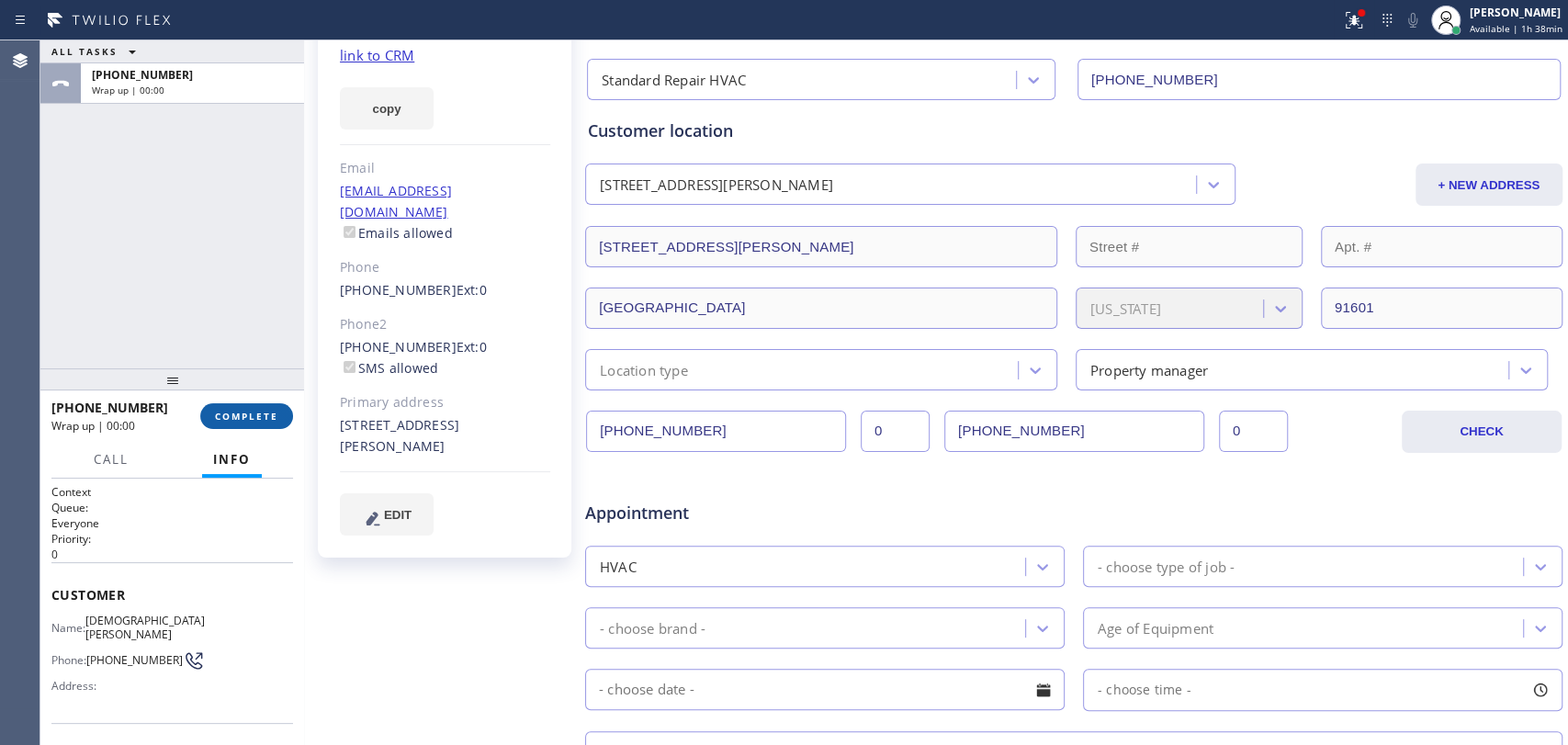
click at [257, 414] on span "COMPLETE" at bounding box center [246, 416] width 63 height 13
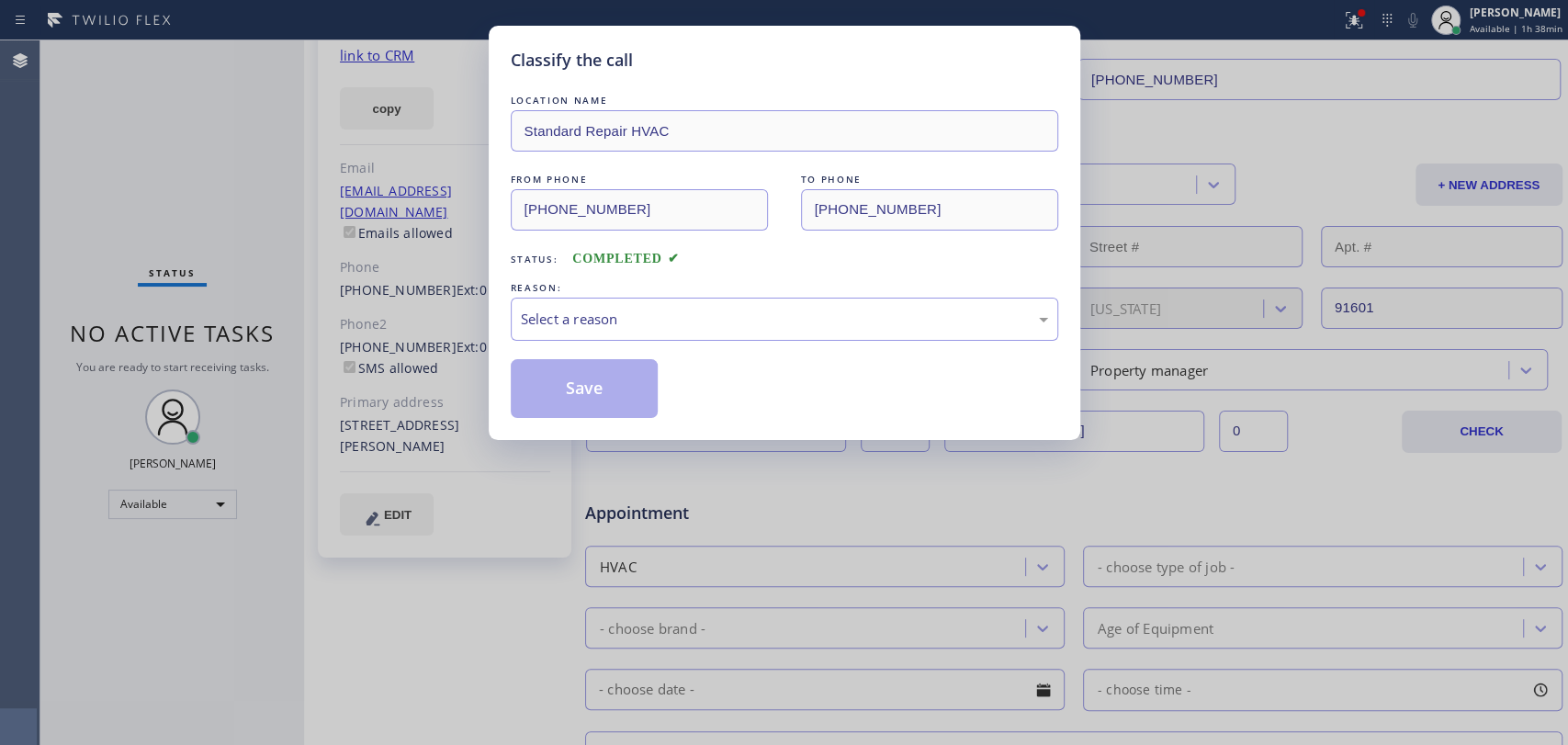
click at [808, 295] on div "REASON:" at bounding box center [784, 288] width 547 height 19
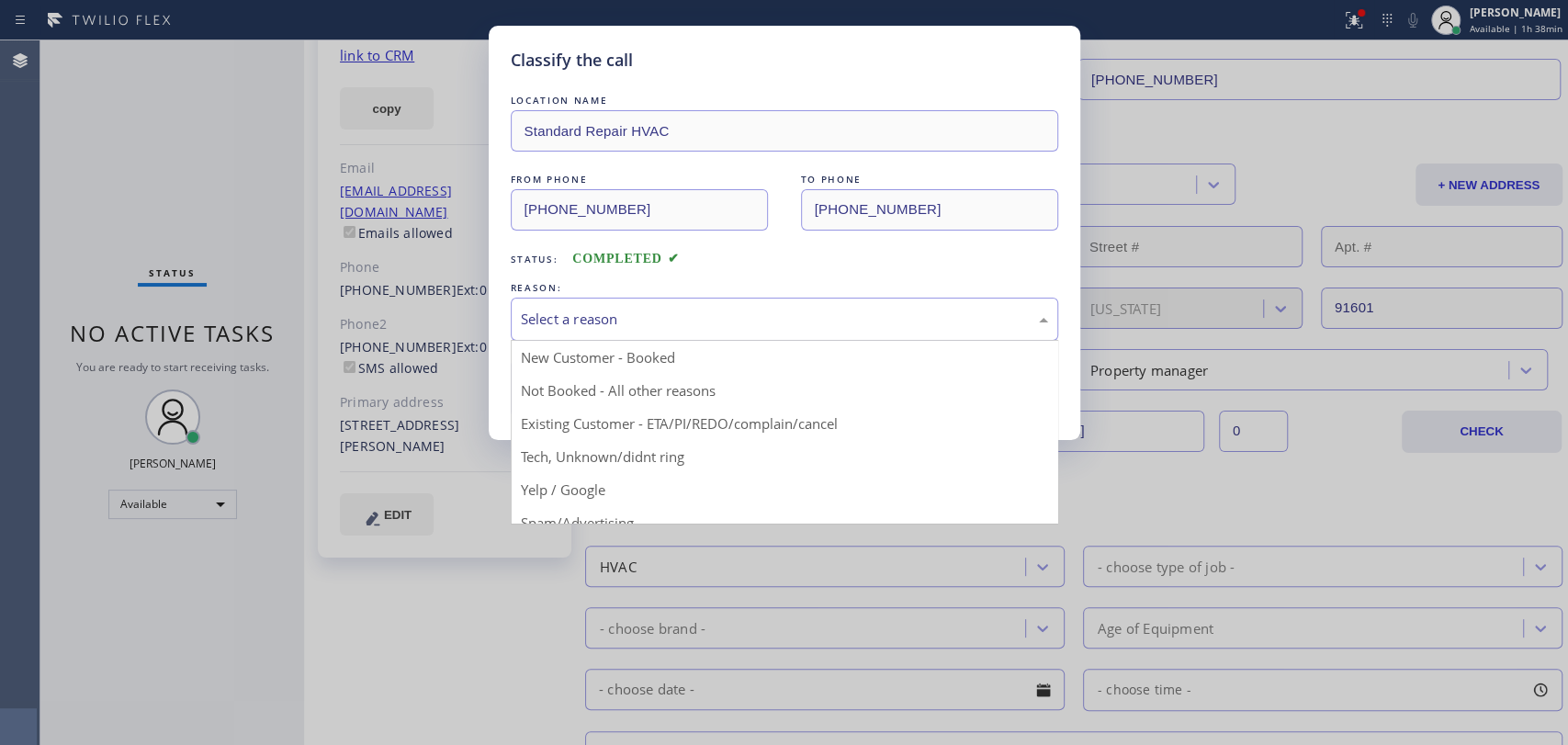
click at [717, 307] on div "Select a reason" at bounding box center [784, 319] width 547 height 43
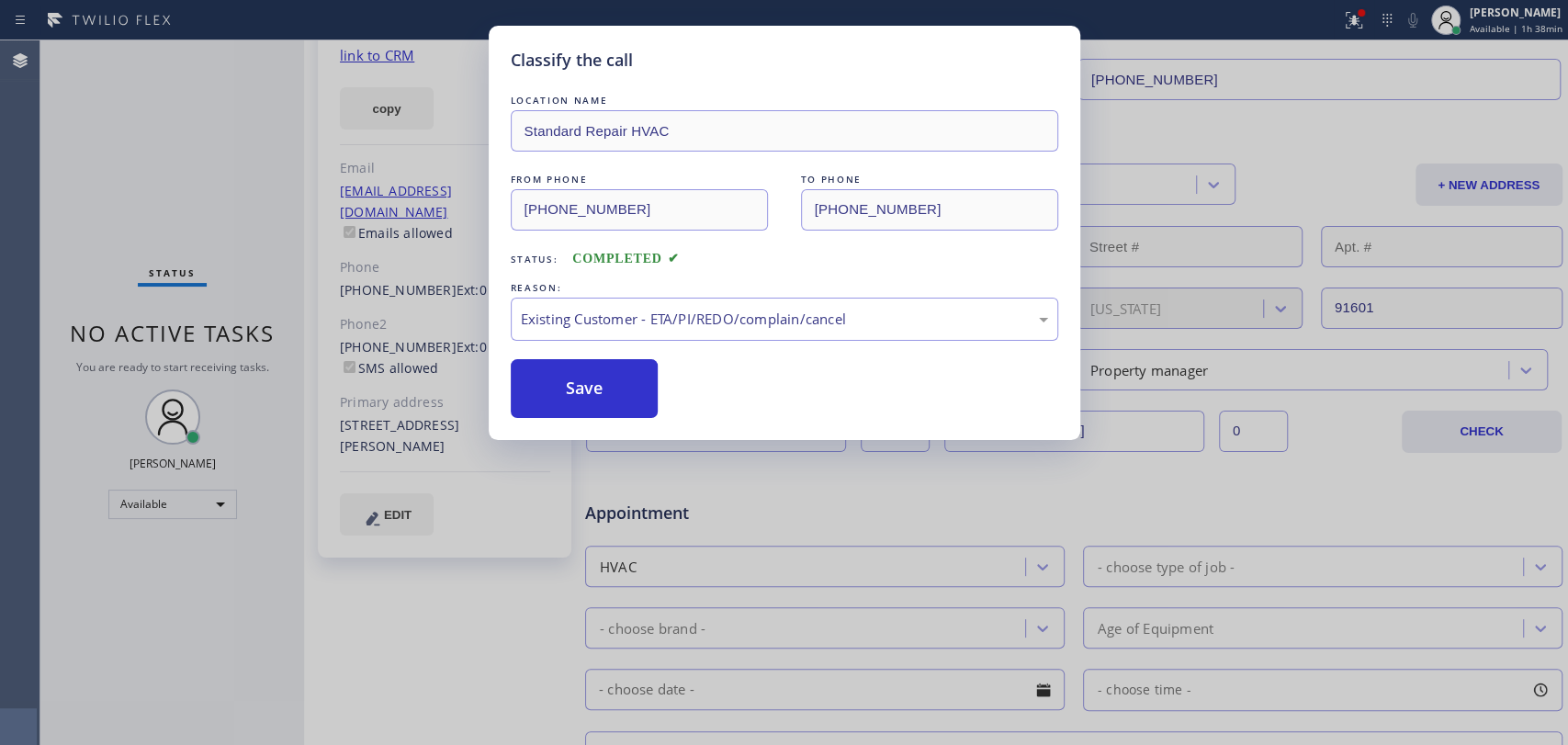
click at [583, 416] on button "Save" at bounding box center [585, 389] width 148 height 58
click at [579, 406] on button "Save" at bounding box center [585, 389] width 148 height 58
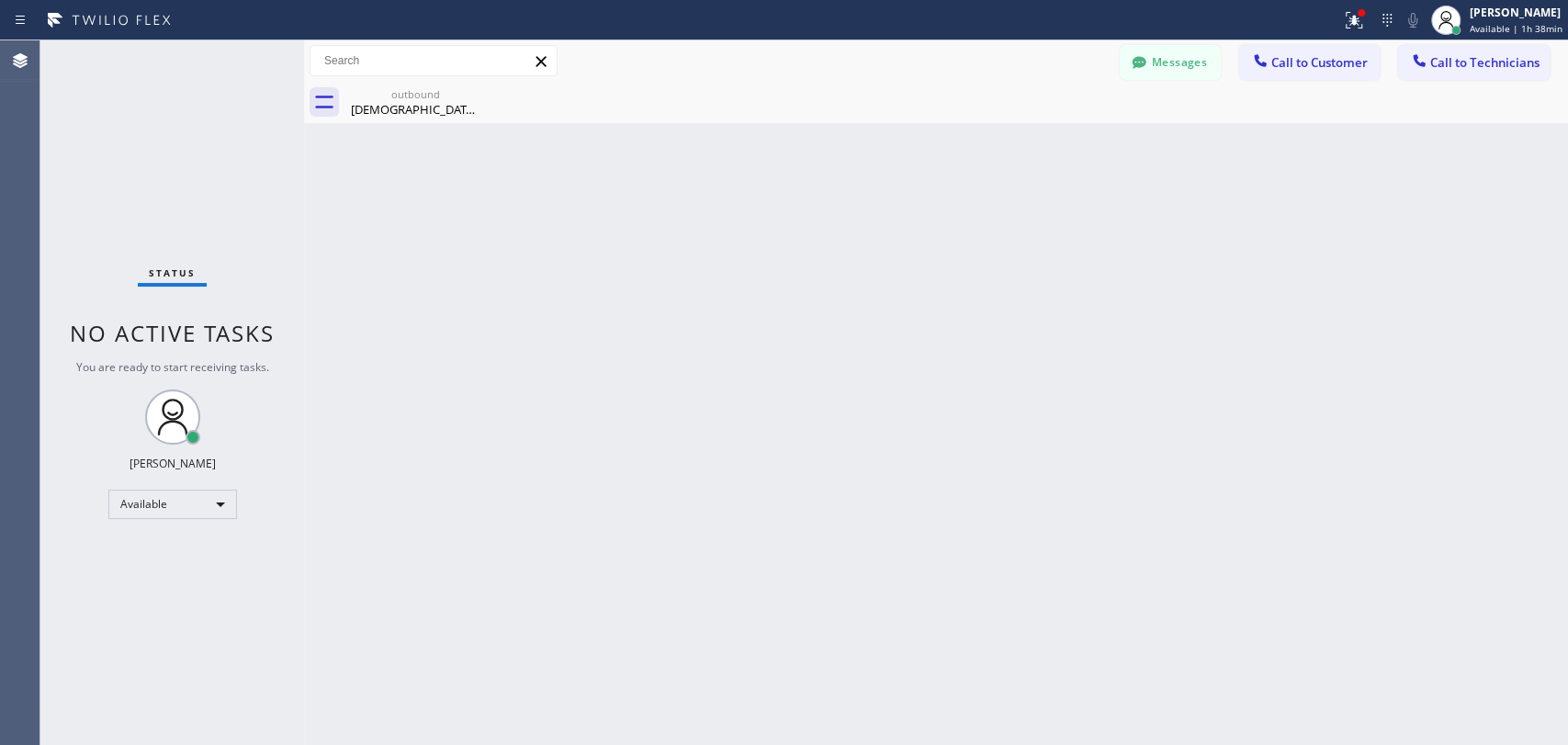
drag, startPoint x: 1366, startPoint y: 56, endPoint x: 1287, endPoint y: 65, distance: 79.5
click at [1359, 57] on button "Call to Customer" at bounding box center [1309, 62] width 140 height 35
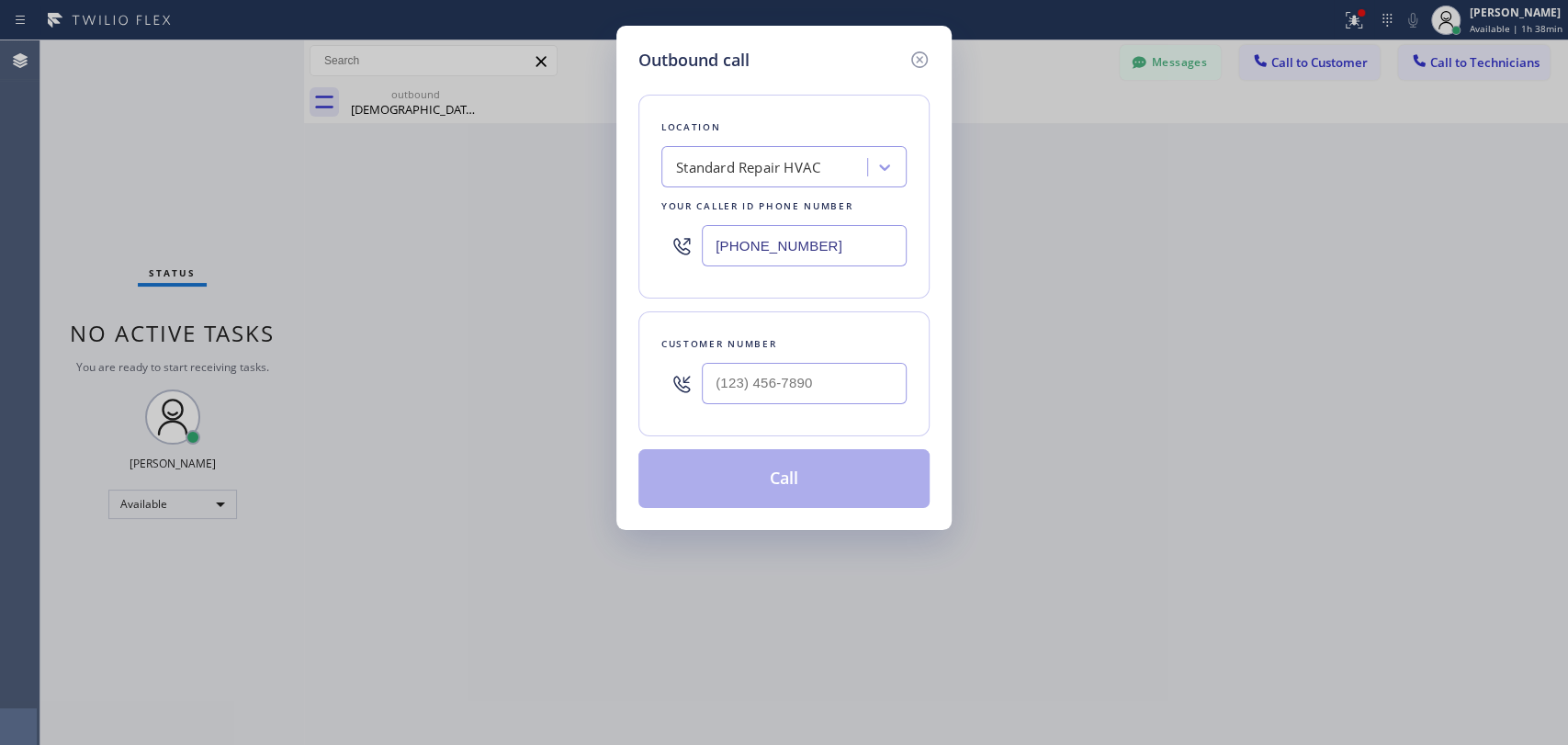
click at [805, 307] on div "Location Standard Repair HVAC Your caller id phone number [PHONE_NUMBER] Custom…" at bounding box center [784, 290] width 291 height 435
click at [790, 363] on input "(___) ___-____" at bounding box center [804, 384] width 204 height 41
paste input "203) 512-1987"
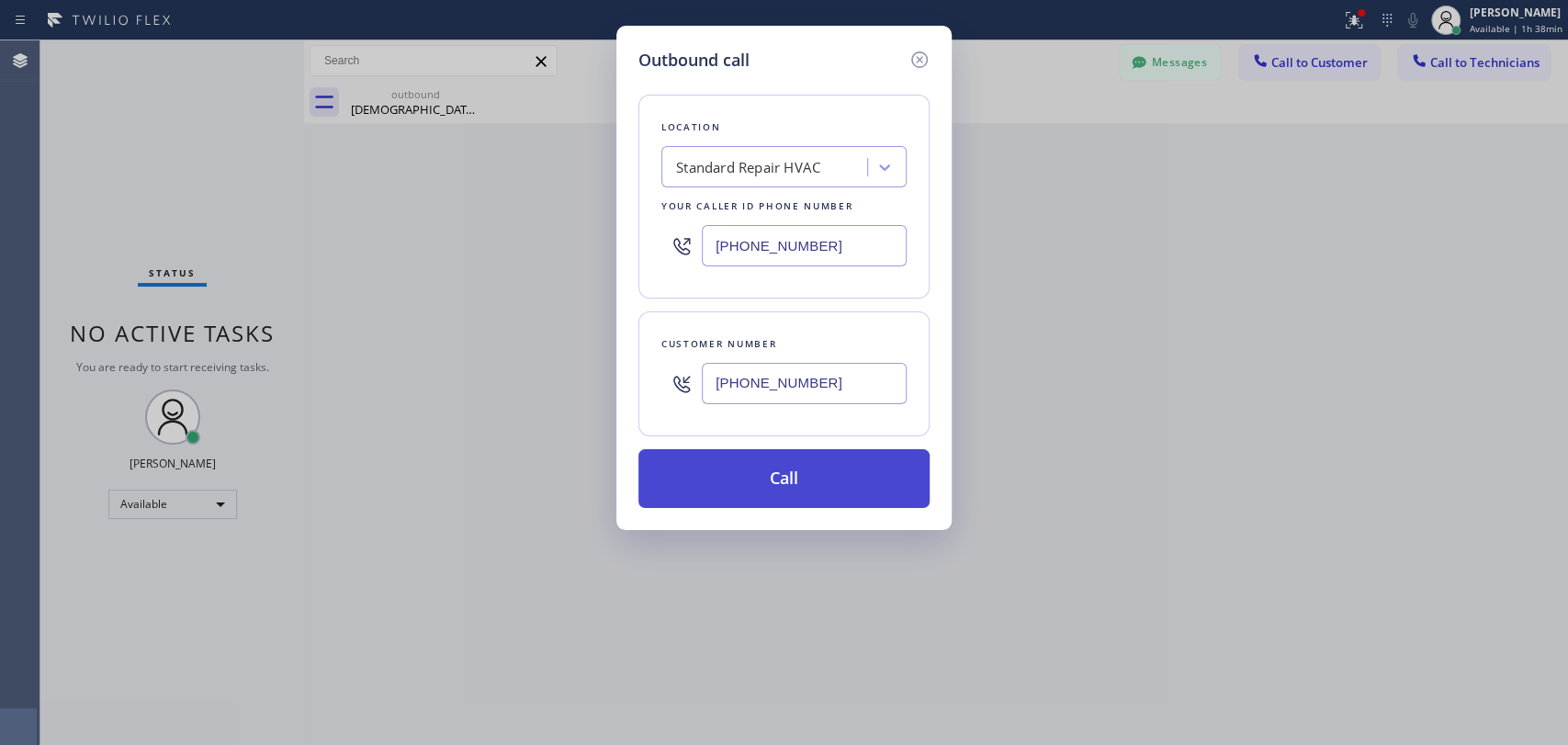
type input "[PHONE_NUMBER]"
click at [744, 481] on button "Call" at bounding box center [784, 478] width 291 height 58
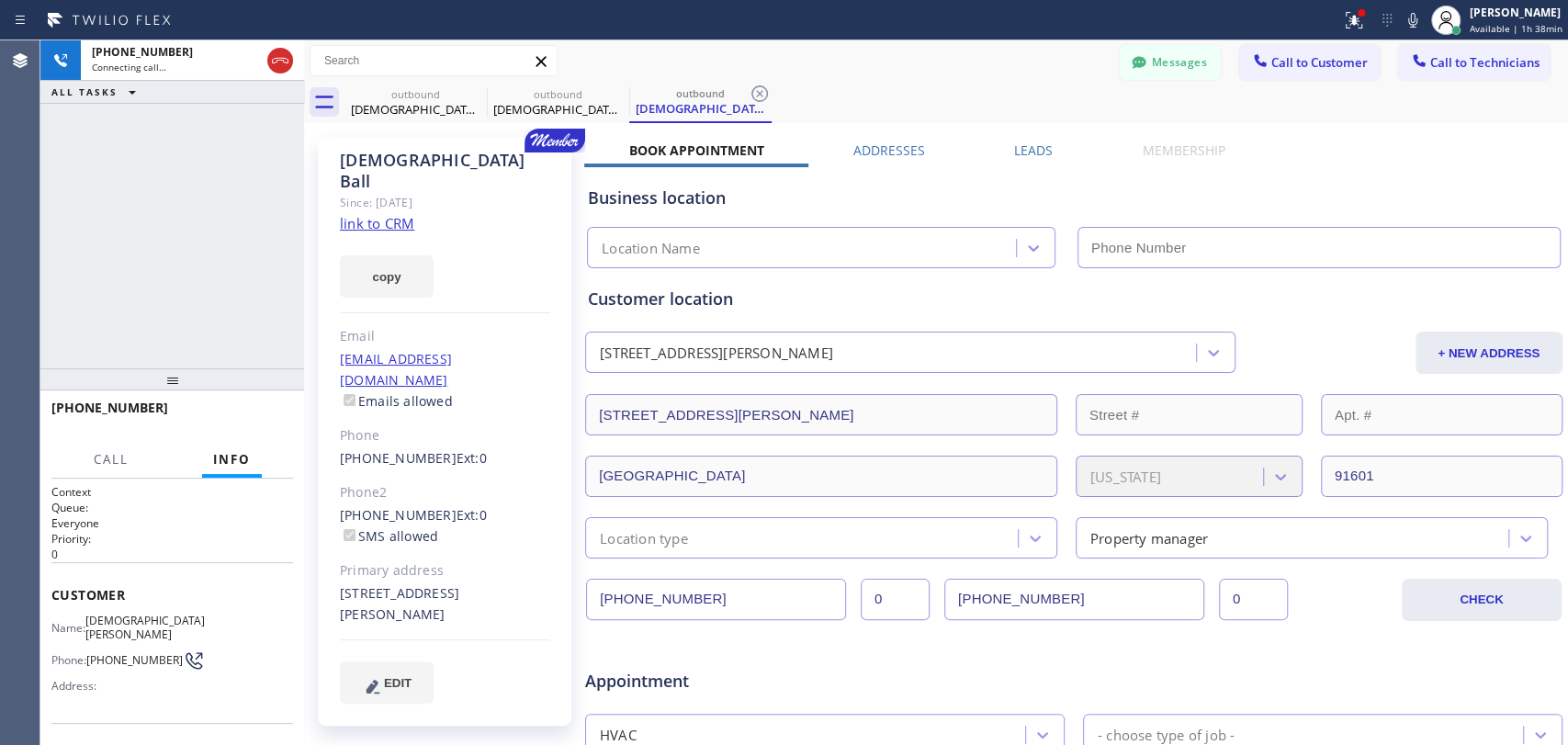
type input "[PHONE_NUMBER]"
click at [1145, 65] on button "Messages" at bounding box center [1170, 62] width 101 height 35
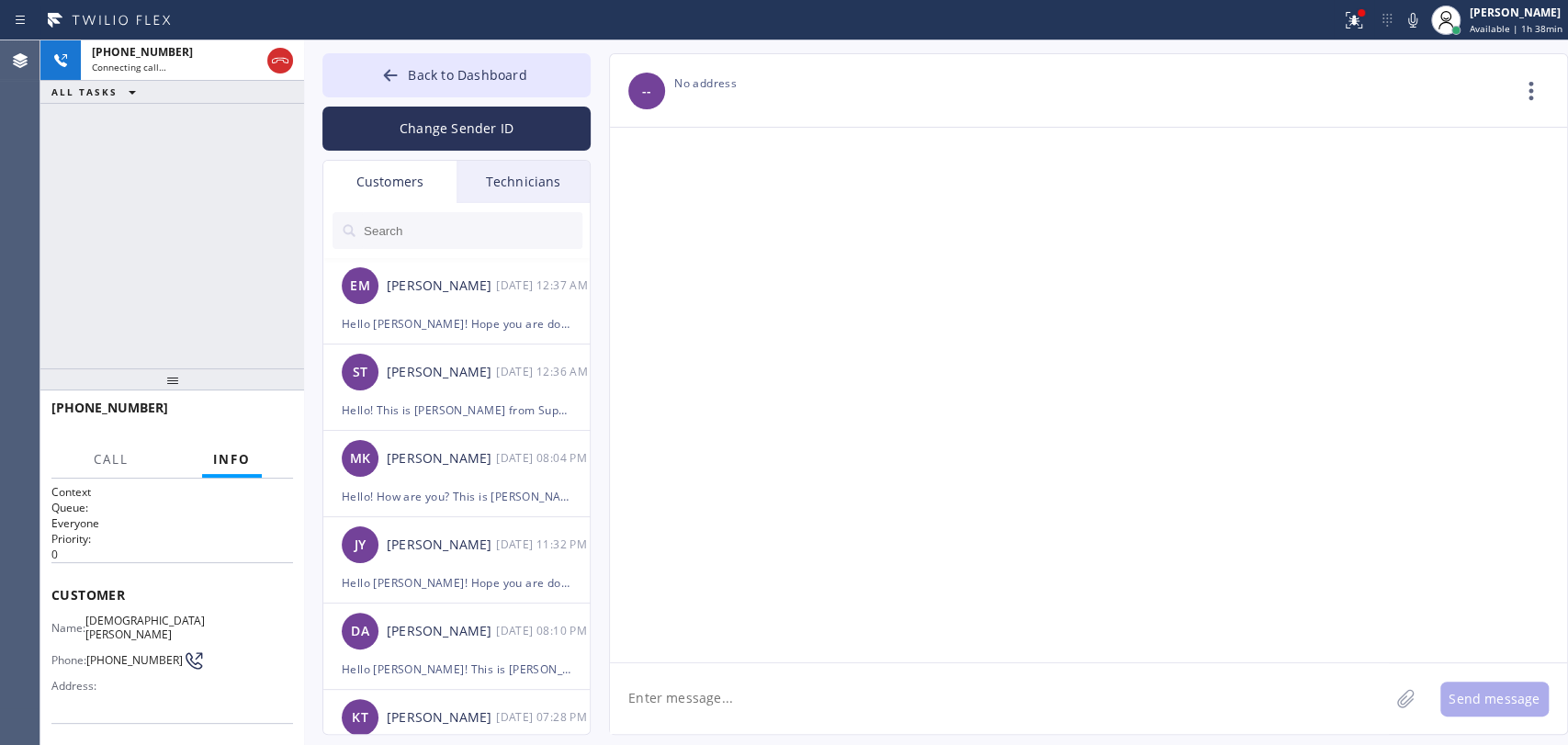
click at [436, 237] on input "text" at bounding box center [472, 231] width 220 height 37
drag, startPoint x: 511, startPoint y: 198, endPoint x: 432, endPoint y: 237, distance: 88.1
click at [511, 196] on div "Technicians" at bounding box center [523, 181] width 133 height 42
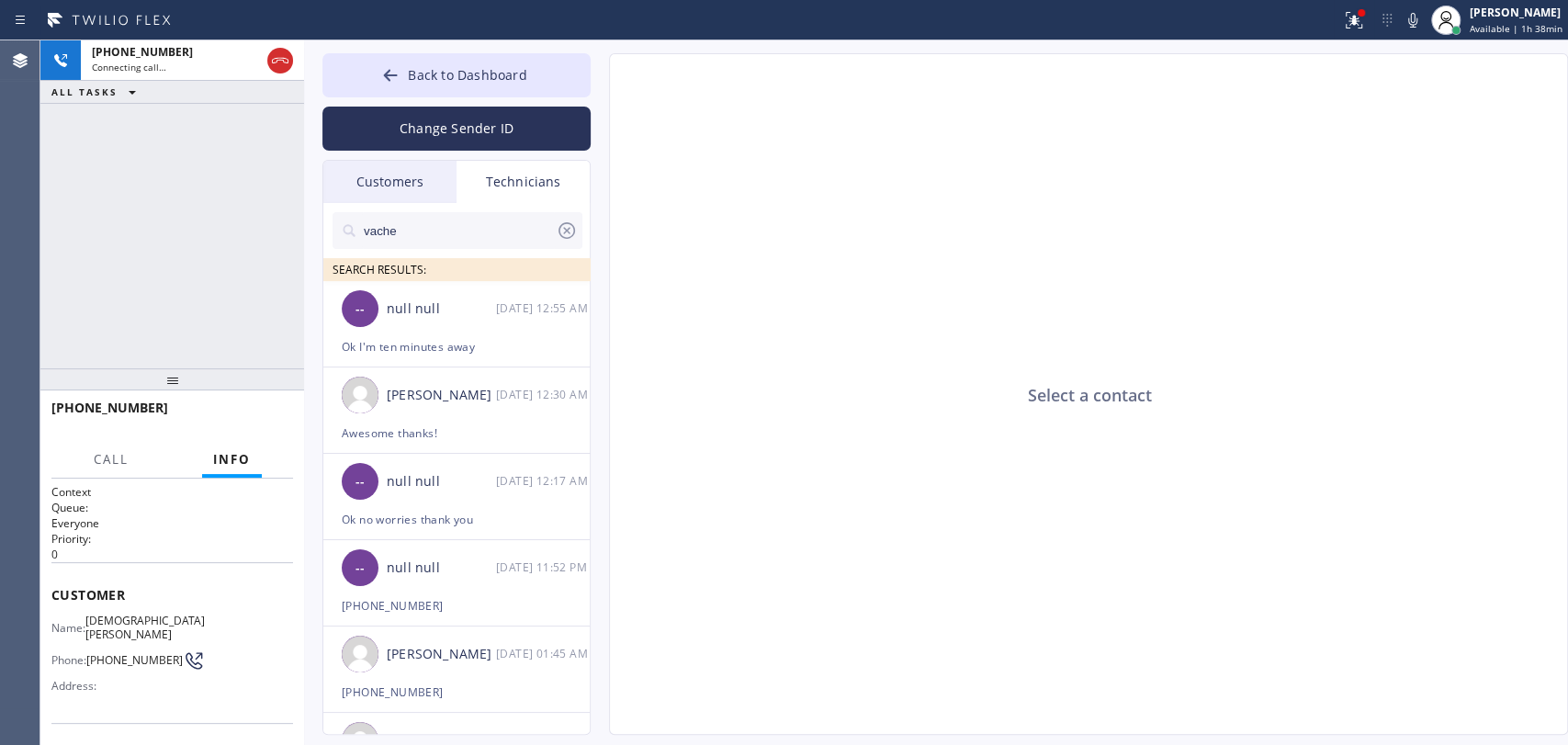
click at [449, 238] on input "vache" at bounding box center [458, 231] width 194 height 37
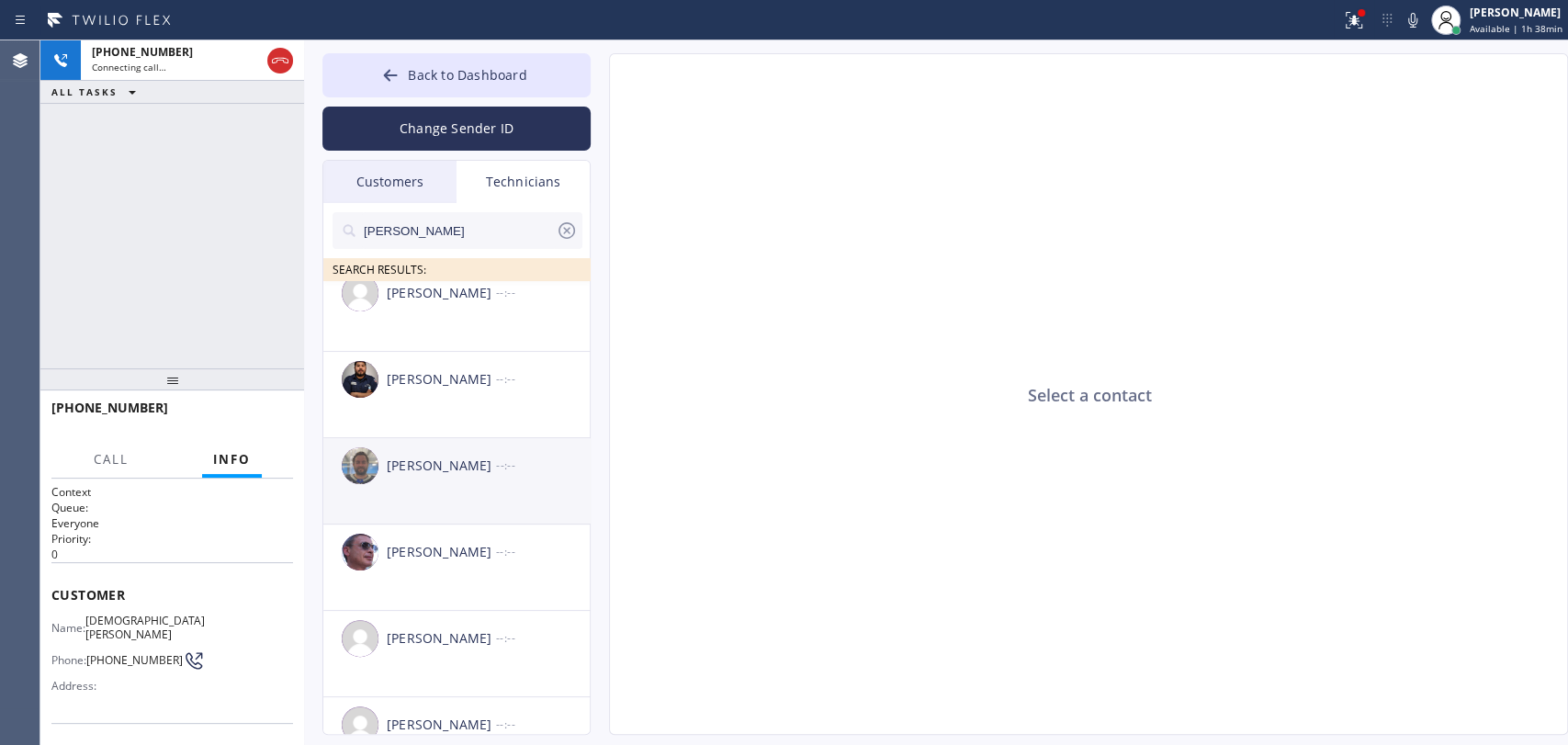
scroll to position [64, 0]
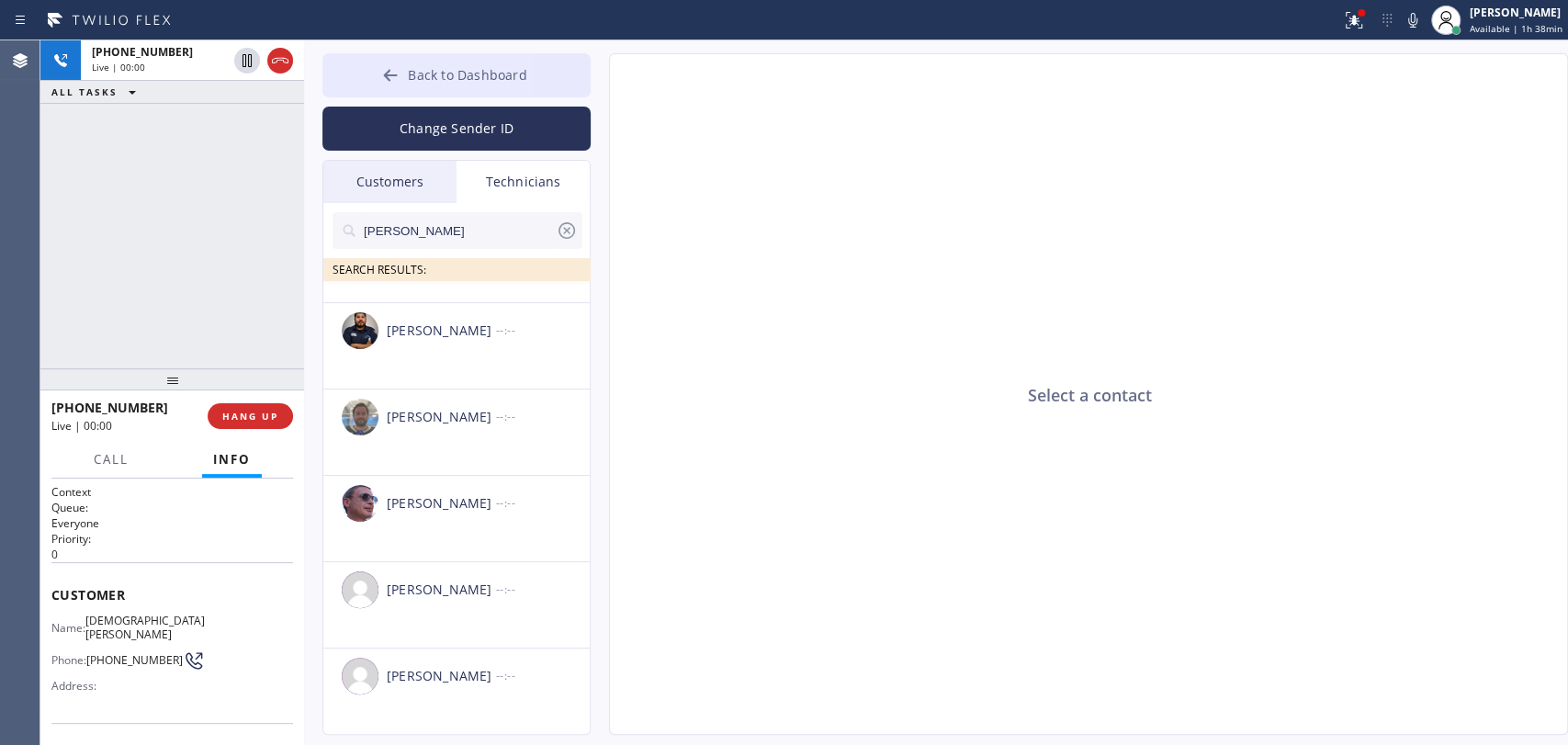
type input "[PERSON_NAME]"
click at [401, 78] on div at bounding box center [390, 77] width 22 height 22
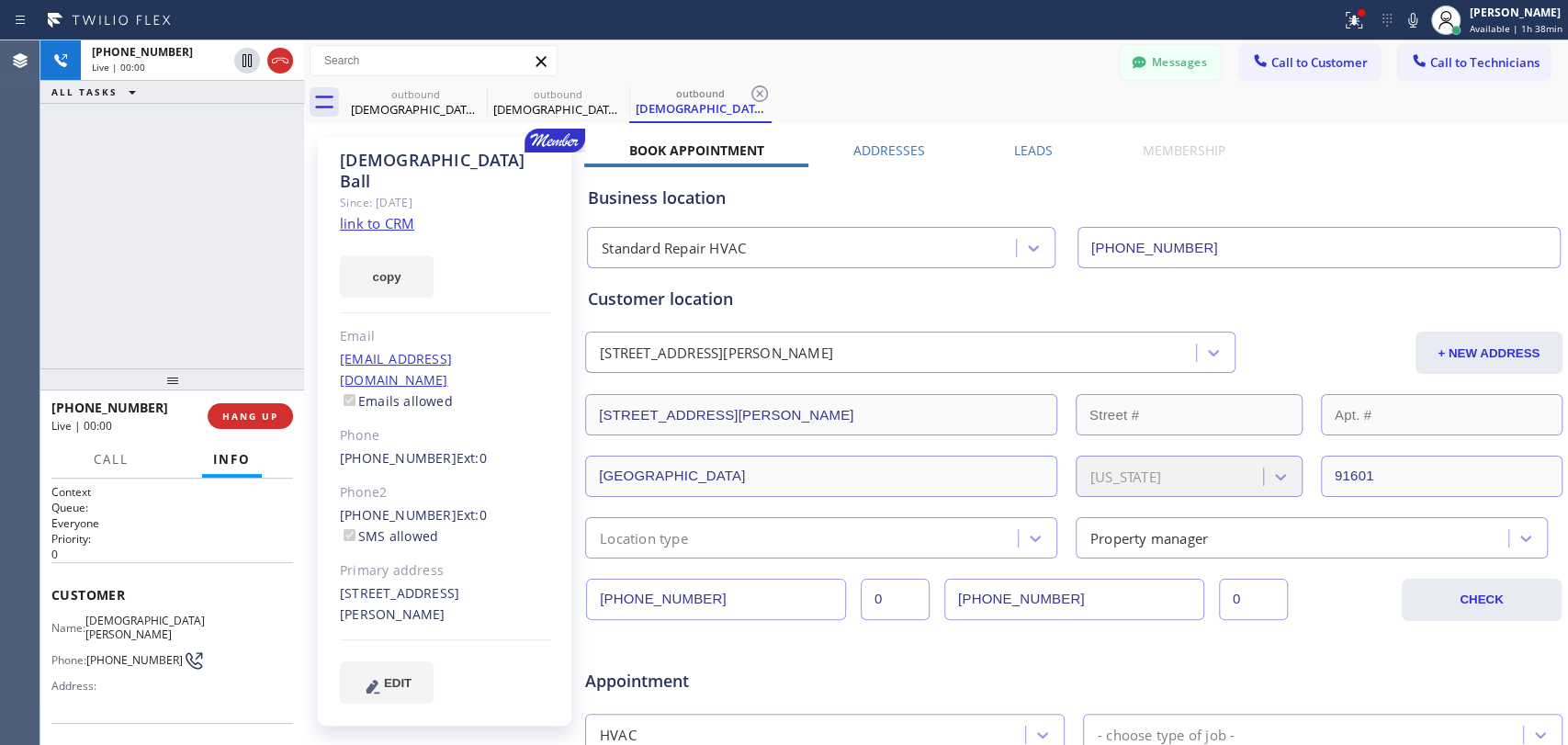
click at [644, 309] on div "Customer location" at bounding box center [1074, 298] width 971 height 24
click at [675, 313] on div "Customer location [STREET_ADDRESS][PERSON_NAME] + NEW ADDRESS [STREET_ADDRESS][…" at bounding box center [1074, 422] width 971 height 272
drag, startPoint x: 674, startPoint y: 300, endPoint x: 610, endPoint y: 293, distance: 64.4
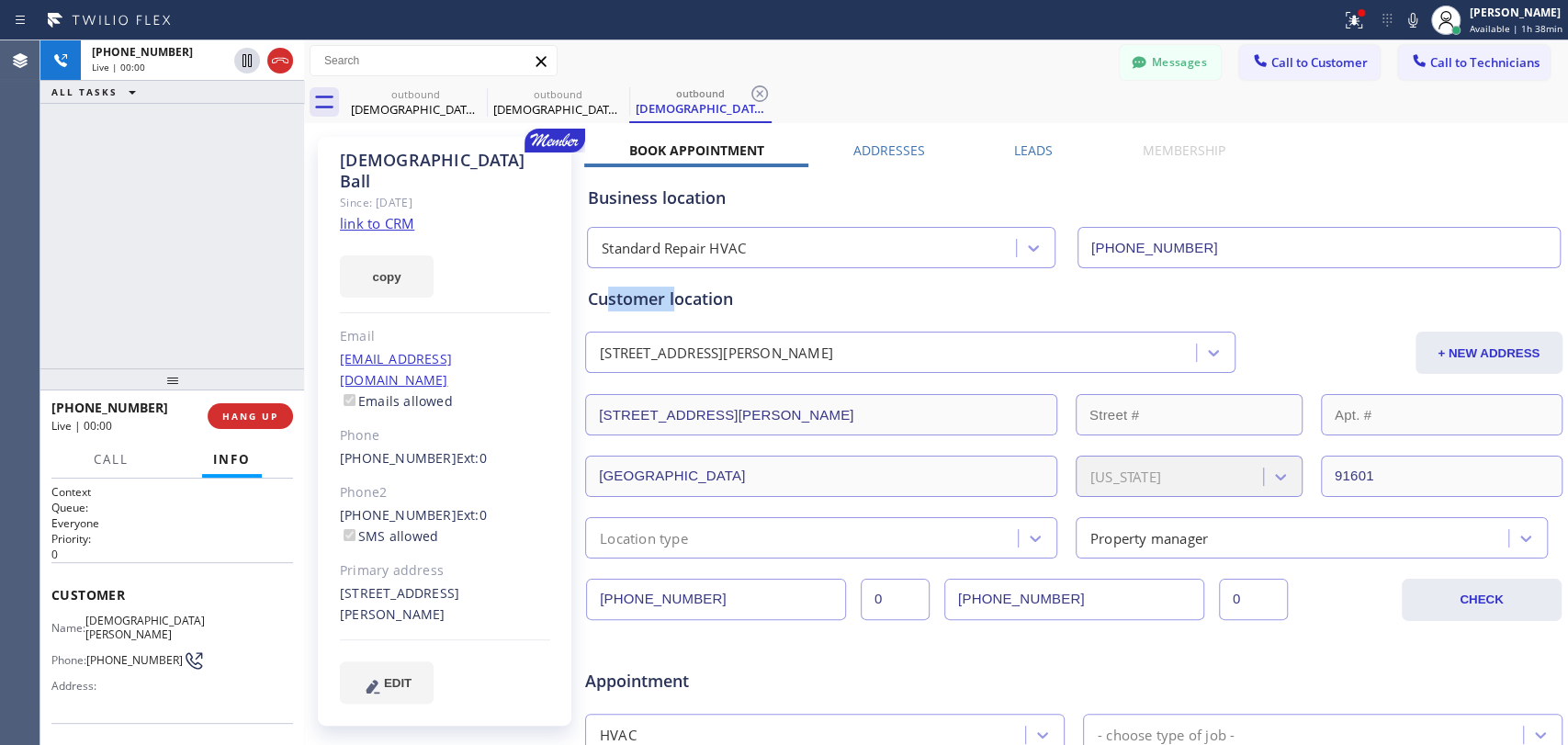
click at [610, 293] on div "Customer location" at bounding box center [1074, 298] width 971 height 24
drag, startPoint x: 402, startPoint y: 164, endPoint x: 344, endPoint y: 163, distance: 58.0
click at [344, 163] on div "[DEMOGRAPHIC_DATA][PERSON_NAME]" at bounding box center [445, 170] width 210 height 42
click at [343, 163] on div "[DEMOGRAPHIC_DATA][PERSON_NAME]" at bounding box center [445, 170] width 210 height 42
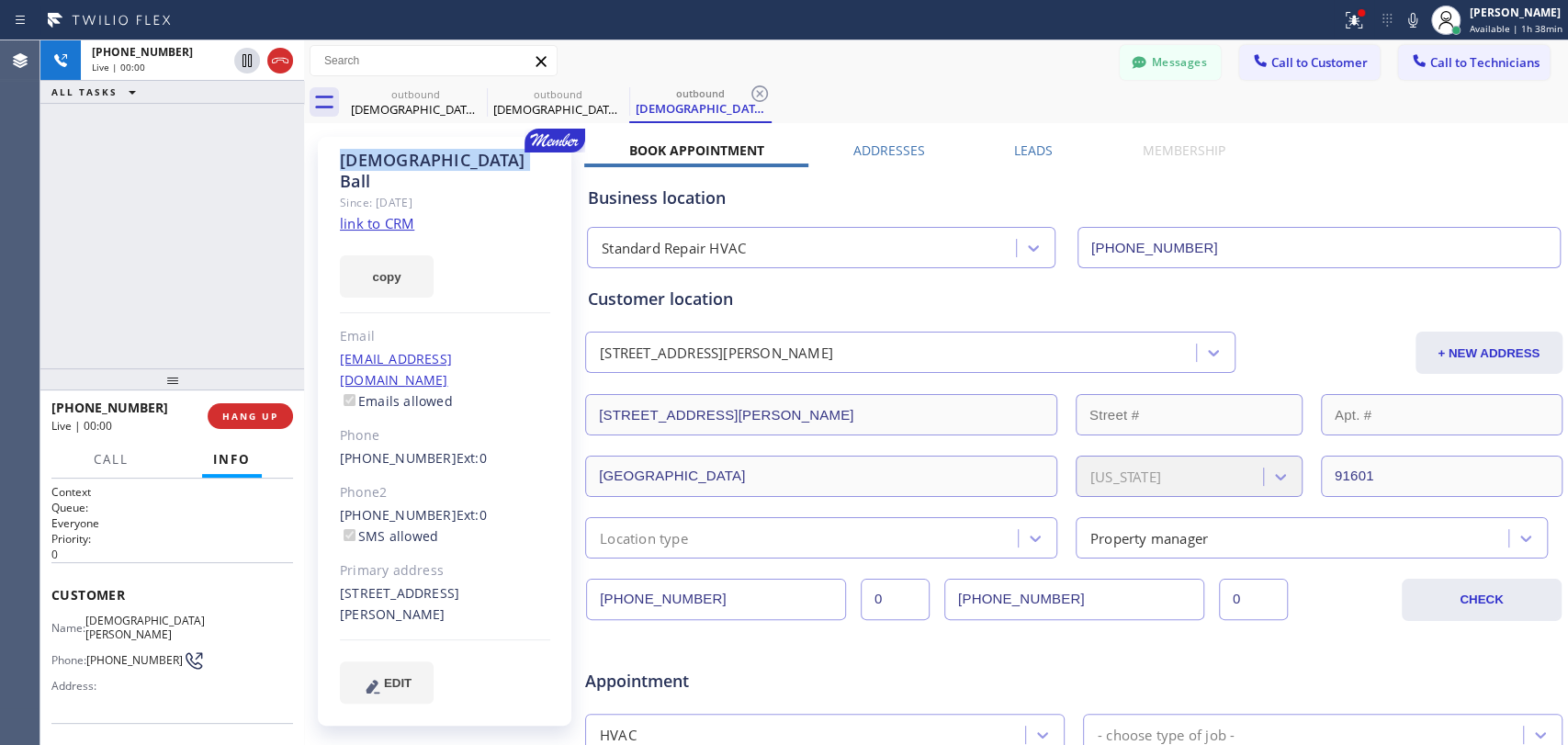
drag, startPoint x: 344, startPoint y: 163, endPoint x: 416, endPoint y: 169, distance: 72.2
click at [416, 169] on div "[DEMOGRAPHIC_DATA][PERSON_NAME]" at bounding box center [445, 170] width 210 height 42
click at [1153, 46] on button "Messages" at bounding box center [1170, 62] width 101 height 35
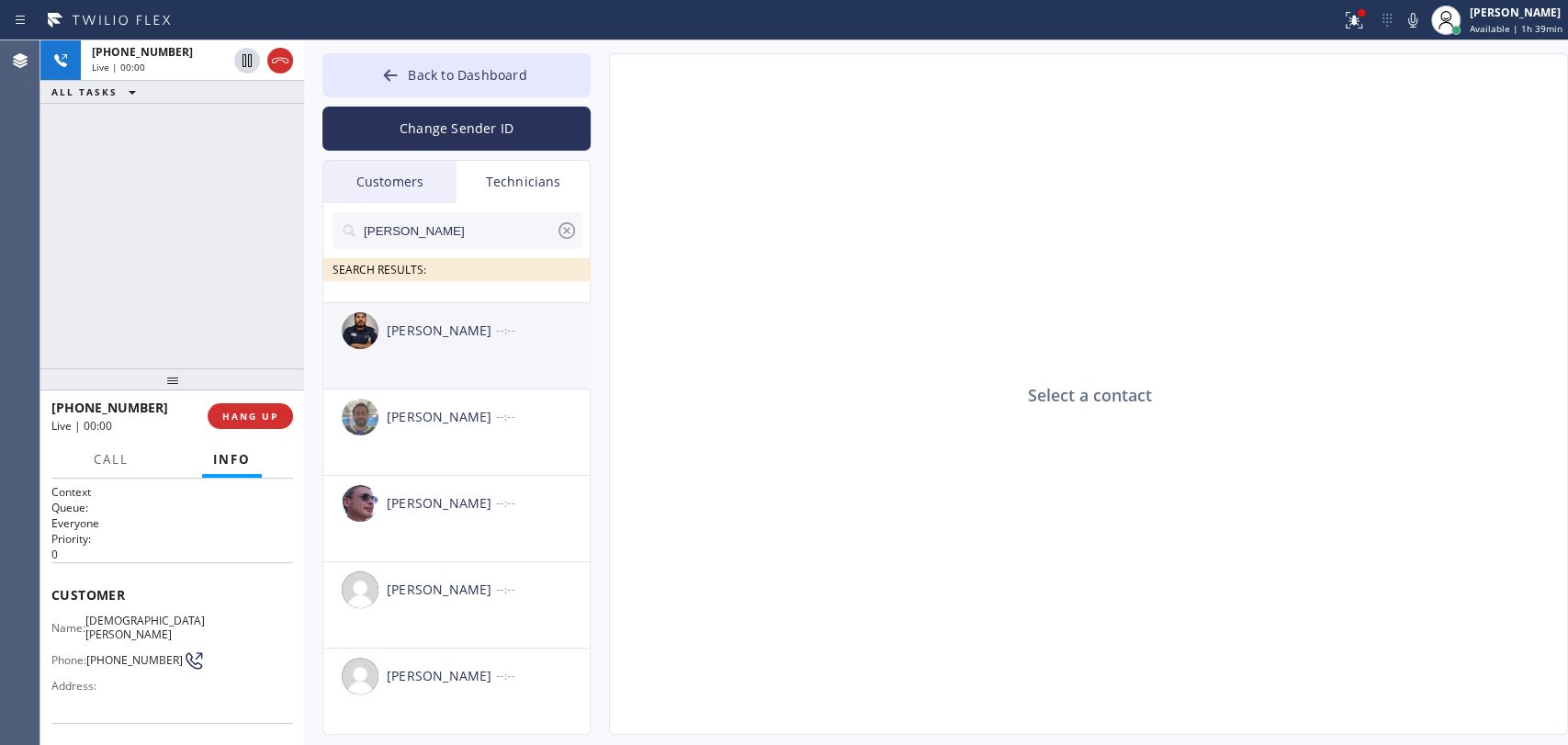
click at [418, 390] on li "[PERSON_NAME] --:--" at bounding box center [457, 432] width 269 height 87
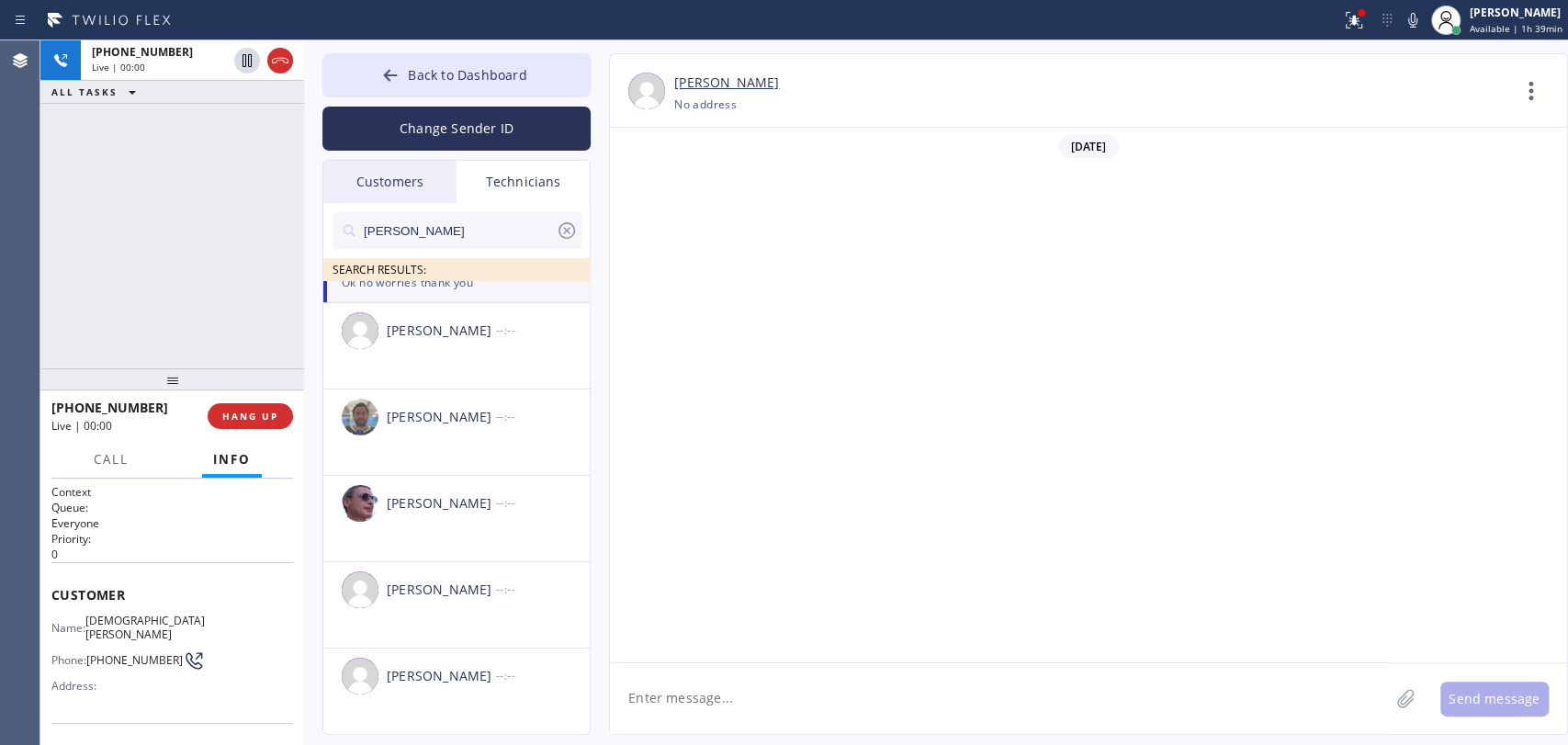
scroll to position [6336, 0]
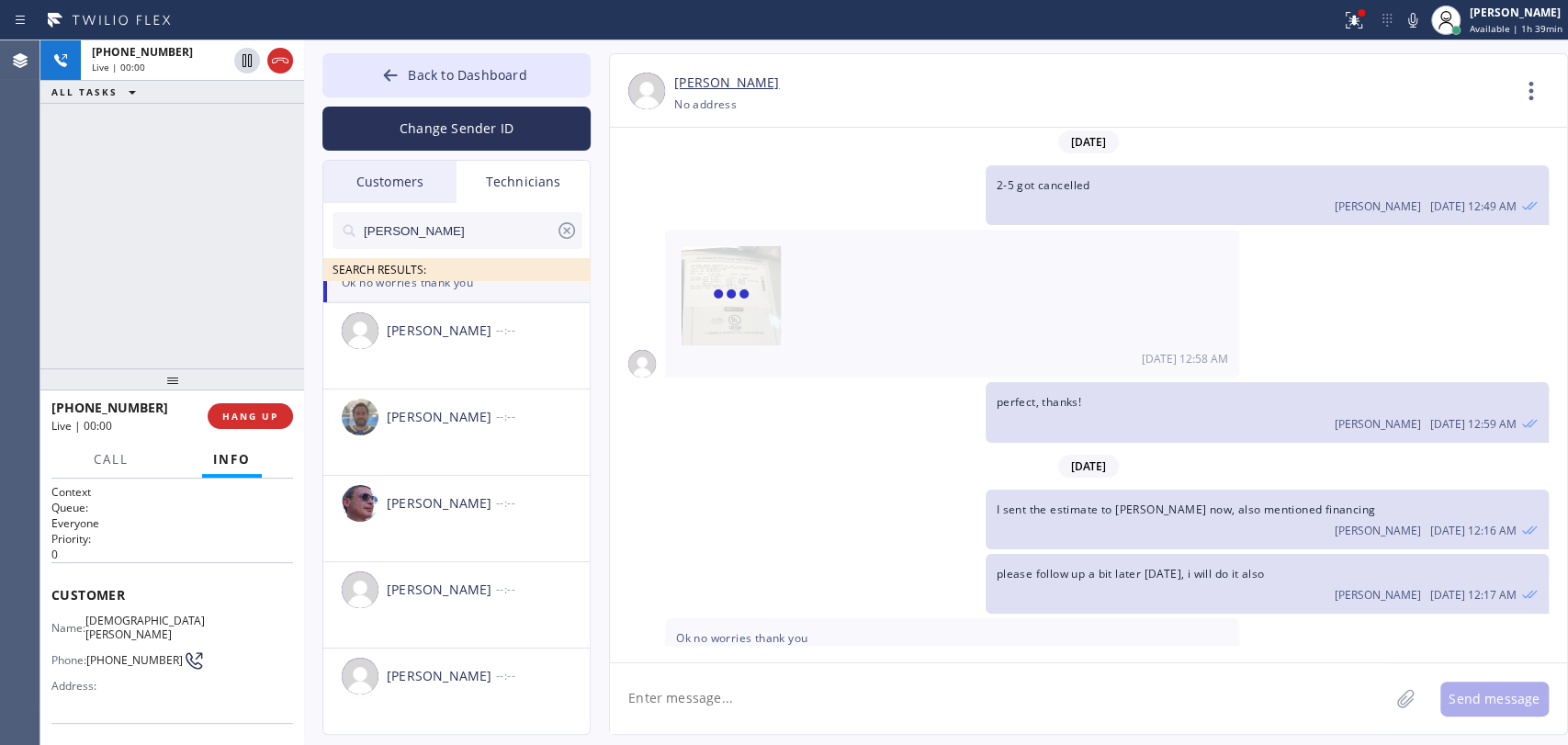
click at [721, 700] on textarea at bounding box center [1000, 698] width 779 height 71
paste textarea "[PHONE_NUMBER]"
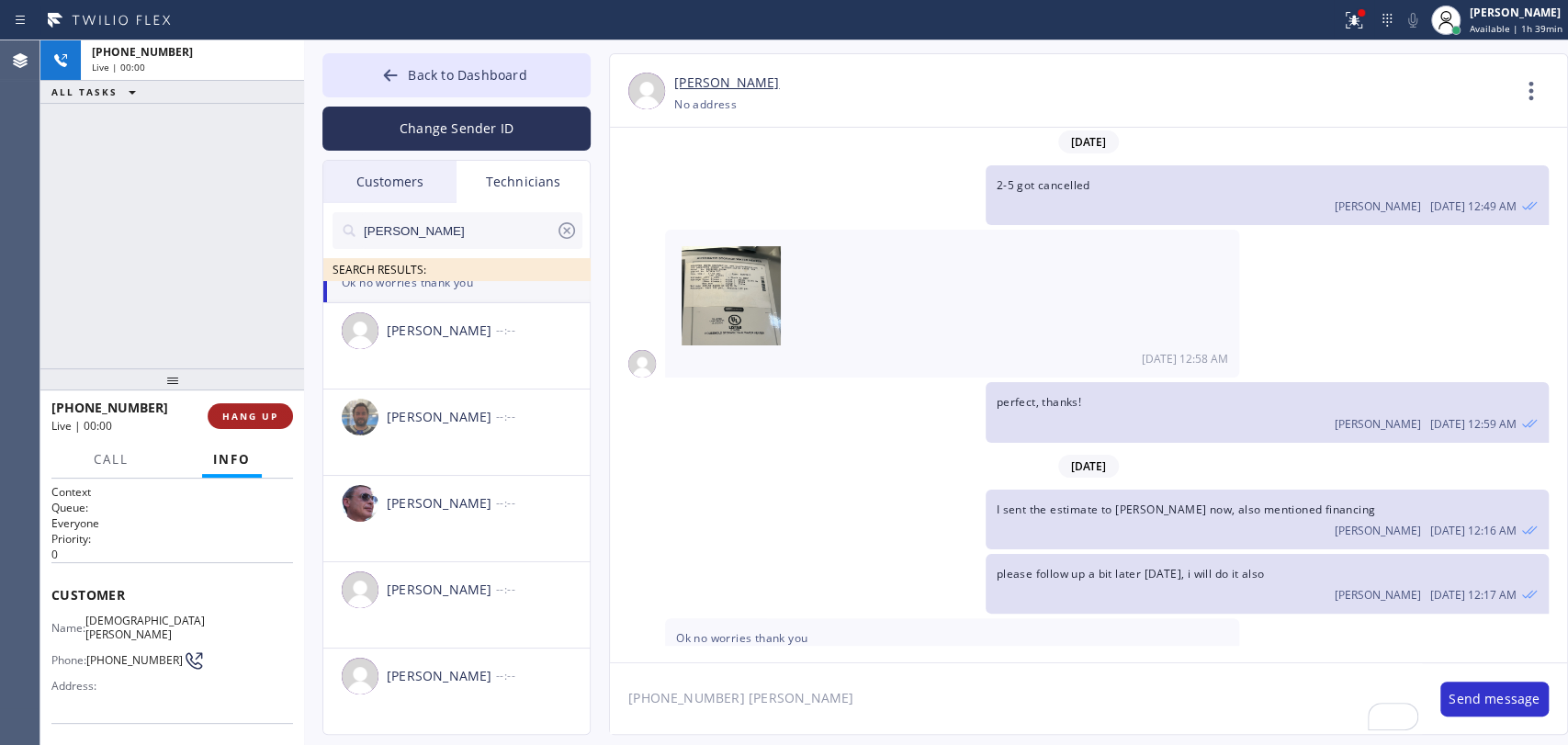
click at [245, 412] on span "HANG UP" at bounding box center [250, 416] width 56 height 13
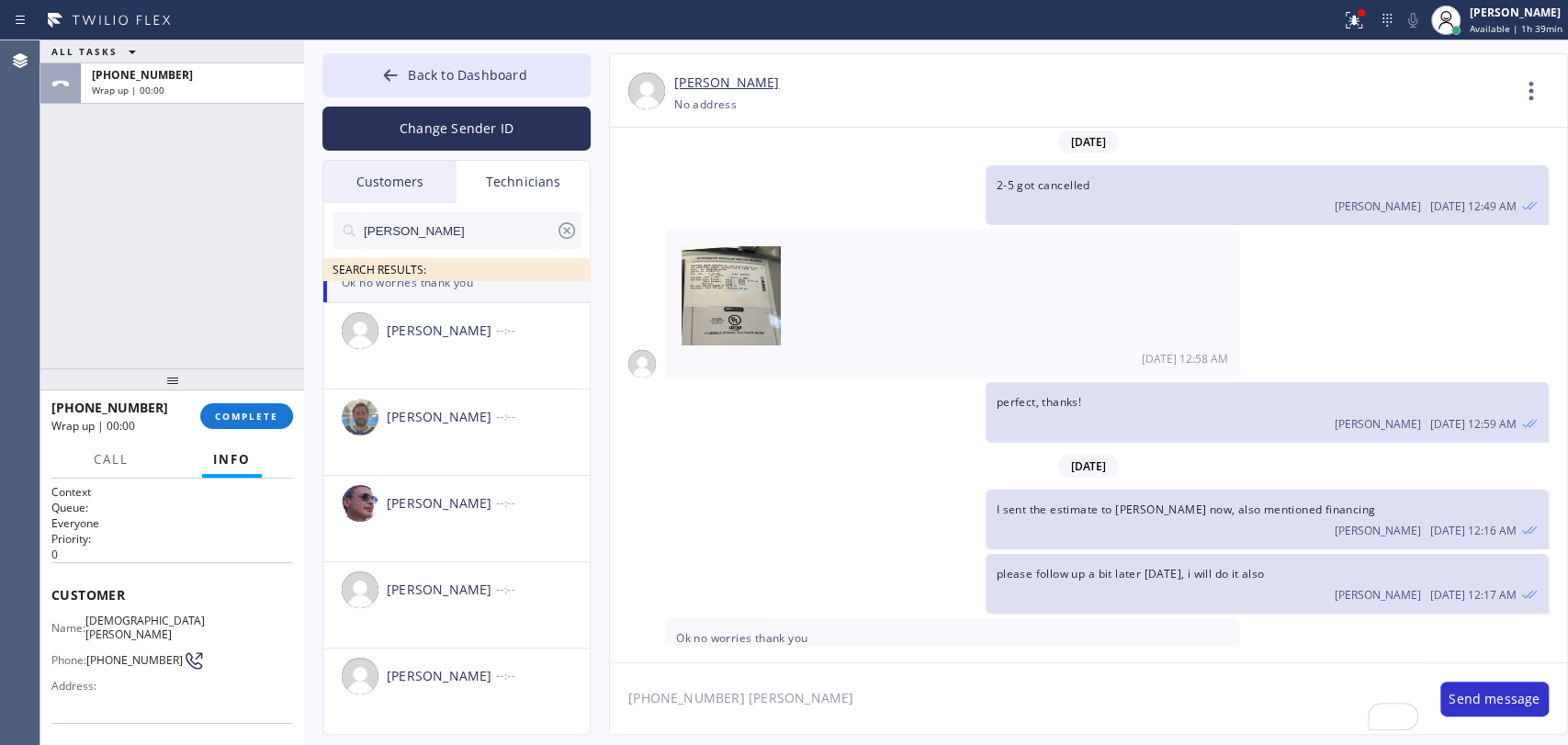
click at [820, 704] on textarea "[PHONE_NUMBER] [PERSON_NAME]" at bounding box center [1016, 698] width 812 height 71
type textarea "[PHONE_NUMBER] [PERSON_NAME] - person who will be there, call him 30 minutes pr…"
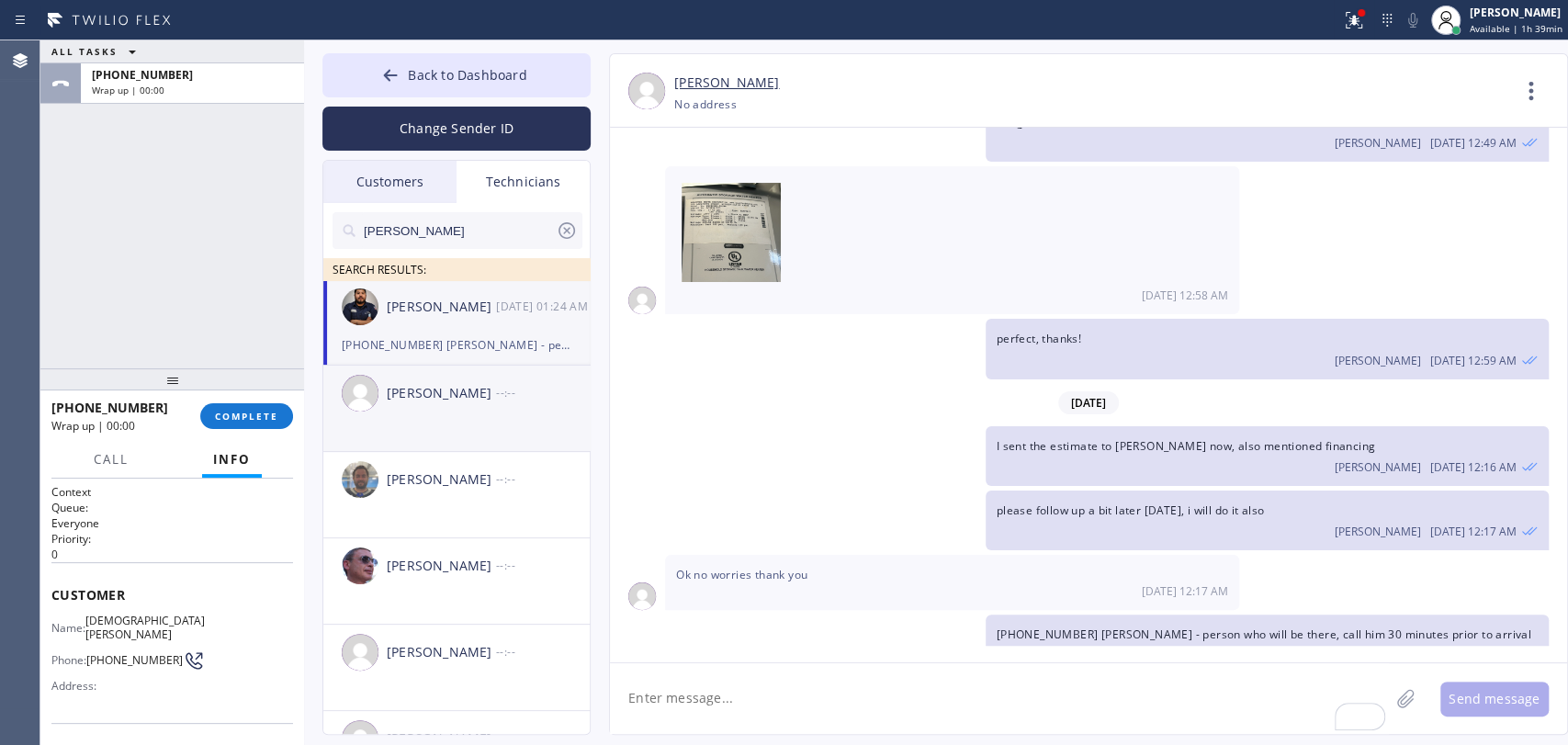
scroll to position [0, 0]
click at [462, 336] on div "[PHONE_NUMBER] [PERSON_NAME] - person who will be there, call him 30 minutes pr…" at bounding box center [456, 347] width 230 height 21
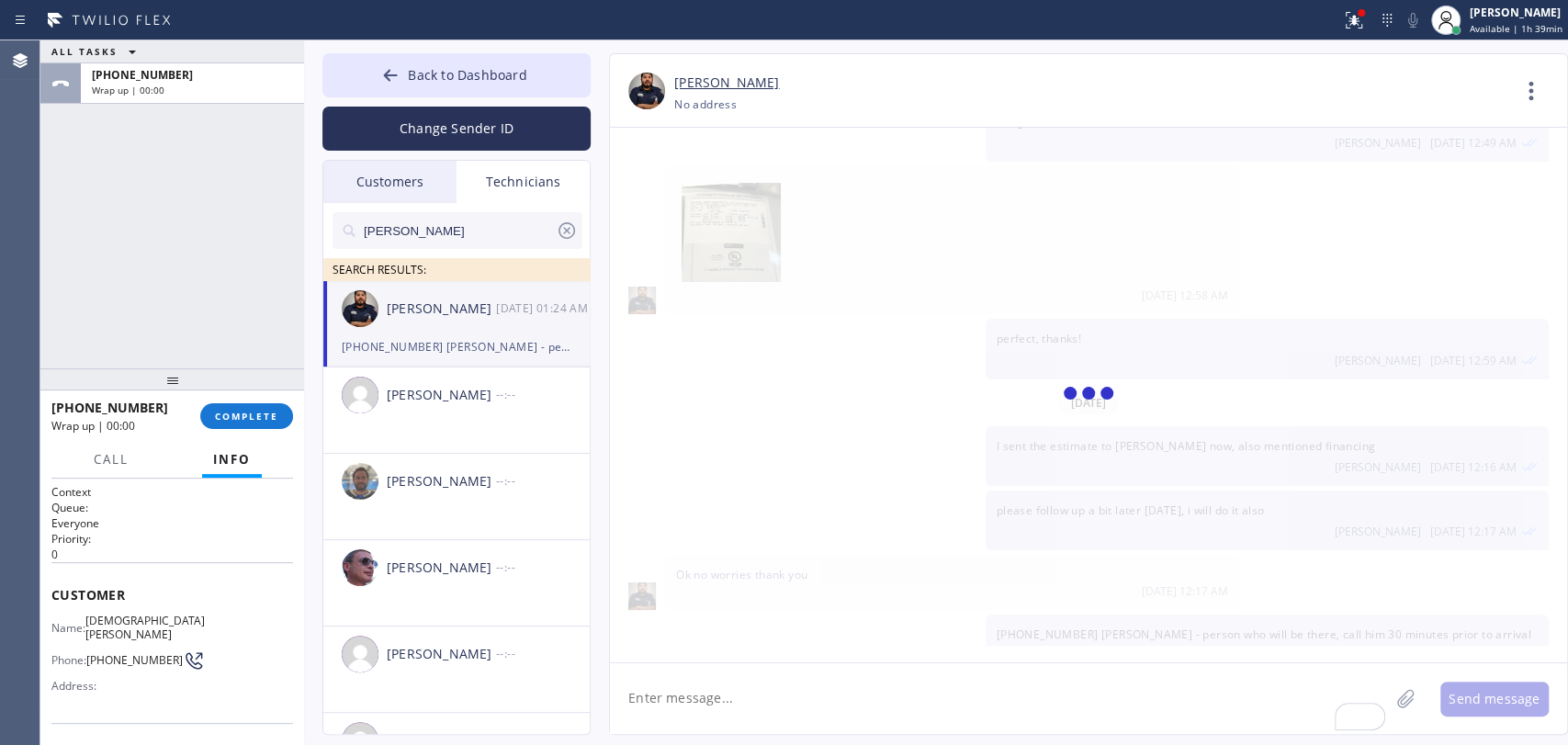
click at [220, 450] on button "Info" at bounding box center [232, 460] width 59 height 36
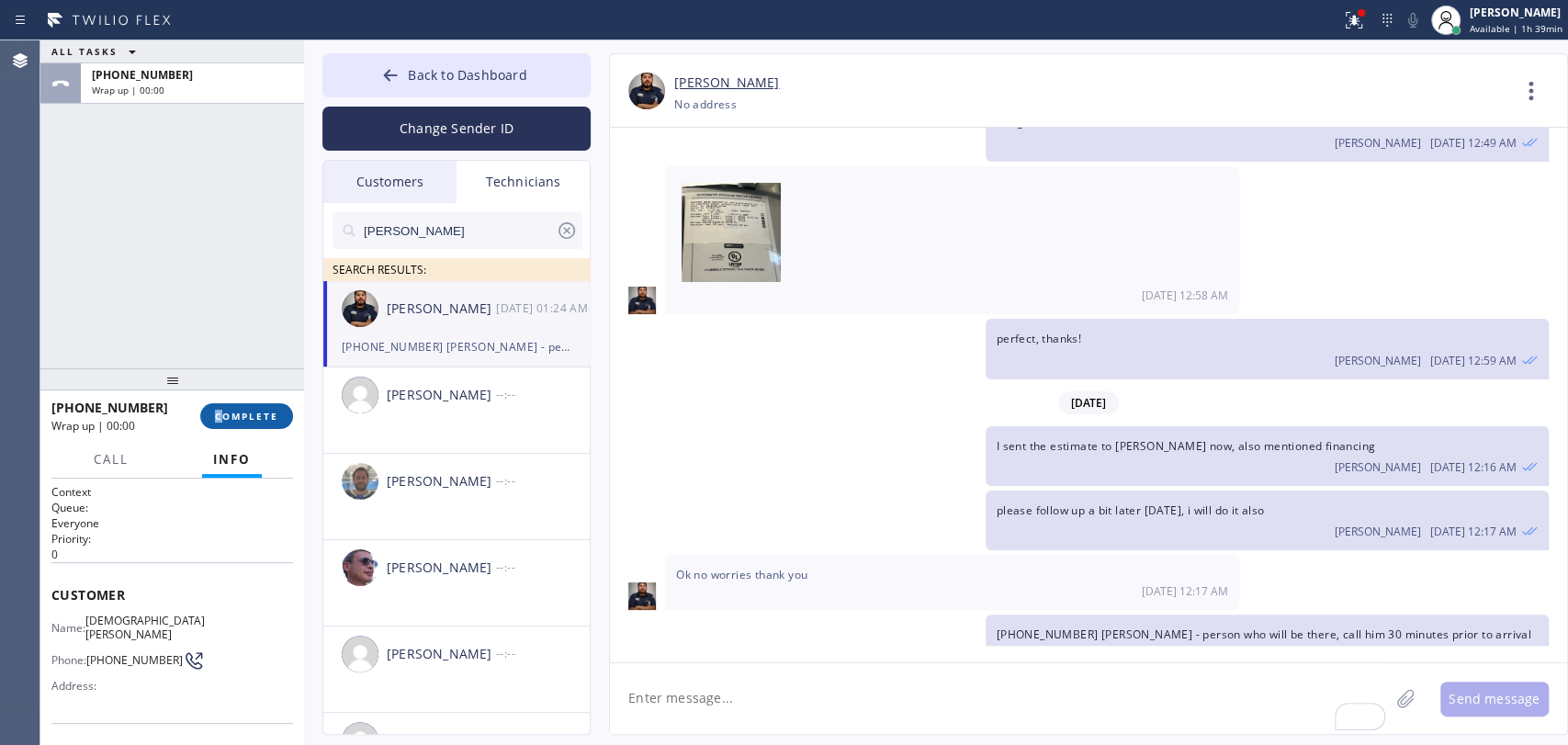
drag, startPoint x: 220, startPoint y: 432, endPoint x: 221, endPoint y: 423, distance: 9.1
click at [220, 428] on div "[PHONE_NUMBER] Wrap up | 00:00 COMPLETE" at bounding box center [172, 416] width 241 height 48
click at [221, 423] on button "COMPLETE" at bounding box center [246, 416] width 92 height 25
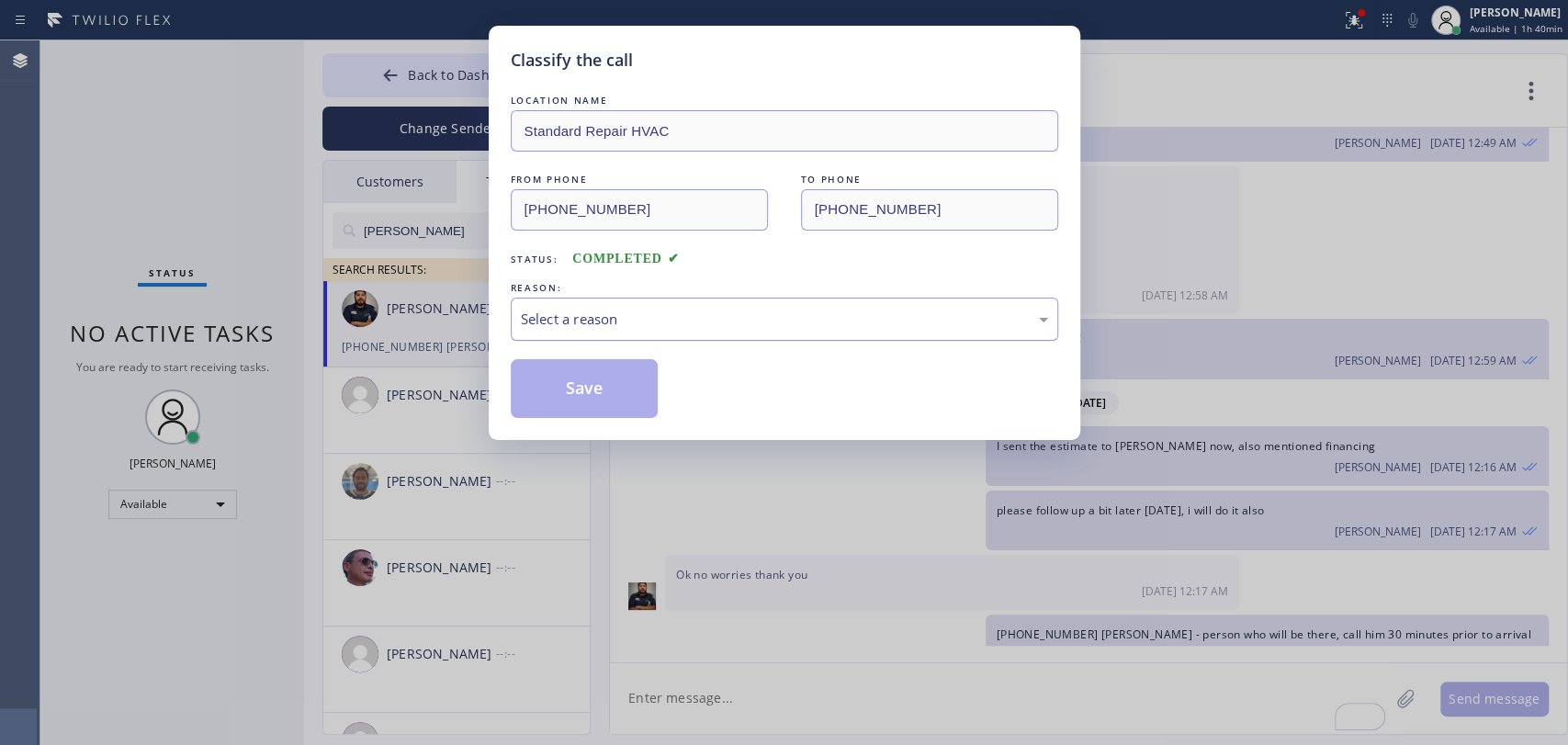
click at [659, 313] on div "Select a reason" at bounding box center [784, 319] width 528 height 21
click at [606, 359] on button "Save" at bounding box center [585, 389] width 148 height 58
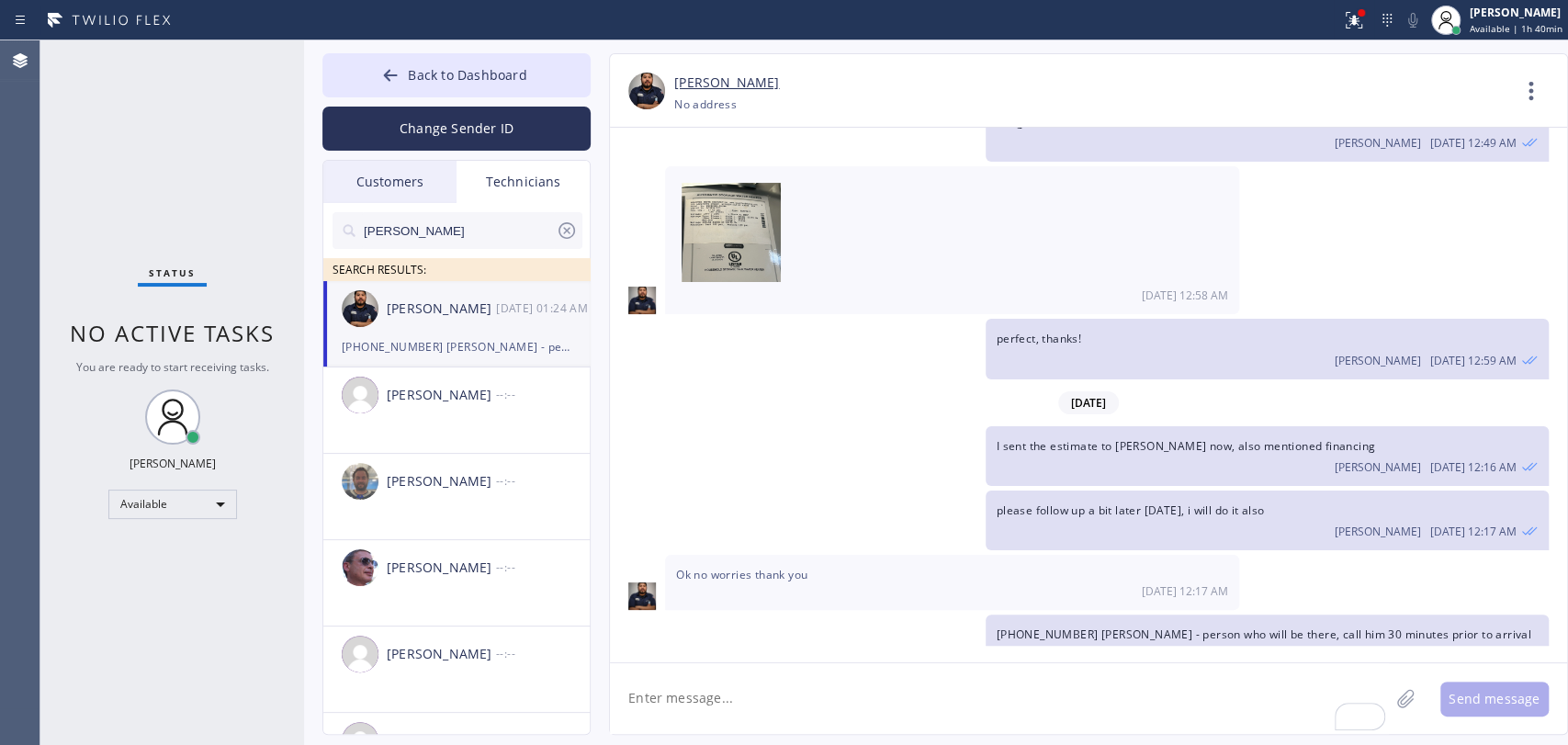
drag, startPoint x: 176, startPoint y: 400, endPoint x: 193, endPoint y: 362, distance: 41.6
click at [177, 400] on circle at bounding box center [172, 409] width 19 height 19
click at [203, 347] on div "Status No active tasks You are ready to start receiving tasks. [PERSON_NAME] Av…" at bounding box center [172, 393] width 264 height 705
click at [203, 347] on span "No active tasks" at bounding box center [172, 333] width 204 height 30
click at [211, 351] on div "Status No active tasks You are ready to start receiving tasks. [PERSON_NAME] Av…" at bounding box center [172, 393] width 264 height 705
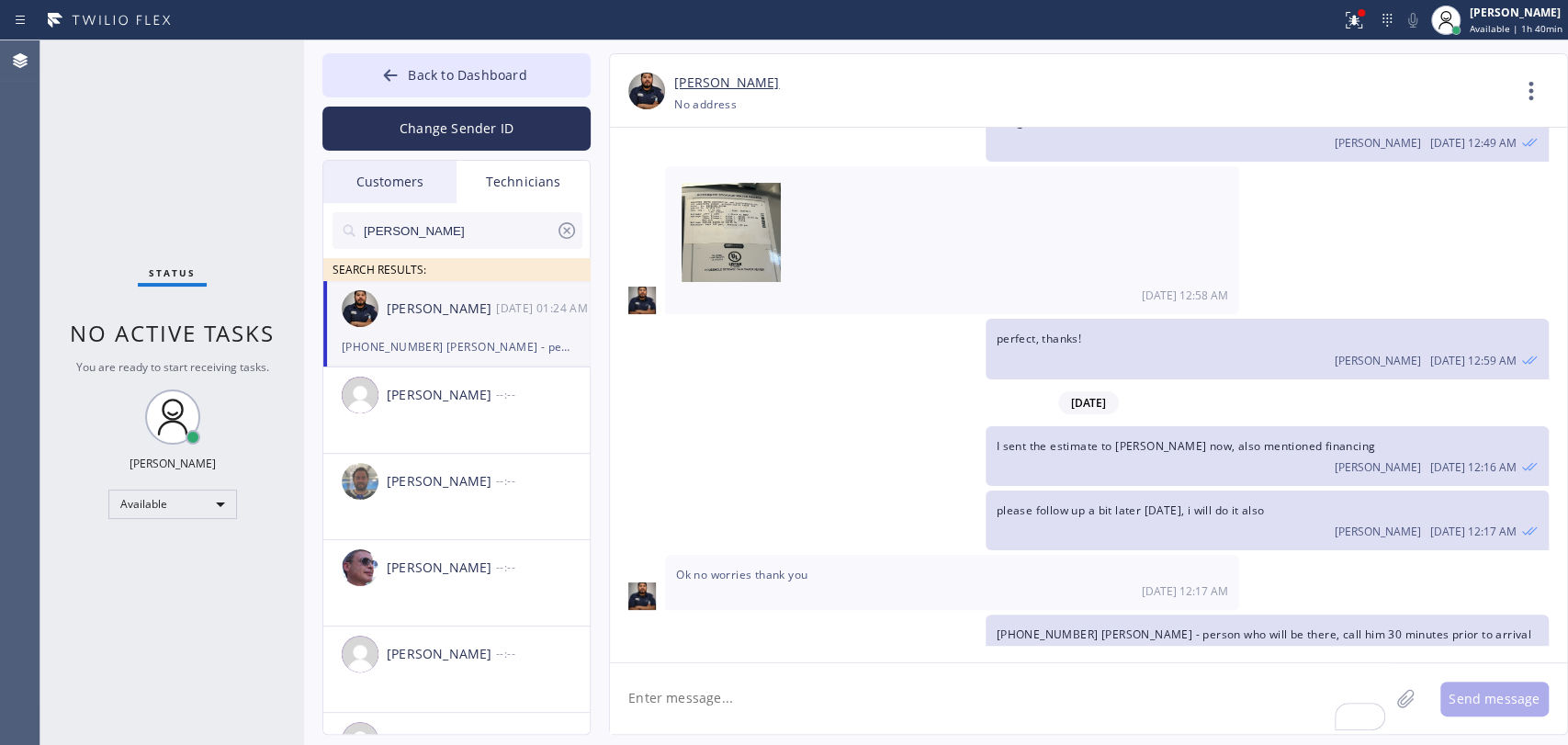
click at [236, 345] on span "No active tasks" at bounding box center [172, 333] width 204 height 30
click at [248, 318] on span "No active tasks" at bounding box center [172, 333] width 204 height 30
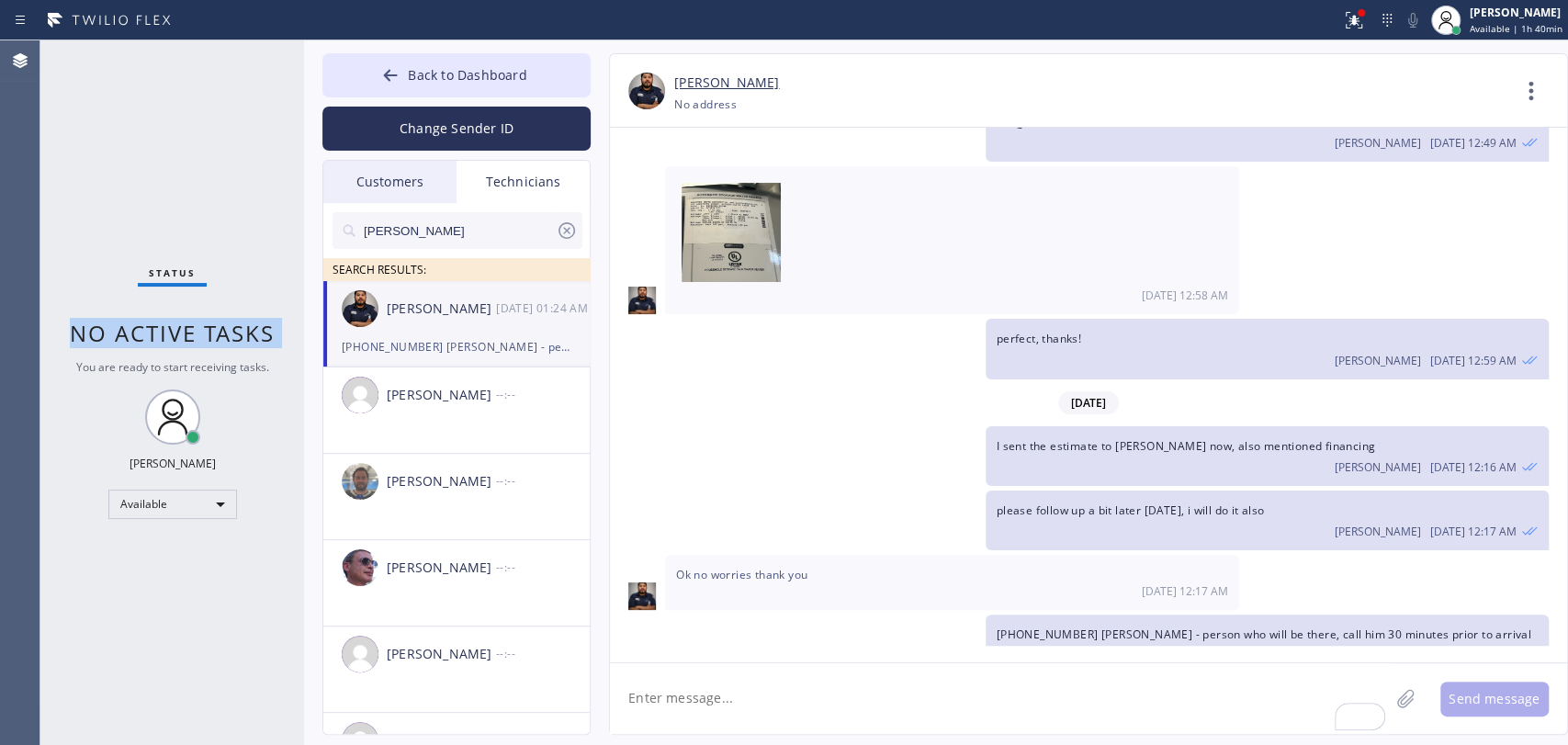
click at [248, 318] on span "No active tasks" at bounding box center [172, 333] width 204 height 30
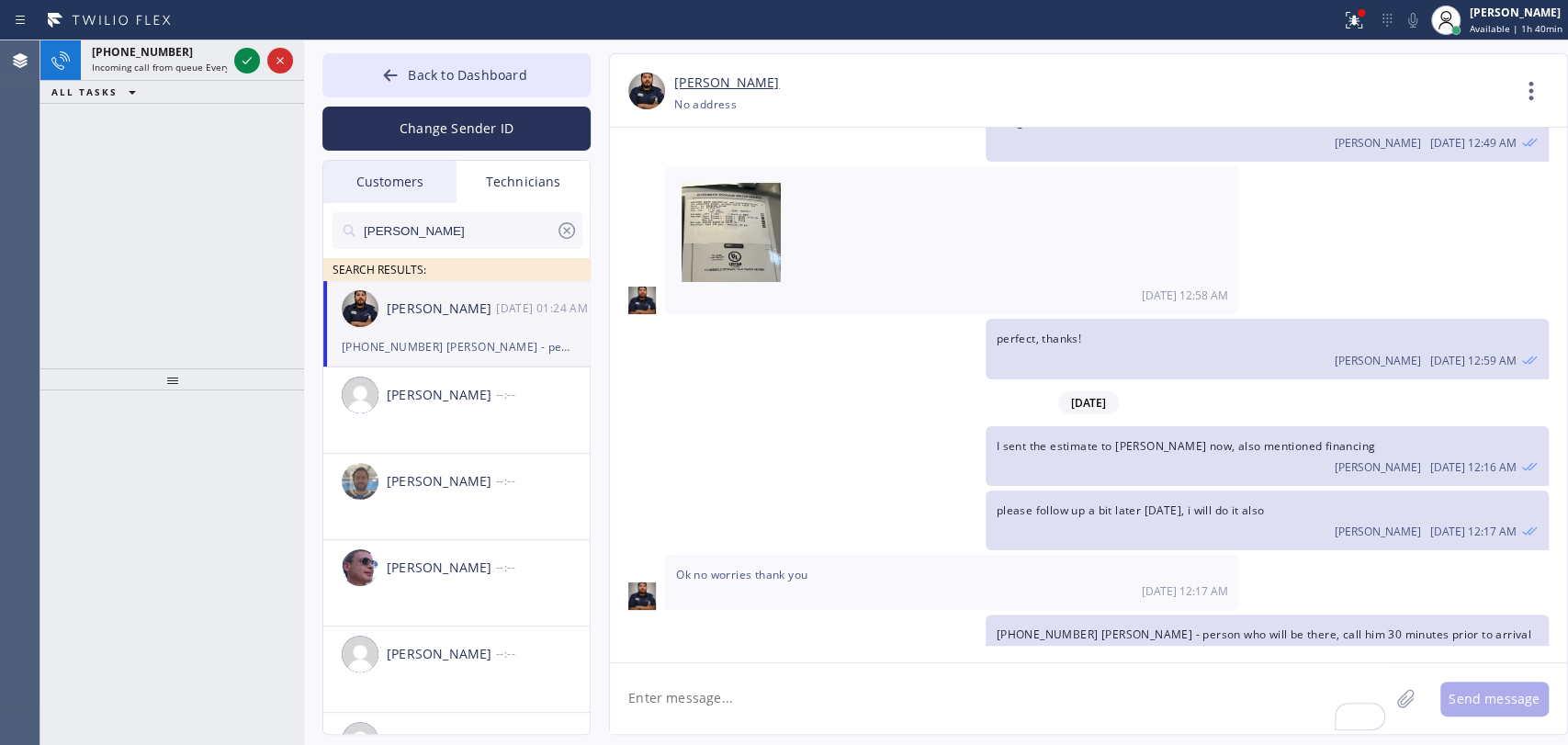
drag, startPoint x: 89, startPoint y: 65, endPoint x: 222, endPoint y: 123, distance: 145.1
click at [89, 65] on div "[PHONE_NUMBER] Incoming call from queue Everybody" at bounding box center [156, 61] width 150 height 41
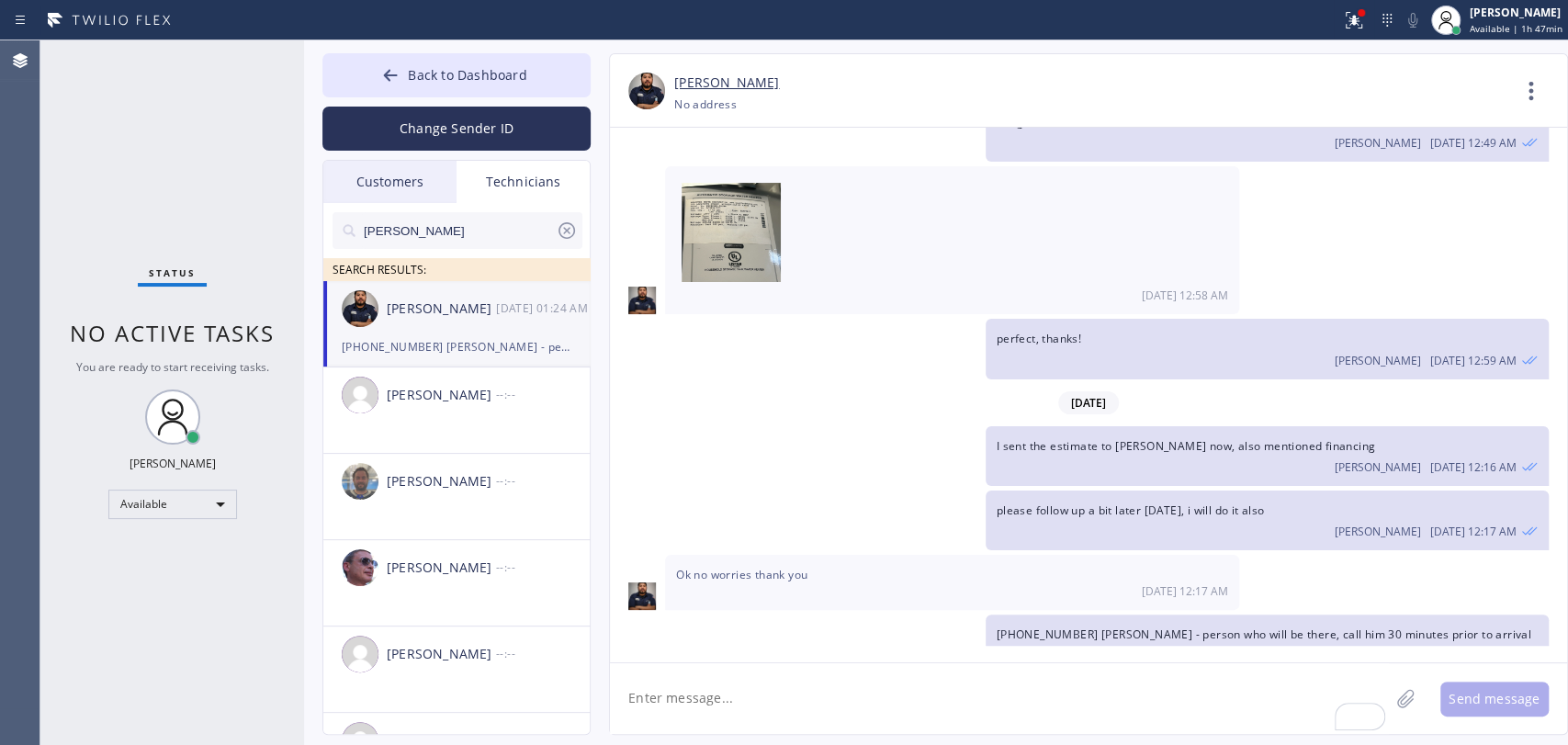
click at [1054, 257] on span at bounding box center [952, 232] width 552 height 110
click at [518, 73] on button "Back to Dashboard" at bounding box center [456, 75] width 269 height 44
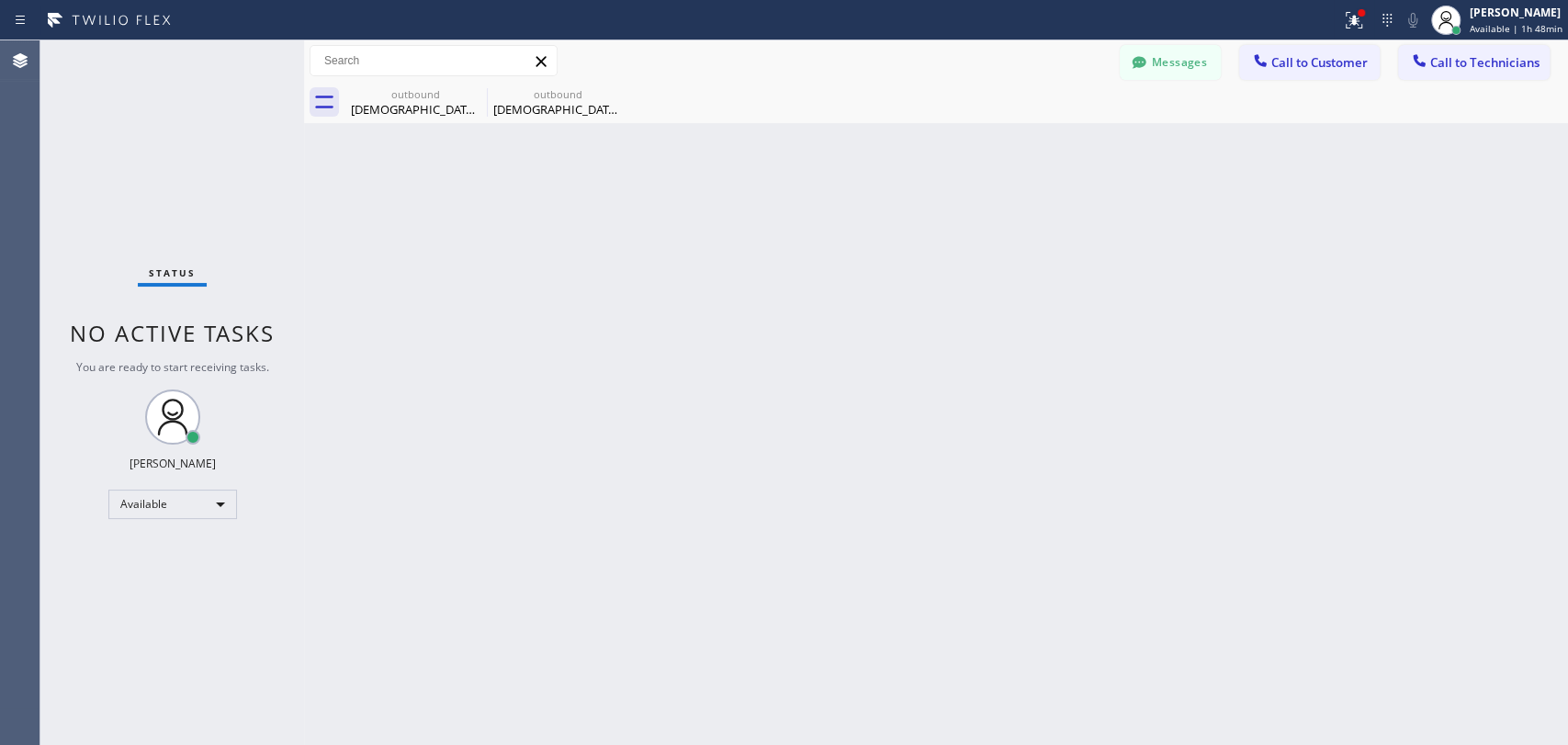
drag, startPoint x: 1416, startPoint y: 57, endPoint x: 917, endPoint y: 116, distance: 502.5
click at [1415, 57] on icon at bounding box center [1418, 60] width 12 height 12
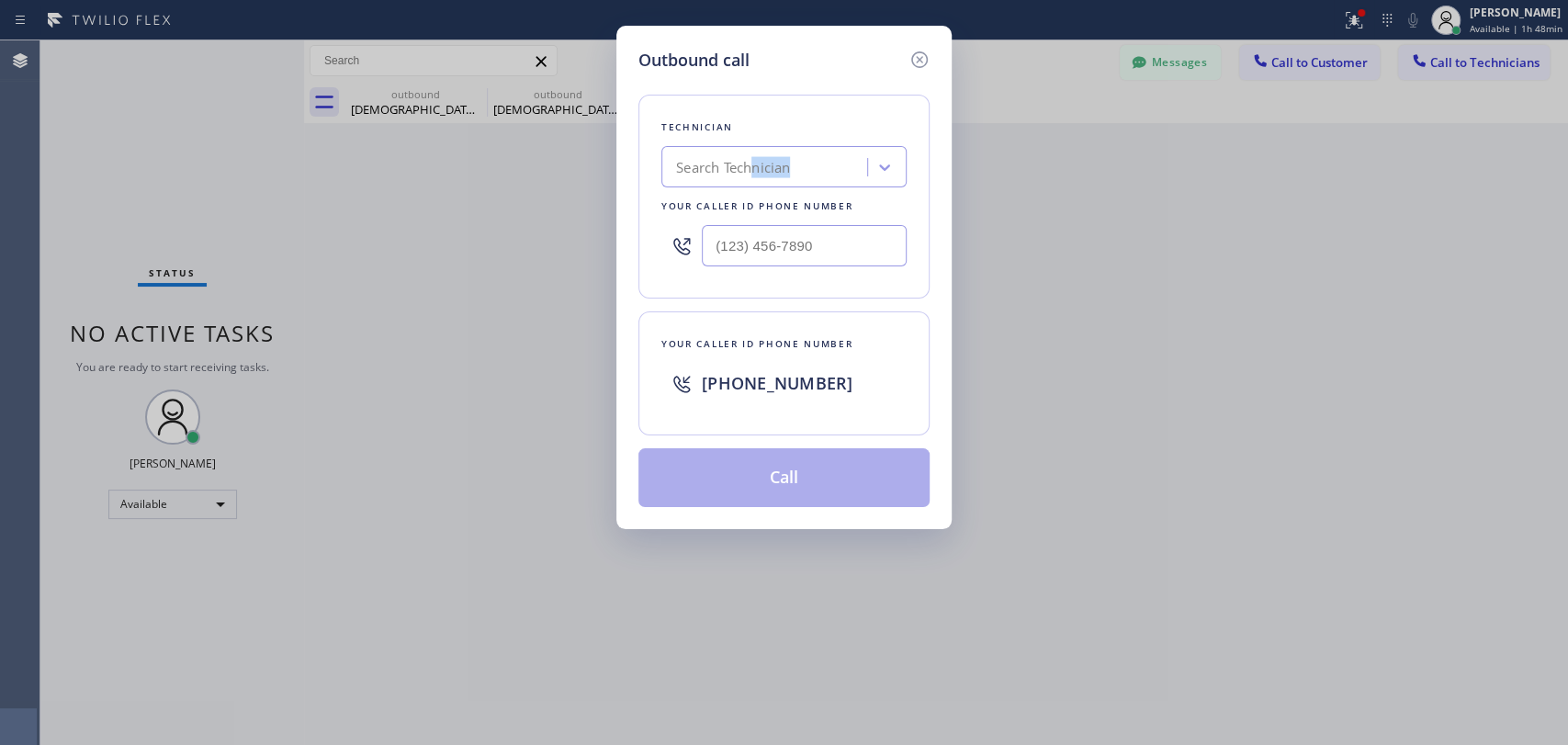
click at [748, 159] on div "Technician Search Technician Your caller id phone number" at bounding box center [784, 196] width 291 height 204
click at [747, 163] on div "Search Technician" at bounding box center [733, 168] width 114 height 21
type input "[PERSON_NAME]"
click at [742, 204] on div "[PERSON_NAME]" at bounding box center [784, 205] width 245 height 33
type input "[PHONE_NUMBER]"
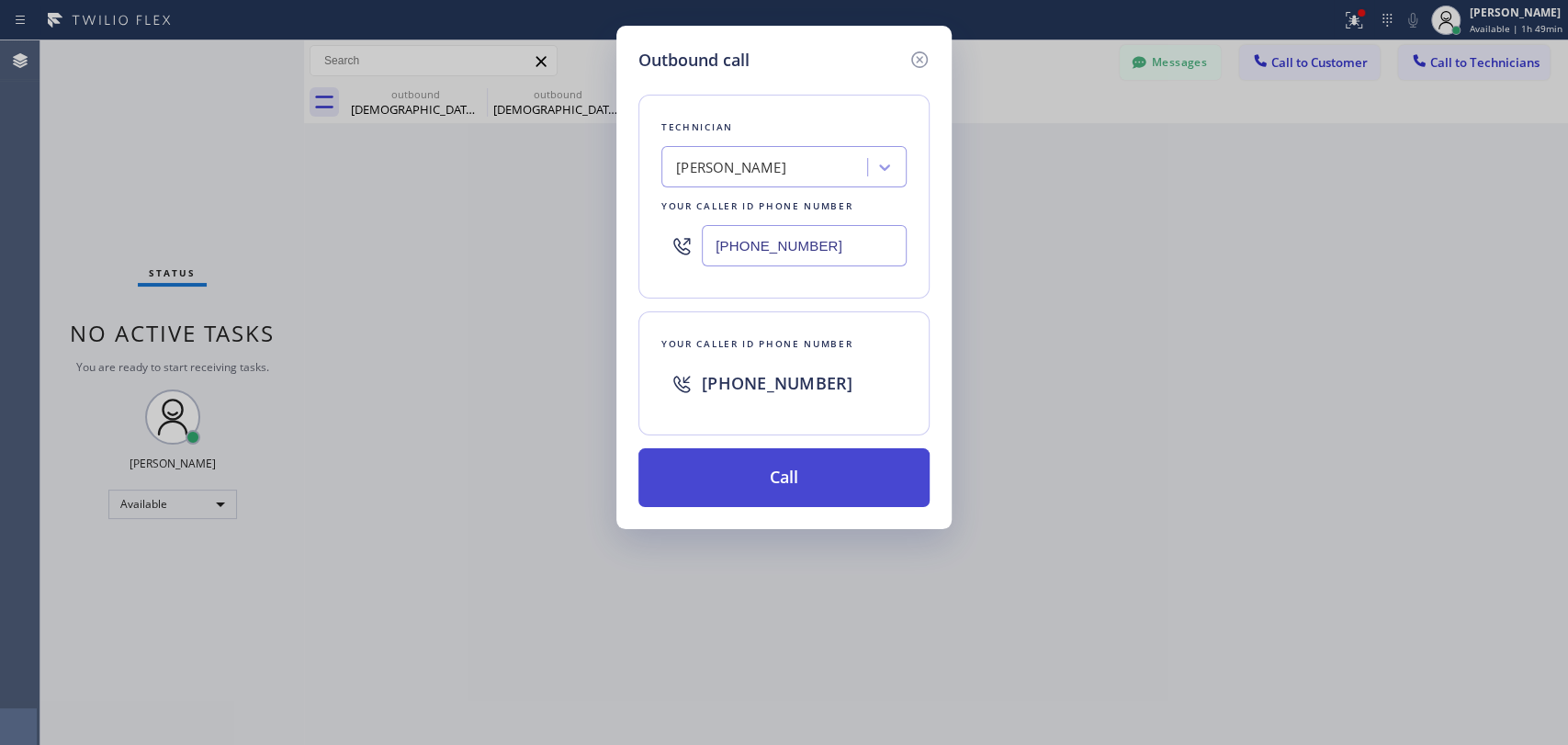
click at [742, 458] on button "Call" at bounding box center [784, 478] width 291 height 58
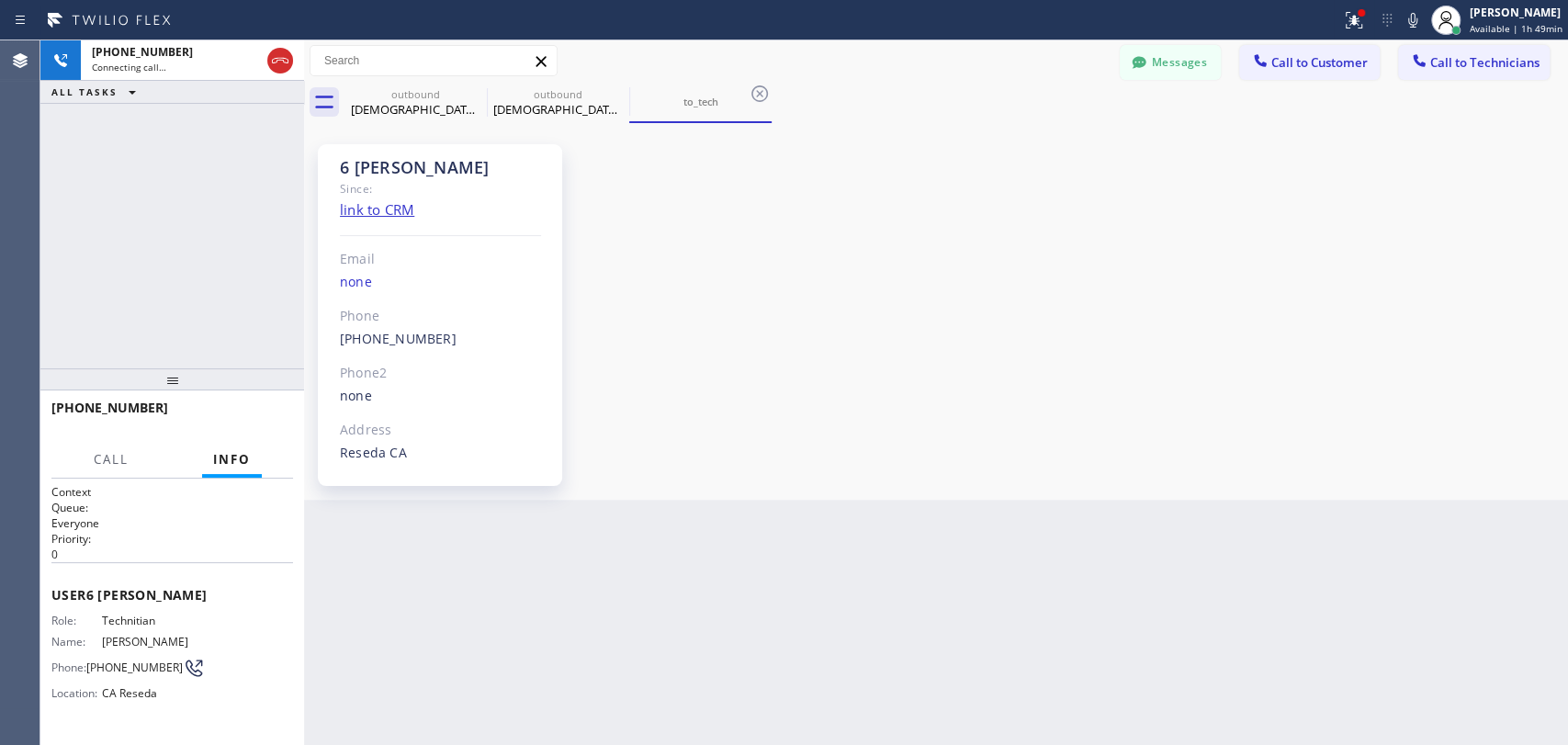
scroll to position [143540, 0]
click at [465, 93] on div "outbound [DEMOGRAPHIC_DATA][PERSON_NAME]" at bounding box center [416, 102] width 142 height 41
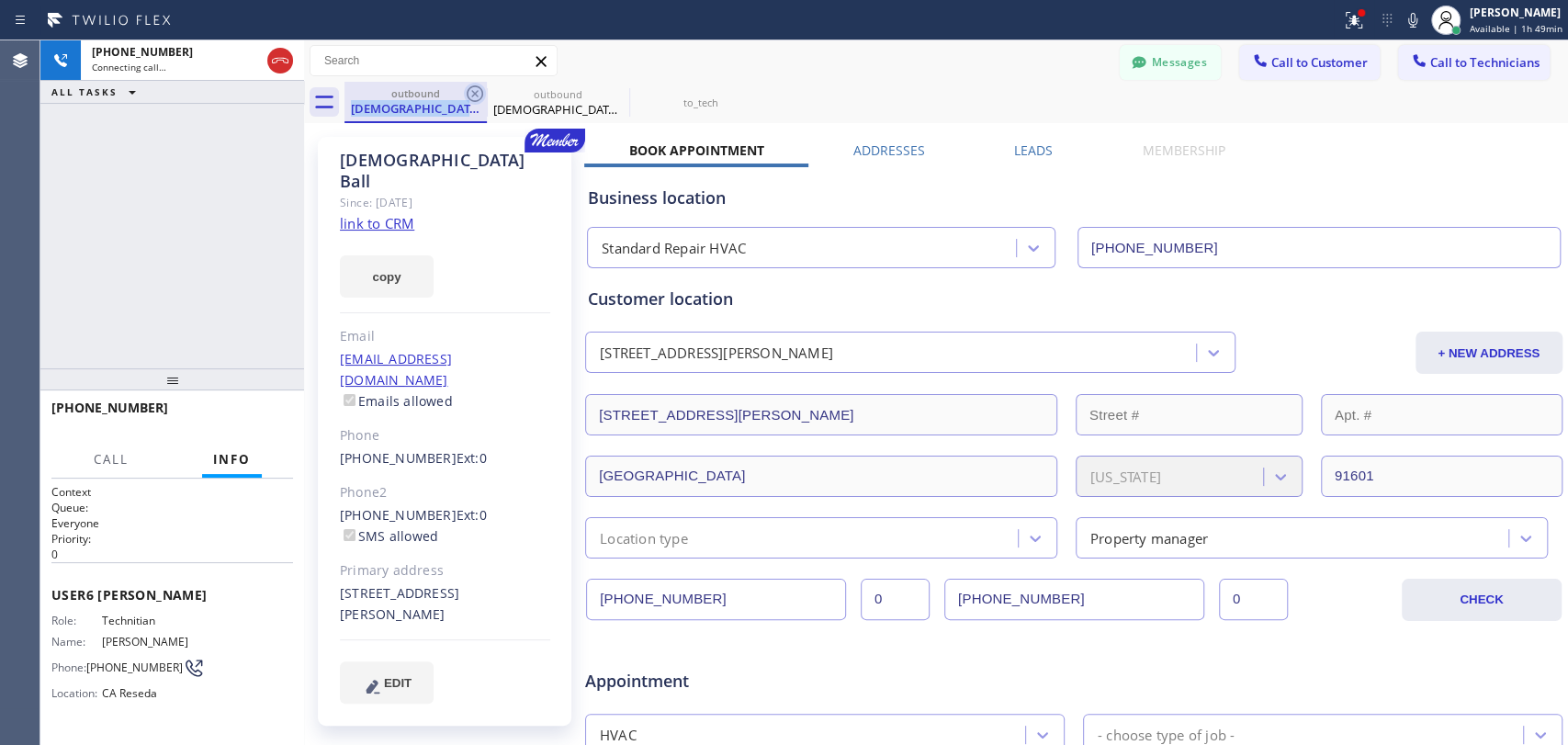
click at [479, 93] on icon at bounding box center [475, 93] width 22 height 22
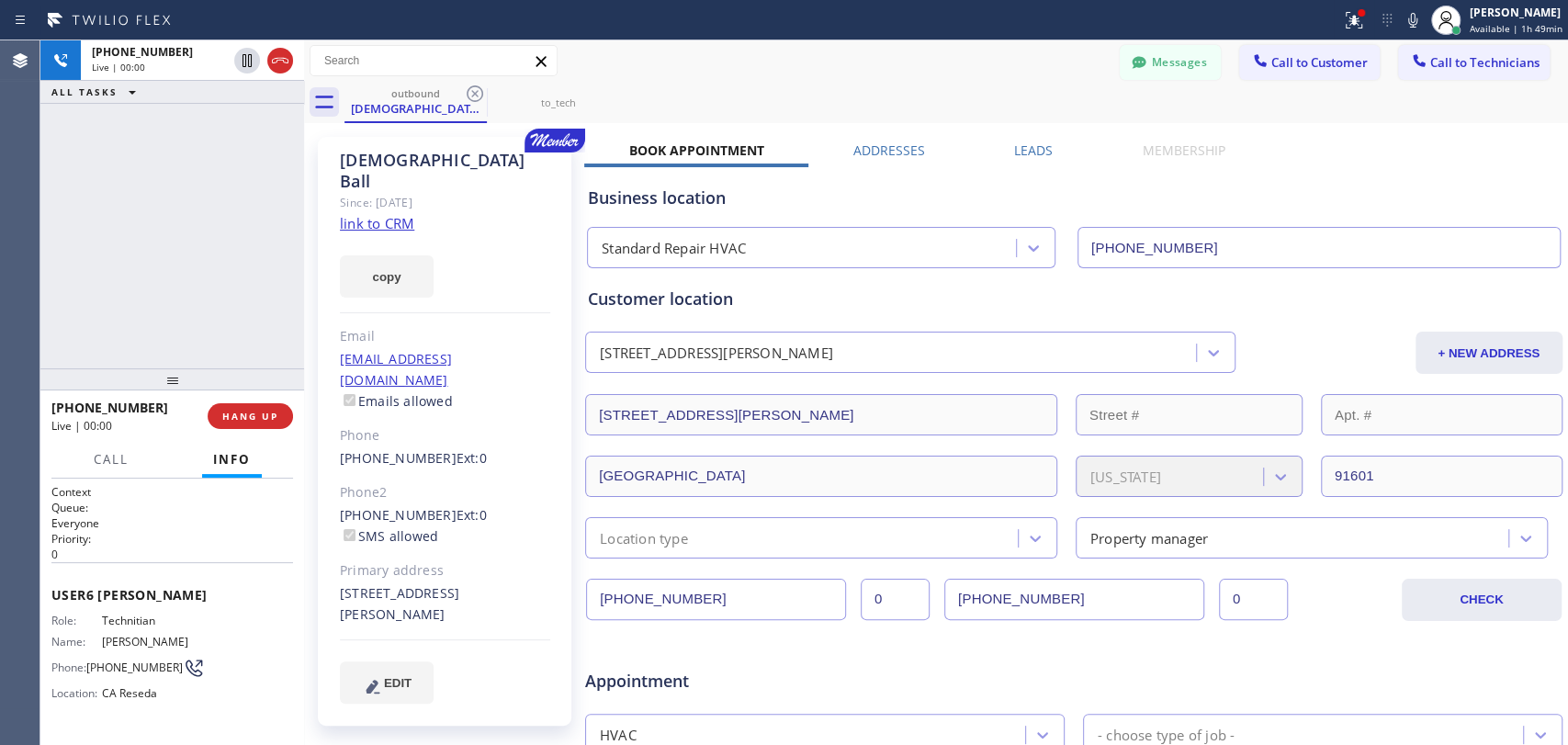
click at [416, 154] on div "[DEMOGRAPHIC_DATA][PERSON_NAME]" at bounding box center [445, 170] width 210 height 42
click at [405, 154] on div "[DEMOGRAPHIC_DATA][PERSON_NAME]" at bounding box center [445, 170] width 210 height 42
click at [426, 157] on div "[DEMOGRAPHIC_DATA][PERSON_NAME]" at bounding box center [445, 170] width 210 height 42
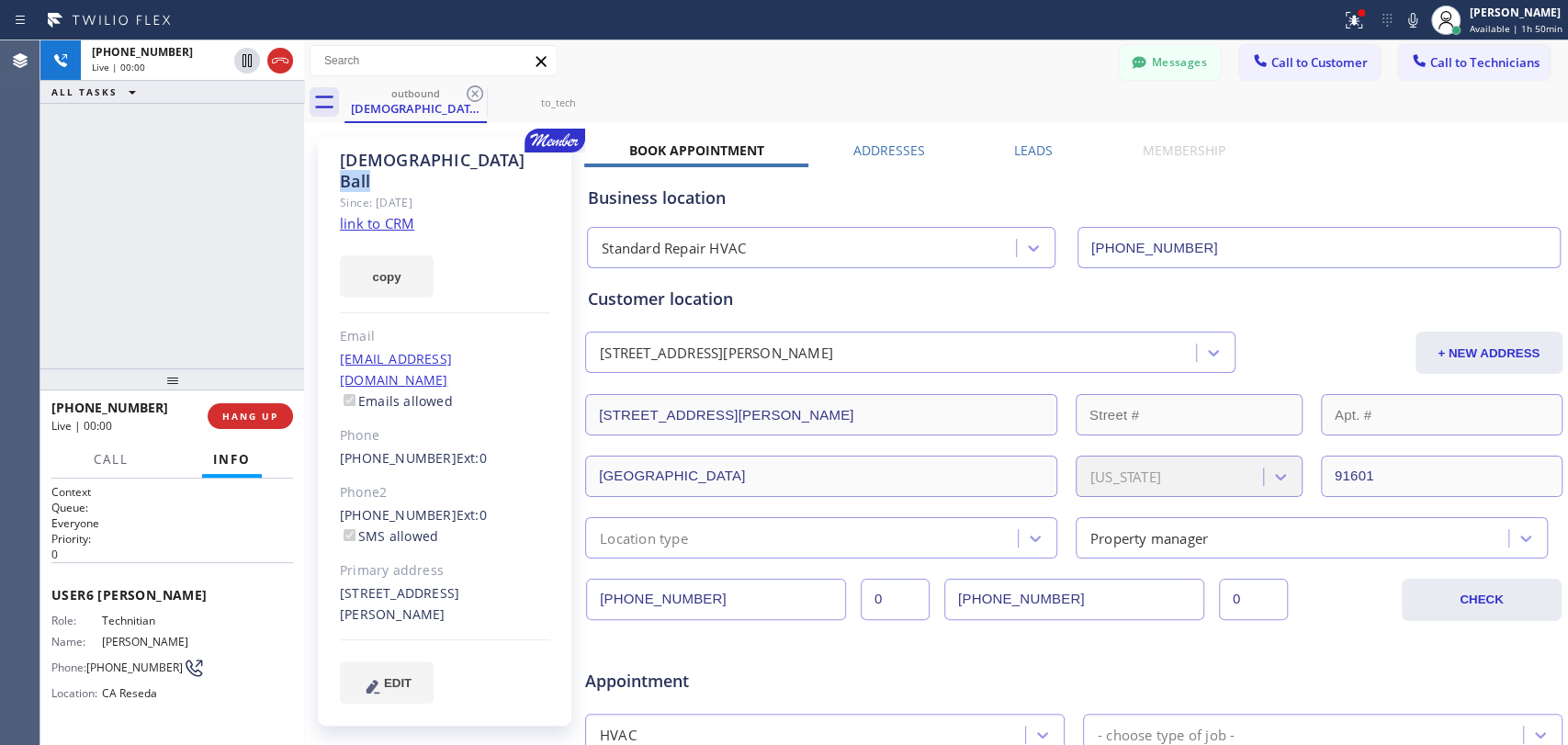
click at [426, 156] on div "[DEMOGRAPHIC_DATA][PERSON_NAME]" at bounding box center [445, 170] width 210 height 42
click at [415, 159] on div "[DEMOGRAPHIC_DATA][PERSON_NAME]" at bounding box center [445, 170] width 210 height 42
click at [243, 406] on button "HANG UP" at bounding box center [250, 416] width 86 height 25
click at [243, 411] on span "HANG UP" at bounding box center [250, 416] width 56 height 13
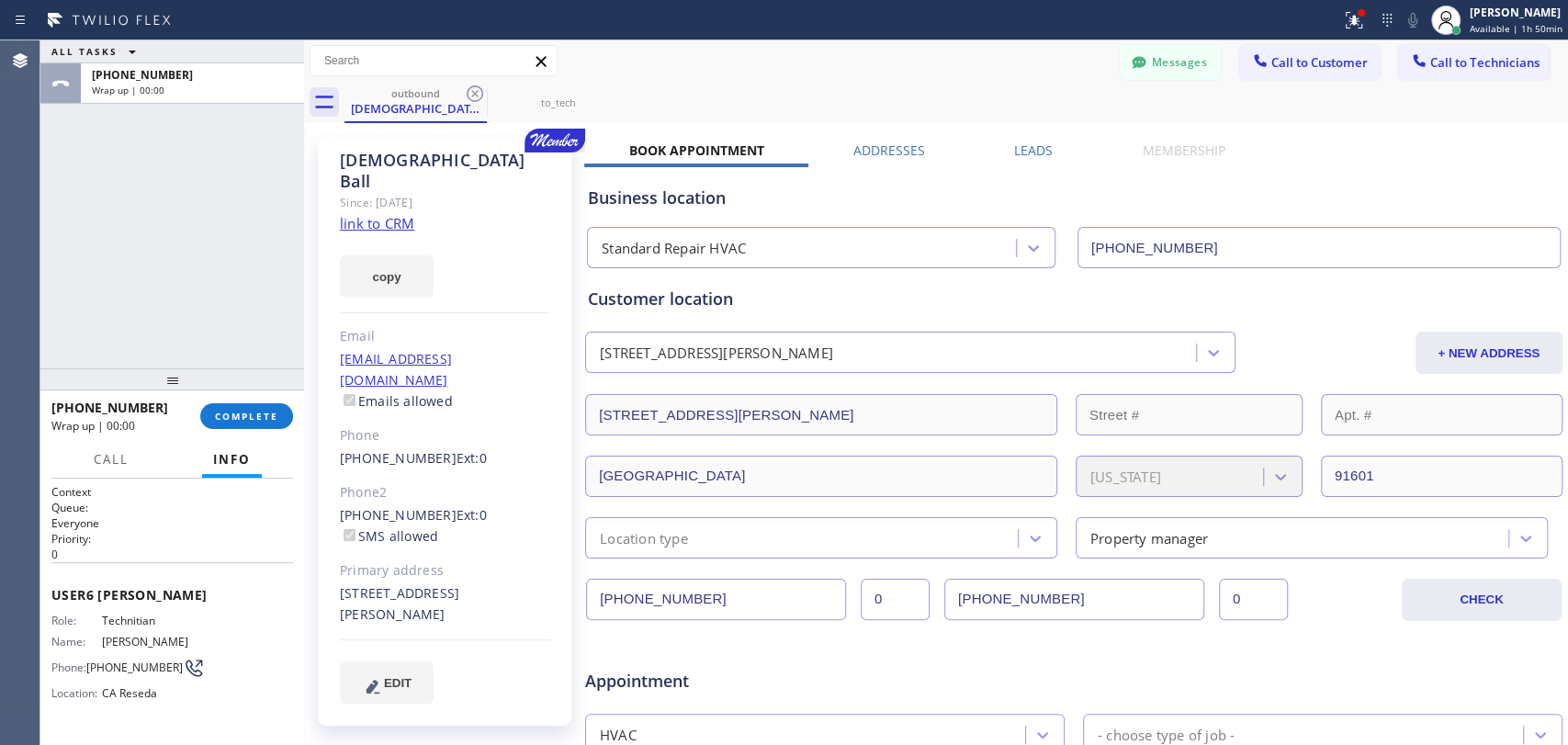
click at [241, 402] on div "[PHONE_NUMBER] Wrap up | 00:00 COMPLETE" at bounding box center [172, 416] width 241 height 48
click at [239, 406] on button "COMPLETE" at bounding box center [246, 416] width 92 height 25
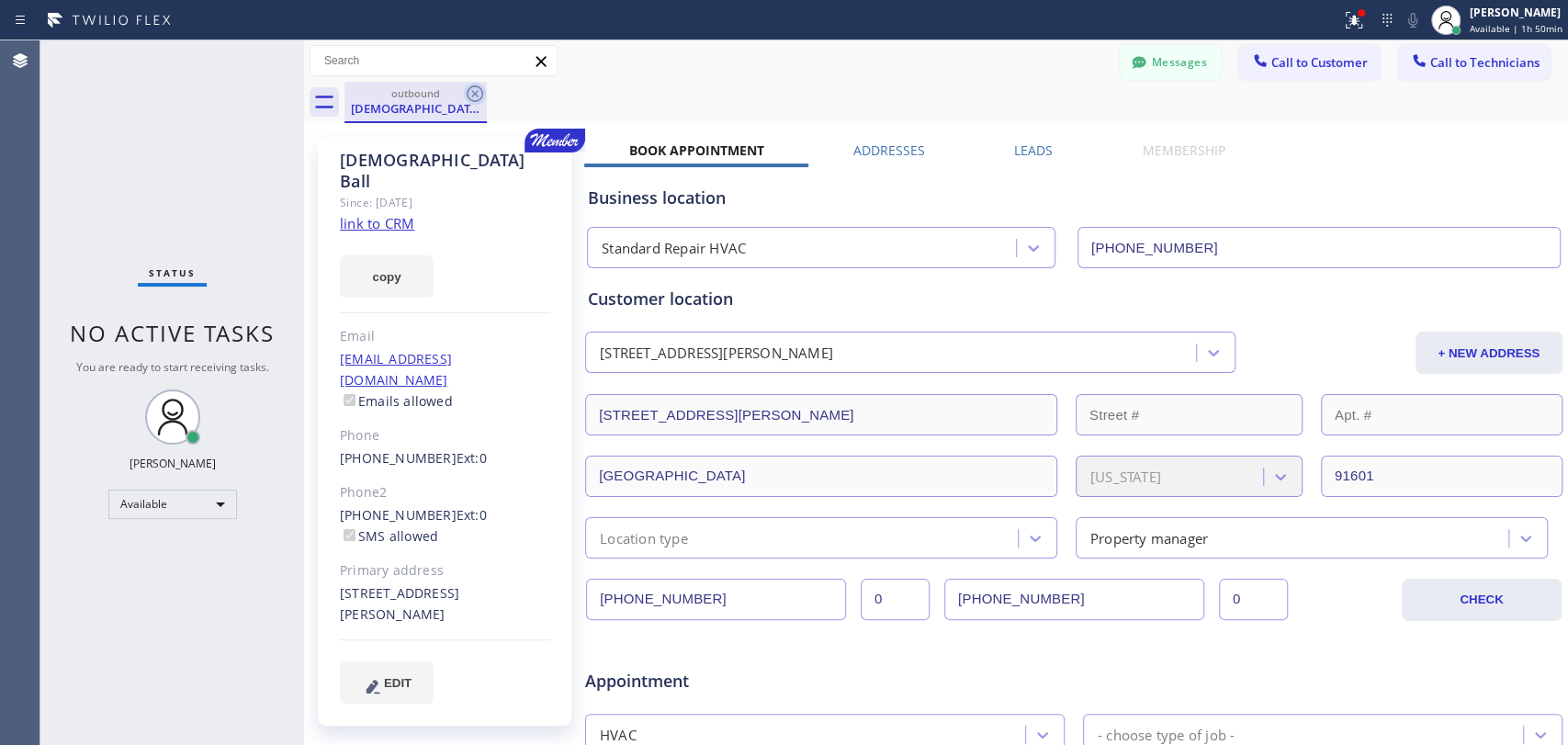
click at [485, 92] on icon at bounding box center [475, 93] width 22 height 22
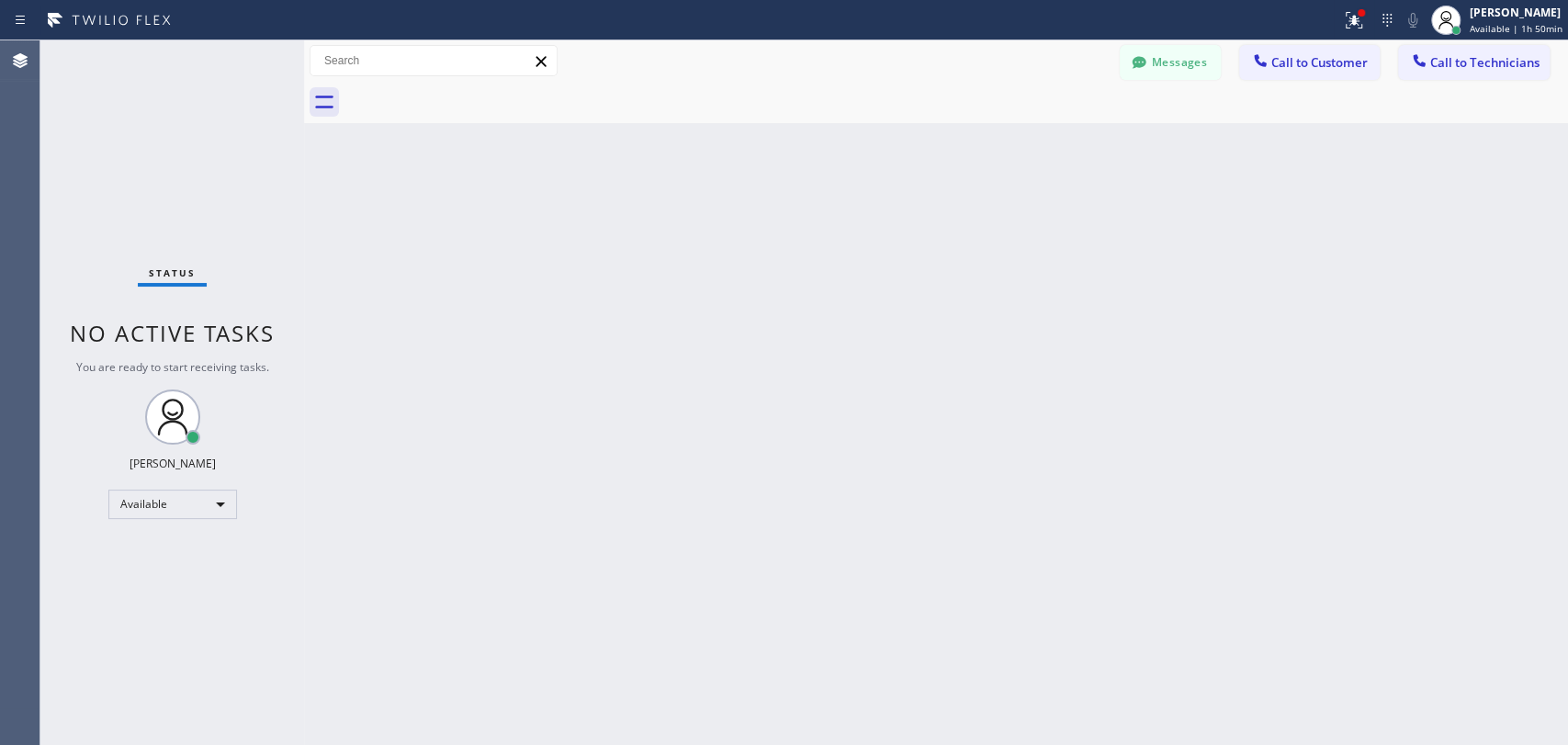
click at [422, 177] on div "Back to Dashboard Change Sender ID Customers Technicians EM [PERSON_NAME] [DATE…" at bounding box center [935, 393] width 1263 height 705
click at [1142, 69] on icon at bounding box center [1139, 62] width 18 height 19
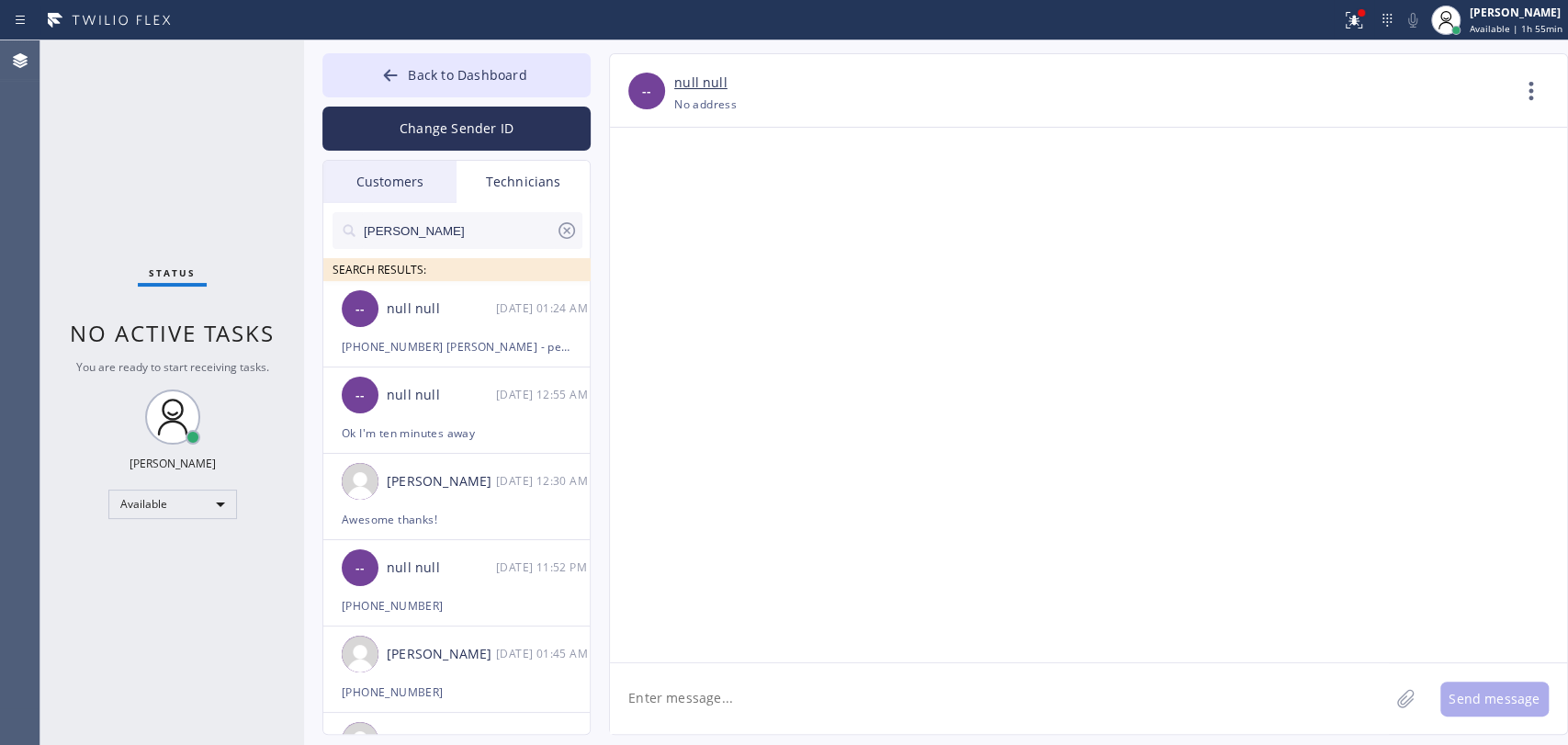
click at [480, 220] on input "[PERSON_NAME]" at bounding box center [458, 231] width 194 height 37
click at [478, 220] on input "[PERSON_NAME]" at bounding box center [458, 231] width 194 height 37
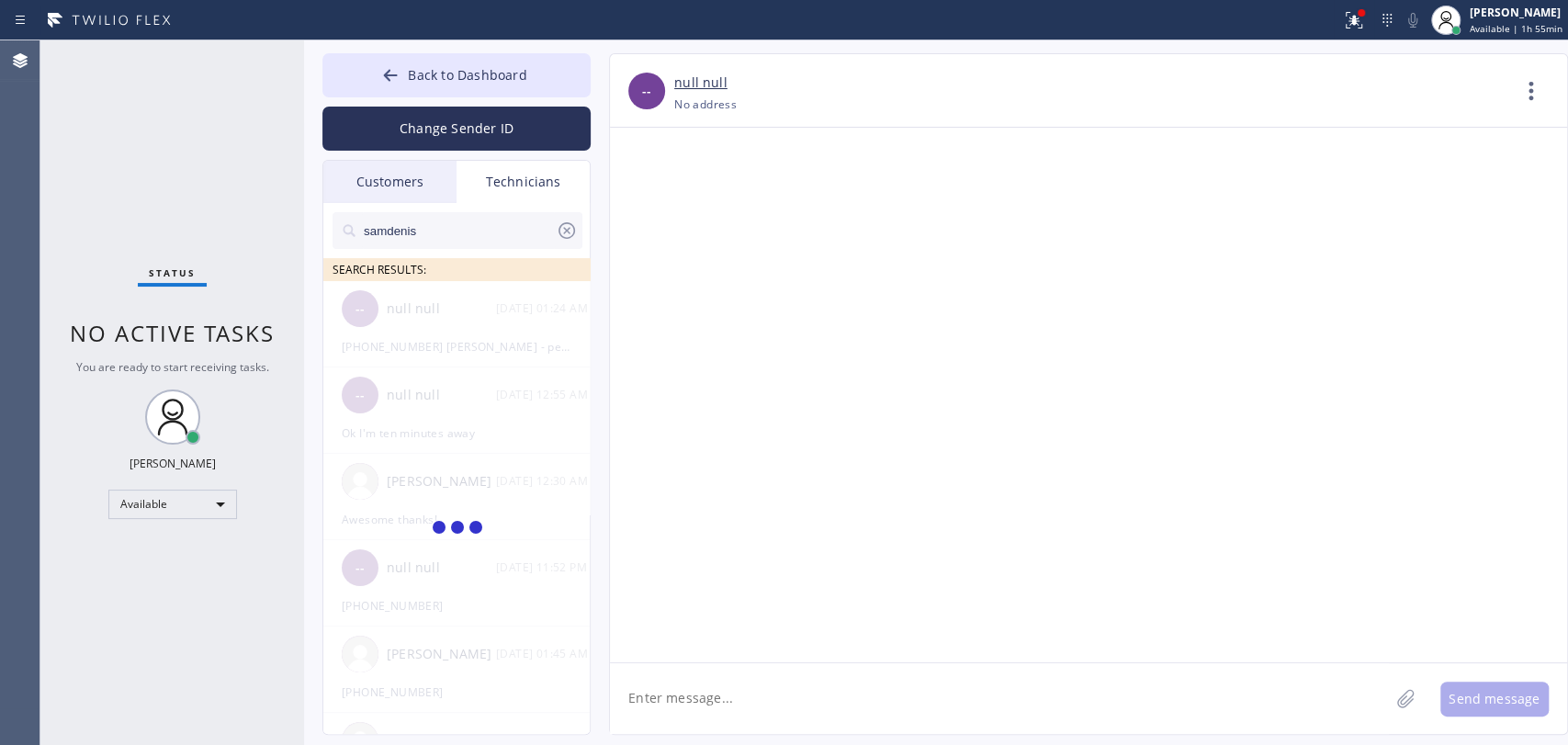
click at [478, 220] on input "samdenis" at bounding box center [458, 231] width 194 height 37
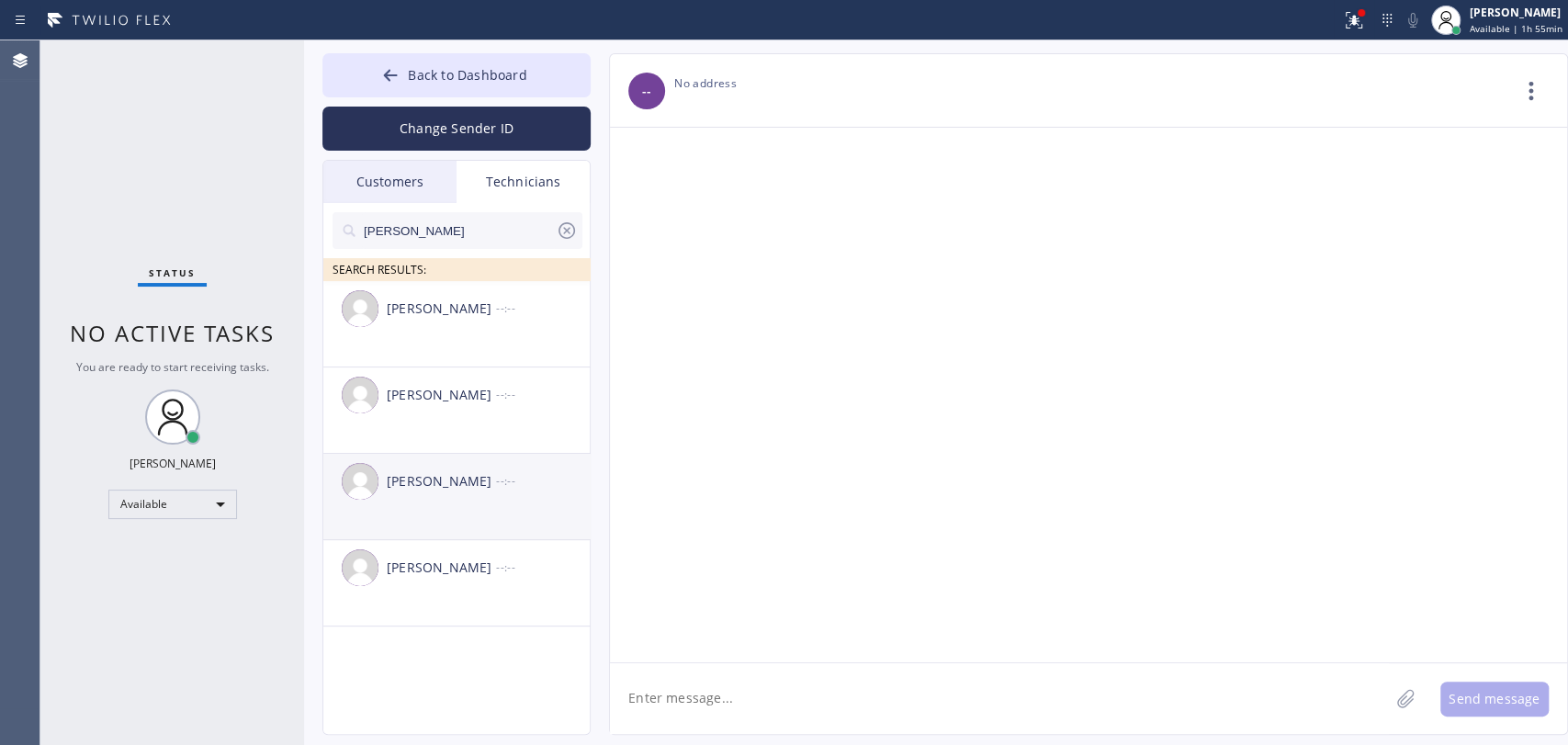
type input "[PERSON_NAME]"
click at [464, 487] on div "[PERSON_NAME]" at bounding box center [441, 482] width 109 height 21
click at [677, 712] on textarea at bounding box center [1000, 698] width 779 height 71
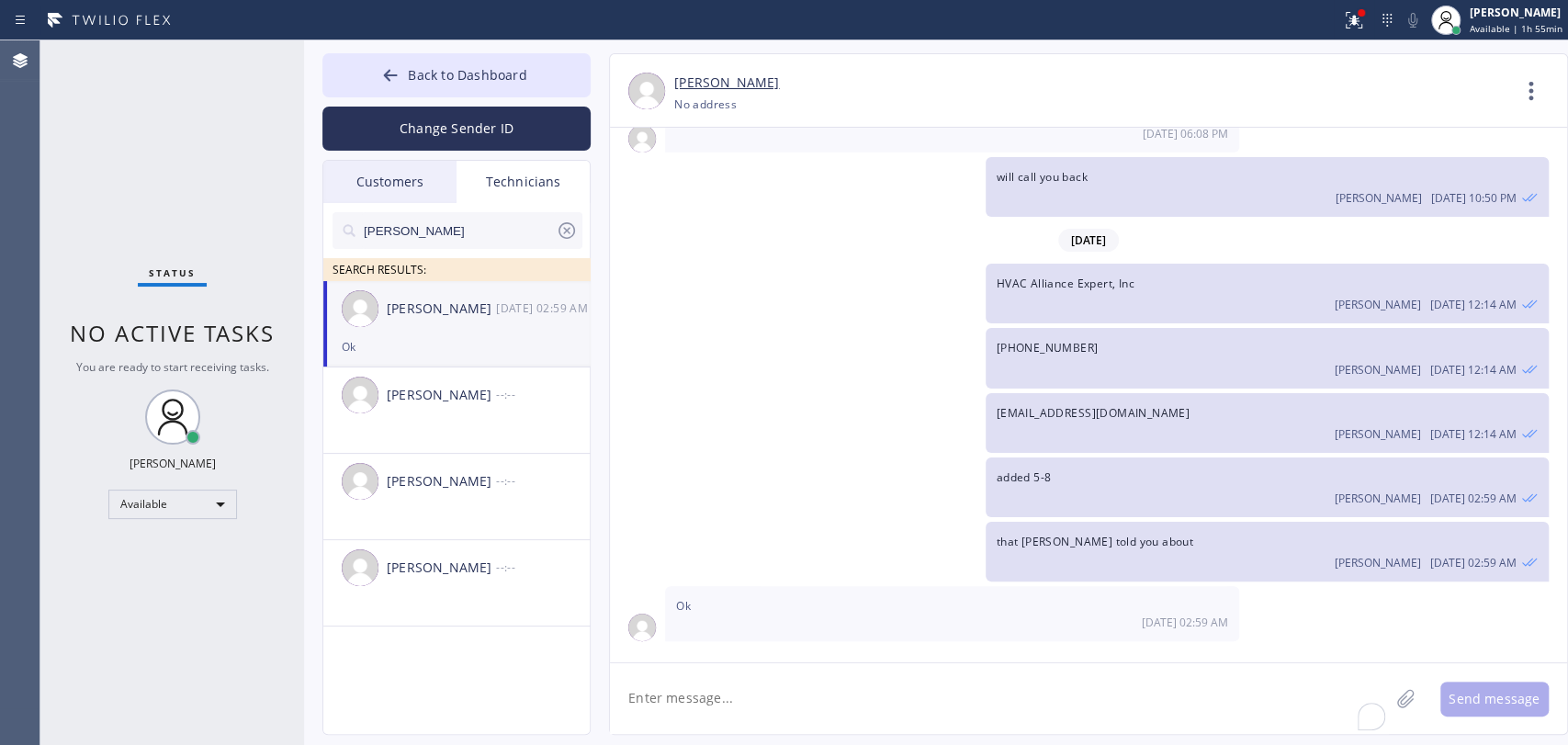
scroll to position [24065, 0]
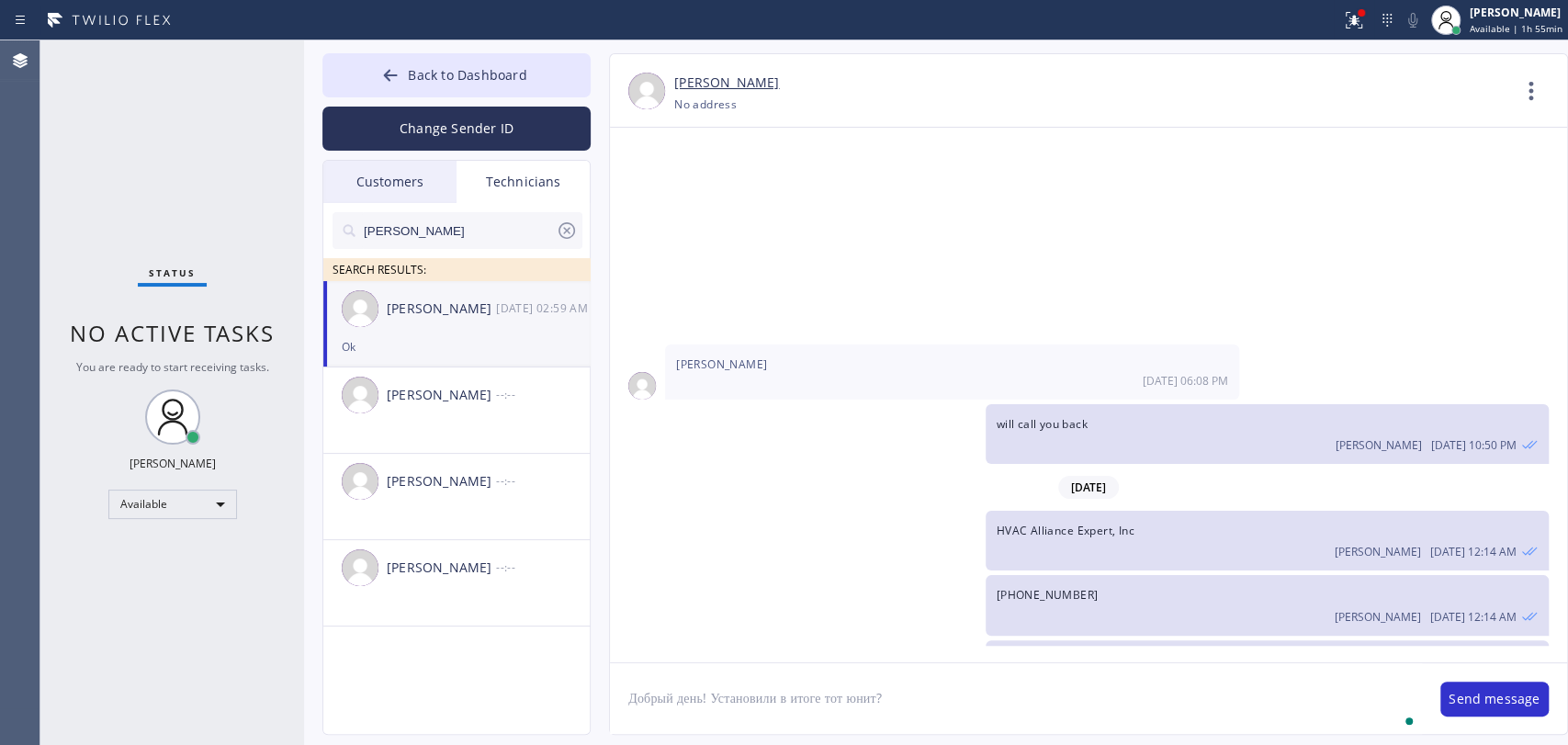
type textarea "Добрый день! Установили в итоге тот юнит?"
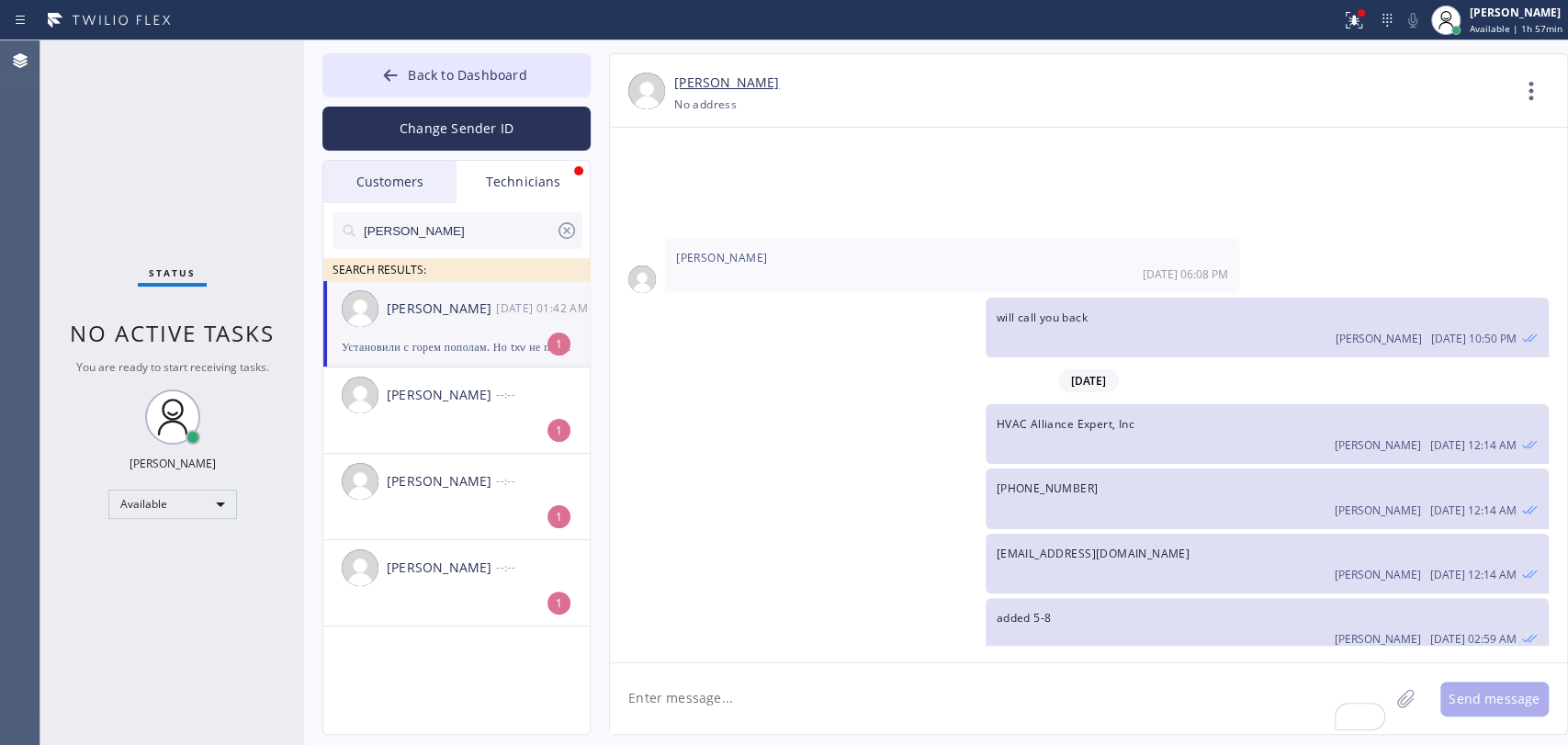
scroll to position [24231, 0]
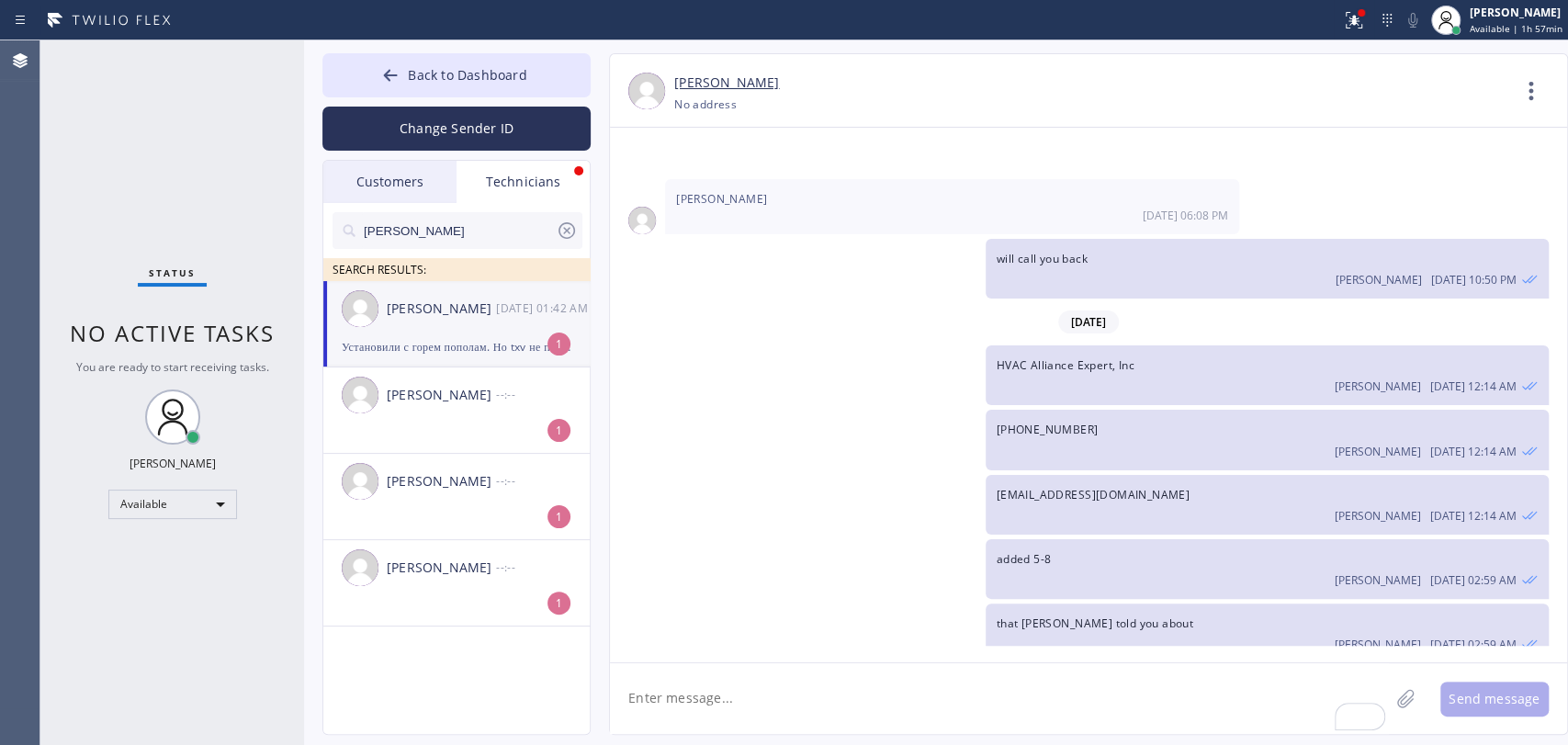
click at [499, 326] on div "[PERSON_NAME] [DATE] 01:42 AM" at bounding box center [457, 309] width 269 height 56
click at [714, 700] on textarea "To enrich screen reader interactions, please activate Accessibility in Grammarl…" at bounding box center [1000, 698] width 779 height 71
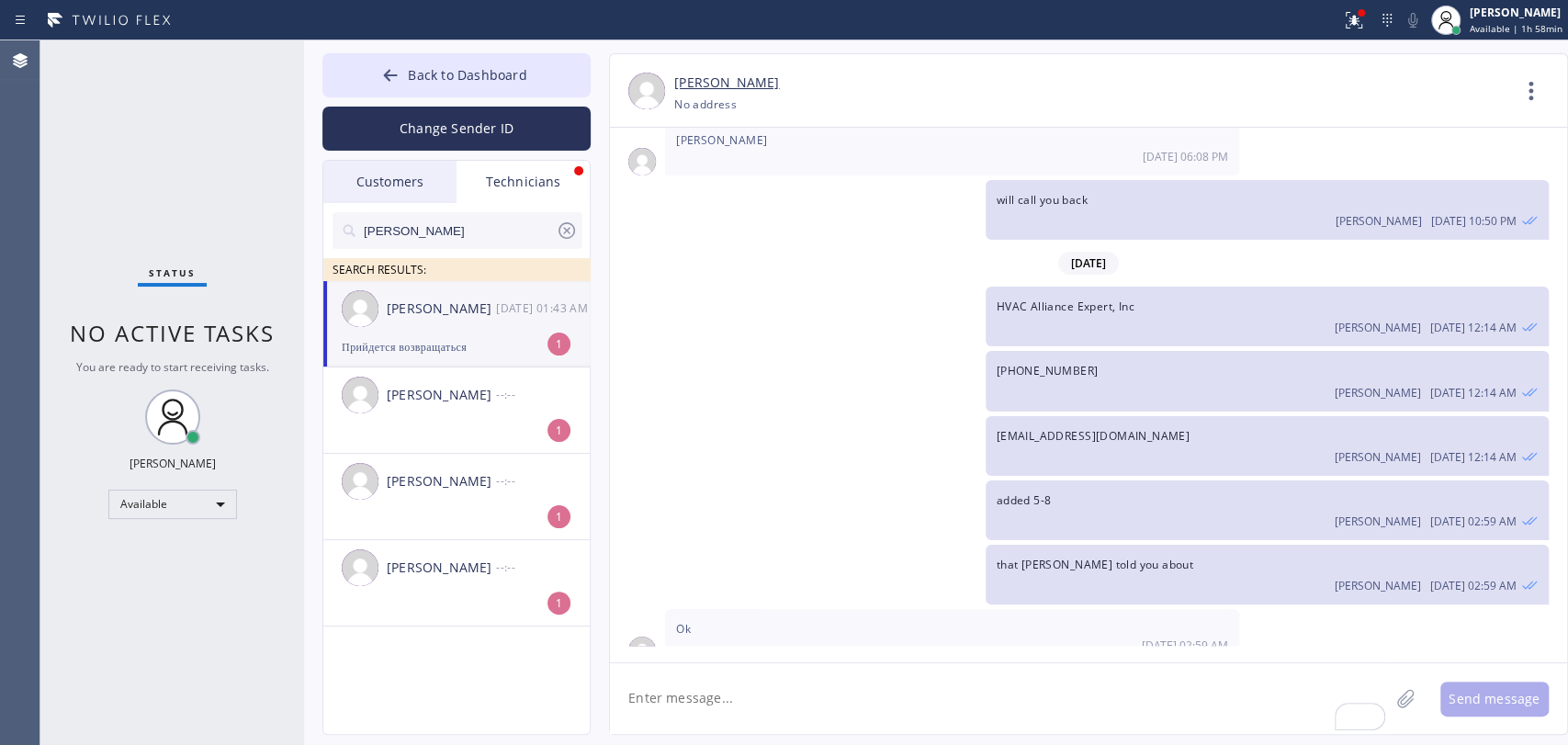
click at [426, 318] on div "[PERSON_NAME] [DATE] 01:43 AM" at bounding box center [457, 309] width 269 height 56
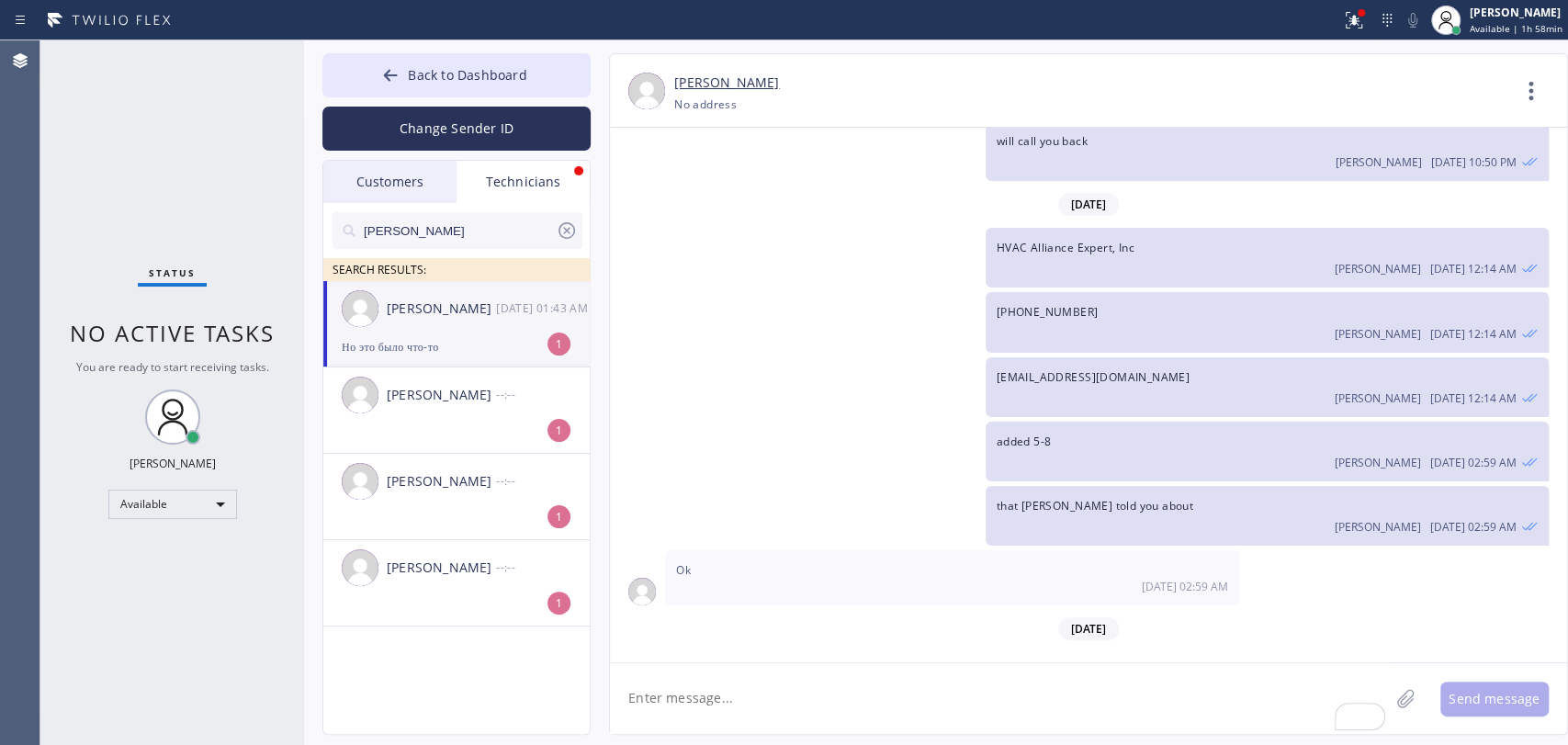
copy span "Прийдется возвращаться"
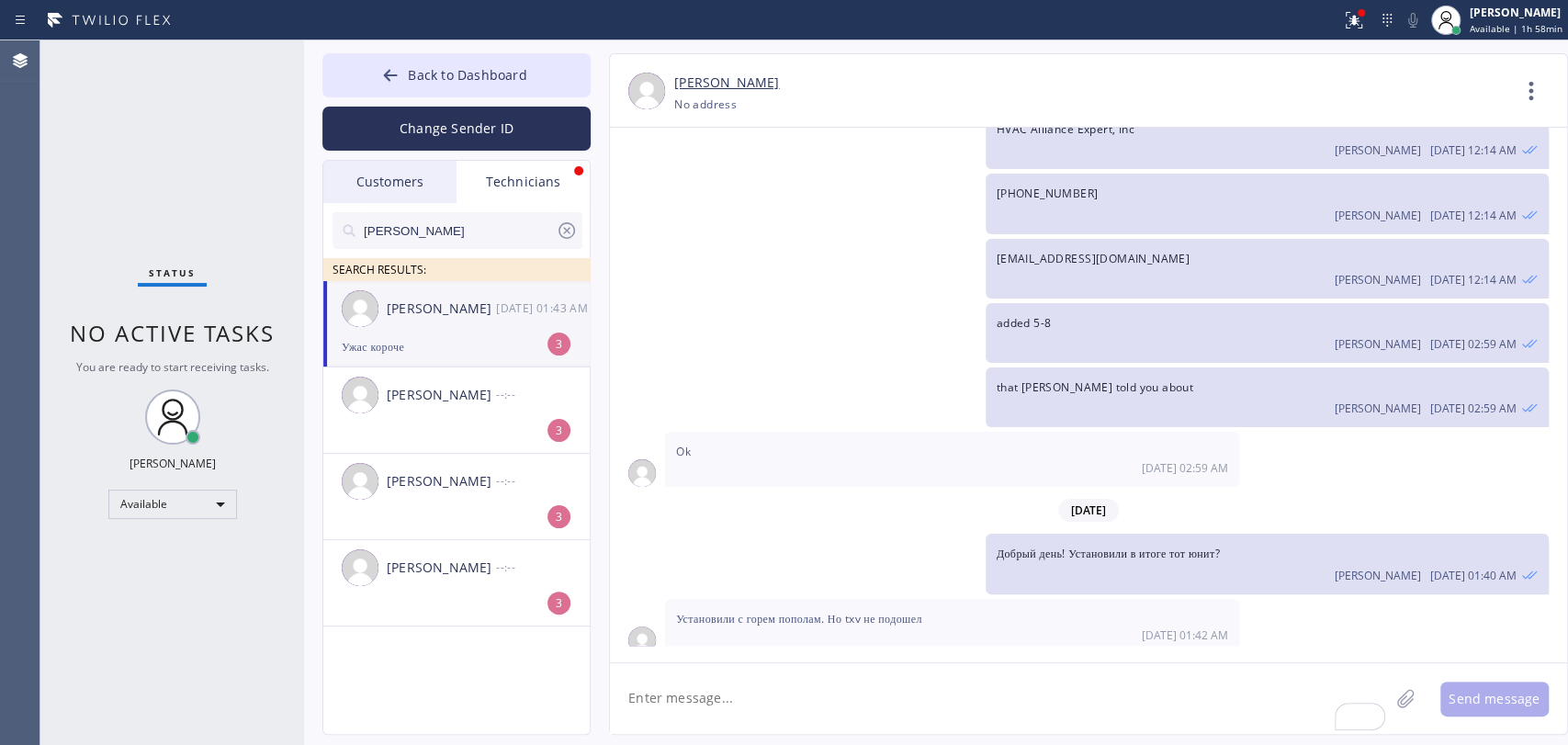
click at [430, 299] on div "[PERSON_NAME]" at bounding box center [441, 310] width 109 height 21
click at [561, 77] on button "Back to Dashboard" at bounding box center [456, 75] width 269 height 44
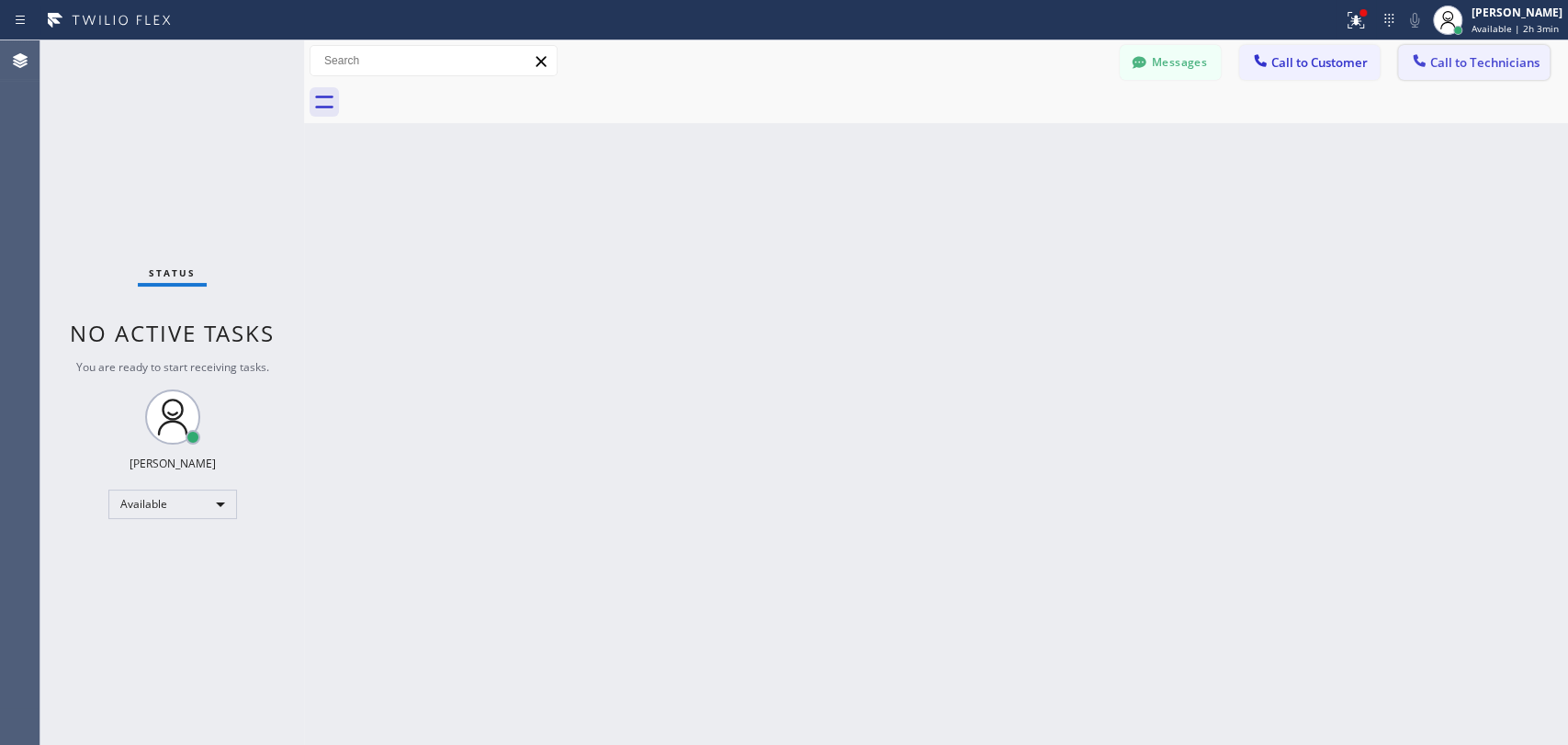
click at [1414, 65] on icon at bounding box center [1419, 60] width 18 height 19
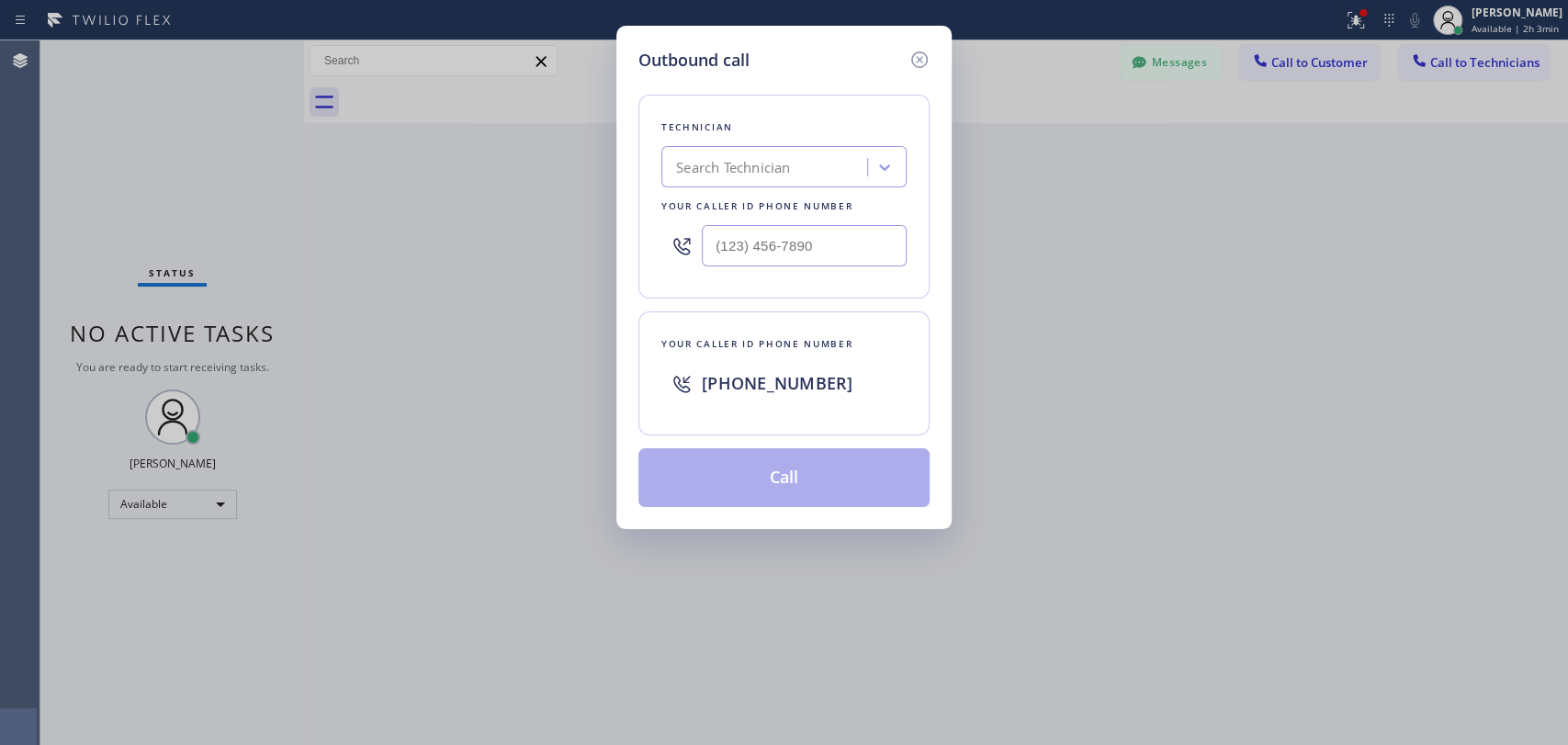
click at [739, 164] on div "Search Technician" at bounding box center [767, 168] width 201 height 32
type input "[PERSON_NAME]"
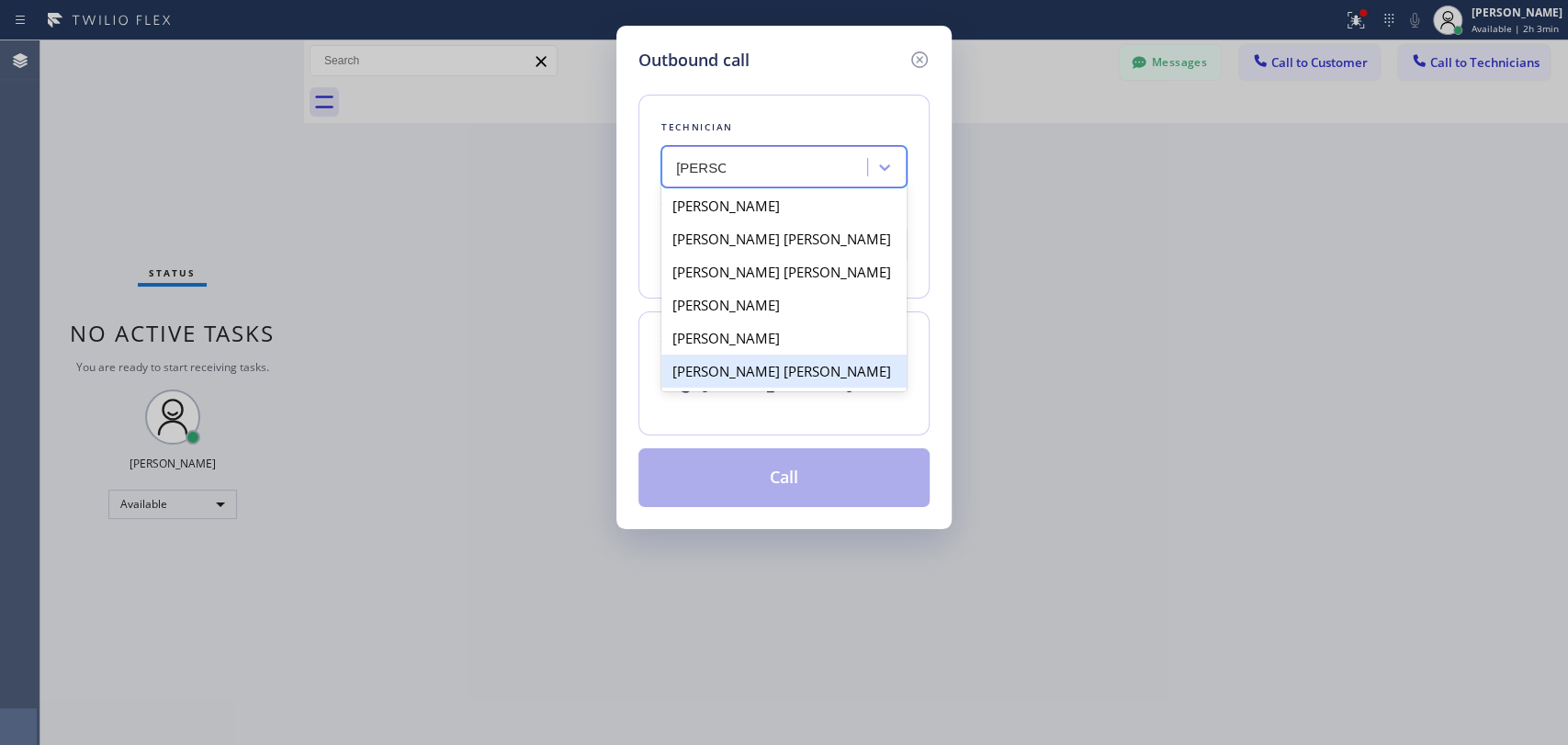
click at [770, 377] on div "[PERSON_NAME] [PERSON_NAME]" at bounding box center [784, 371] width 245 height 33
type input "[PHONE_NUMBER]"
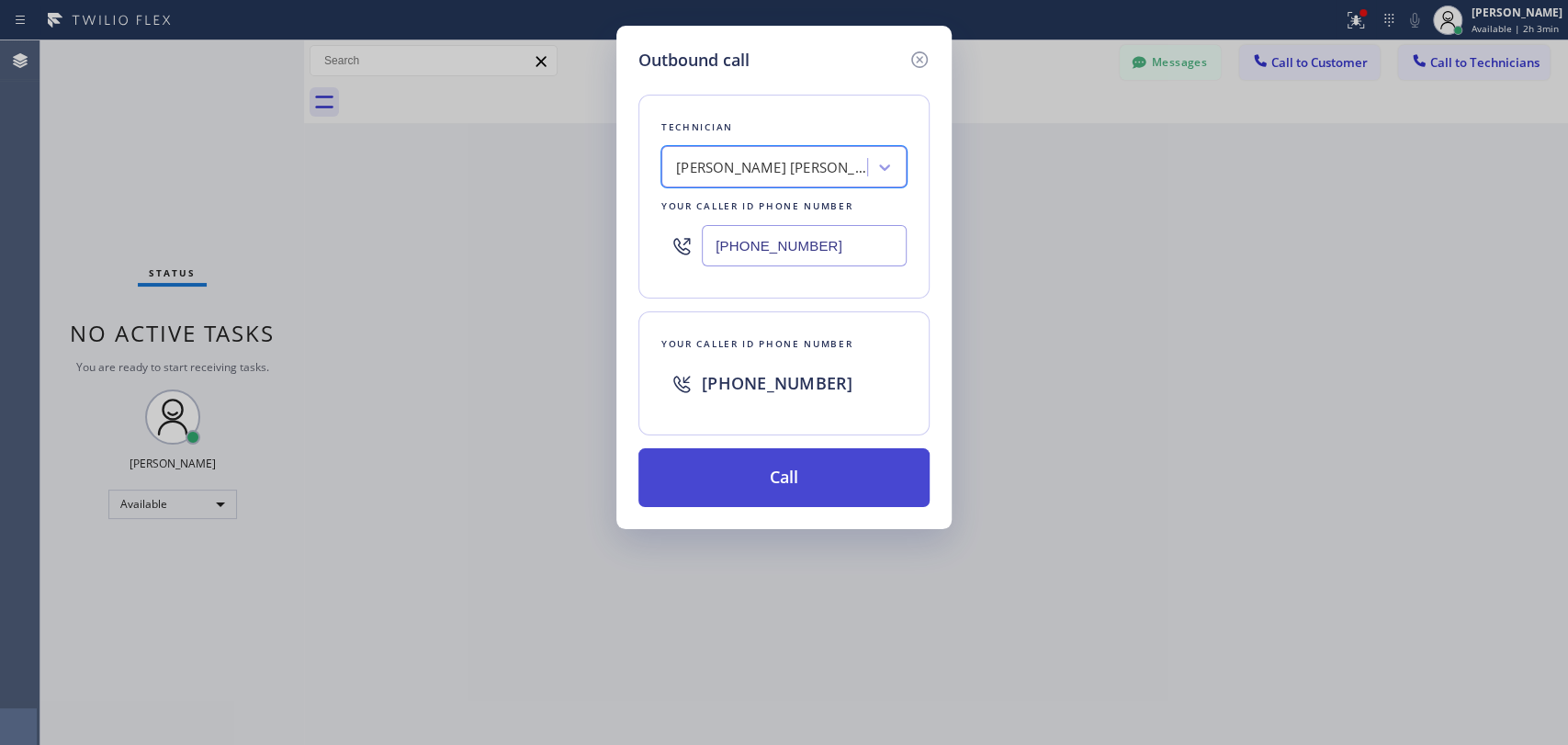
click at [762, 482] on button "Call" at bounding box center [784, 478] width 291 height 58
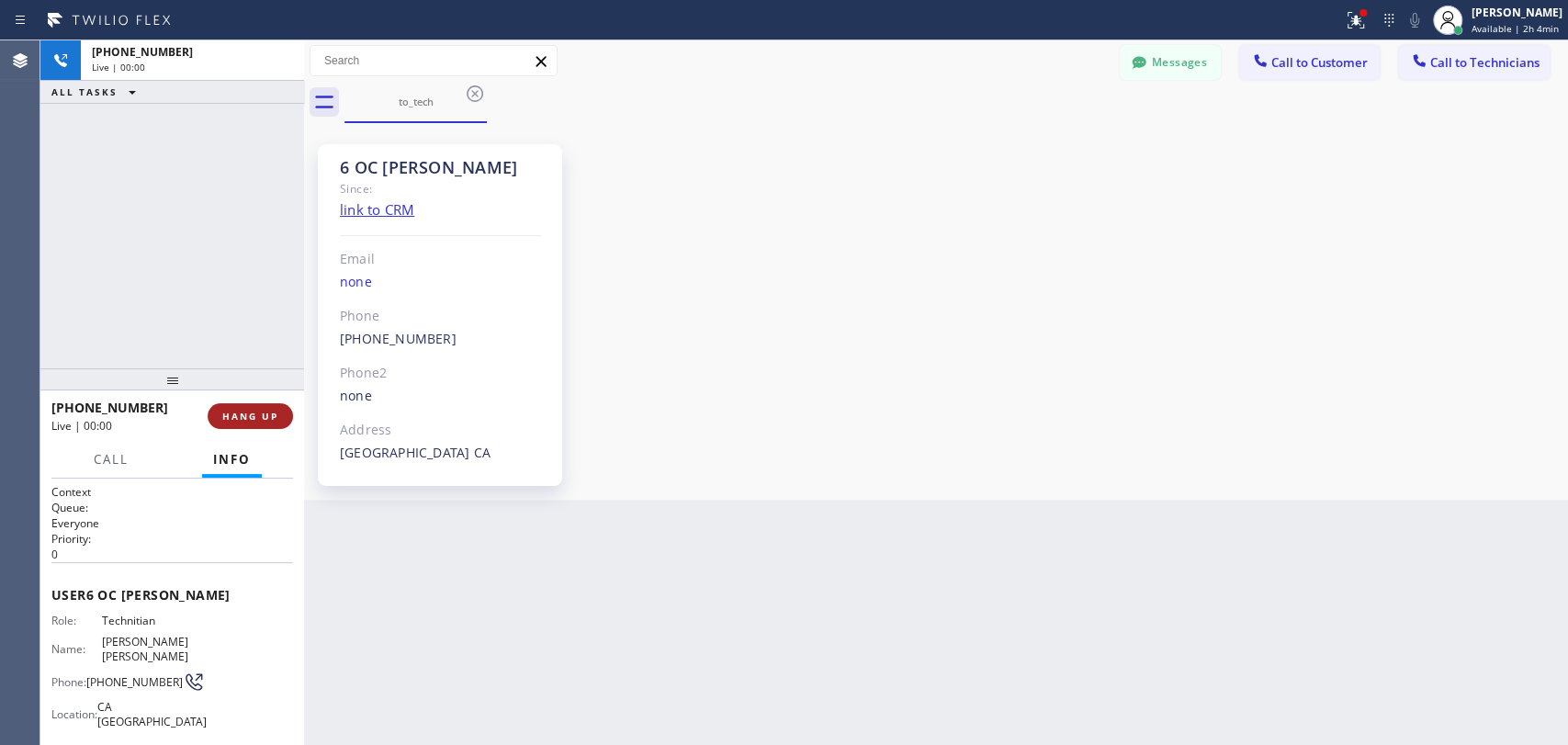
drag, startPoint x: 221, startPoint y: 401, endPoint x: 237, endPoint y: 408, distance: 17.5
click at [237, 408] on div "[PHONE_NUMBER] Live | 00:00 HANG UP" at bounding box center [172, 416] width 241 height 48
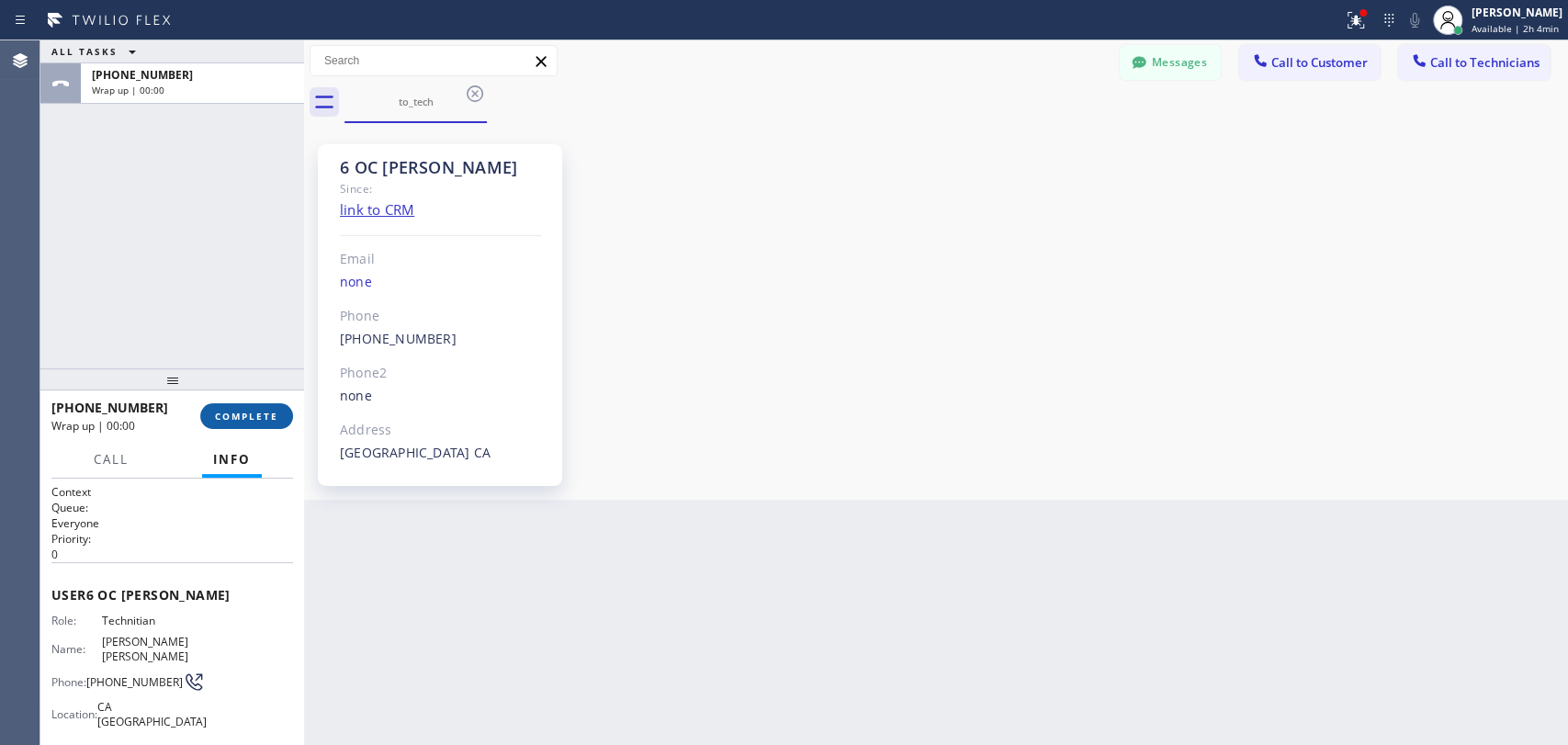
click at [237, 408] on button "COMPLETE" at bounding box center [246, 416] width 92 height 25
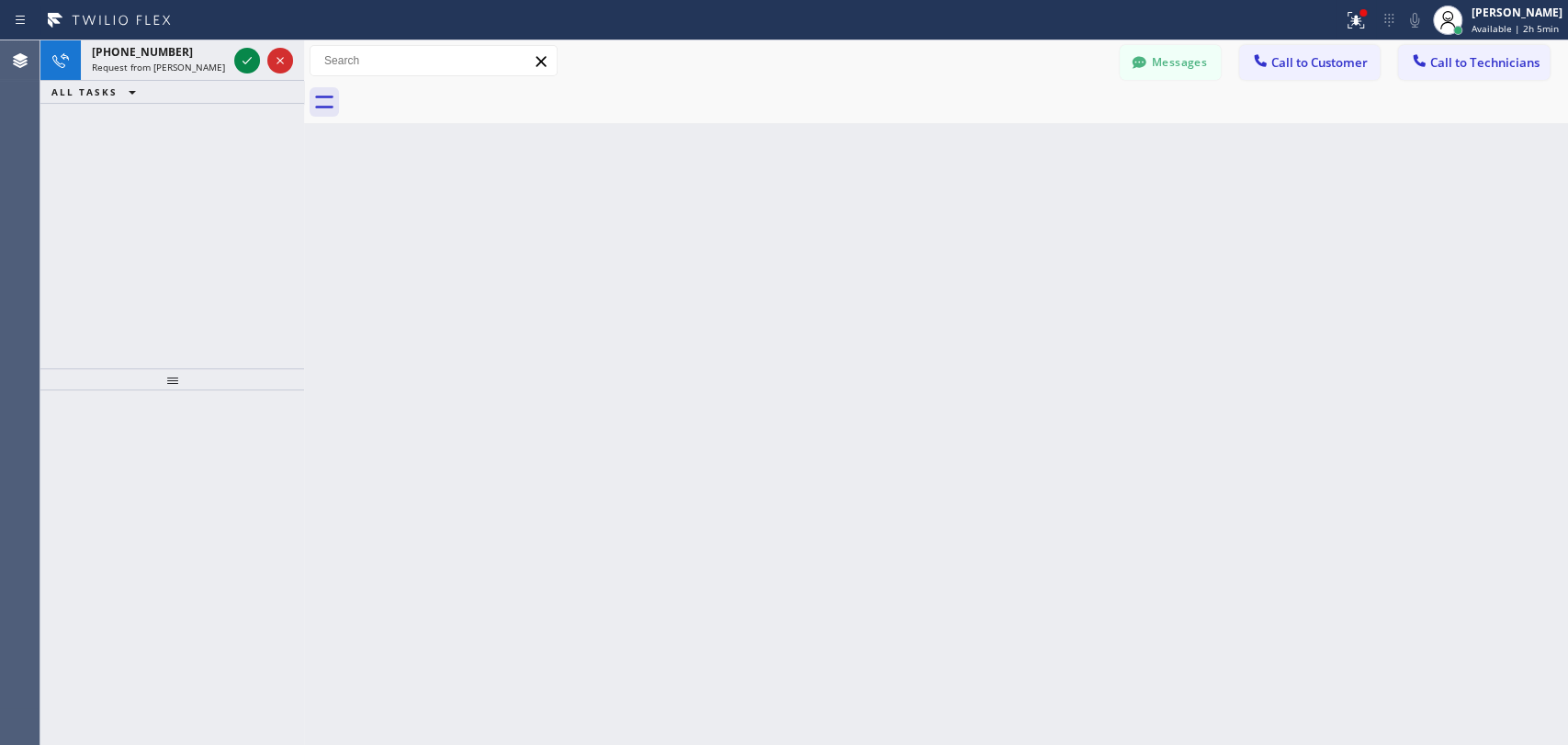
click at [150, 68] on span "Request from [PERSON_NAME] (direct)" at bounding box center [175, 66] width 167 height 13
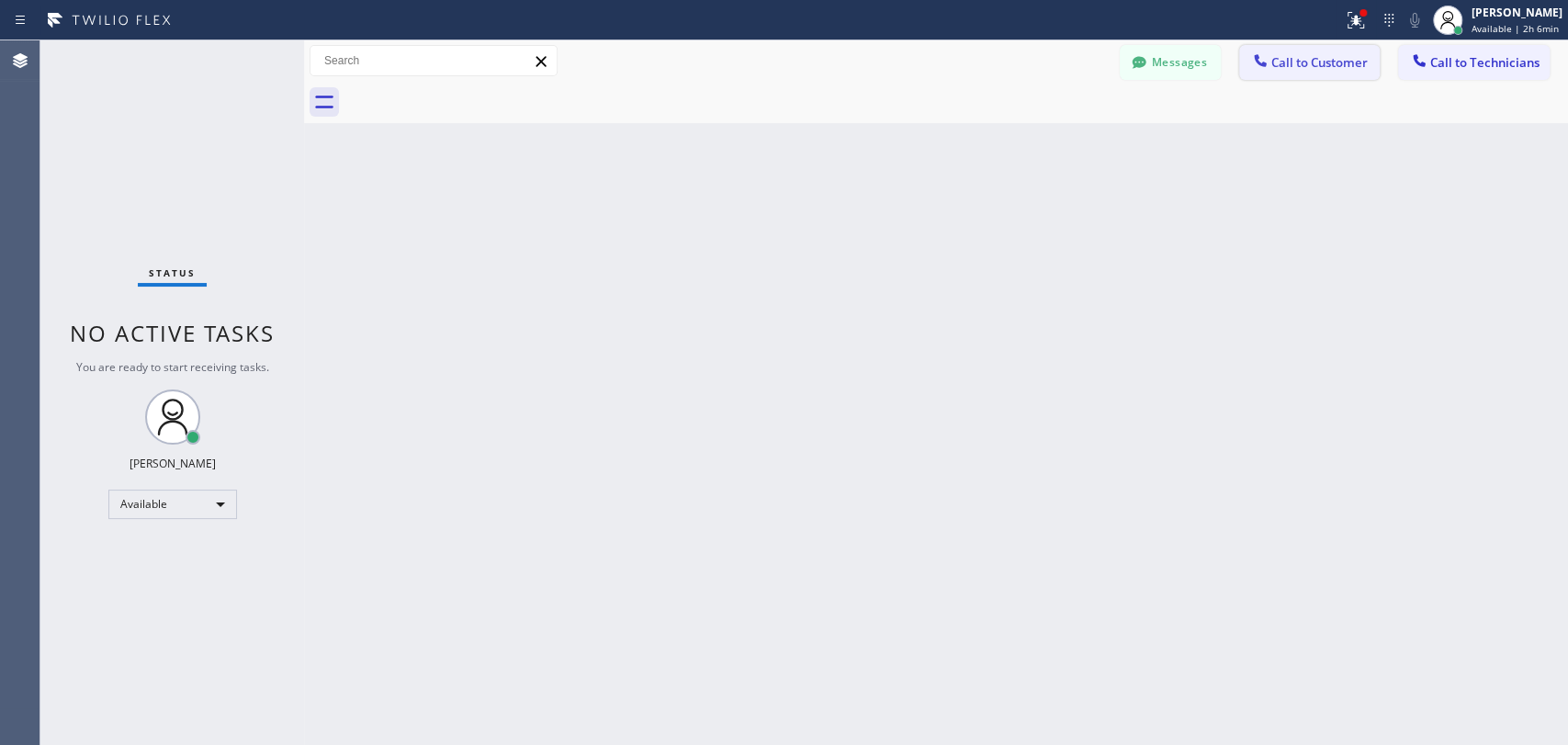
click at [1362, 64] on span "Call to Customer" at bounding box center [1319, 62] width 96 height 17
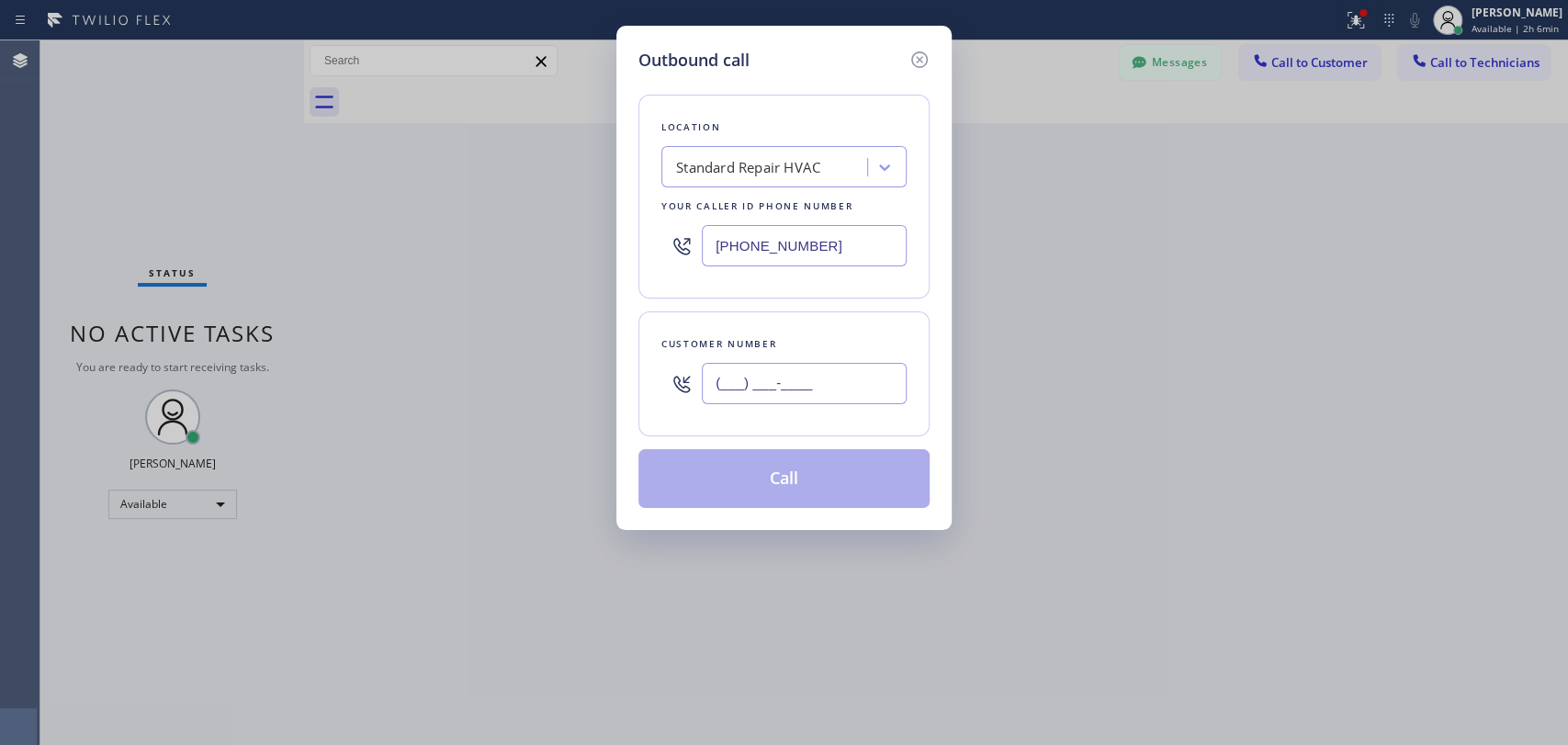
click at [783, 382] on input "(___) ___-____" at bounding box center [804, 384] width 204 height 41
paste input "562) 221-1926"
type input "[PHONE_NUMBER]"
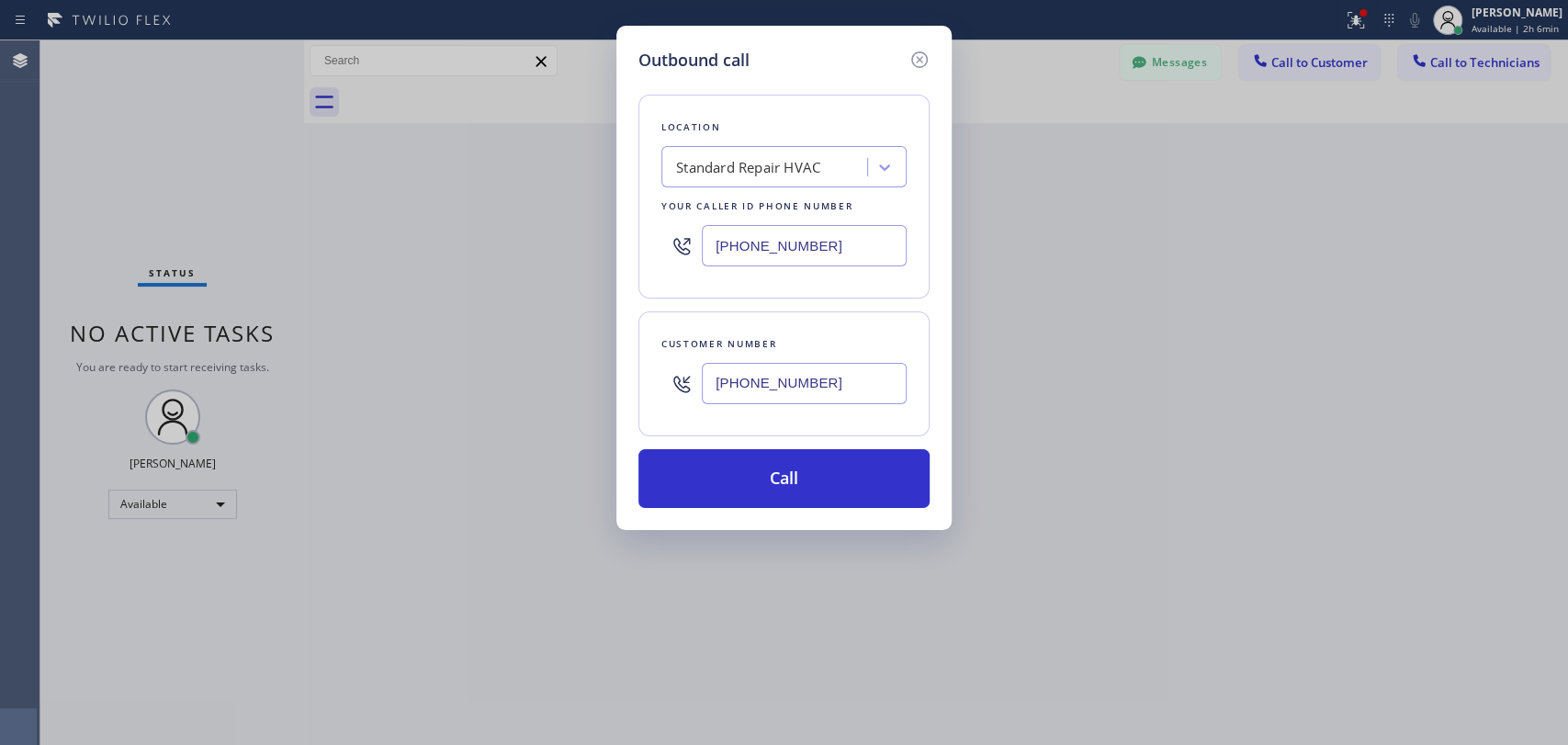
click at [795, 197] on div "Your caller id phone number" at bounding box center [784, 206] width 245 height 19
click at [784, 180] on div "Standard Repair HVAC" at bounding box center [767, 168] width 201 height 32
paste input "Home Alliance"
type input "Home Alliance"
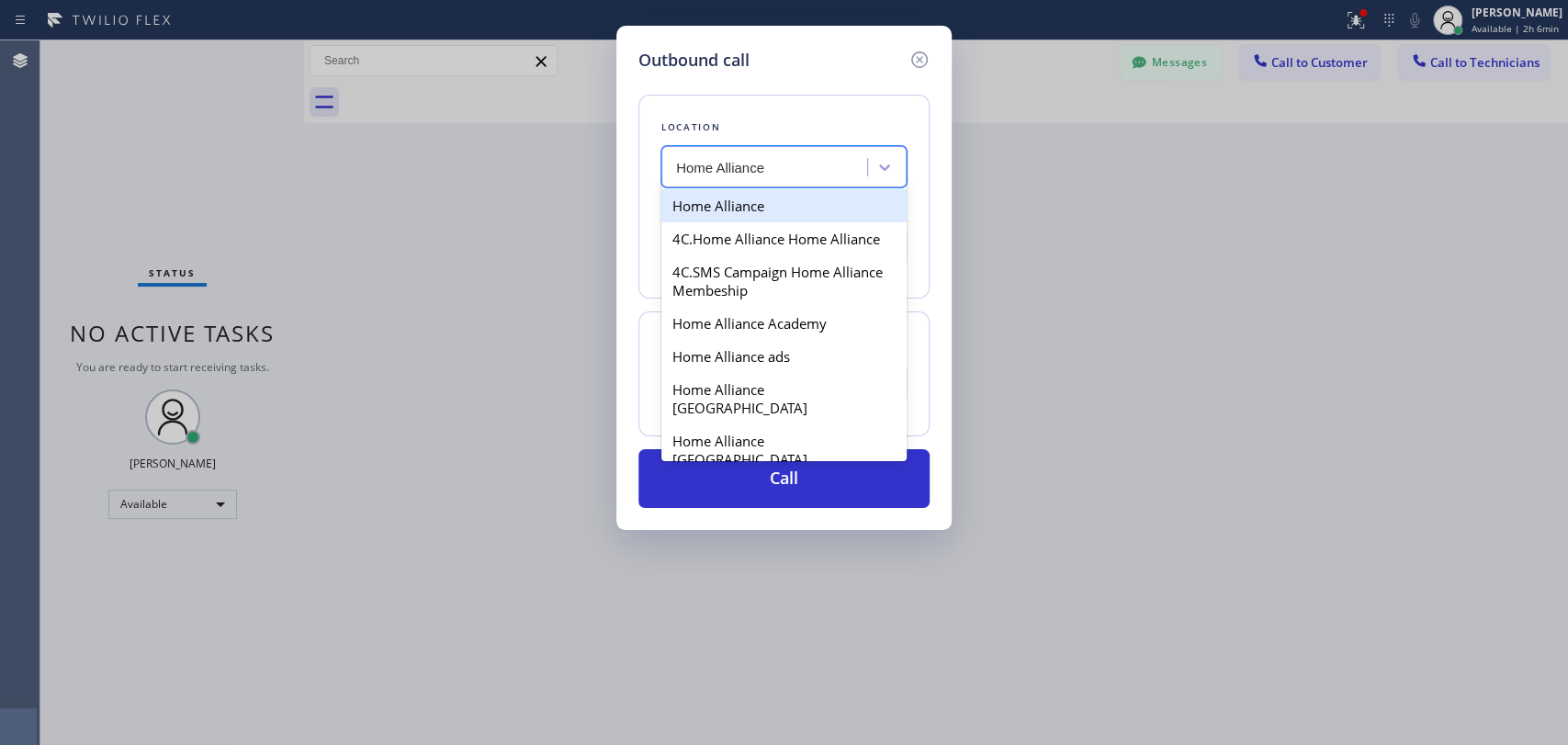
click at [727, 202] on div "Home Alliance" at bounding box center [784, 205] width 245 height 33
type input "[PHONE_NUMBER]"
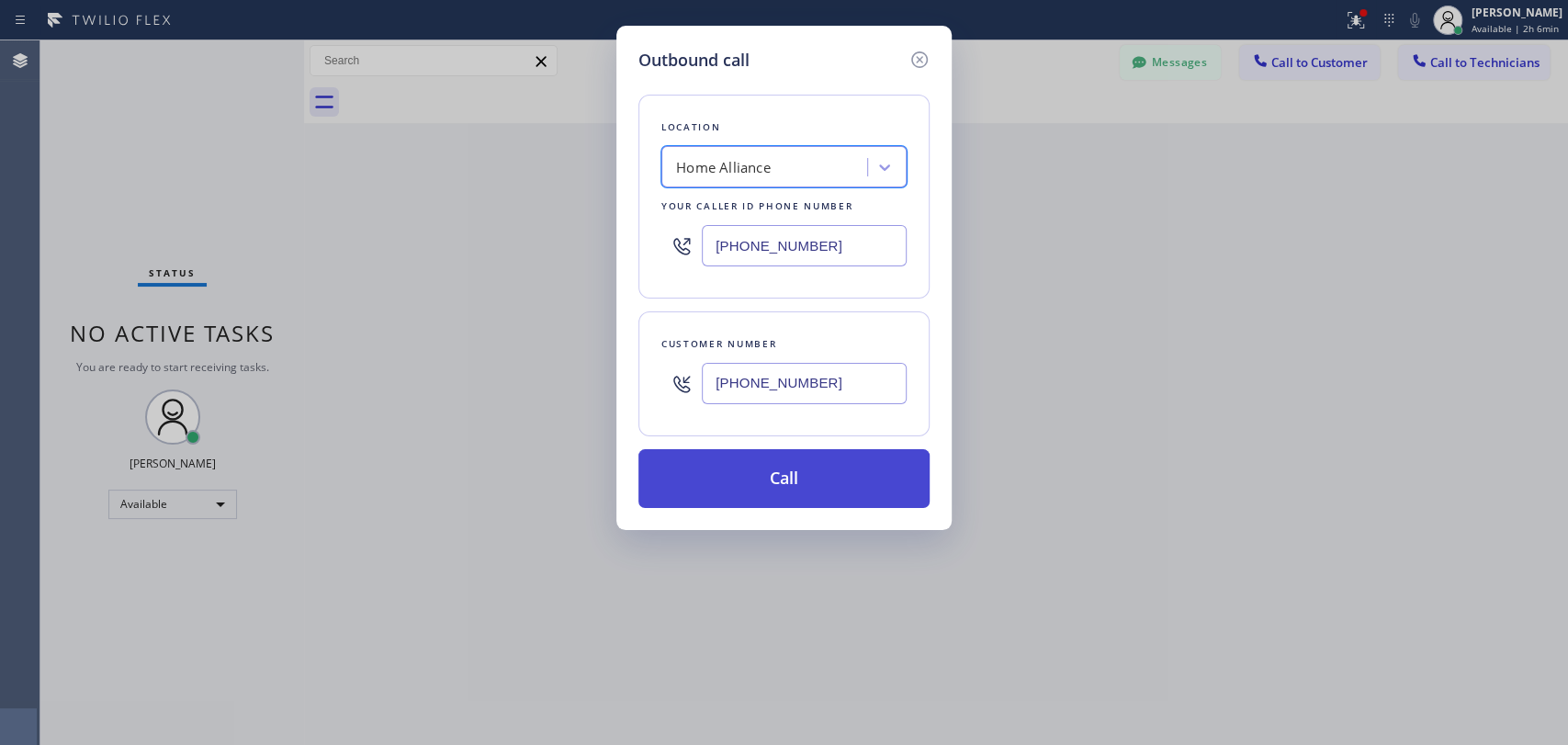
click at [732, 482] on button "Call" at bounding box center [784, 478] width 291 height 58
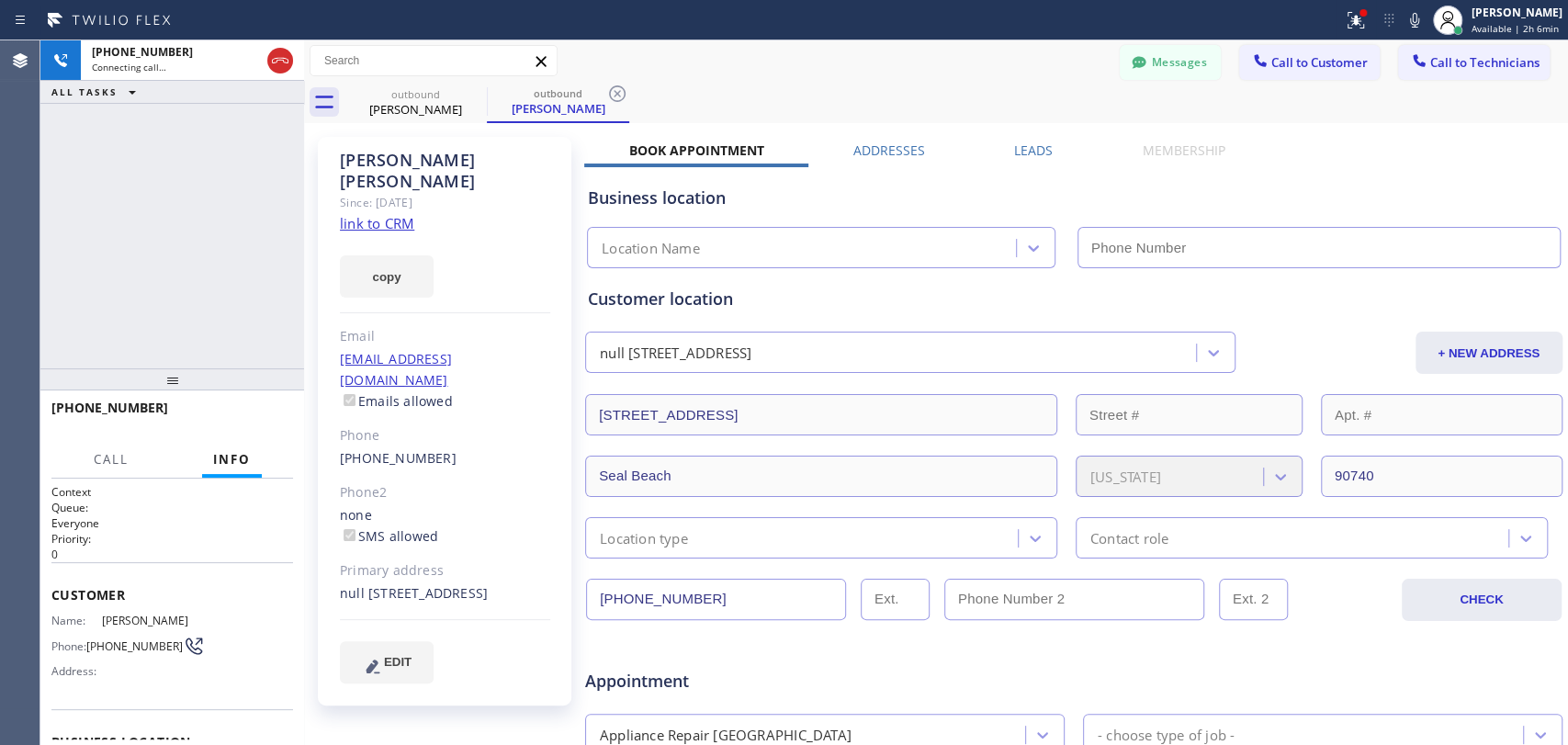
type input "[PHONE_NUMBER]"
click at [1178, 45] on button "Messages" at bounding box center [1170, 62] width 101 height 35
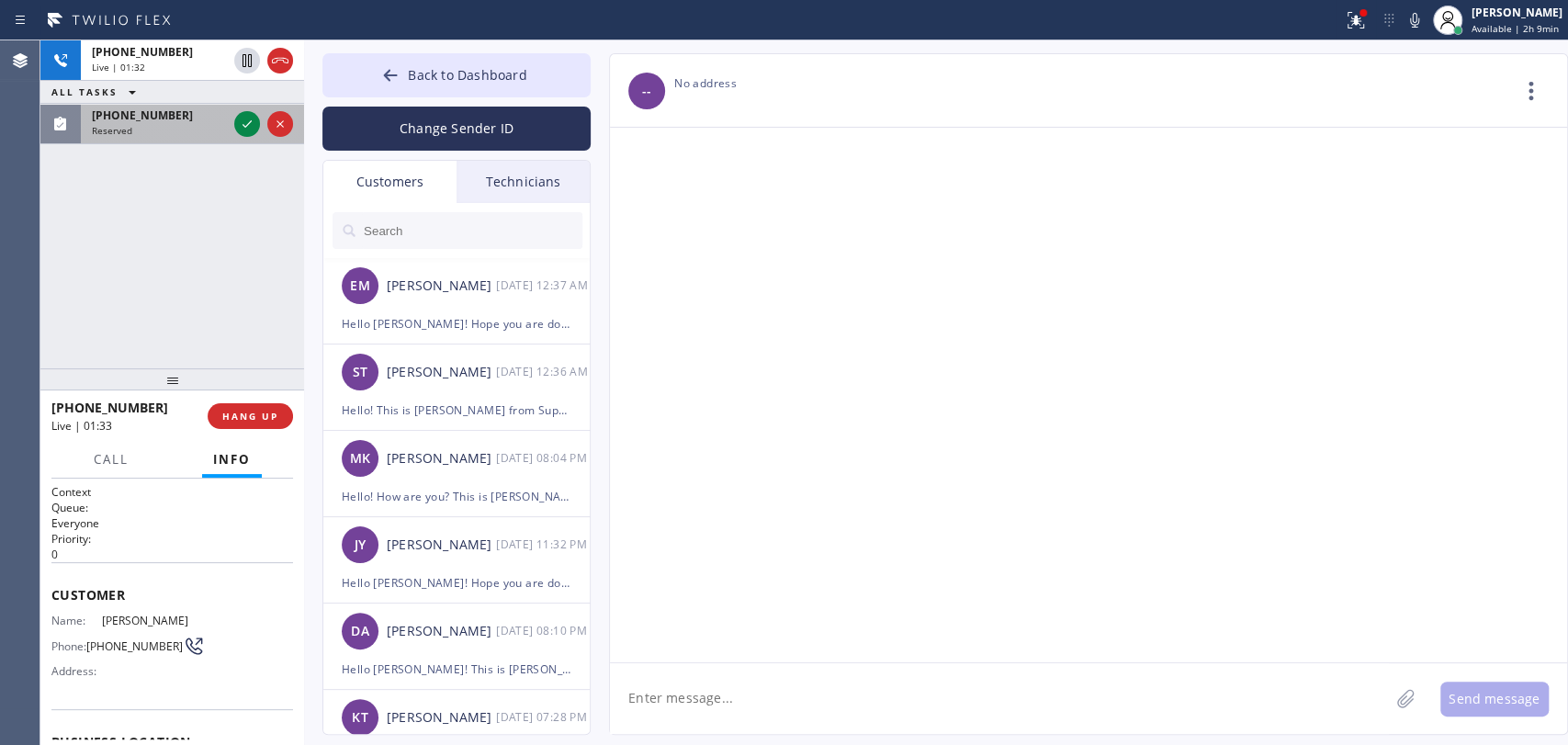
click at [143, 120] on span "[PHONE_NUMBER]" at bounding box center [142, 115] width 101 height 16
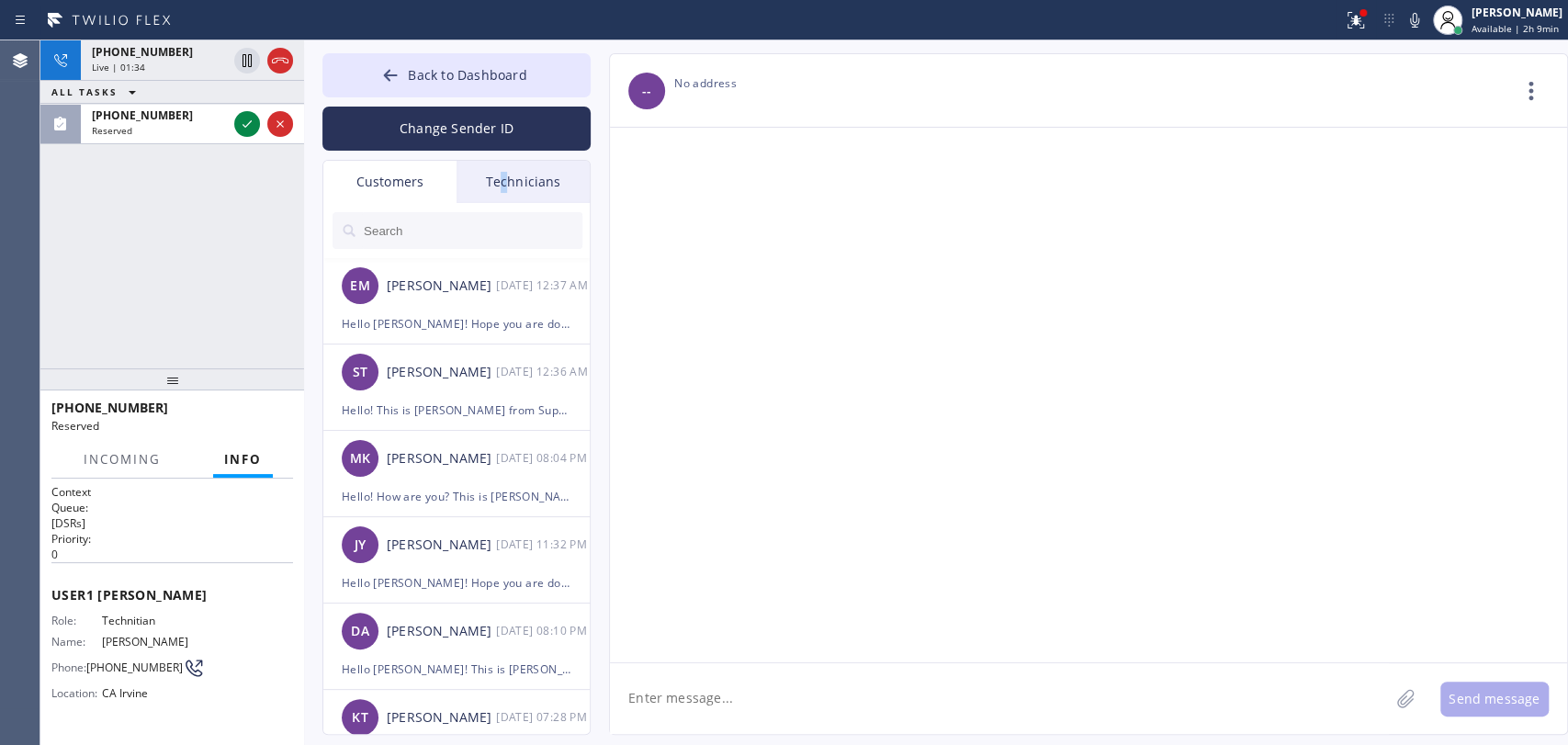
click at [504, 190] on div "Technicians" at bounding box center [523, 181] width 133 height 42
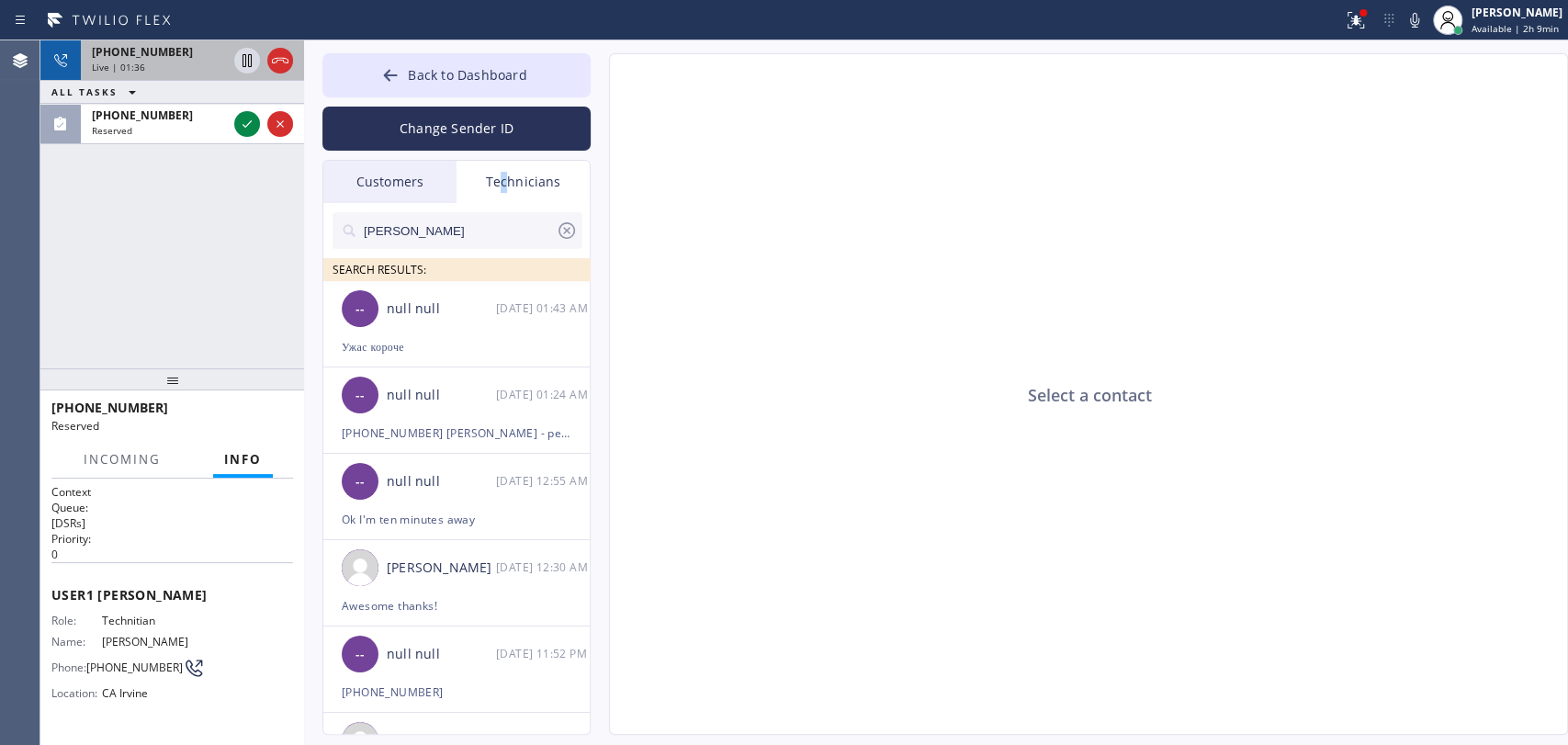
click at [139, 72] on div "[PHONE_NUMBER] Live | 01:36" at bounding box center [156, 61] width 150 height 41
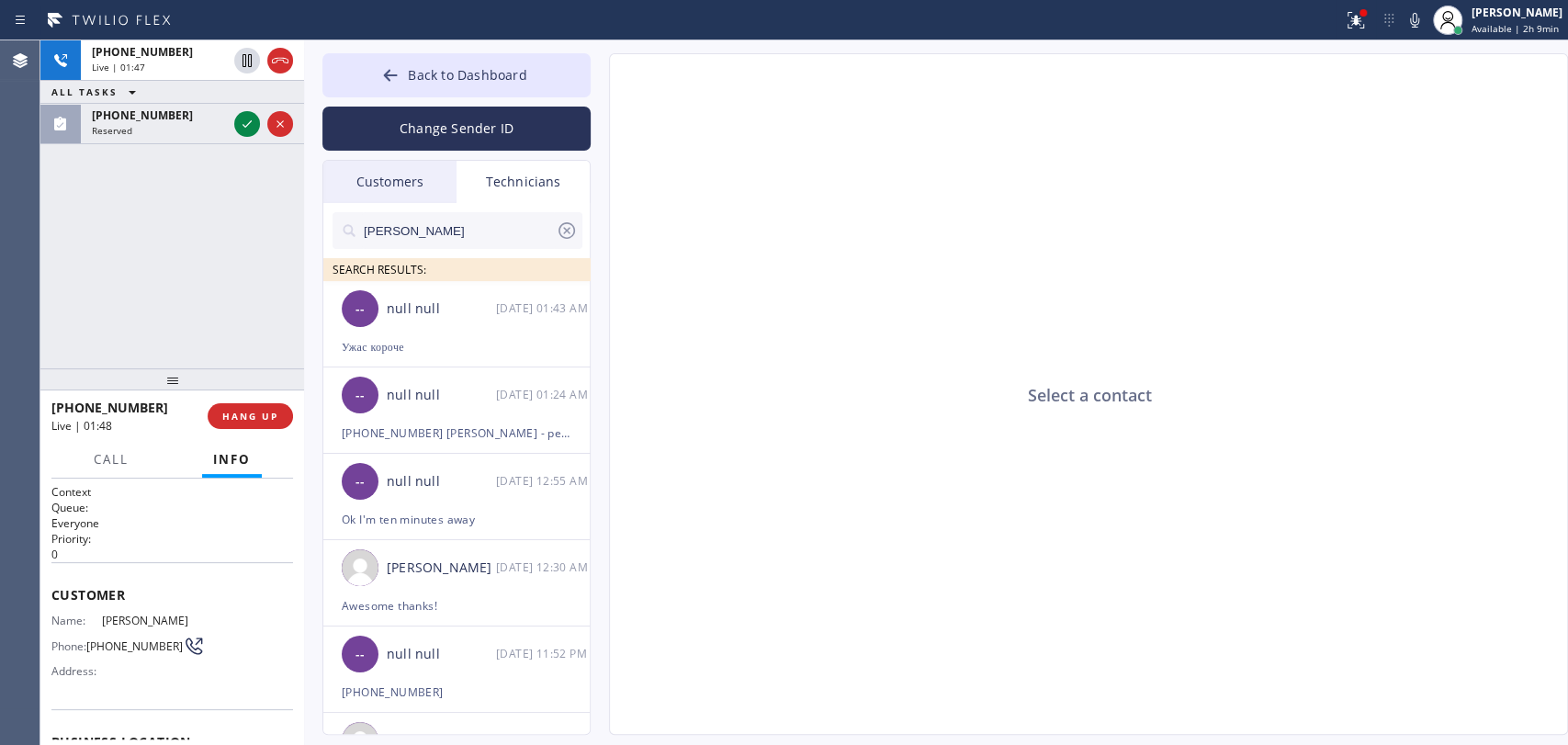
click at [220, 271] on div "[PHONE_NUMBER] Live | 01:47 ALL TASKS ALL TASKS ACTIVE TASKS TASKS IN WRAP UP […" at bounding box center [172, 205] width 264 height 328
click at [433, 62] on button "Back to Dashboard" at bounding box center [456, 75] width 269 height 44
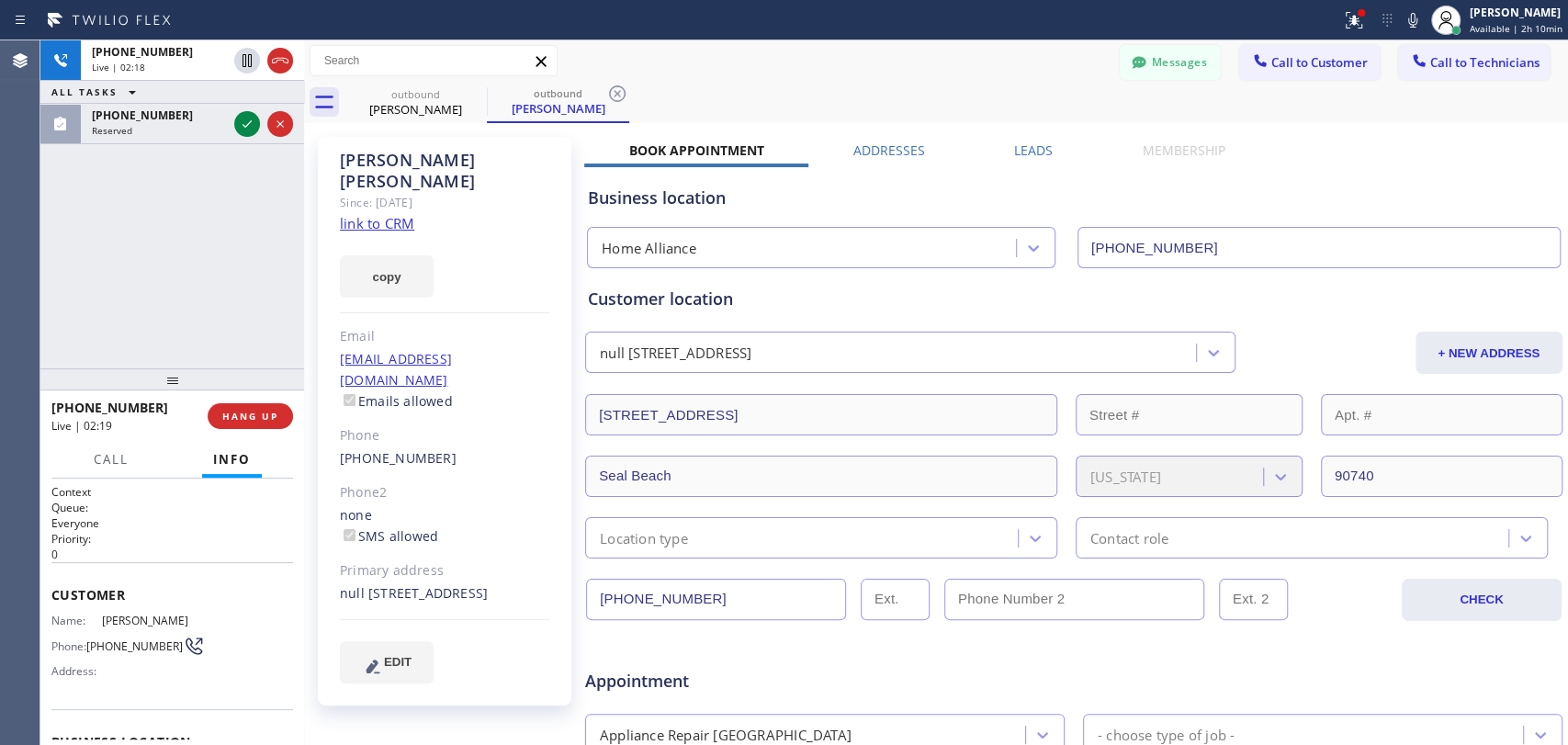
click at [392, 164] on div "[PERSON_NAME]" at bounding box center [445, 170] width 210 height 42
click at [383, 167] on div "[PERSON_NAME]" at bounding box center [445, 170] width 210 height 42
click at [378, 168] on div "[PERSON_NAME]" at bounding box center [445, 170] width 210 height 42
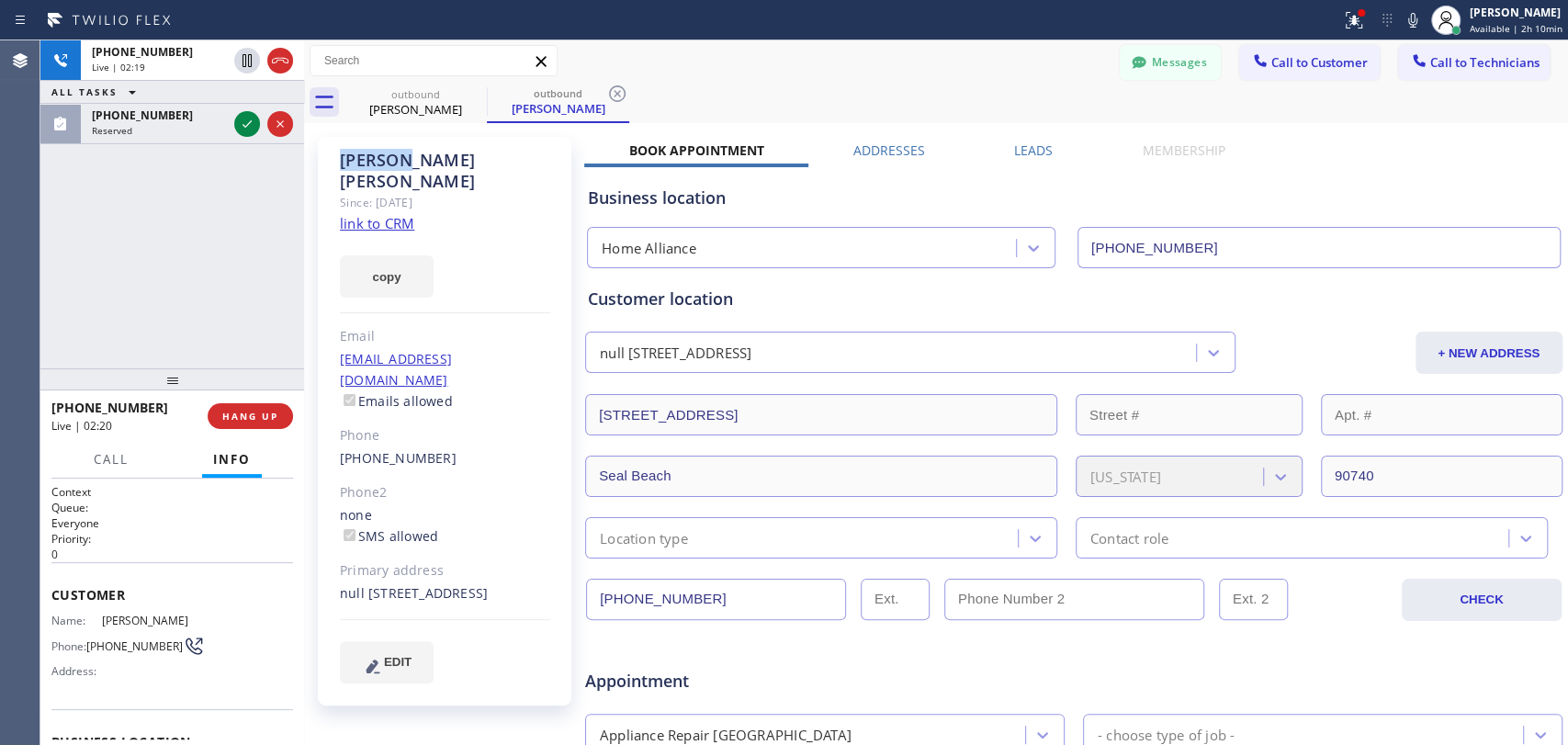
click at [378, 168] on div "[PERSON_NAME]" at bounding box center [445, 170] width 210 height 42
click at [675, 196] on div "Business location" at bounding box center [1074, 198] width 971 height 24
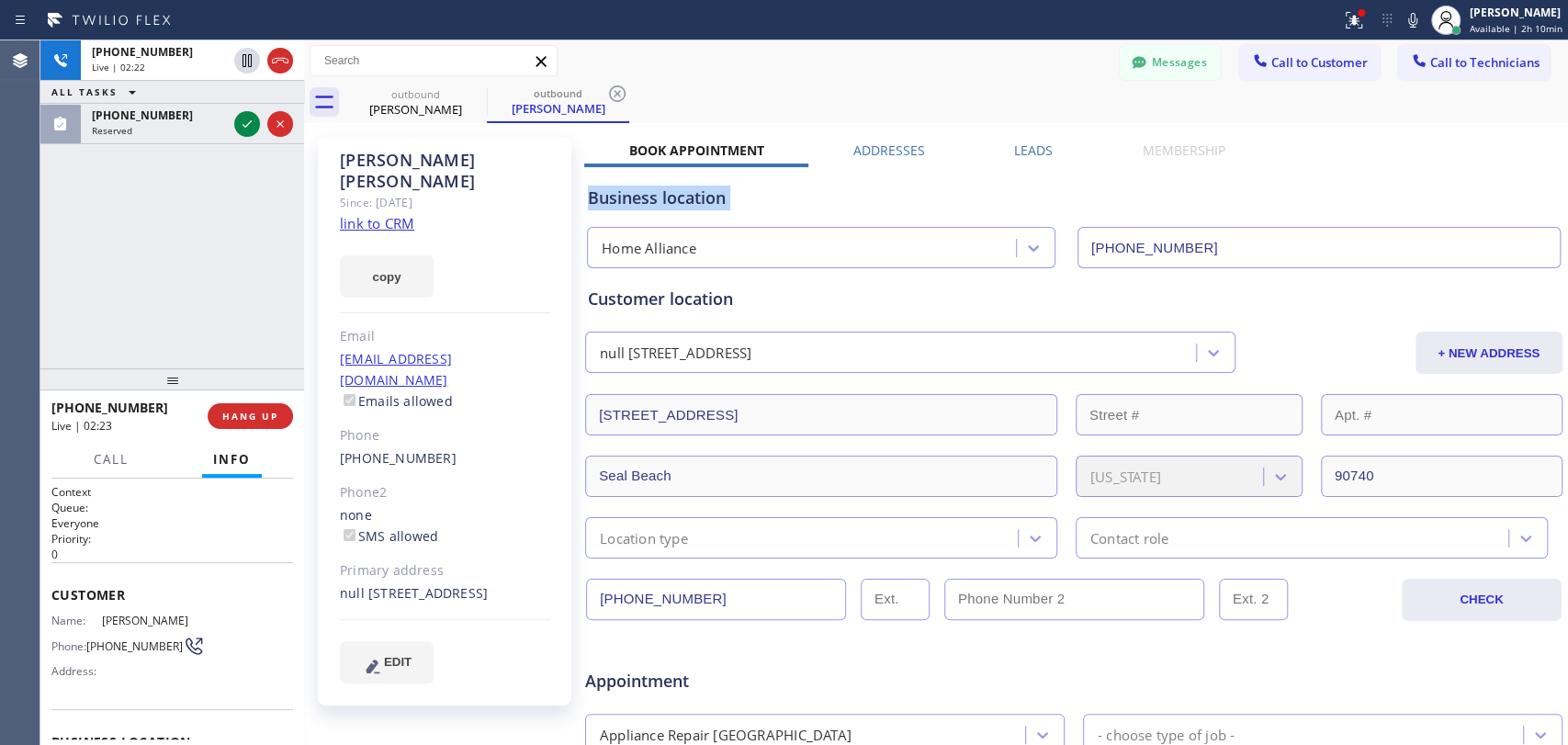
click at [660, 198] on div "Business location" at bounding box center [1074, 198] width 971 height 24
click at [747, 196] on div "Business location" at bounding box center [1074, 198] width 971 height 24
click at [750, 194] on div "Business location" at bounding box center [1074, 198] width 971 height 24
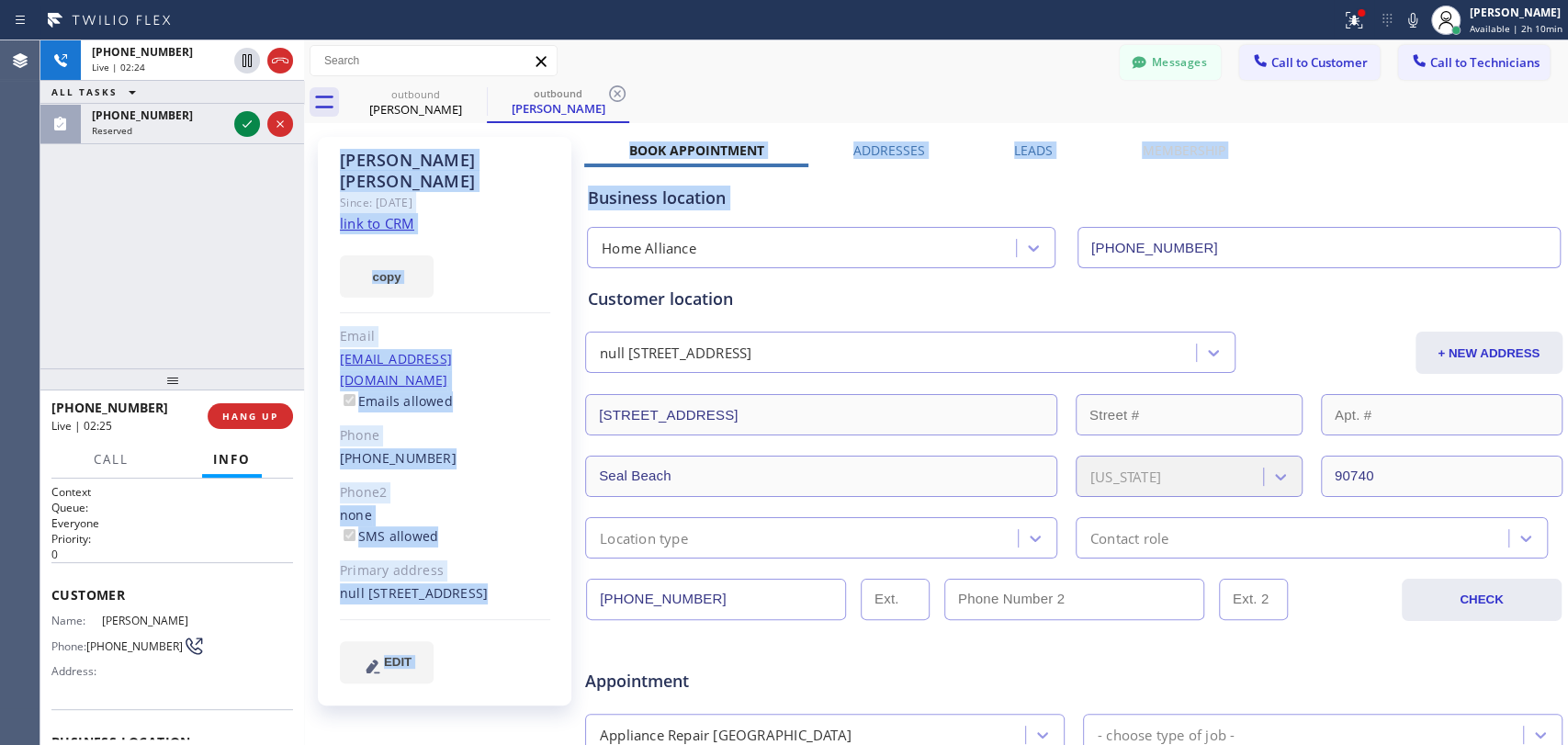
drag, startPoint x: 750, startPoint y: 194, endPoint x: 350, endPoint y: 158, distance: 401.6
click at [350, 158] on div "[PERSON_NAME] Since: [DATE] link to CRM copy Email [EMAIL_ADDRESS][DOMAIN_NAME]…" at bounding box center [935, 723] width 1255 height 1191
click at [350, 158] on div "[PERSON_NAME]" at bounding box center [445, 170] width 210 height 42
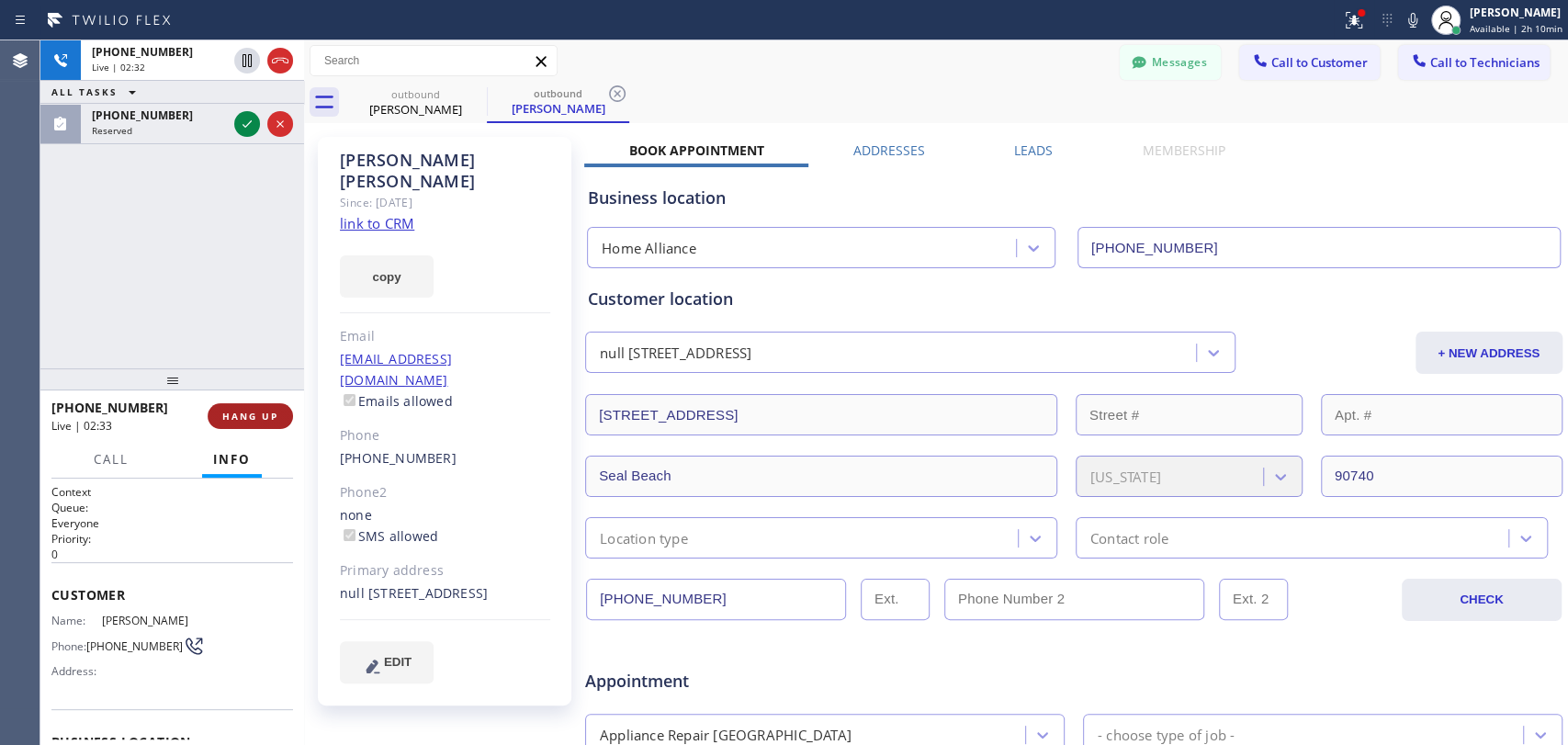
click at [257, 423] on button "HANG UP" at bounding box center [250, 416] width 86 height 25
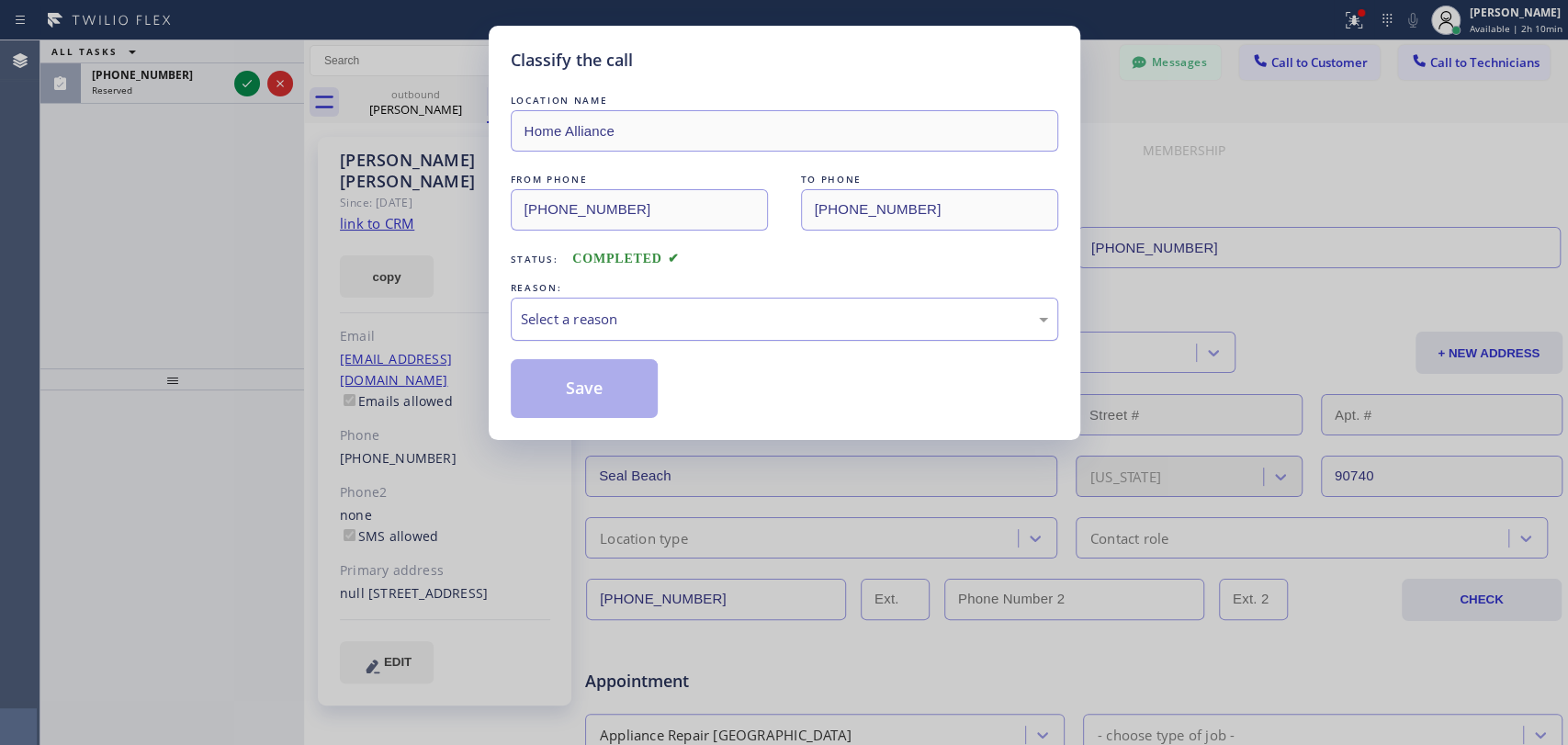
click at [531, 334] on div "Select a reason" at bounding box center [784, 319] width 547 height 43
click at [585, 364] on button "Save" at bounding box center [585, 389] width 148 height 58
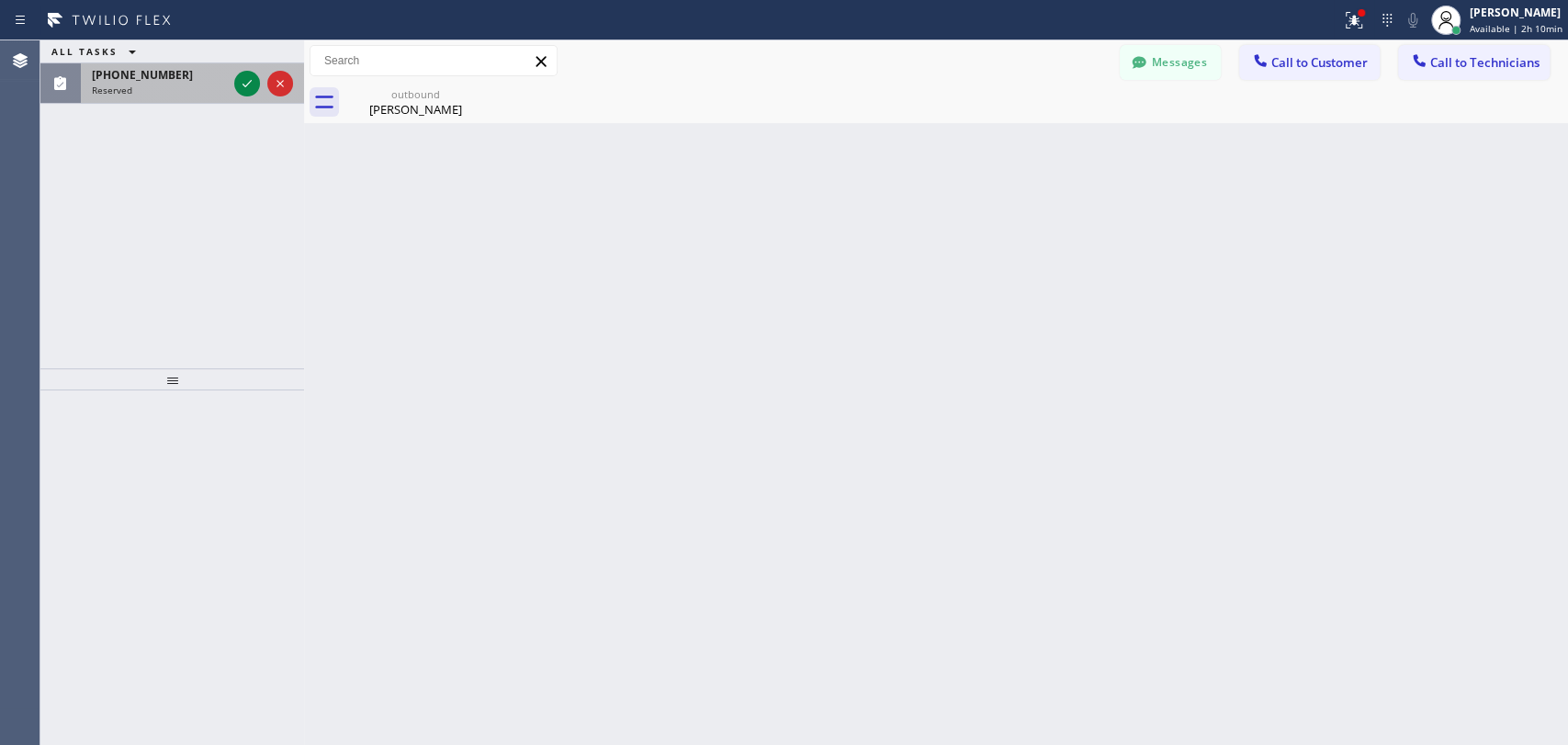
click at [142, 100] on div "[PHONE_NUMBER] Reserved" at bounding box center [156, 84] width 150 height 41
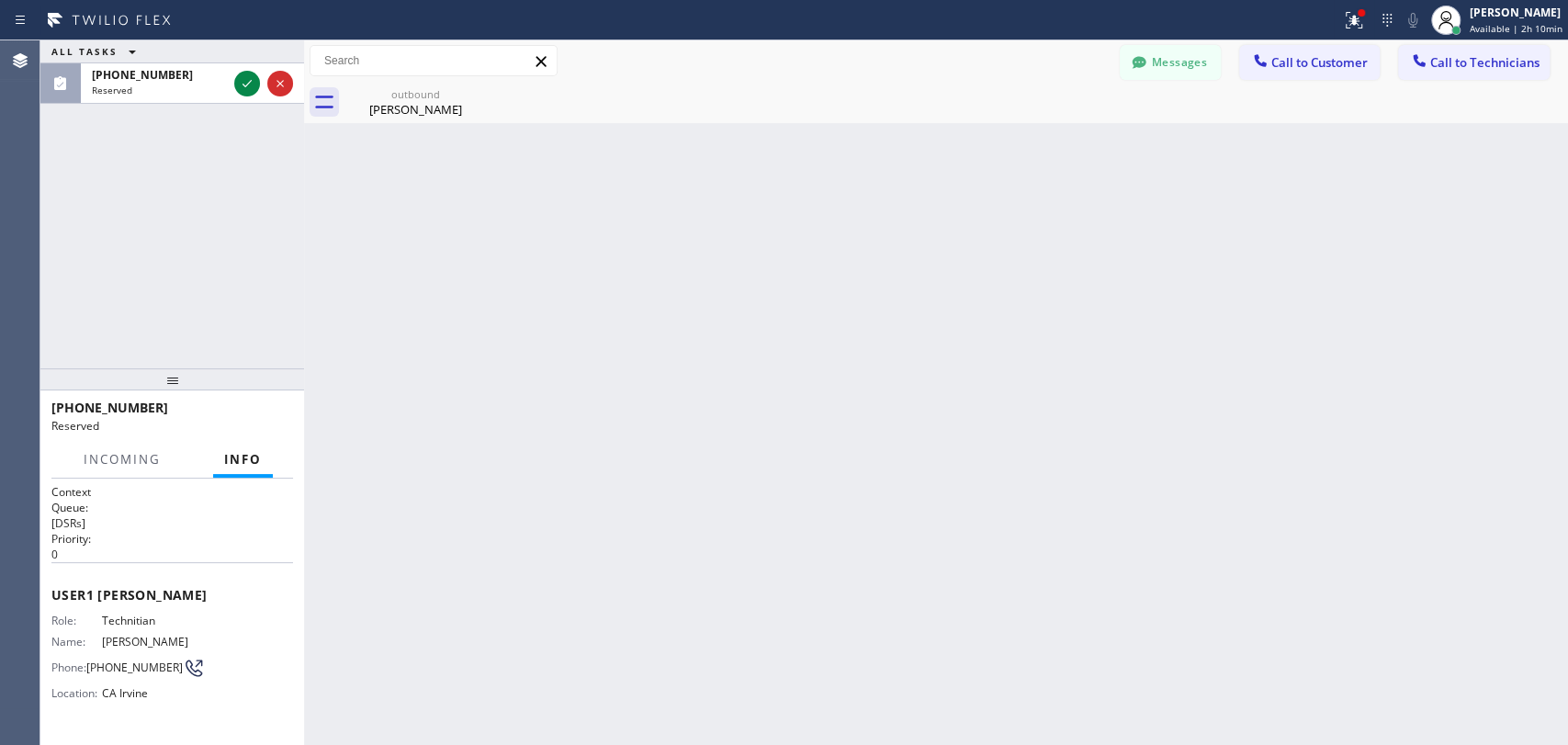
click at [1165, 43] on div "Messages Call to Customer Call to Technicians Outbound call Location Home Allia…" at bounding box center [935, 61] width 1263 height 41
click at [1120, 61] on button "Messages" at bounding box center [1170, 62] width 101 height 35
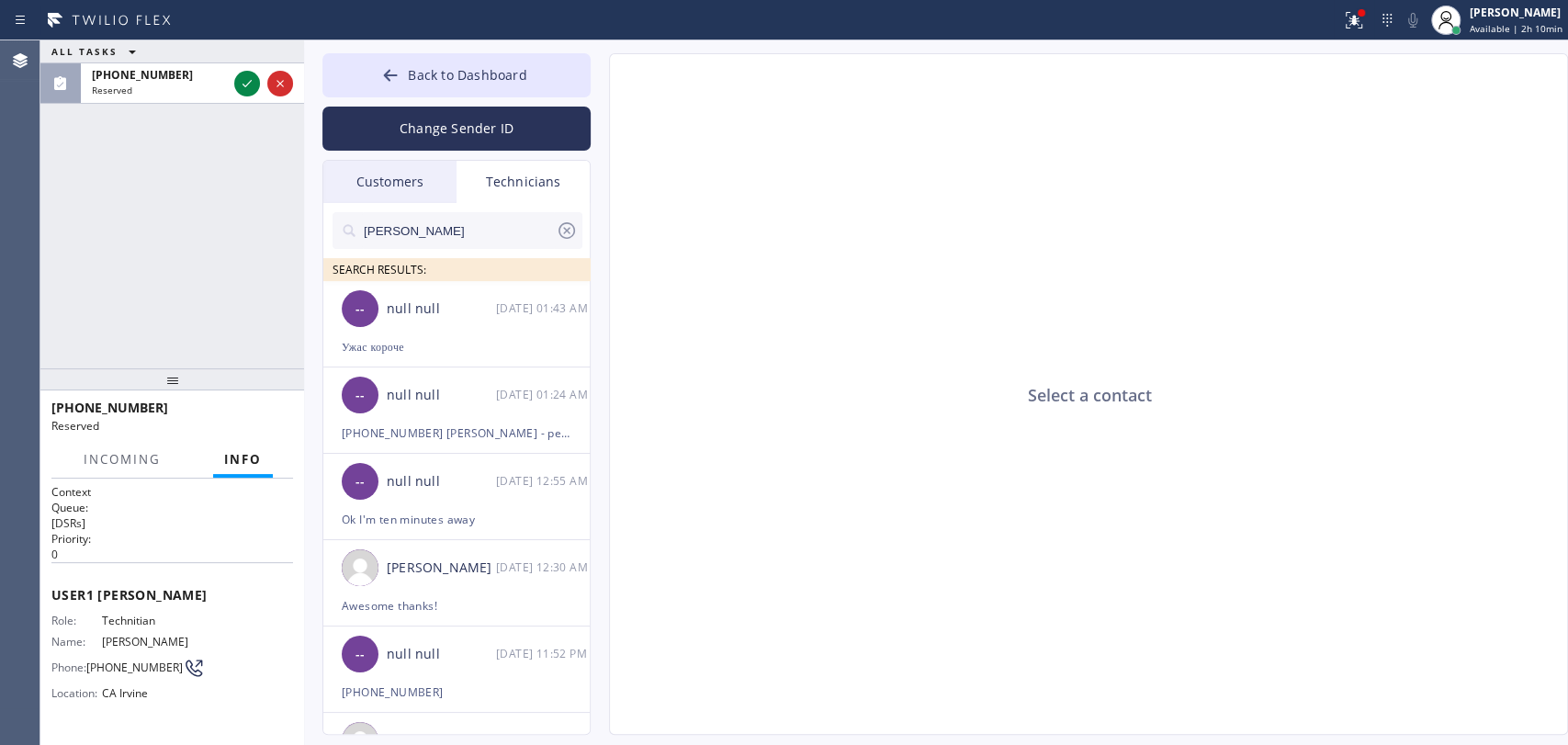
click at [470, 246] on input "[PERSON_NAME]" at bounding box center [458, 231] width 194 height 37
click at [469, 244] on input "[PERSON_NAME]" at bounding box center [458, 231] width 194 height 37
click at [439, 324] on div "-- null null [DATE] 01:43 AM" at bounding box center [457, 309] width 269 height 56
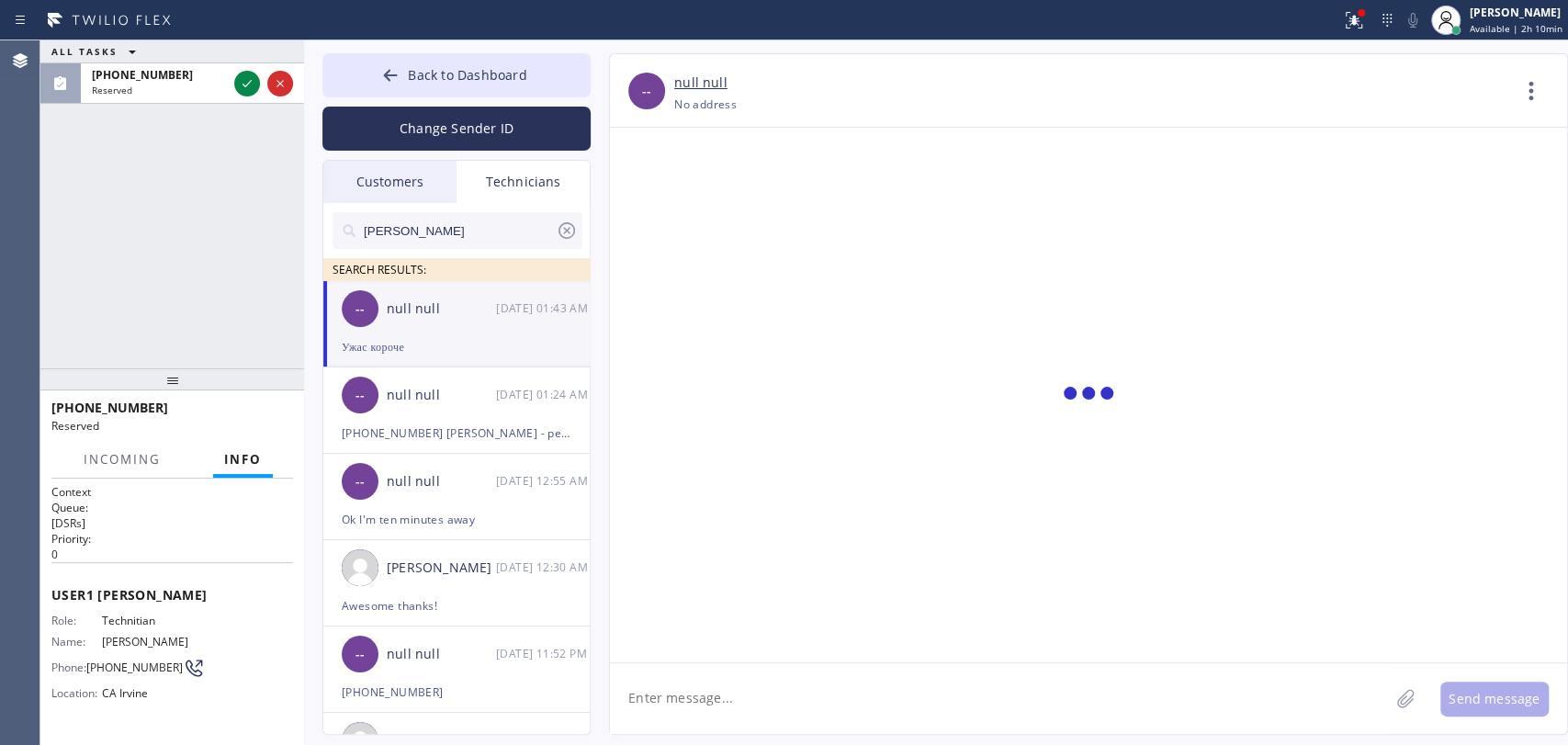
click at [772, 710] on textarea at bounding box center [1000, 698] width 779 height 71
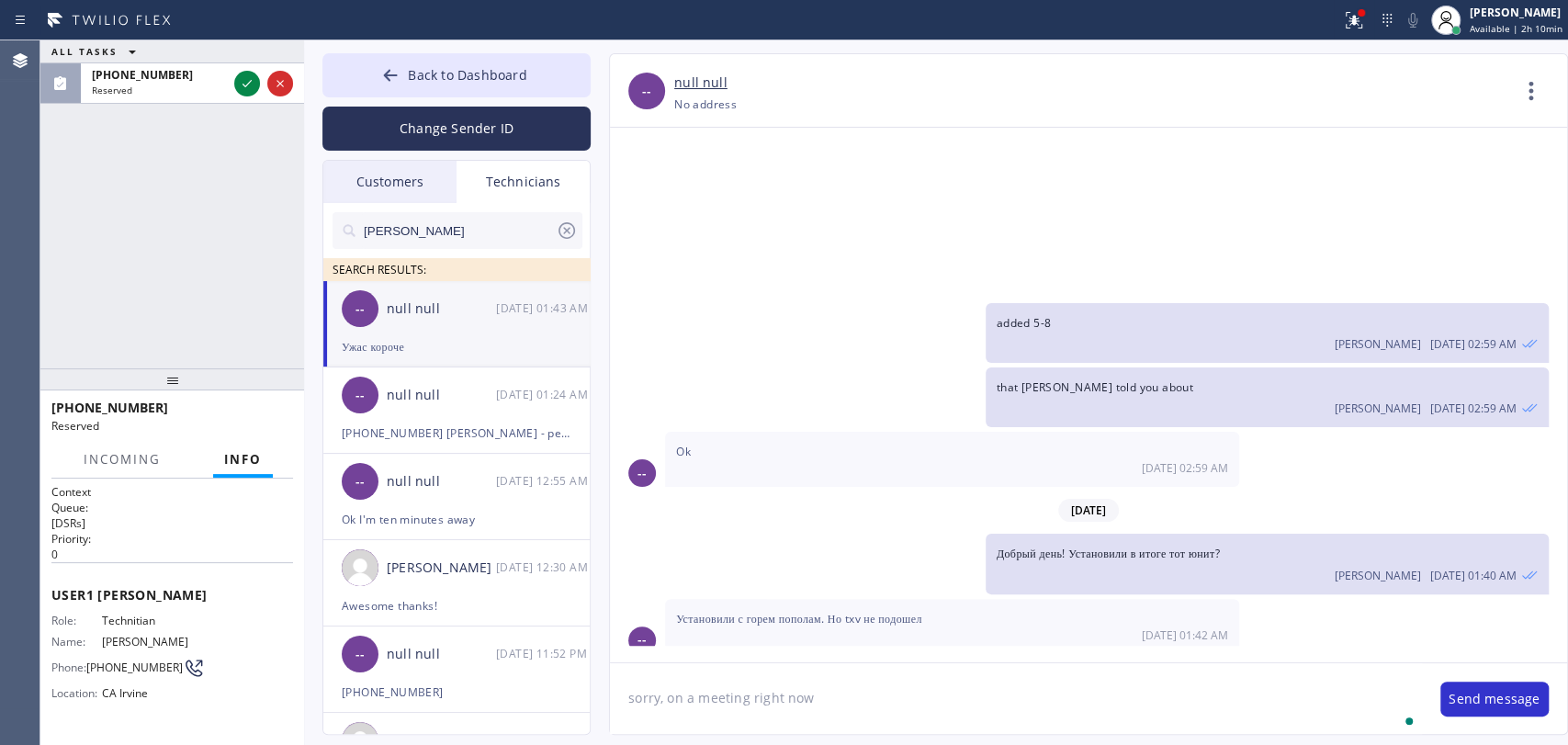
type textarea "sorry, on a meeting right now"
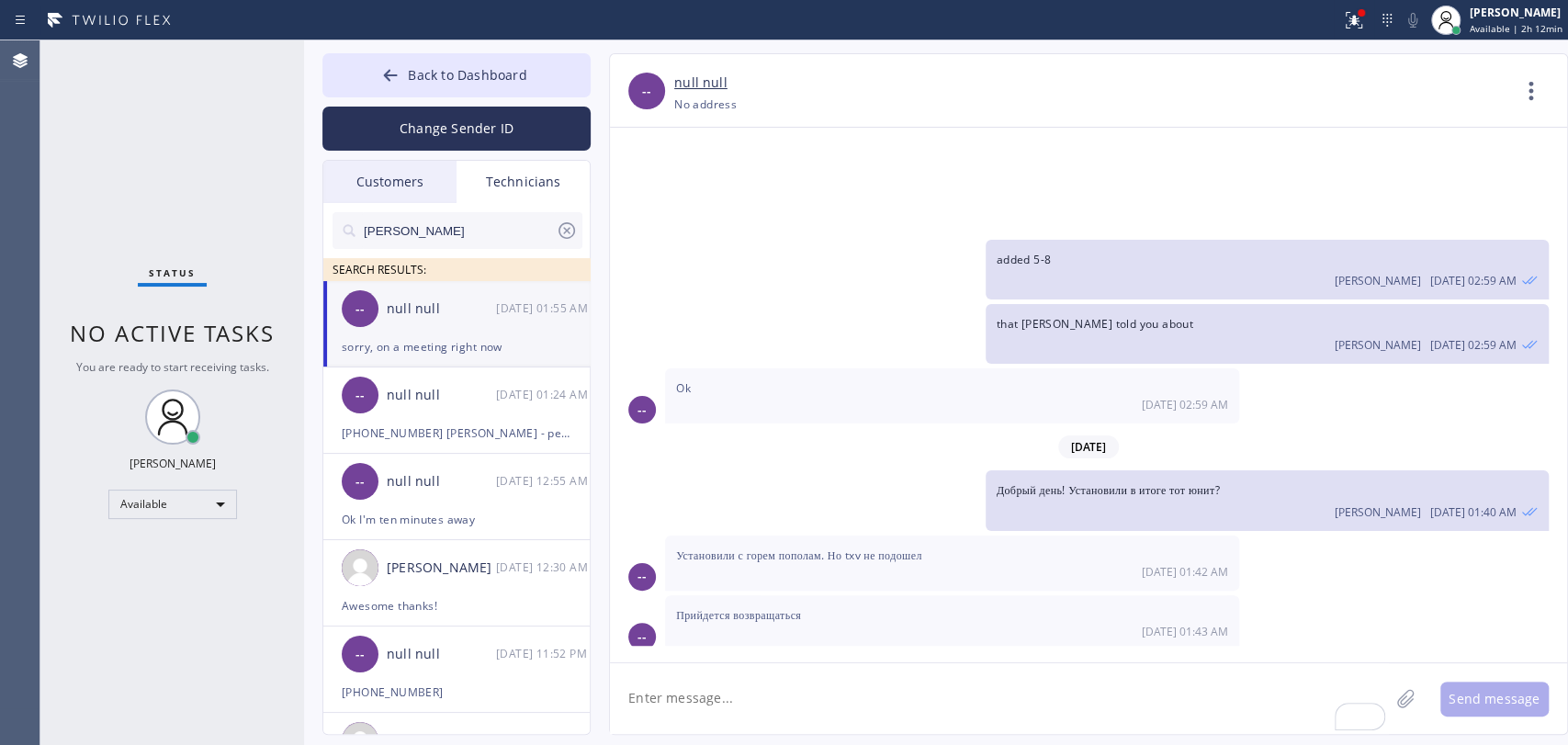
click at [433, 325] on div "-- null null [DATE] 01:55 AM" at bounding box center [457, 309] width 269 height 56
click at [449, 61] on button "Back to Dashboard" at bounding box center [456, 75] width 269 height 44
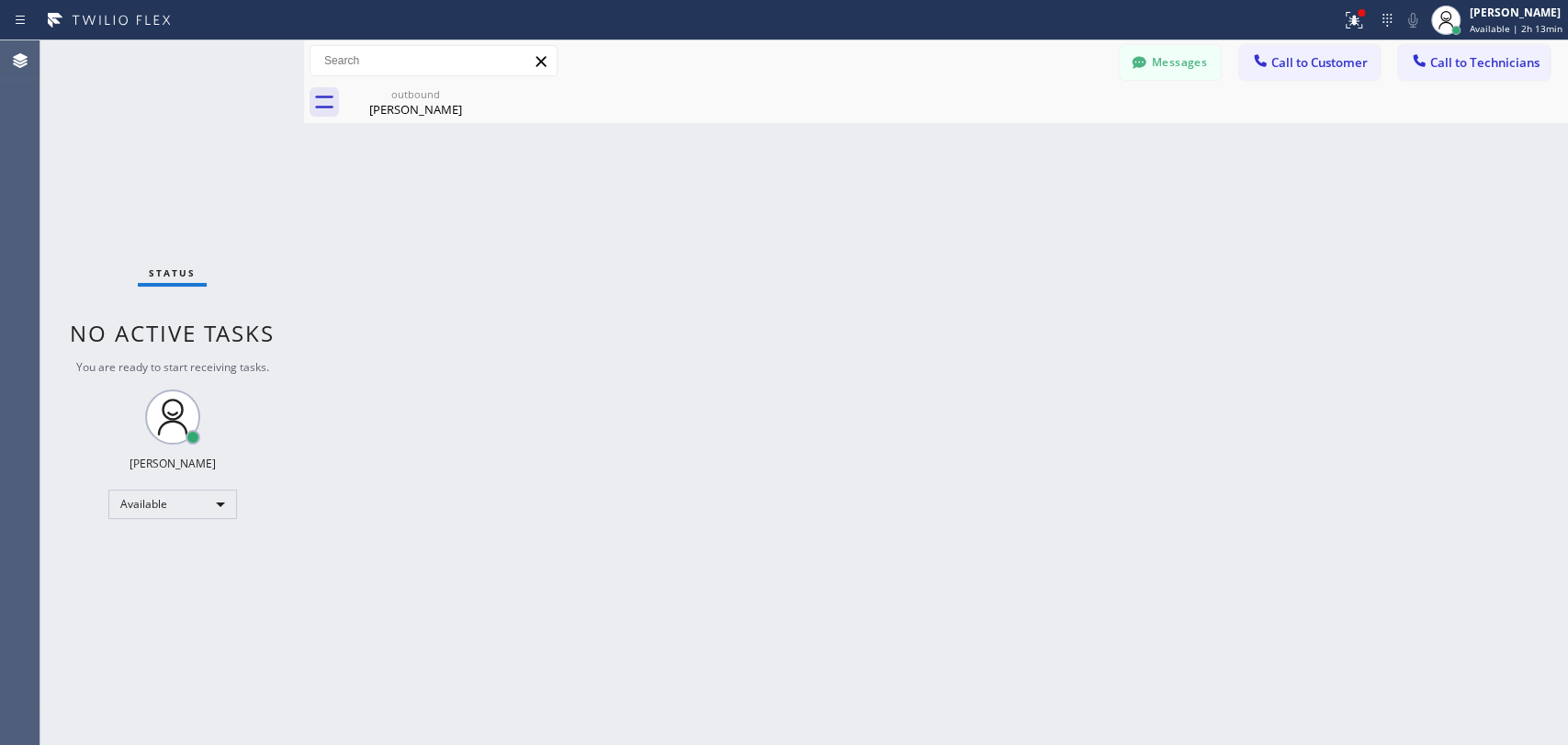
drag, startPoint x: 1449, startPoint y: 64, endPoint x: 18, endPoint y: 576, distance: 1519.8
click at [1448, 64] on span "Call to Technicians" at bounding box center [1484, 62] width 109 height 17
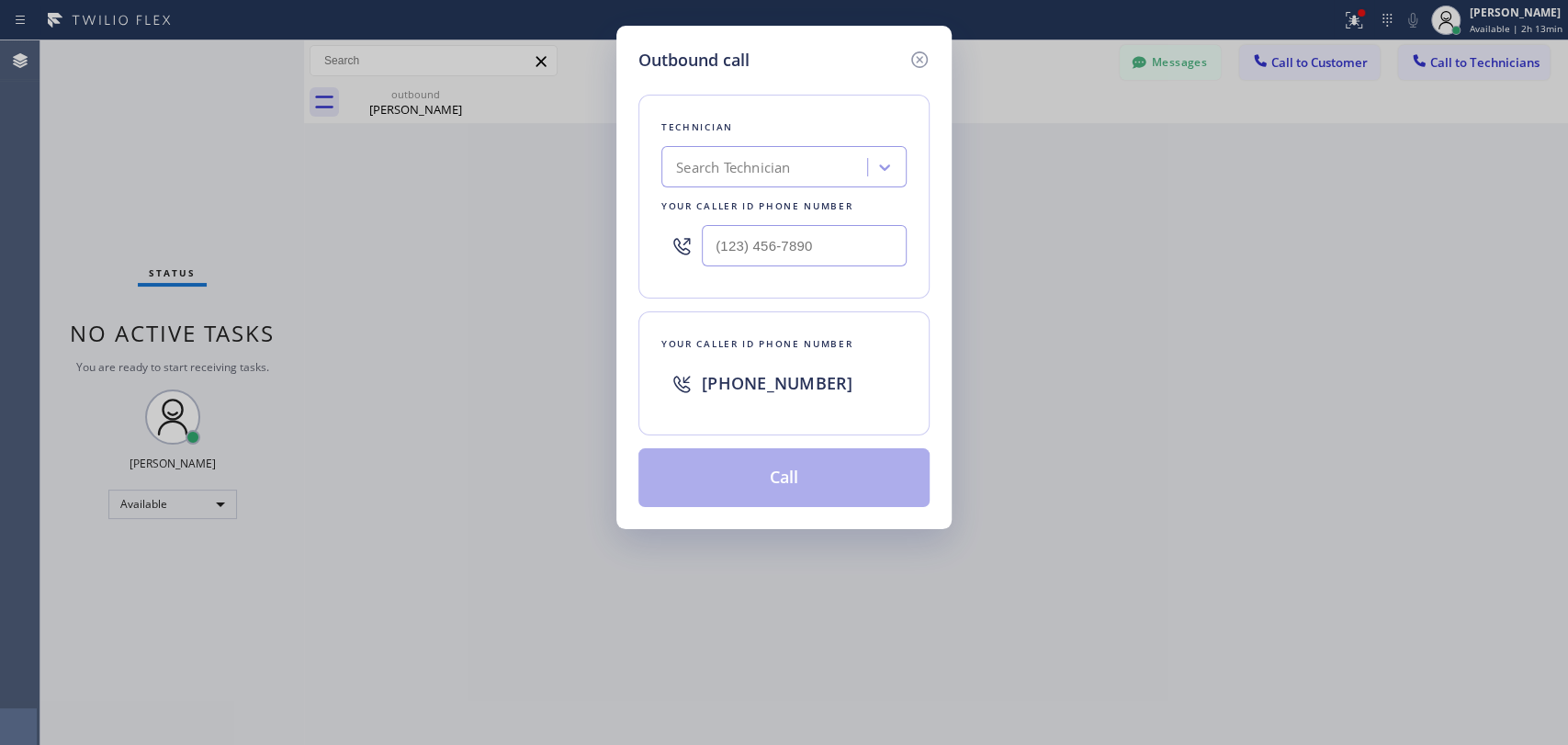
click at [795, 189] on div "Technician Search Technician Your caller id phone number" at bounding box center [784, 196] width 291 height 204
click at [792, 178] on div "Search Technician" at bounding box center [767, 168] width 201 height 32
type input "[PERSON_NAME]"
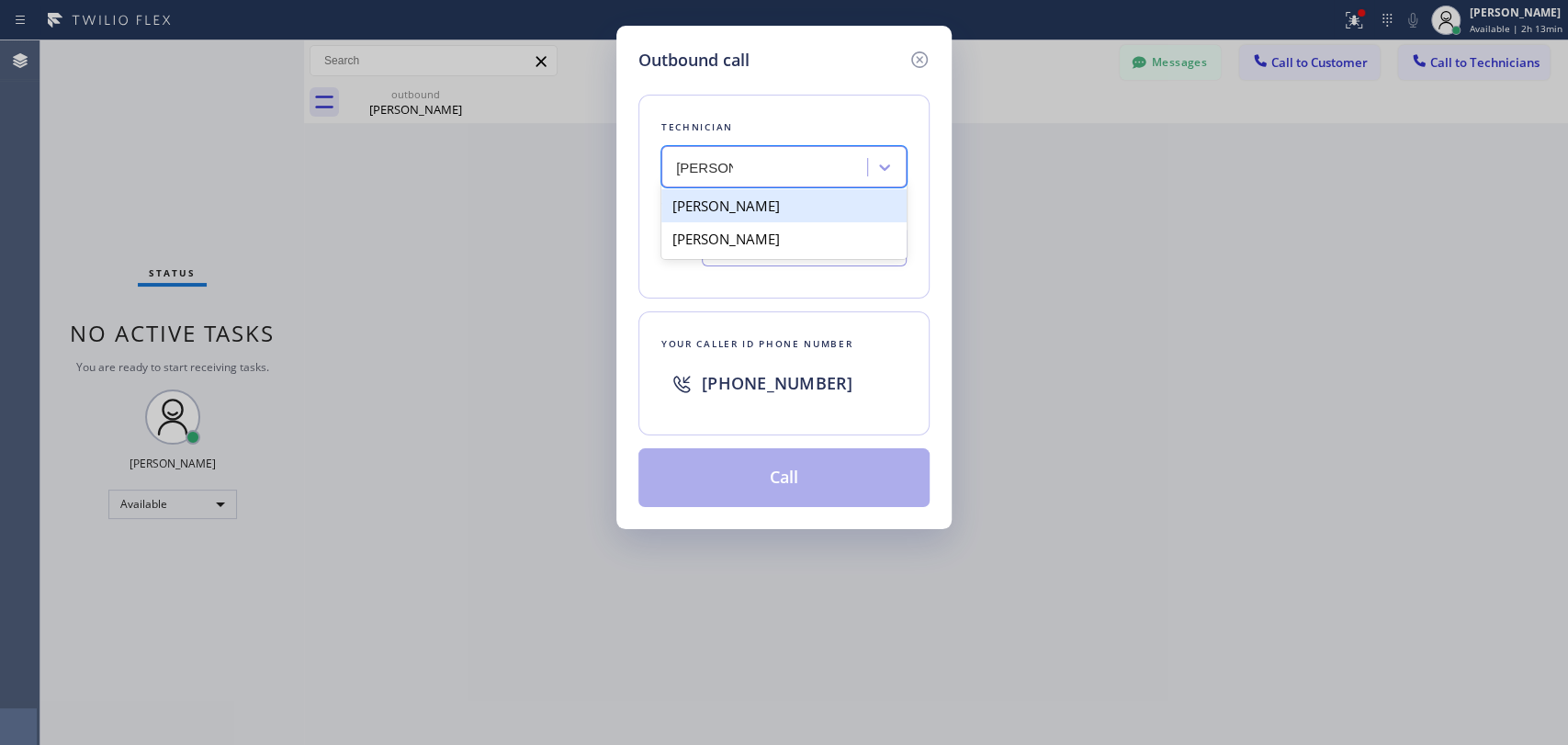
click at [743, 211] on div "[PERSON_NAME]" at bounding box center [784, 205] width 245 height 33
type input "[PHONE_NUMBER]"
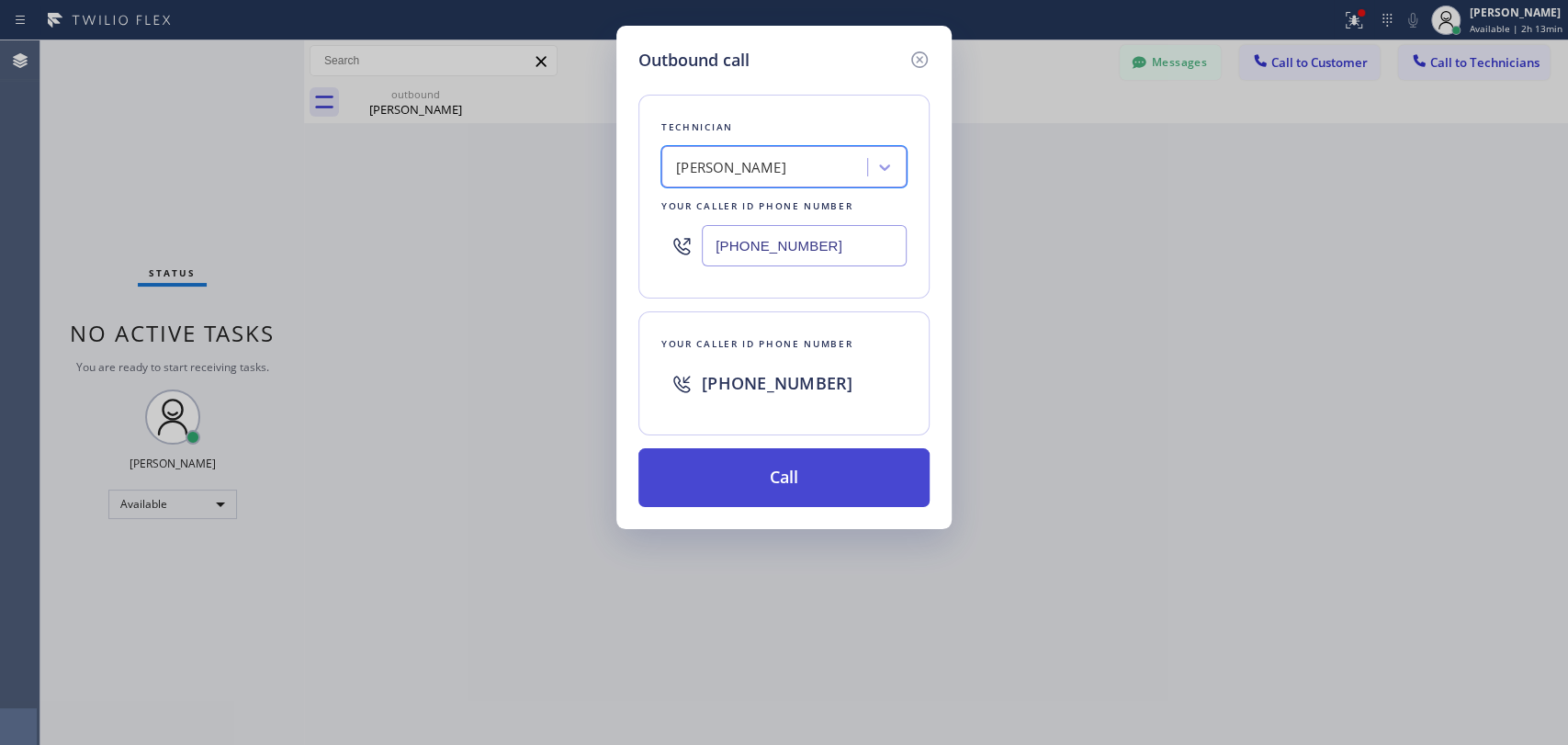
click at [741, 460] on button "Call" at bounding box center [784, 478] width 291 height 58
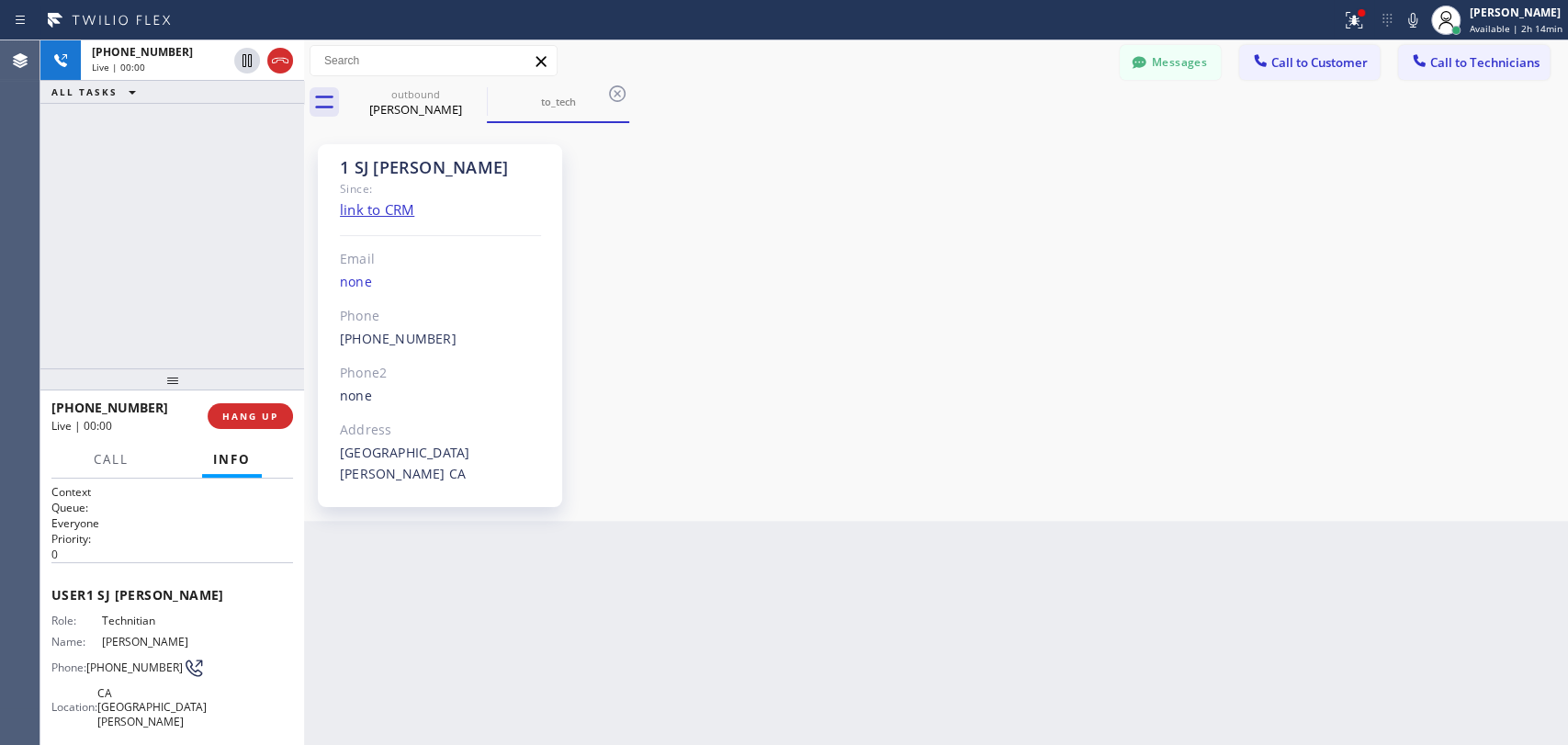
click at [359, 183] on div "Since:" at bounding box center [440, 189] width 201 height 21
click at [362, 164] on div "1 SJ [PERSON_NAME]" at bounding box center [440, 168] width 201 height 21
click at [385, 149] on div "1 SJ [PERSON_NAME] Since: link to CRM Email none Phone [PHONE_NUMBER] Outbound …" at bounding box center [440, 325] width 244 height 363
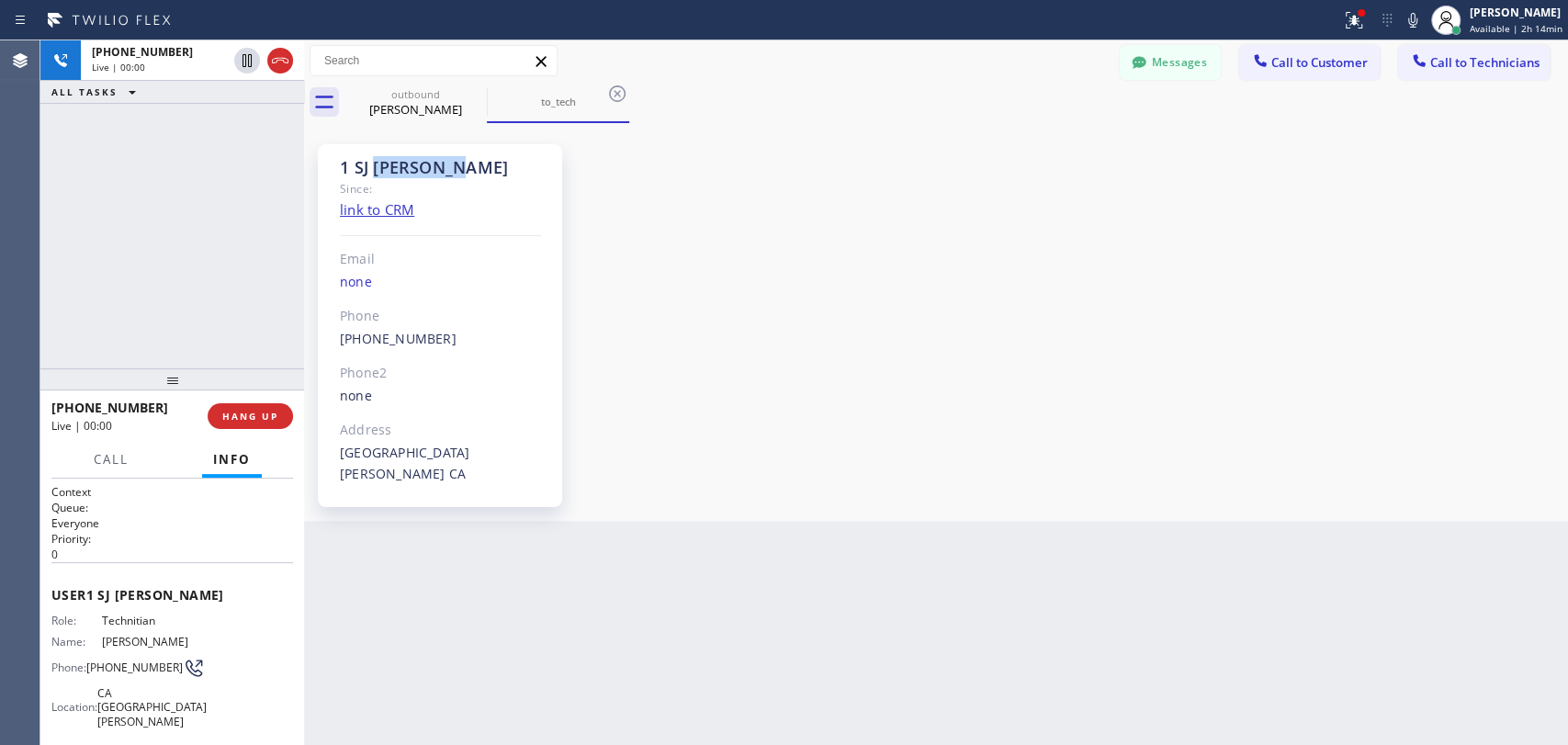
click at [385, 149] on div "1 SJ [PERSON_NAME] Since: link to CRM Email none Phone [PHONE_NUMBER] Outbound …" at bounding box center [440, 325] width 244 height 363
click at [383, 158] on div "1 SJ [PERSON_NAME]" at bounding box center [440, 168] width 201 height 21
drag, startPoint x: 346, startPoint y: 158, endPoint x: 548, endPoint y: 163, distance: 202.1
click at [548, 163] on div "1 SJ [PERSON_NAME] Since: link to CRM Email none Phone [PHONE_NUMBER] Outbound …" at bounding box center [440, 325] width 244 height 363
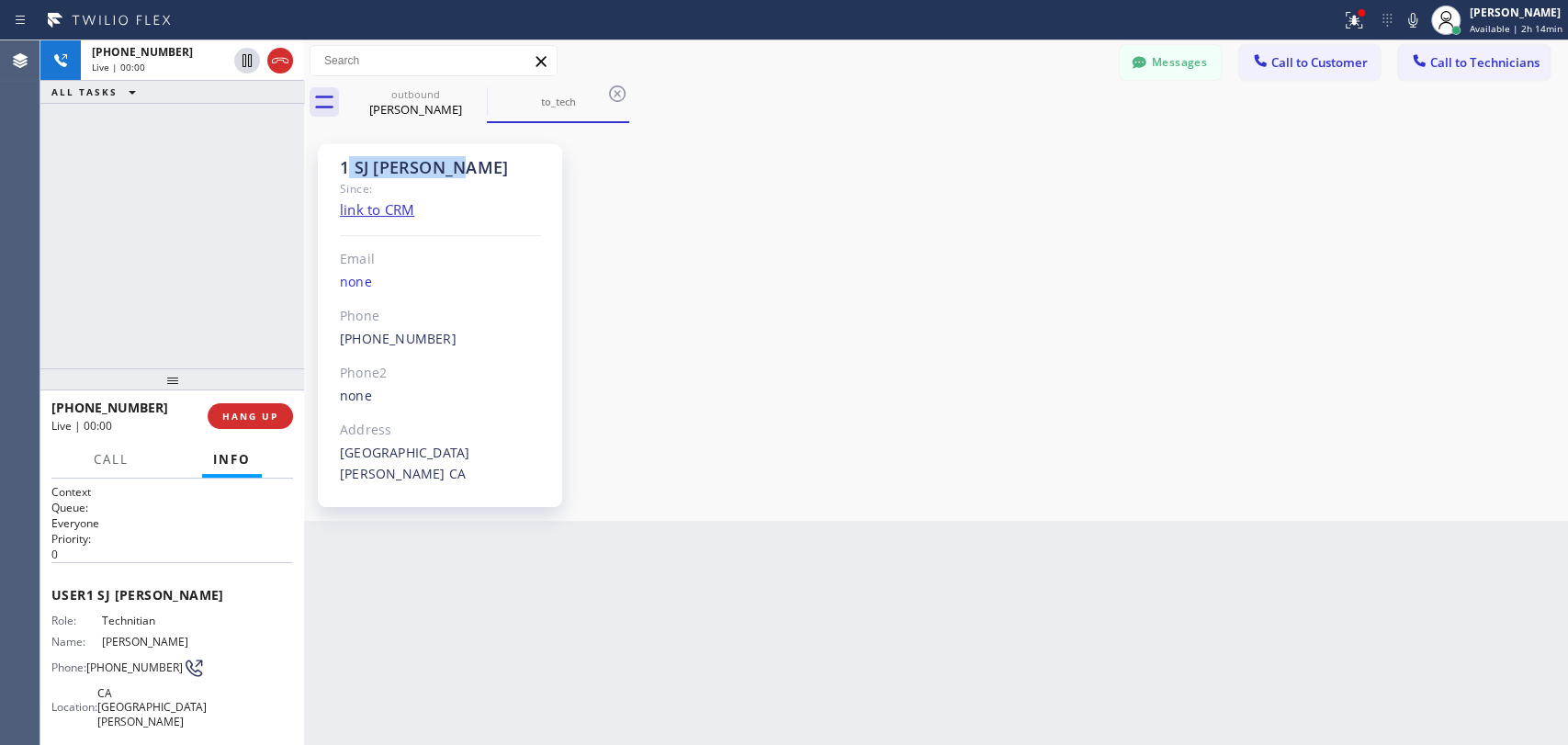
click at [548, 163] on div "1 SJ [PERSON_NAME] Since: link to CRM Email none Phone [PHONE_NUMBER] Outbound …" at bounding box center [440, 325] width 244 height 363
drag, startPoint x: 505, startPoint y: 163, endPoint x: 367, endPoint y: 161, distance: 138.0
click at [367, 161] on div "1 SJ [PERSON_NAME]" at bounding box center [440, 168] width 201 height 21
click at [366, 162] on div "1 SJ [PERSON_NAME]" at bounding box center [440, 168] width 201 height 21
drag, startPoint x: 352, startPoint y: 167, endPoint x: 485, endPoint y: 170, distance: 133.0
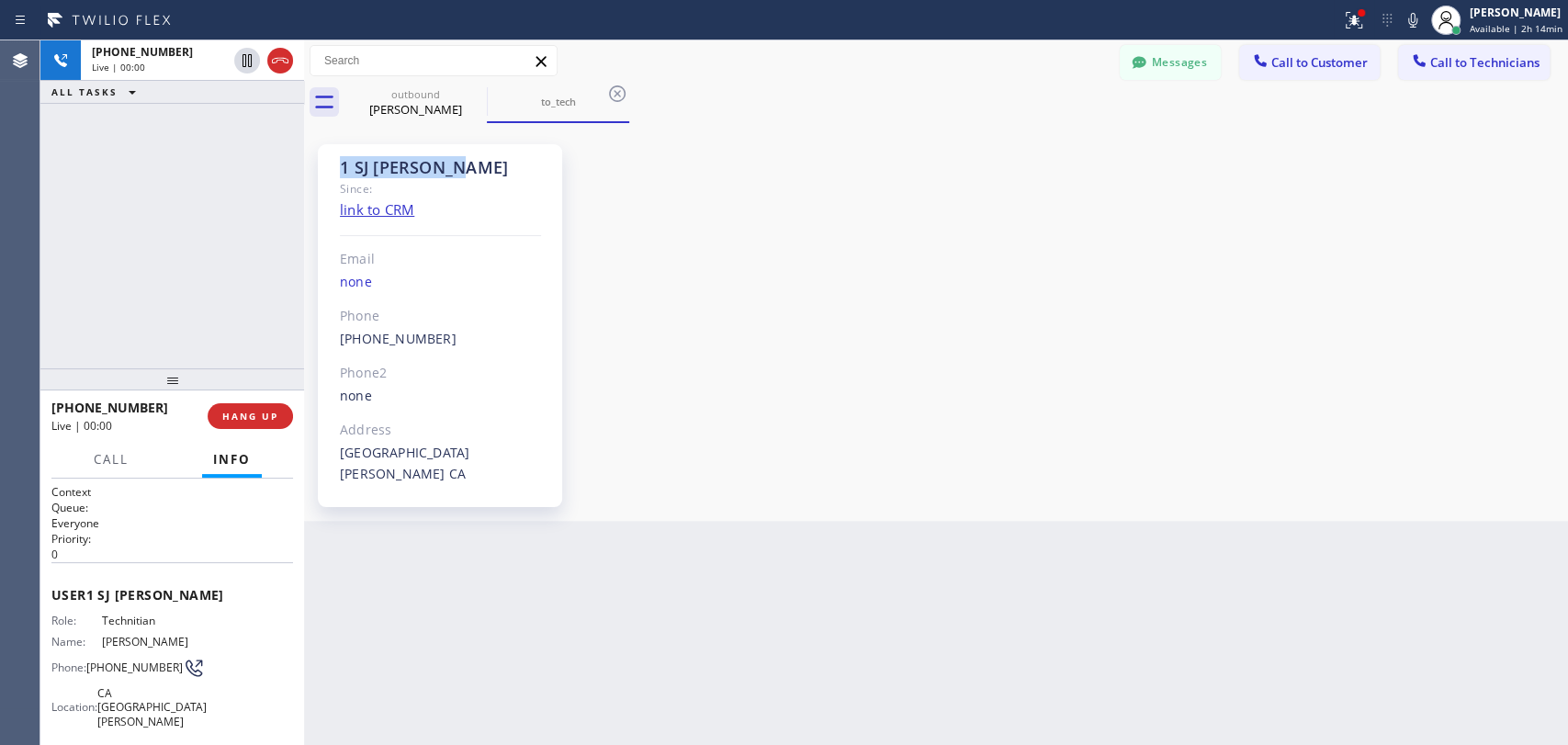
click at [485, 170] on div "1 SJ [PERSON_NAME]" at bounding box center [440, 168] width 201 height 21
drag, startPoint x: 485, startPoint y: 170, endPoint x: 342, endPoint y: 168, distance: 143.0
click at [342, 168] on div "1 SJ [PERSON_NAME]" at bounding box center [440, 168] width 201 height 21
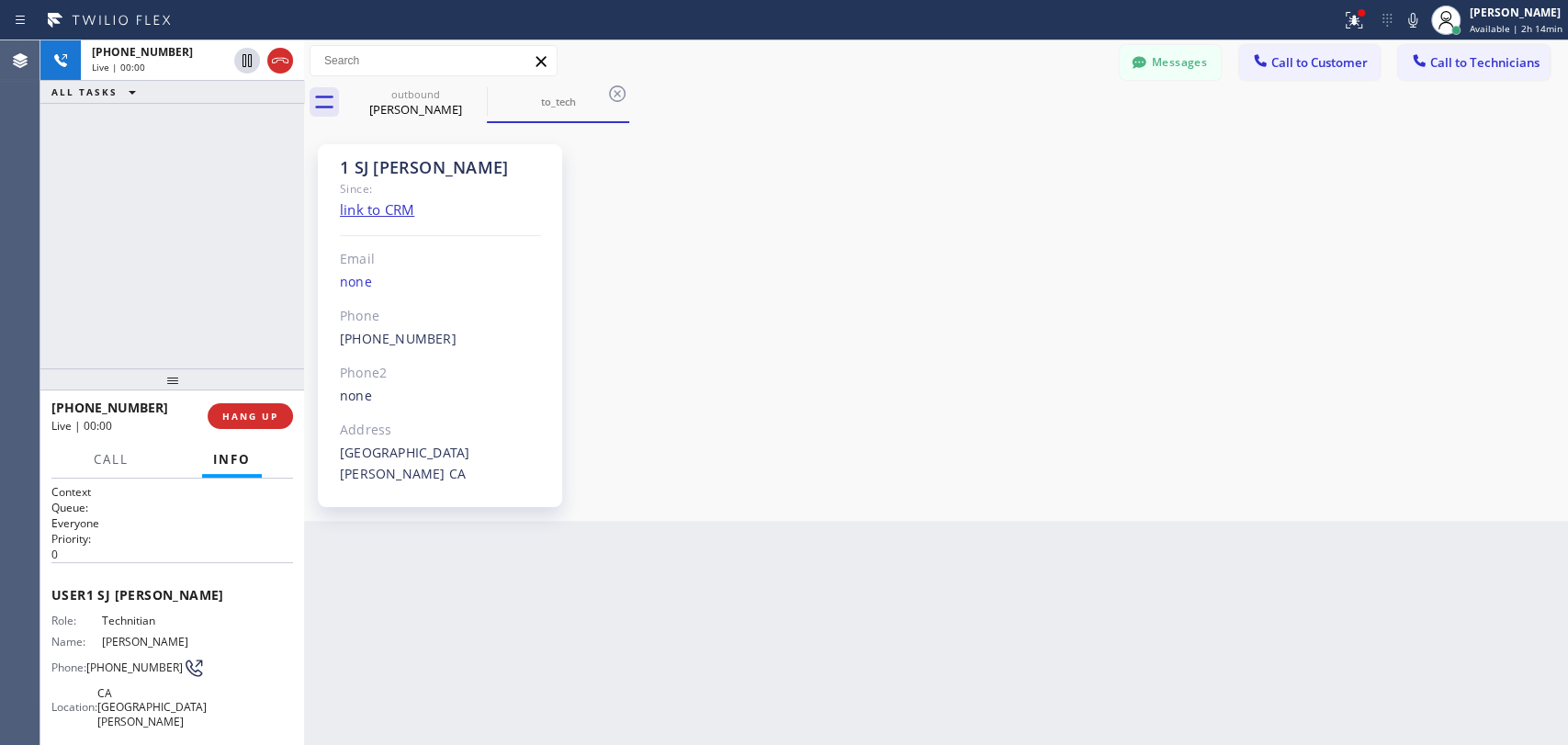
click at [350, 168] on div "1 SJ [PERSON_NAME]" at bounding box center [440, 168] width 201 height 21
click at [330, 165] on div "1 SJ [PERSON_NAME] Since: link to CRM Email none Phone [PHONE_NUMBER] Outbound …" at bounding box center [440, 325] width 244 height 363
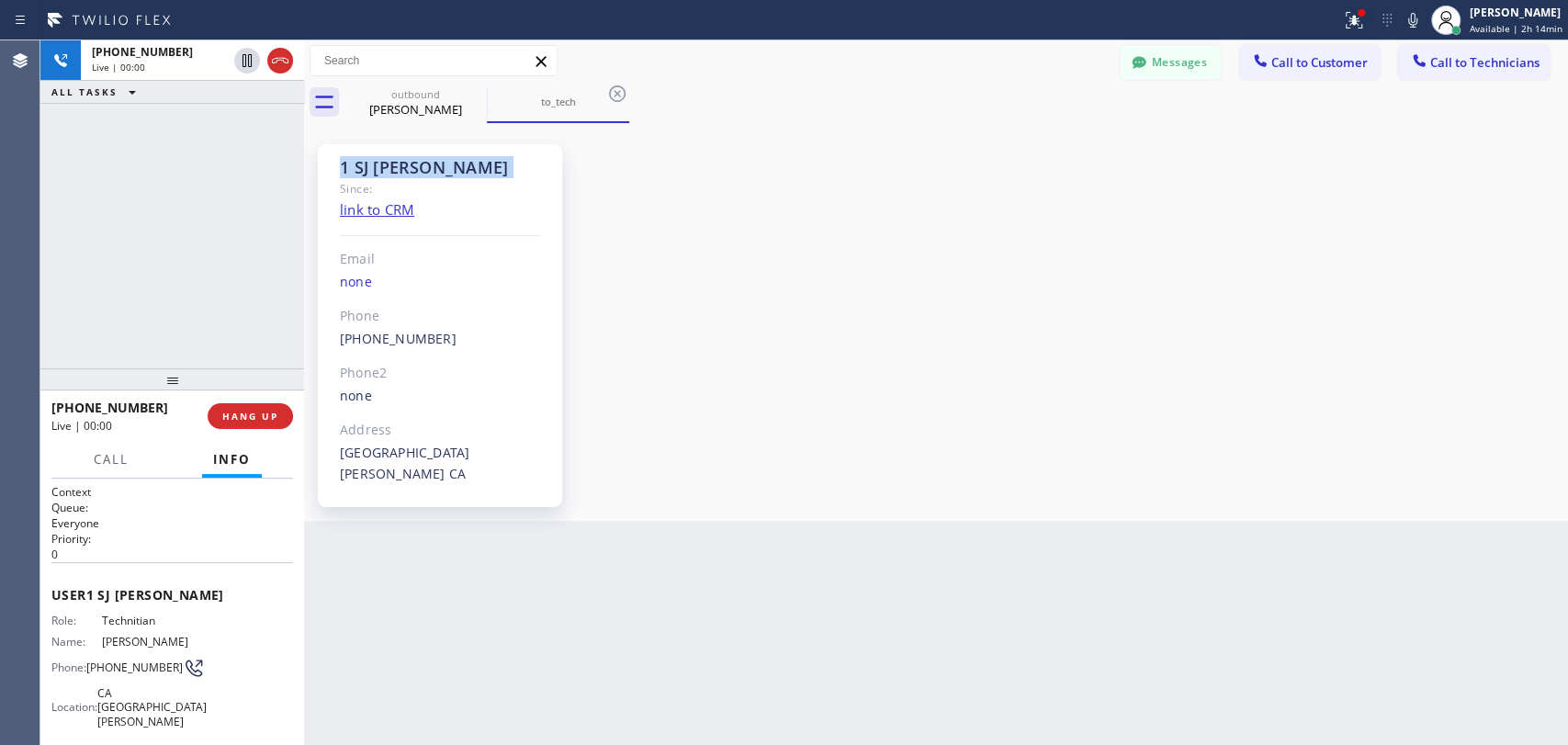
drag, startPoint x: 330, startPoint y: 165, endPoint x: 487, endPoint y: 176, distance: 157.4
click at [487, 176] on div "1 SJ [PERSON_NAME] Since: link to CRM Email none Phone [PHONE_NUMBER] Outbound …" at bounding box center [440, 325] width 244 height 363
click at [487, 176] on div "1 SJ [PERSON_NAME]" at bounding box center [440, 168] width 201 height 21
drag, startPoint x: 425, startPoint y: 166, endPoint x: 344, endPoint y: 166, distance: 81.0
click at [344, 166] on div "1 SJ [PERSON_NAME]" at bounding box center [440, 168] width 201 height 21
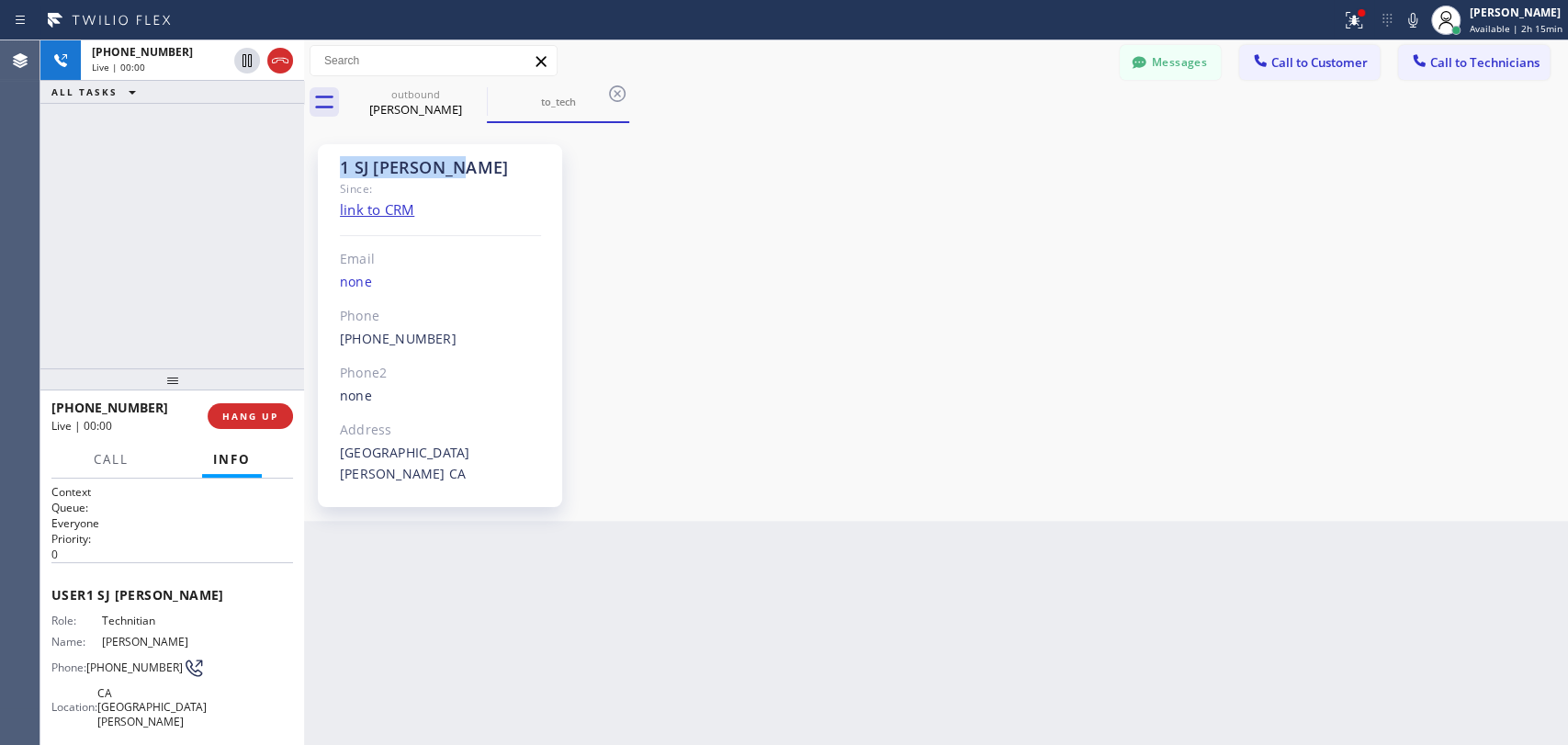
click at [340, 164] on div "1 SJ [PERSON_NAME]" at bounding box center [440, 168] width 201 height 21
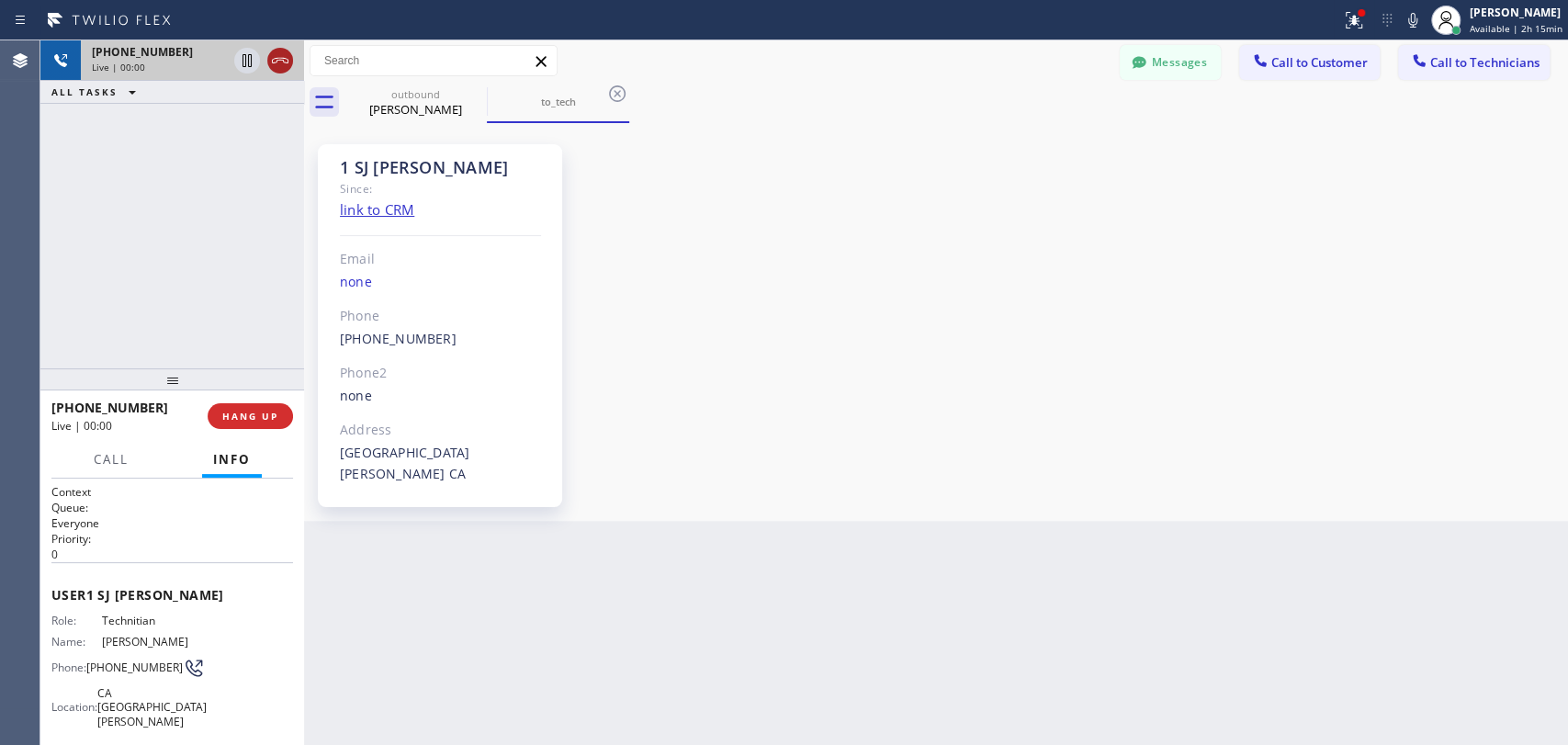
click at [277, 60] on icon at bounding box center [279, 60] width 22 height 22
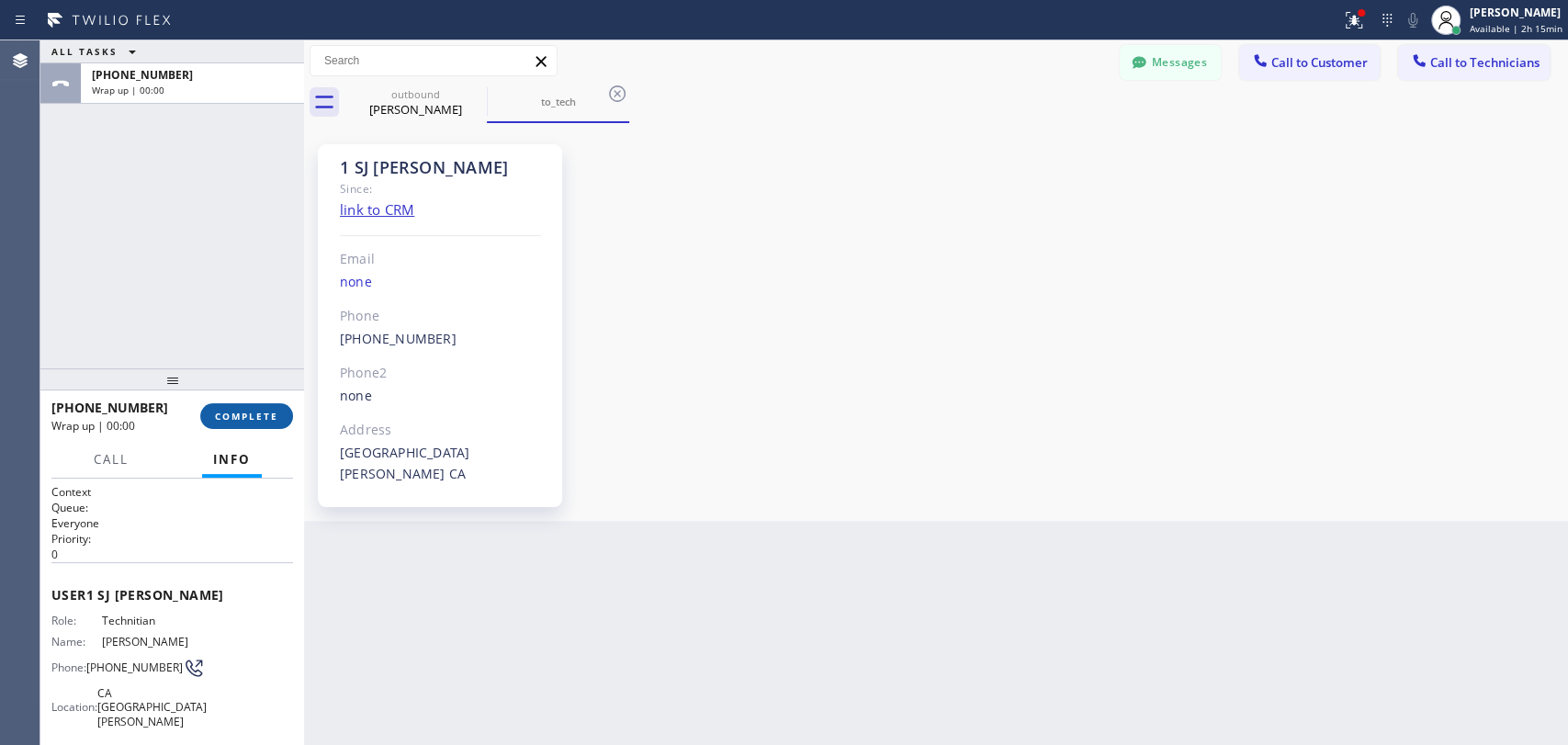
drag, startPoint x: 240, startPoint y: 396, endPoint x: 242, endPoint y: 406, distance: 10.2
click at [242, 406] on div "[PHONE_NUMBER] Wrap up | 00:00 COMPLETE" at bounding box center [172, 416] width 241 height 48
drag, startPoint x: 242, startPoint y: 406, endPoint x: 1036, endPoint y: 173, distance: 827.5
click at [242, 406] on button "COMPLETE" at bounding box center [246, 416] width 92 height 25
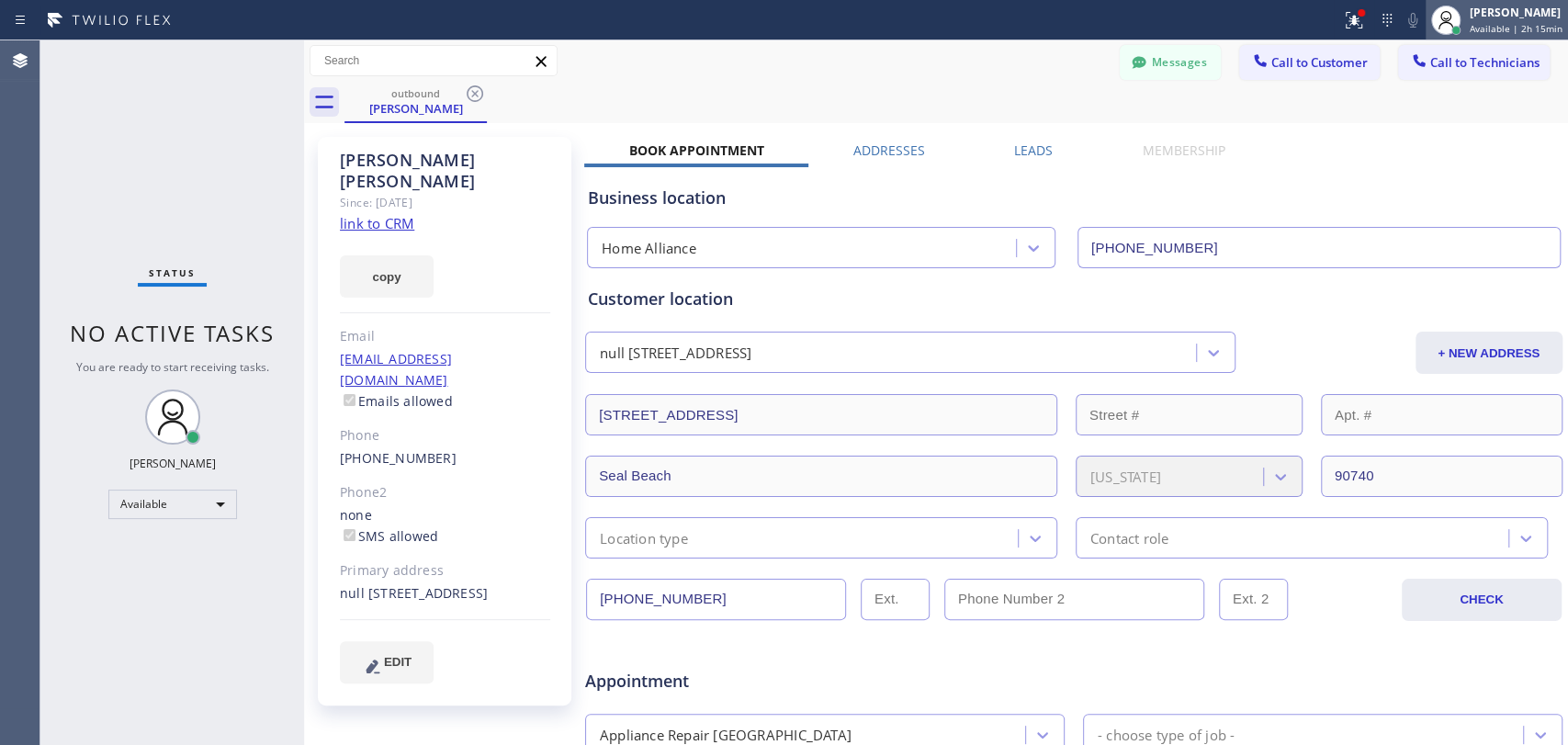
click at [1528, 38] on div "[PERSON_NAME] Available | 2h 15min" at bounding box center [1497, 20] width 142 height 41
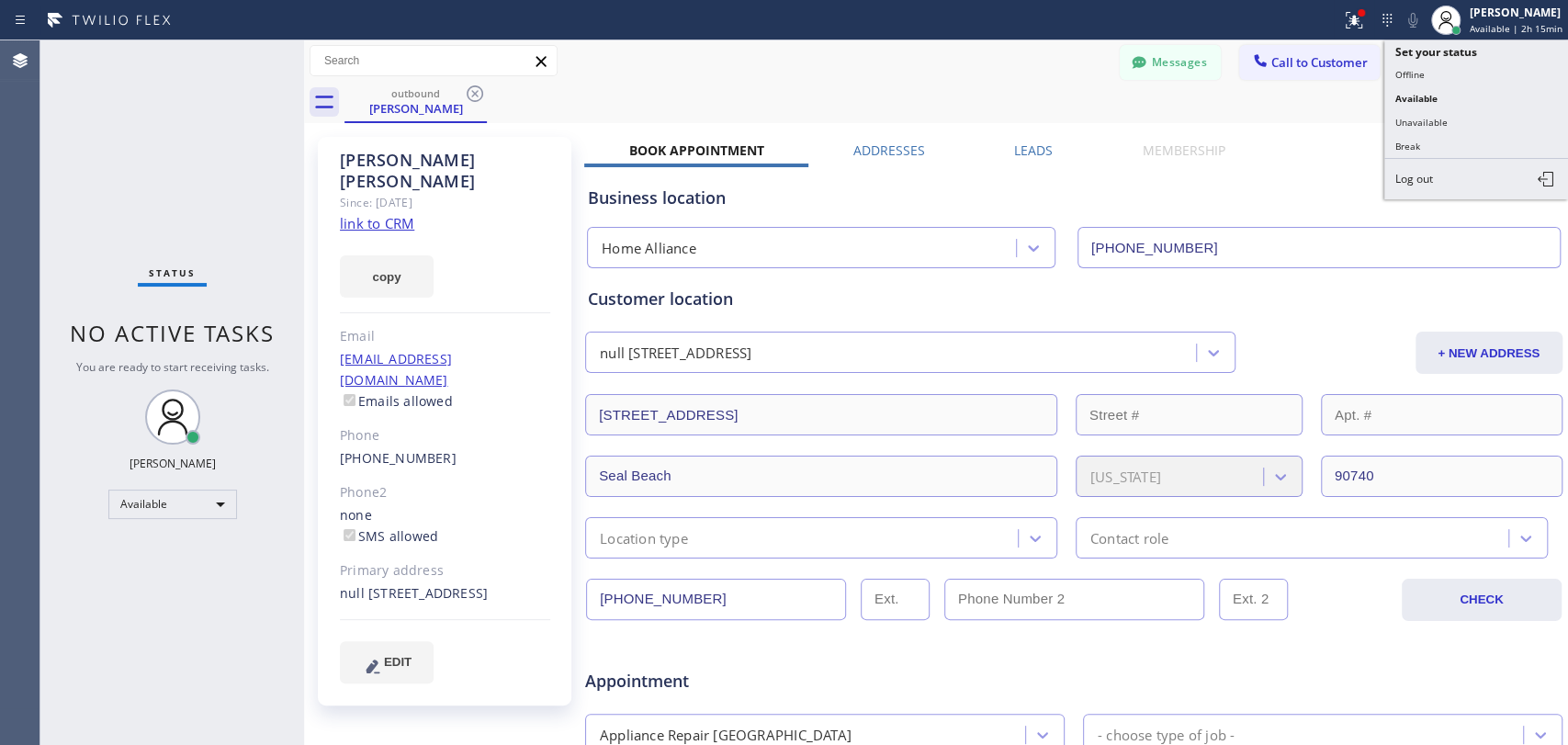
drag, startPoint x: 1186, startPoint y: 119, endPoint x: 1311, endPoint y: 89, distance: 128.5
click at [1184, 121] on div "outbound [PERSON_NAME]" at bounding box center [956, 102] width 1223 height 41
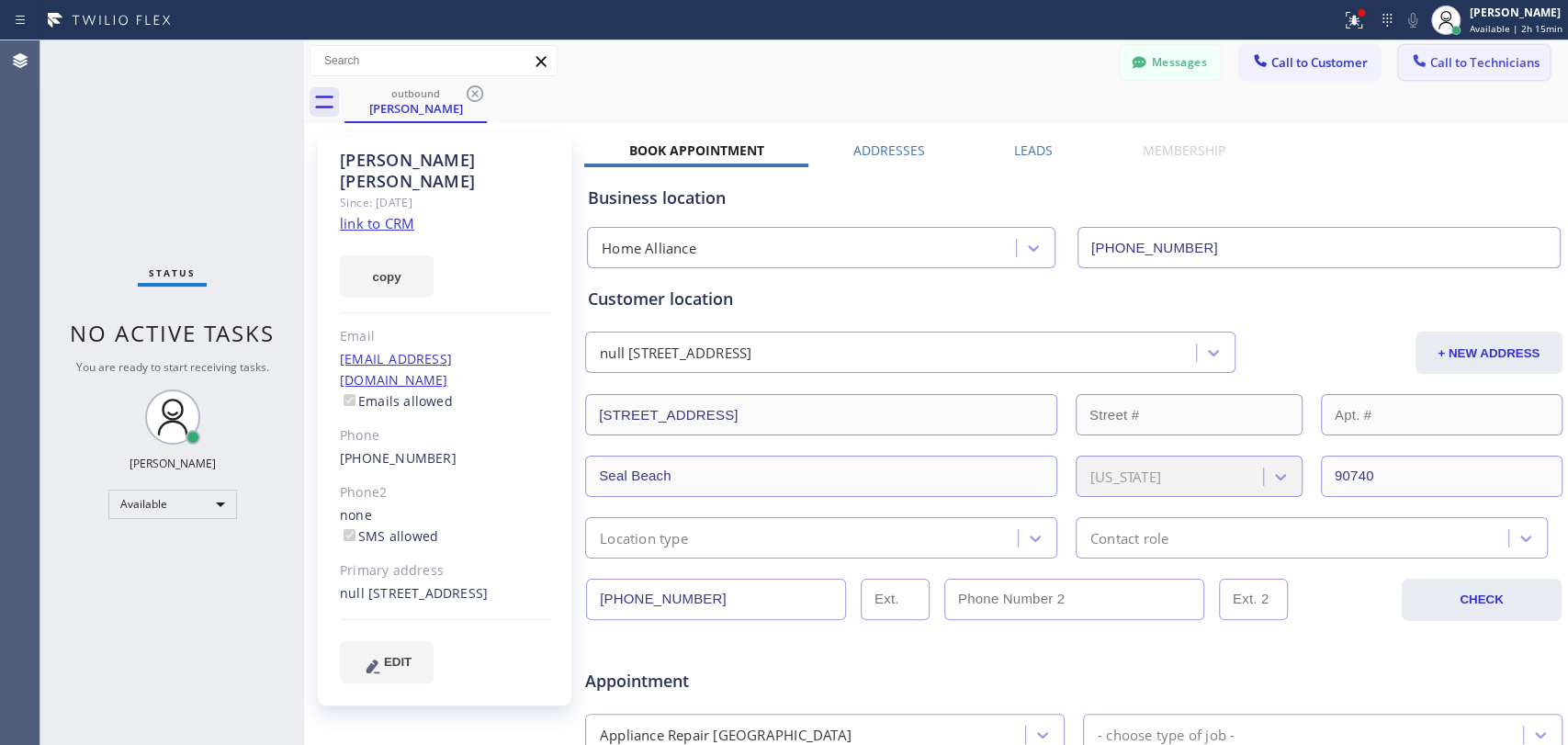
click at [1447, 46] on button "Call to Technicians" at bounding box center [1474, 62] width 152 height 35
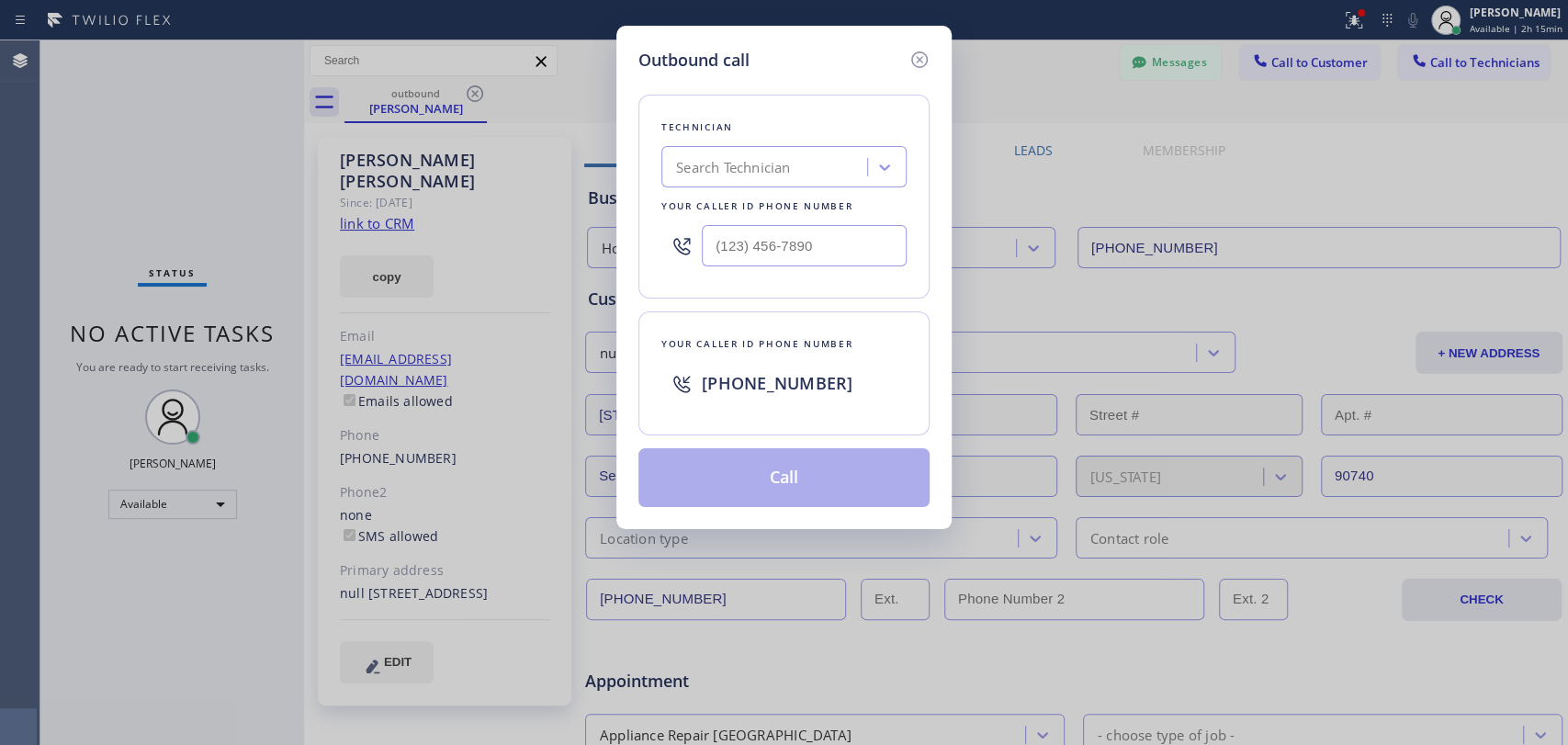
click at [840, 184] on div "Search Technician" at bounding box center [784, 167] width 245 height 41
type input "[PERSON_NAME]"
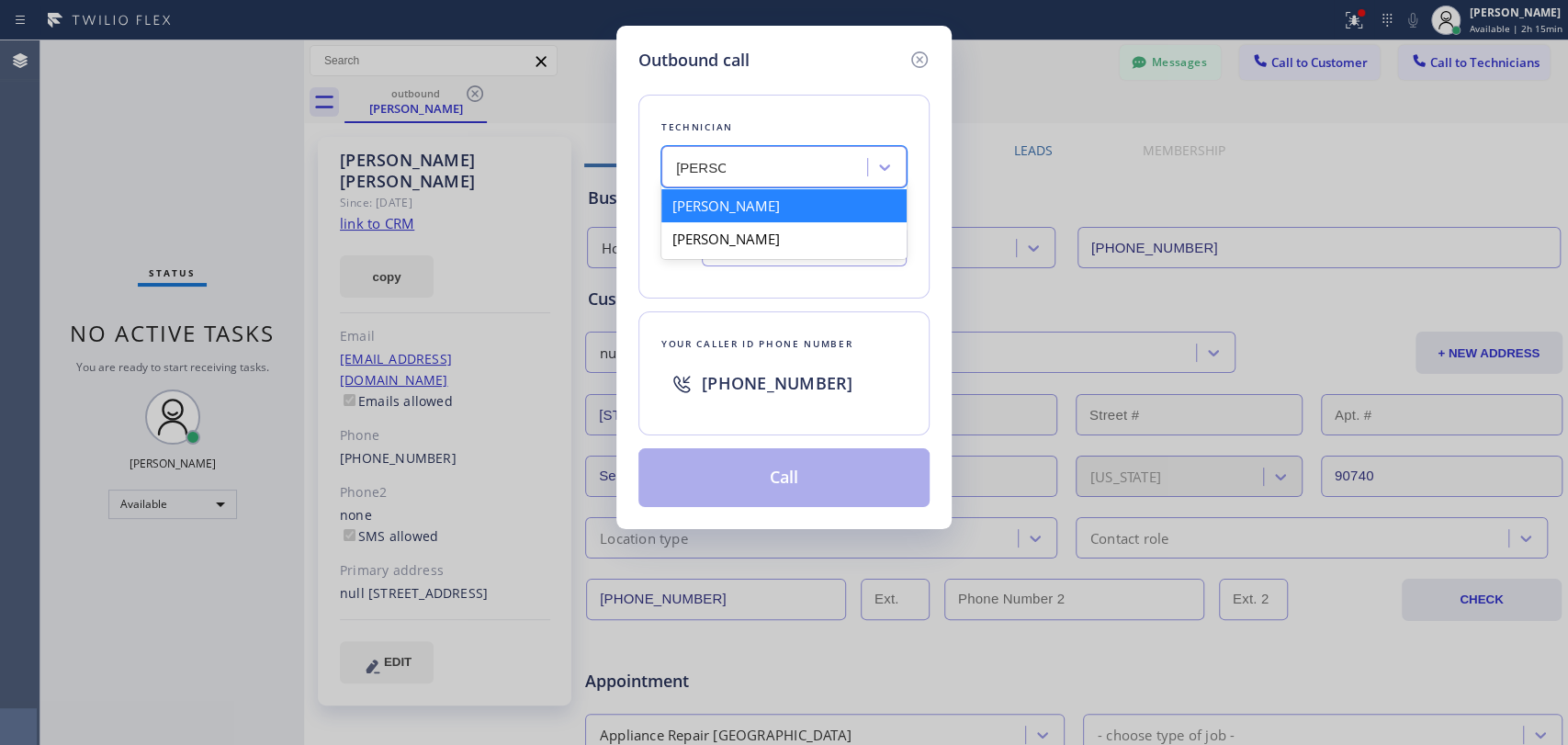
click at [783, 198] on div "[PERSON_NAME]" at bounding box center [784, 205] width 245 height 33
type input "[PHONE_NUMBER]"
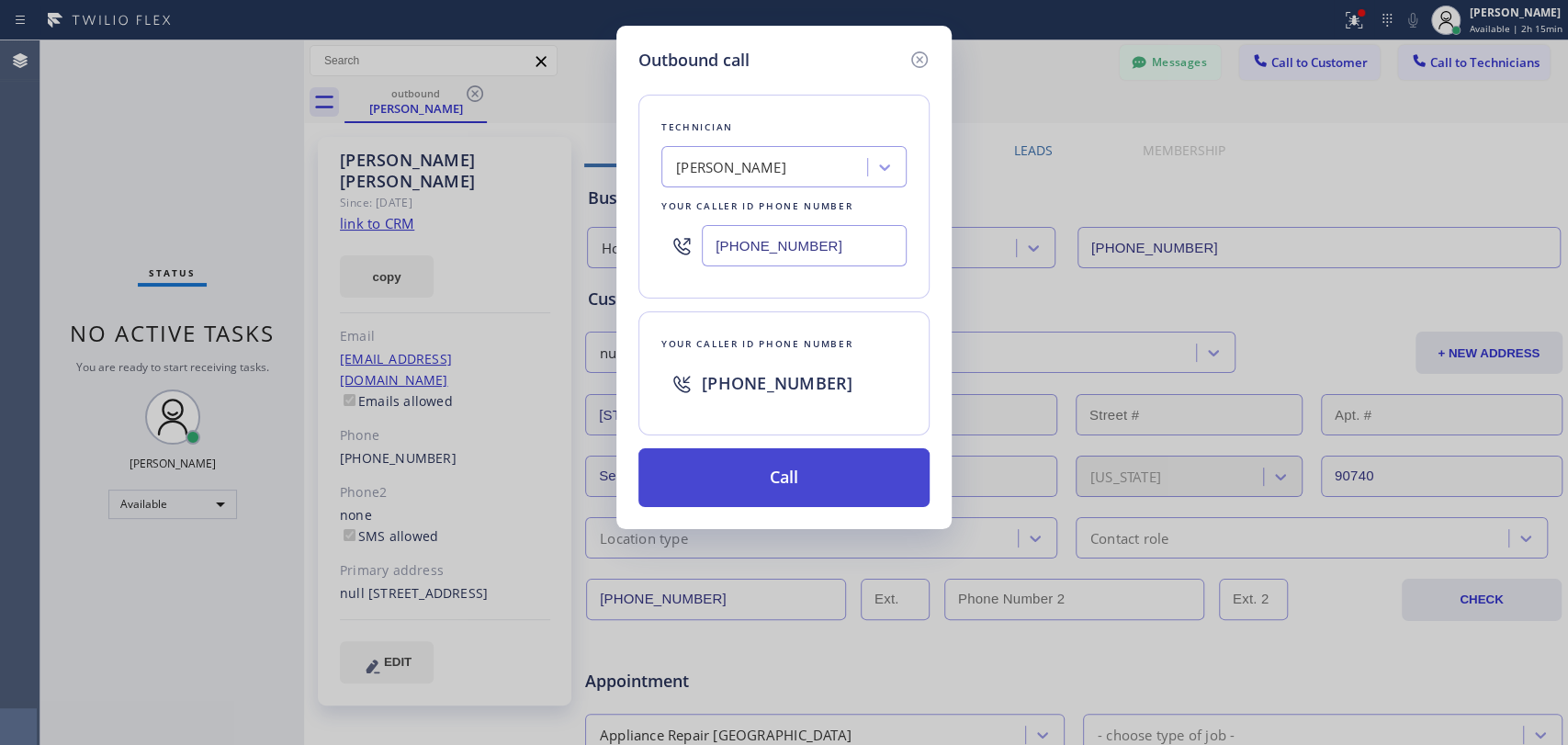
click at [754, 474] on button "Call" at bounding box center [784, 478] width 291 height 58
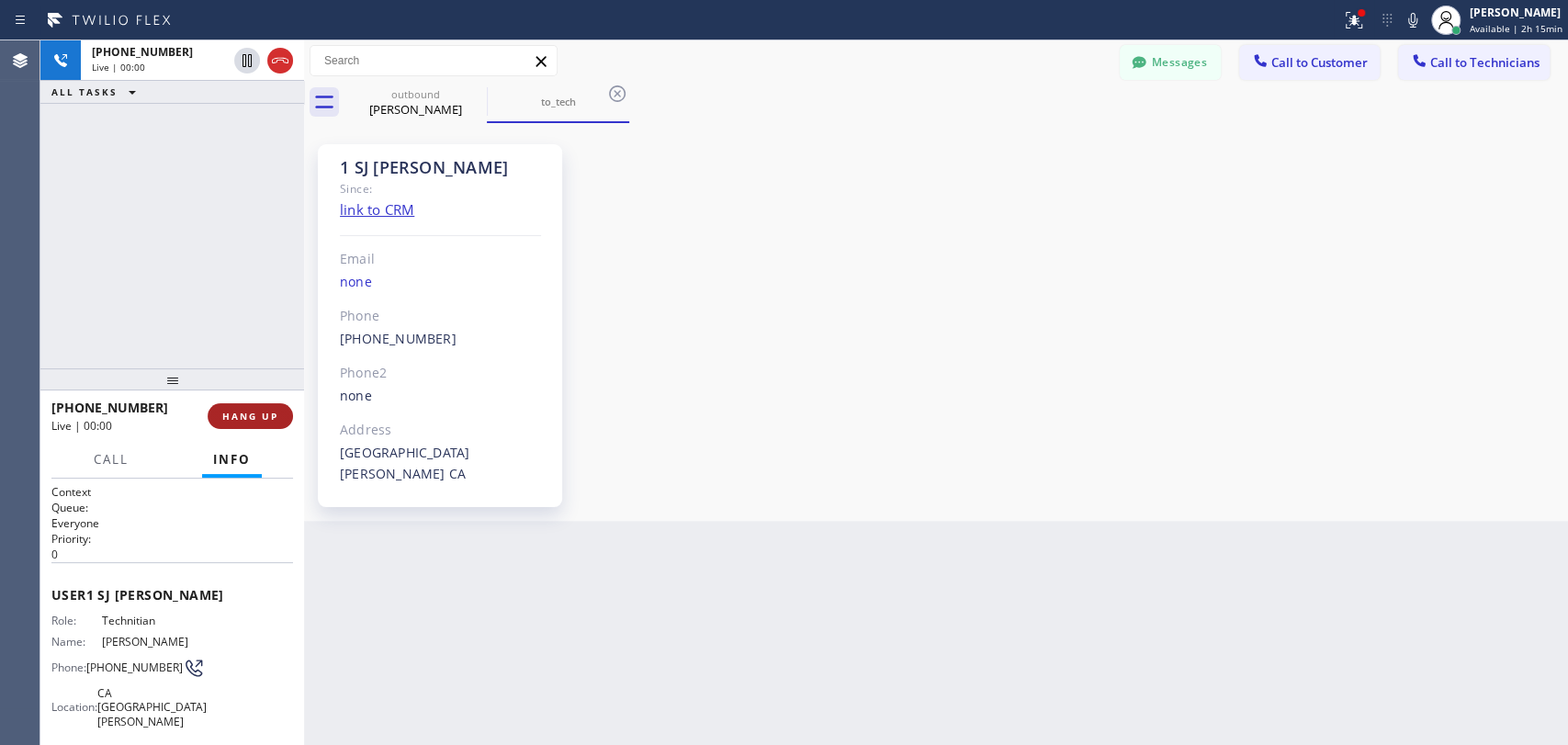
click at [242, 418] on span "HANG UP" at bounding box center [250, 416] width 56 height 13
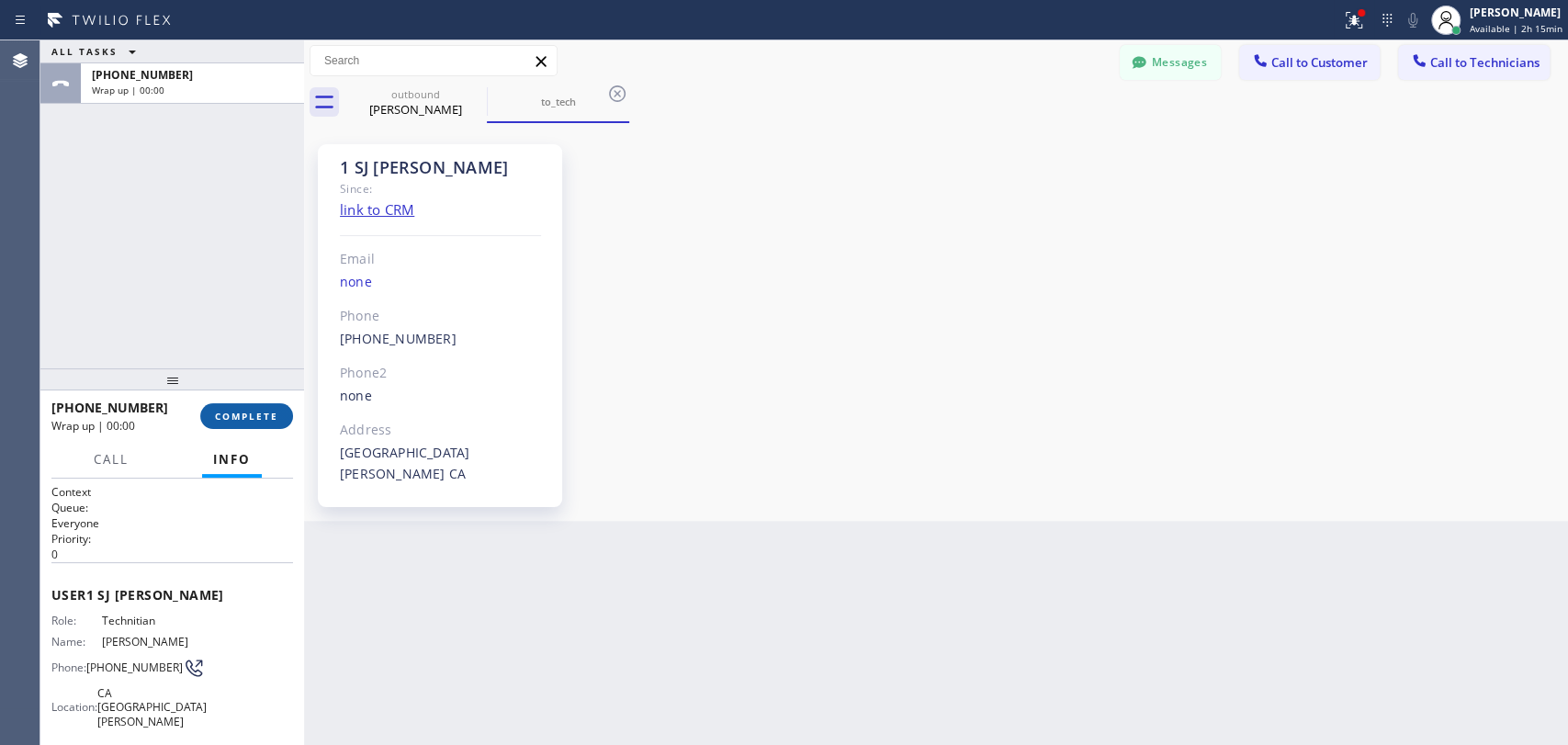
click at [262, 412] on span "COMPLETE" at bounding box center [246, 416] width 63 height 13
drag, startPoint x: 247, startPoint y: 330, endPoint x: 407, endPoint y: 53, distance: 319.9
click at [246, 330] on div "ALL TASKS ALL TASKS ACTIVE TASKS TASKS IN WRAP UP [PHONE_NUMBER] Wrap up | 00:00" at bounding box center [172, 205] width 264 height 328
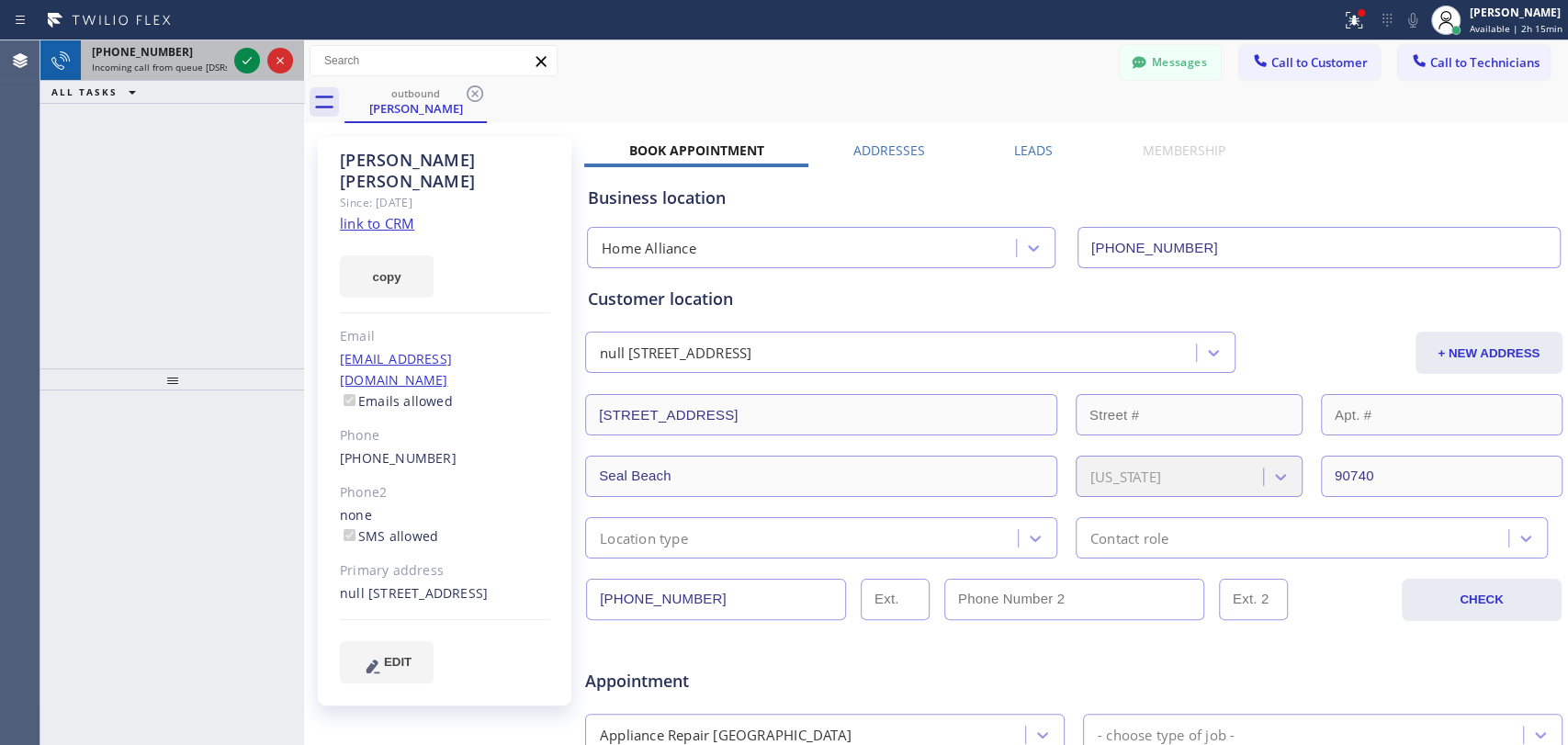
click at [120, 62] on span "Incoming call from queue [DSRs]" at bounding box center [162, 66] width 140 height 13
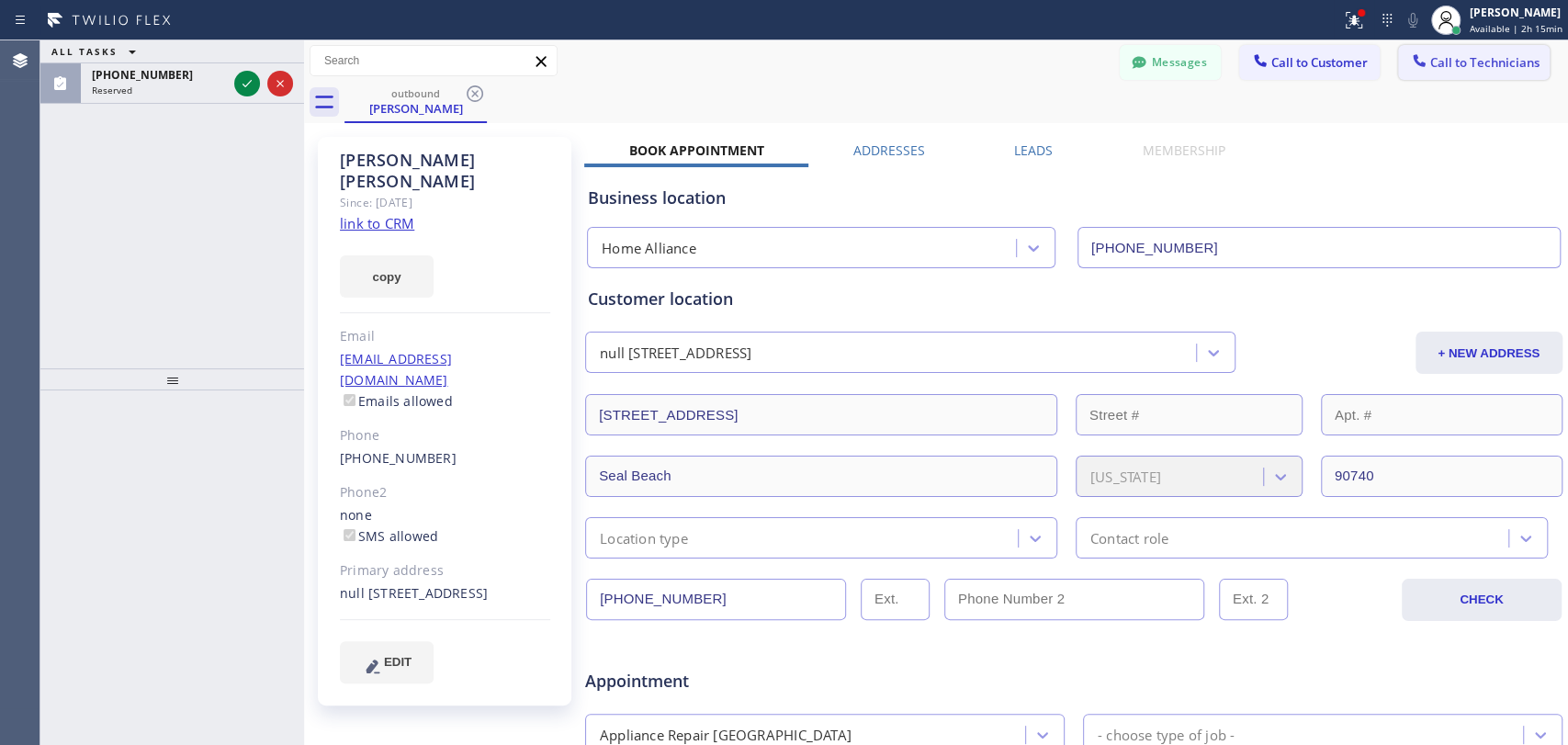
click at [1430, 57] on span "Call to Technicians" at bounding box center [1484, 62] width 109 height 17
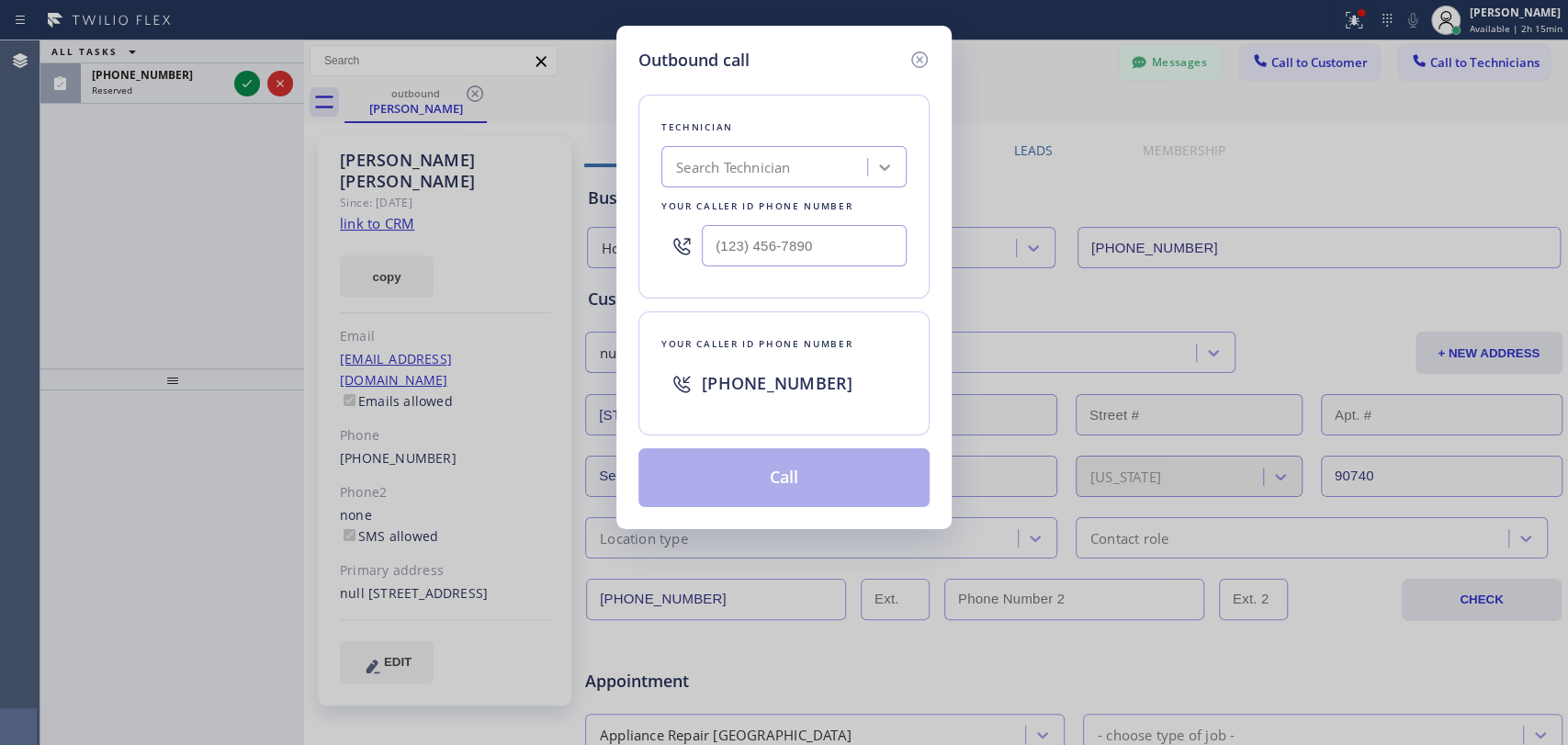
click at [884, 208] on div "Your caller id phone number" at bounding box center [784, 206] width 245 height 19
click at [854, 174] on div "Search Technician" at bounding box center [767, 168] width 201 height 32
type input "[PERSON_NAME]"
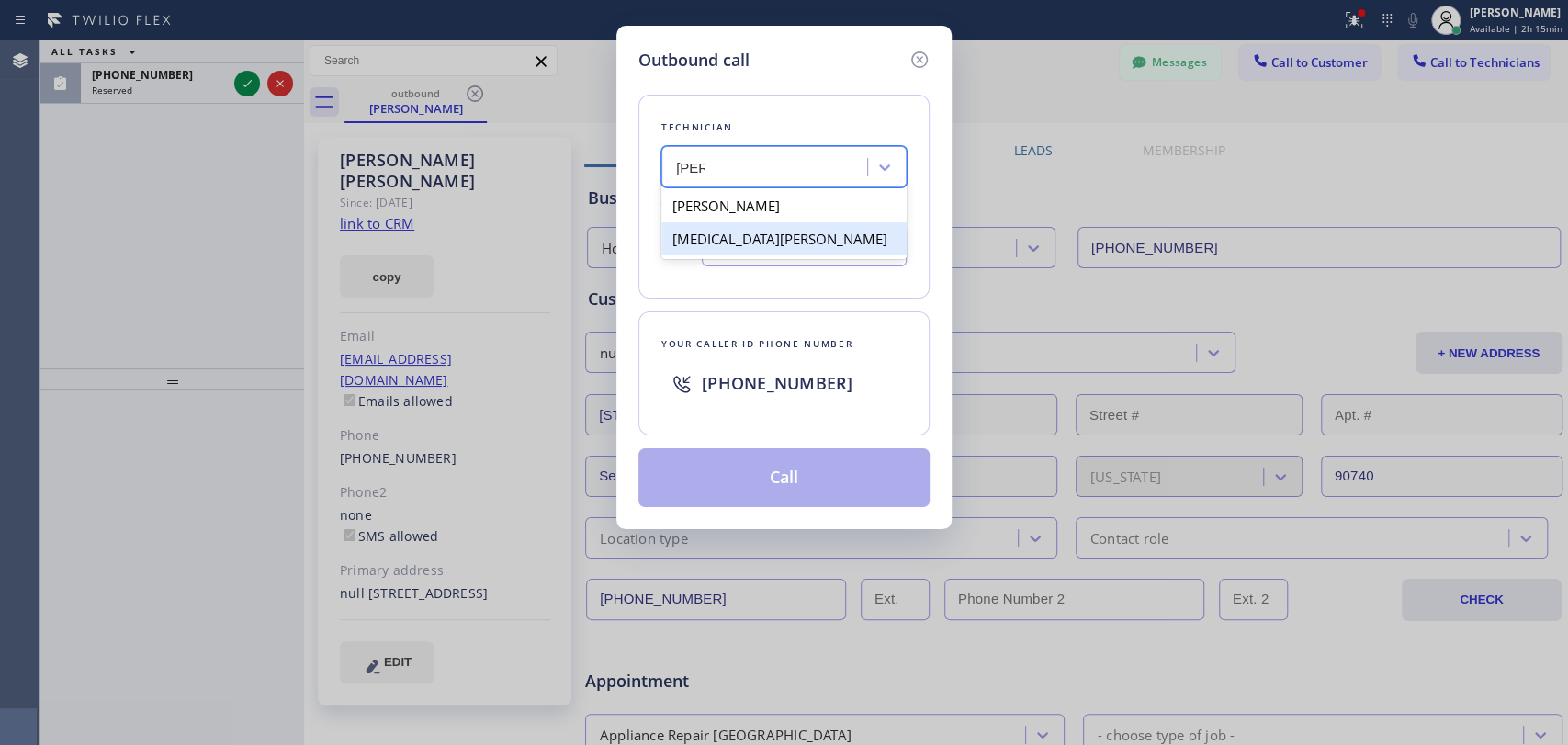
click at [761, 230] on div "[MEDICAL_DATA][PERSON_NAME]" at bounding box center [784, 239] width 245 height 33
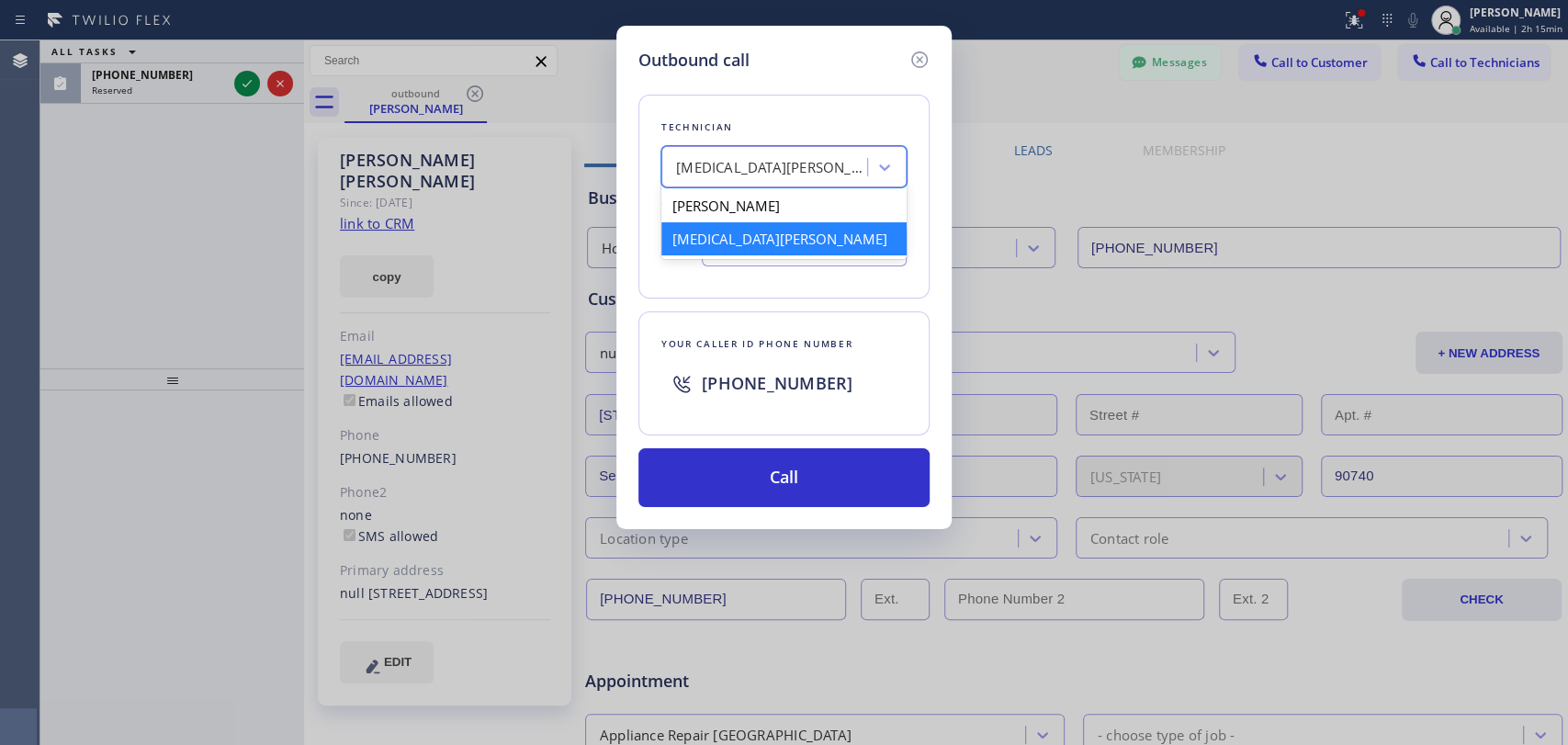
click at [728, 152] on div "[MEDICAL_DATA][PERSON_NAME]" at bounding box center [767, 168] width 201 height 32
click at [745, 215] on div "[PERSON_NAME]" at bounding box center [784, 205] width 245 height 33
type input "[PHONE_NUMBER]"
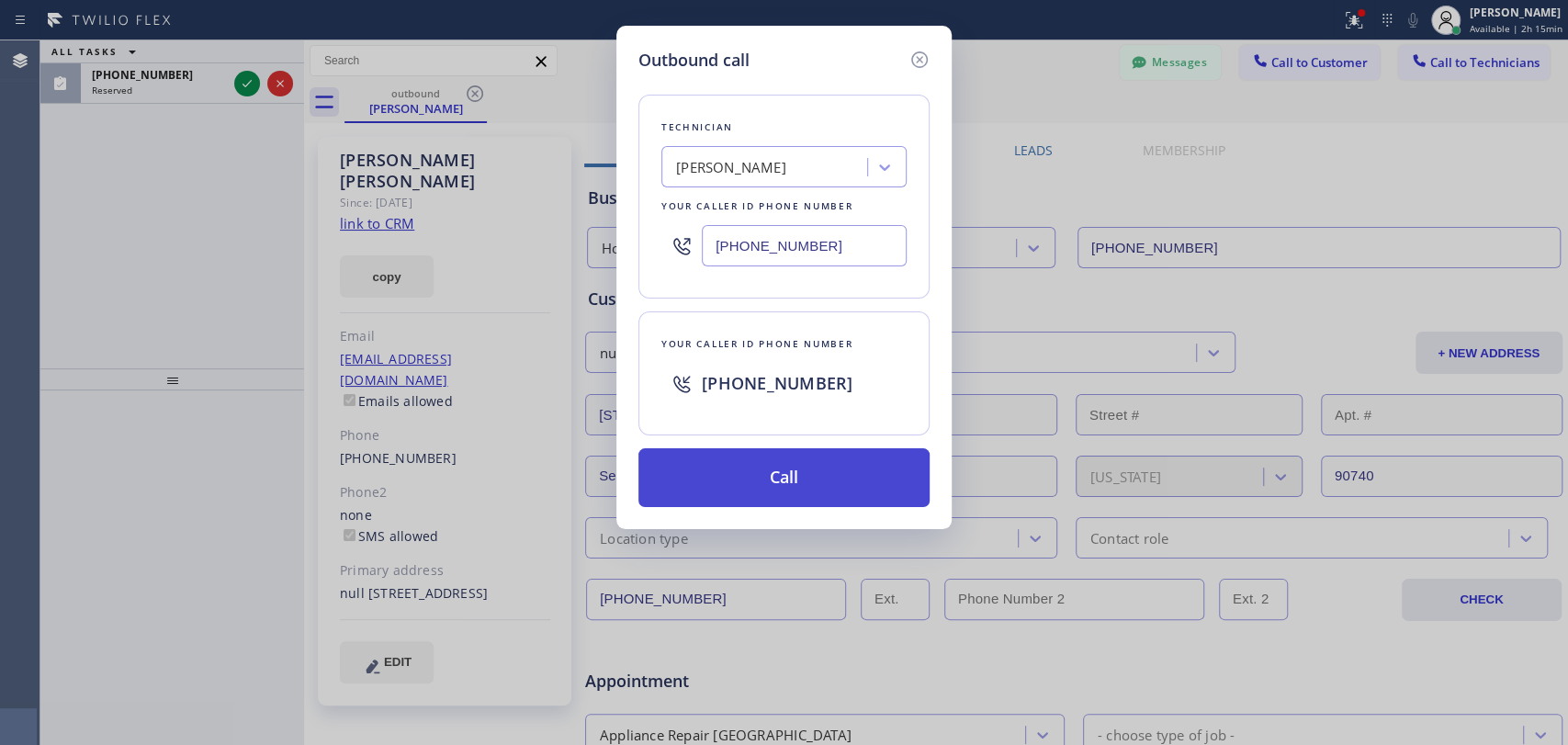
click at [735, 484] on button "Call" at bounding box center [784, 478] width 291 height 58
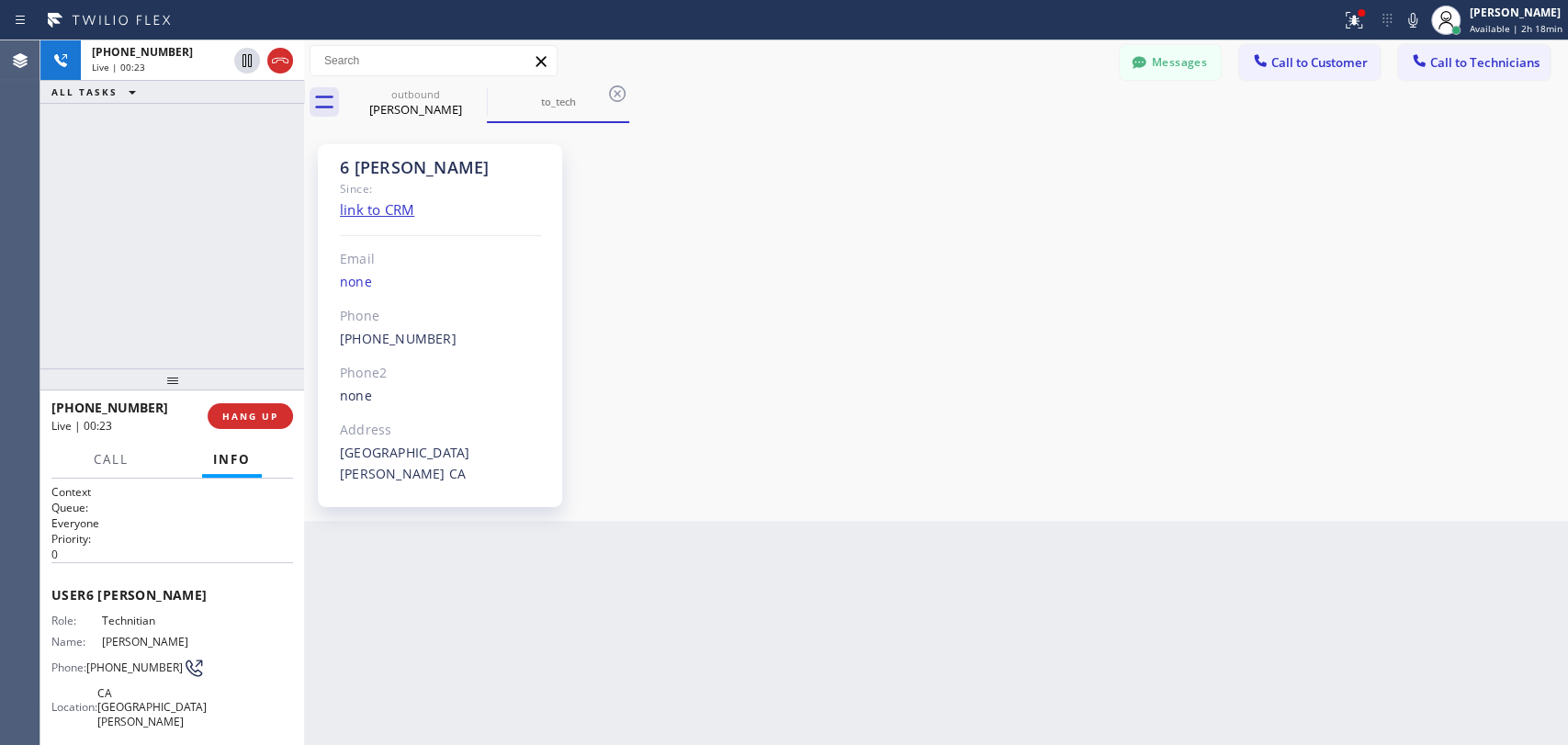
scroll to position [191125, 0]
click at [456, 85] on div "outbound [PERSON_NAME]" at bounding box center [416, 102] width 138 height 41
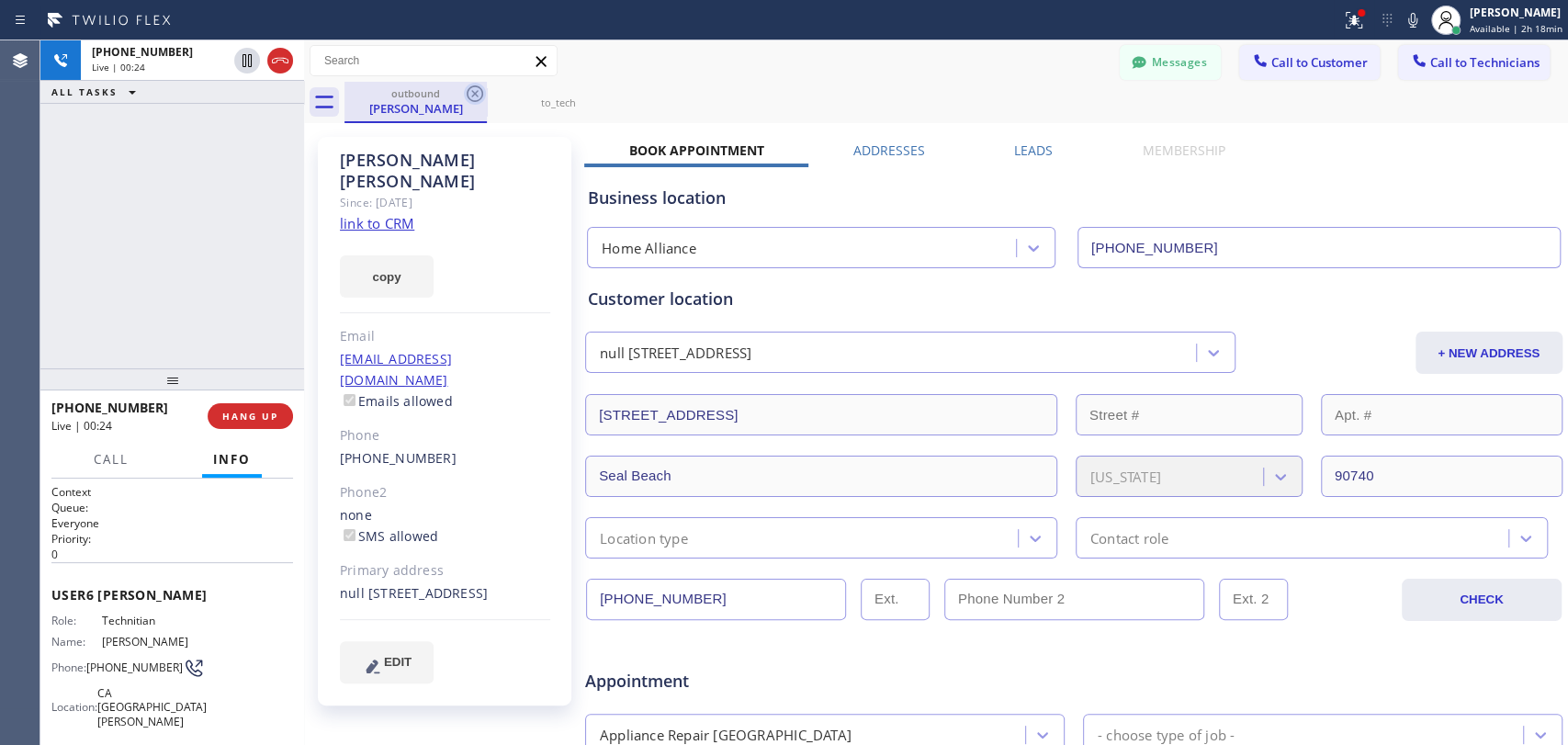
click at [464, 89] on icon at bounding box center [475, 93] width 22 height 22
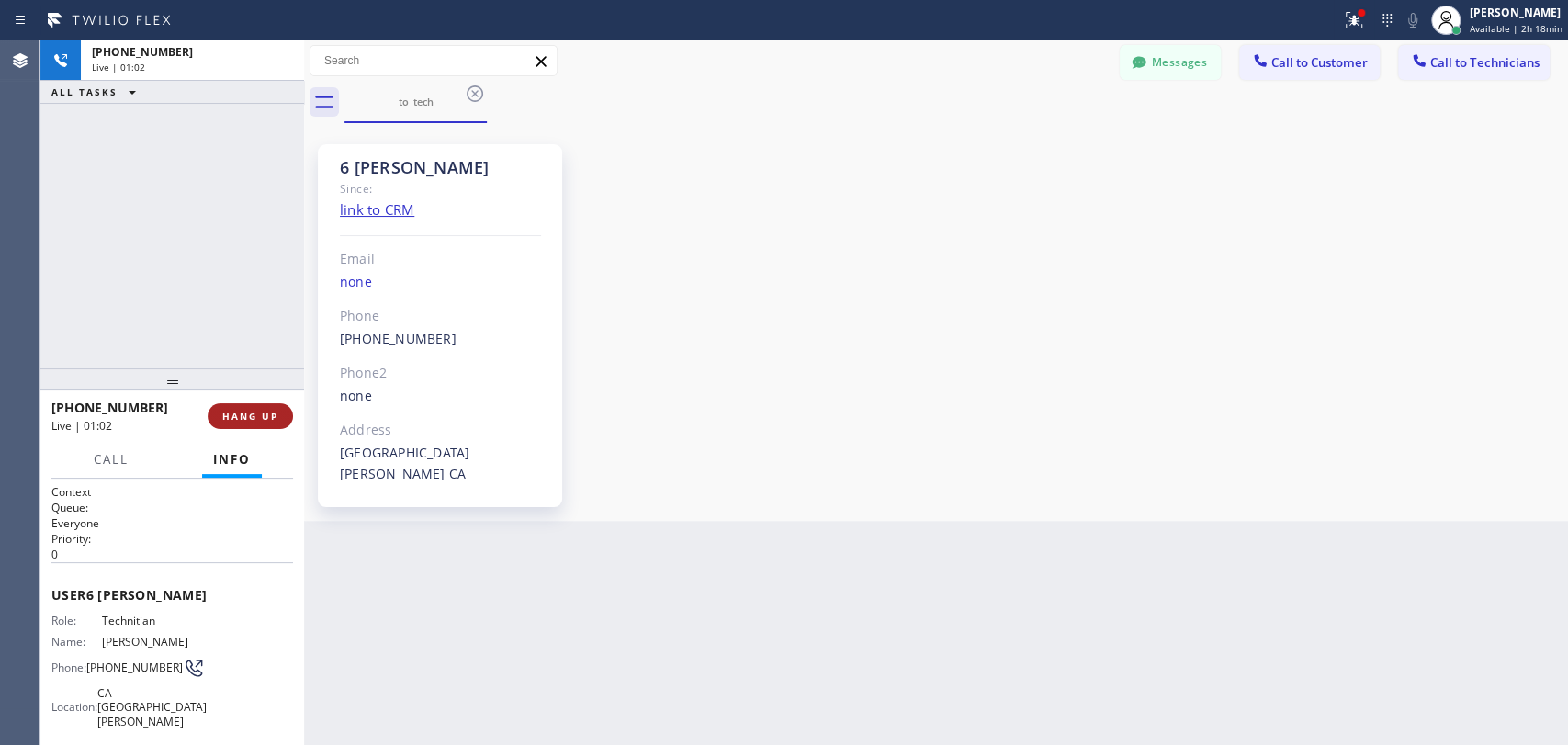
click at [254, 408] on button "HANG UP" at bounding box center [250, 416] width 86 height 25
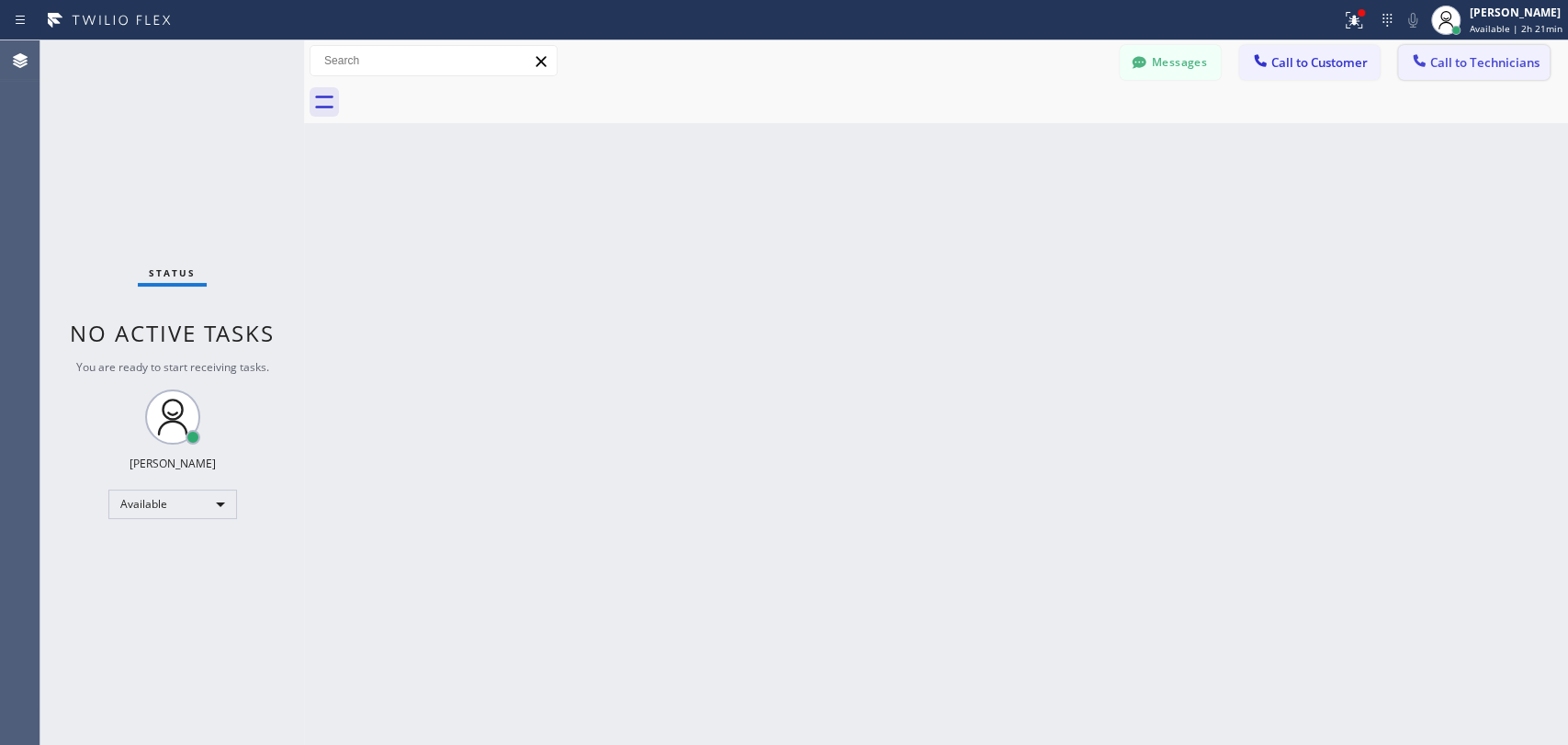
click at [1459, 55] on span "Call to Technicians" at bounding box center [1484, 62] width 109 height 17
click at [0, 0] on div "Technician Search Technician Your caller id phone number" at bounding box center [0, 0] width 0 height 0
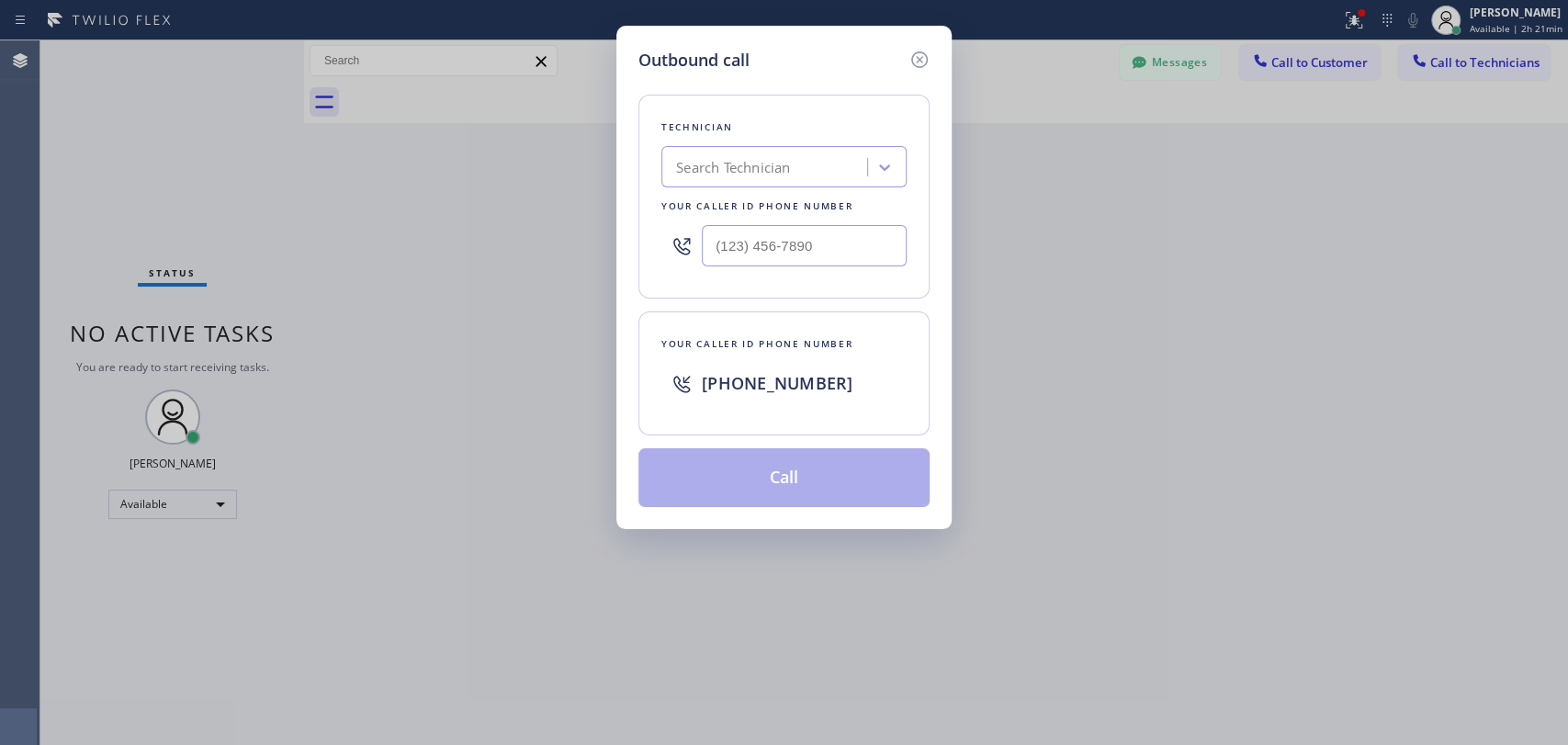
click at [759, 152] on div "Search Technician" at bounding box center [767, 168] width 201 height 32
type input "Roy"
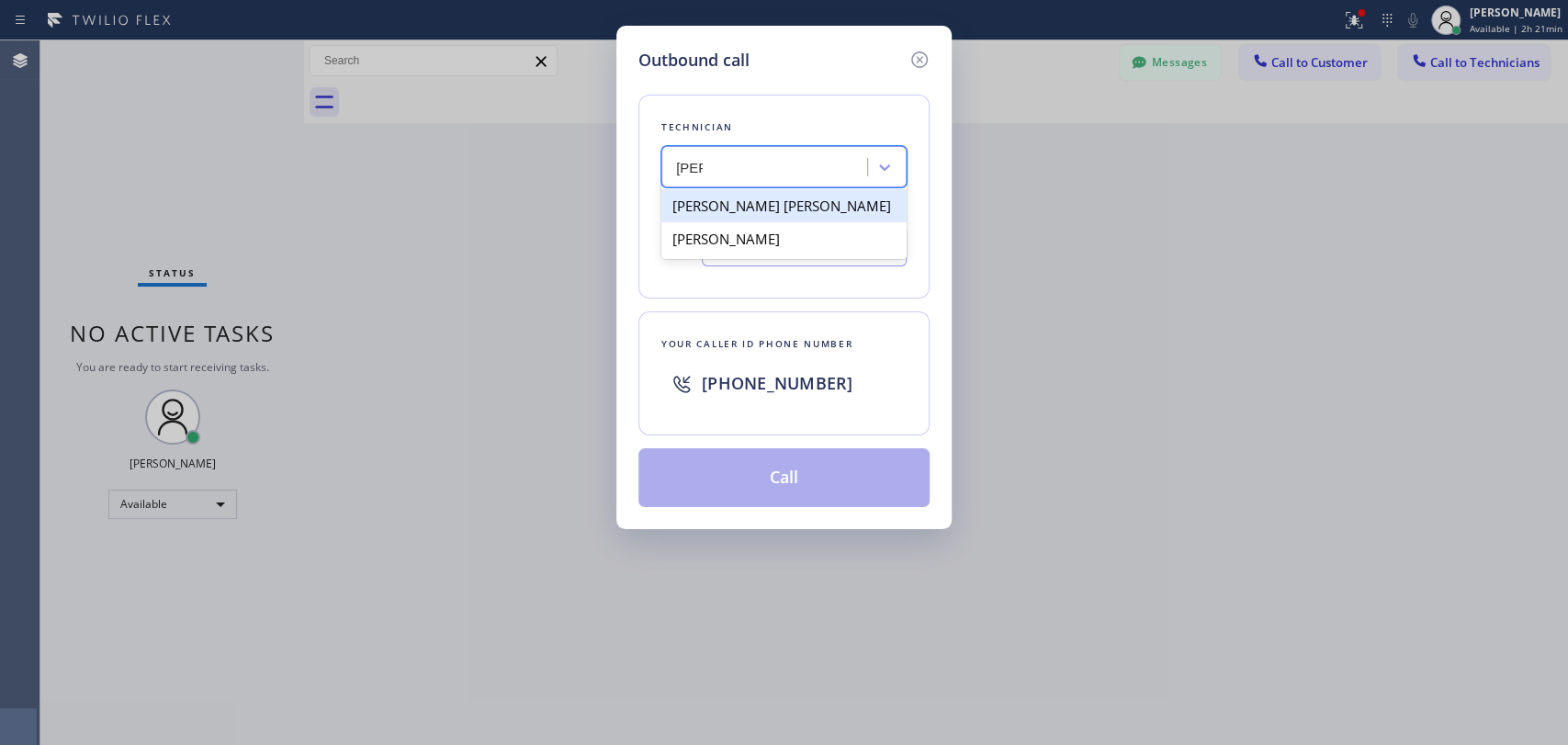
click at [720, 233] on div "[PERSON_NAME]" at bounding box center [784, 239] width 245 height 33
type input "(657) 799-6035"
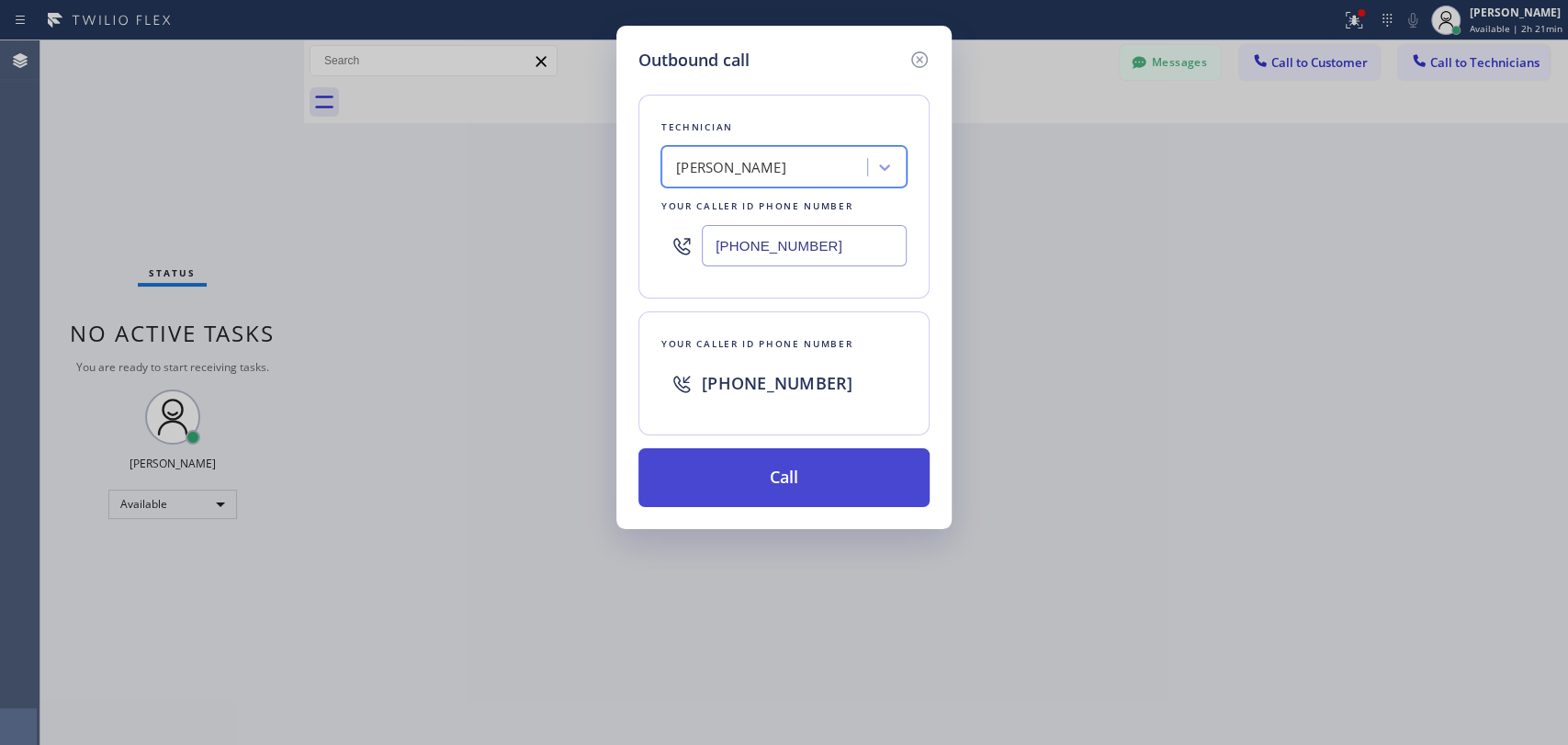
click at [767, 457] on button "Call" at bounding box center [784, 478] width 291 height 58
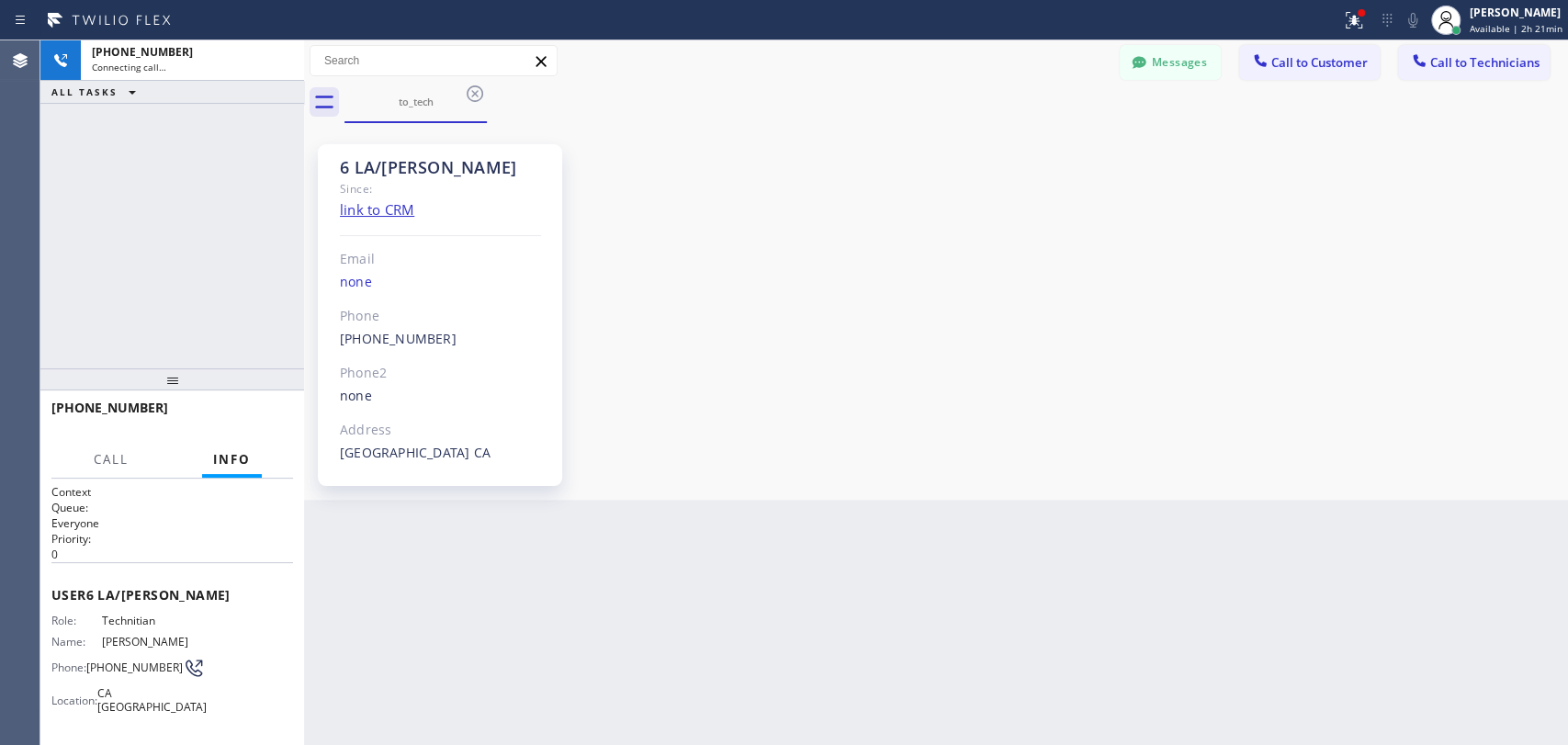
scroll to position [102156, 0]
click at [1190, 50] on button "Messages" at bounding box center [1170, 62] width 101 height 35
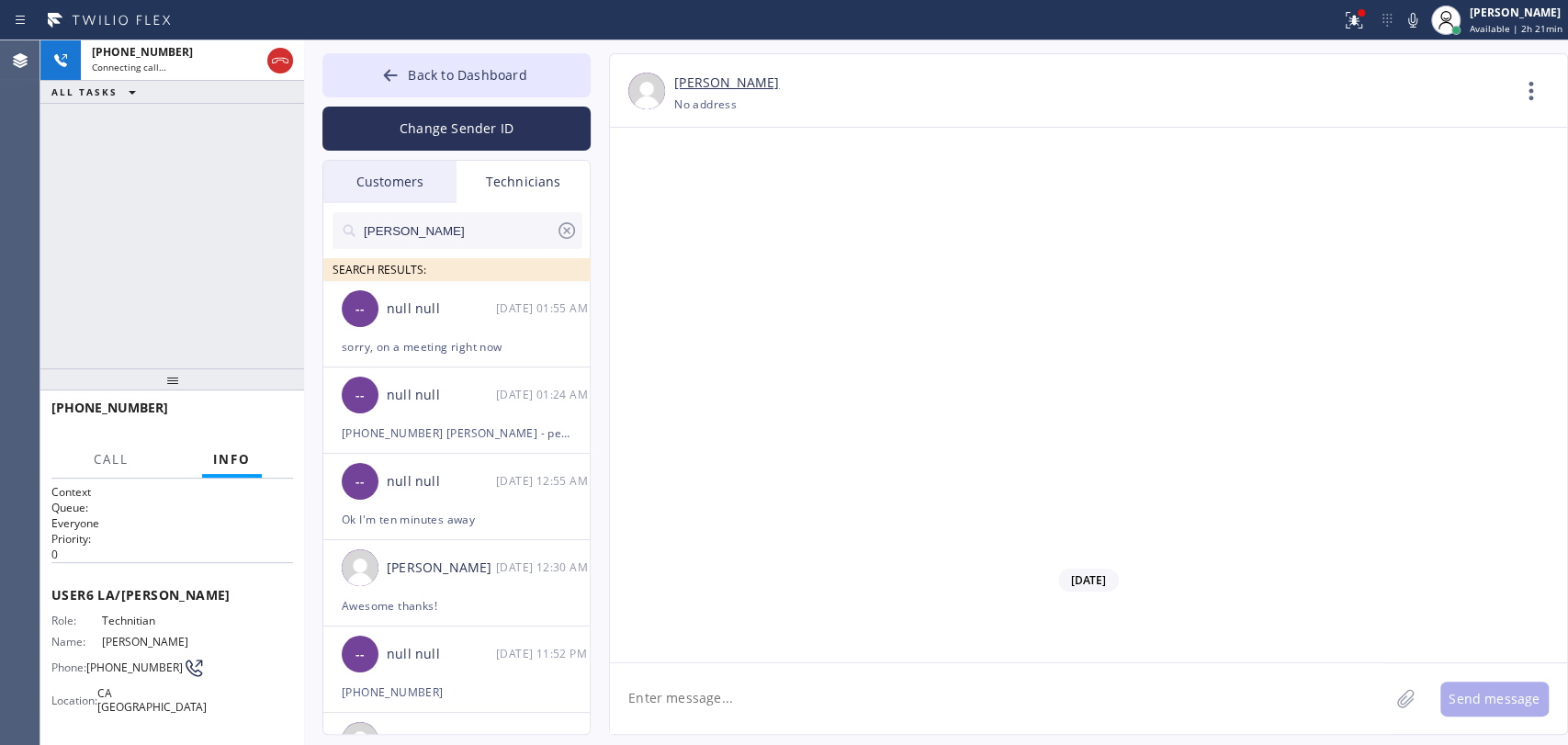
click at [449, 221] on input "[PERSON_NAME]" at bounding box center [458, 231] width 194 height 37
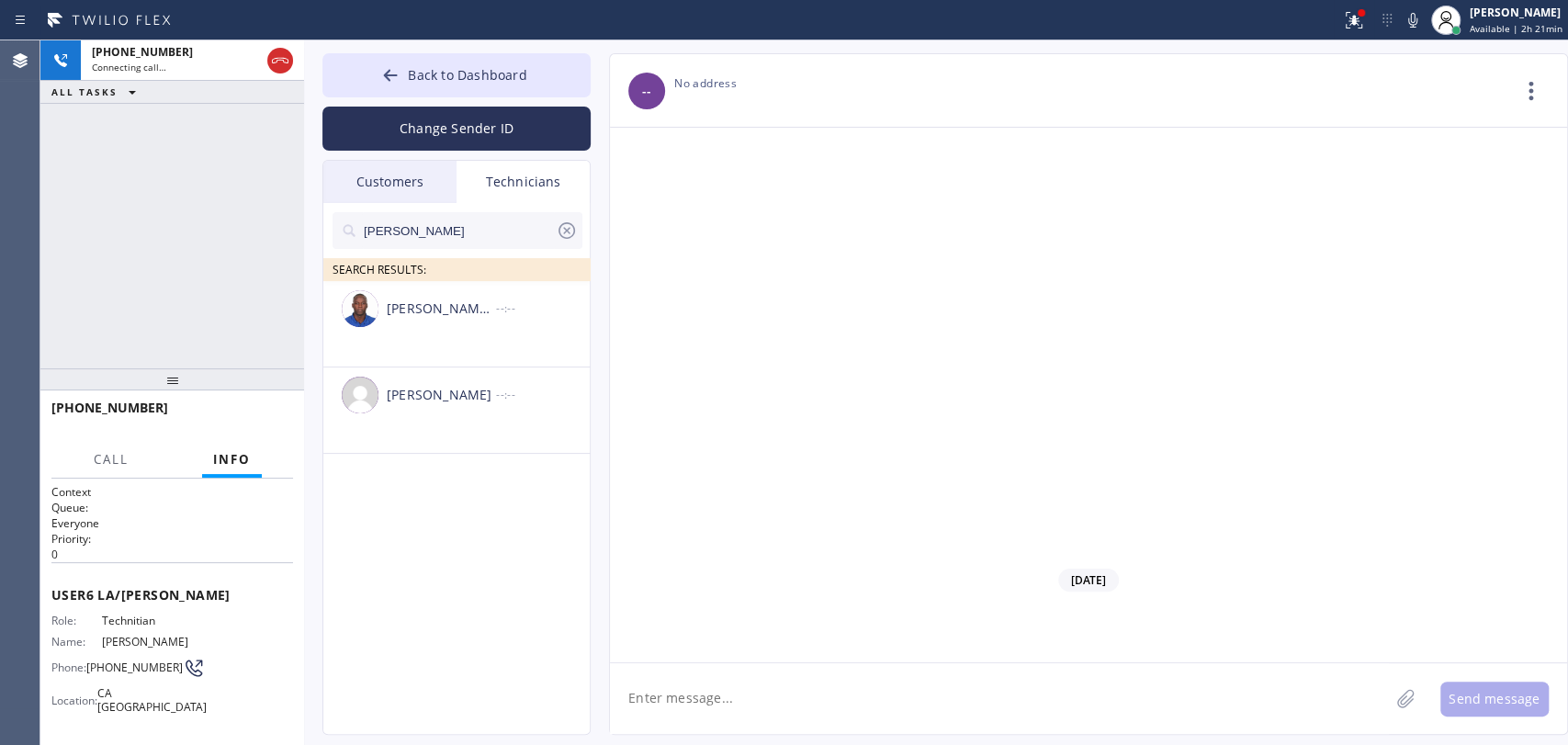
type input "Roy"
click at [439, 398] on div "[PERSON_NAME]" at bounding box center [441, 395] width 109 height 21
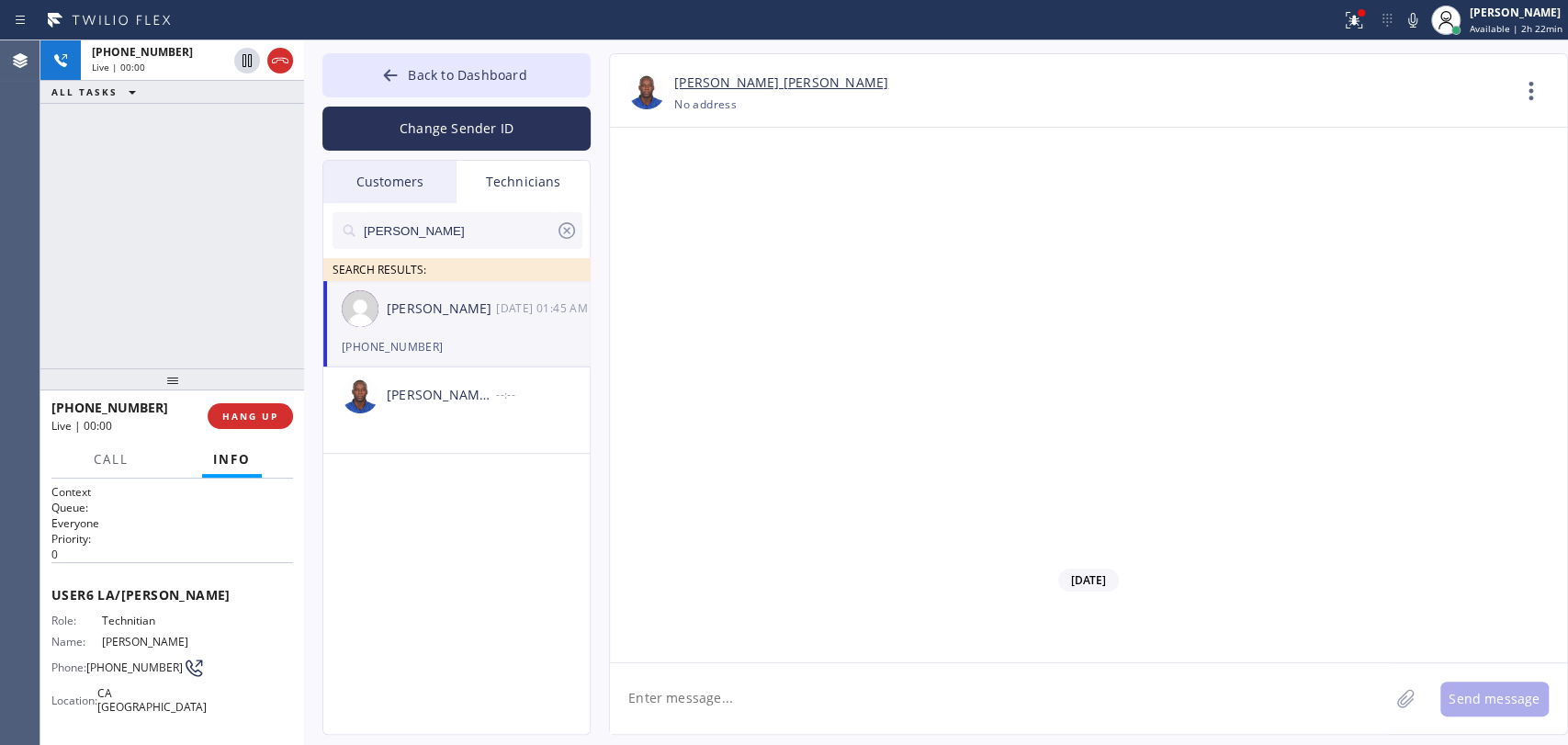
click at [276, 410] on span "HANG UP" at bounding box center [250, 416] width 56 height 13
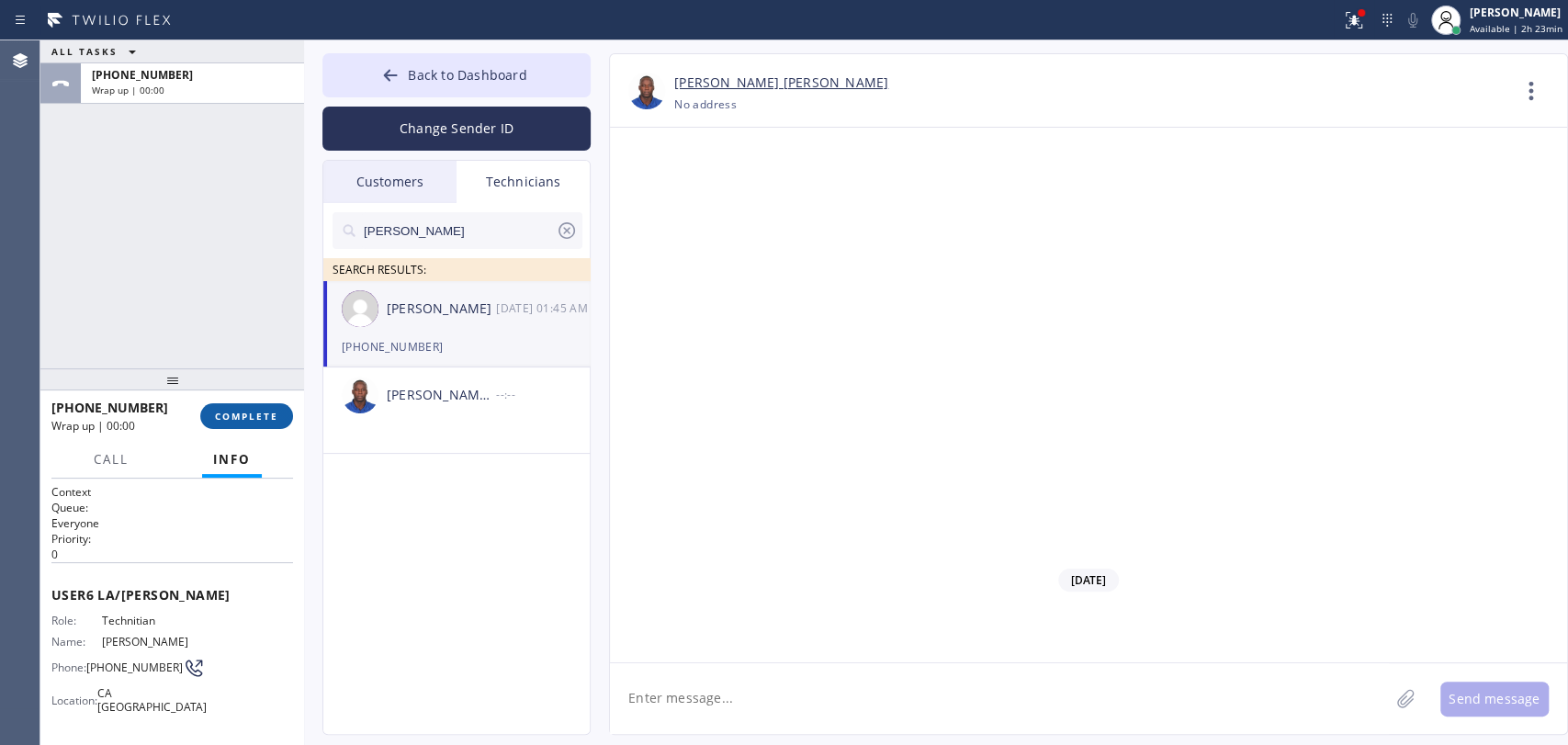
click at [256, 412] on span "COMPLETE" at bounding box center [246, 416] width 63 height 13
click at [237, 333] on div "ALL TASKS ALL TASKS ACTIVE TASKS TASKS IN WRAP UP +16577996035 Wrap up | 00:00" at bounding box center [172, 205] width 264 height 328
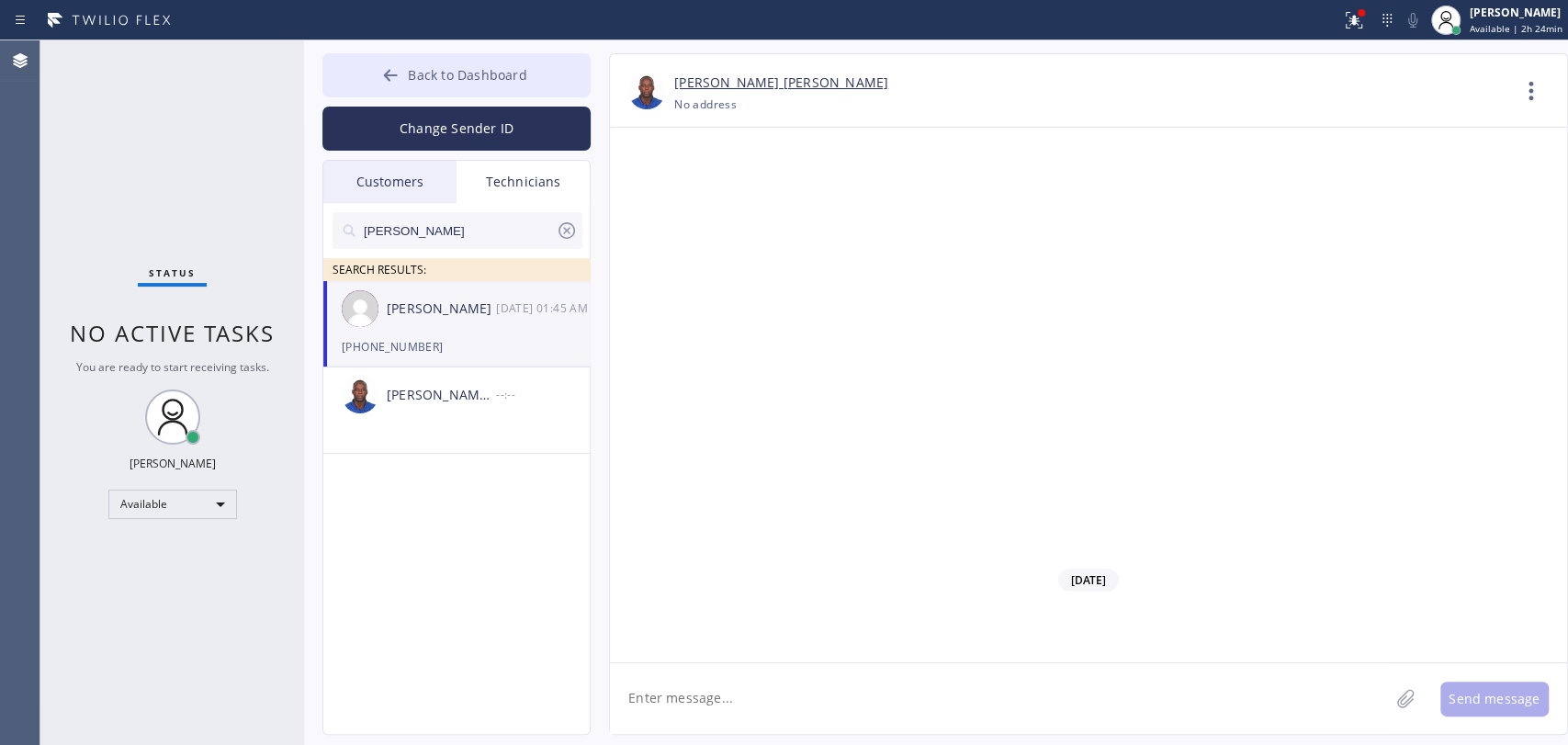
click at [388, 86] on div at bounding box center [390, 77] width 22 height 22
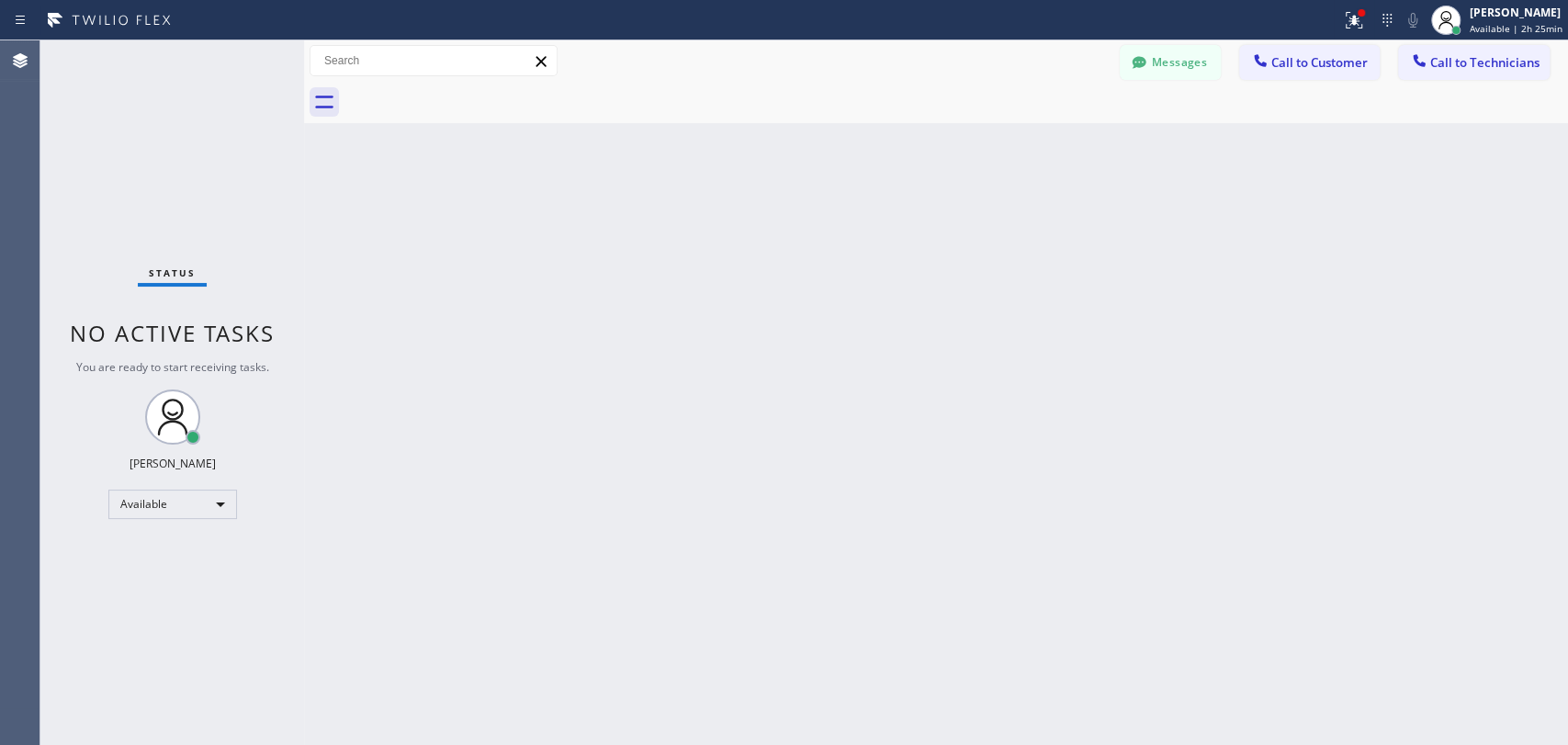
click at [1498, 48] on button "Call to Technicians" at bounding box center [1474, 62] width 152 height 35
click at [0, 0] on div "Outbound call Technician Search Technician Your caller id phone number Your cal…" at bounding box center [0, 0] width 0 height 0
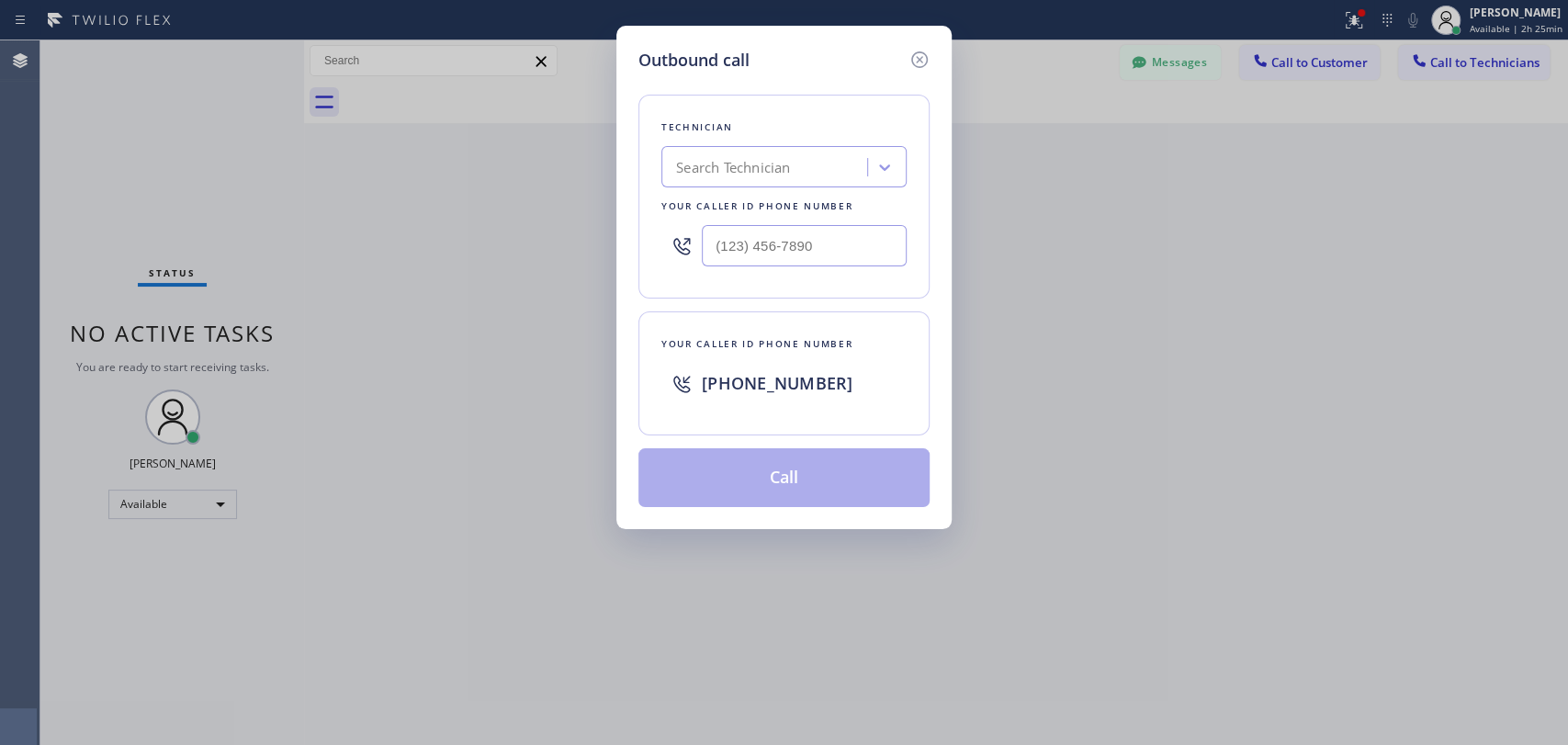
click at [772, 188] on div "Search Technician" at bounding box center [784, 167] width 245 height 41
type input "[PERSON_NAME]"
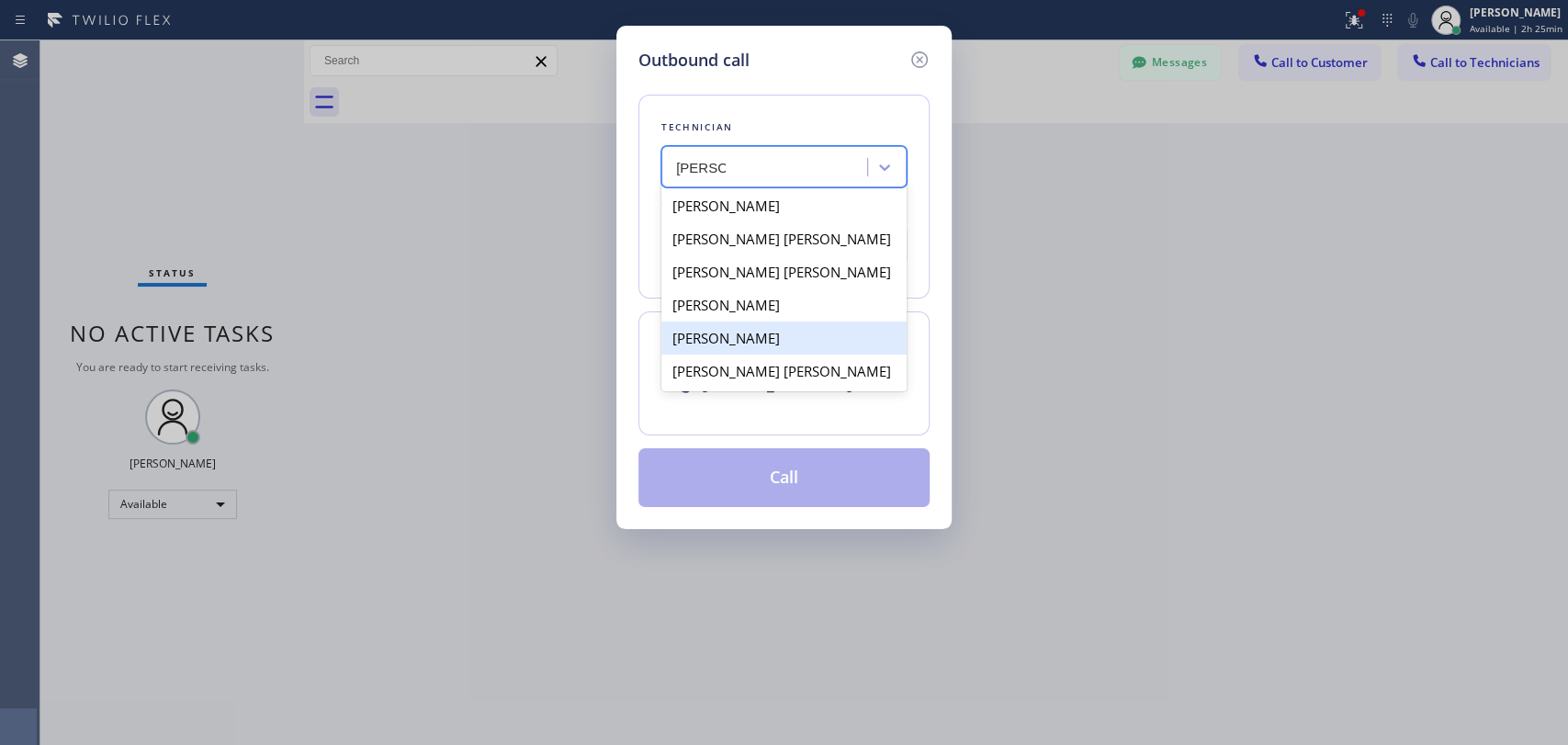
click at [740, 375] on div "[PERSON_NAME] [PERSON_NAME]" at bounding box center [784, 371] width 245 height 33
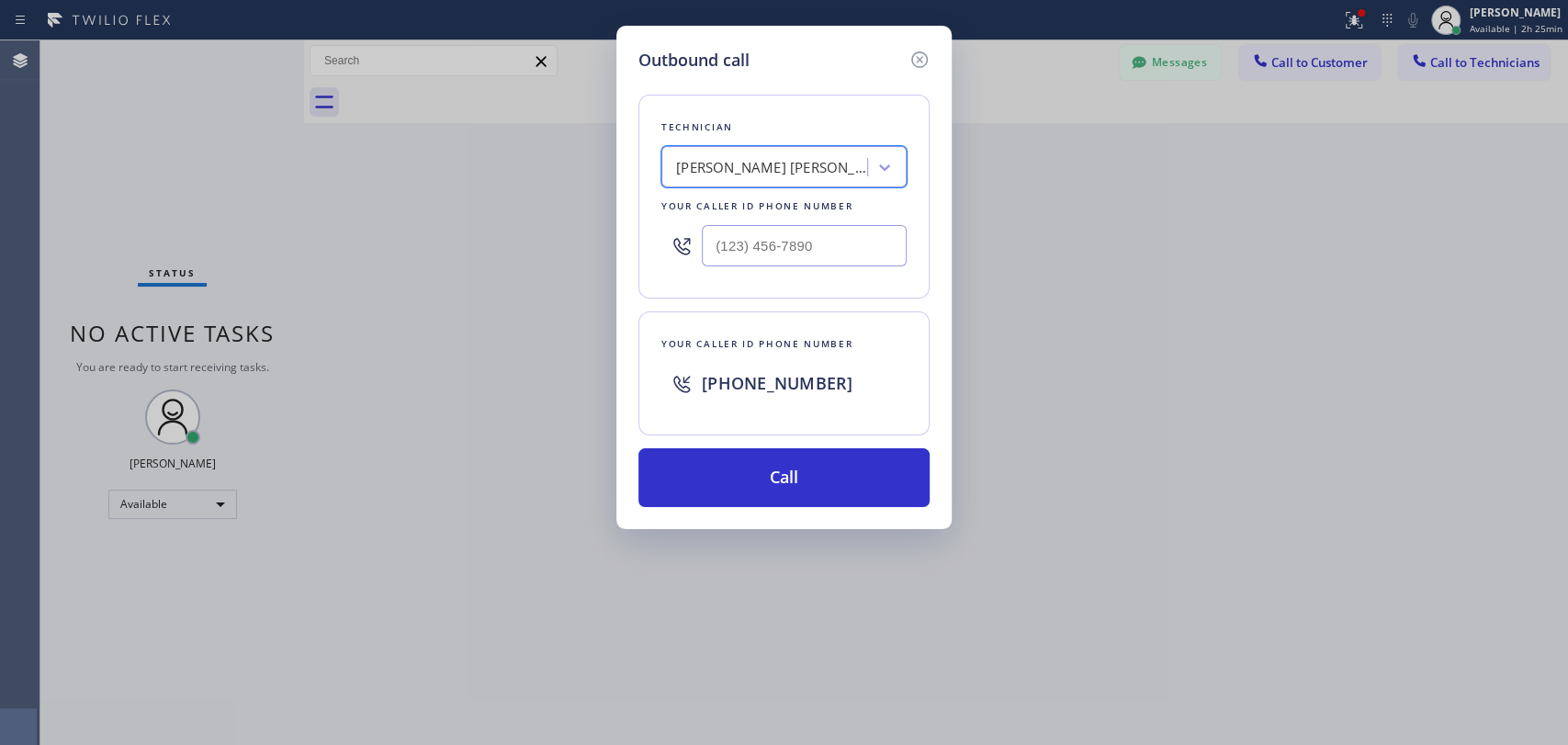
type input "[PHONE_NUMBER]"
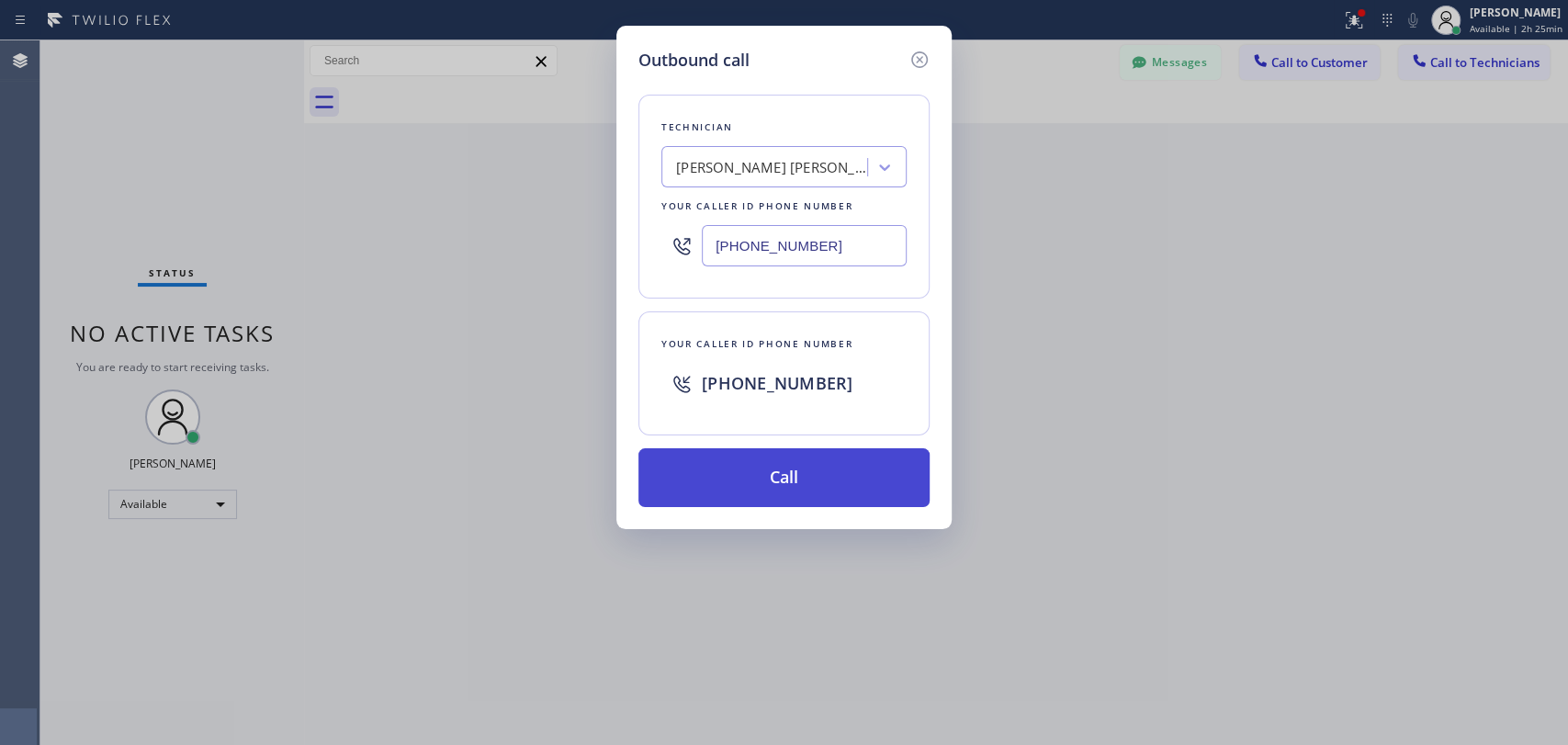
click at [813, 483] on button "Call" at bounding box center [784, 478] width 291 height 58
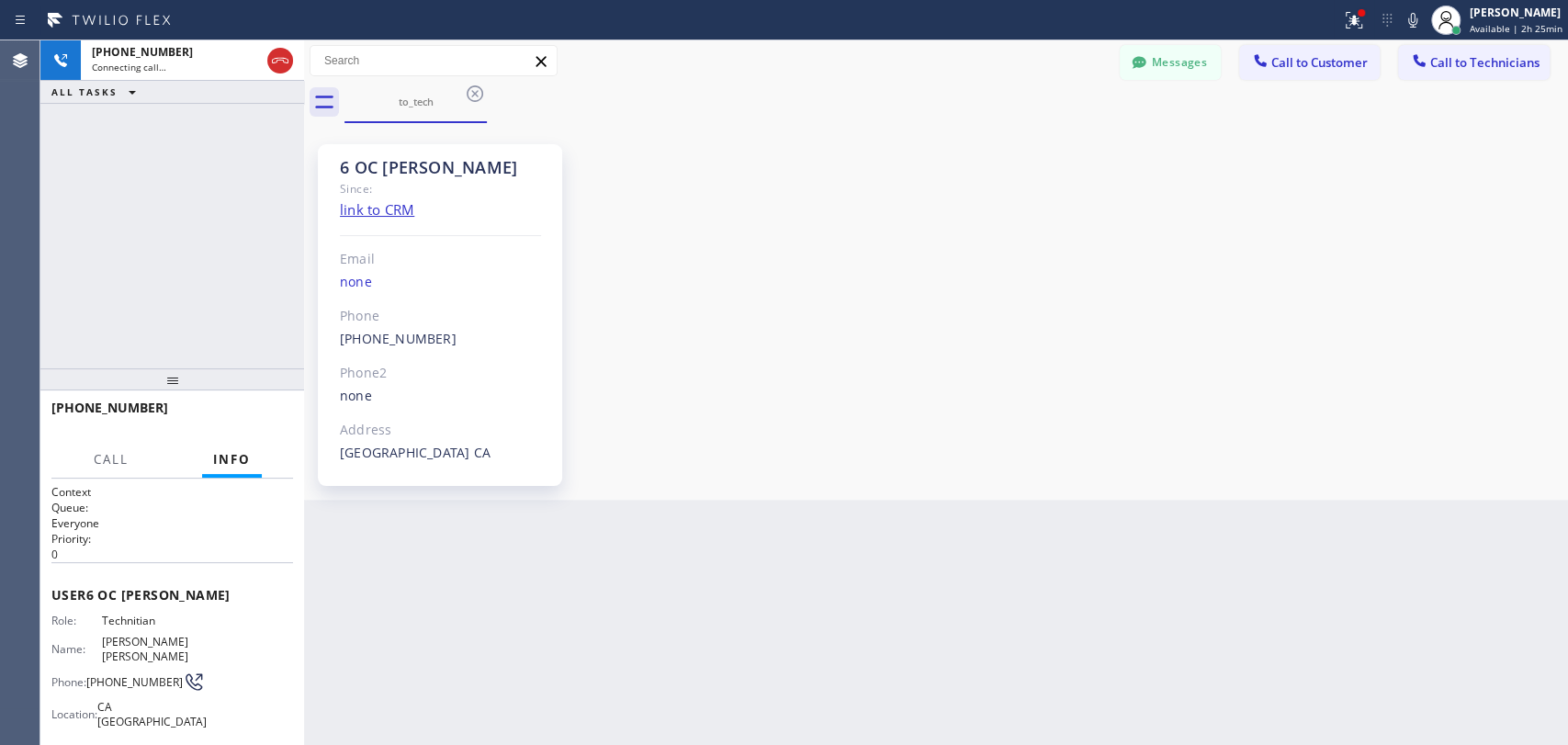
click at [140, 462] on div "Call Info" at bounding box center [172, 461] width 241 height 37
click at [119, 469] on button "Call" at bounding box center [111, 460] width 57 height 36
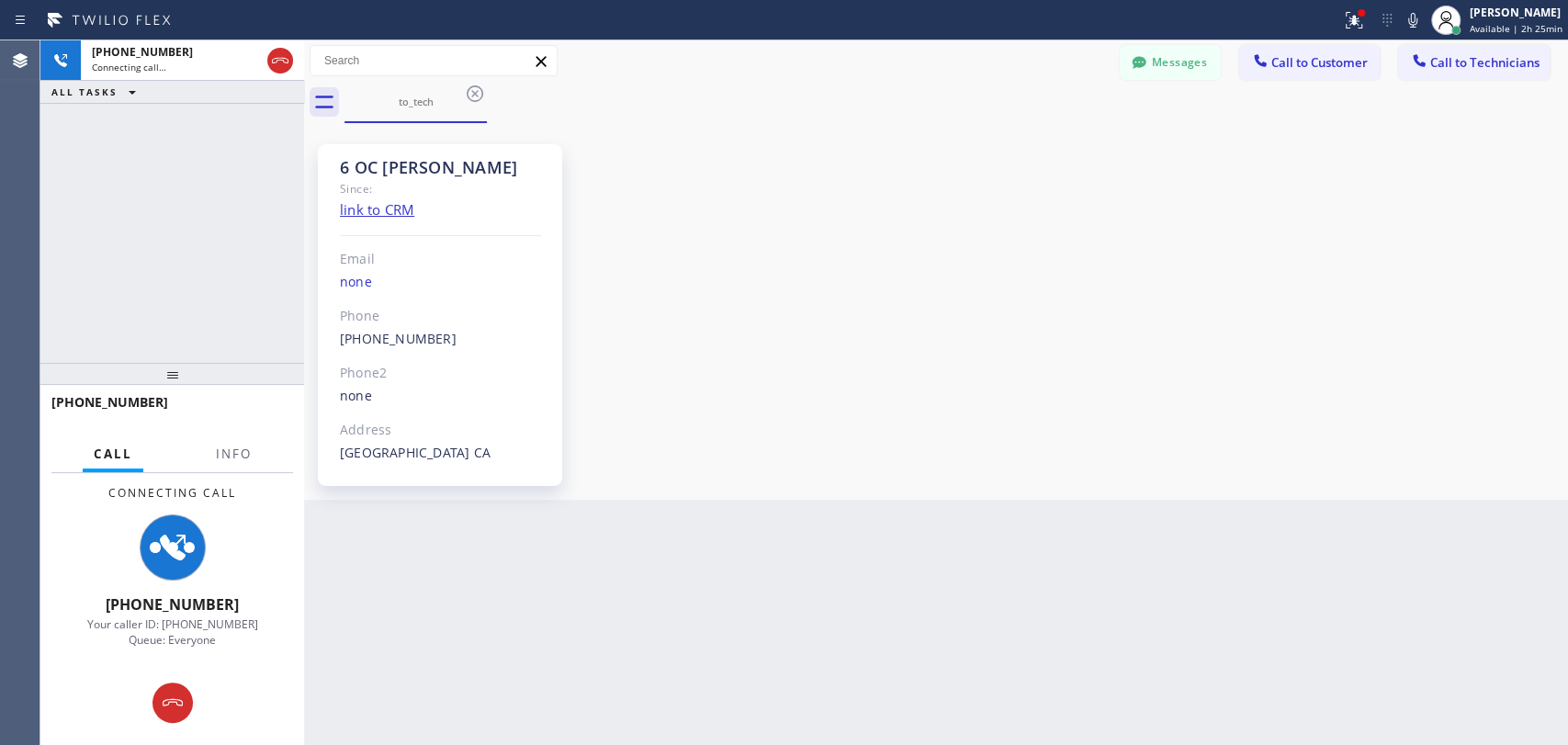
drag, startPoint x: 172, startPoint y: 381, endPoint x: 176, endPoint y: 346, distance: 35.2
click at [176, 363] on div at bounding box center [172, 374] width 264 height 22
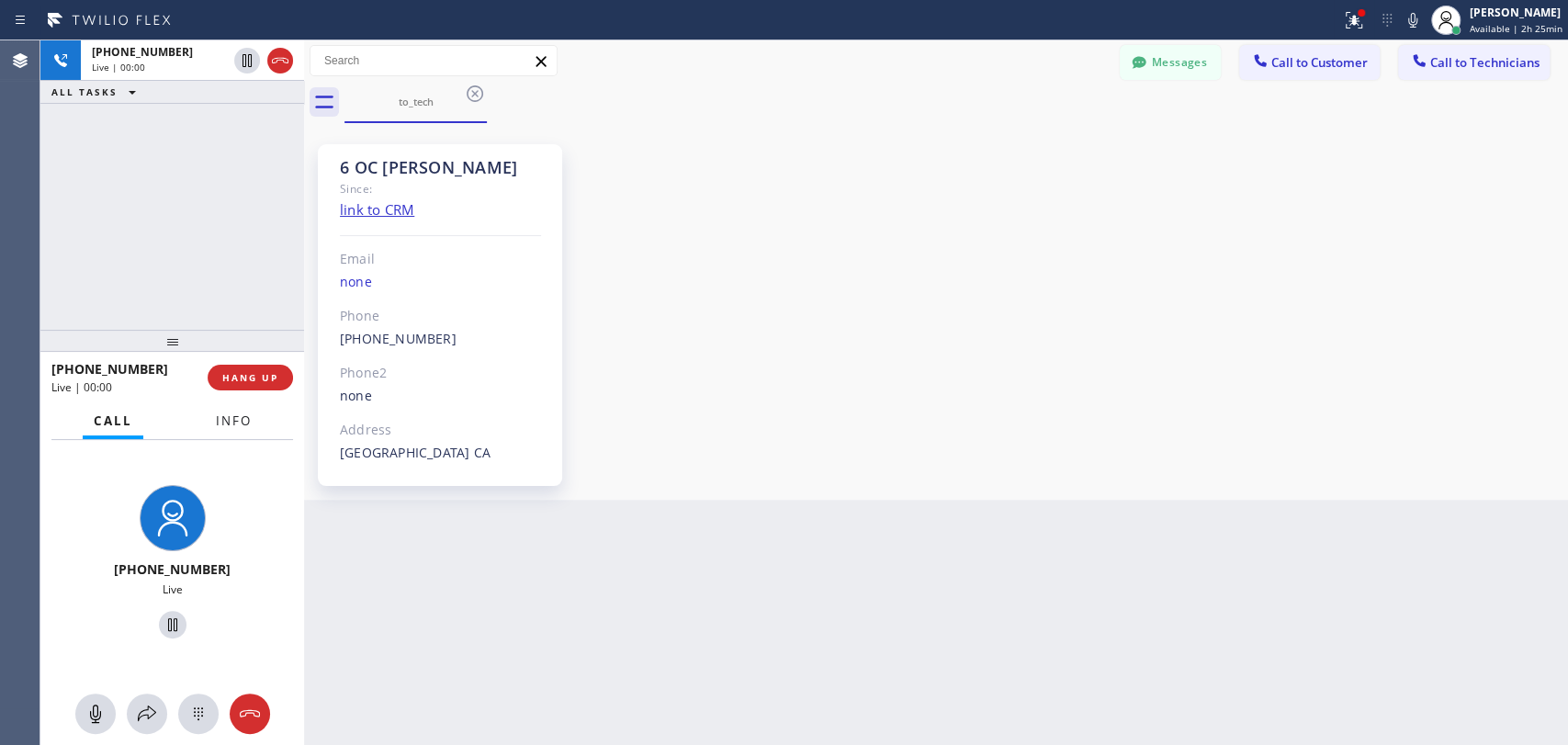
click at [210, 428] on button "Info" at bounding box center [233, 421] width 57 height 36
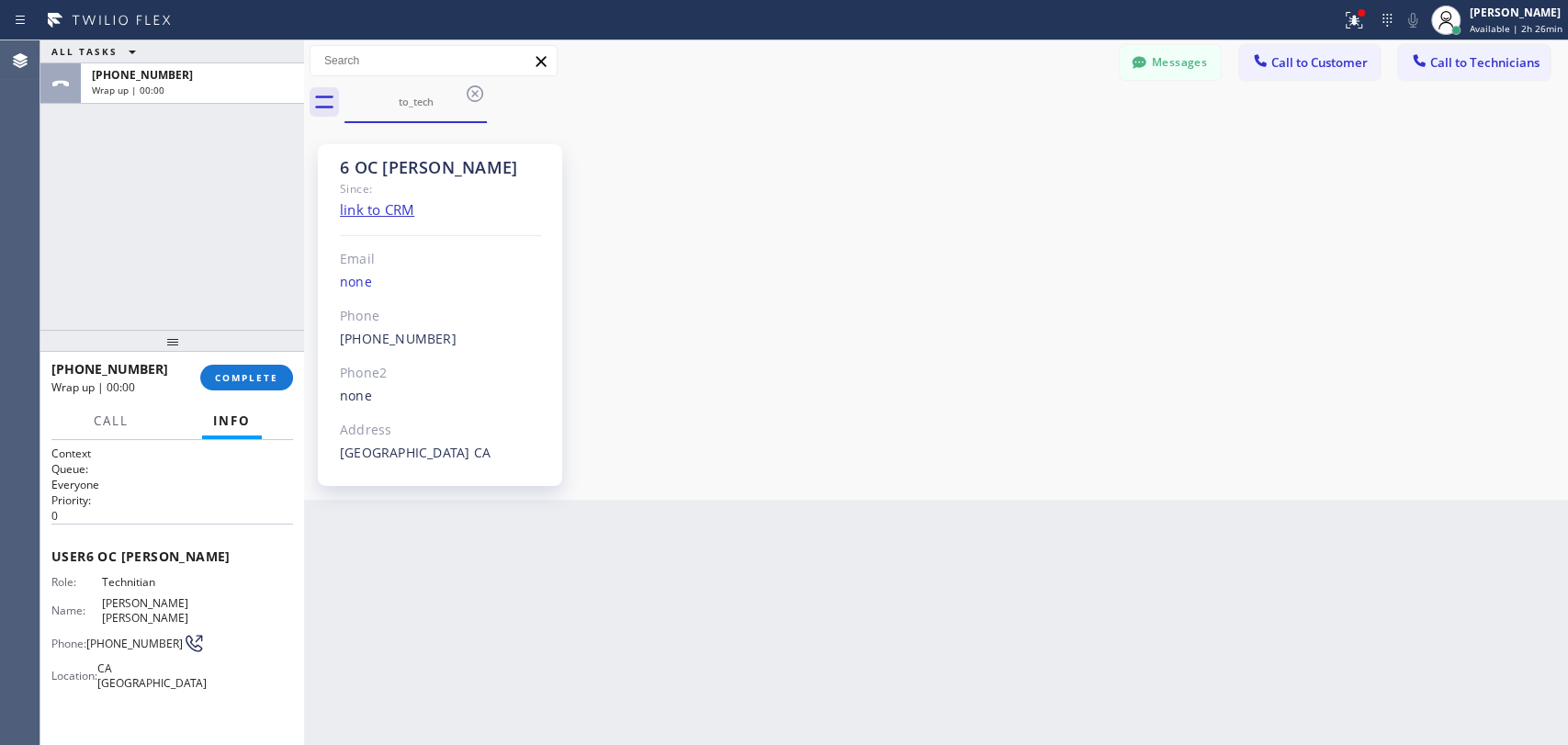
click at [244, 362] on div "+19095347004 Wrap up | 00:00 COMPLETE" at bounding box center [172, 377] width 241 height 48
click at [244, 372] on span "COMPLETE" at bounding box center [246, 377] width 63 height 13
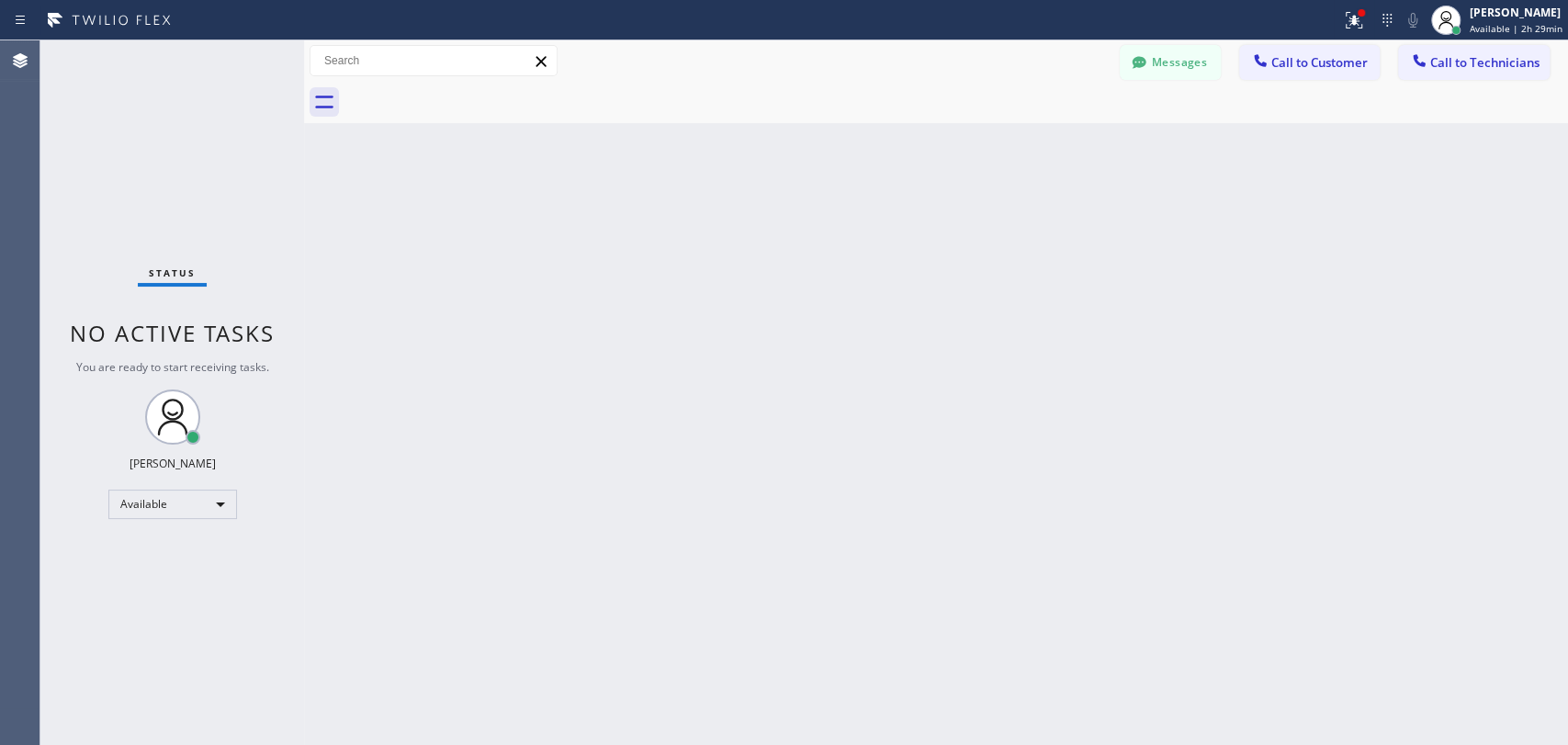
drag, startPoint x: 1517, startPoint y: 24, endPoint x: 1453, endPoint y: 120, distance: 115.4
click at [1517, 24] on span "Available | 2h 29min" at bounding box center [1515, 28] width 92 height 13
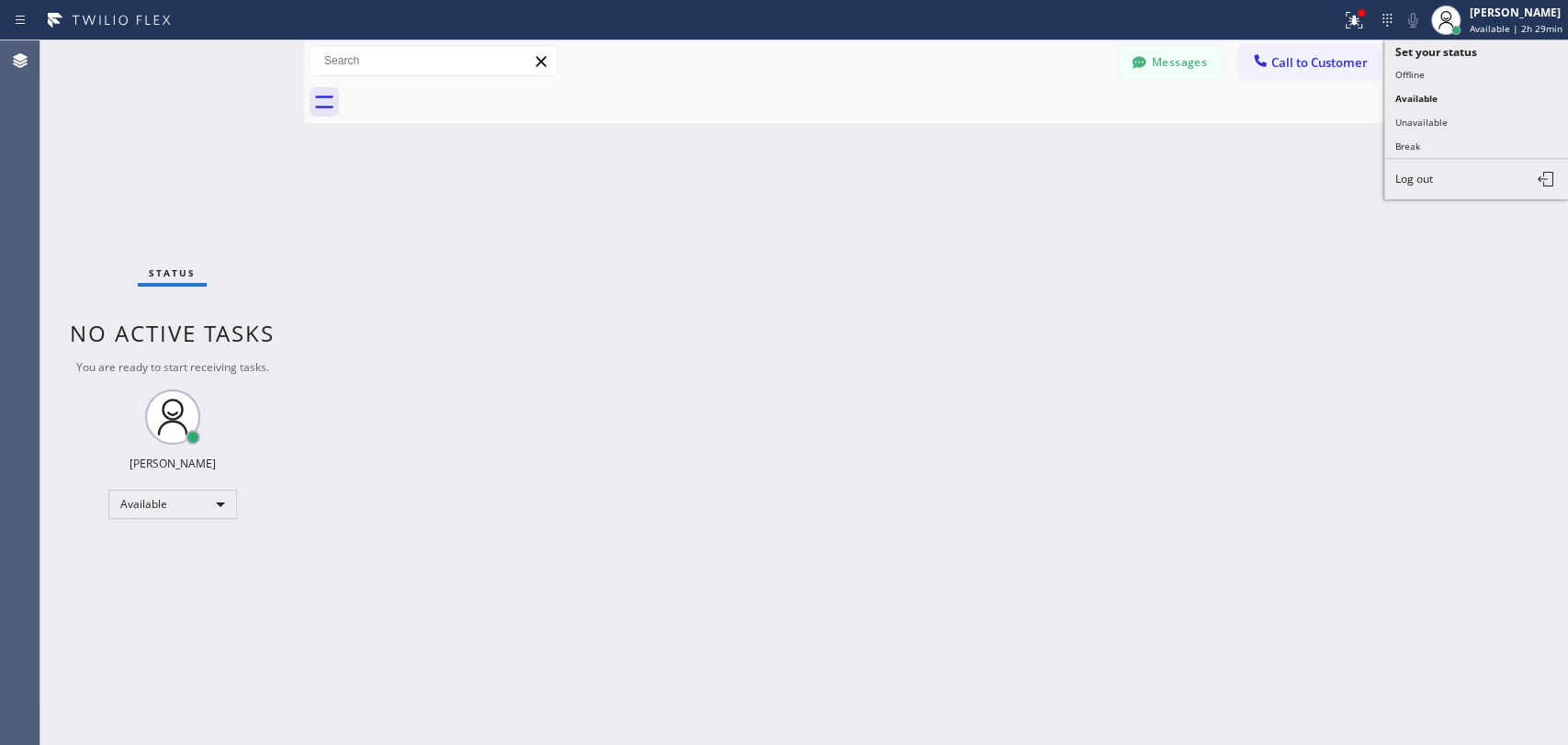
drag, startPoint x: 1447, startPoint y: 129, endPoint x: 1405, endPoint y: 124, distance: 42.3
click at [1447, 129] on button "Unavailable" at bounding box center [1476, 122] width 184 height 24
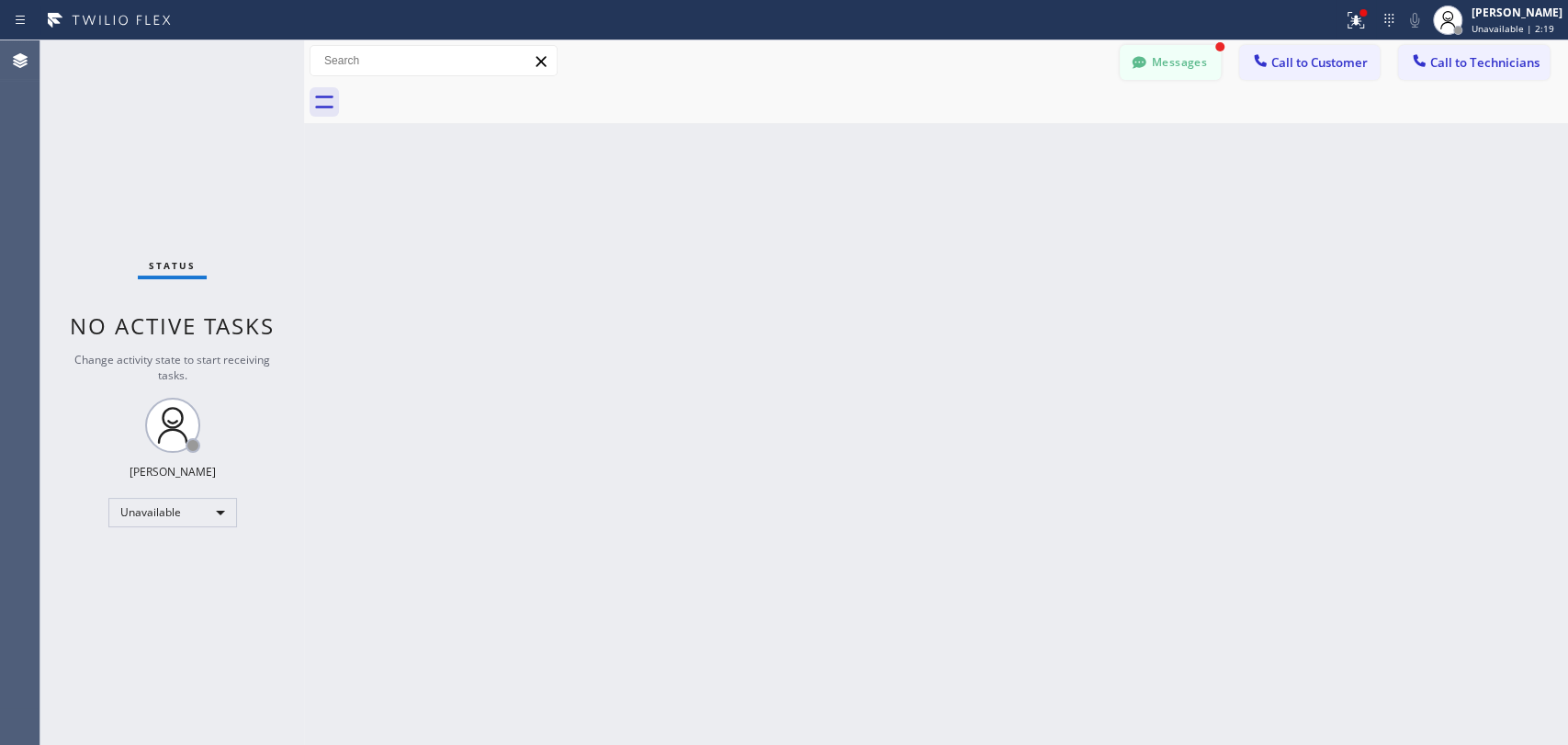
drag, startPoint x: 1132, startPoint y: 78, endPoint x: 1134, endPoint y: 66, distance: 12.2
click at [1129, 81] on div "Messages Call to Customer Call to Technicians Outbound call Location Home Allia…" at bounding box center [935, 82] width 1263 height 83
click at [1135, 65] on icon at bounding box center [1139, 62] width 14 height 12
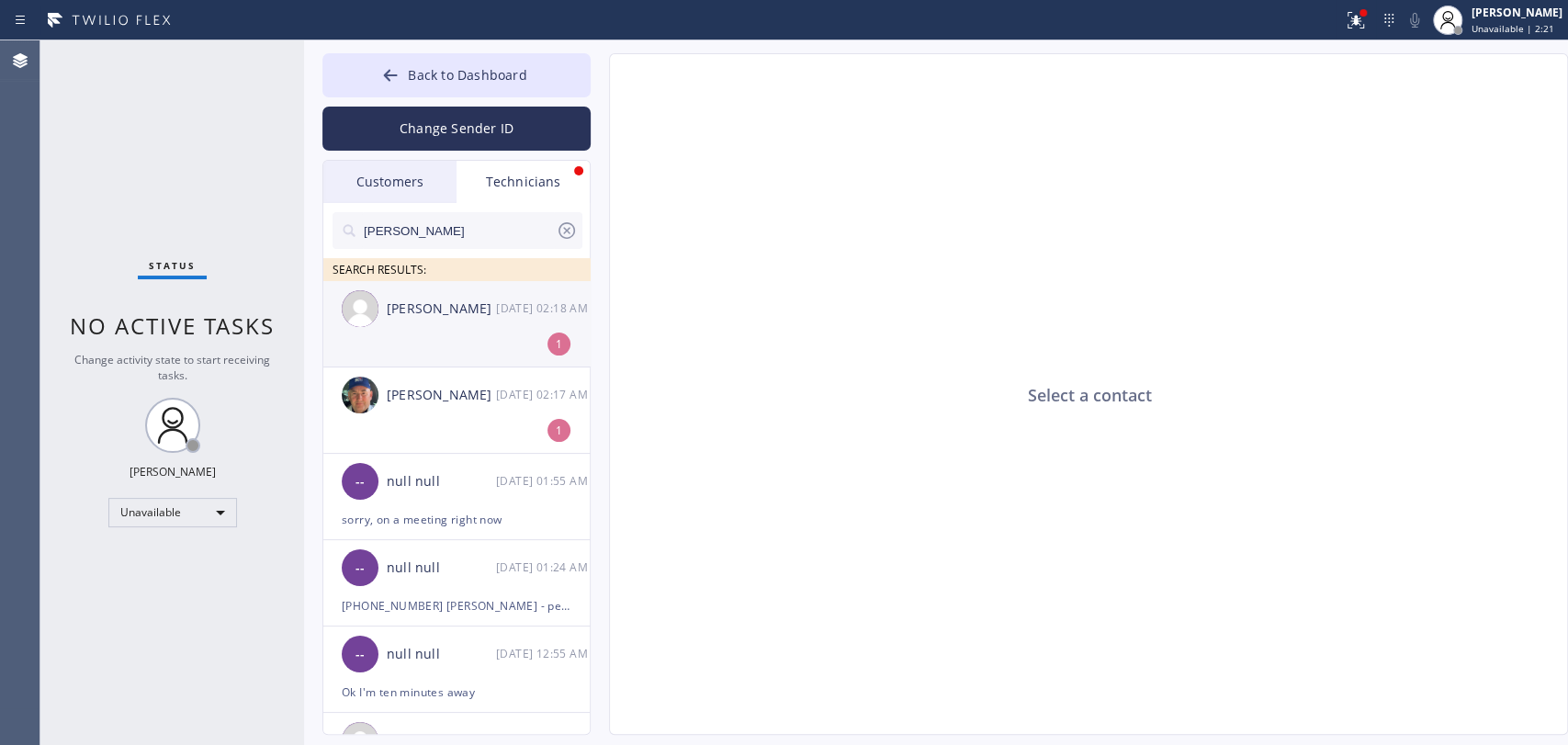
click at [416, 367] on li "Roy Martin Navarrette 08/15 02:18 AM 1" at bounding box center [457, 410] width 269 height 87
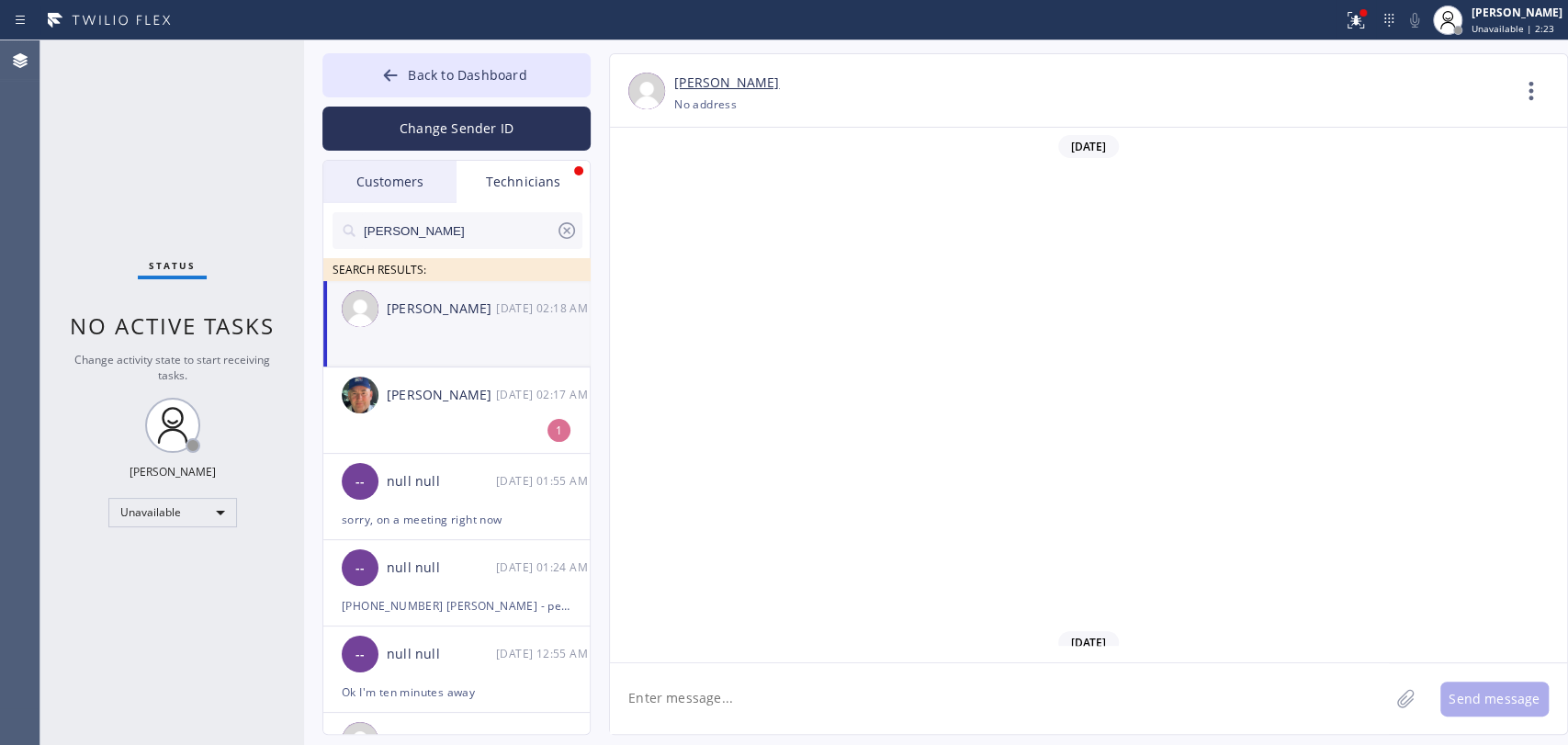
scroll to position [102349, 0]
click at [670, 700] on textarea at bounding box center [1000, 698] width 779 height 71
type textarea "w"
type textarea "price?"
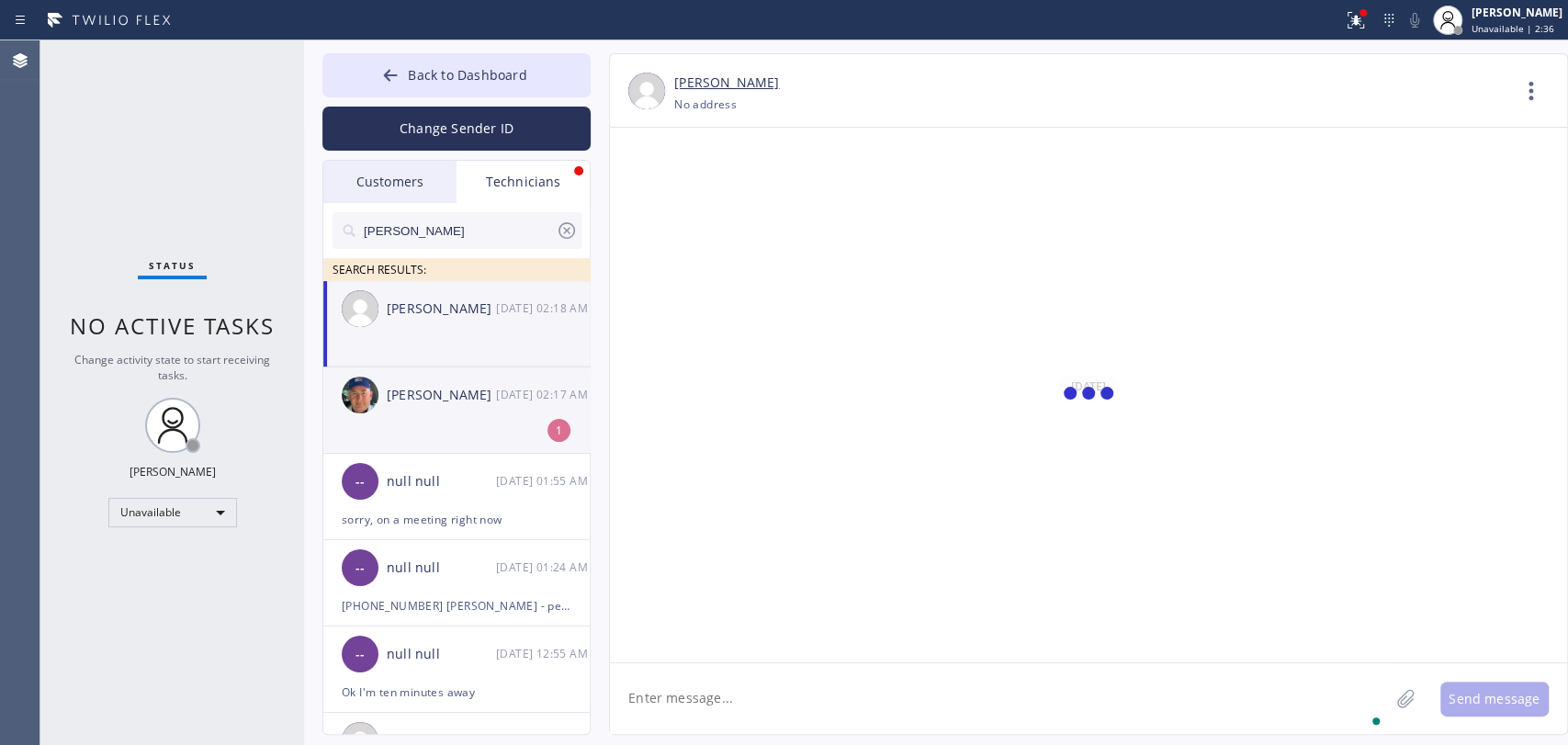
click at [376, 370] on div "Nikolai Suvorov 08/15 02:17 AM" at bounding box center [457, 394] width 269 height 56
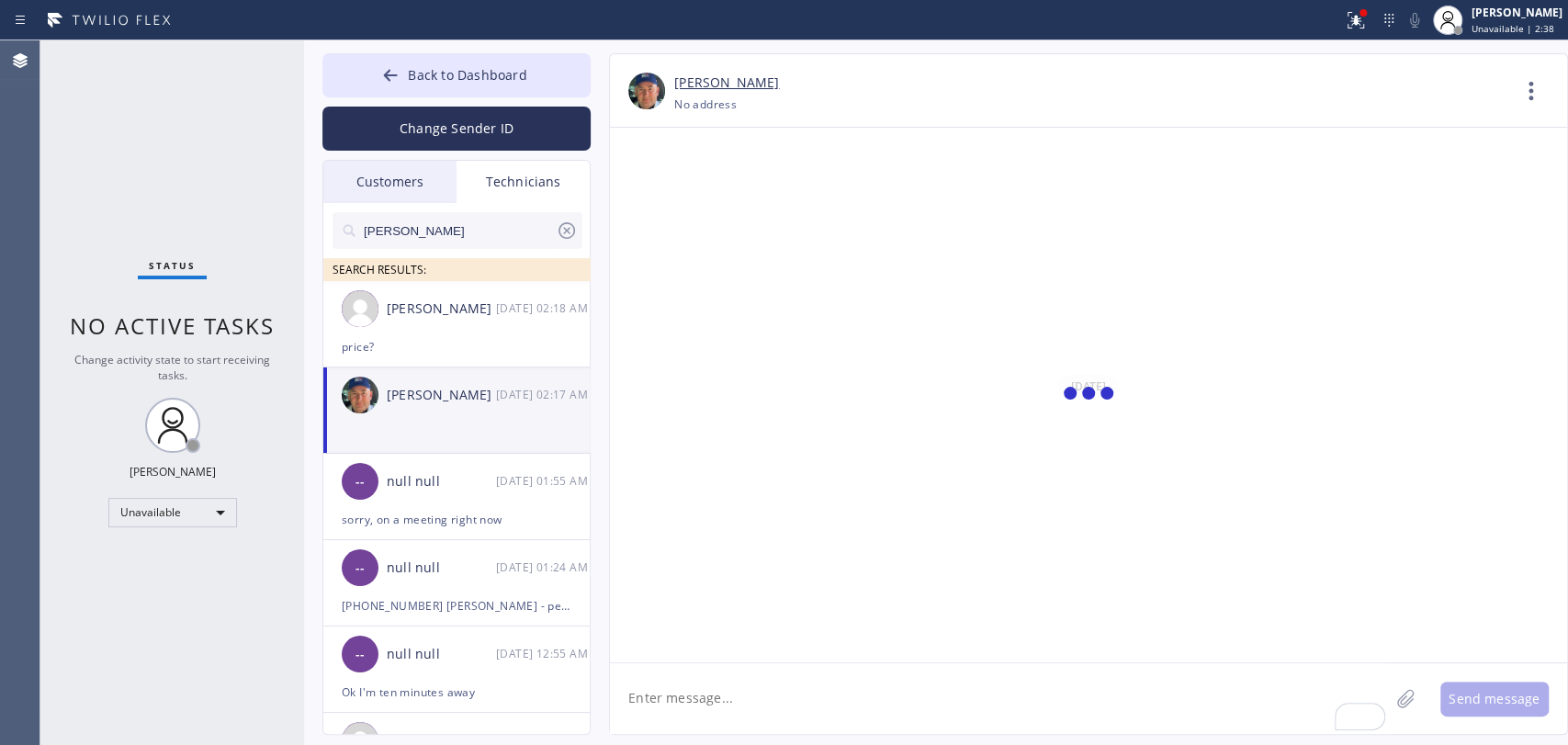
scroll to position [102414, 0]
click at [408, 60] on button "Back to Dashboard" at bounding box center [456, 75] width 269 height 44
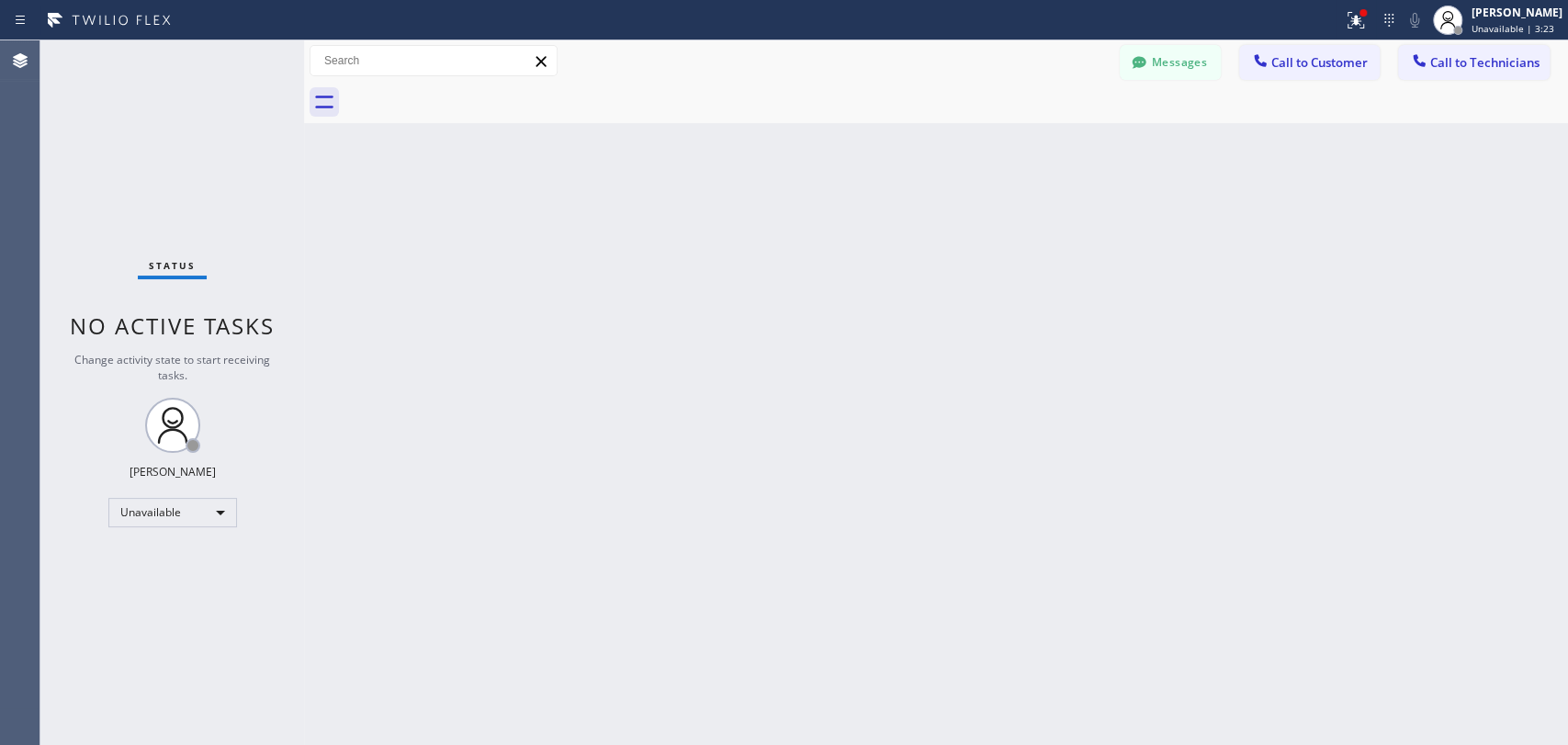
click at [1455, 57] on span "Call to Technicians" at bounding box center [1484, 62] width 109 height 17
click at [0, 0] on div "Technician Search Technician Your caller id phone number" at bounding box center [0, 0] width 0 height 0
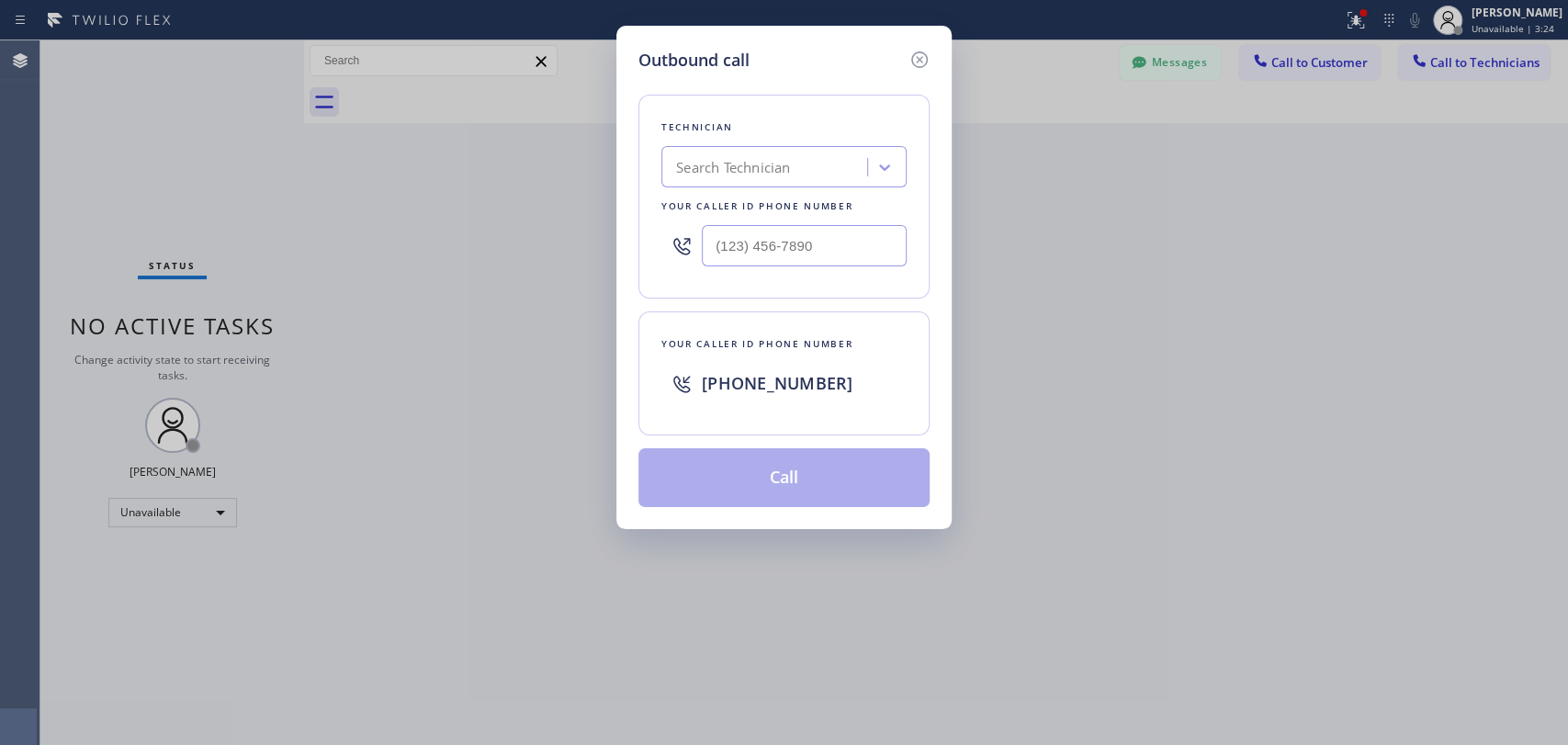
click at [748, 149] on div "Search Technician" at bounding box center [784, 167] width 245 height 41
click at [744, 155] on div "Search Technician" at bounding box center [767, 168] width 201 height 32
type input "[PERSON_NAME]"
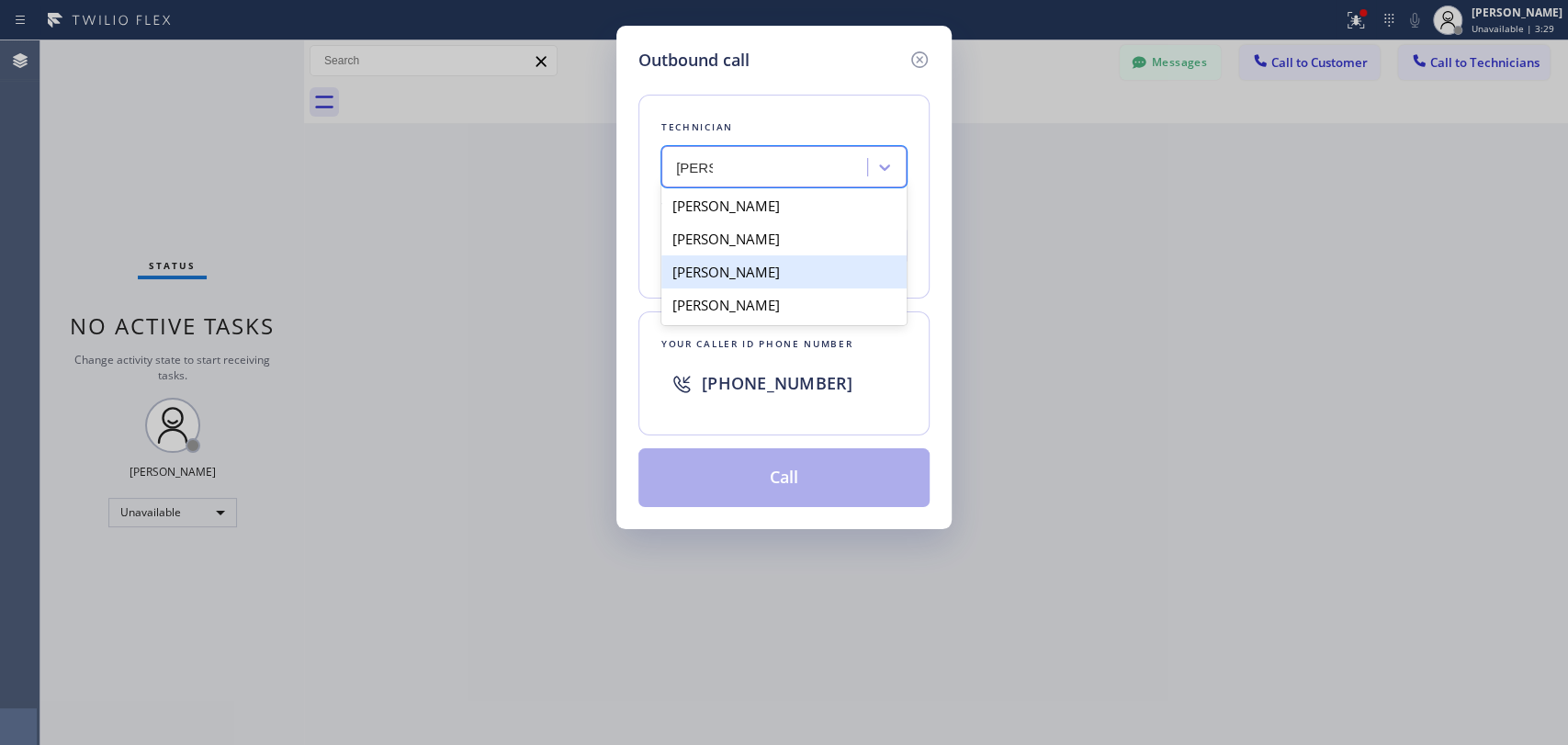
click at [737, 279] on div "[PERSON_NAME]" at bounding box center [784, 272] width 245 height 33
type input "[PHONE_NUMBER]"
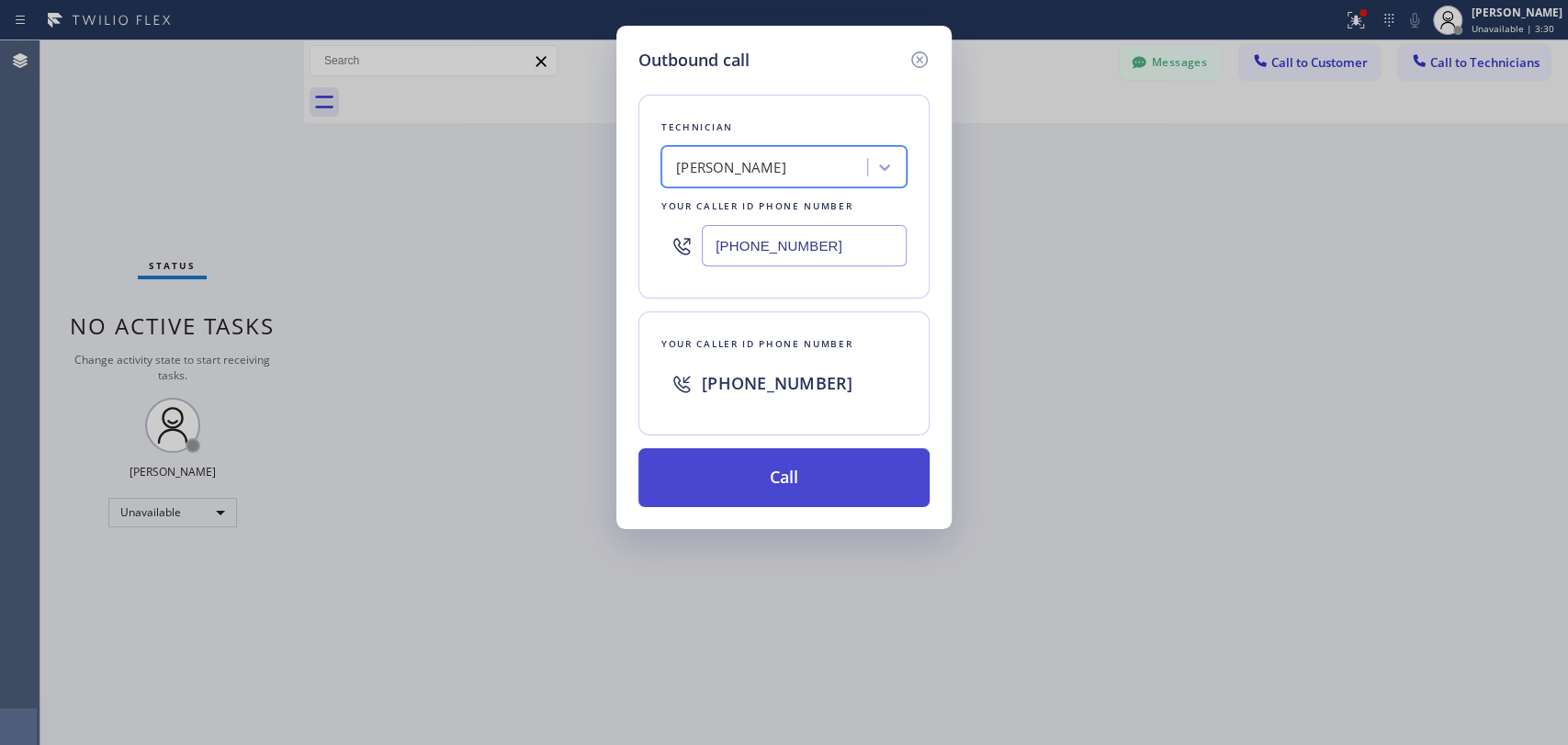
click at [772, 466] on button "Call" at bounding box center [784, 478] width 291 height 58
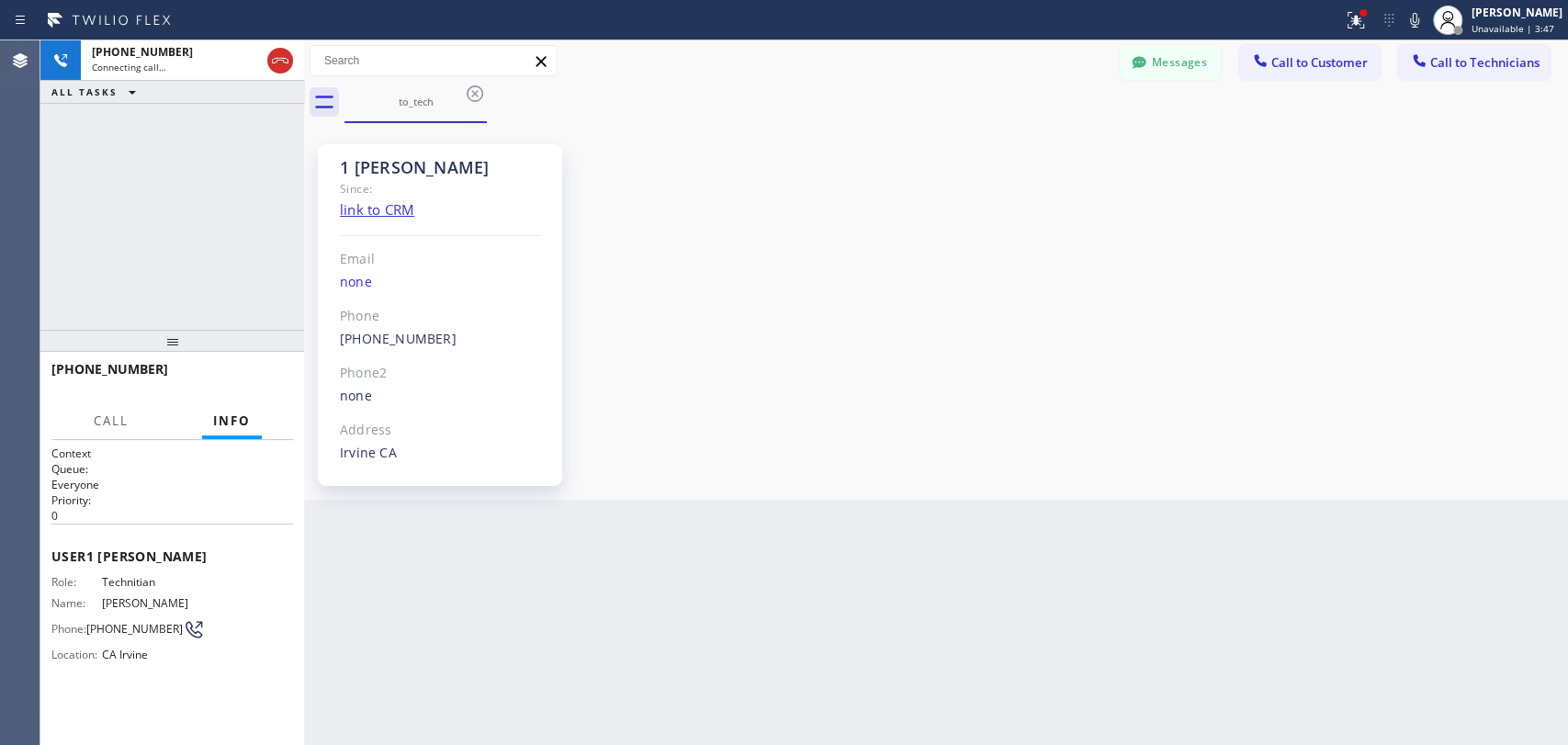
scroll to position [24529, 0]
drag, startPoint x: 234, startPoint y: 346, endPoint x: 232, endPoint y: 358, distance: 12.2
click at [232, 352] on div at bounding box center [172, 341] width 264 height 22
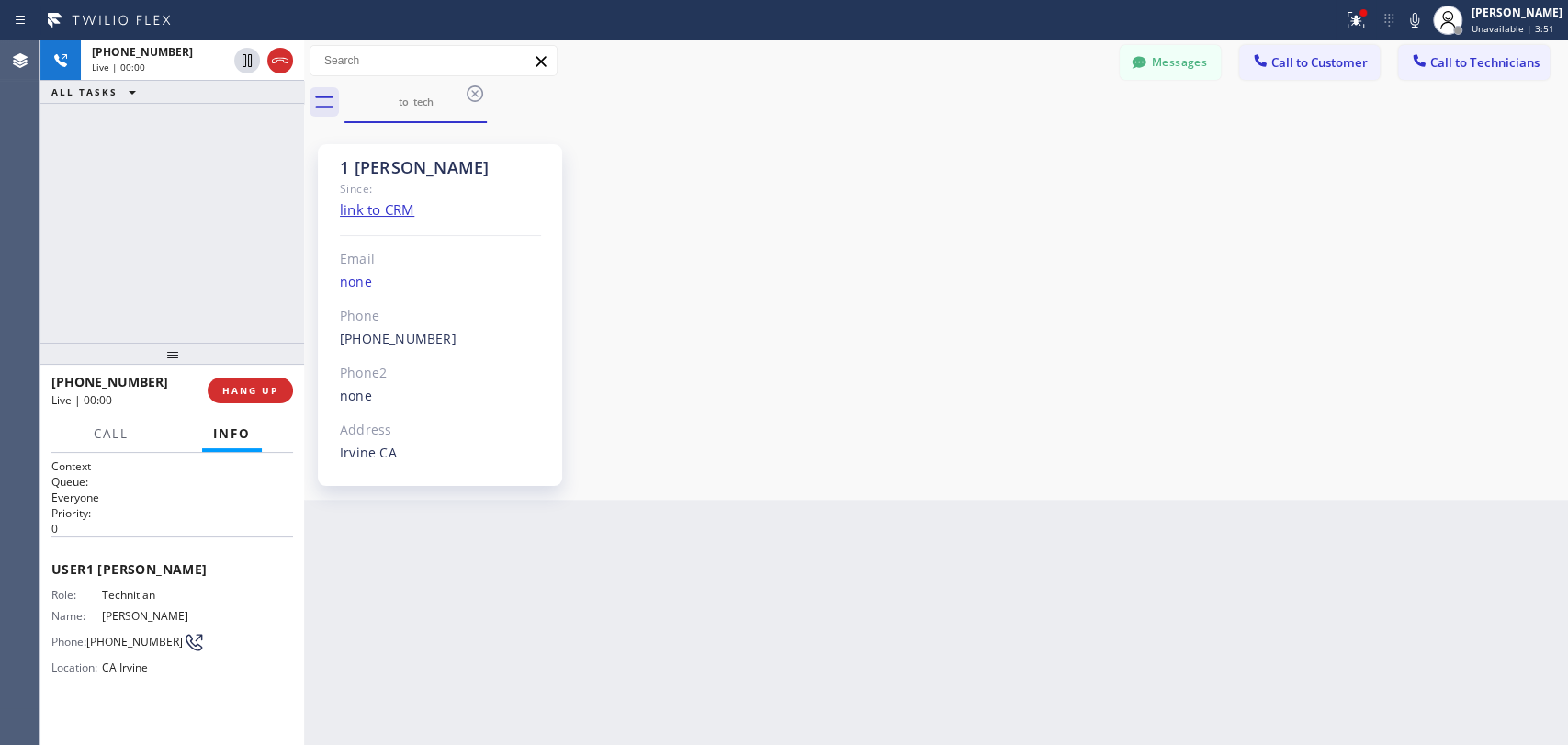
click at [164, 362] on div at bounding box center [172, 354] width 264 height 22
click at [392, 164] on div "1 [PERSON_NAME]" at bounding box center [440, 168] width 201 height 21
click at [365, 163] on div "1 [PERSON_NAME]" at bounding box center [440, 168] width 201 height 21
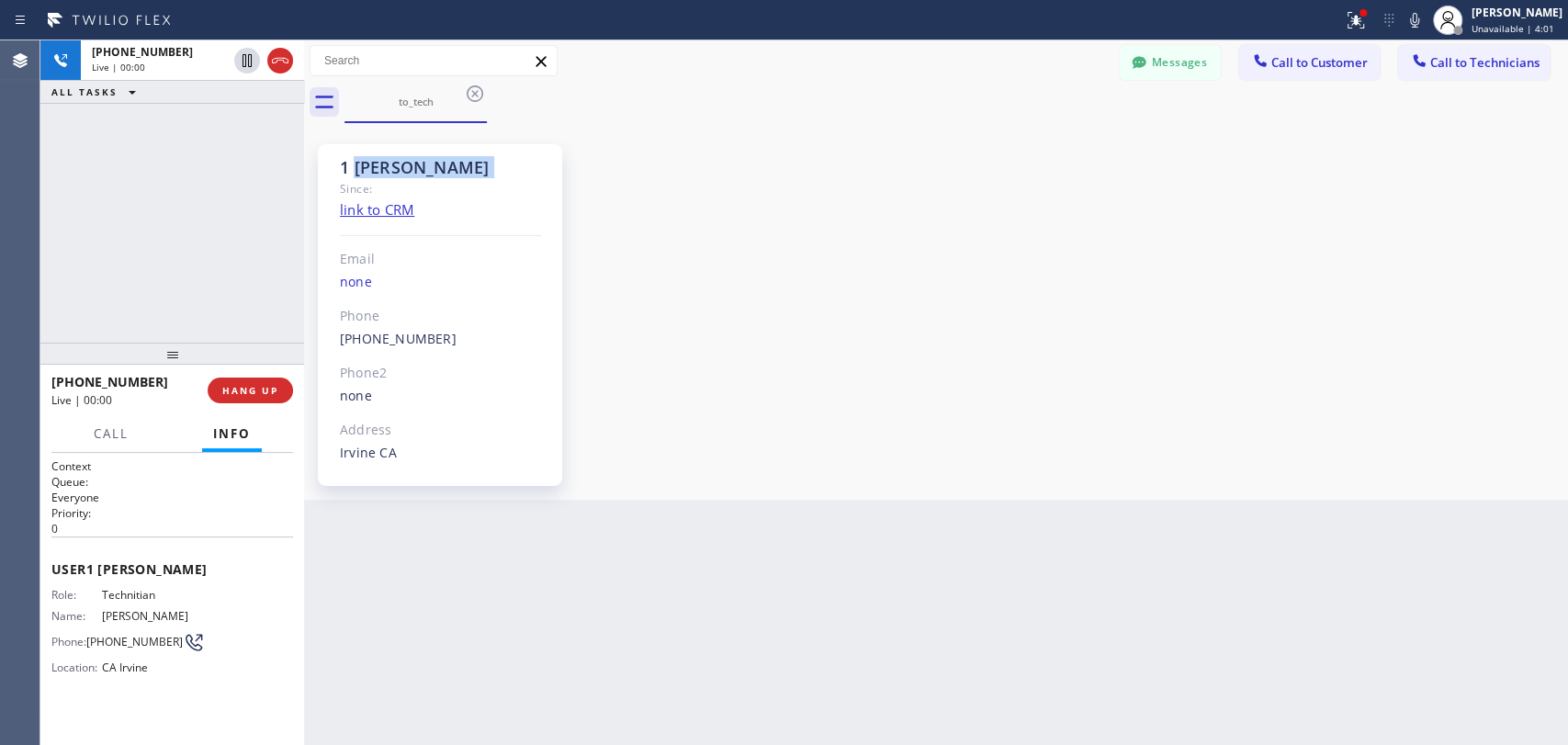
drag, startPoint x: 365, startPoint y: 163, endPoint x: 526, endPoint y: 168, distance: 161.1
click at [521, 168] on div "1 [PERSON_NAME]" at bounding box center [440, 168] width 201 height 21
click at [526, 168] on div "1 [PERSON_NAME]" at bounding box center [440, 168] width 201 height 21
drag, startPoint x: 526, startPoint y: 168, endPoint x: 332, endPoint y: 166, distance: 194.0
click at [332, 166] on div "1 OC Denis Bolshunov Since: link to CRM Email none Phone (949) 394-0845 Outboun…" at bounding box center [440, 315] width 244 height 342
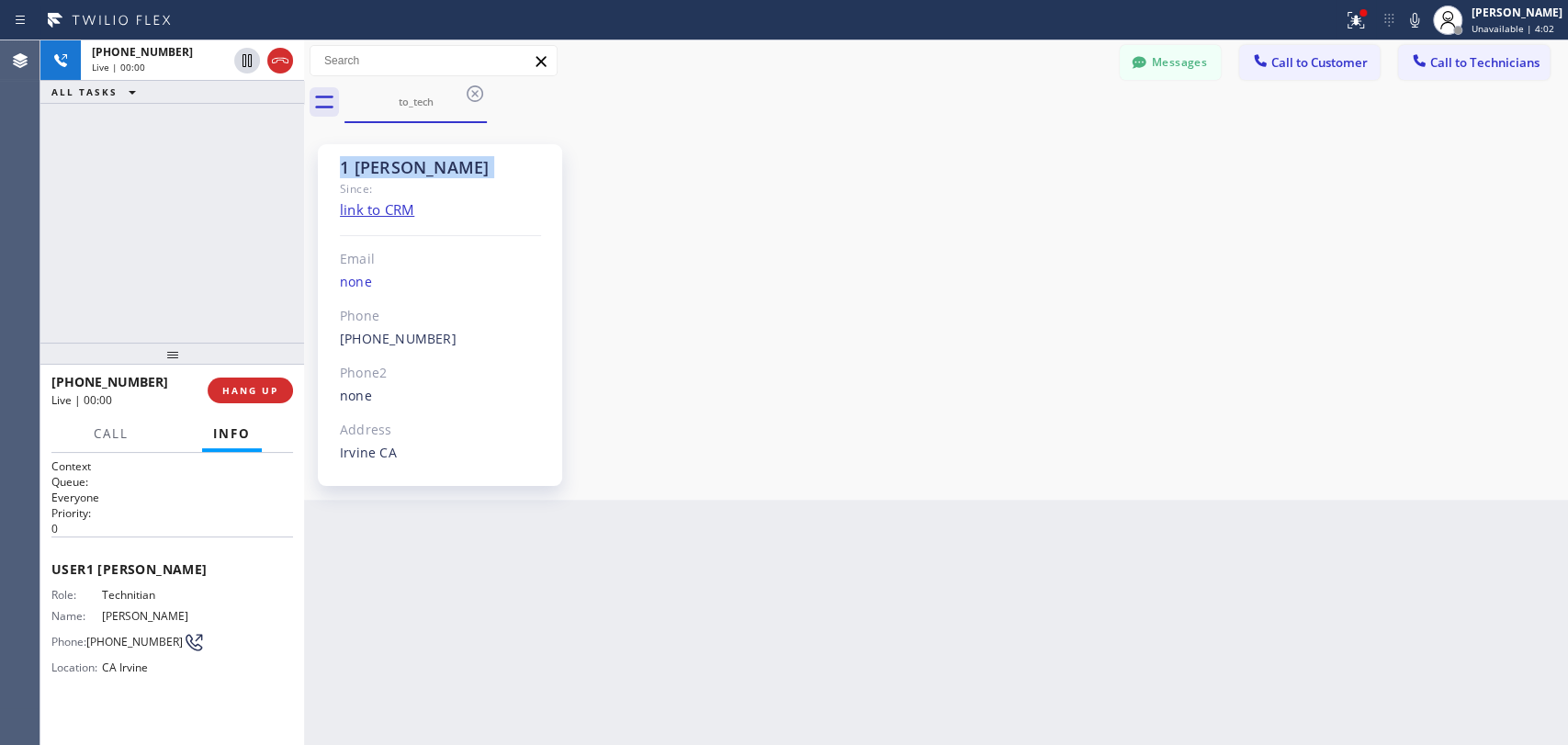
click at [331, 167] on div "1 OC Denis Bolshunov Since: link to CRM Email none Phone (949) 394-0845 Outboun…" at bounding box center [440, 315] width 244 height 342
drag, startPoint x: 331, startPoint y: 167, endPoint x: 587, endPoint y: 171, distance: 256.0
click at [579, 171] on div "1 OC Denis Bolshunov Since: link to CRM Email none Phone (949) 394-0845 Outboun…" at bounding box center [446, 311] width 275 height 367
click at [1139, 173] on div "1 OC Denis Bolshunov Since: link to CRM Email none Phone (949) 394-0845 Outboun…" at bounding box center [935, 311] width 1255 height 367
click at [796, 504] on div "Back to Dashboard Change Sender ID Customers Technicians EM [PERSON_NAME] [DATE…" at bounding box center [935, 393] width 1263 height 705
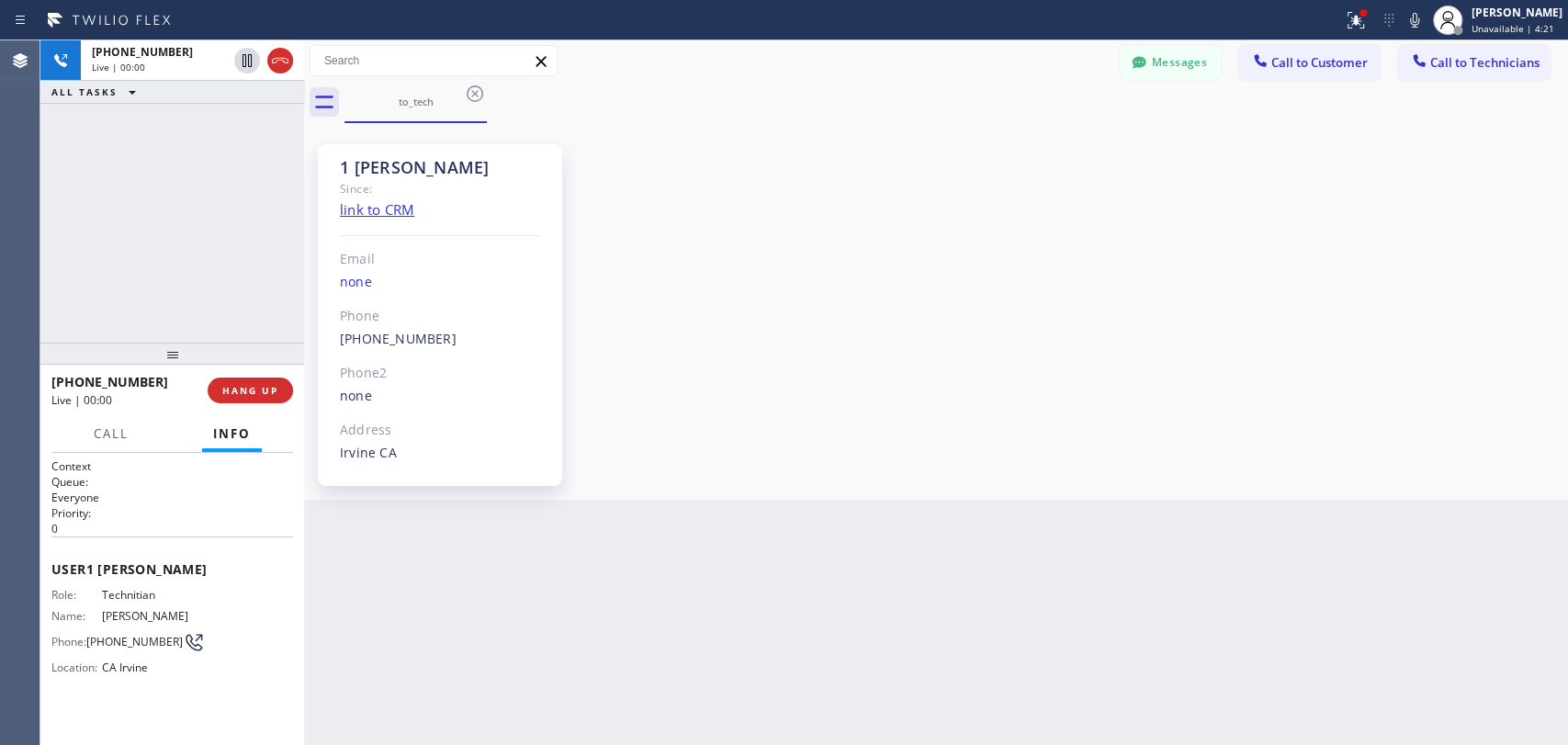
click at [221, 561] on span "User 1 OC Denis Bolshunov" at bounding box center [172, 570] width 241 height 18
click at [203, 561] on span "User 1 OC Denis Bolshunov" at bounding box center [172, 570] width 241 height 18
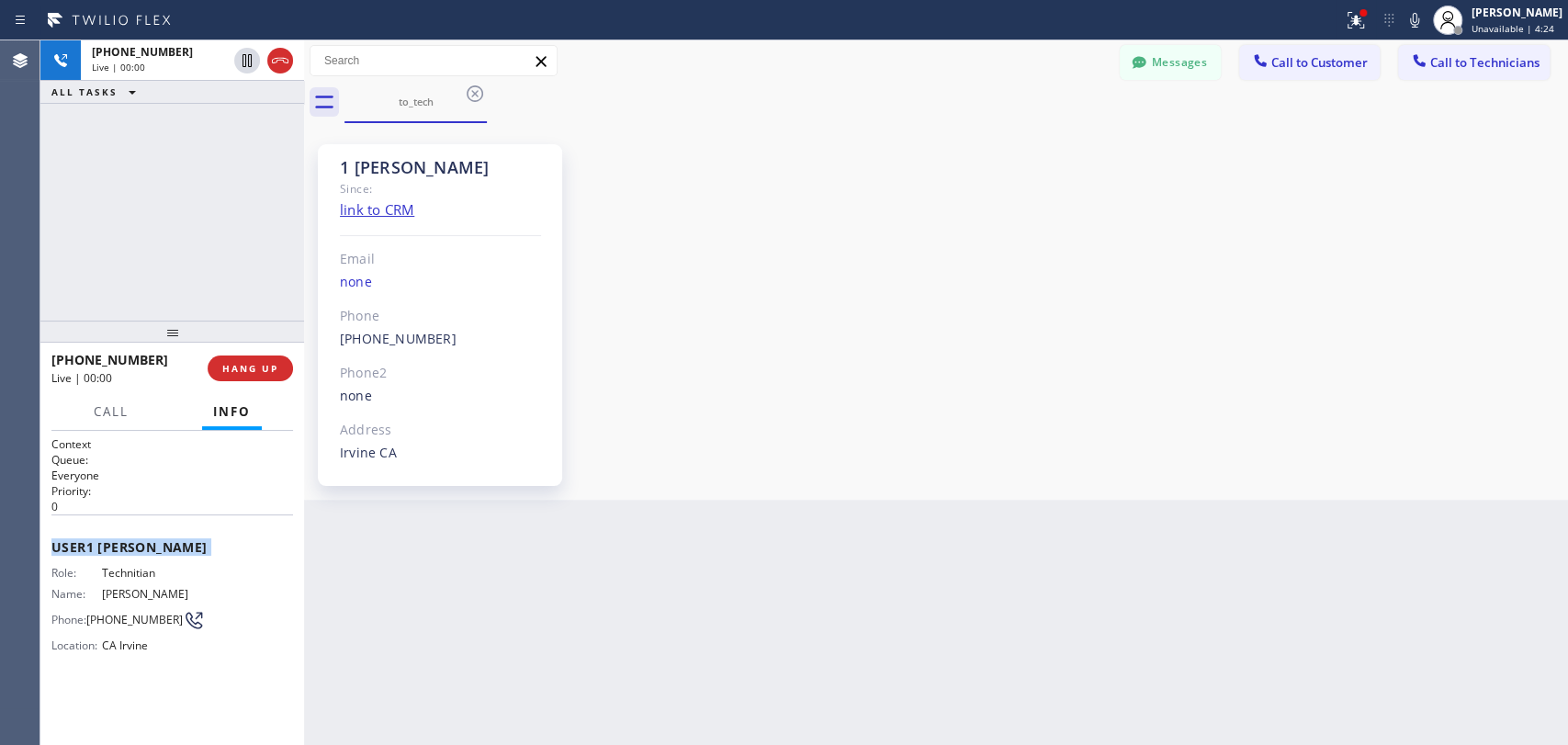
drag, startPoint x: 180, startPoint y: 365, endPoint x: 238, endPoint y: 273, distance: 108.8
click at [171, 340] on div at bounding box center [172, 331] width 264 height 22
click at [905, 523] on div "Back to Dashboard Change Sender ID Customers Technicians EM [PERSON_NAME] [DATE…" at bounding box center [935, 393] width 1263 height 705
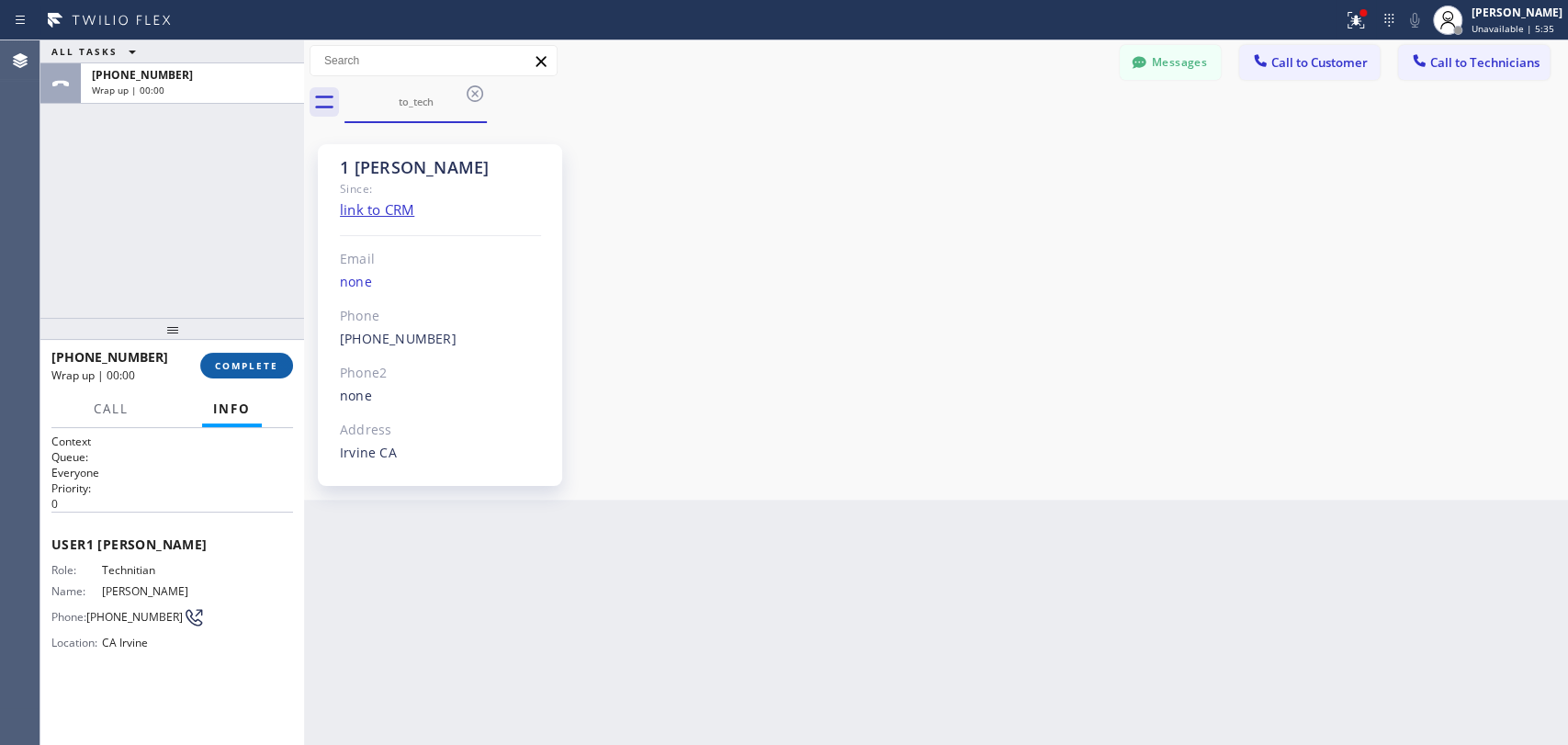
click at [270, 373] on button "COMPLETE" at bounding box center [246, 365] width 92 height 25
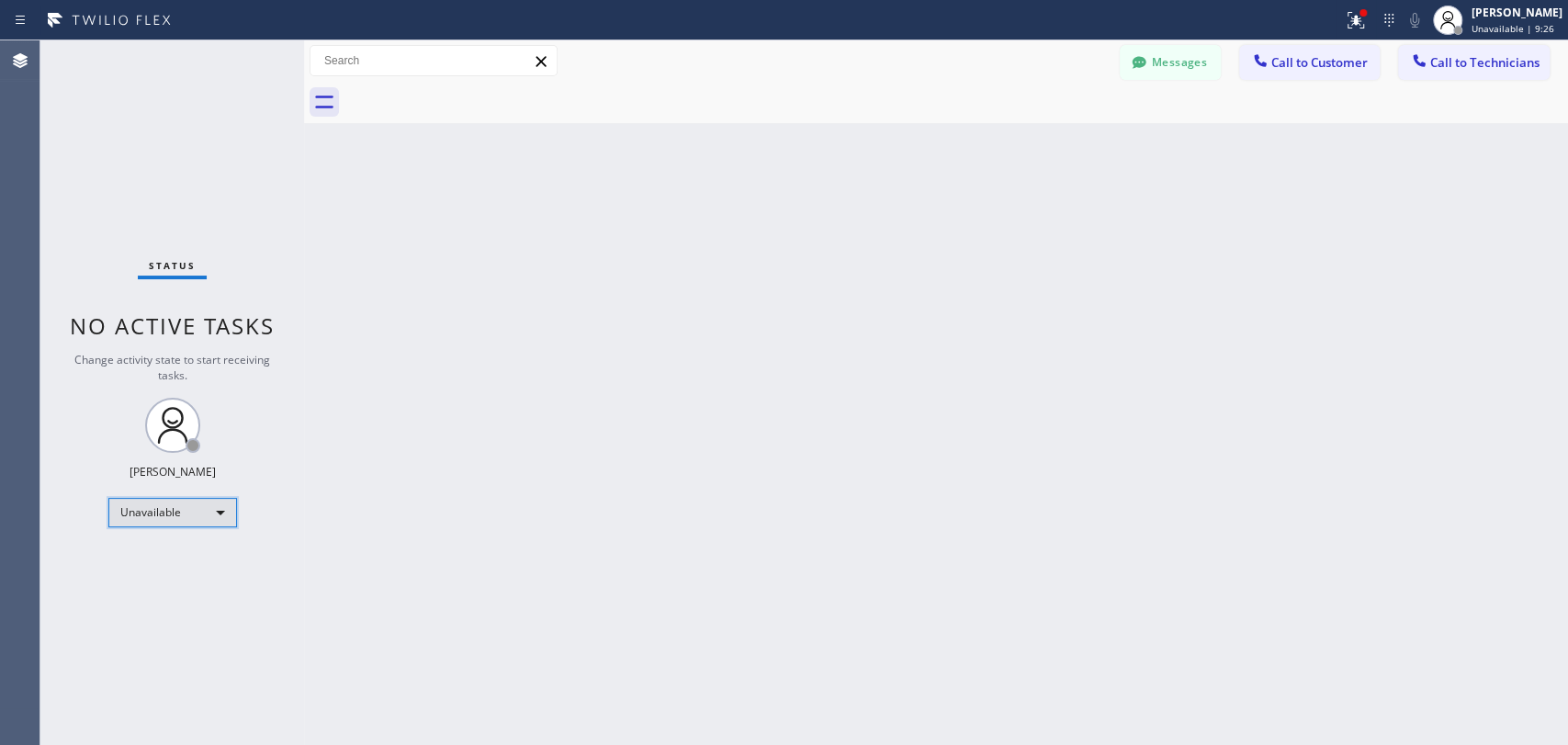
click at [163, 500] on div "Unavailable" at bounding box center [172, 512] width 128 height 29
click at [182, 546] on li "Available" at bounding box center [171, 551] width 125 height 22
click at [1424, 61] on icon at bounding box center [1419, 60] width 18 height 19
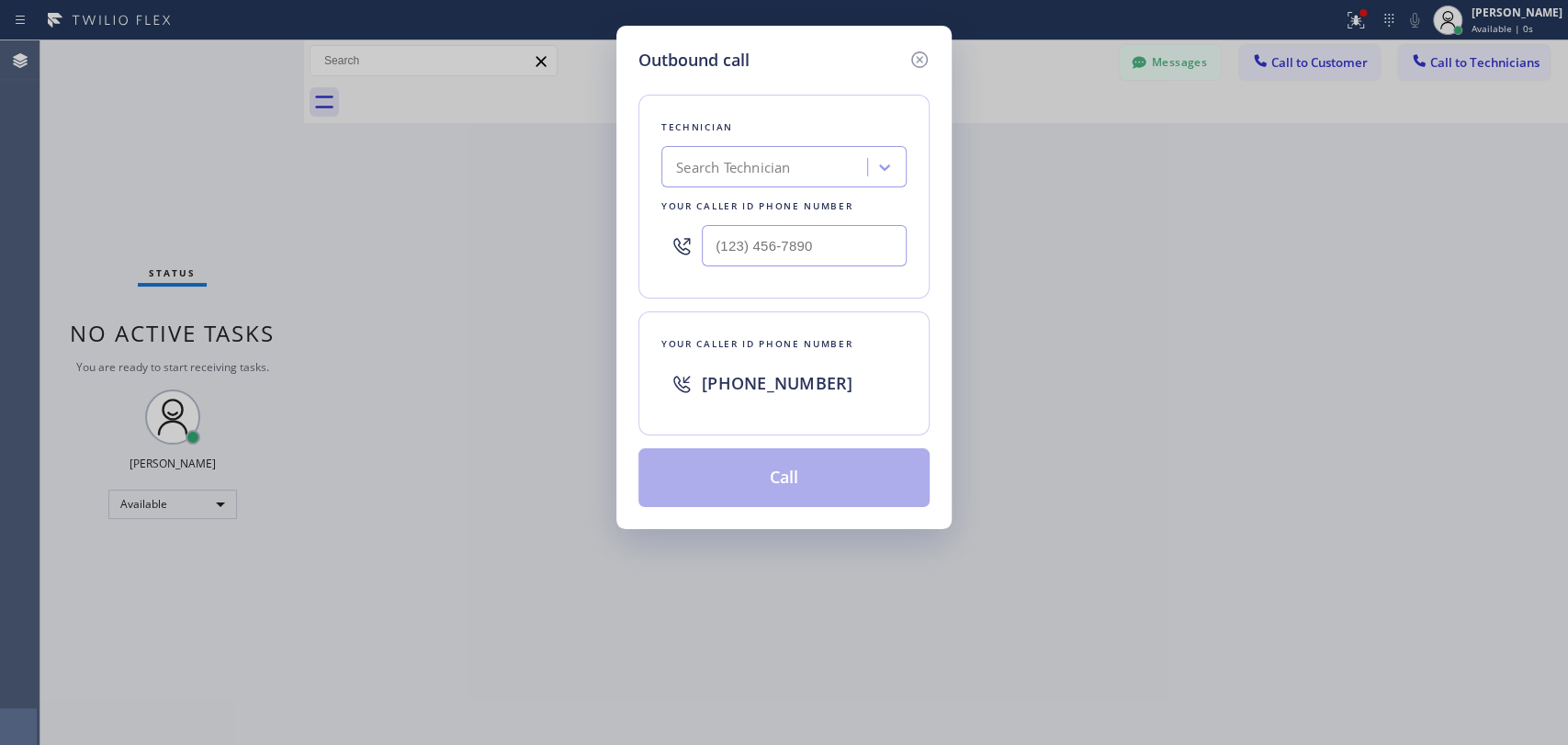
click at [710, 176] on div "Search Technician" at bounding box center [767, 168] width 201 height 32
type input "sham"
click at [710, 210] on div "Shamsuddin Esmati" at bounding box center [784, 205] width 245 height 33
type input "(916) 706-8130"
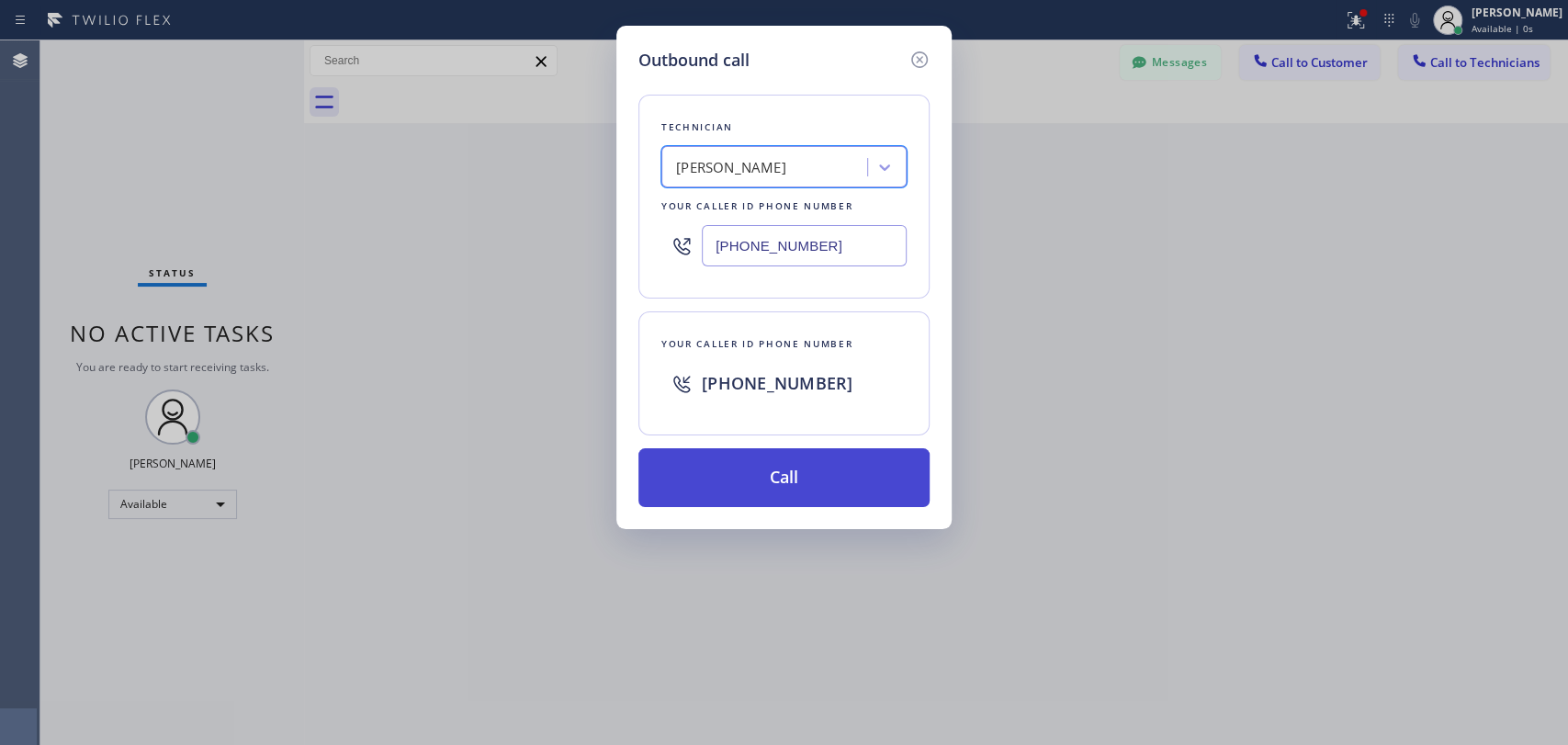
click at [743, 480] on button "Call" at bounding box center [784, 478] width 291 height 58
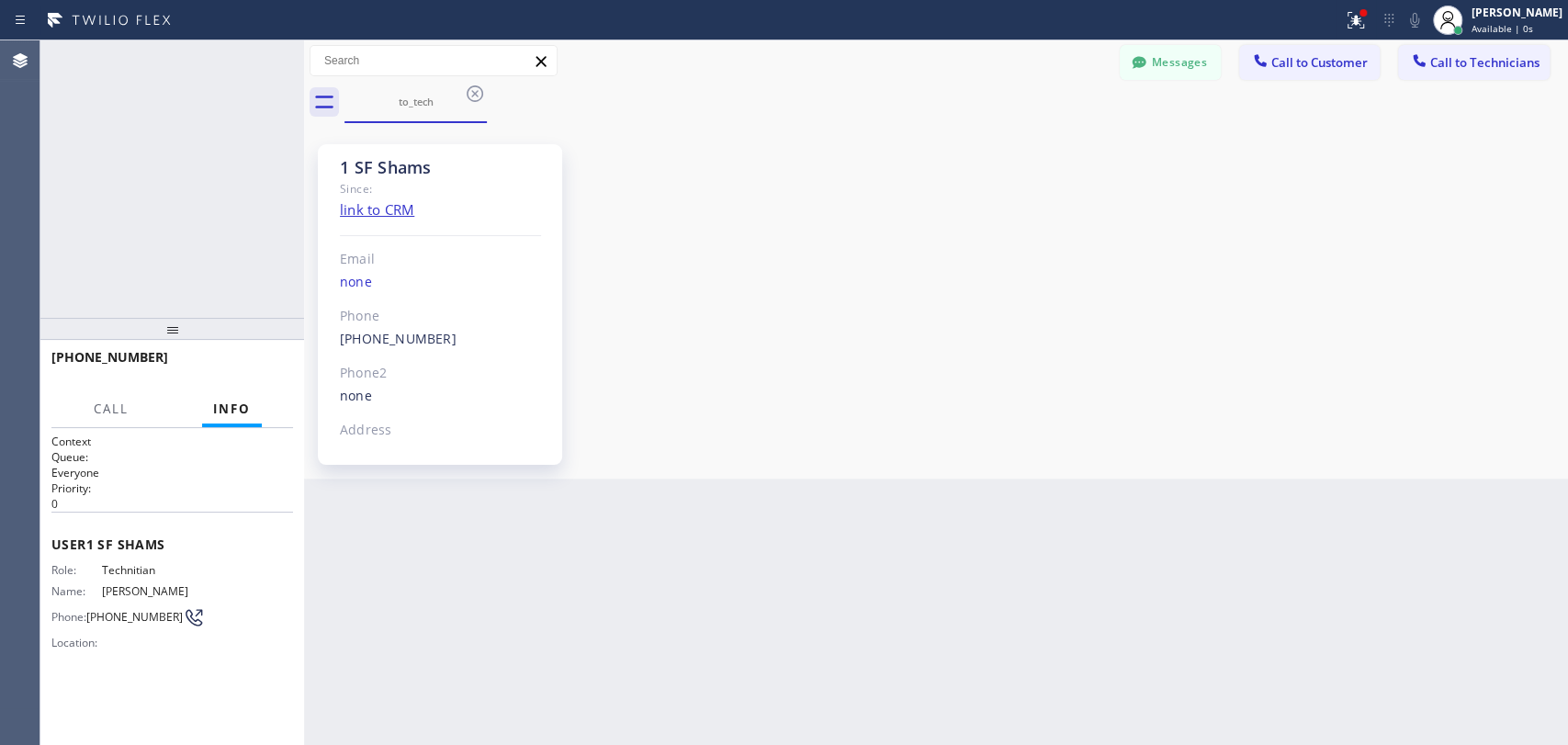
scroll to position [2103, 0]
click at [286, 58] on icon at bounding box center [279, 60] width 17 height 6
click at [257, 363] on span "COMPLETE" at bounding box center [246, 365] width 63 height 13
click at [250, 267] on div "ALL TASKS ALL TASKS ACTIVE TASKS TASKS IN WRAP UP +19167068130 Wrap up | 03:37" at bounding box center [172, 179] width 264 height 278
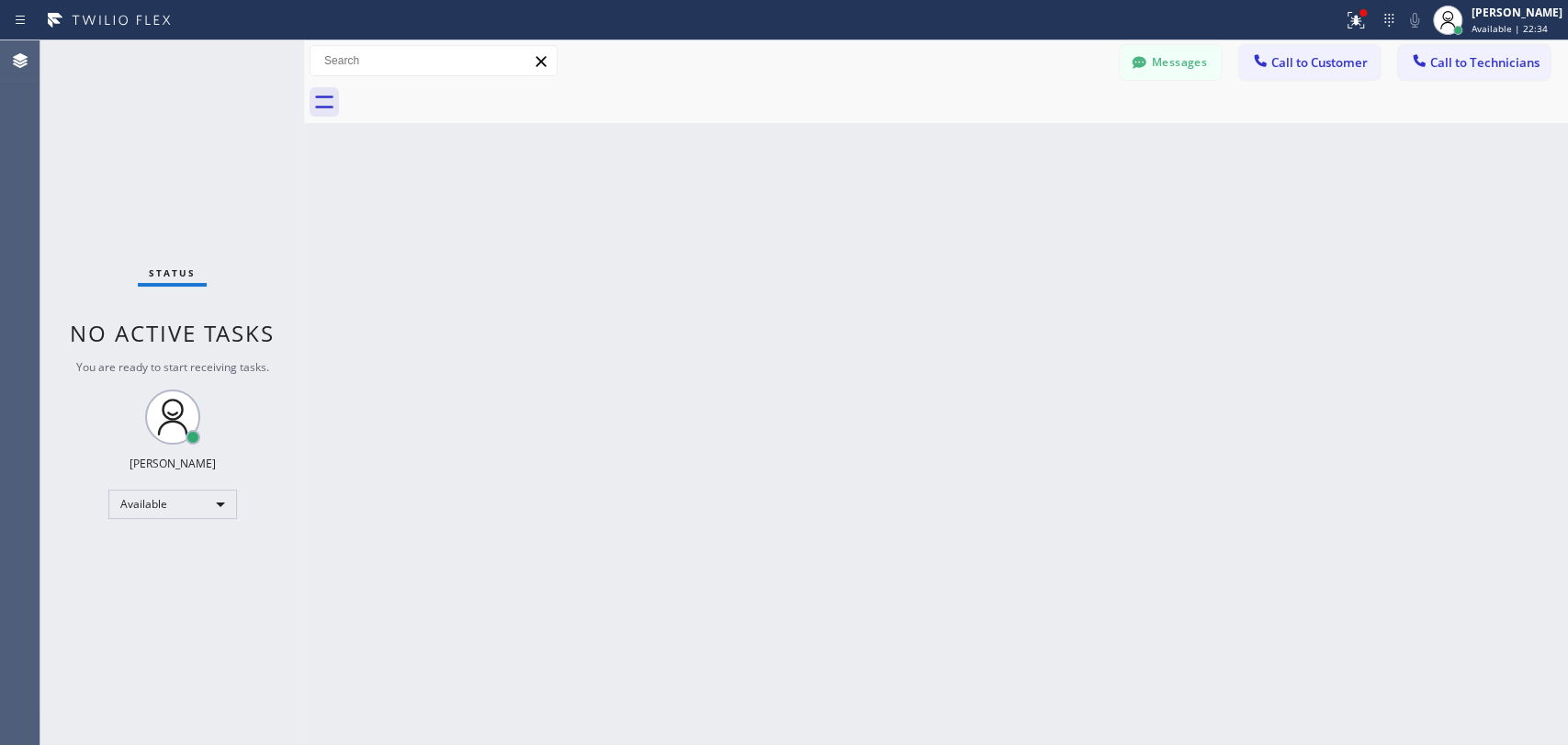
drag, startPoint x: 1128, startPoint y: 66, endPoint x: 553, endPoint y: 188, distance: 587.8
click at [1128, 65] on div at bounding box center [1139, 64] width 22 height 22
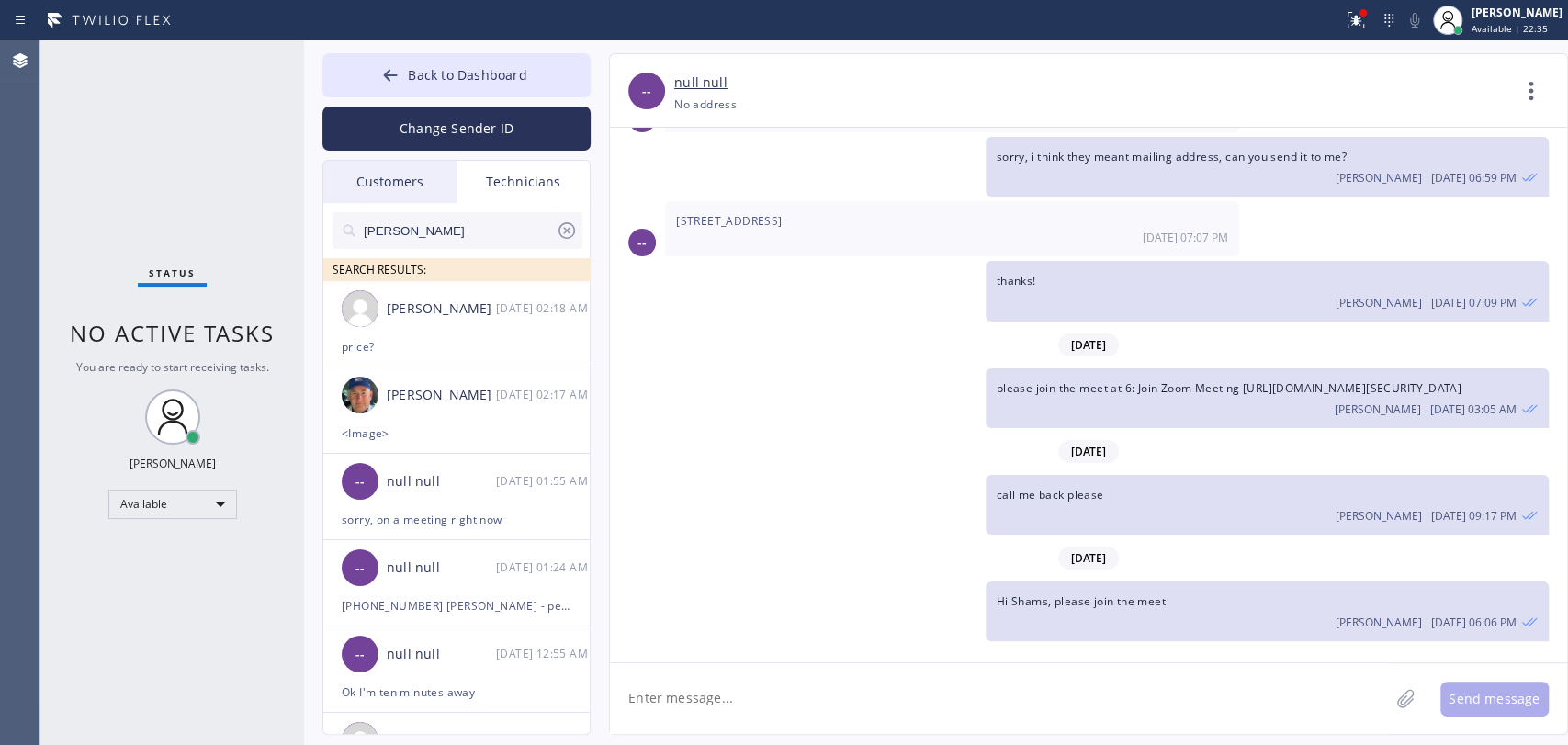
click at [441, 230] on input "Roy" at bounding box center [458, 231] width 194 height 37
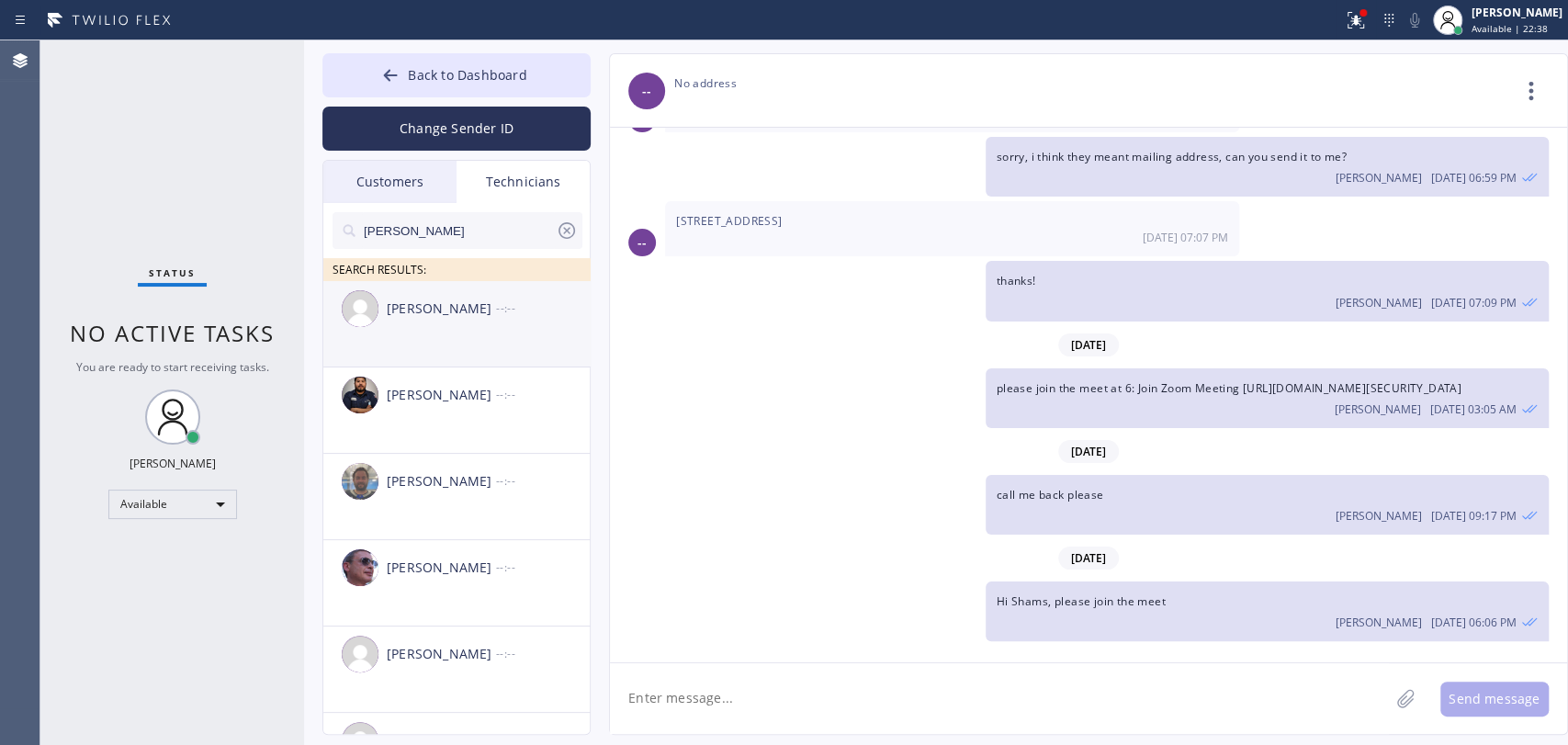
type input "[PERSON_NAME]"
click at [426, 318] on div "[PERSON_NAME]" at bounding box center [441, 310] width 109 height 21
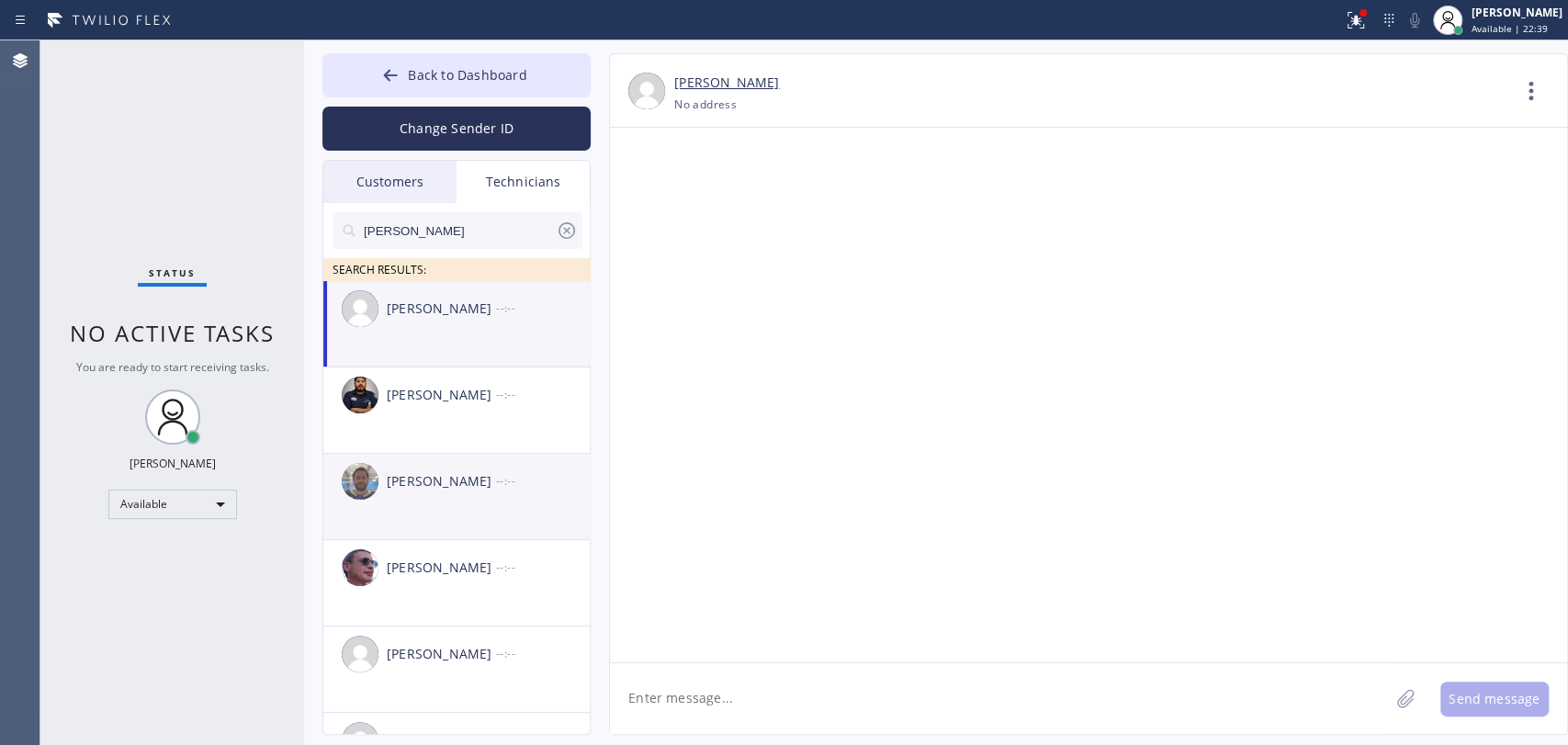
click at [459, 465] on div "Samuel Somers --:--" at bounding box center [457, 481] width 269 height 56
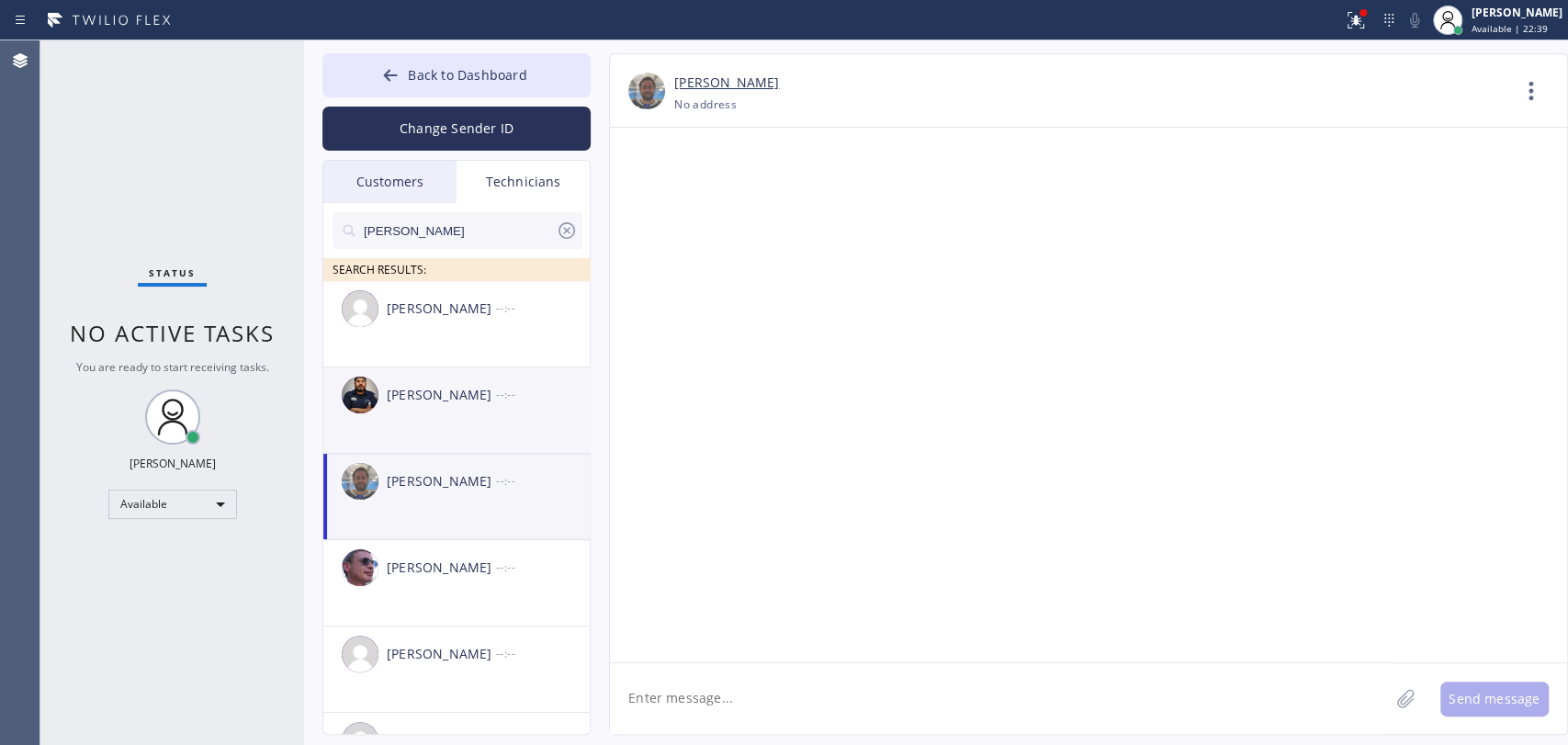
click at [460, 454] on li "[PERSON_NAME] --:--" at bounding box center [457, 497] width 269 height 87
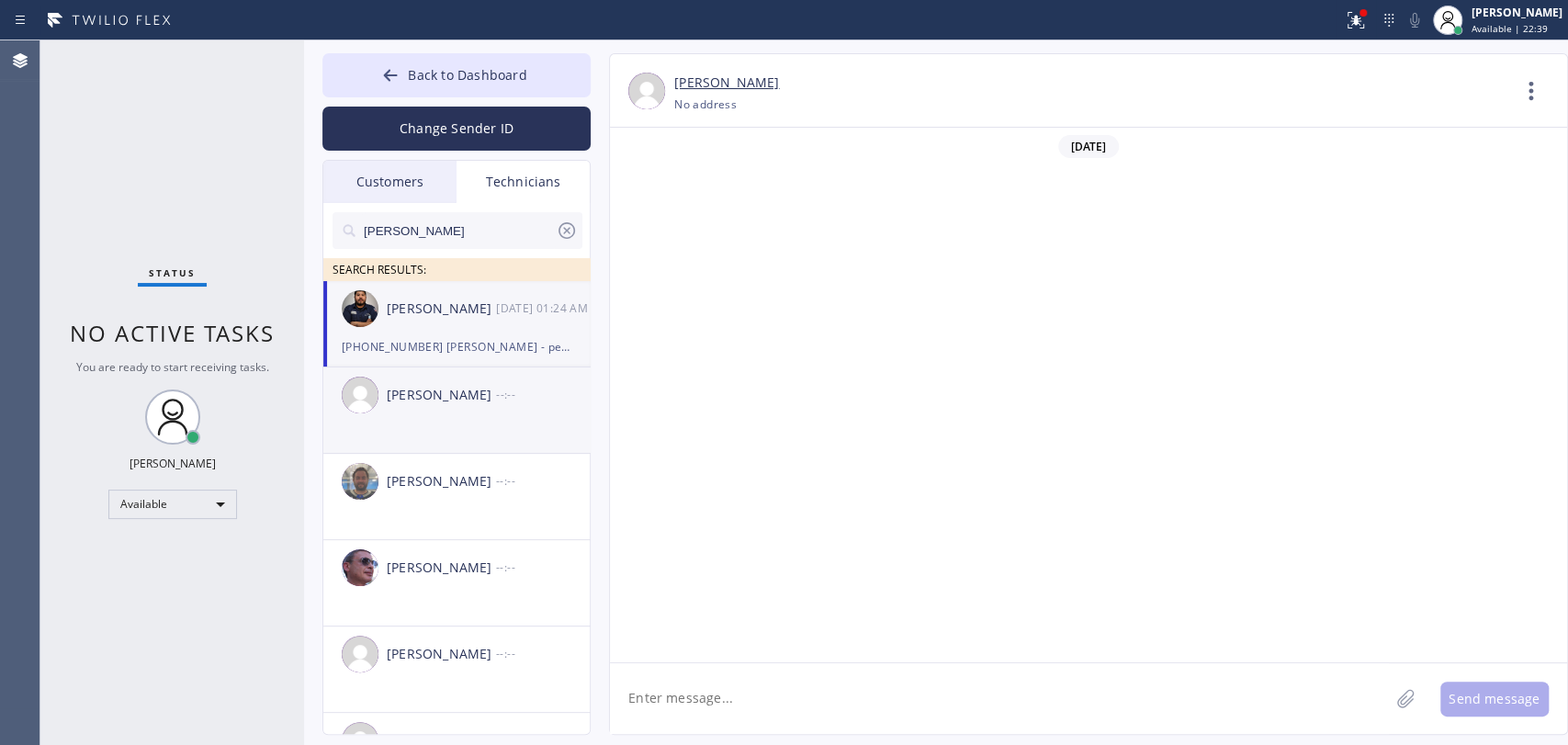
scroll to position [6399, 0]
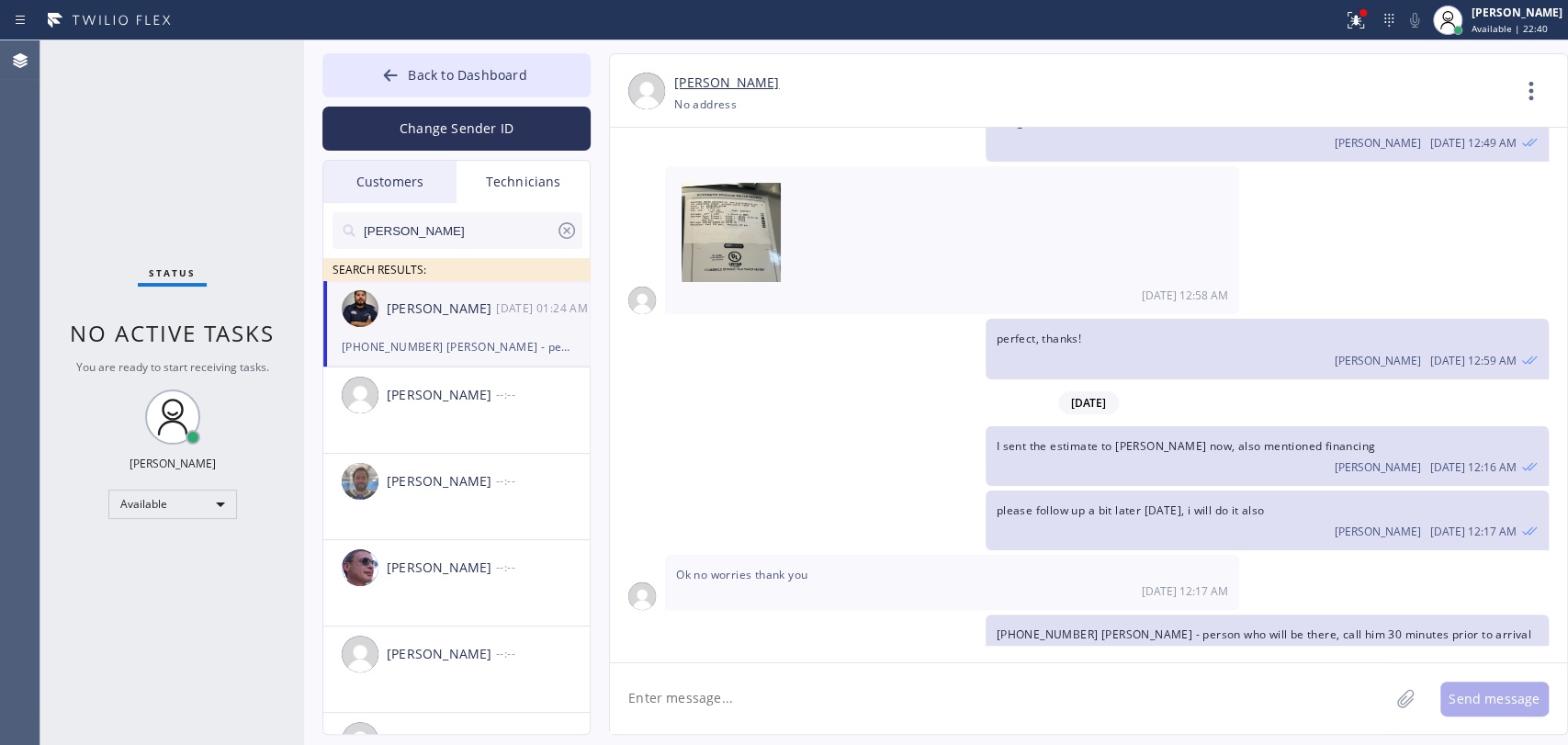
click at [459, 351] on div "[PHONE_NUMBER] [PERSON_NAME] - person who will be there, call him 30 minutes pr…" at bounding box center [456, 347] width 230 height 21
click at [700, 693] on textarea at bounding box center [1000, 698] width 779 height 71
paste textarea "9-12 | Free Estimate | master bathroom tub has a single hand kohler faucet that…"
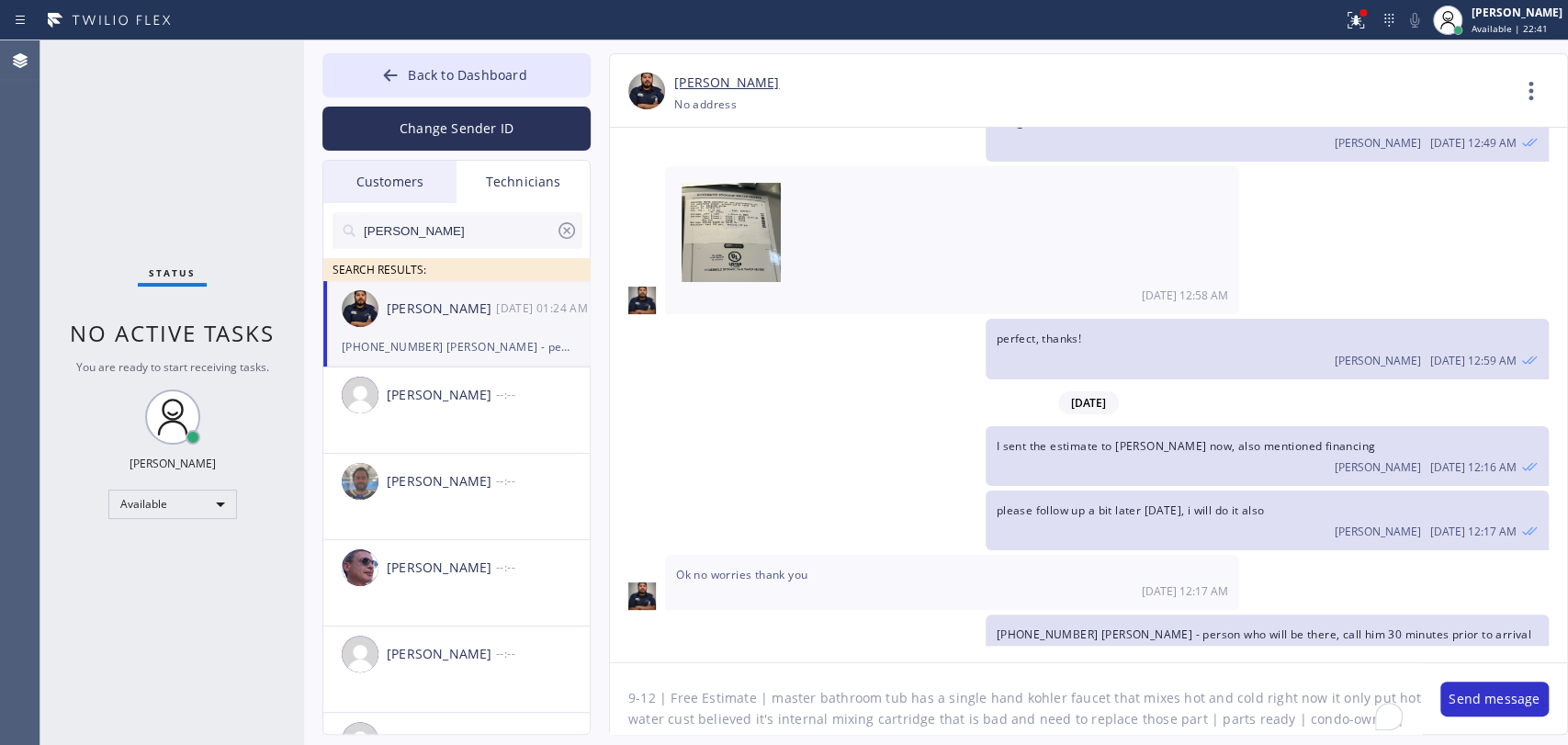
type textarea "9-12 | Free Estimate | master bathroom tub has a single hand kohler faucet that…"
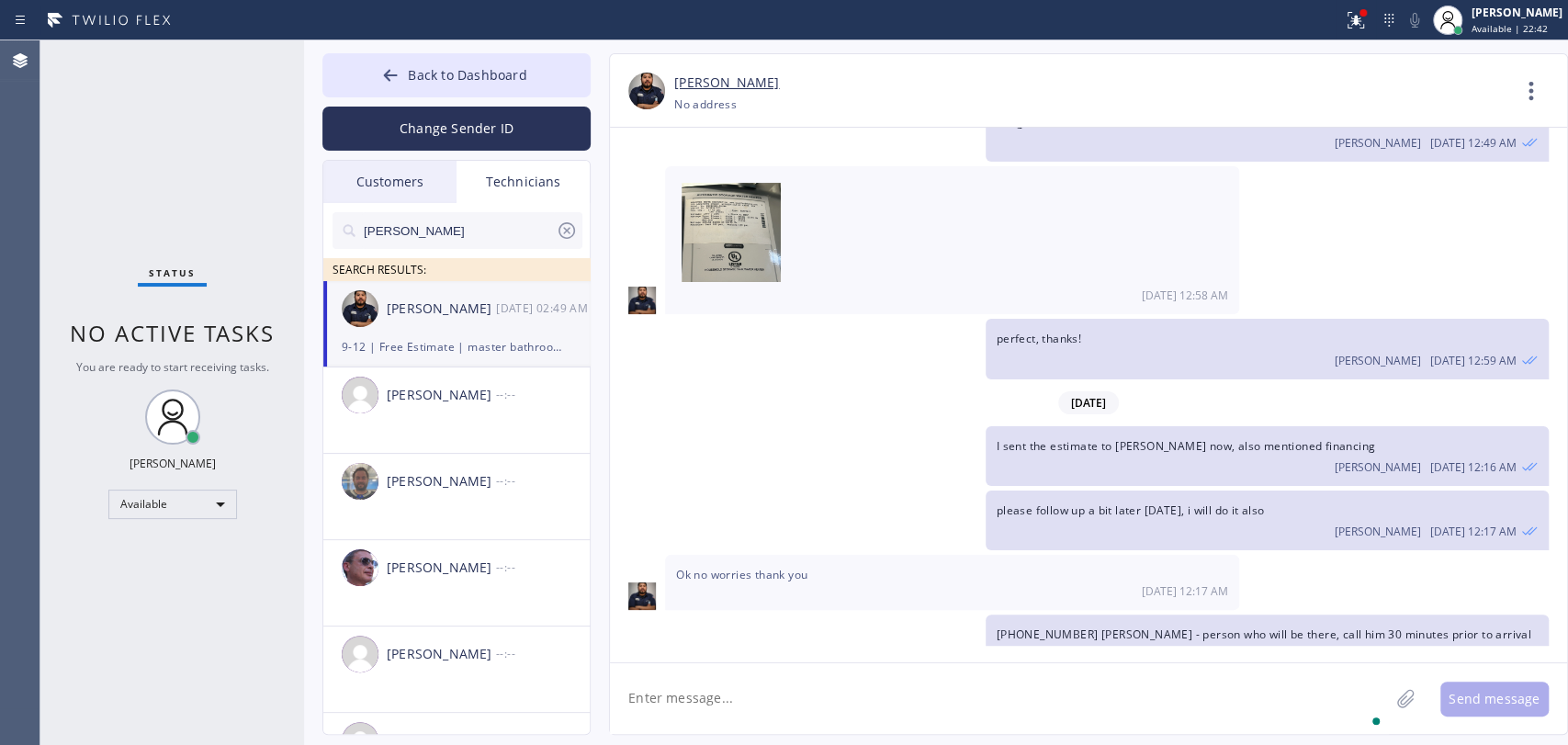
scroll to position [6516, 0]
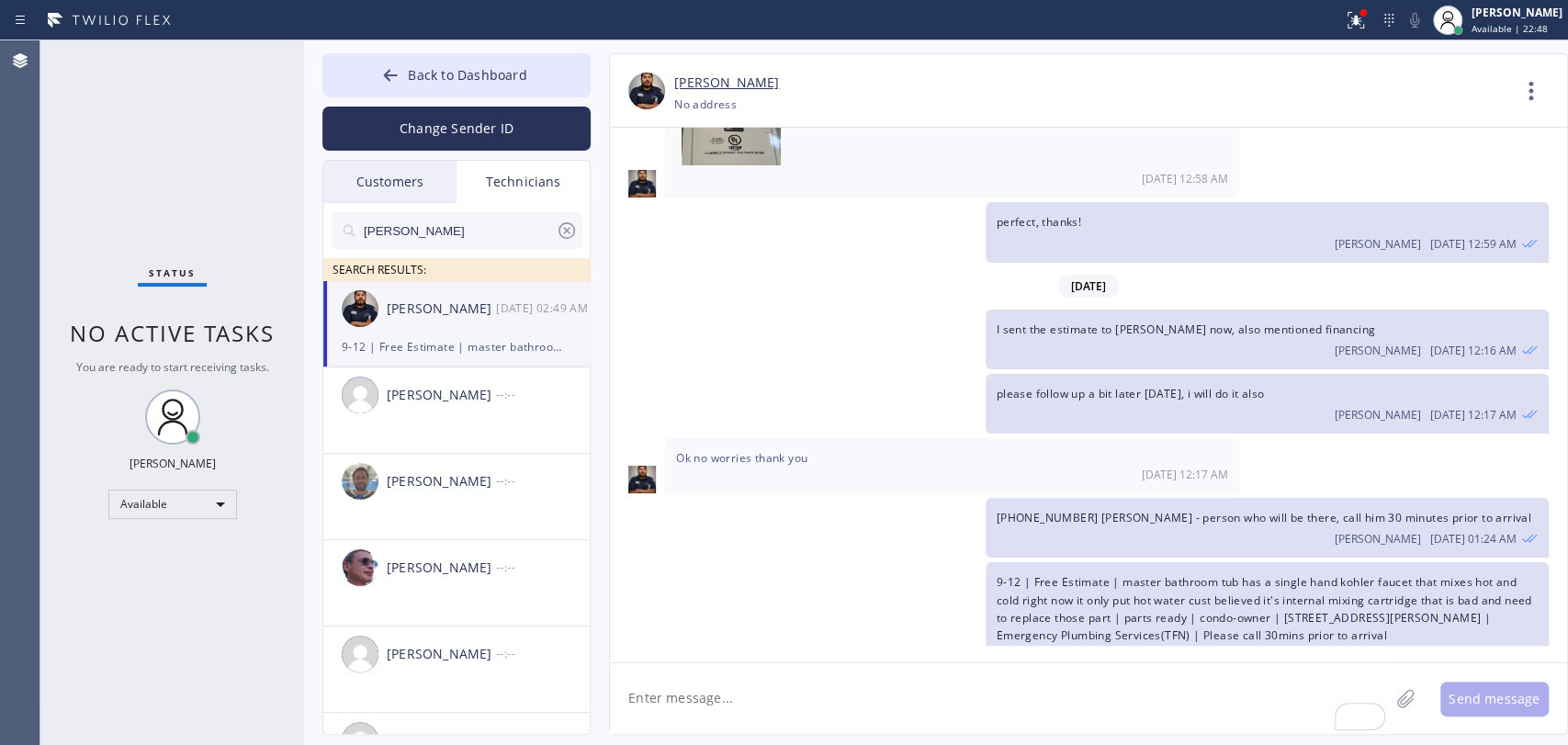
paste textarea "11-2 || Member || 10% discount off labor actual valve handle of the faucet need…"
type textarea "11-2 || Member || 10% discount off labor actual valve handle of the faucet need…"
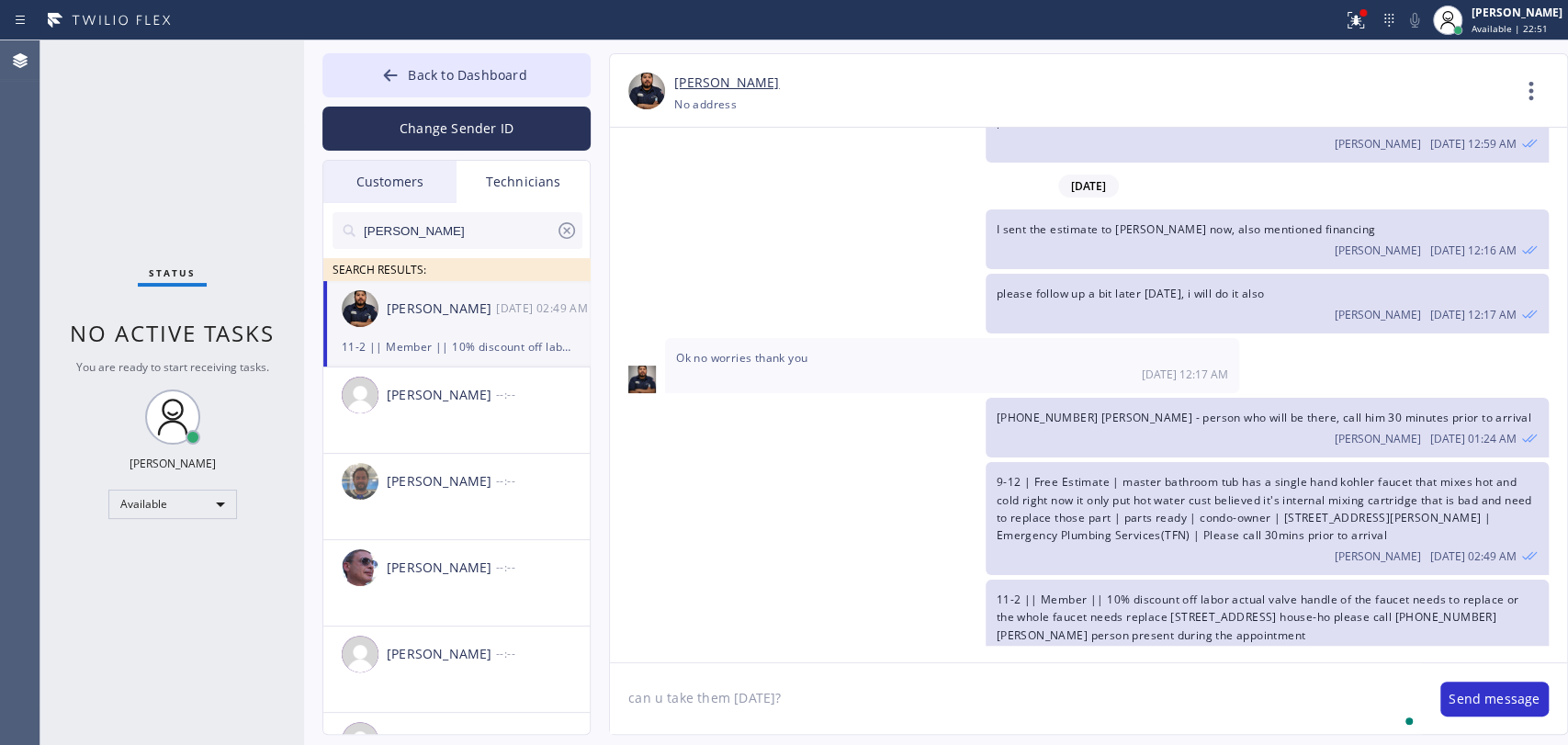
type textarea "can u take them tomorrow?"
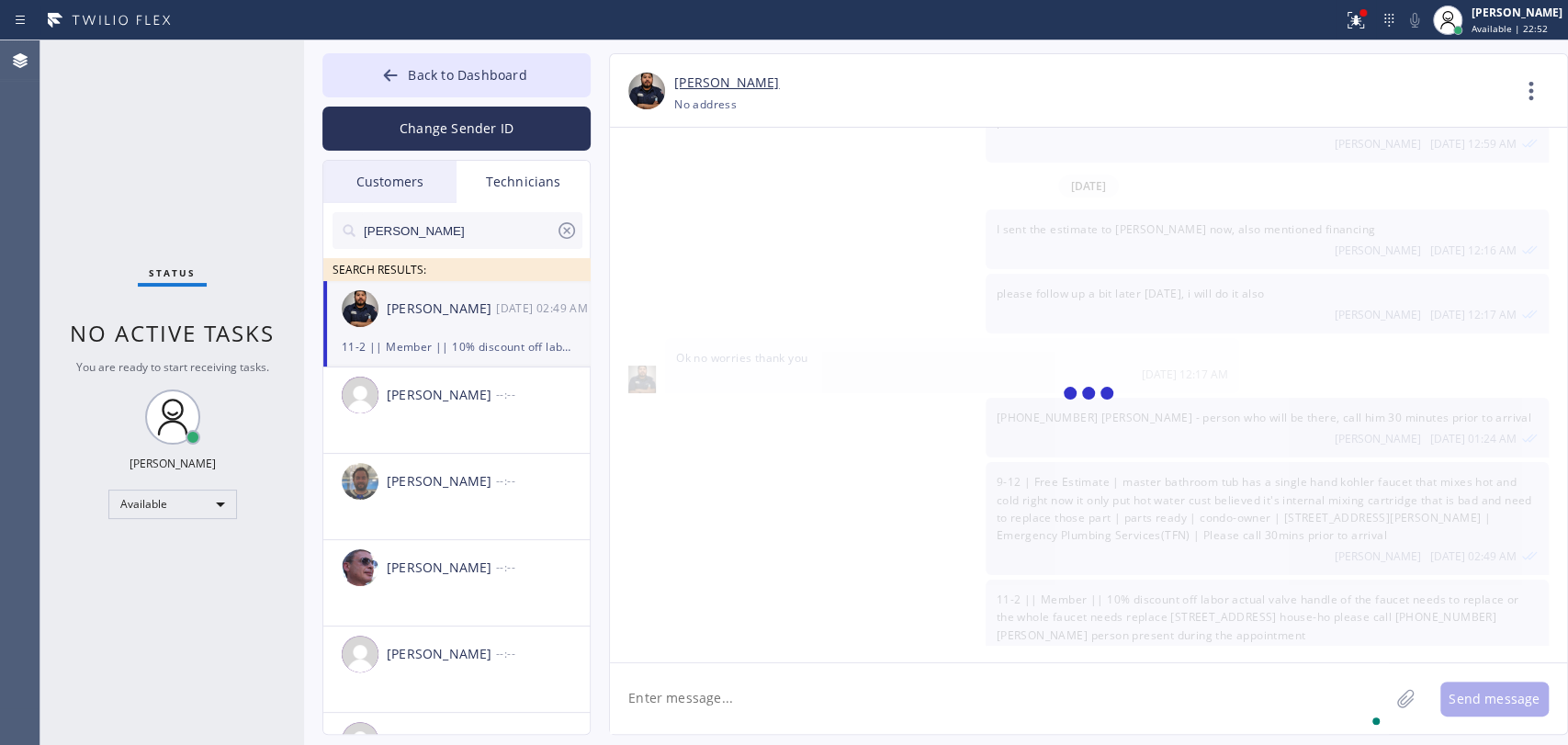
scroll to position [6680, 0]
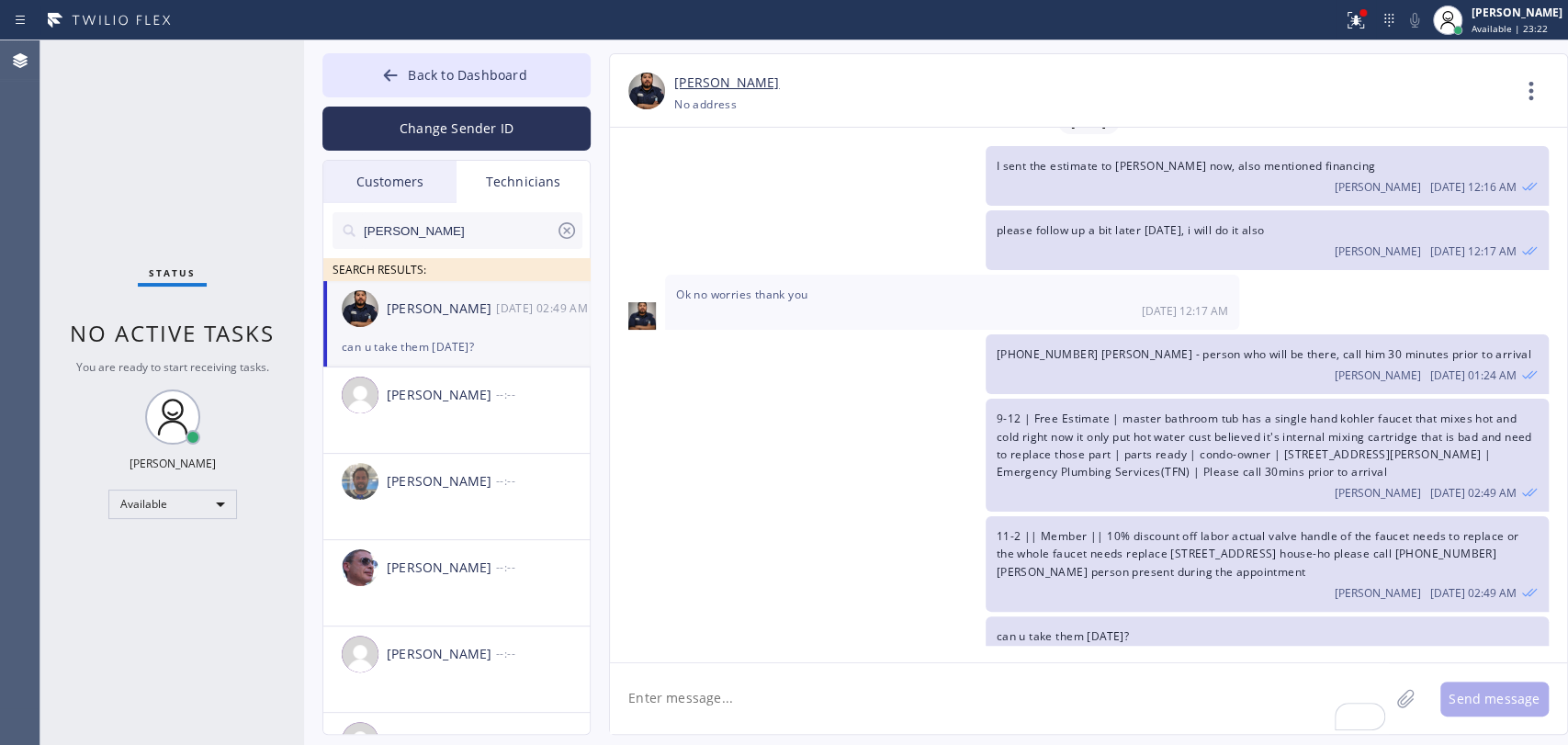
click at [478, 323] on div "Samuel Contreras 08/15 02:49 AM" at bounding box center [457, 309] width 269 height 56
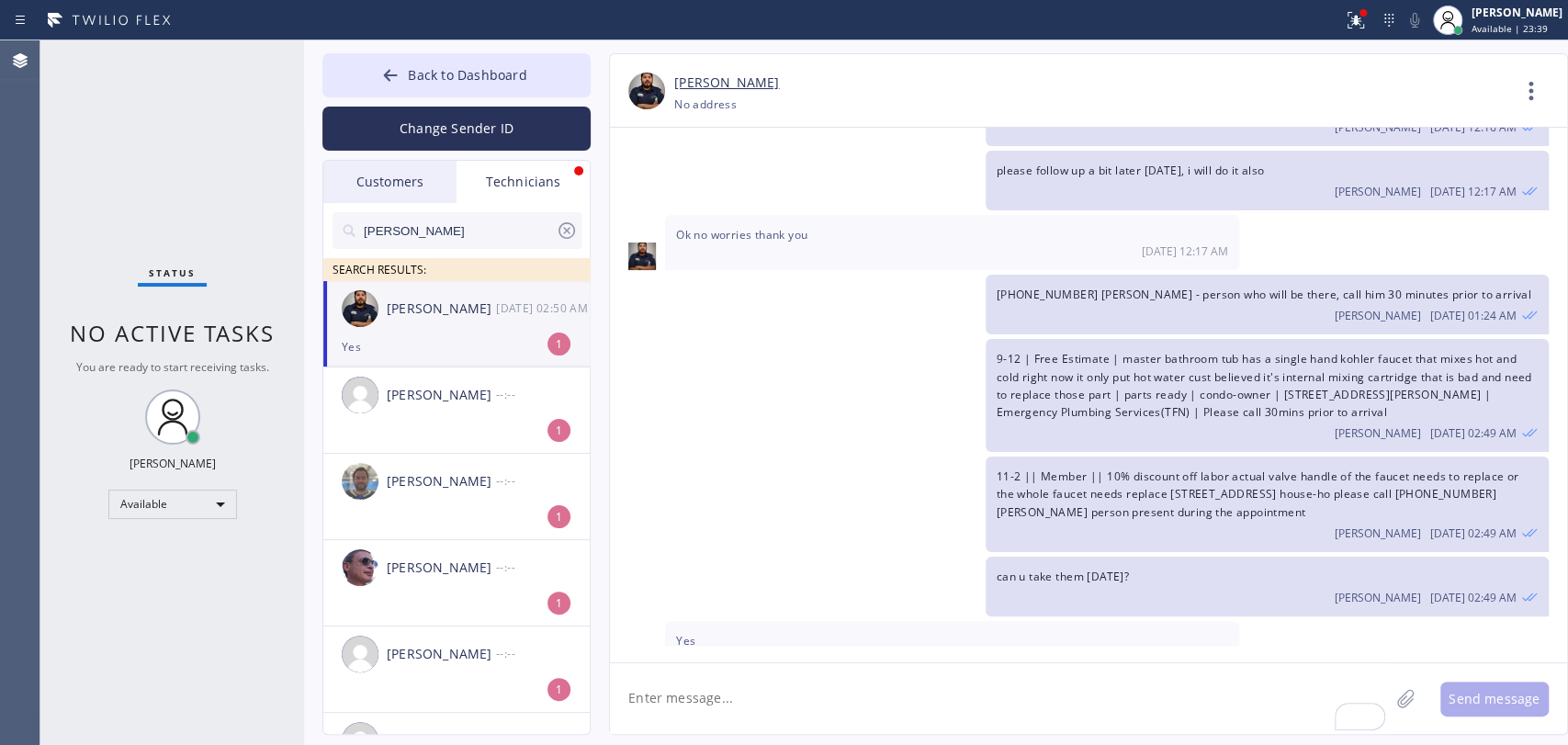
drag, startPoint x: 429, startPoint y: 303, endPoint x: 784, endPoint y: 685, distance: 521.5
click at [429, 303] on div "[PERSON_NAME]" at bounding box center [441, 310] width 109 height 21
click at [777, 672] on textarea "To enrich screen reader interactions, please activate Accessibility in Grammarl…" at bounding box center [1000, 698] width 779 height 71
type textarea "awesome, added to you"
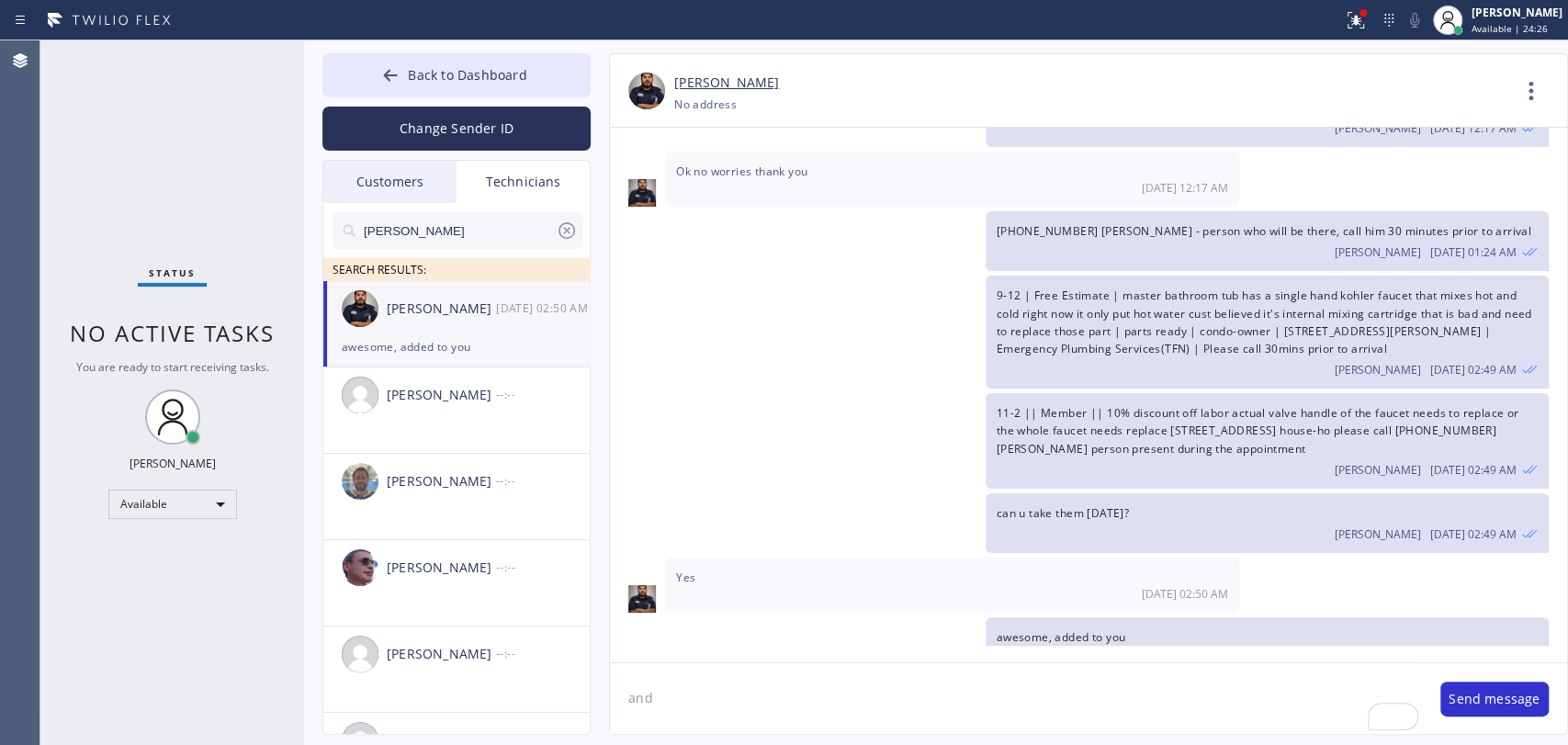
type textarea "and"
click at [174, 505] on div "Available" at bounding box center [172, 504] width 128 height 29
click at [168, 538] on li "Offline" at bounding box center [171, 528] width 125 height 22
drag, startPoint x: 562, startPoint y: 78, endPoint x: 906, endPoint y: 56, distance: 344.7
click at [562, 78] on button "Back to Dashboard" at bounding box center [456, 75] width 269 height 44
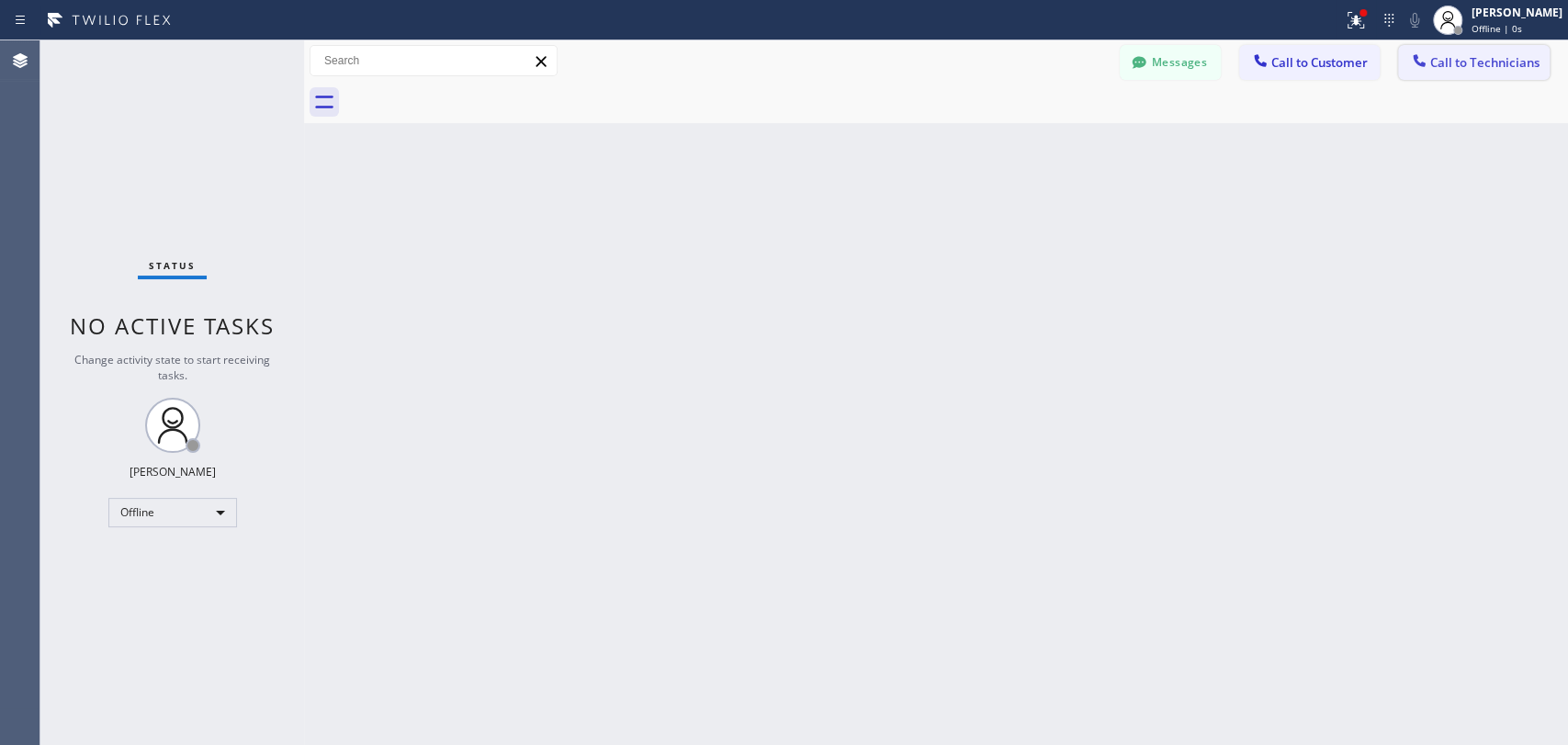
click at [1443, 47] on button "Call to Technicians" at bounding box center [1474, 62] width 152 height 35
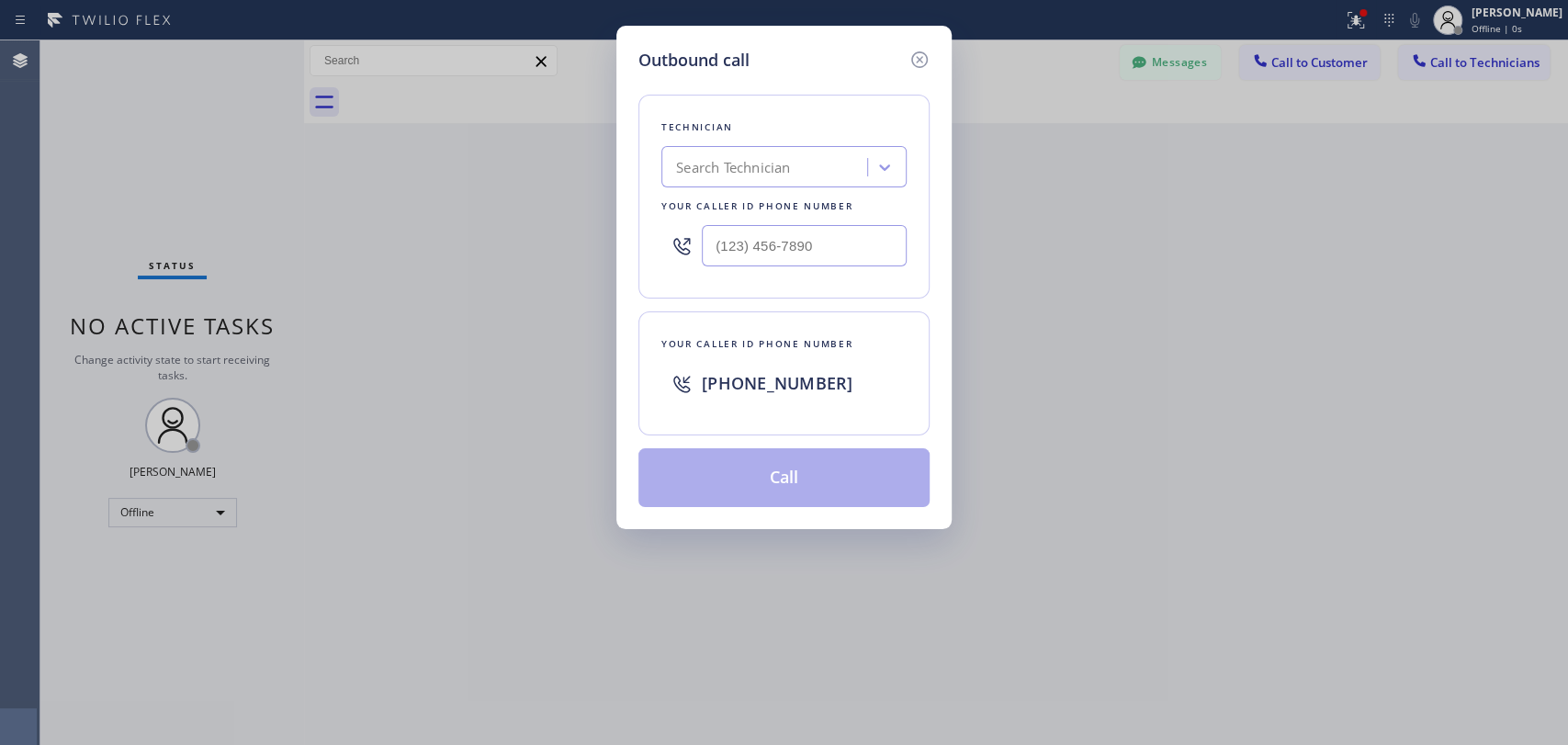
click at [780, 188] on div "Search Technician" at bounding box center [784, 167] width 245 height 41
type input "vad"
click at [904, 54] on div "Outbound call" at bounding box center [784, 59] width 291 height 24
click at [948, 53] on div "Outbound call Technician Search Technician Your caller id phone number Your cal…" at bounding box center [784, 277] width 335 height 503
click at [930, 58] on div "Outbound call Technician Search Technician Your caller id phone number Your cal…" at bounding box center [784, 277] width 335 height 503
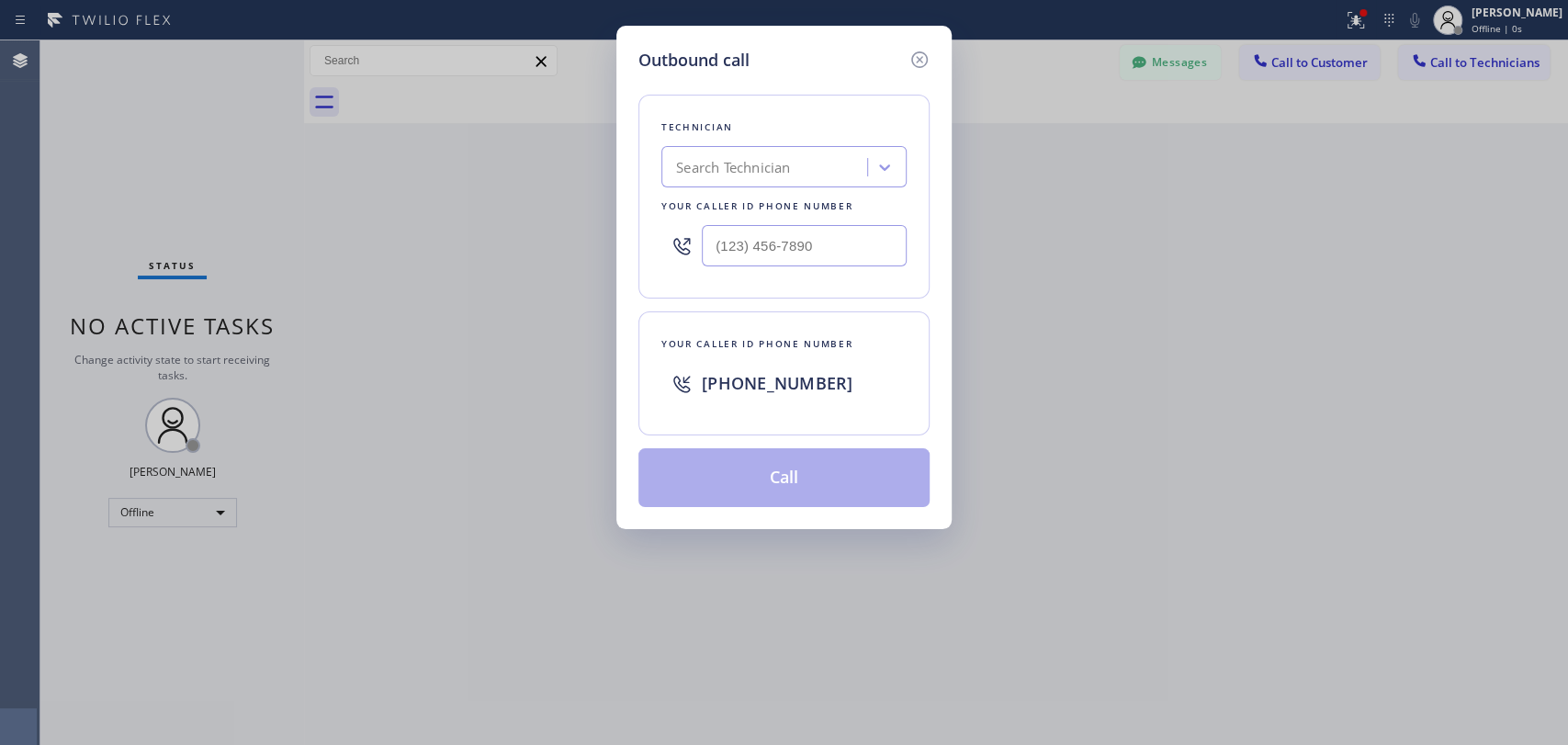
click at [923, 60] on icon at bounding box center [919, 59] width 22 height 22
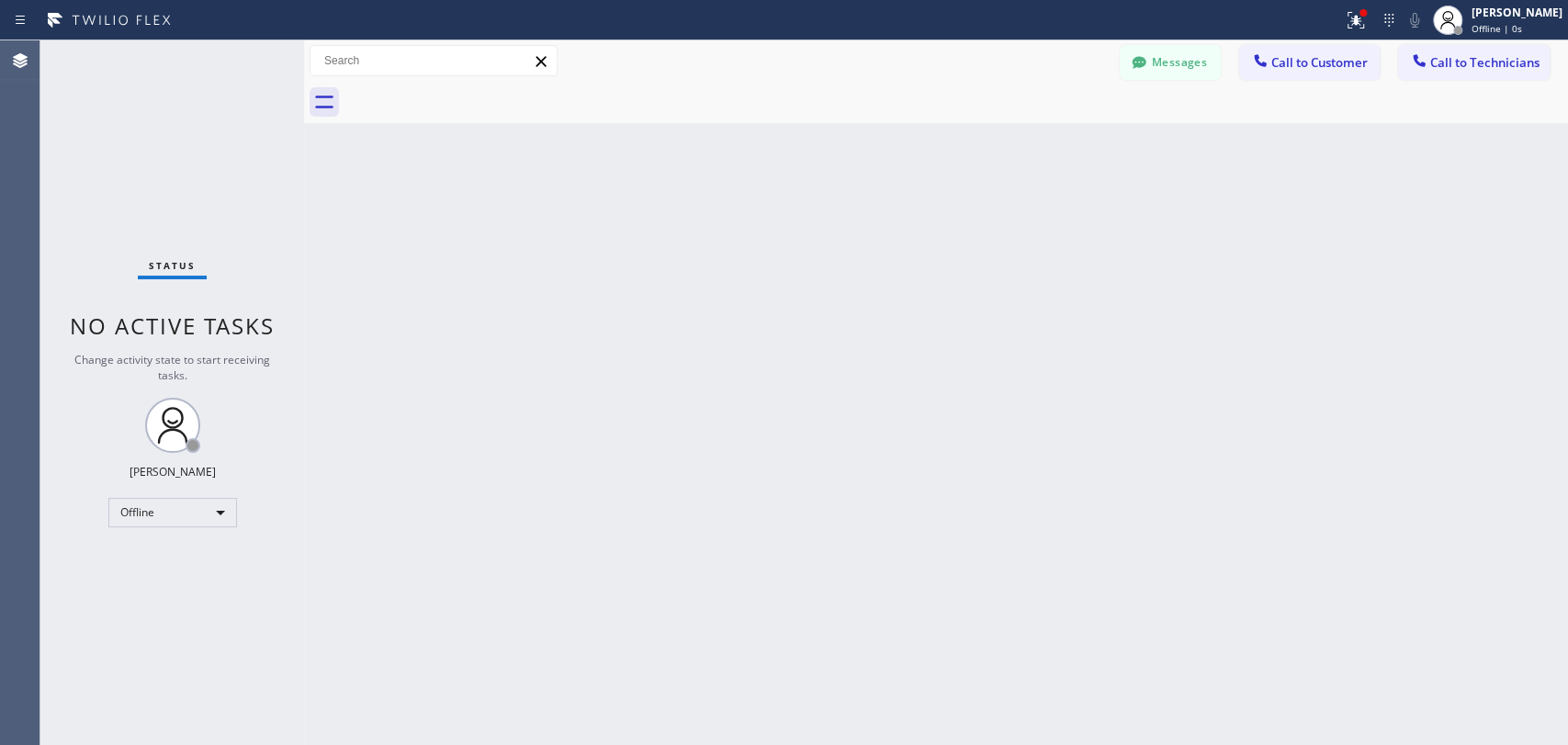
click at [1462, 58] on span "Call to Technicians" at bounding box center [1484, 62] width 109 height 17
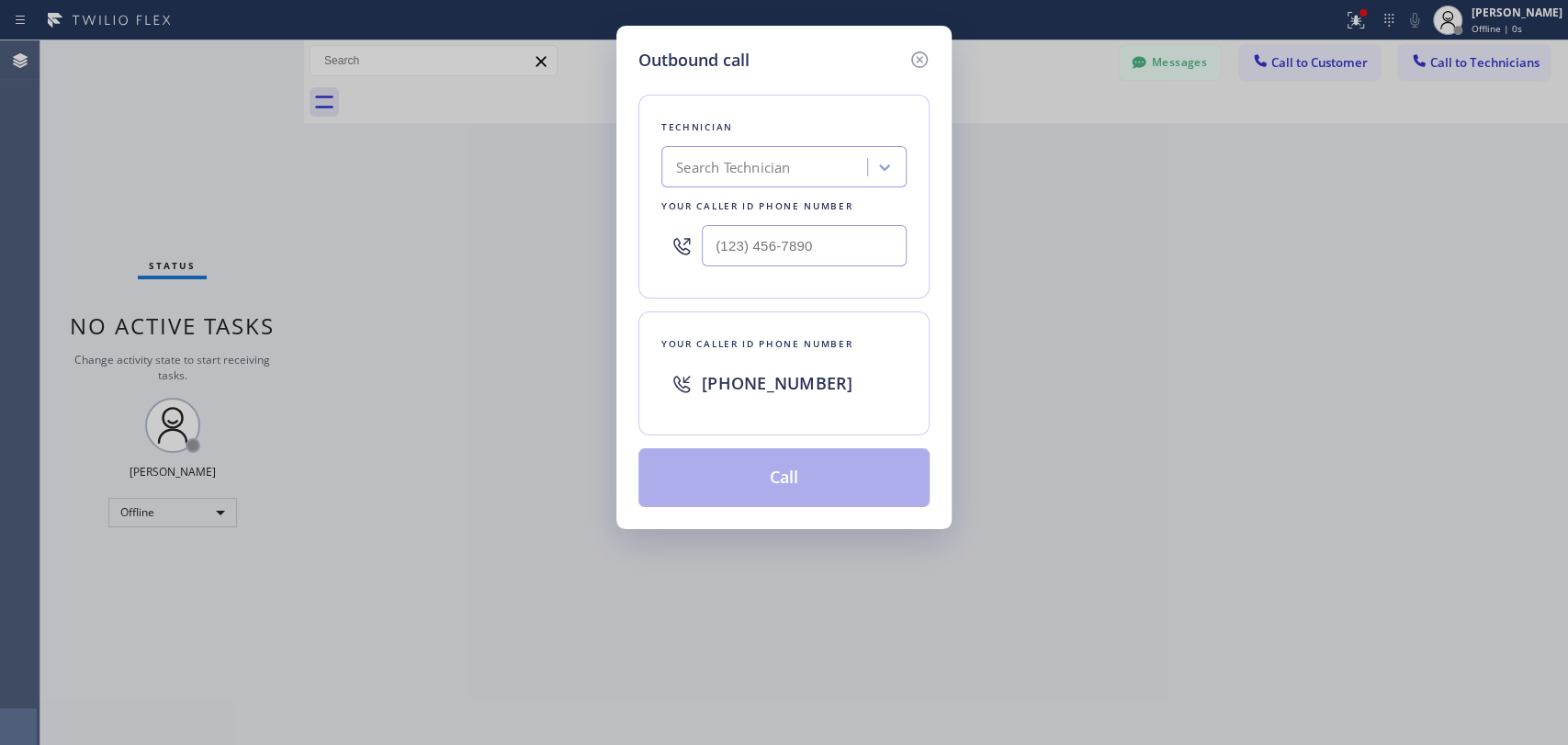
click at [1471, 19] on div "Outbound call Technician Search Technician Your caller id phone number Your cal…" at bounding box center [784, 372] width 1568 height 745
drag, startPoint x: 977, startPoint y: 26, endPoint x: 930, endPoint y: 54, distance: 54.7
click at [970, 41] on div "Outbound call Technician Search Technician Your caller id phone number Your cal…" at bounding box center [784, 372] width 1568 height 745
click at [910, 56] on icon at bounding box center [919, 59] width 22 height 22
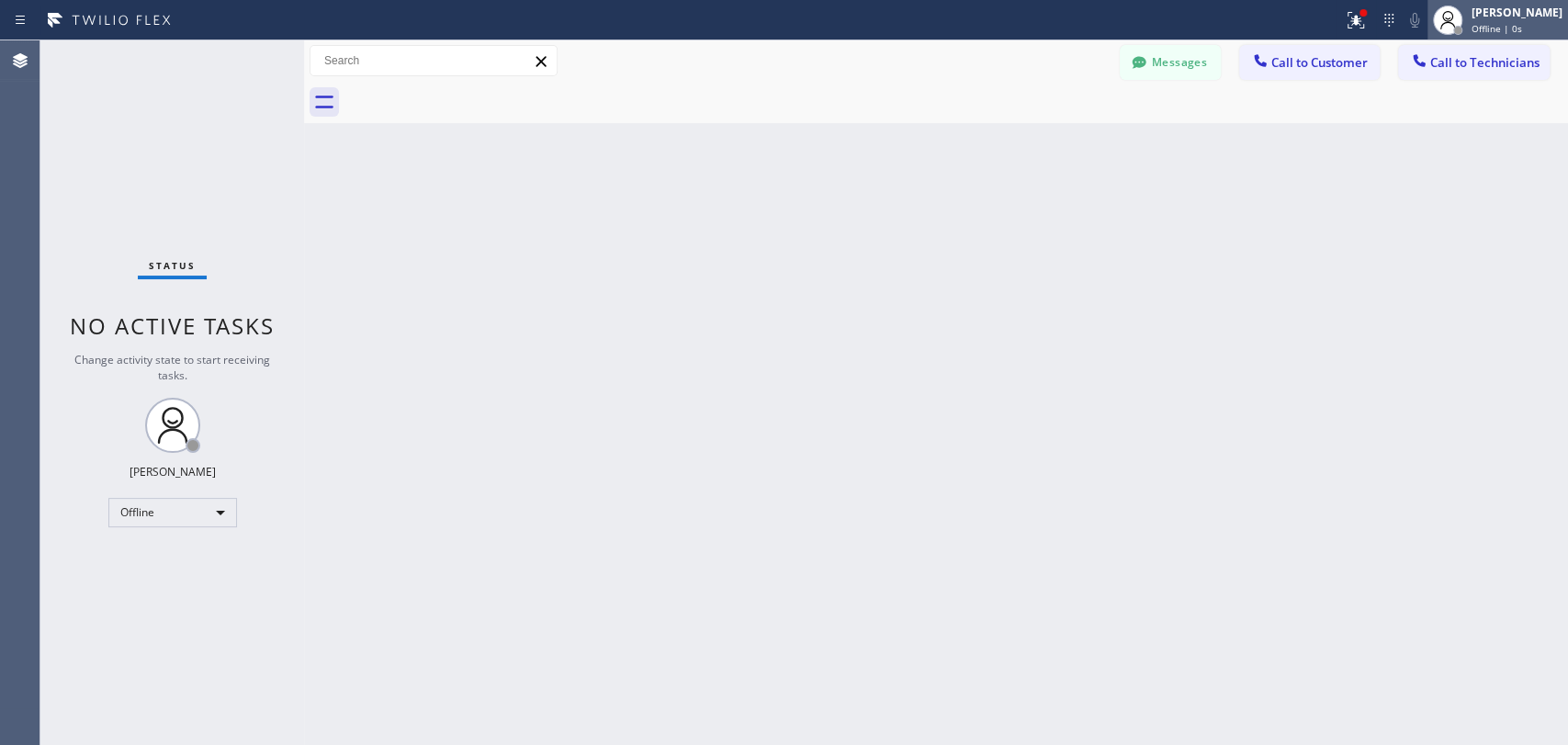
click at [1453, 28] on div at bounding box center [1457, 29] width 9 height 9
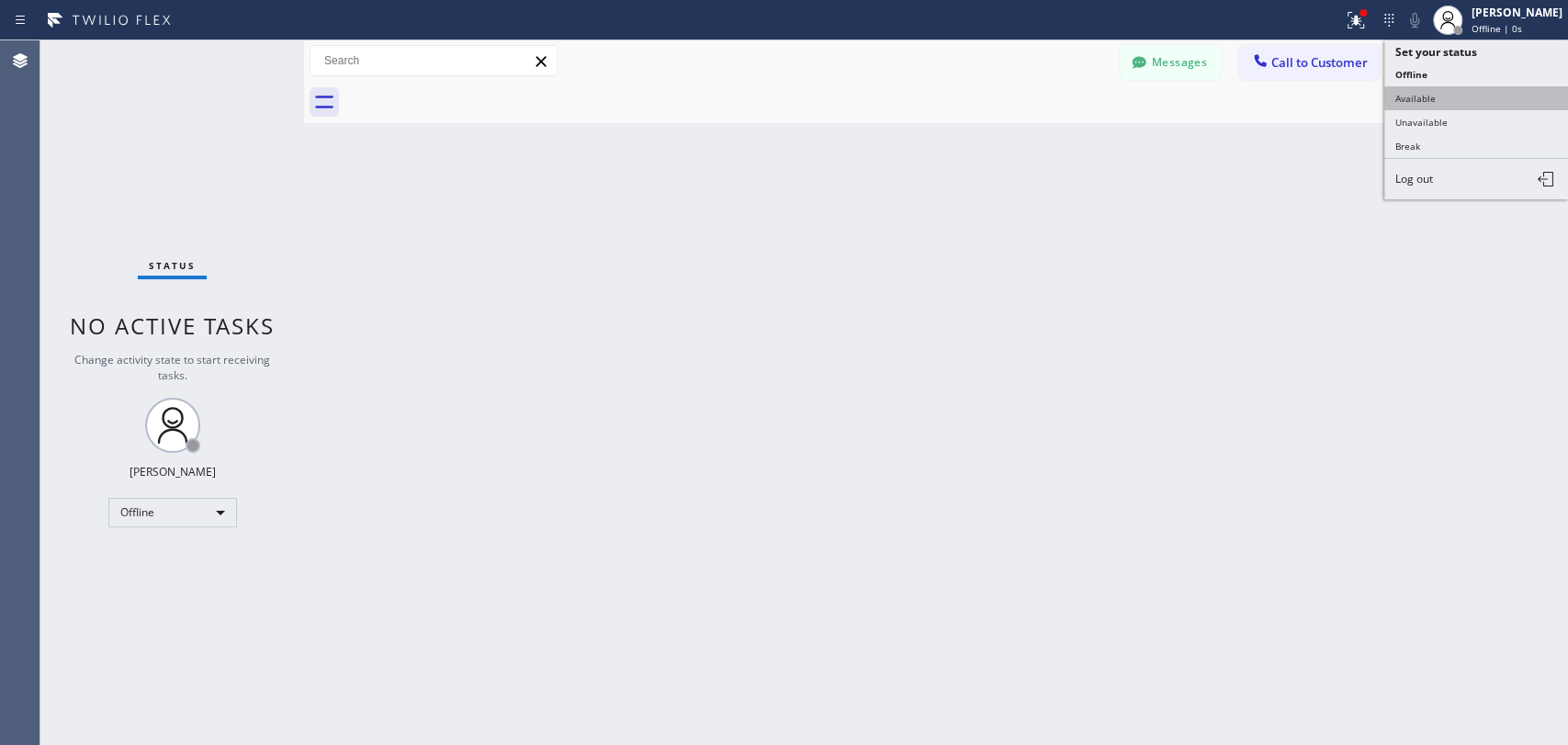
click at [1413, 97] on button "Available" at bounding box center [1476, 98] width 184 height 24
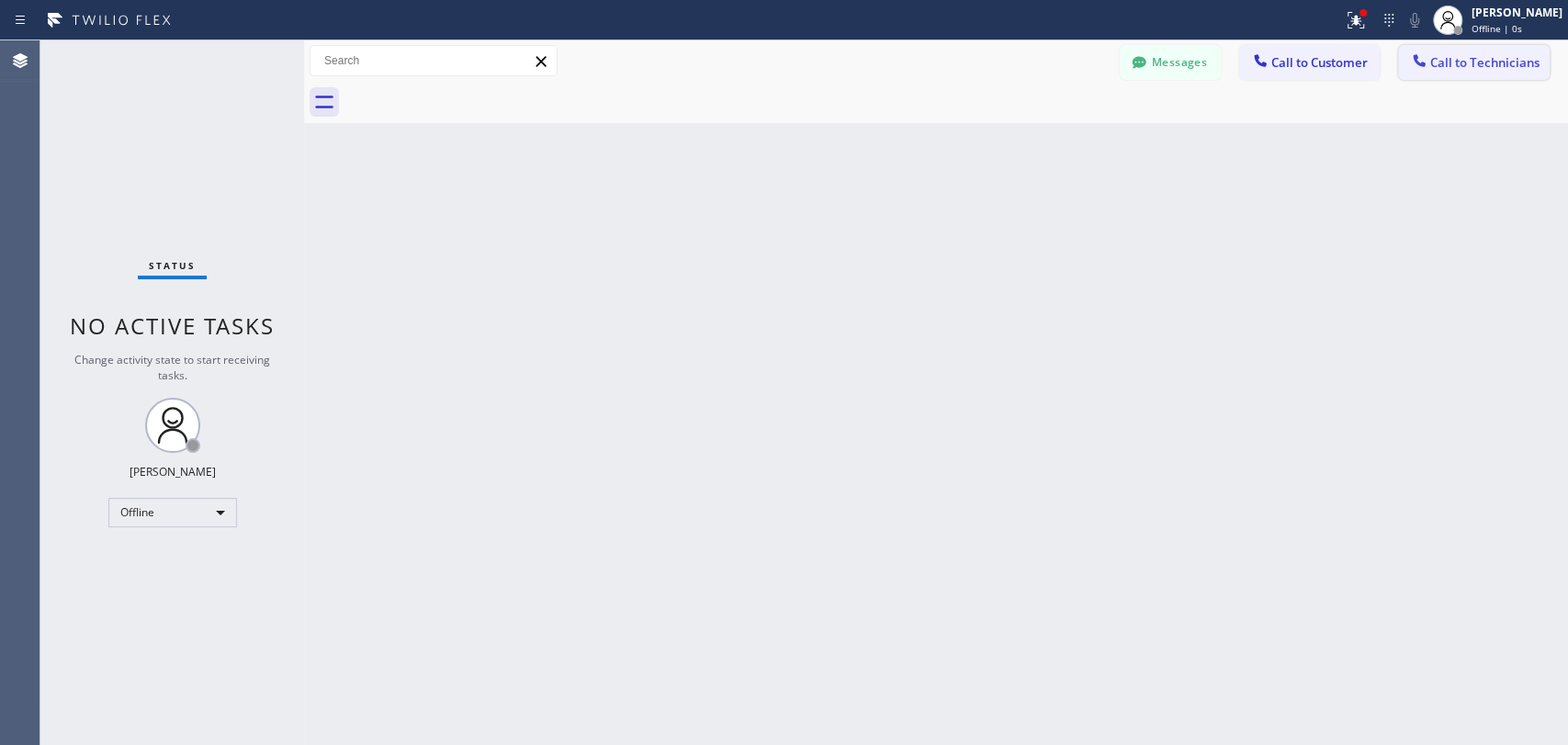
click at [1454, 65] on span "Call to Technicians" at bounding box center [1484, 62] width 109 height 17
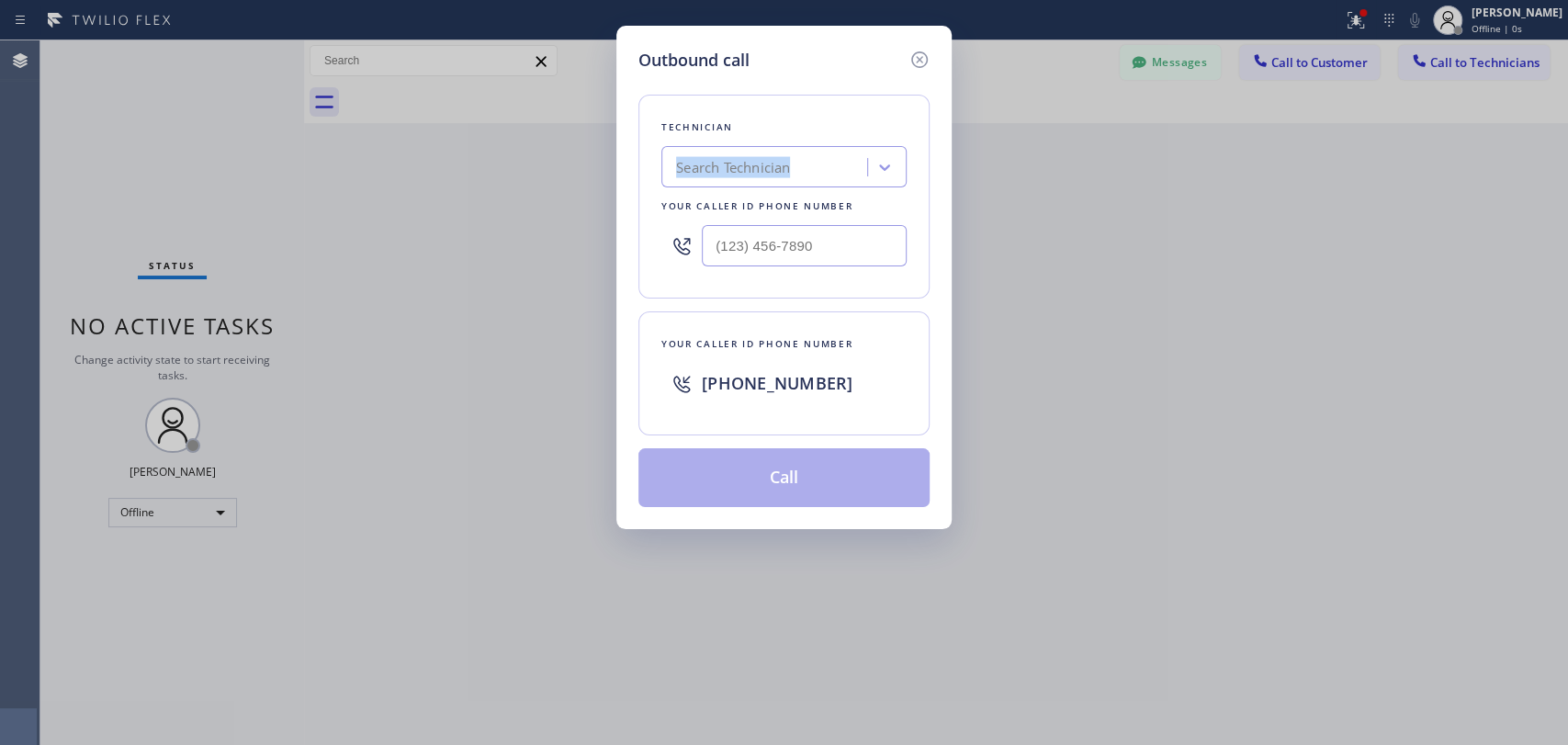
click at [816, 148] on div "Technician Search Technician Your caller id phone number" at bounding box center [784, 196] width 291 height 204
click at [770, 173] on div "Search Technician" at bounding box center [733, 168] width 114 height 21
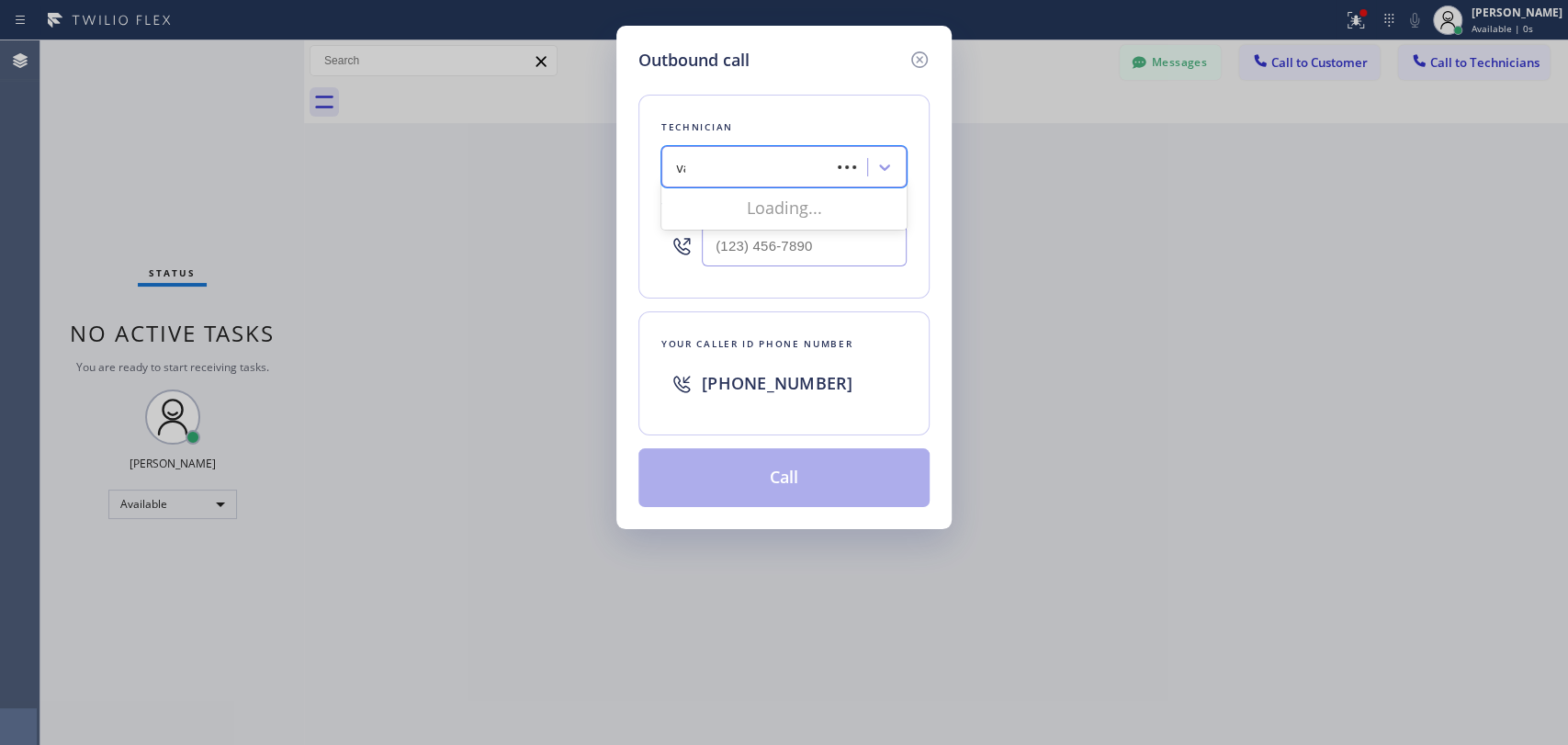
type input "vad"
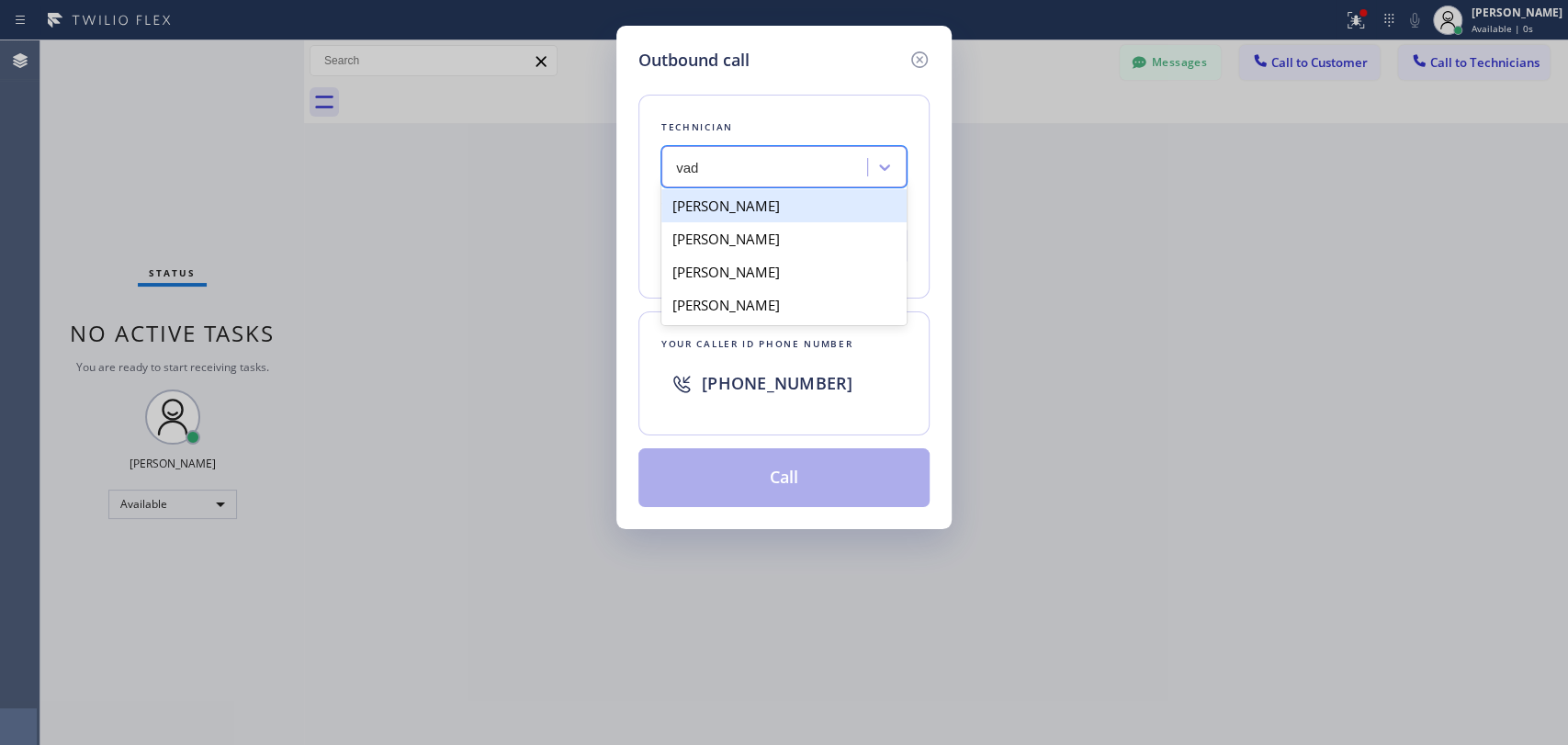
click at [710, 200] on div "[PERSON_NAME]" at bounding box center [784, 205] width 245 height 33
type input "(818) 309-0098"
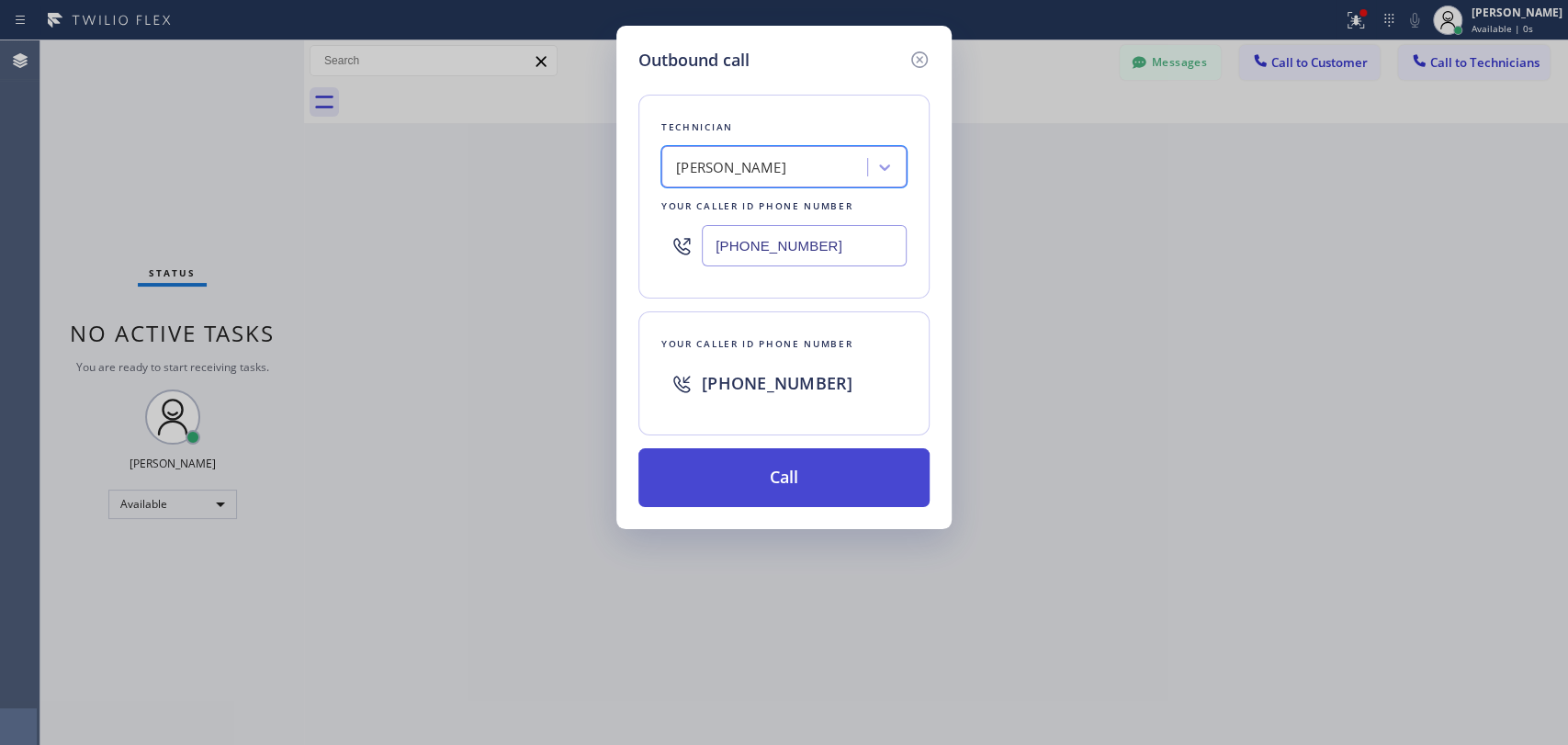
click at [751, 481] on button "Call" at bounding box center [784, 478] width 291 height 58
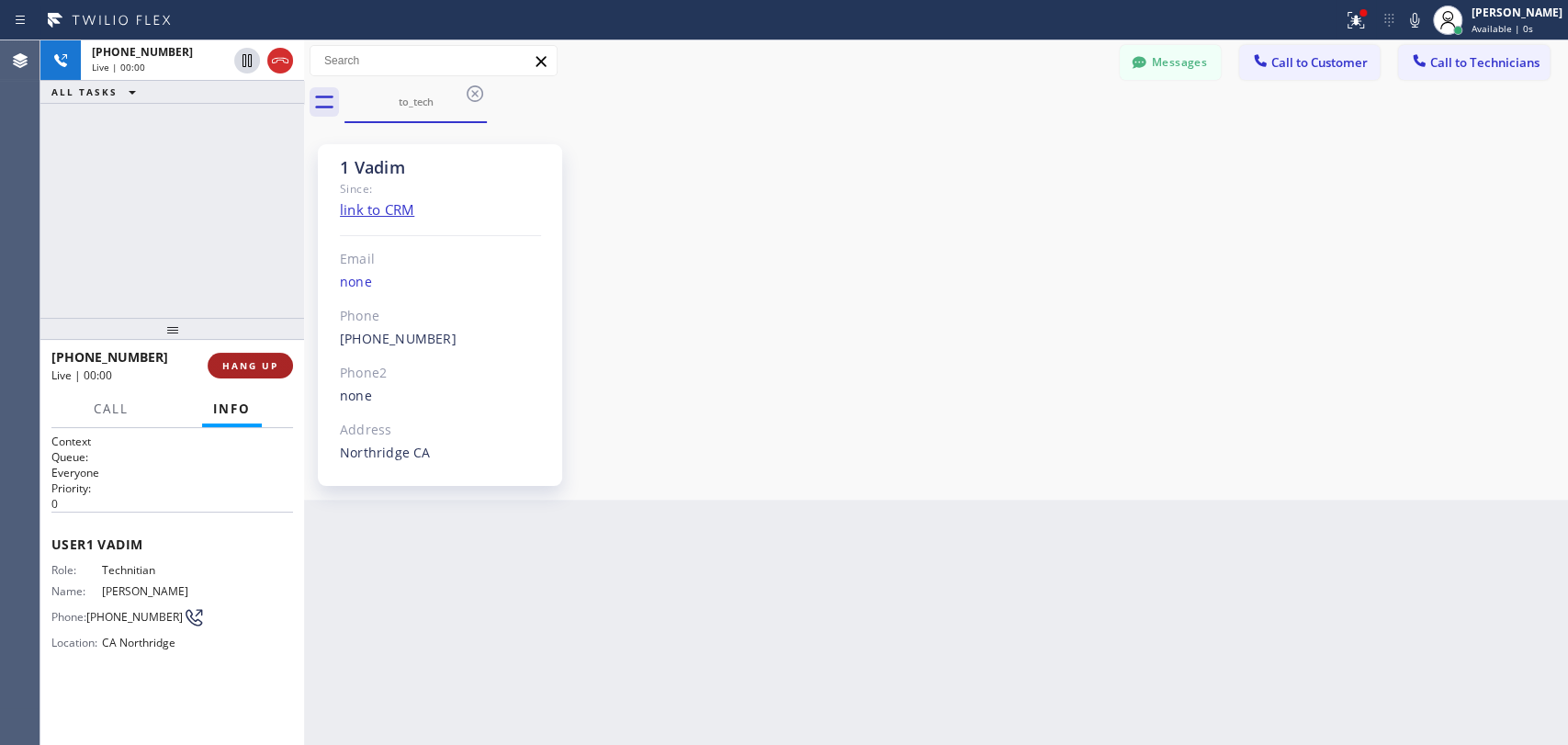
click at [257, 371] on span "HANG UP" at bounding box center [250, 365] width 56 height 13
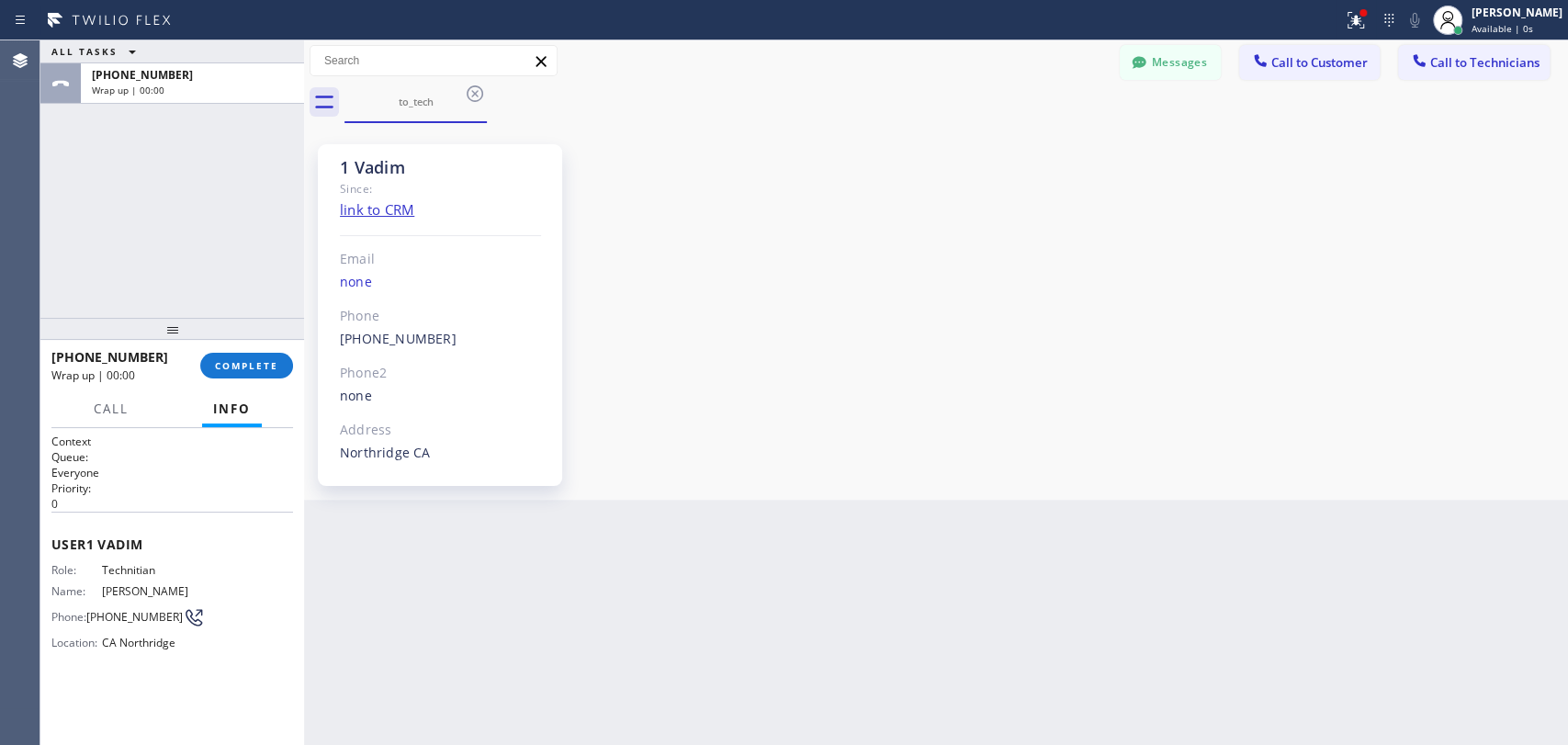
click at [272, 348] on div "+18183090098 Wrap up | 00:00 COMPLETE" at bounding box center [172, 365] width 241 height 48
click at [271, 354] on div "+18183090098 Wrap up | 00:00 COMPLETE" at bounding box center [172, 365] width 241 height 48
click at [269, 354] on button "COMPLETE" at bounding box center [246, 365] width 92 height 25
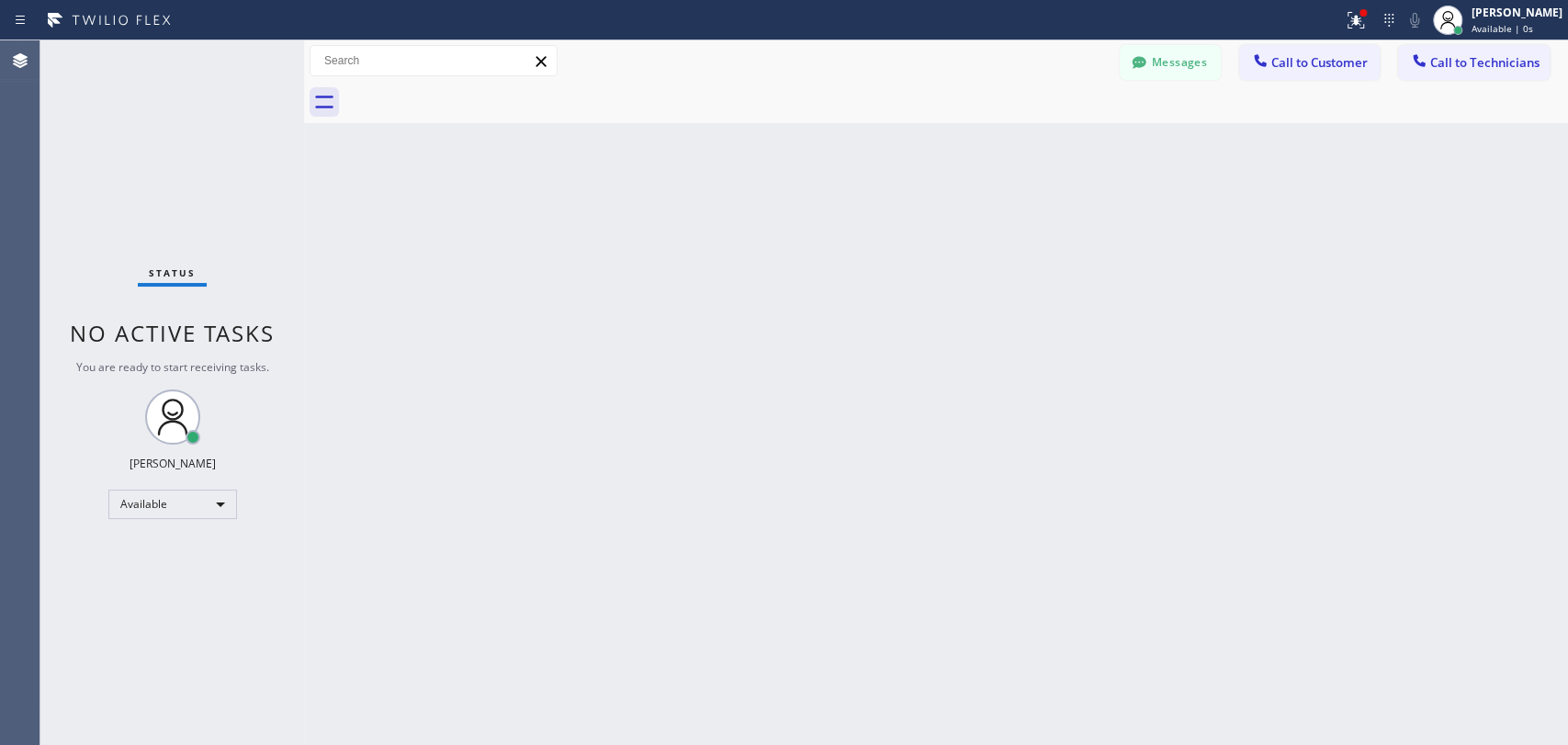
click at [115, 524] on div "Status No active tasks You are ready to start receiving tasks. [PERSON_NAME] Av…" at bounding box center [172, 393] width 264 height 705
click at [129, 502] on div "Available" at bounding box center [172, 504] width 128 height 29
drag, startPoint x: 258, startPoint y: 399, endPoint x: 223, endPoint y: 365, distance: 48.8
click at [258, 399] on div at bounding box center [784, 372] width 1568 height 745
click at [220, 362] on span "You are ready to start receiving tasks." at bounding box center [172, 367] width 193 height 16
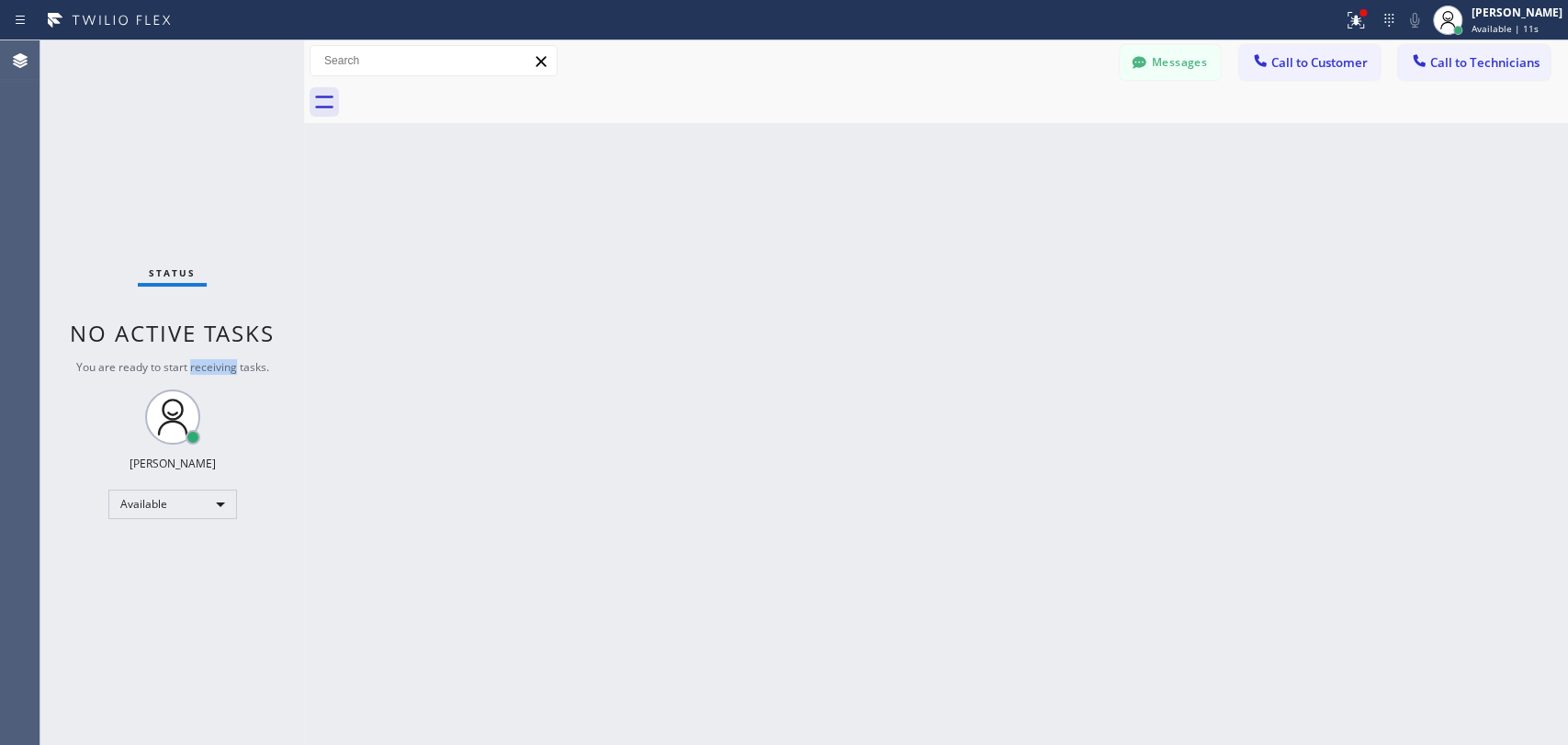
click at [220, 362] on span "You are ready to start receiving tasks." at bounding box center [172, 367] width 193 height 16
click at [215, 362] on span "You are ready to start receiving tasks." at bounding box center [172, 367] width 193 height 16
click at [112, 359] on div "Status No active tasks You are ready to start receiving tasks. [PERSON_NAME] Av…" at bounding box center [172, 393] width 264 height 705
click at [1543, 39] on div "Status report Issues detected These issues could affect your workflow. Please c…" at bounding box center [784, 372] width 1568 height 745
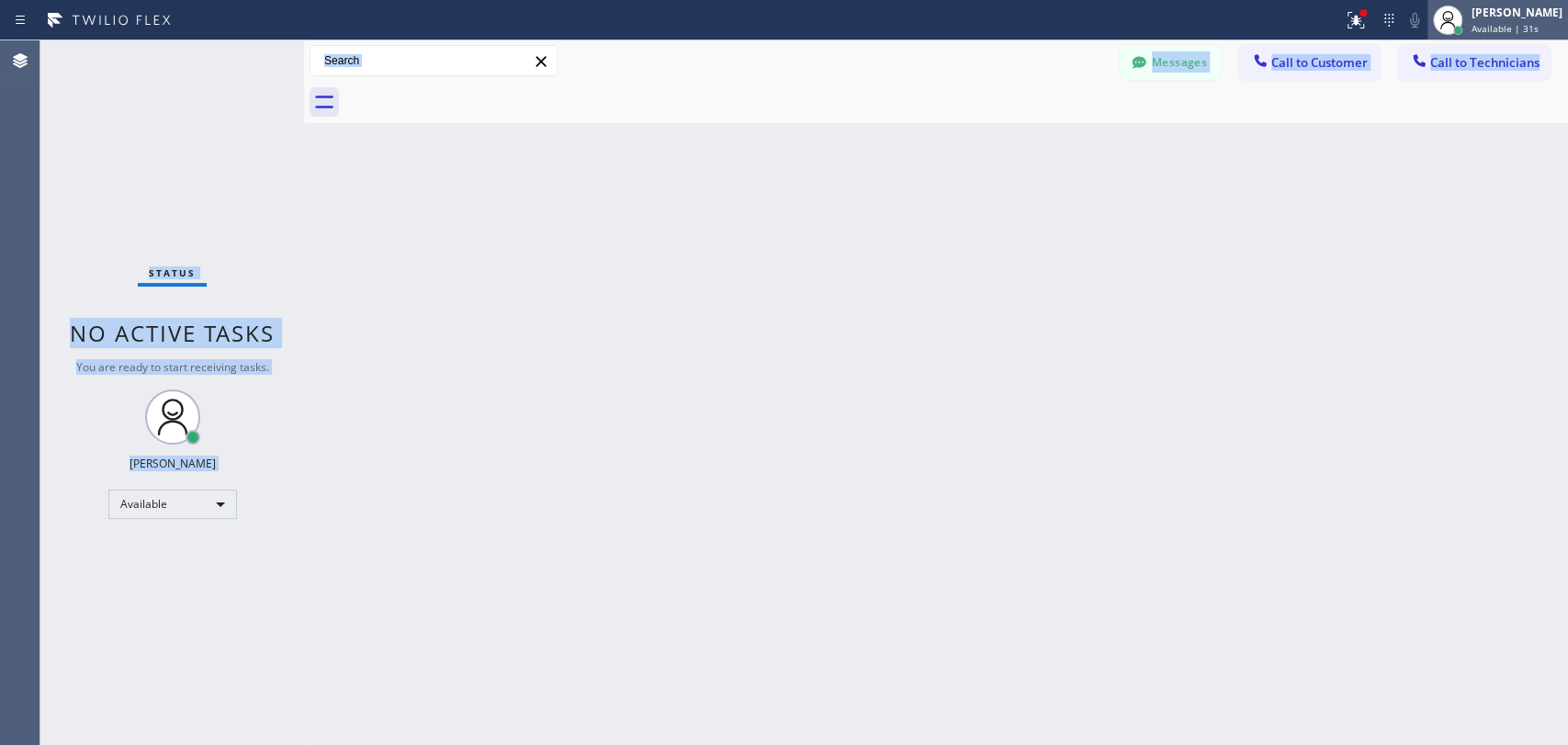
click at [1539, 30] on div "Available | 31s" at bounding box center [1516, 28] width 91 height 13
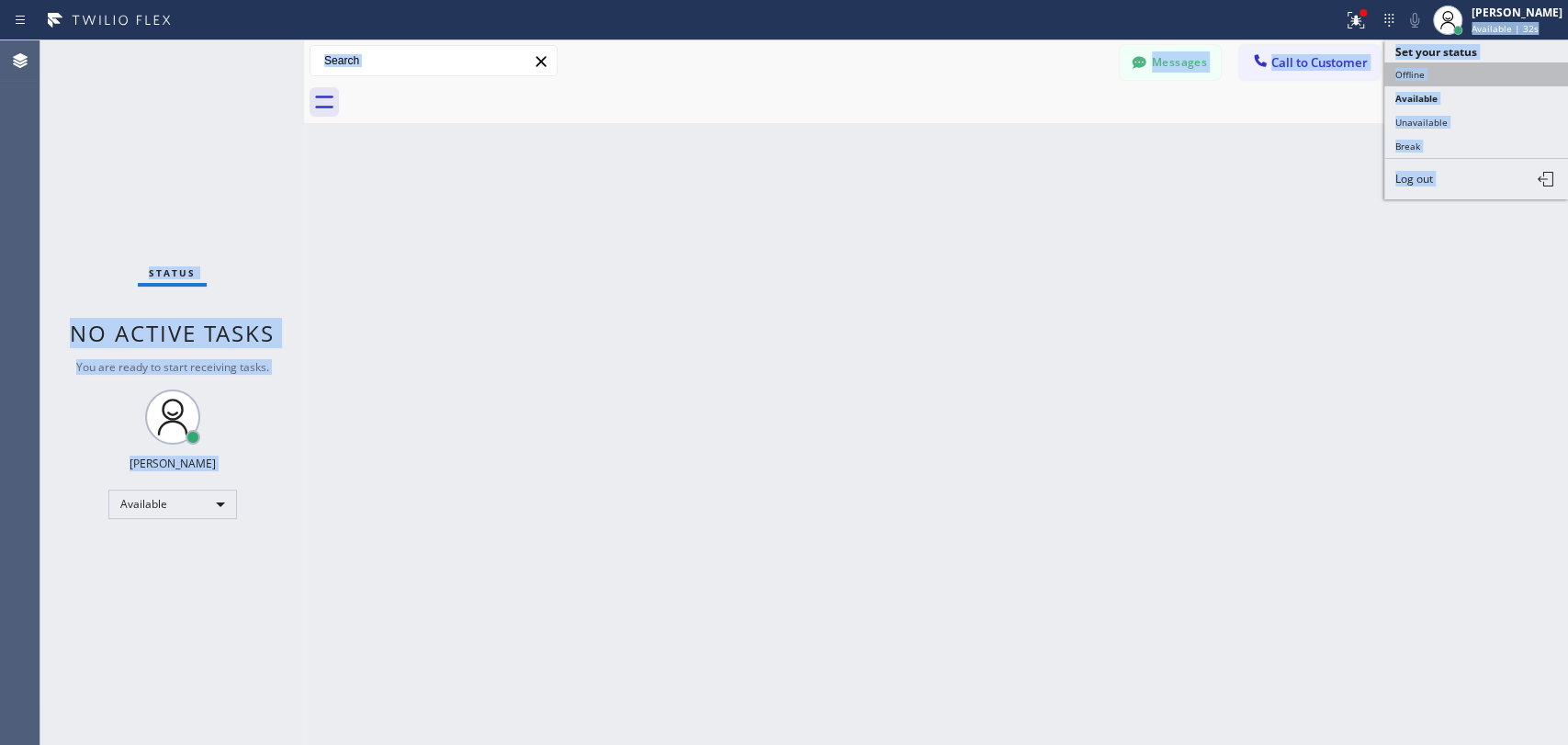
click at [1477, 68] on button "Offline" at bounding box center [1476, 74] width 184 height 24
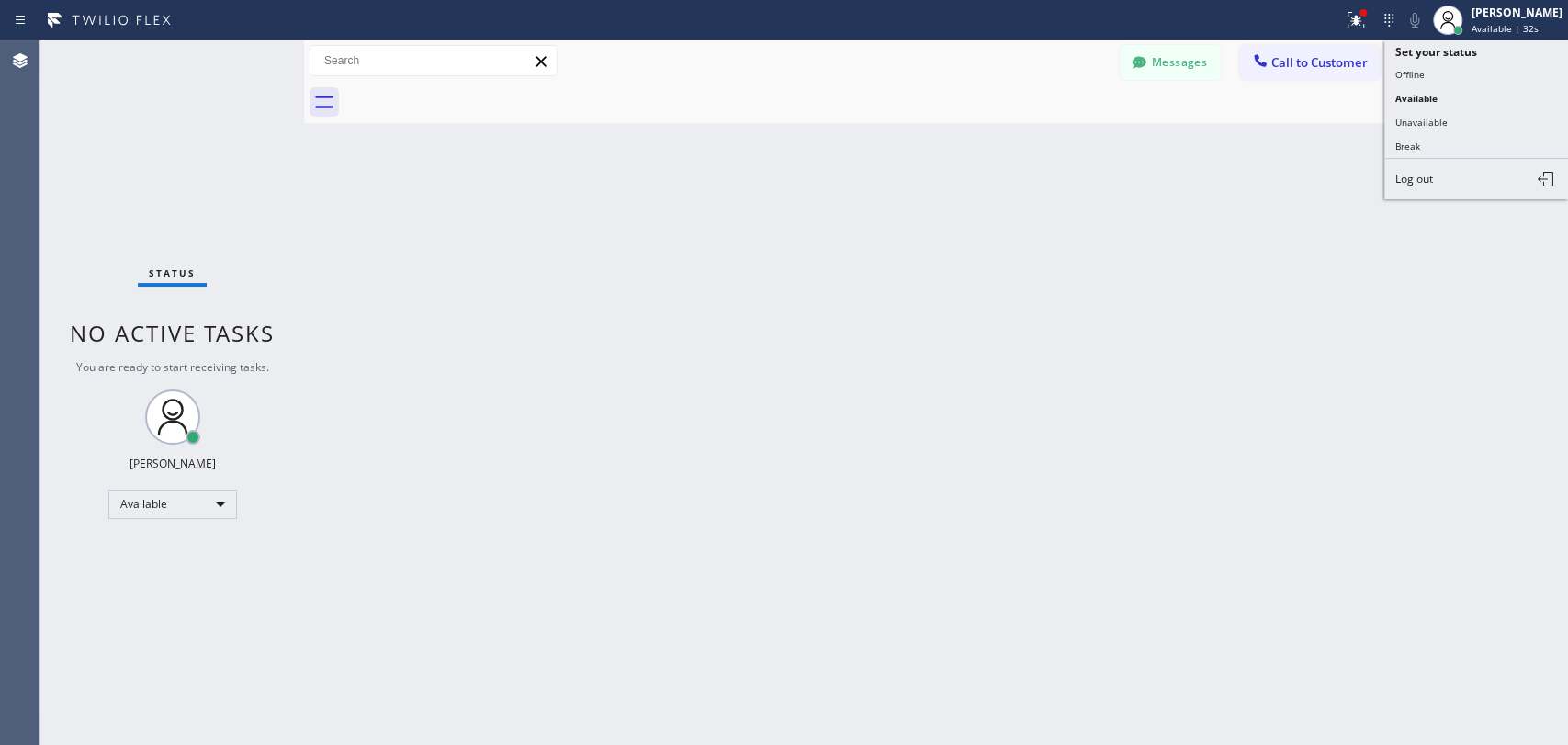
click at [1293, 234] on div "Back to Dashboard Change Sender ID Customers Technicians EM [PERSON_NAME] [DATE…" at bounding box center [935, 393] width 1263 height 705
